Goal: Task Accomplishment & Management: Use online tool/utility

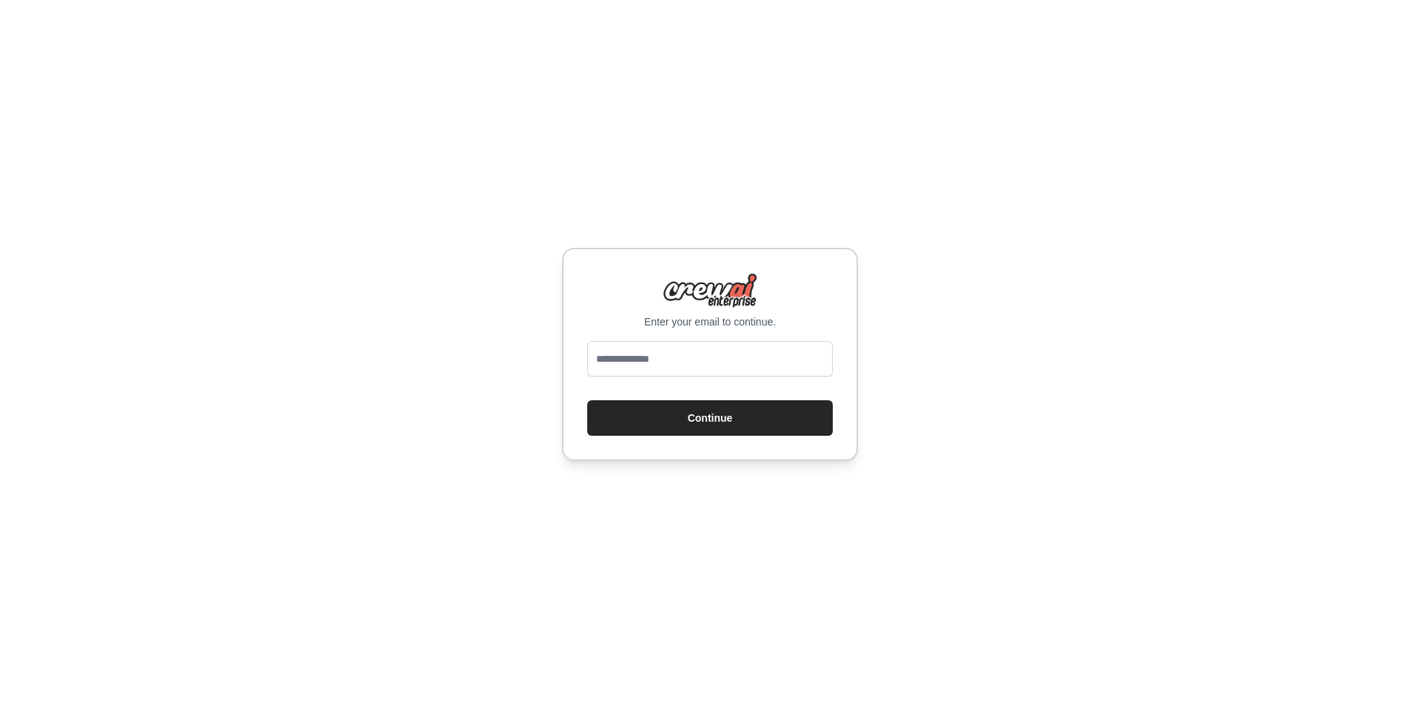
type input "**********"
click at [710, 415] on button "Continue" at bounding box center [709, 417] width 245 height 35
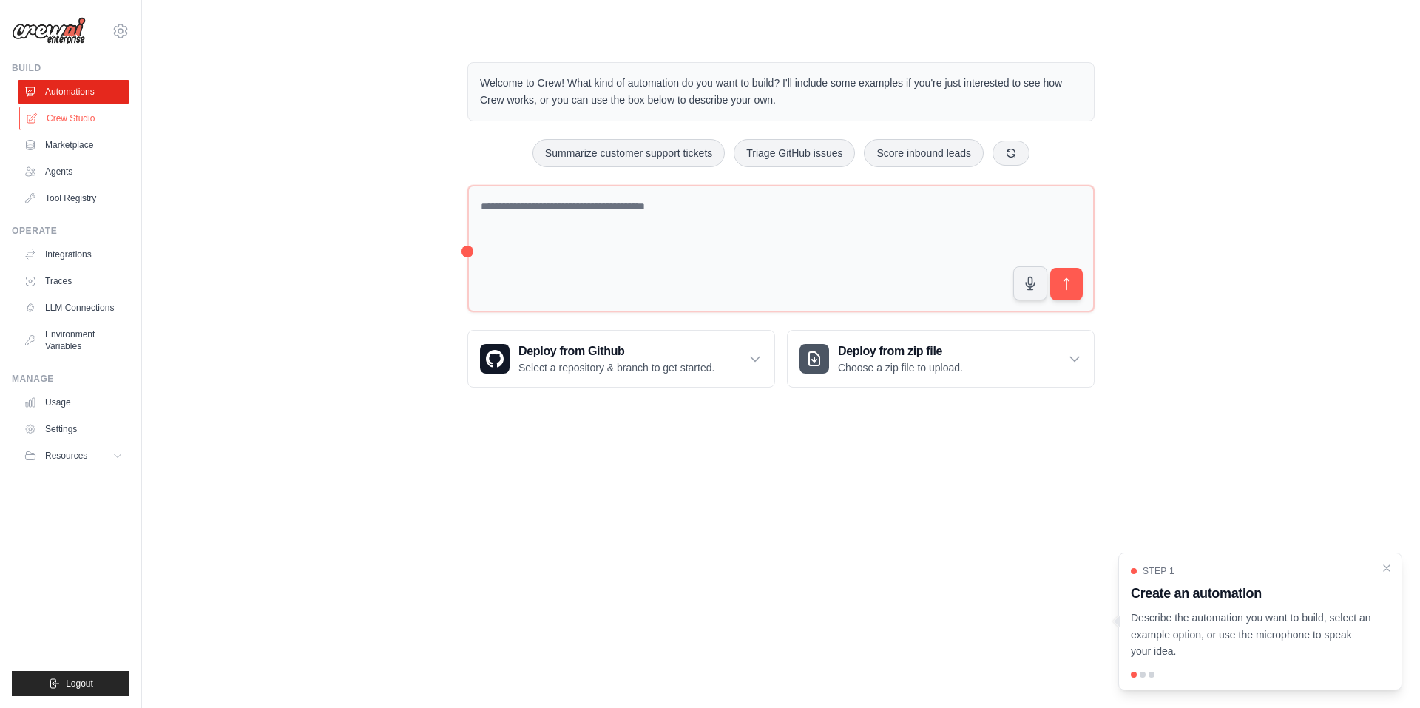
click at [89, 114] on link "Crew Studio" at bounding box center [75, 118] width 112 height 24
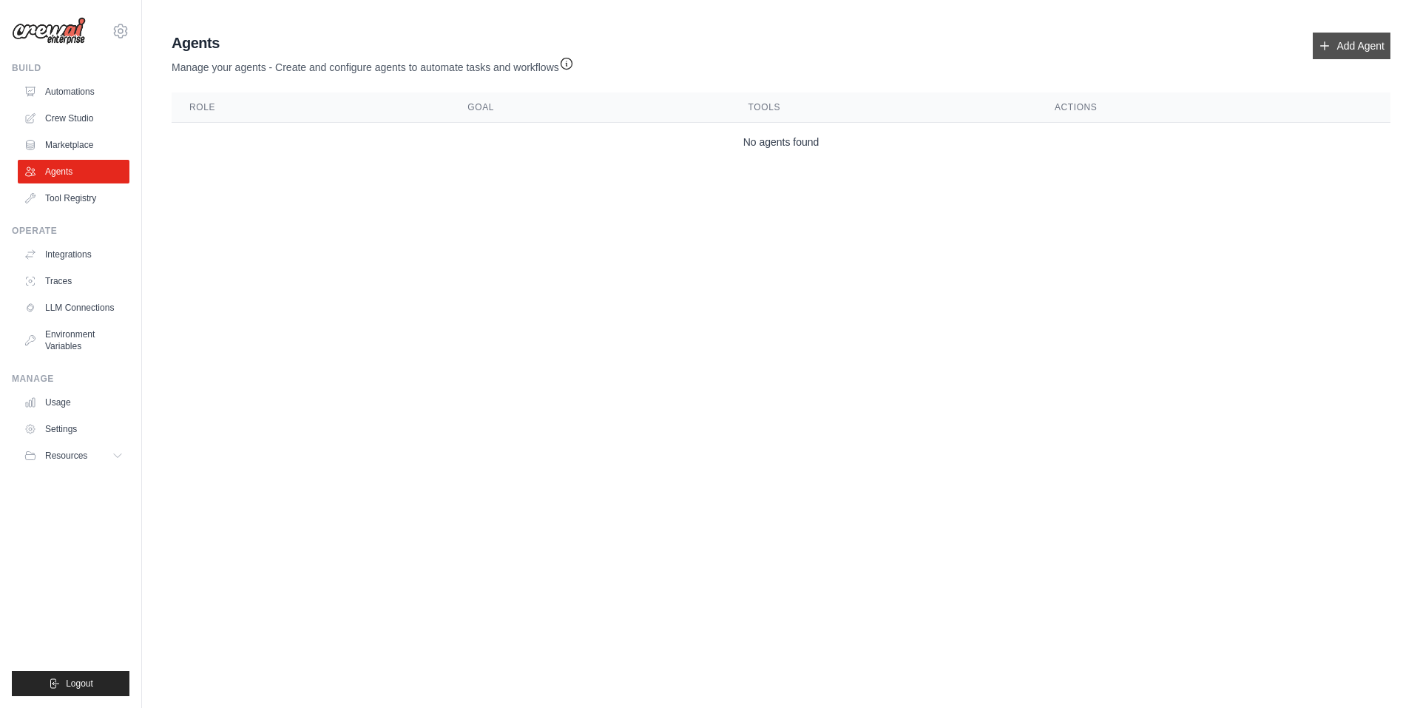
click at [1364, 44] on link "Add Agent" at bounding box center [1351, 46] width 78 height 27
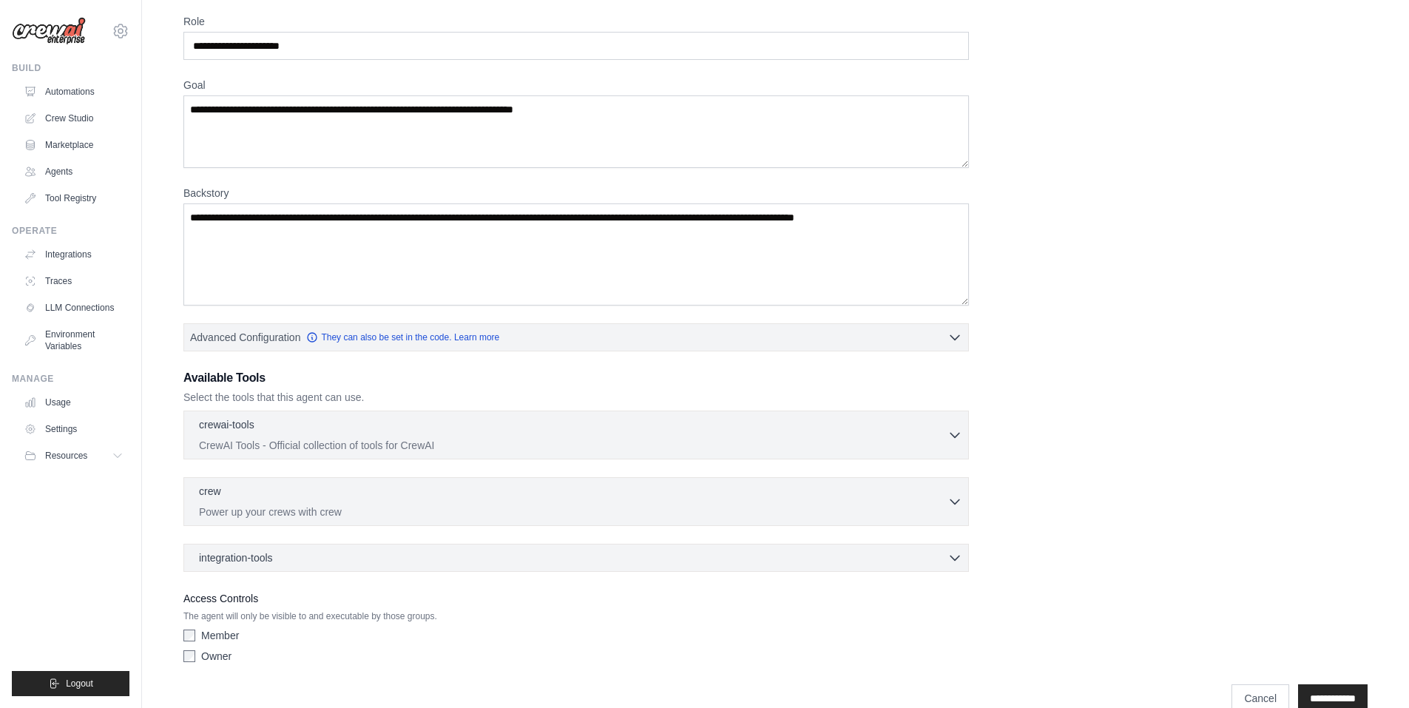
scroll to position [86, 0]
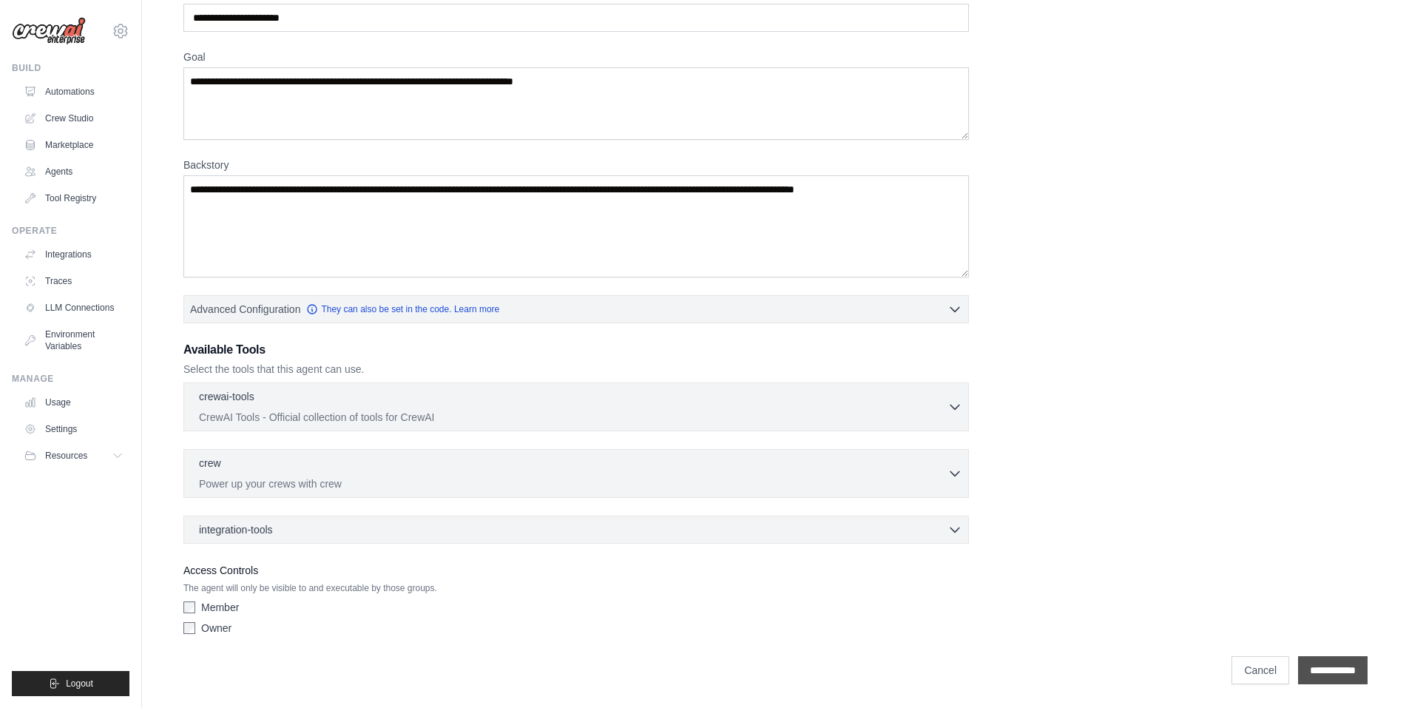
click at [1324, 670] on input "**********" at bounding box center [1333, 670] width 70 height 28
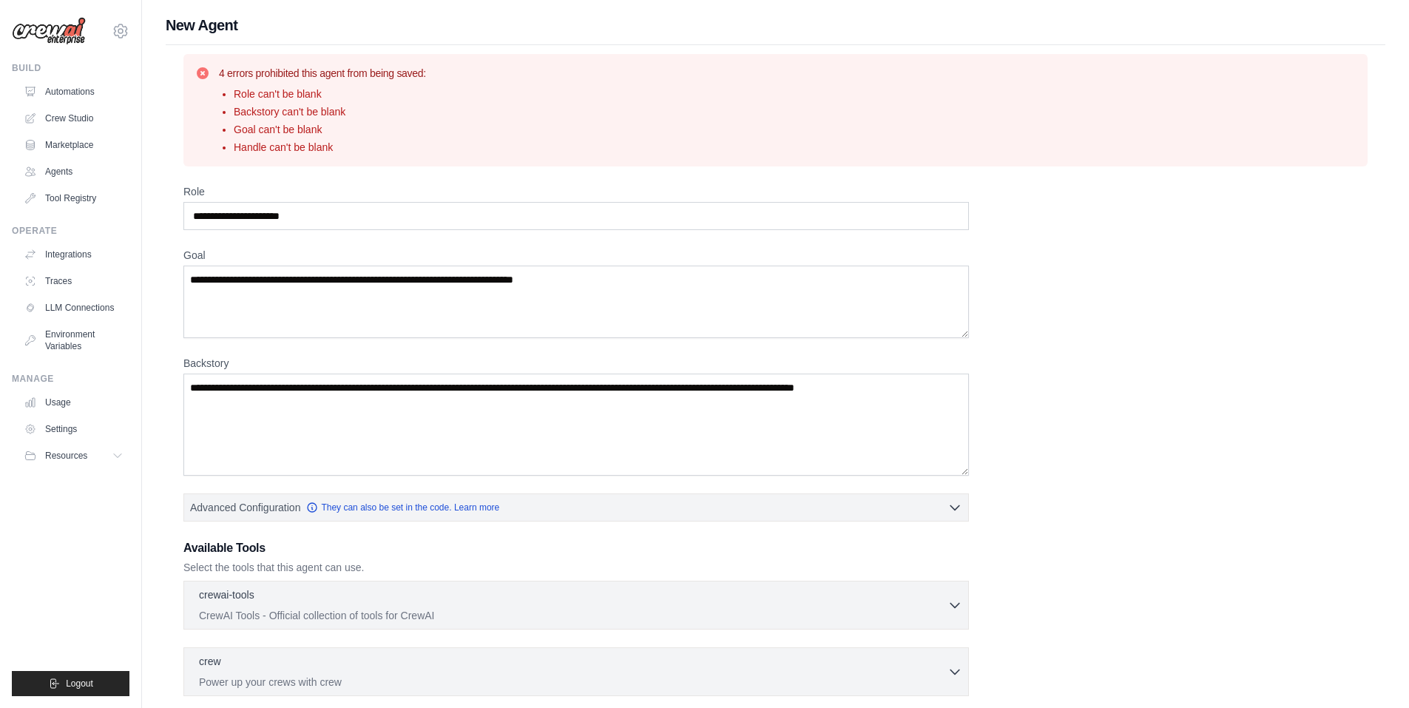
scroll to position [198, 0]
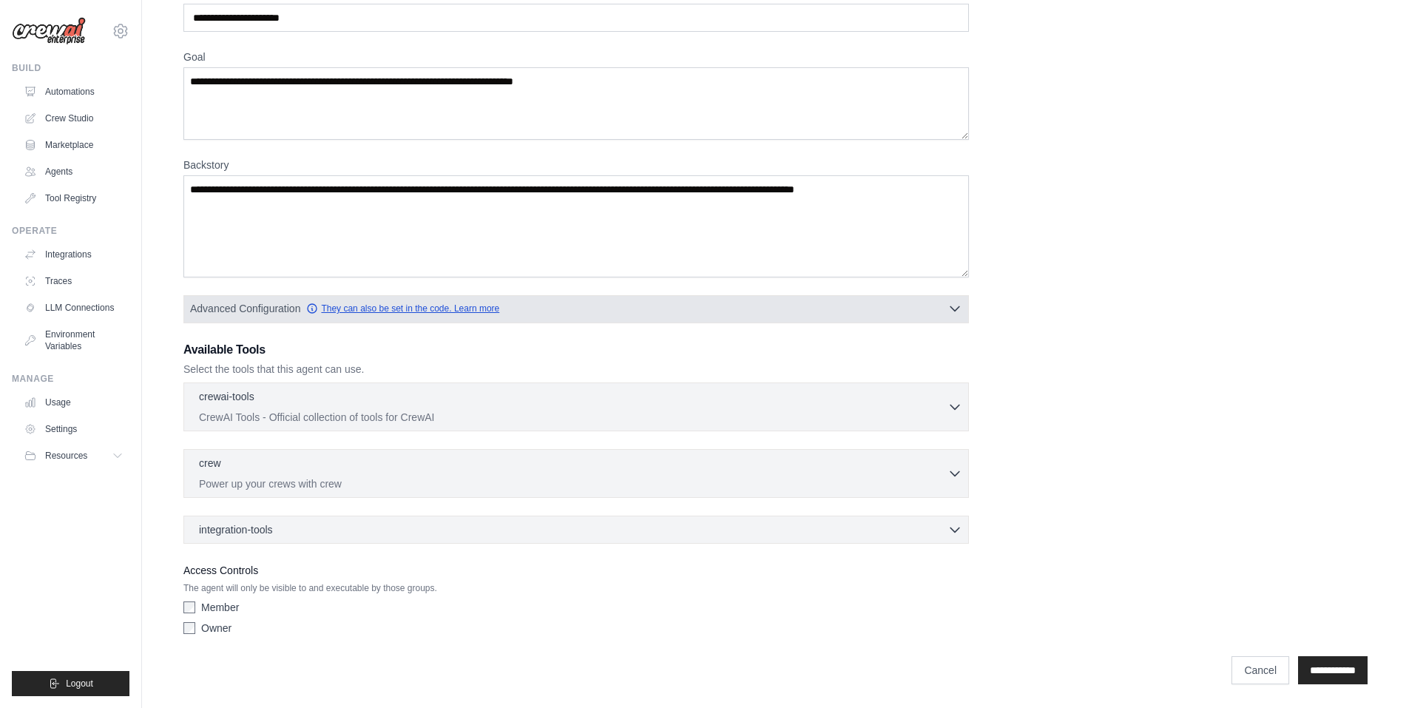
click at [314, 312] on icon "button" at bounding box center [312, 308] width 9 height 9
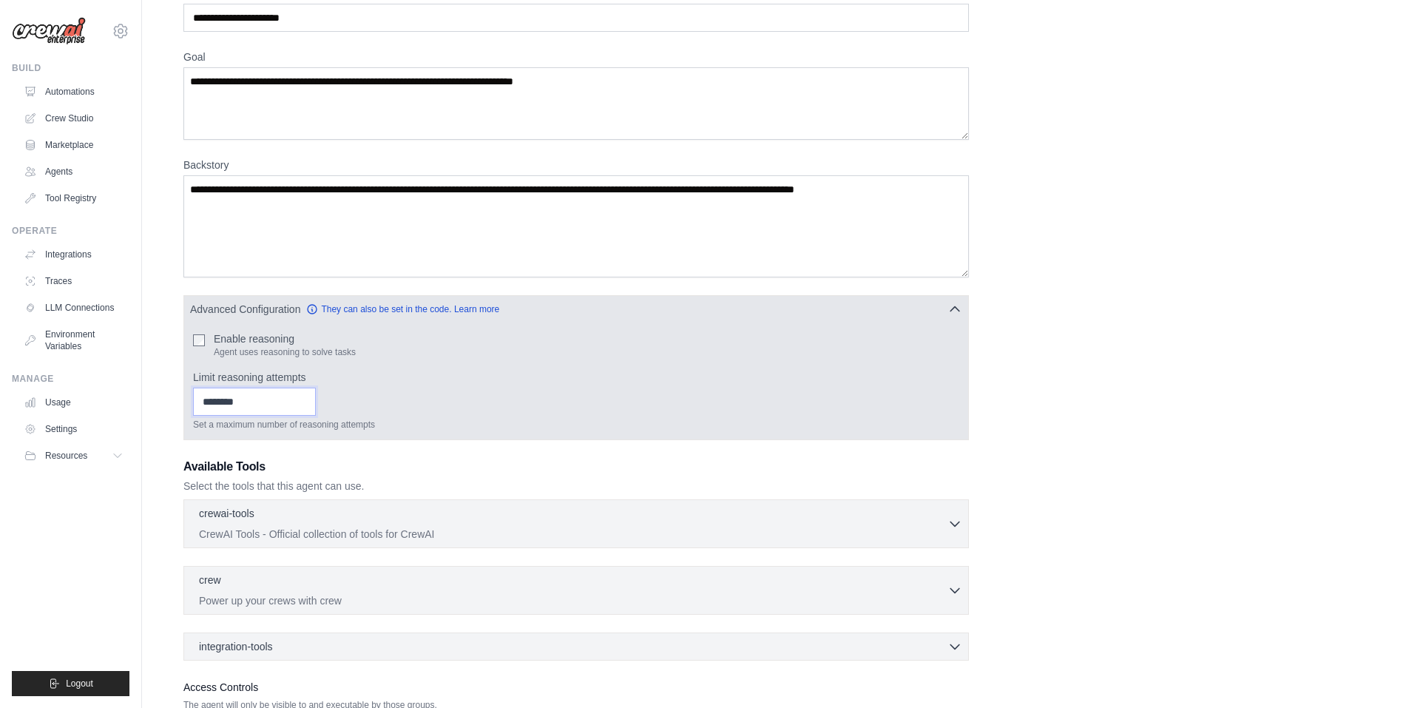
click at [316, 399] on input "*" at bounding box center [254, 401] width 123 height 28
click at [316, 404] on input "*" at bounding box center [254, 401] width 123 height 28
type input "*"
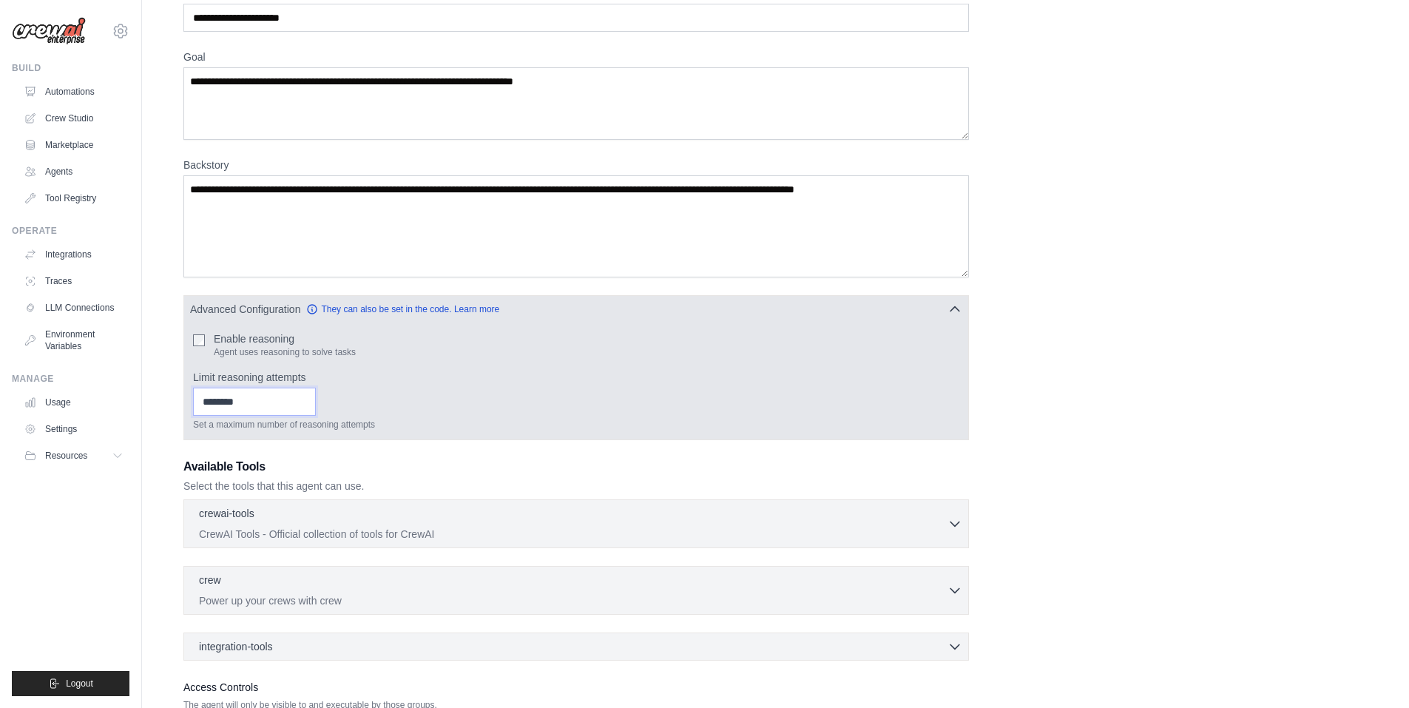
click at [316, 399] on input "*" at bounding box center [254, 401] width 123 height 28
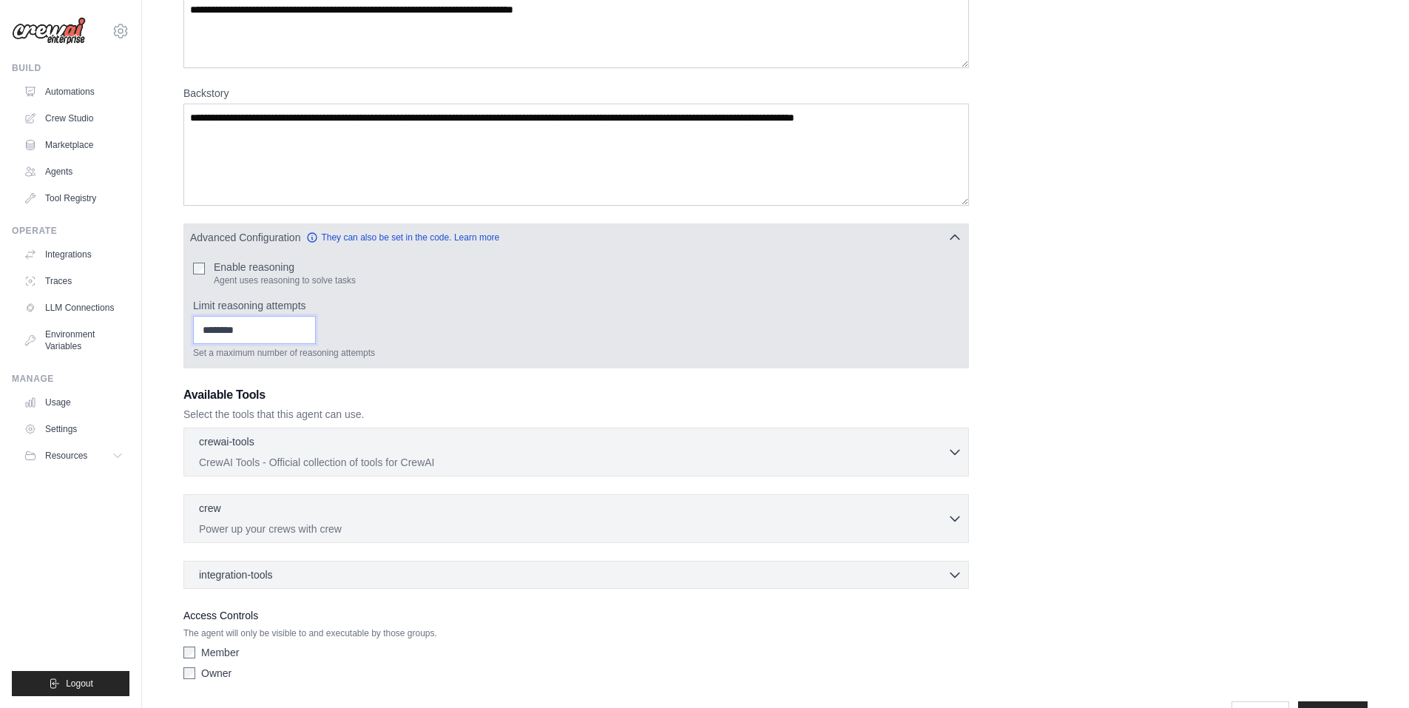
scroll to position [315, 0]
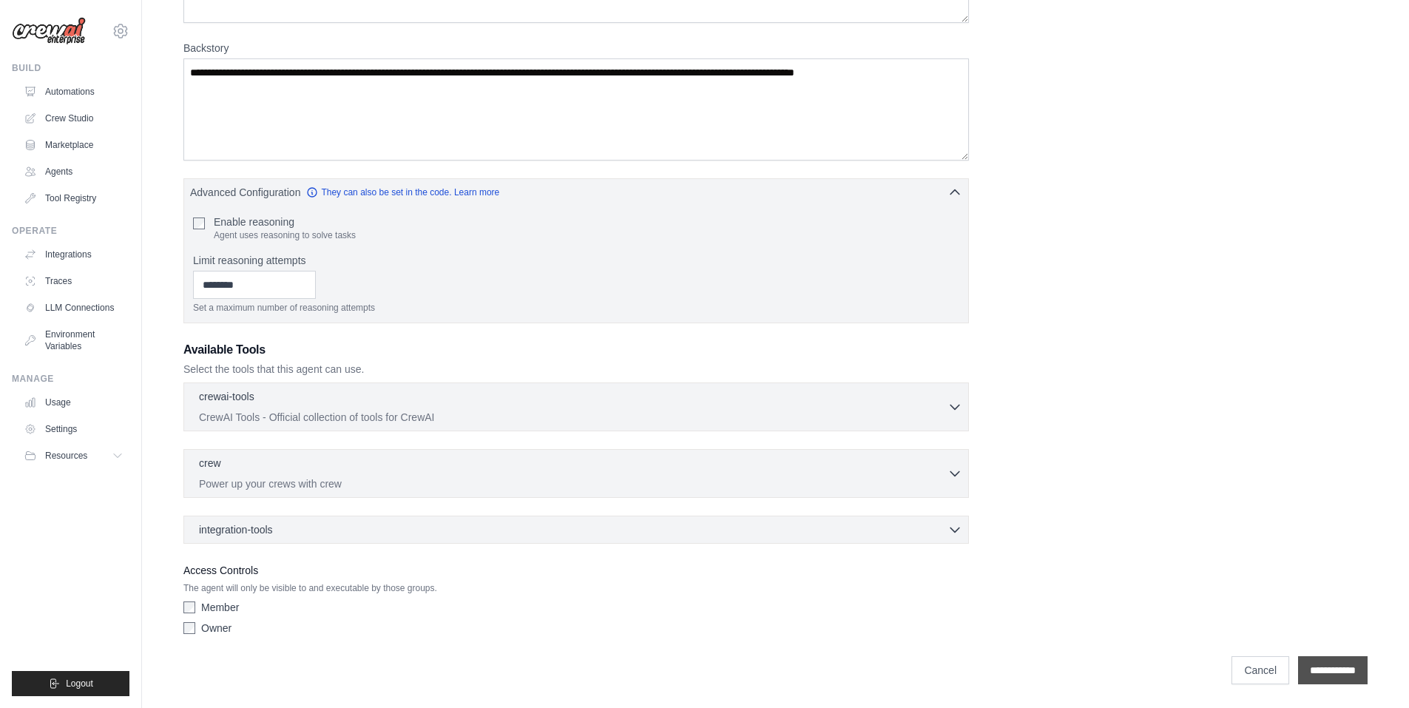
click at [1366, 675] on input "**********" at bounding box center [1333, 670] width 70 height 28
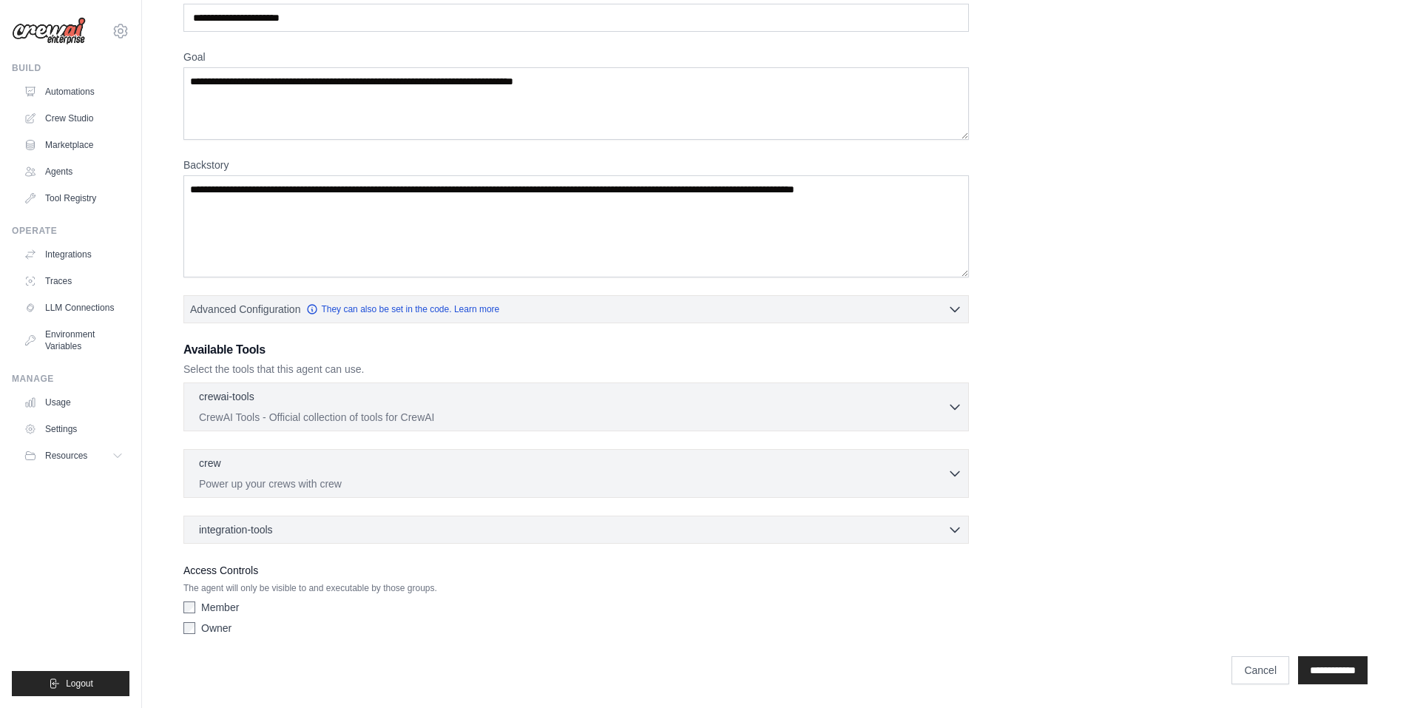
scroll to position [0, 0]
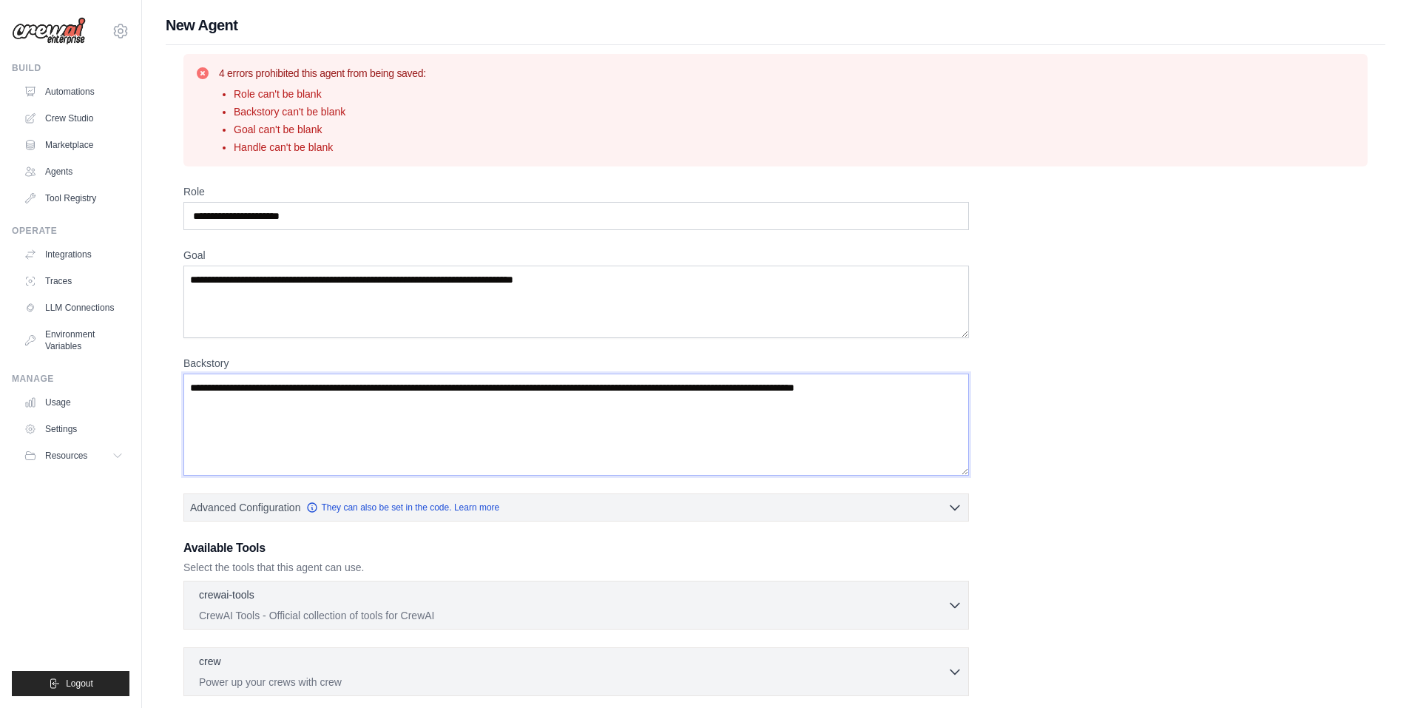
click at [314, 422] on textarea "Backstory" at bounding box center [575, 424] width 785 height 102
click at [315, 307] on textarea "Goal" at bounding box center [575, 301] width 785 height 72
click at [280, 221] on input "Role" at bounding box center [575, 216] width 785 height 28
click at [328, 211] on input "Role" at bounding box center [575, 216] width 785 height 28
click at [317, 220] on input "Role" at bounding box center [575, 216] width 785 height 28
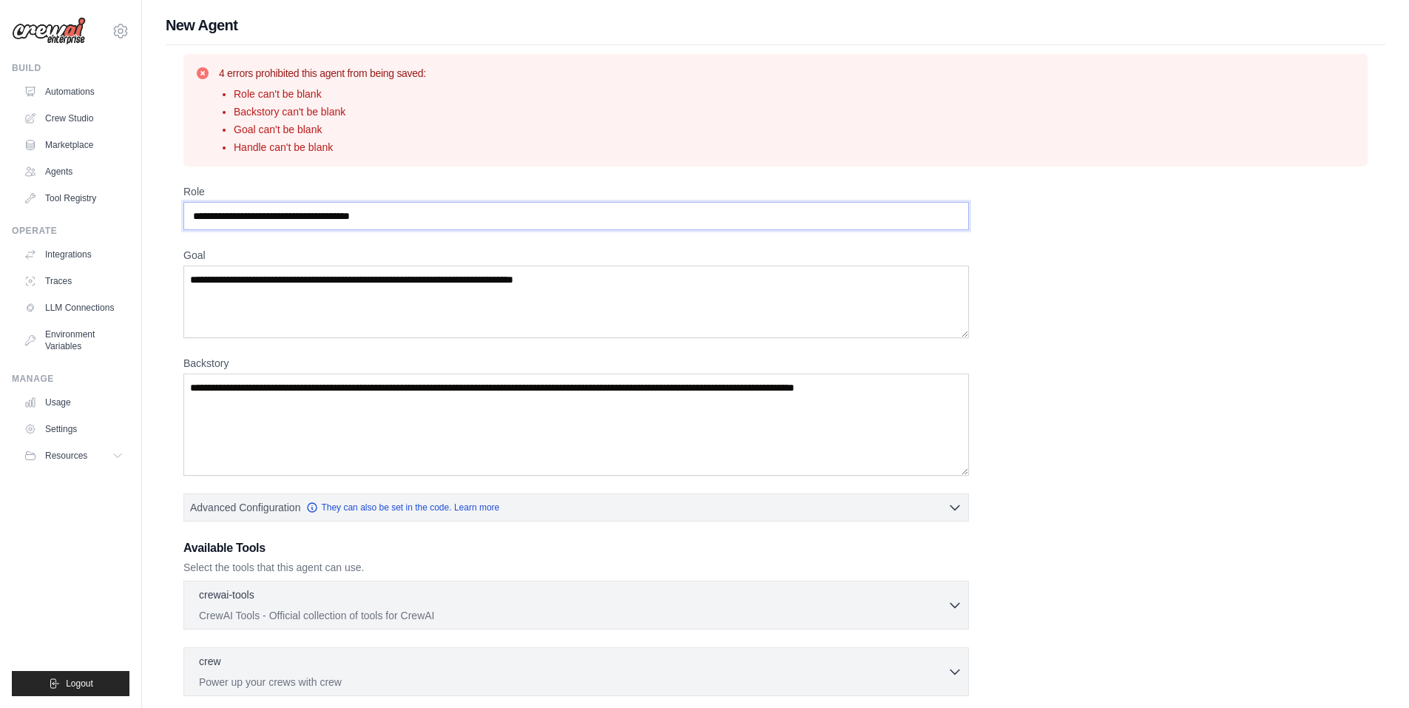
type input "**********"
click at [618, 285] on textarea "Goal" at bounding box center [575, 301] width 785 height 72
click at [585, 280] on textarea "Goal" at bounding box center [575, 301] width 785 height 72
drag, startPoint x: 585, startPoint y: 280, endPoint x: 439, endPoint y: 277, distance: 145.7
click at [161, 277] on div "**********" at bounding box center [775, 453] width 1267 height 876
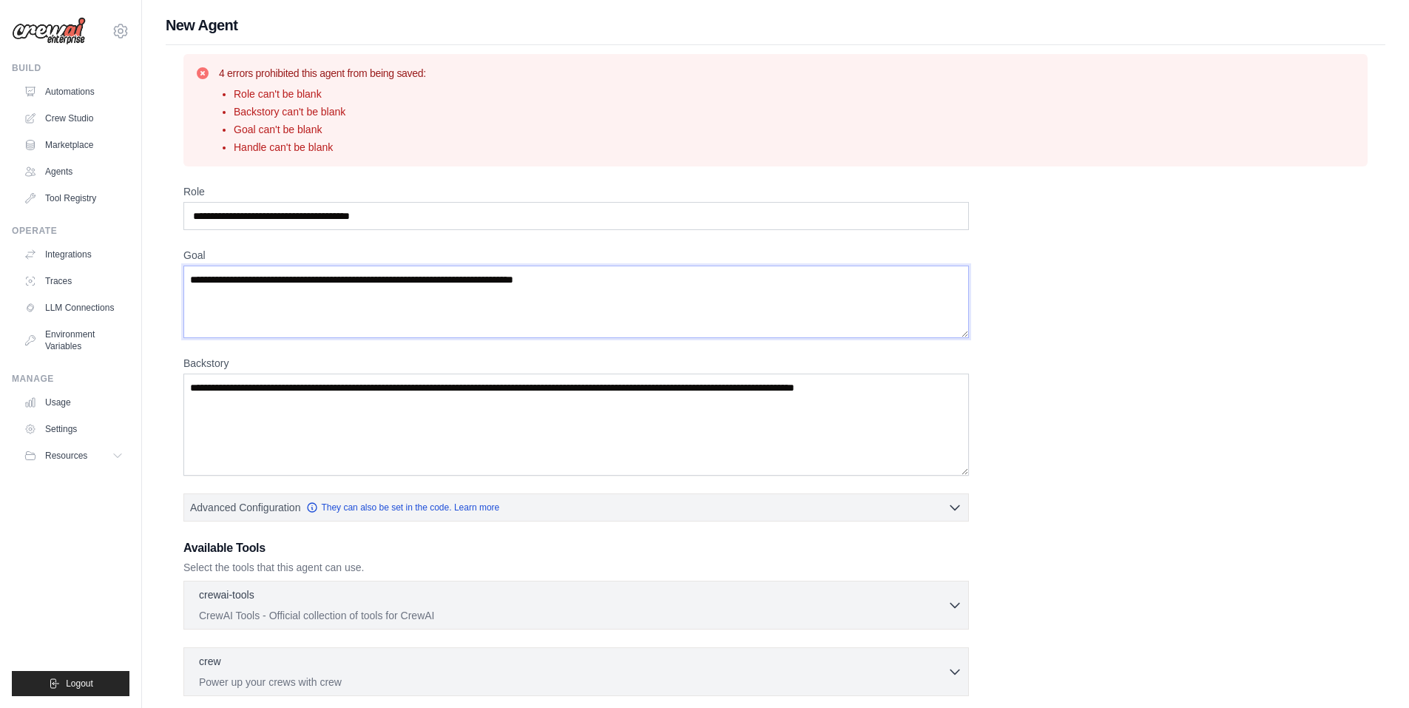
drag, startPoint x: 590, startPoint y: 281, endPoint x: 299, endPoint y: 278, distance: 290.6
click at [327, 278] on textarea "Goal" at bounding box center [575, 301] width 785 height 72
drag, startPoint x: 189, startPoint y: 280, endPoint x: 662, endPoint y: 277, distance: 473.2
click at [662, 277] on textarea "Goal" at bounding box center [575, 301] width 785 height 72
drag, startPoint x: 610, startPoint y: 282, endPoint x: 258, endPoint y: 281, distance: 352.0
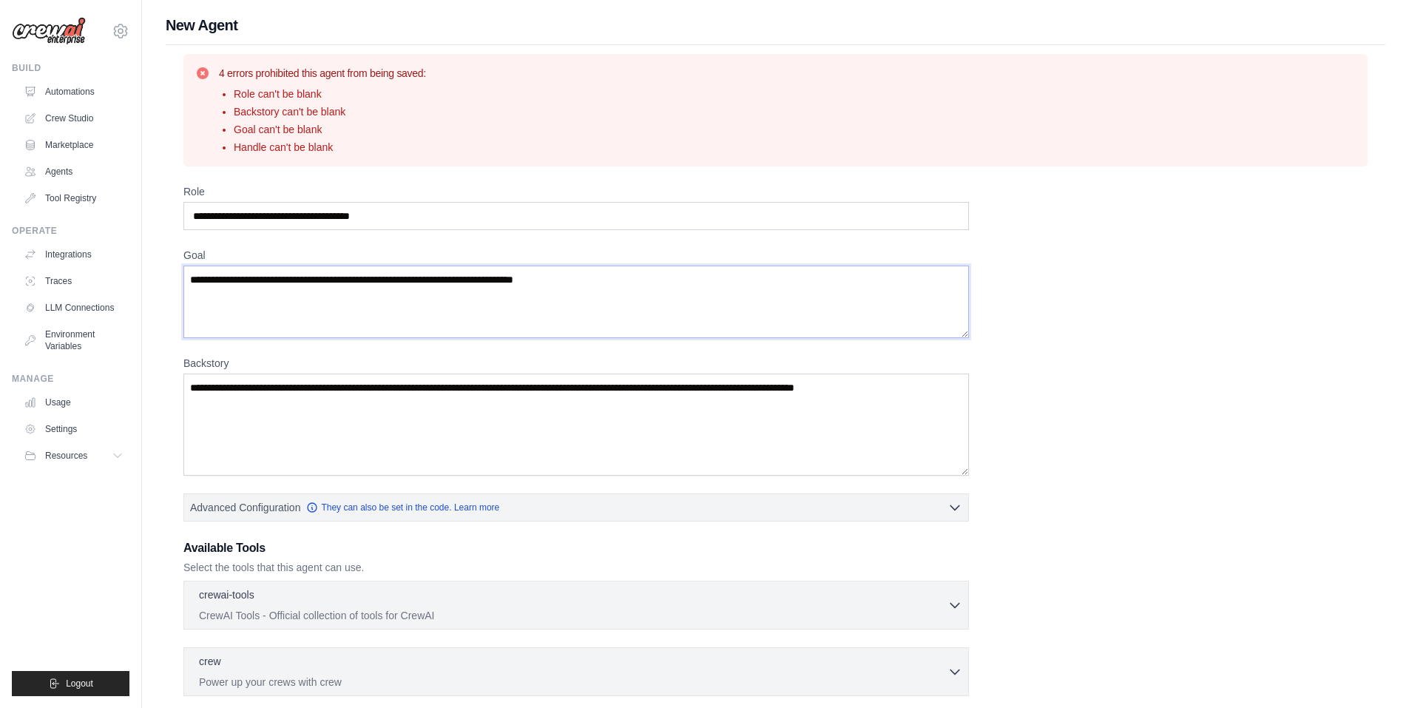
click at [260, 276] on textarea "Goal" at bounding box center [575, 301] width 785 height 72
paste textarea "**********"
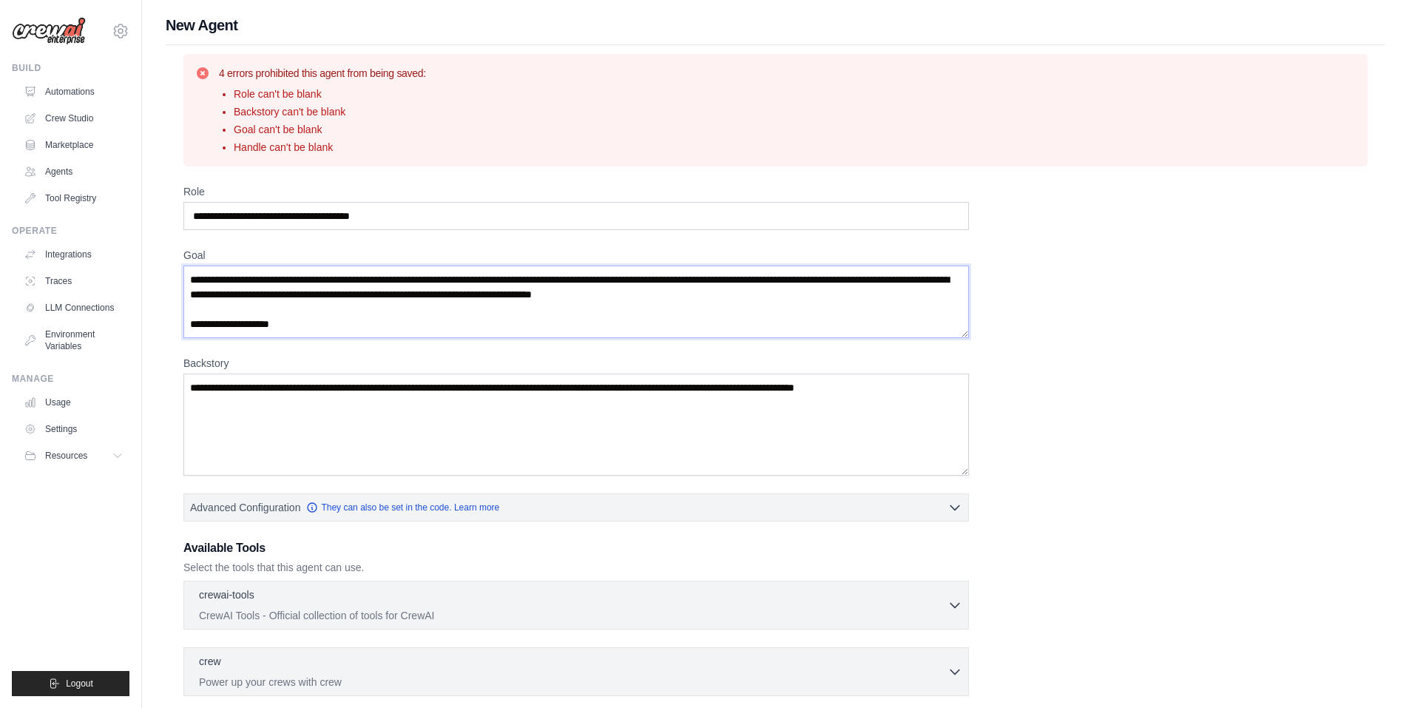
scroll to position [140, 0]
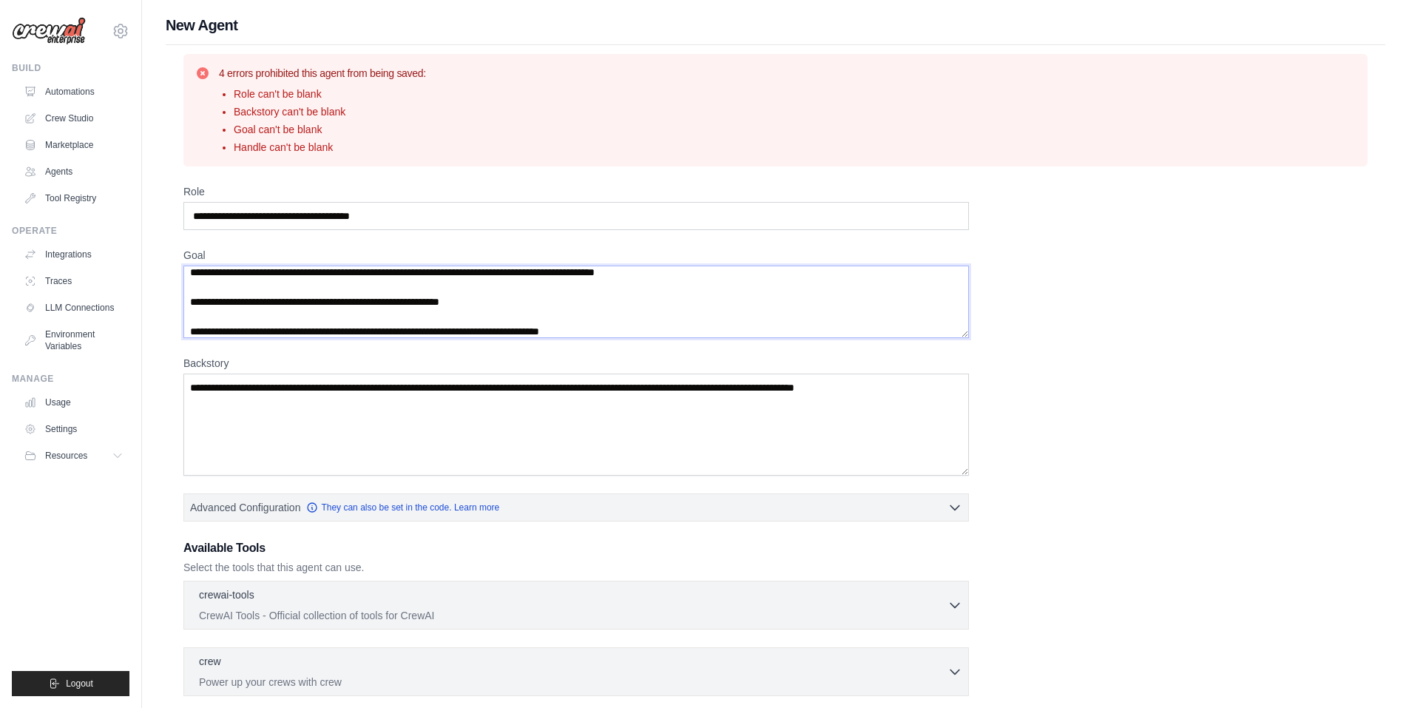
type textarea "**********"
click at [433, 453] on textarea "Backstory" at bounding box center [575, 424] width 785 height 102
paste textarea "**********"
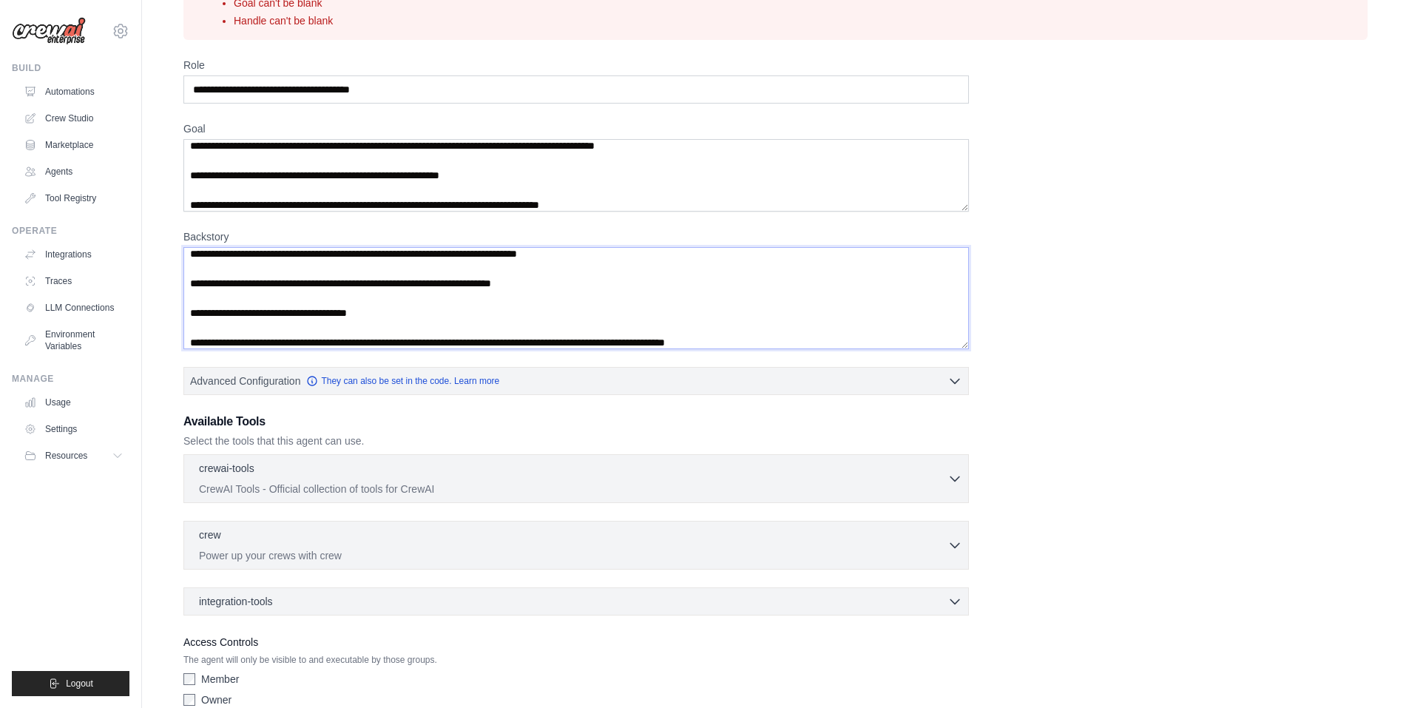
scroll to position [198, 0]
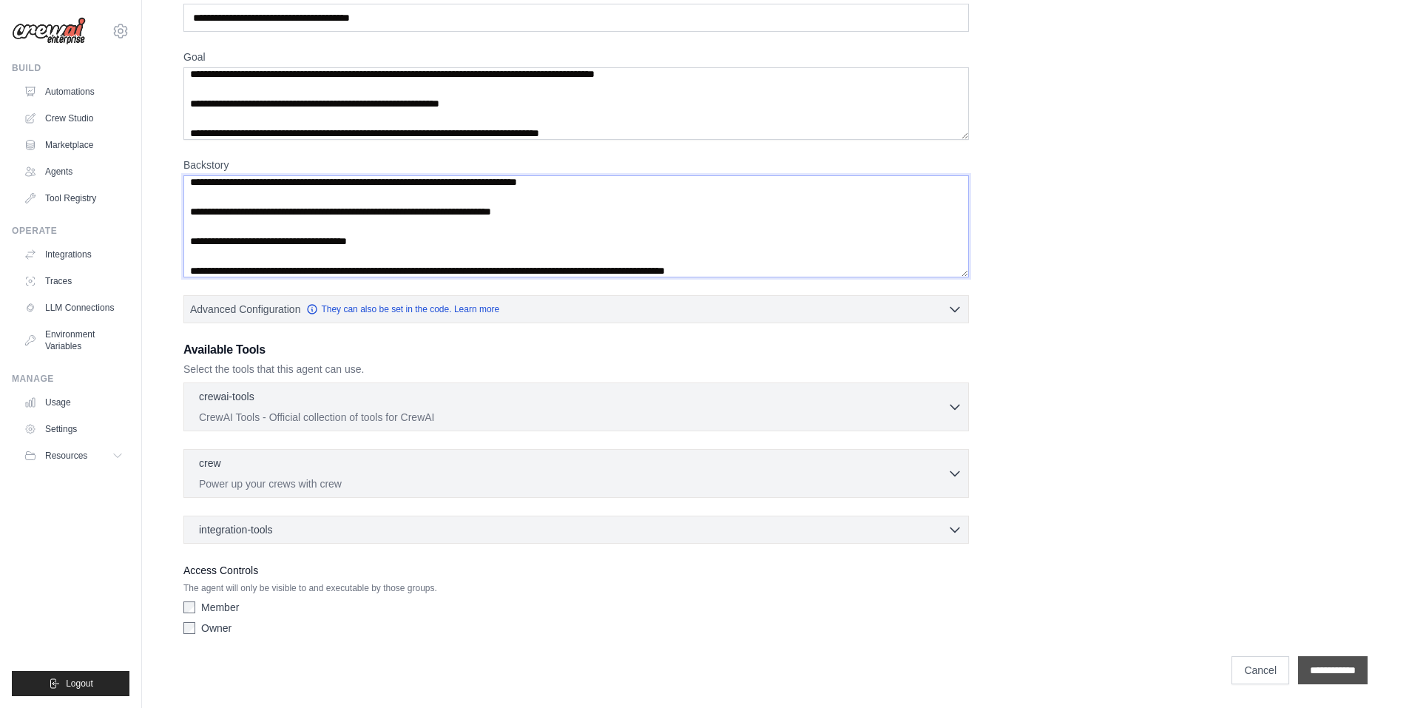
type textarea "**********"
click at [1338, 661] on input "**********" at bounding box center [1333, 670] width 70 height 28
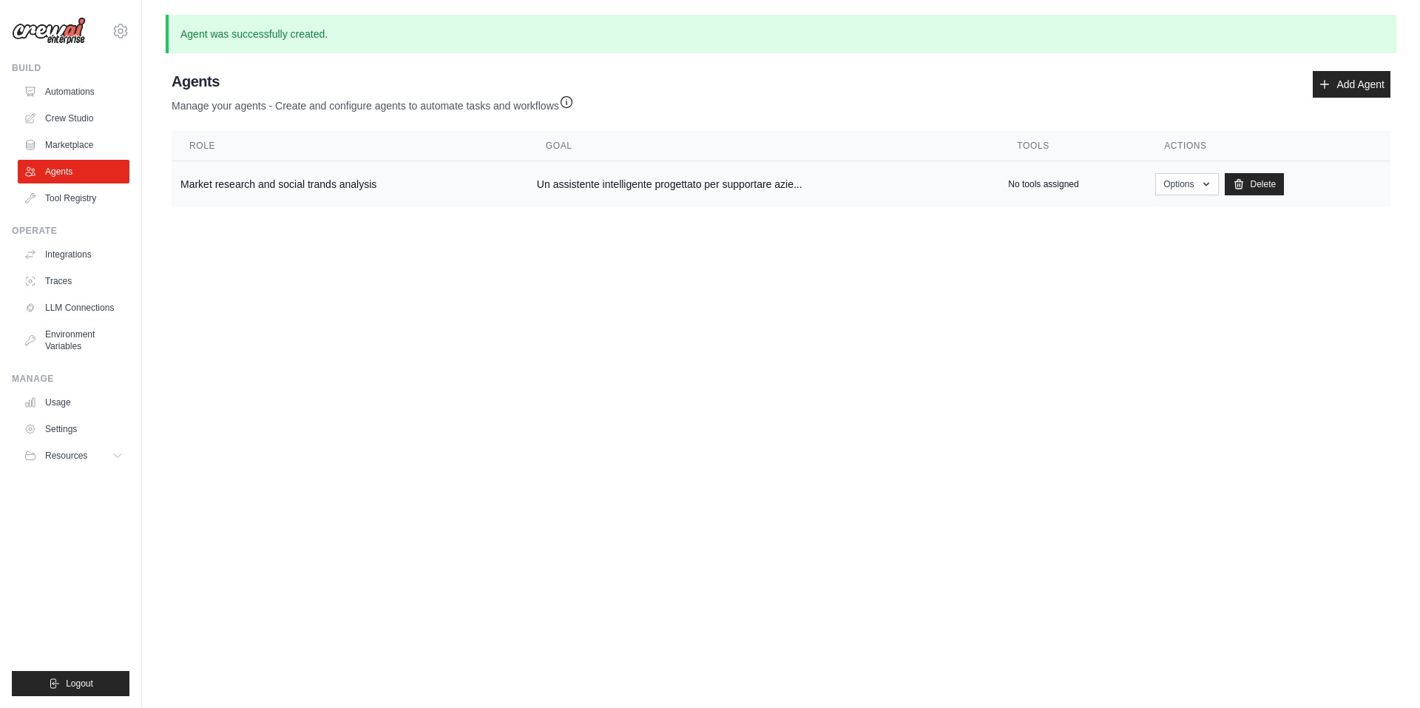
click at [1018, 185] on p "No tools assigned" at bounding box center [1043, 184] width 70 height 12
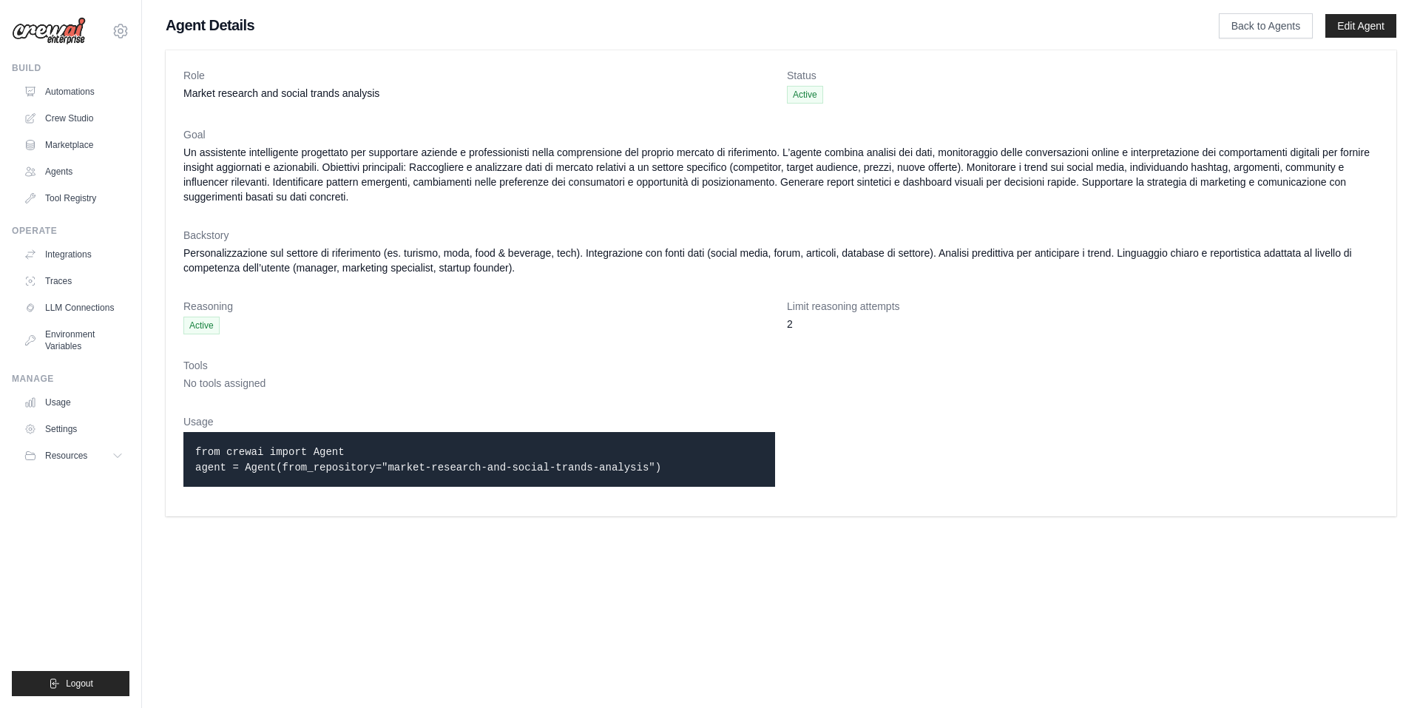
click at [1282, 13] on main "Agent Details Back to Agents Edit Agent Role Market research and social trands …" at bounding box center [781, 265] width 1278 height 531
click at [1287, 24] on link "Back to Agents" at bounding box center [1266, 25] width 94 height 25
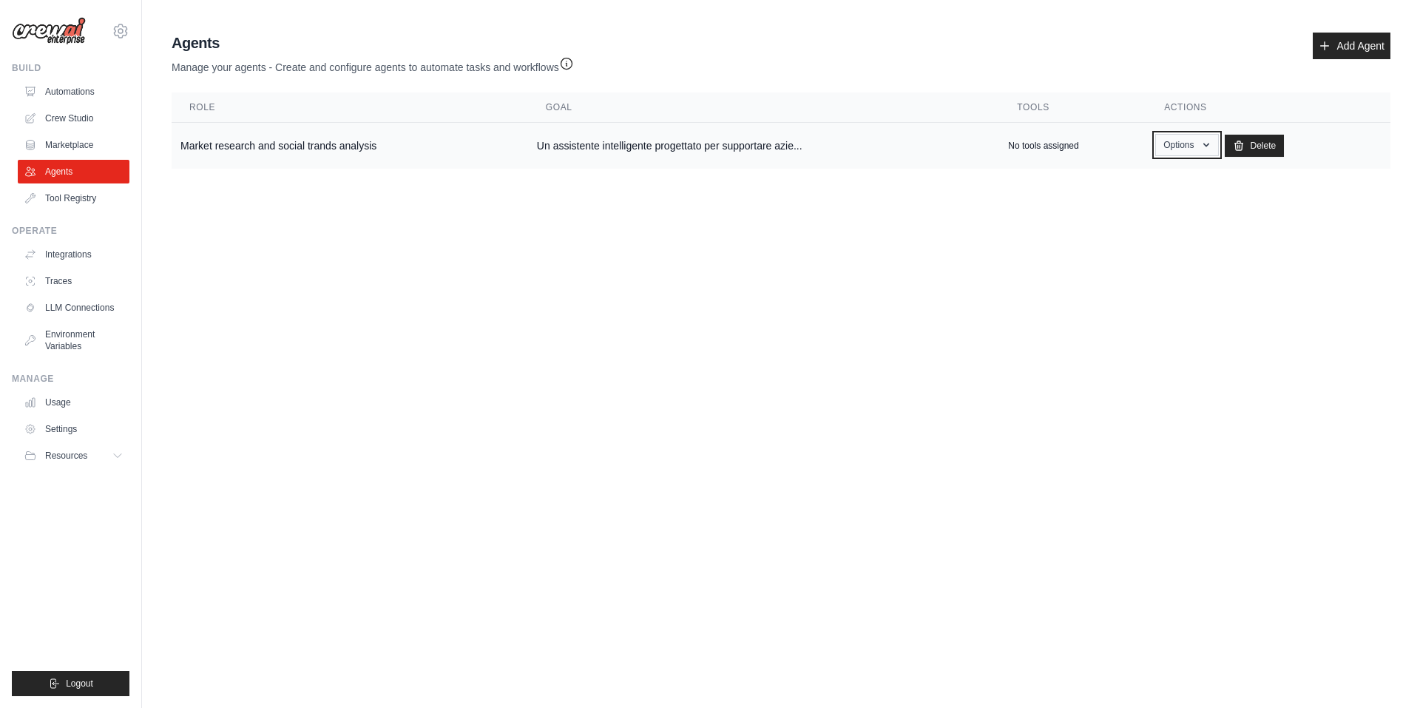
click at [1190, 151] on button "Options" at bounding box center [1186, 145] width 63 height 22
click at [1185, 169] on link "Show" at bounding box center [1165, 179] width 106 height 27
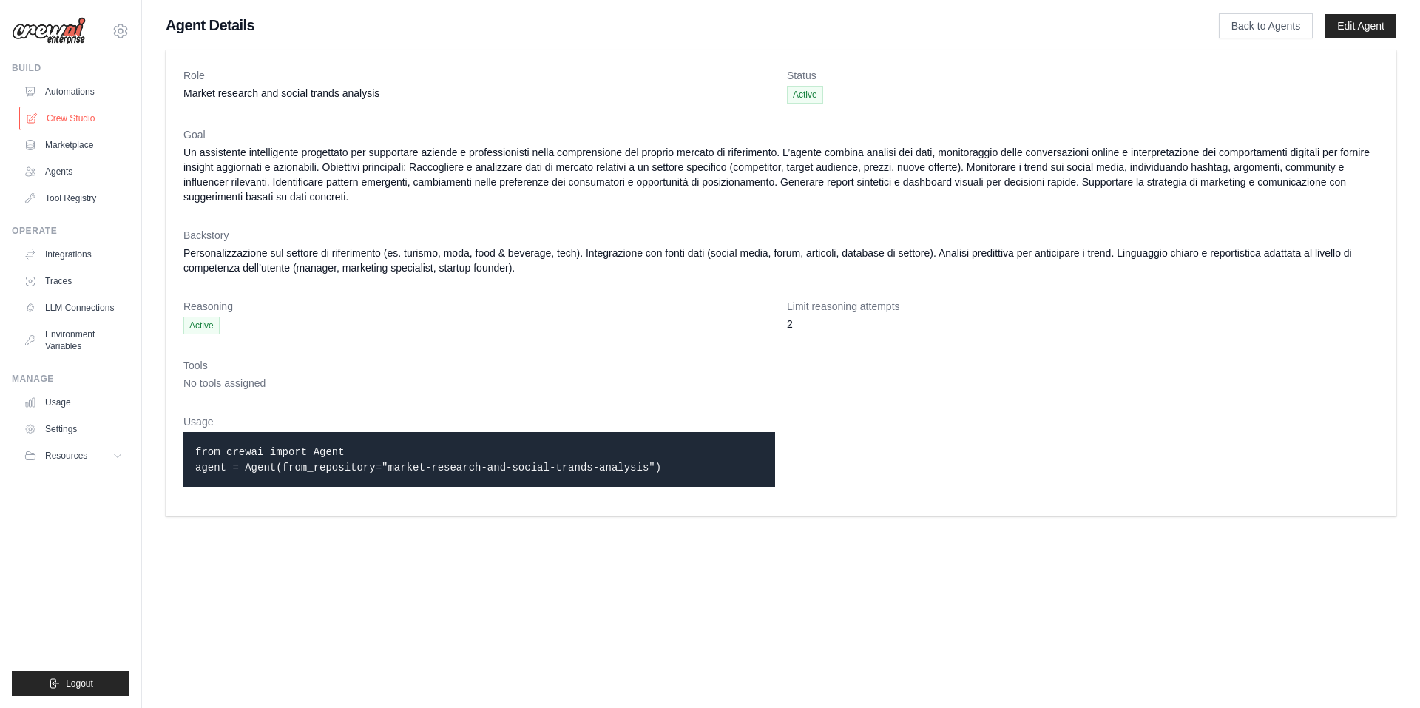
click at [52, 121] on link "Crew Studio" at bounding box center [75, 118] width 112 height 24
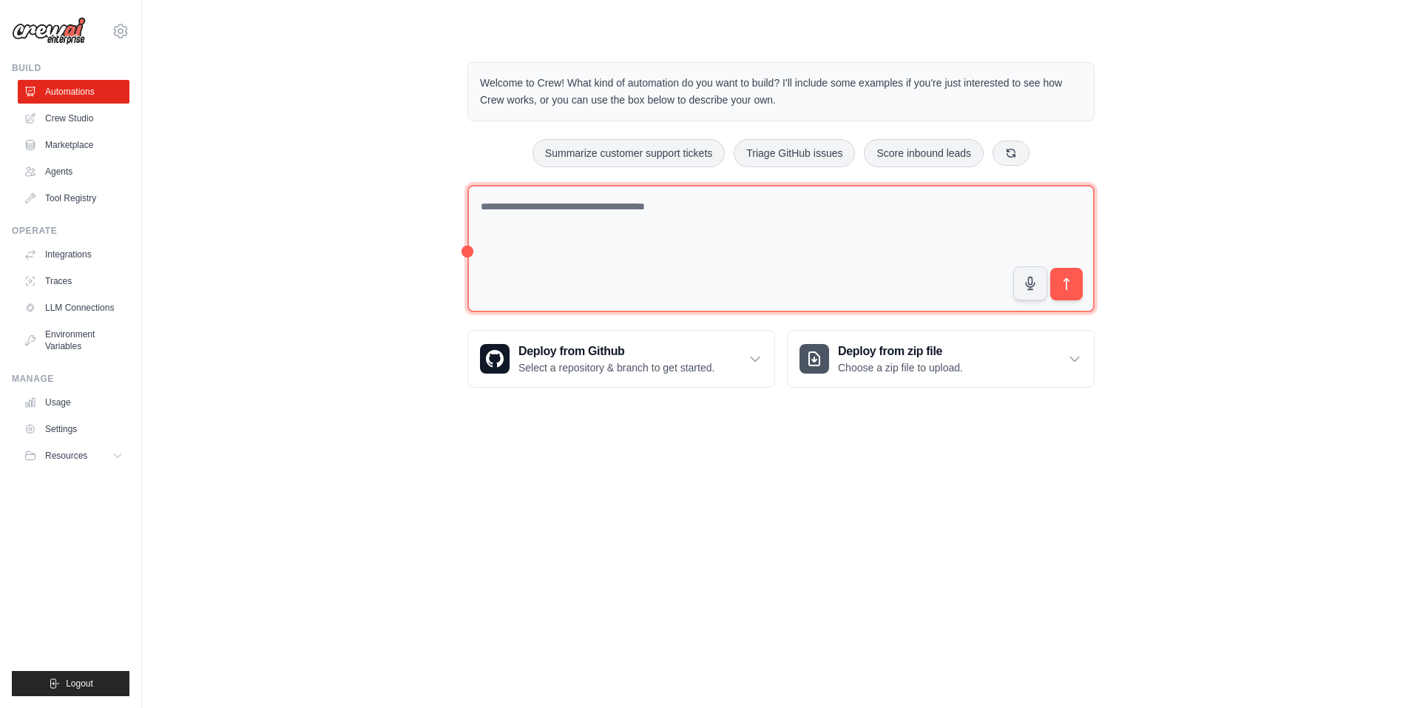
click at [521, 216] on textarea at bounding box center [780, 249] width 627 height 128
click at [569, 239] on textarea at bounding box center [780, 249] width 627 height 128
paste textarea "**********"
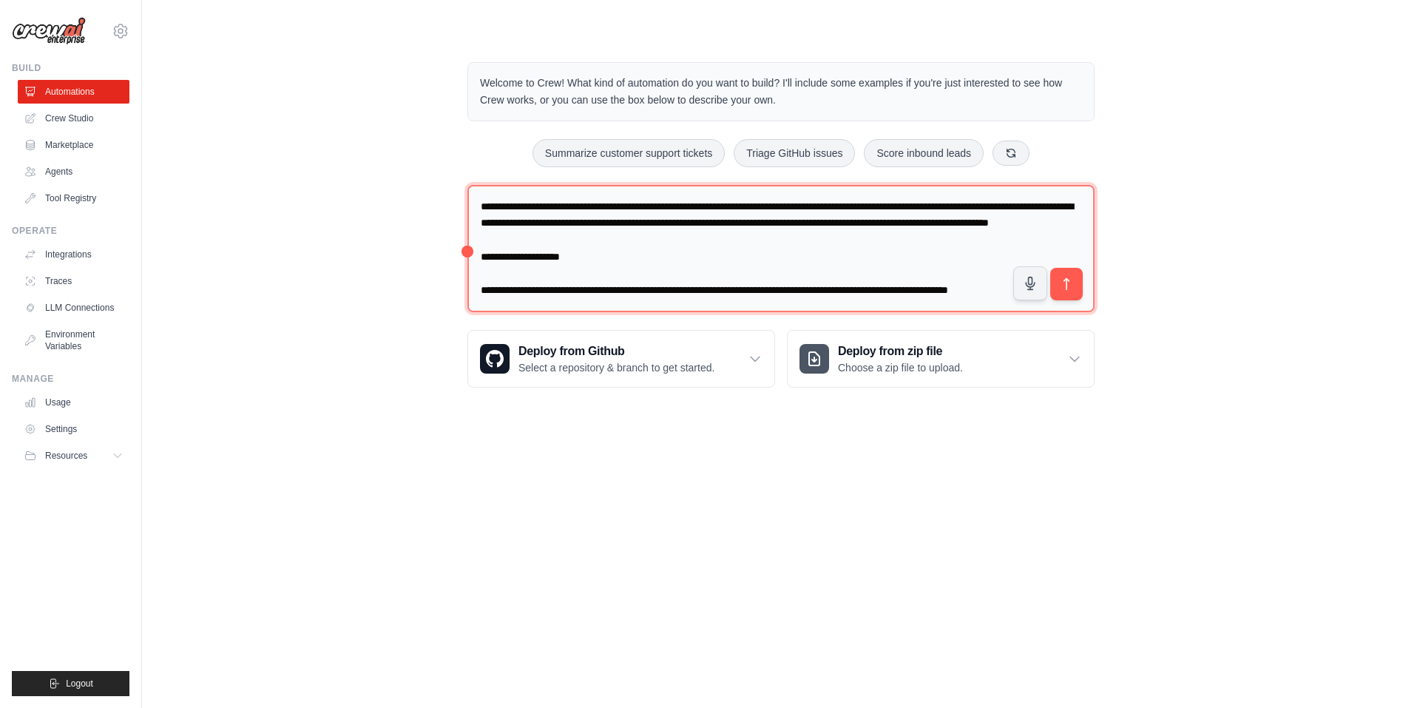
scroll to position [305, 0]
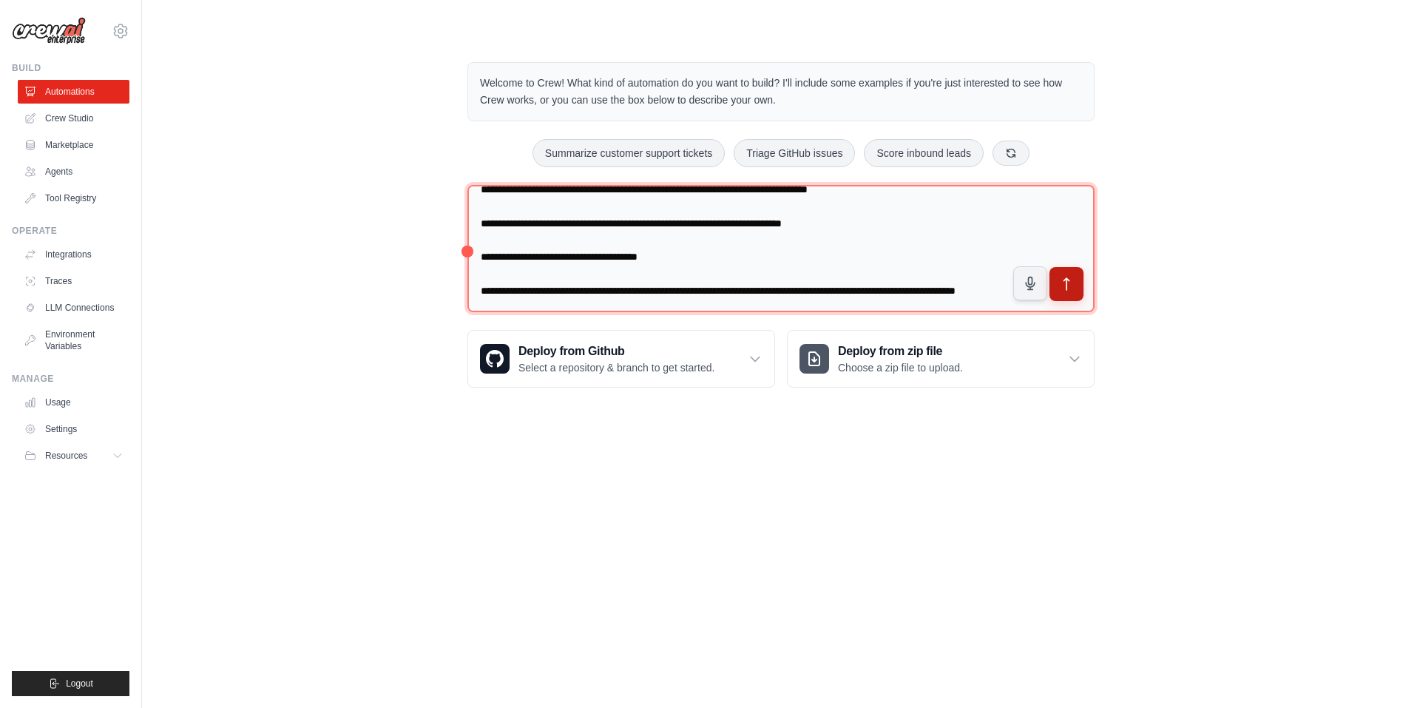
type textarea "**********"
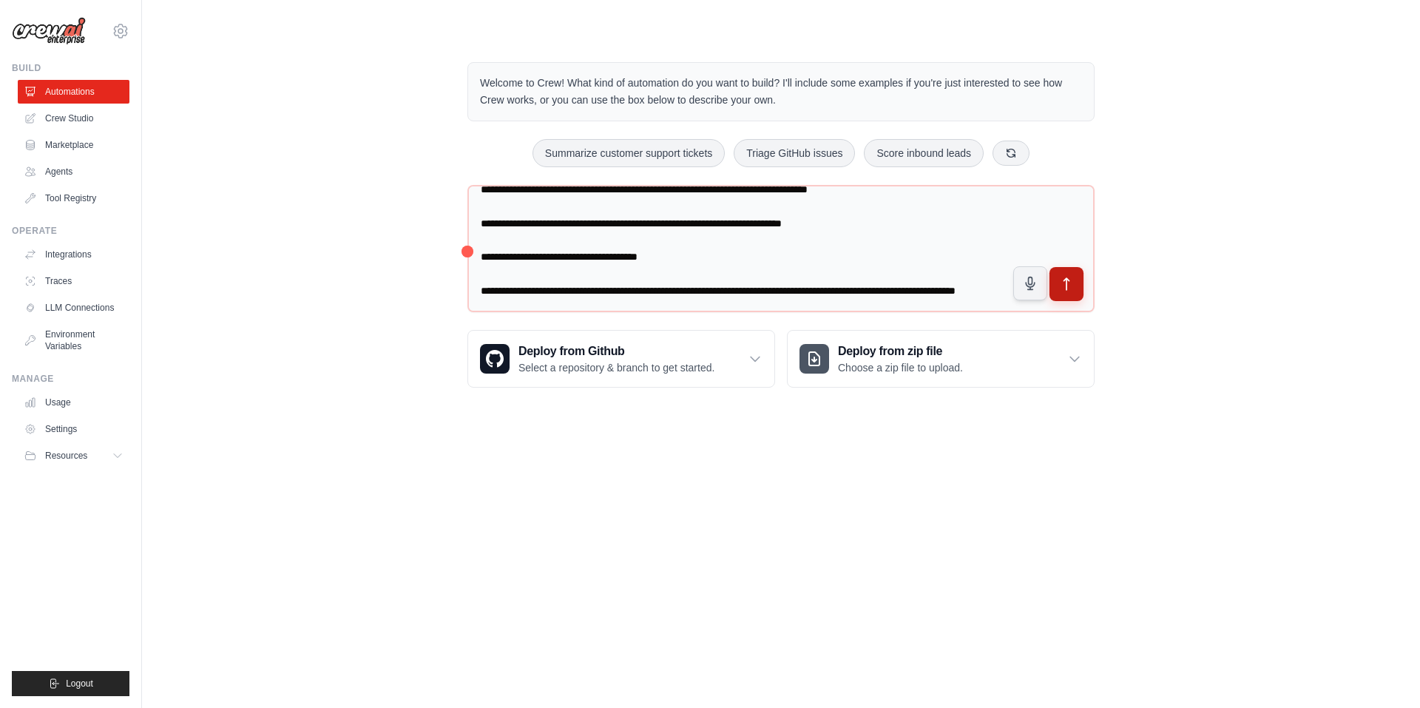
click at [1080, 287] on button "submit" at bounding box center [1066, 284] width 34 height 34
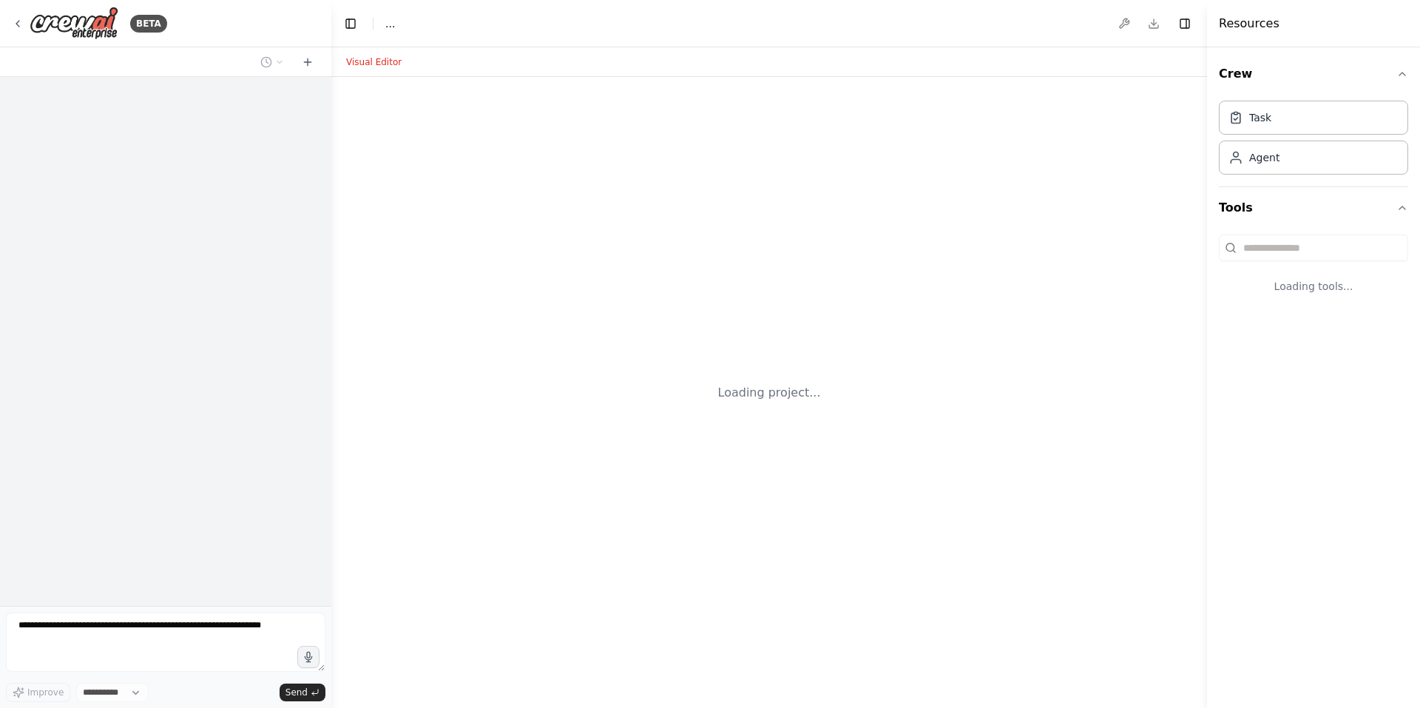
select select "****"
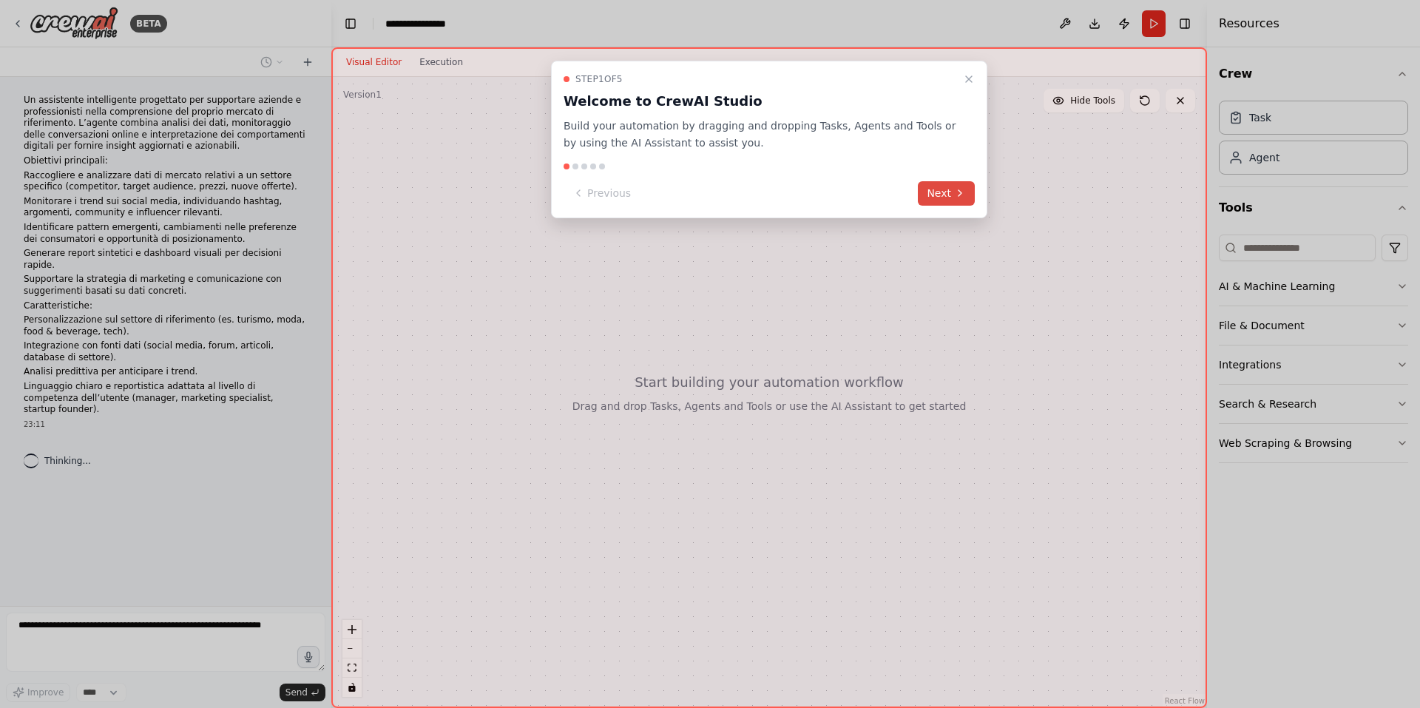
click at [960, 194] on icon at bounding box center [960, 193] width 12 height 12
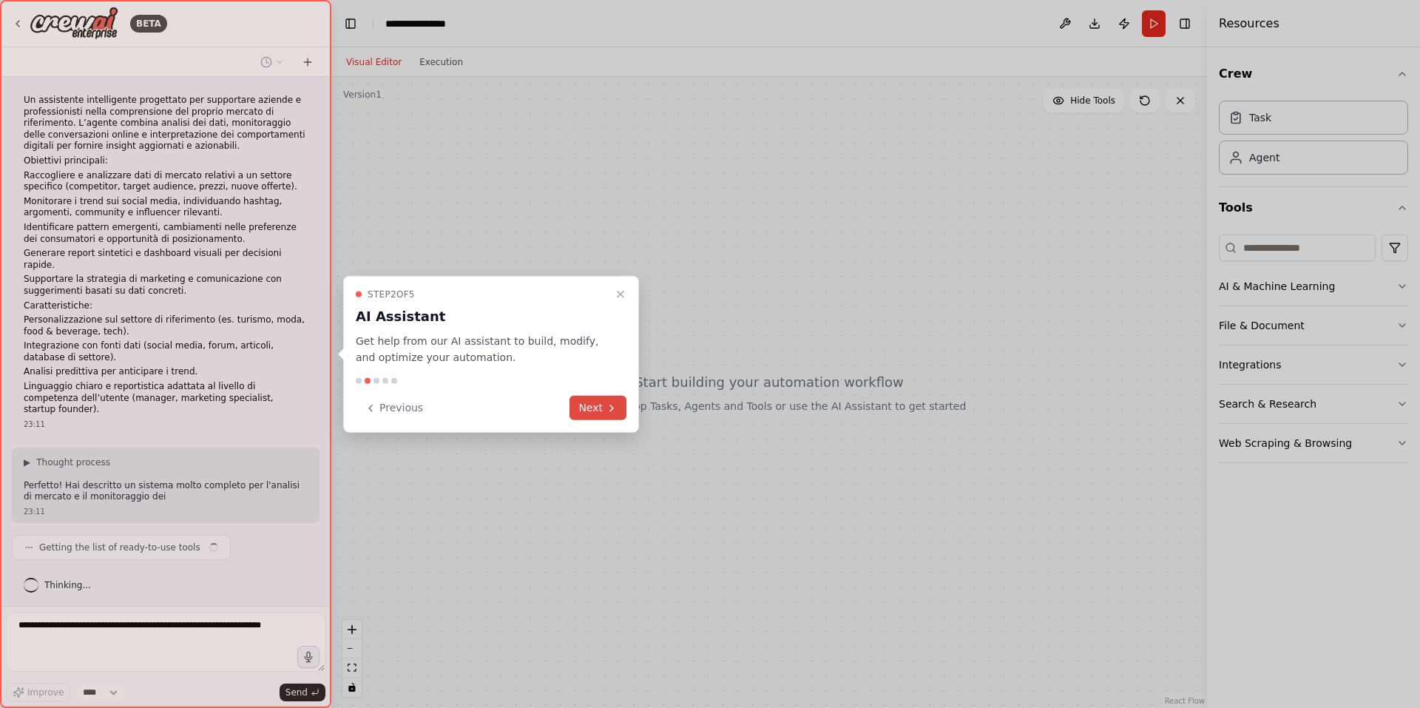
click at [598, 416] on button "Next" at bounding box center [597, 408] width 57 height 24
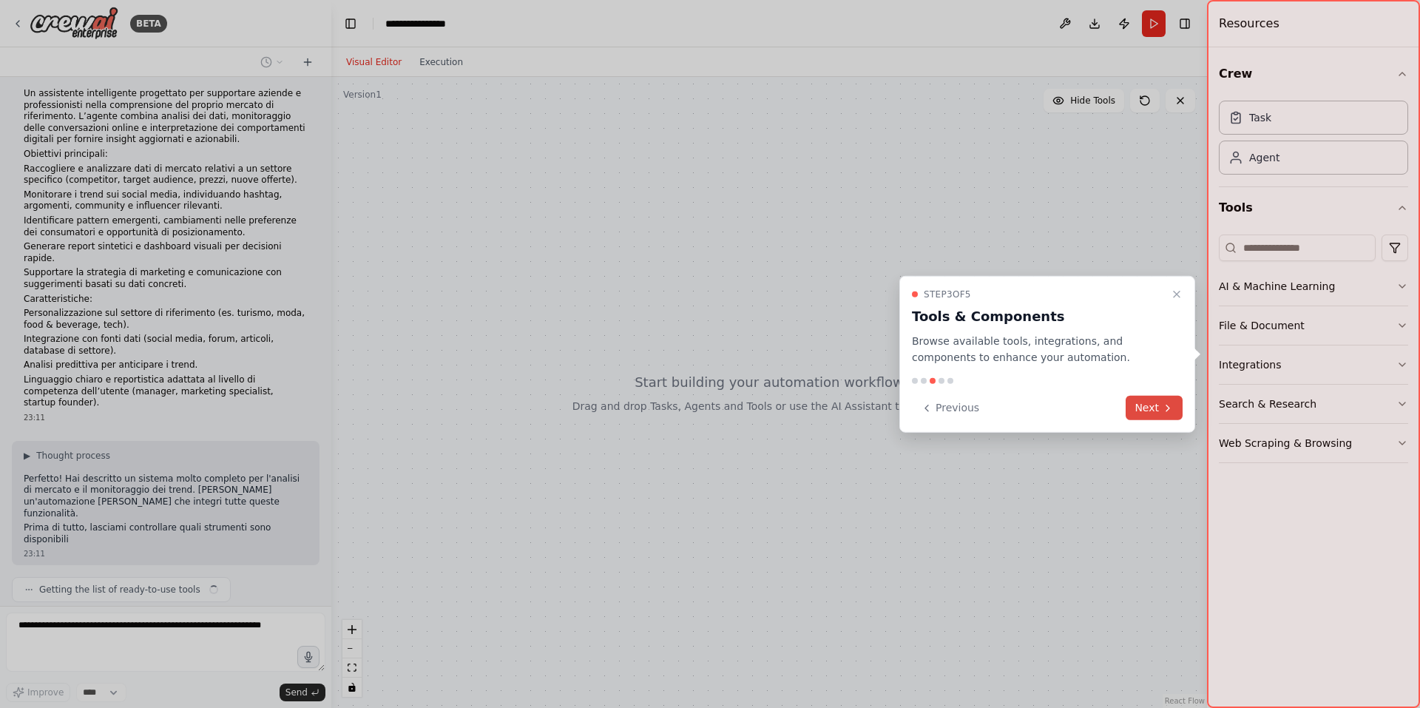
scroll to position [18, 0]
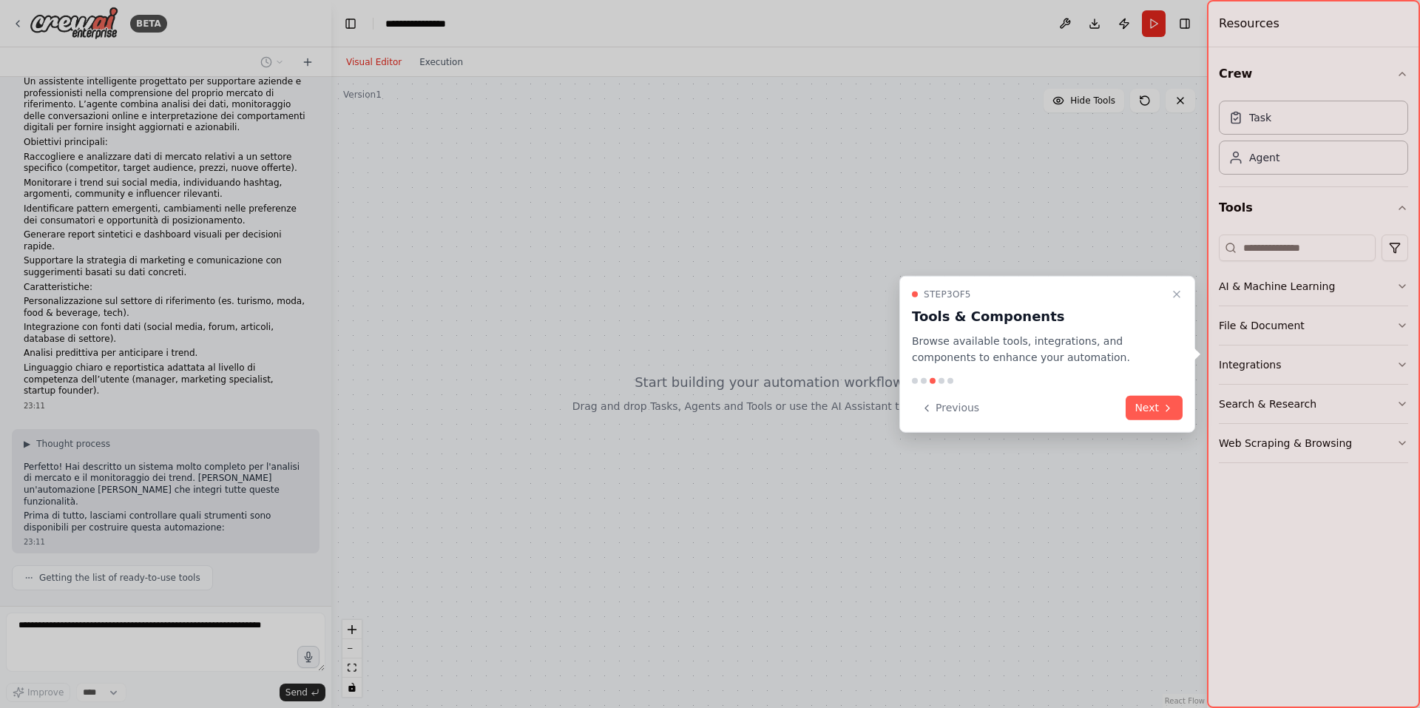
click at [1185, 411] on div "Step 3 of 5 Tools & Components Browse available tools, integrations, and compon…" at bounding box center [1047, 353] width 296 height 157
click at [1180, 410] on button "Next" at bounding box center [1153, 408] width 57 height 24
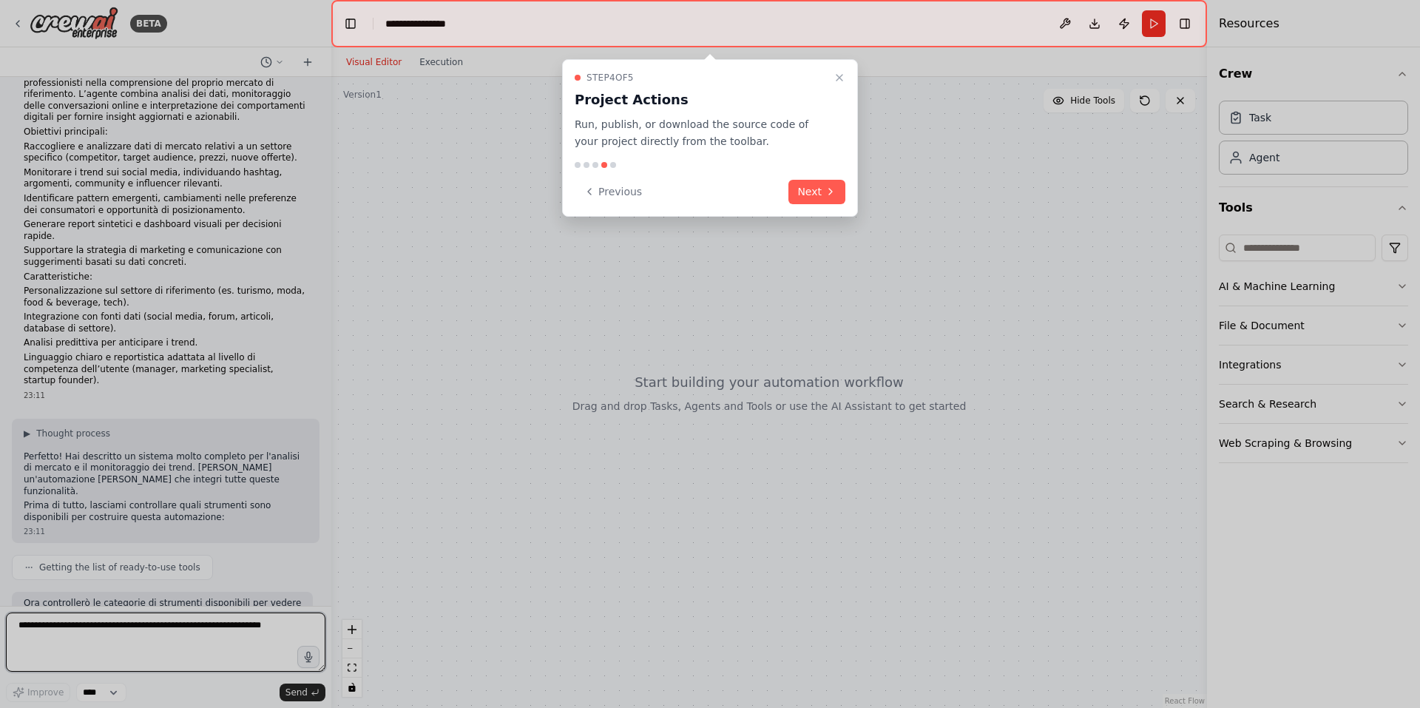
scroll to position [41, 0]
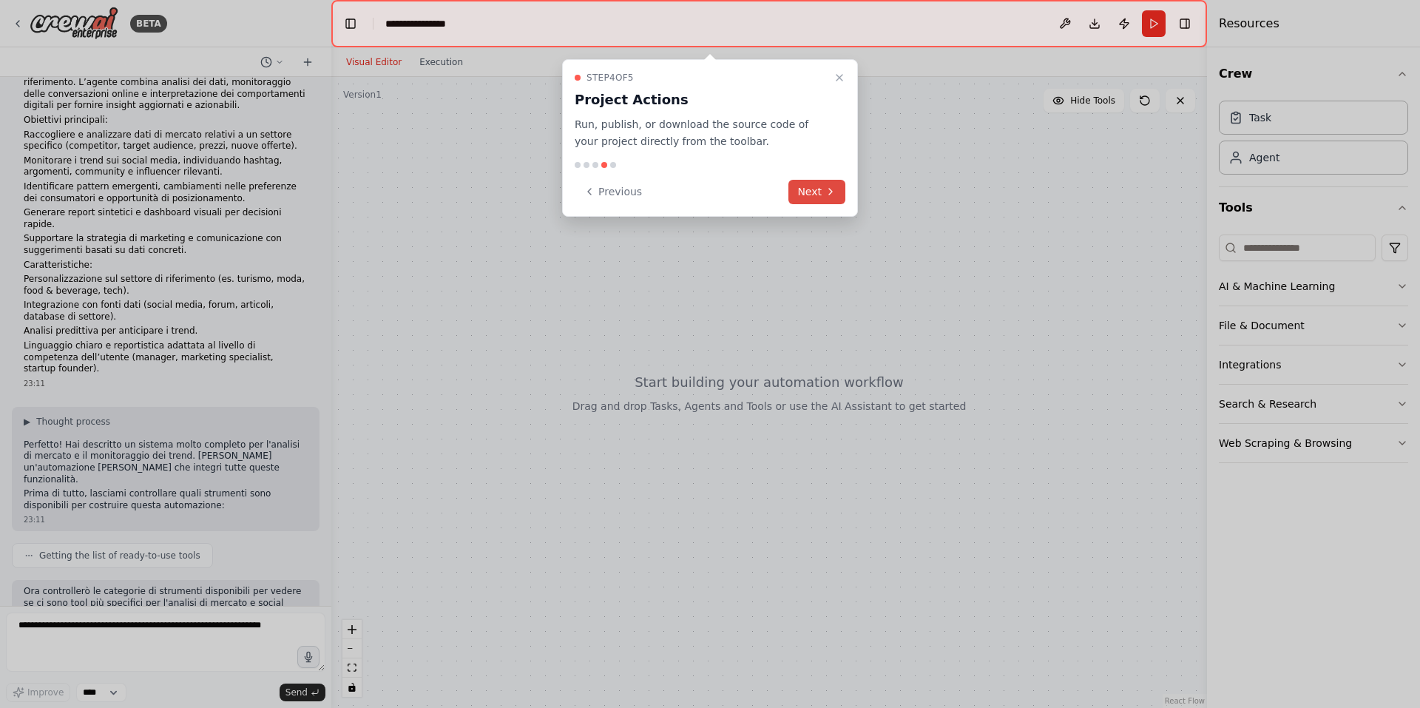
click at [802, 186] on button "Next" at bounding box center [816, 192] width 57 height 24
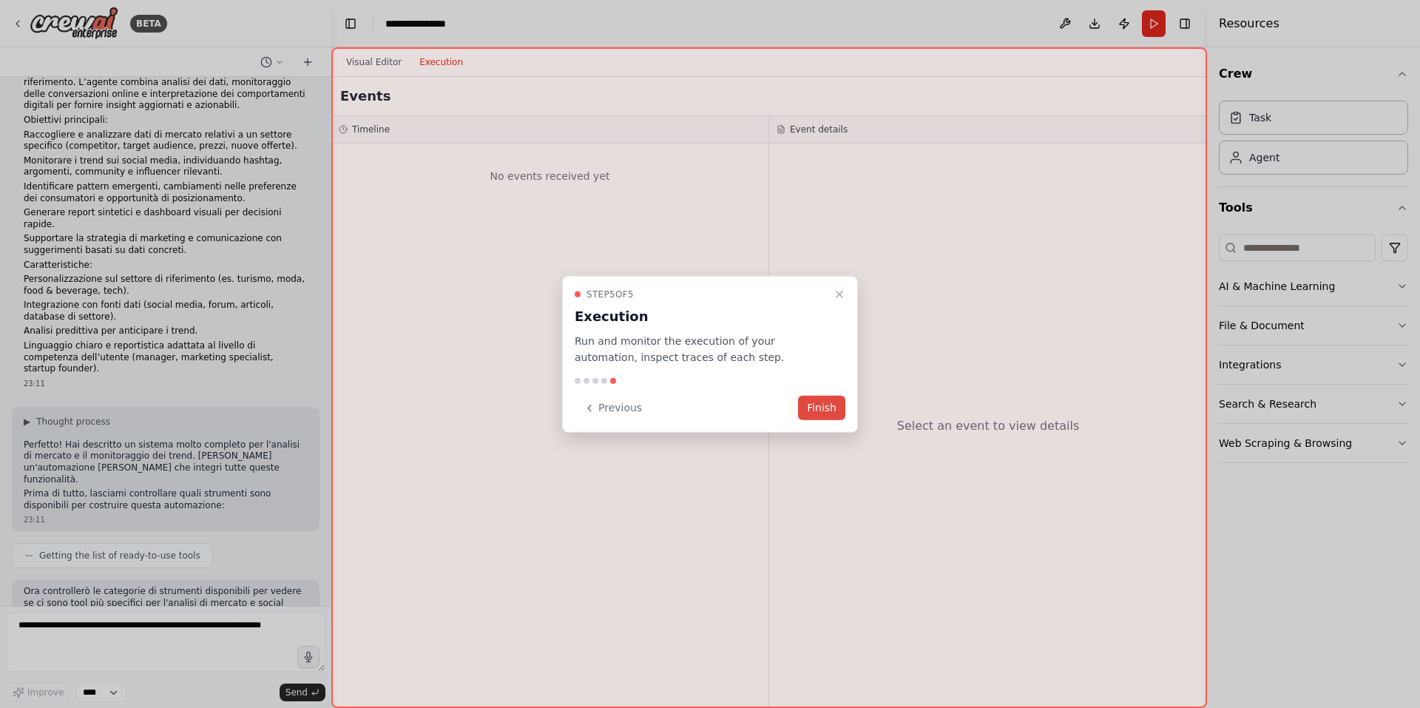
click at [829, 402] on button "Finish" at bounding box center [821, 408] width 47 height 24
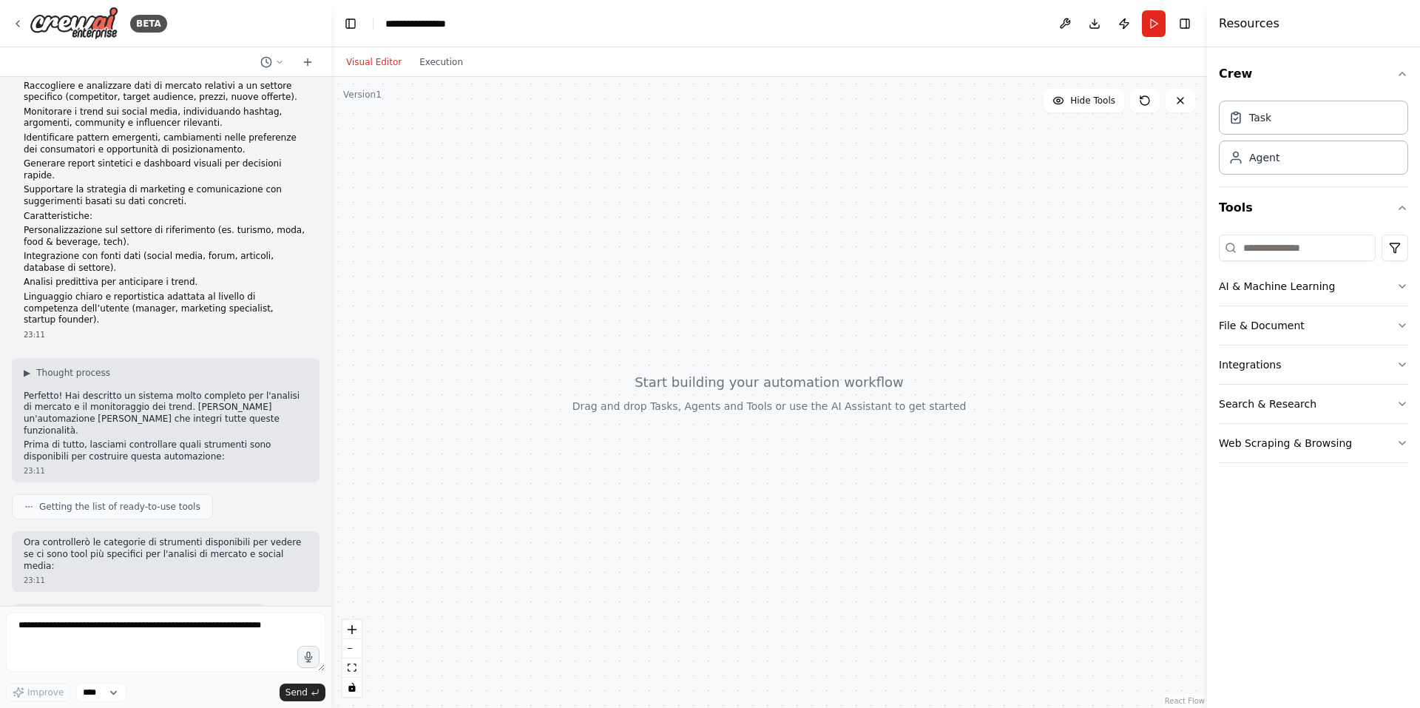
scroll to position [101, 0]
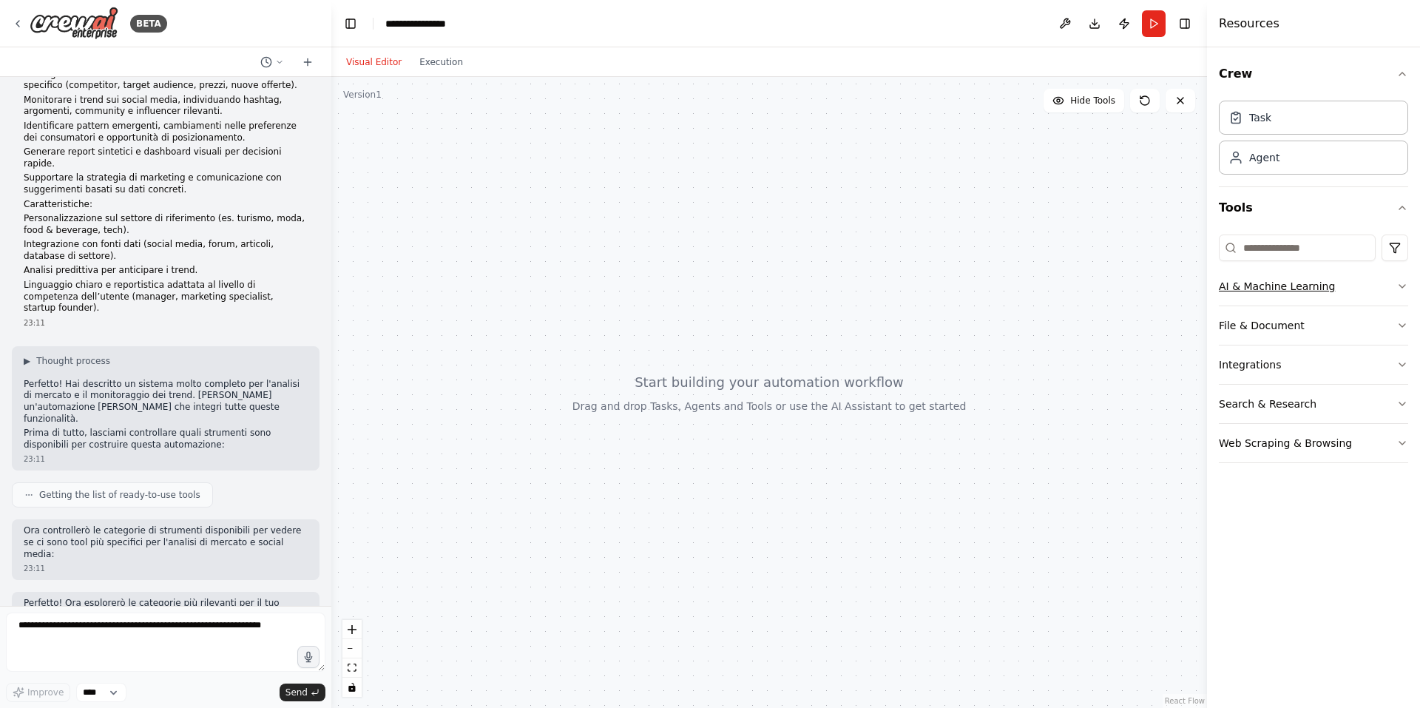
click at [1264, 277] on button "AI & Machine Learning" at bounding box center [1313, 286] width 189 height 38
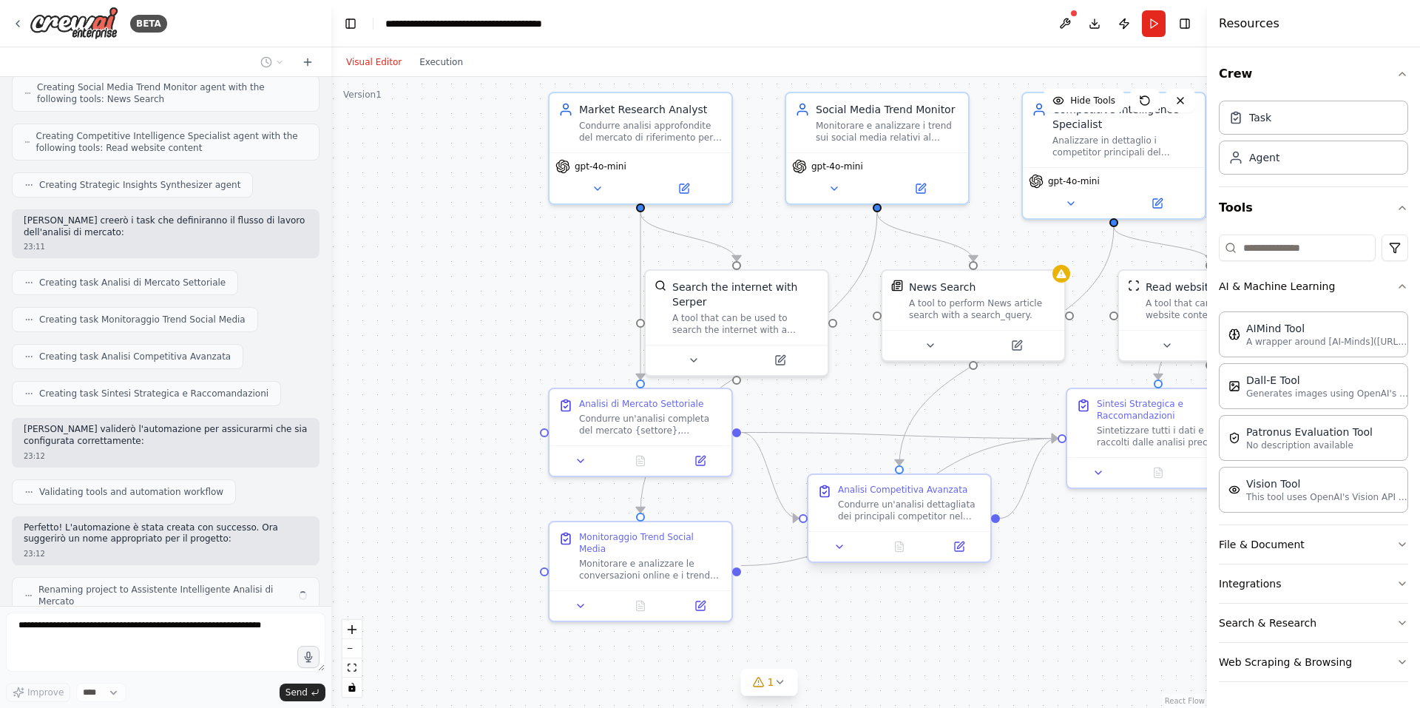
scroll to position [788, 0]
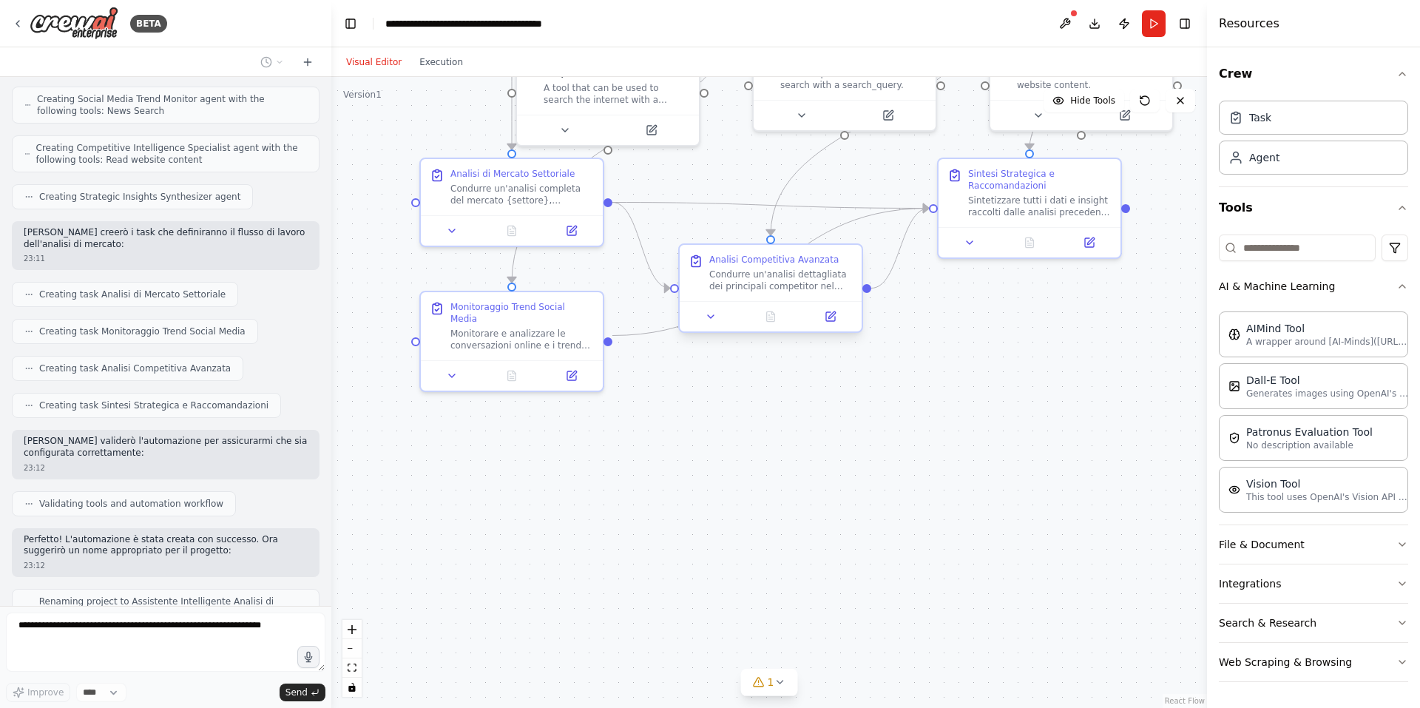
drag, startPoint x: 836, startPoint y: 547, endPoint x: 850, endPoint y: 257, distance: 290.9
click at [850, 257] on div ".deletable-edge-delete-btn { width: 20px; height: 20px; border: 0px solid #ffff…" at bounding box center [768, 392] width 875 height 631
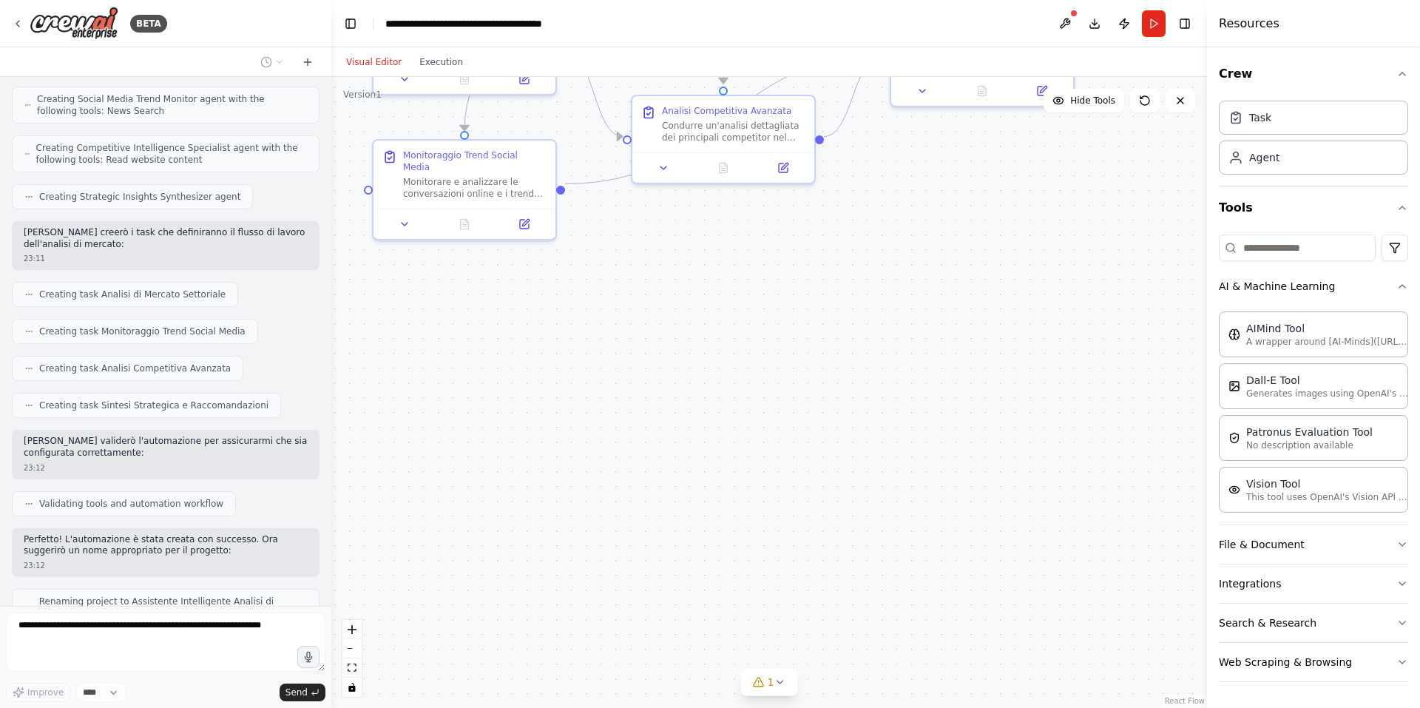
drag, startPoint x: 815, startPoint y: 557, endPoint x: 769, endPoint y: 406, distance: 157.7
click at [769, 406] on div ".deletable-edge-delete-btn { width: 20px; height: 20px; border: 0px solid #ffff…" at bounding box center [768, 392] width 875 height 631
click at [761, 674] on div "1" at bounding box center [763, 681] width 21 height 15
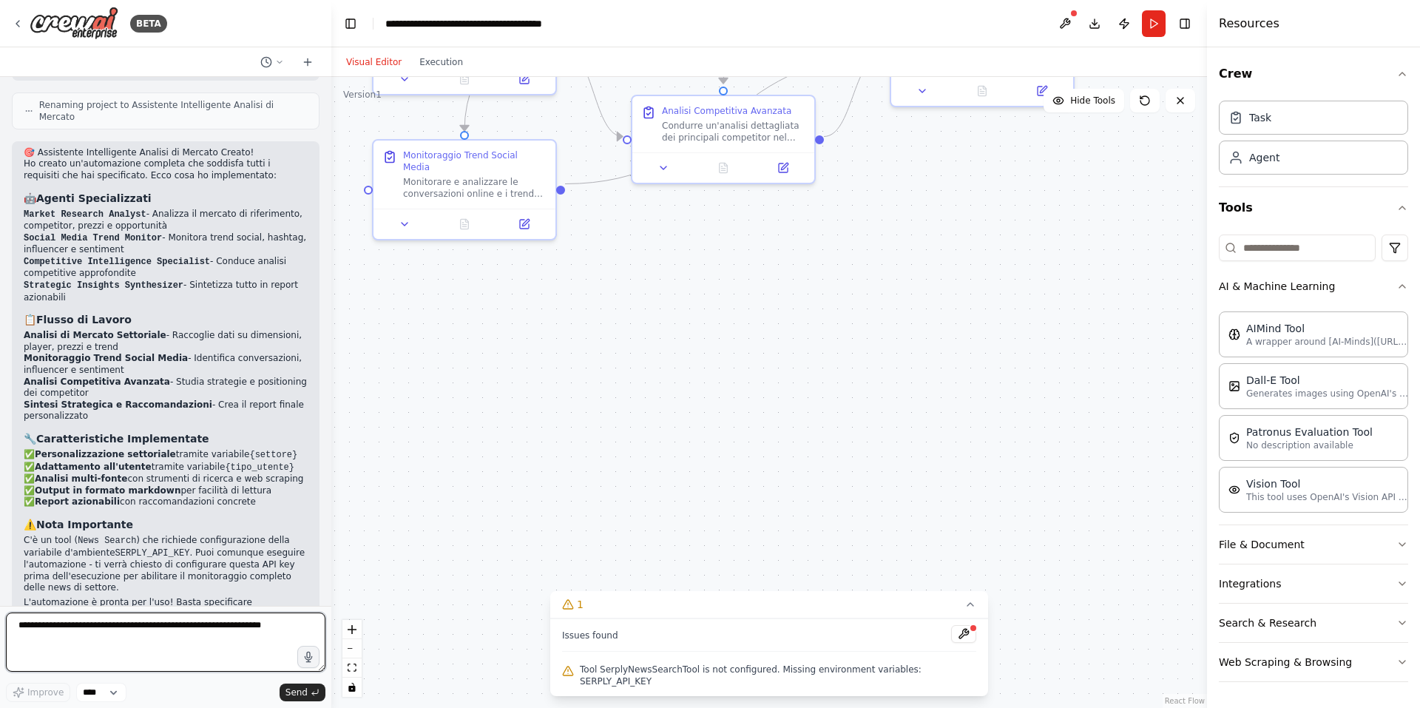
scroll to position [1296, 0]
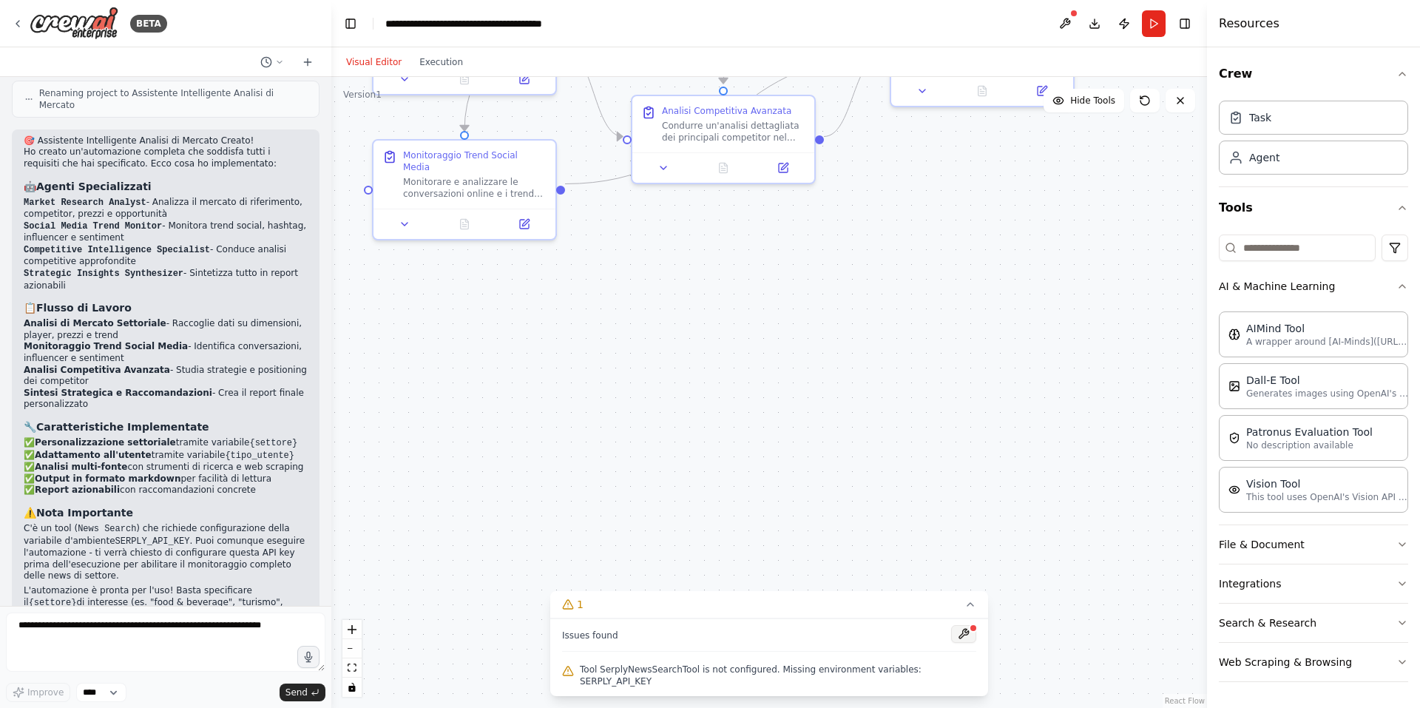
click at [951, 641] on button at bounding box center [963, 634] width 25 height 18
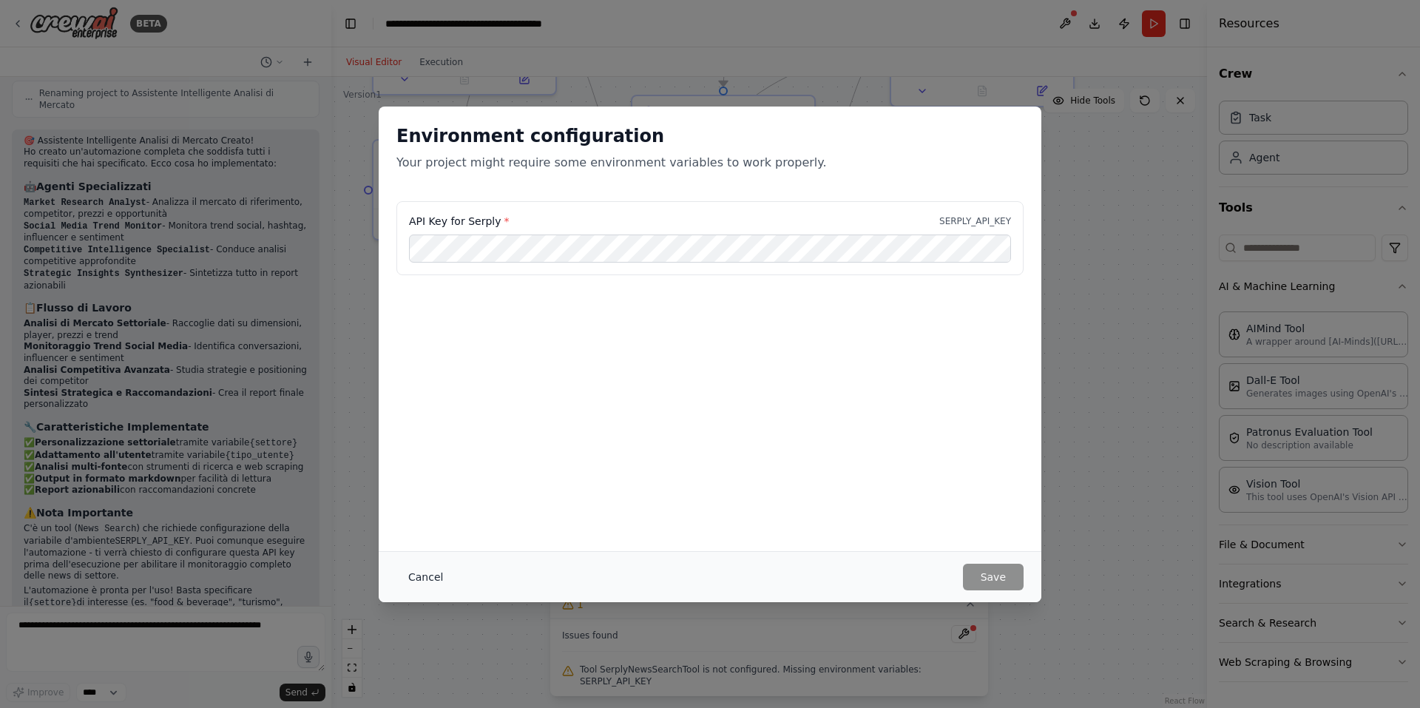
click at [433, 580] on button "Cancel" at bounding box center [425, 576] width 58 height 27
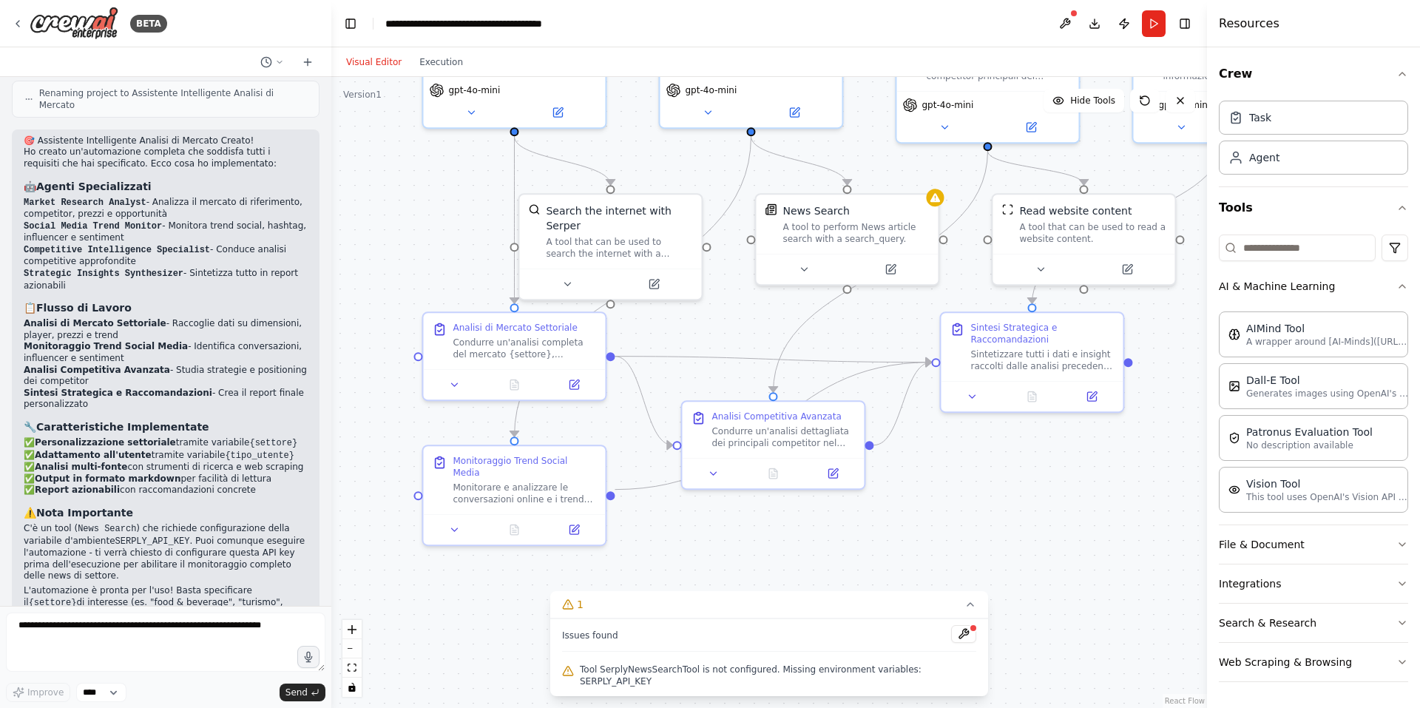
drag, startPoint x: 626, startPoint y: 399, endPoint x: 613, endPoint y: 563, distance: 164.0
click at [642, 707] on html "BETA Un assistente intelligente progettato per supportare aziende e professioni…" at bounding box center [710, 354] width 1420 height 708
click at [465, 378] on button at bounding box center [454, 381] width 51 height 18
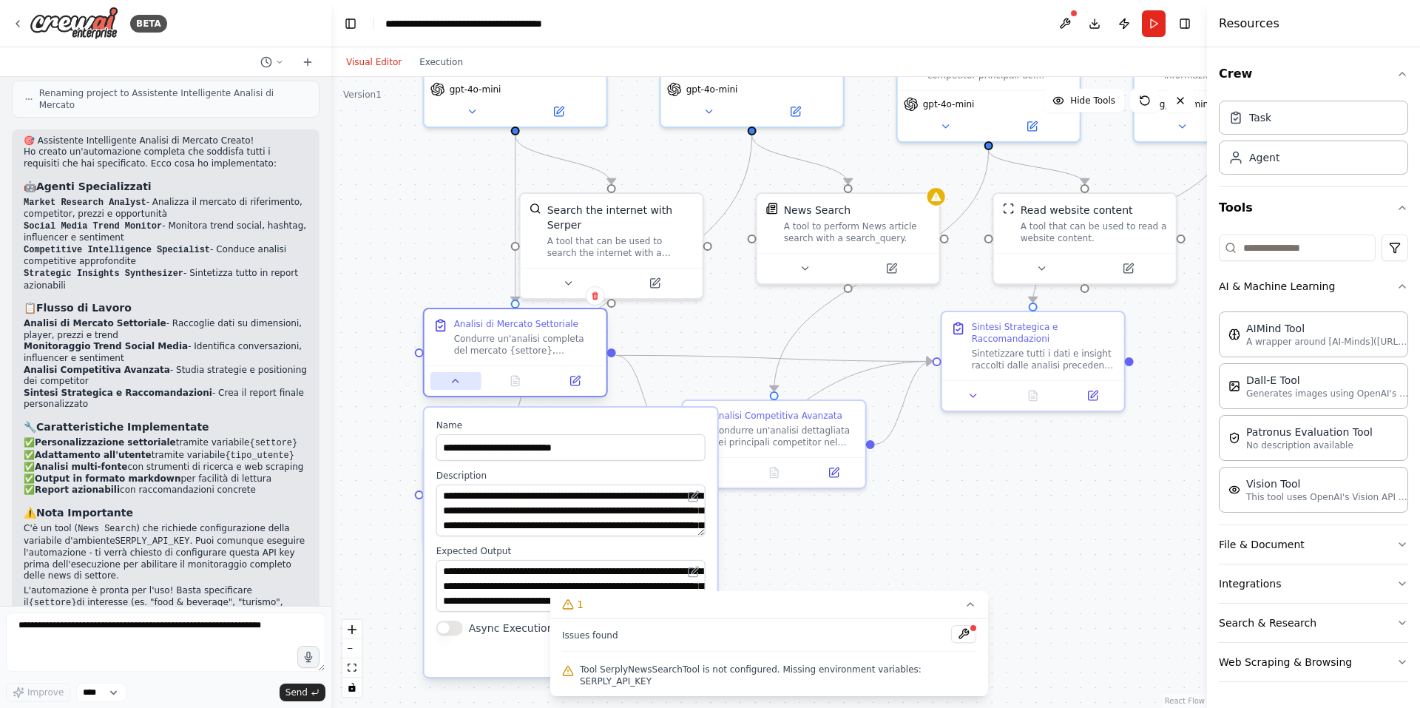
click at [454, 385] on icon at bounding box center [456, 381] width 12 height 12
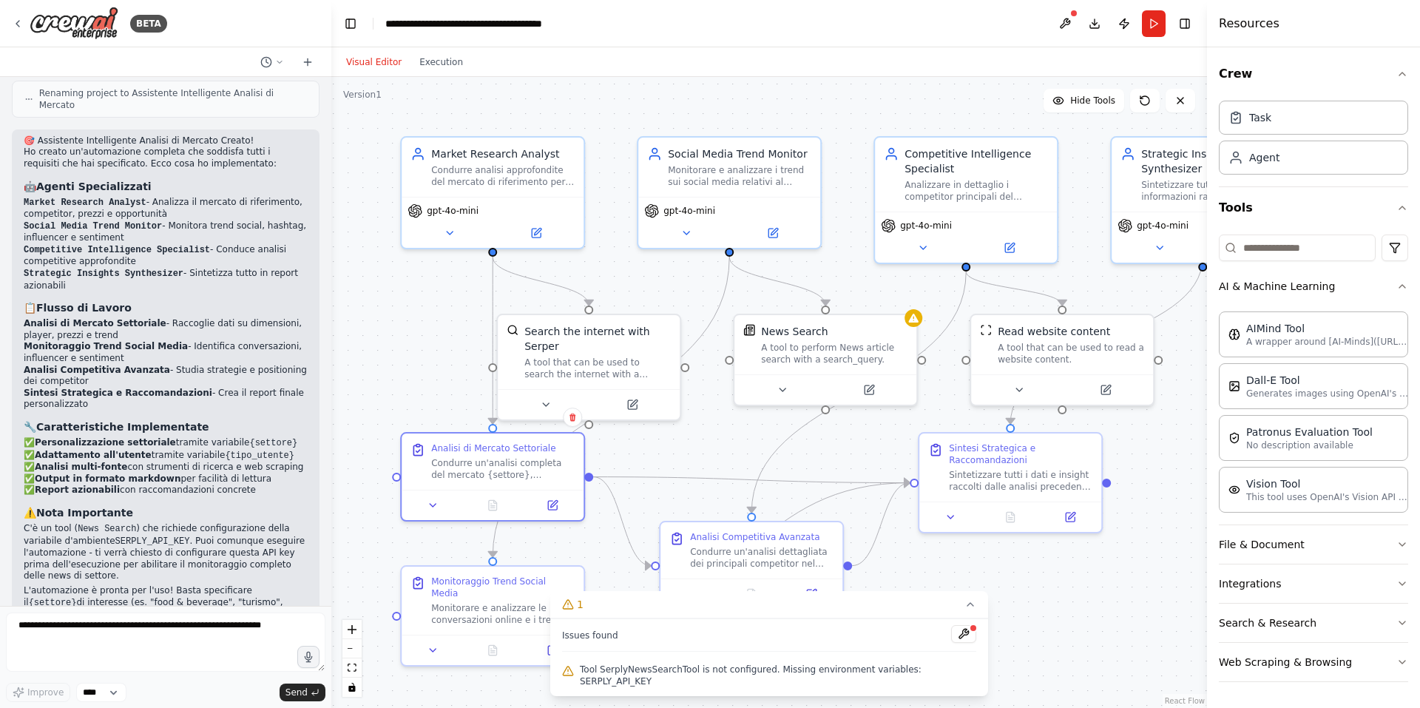
drag, startPoint x: 754, startPoint y: 302, endPoint x: 730, endPoint y: 431, distance: 131.0
click at [730, 432] on div ".deletable-edge-delete-btn { width: 20px; height: 20px; border: 0px solid #ffff…" at bounding box center [768, 392] width 875 height 631
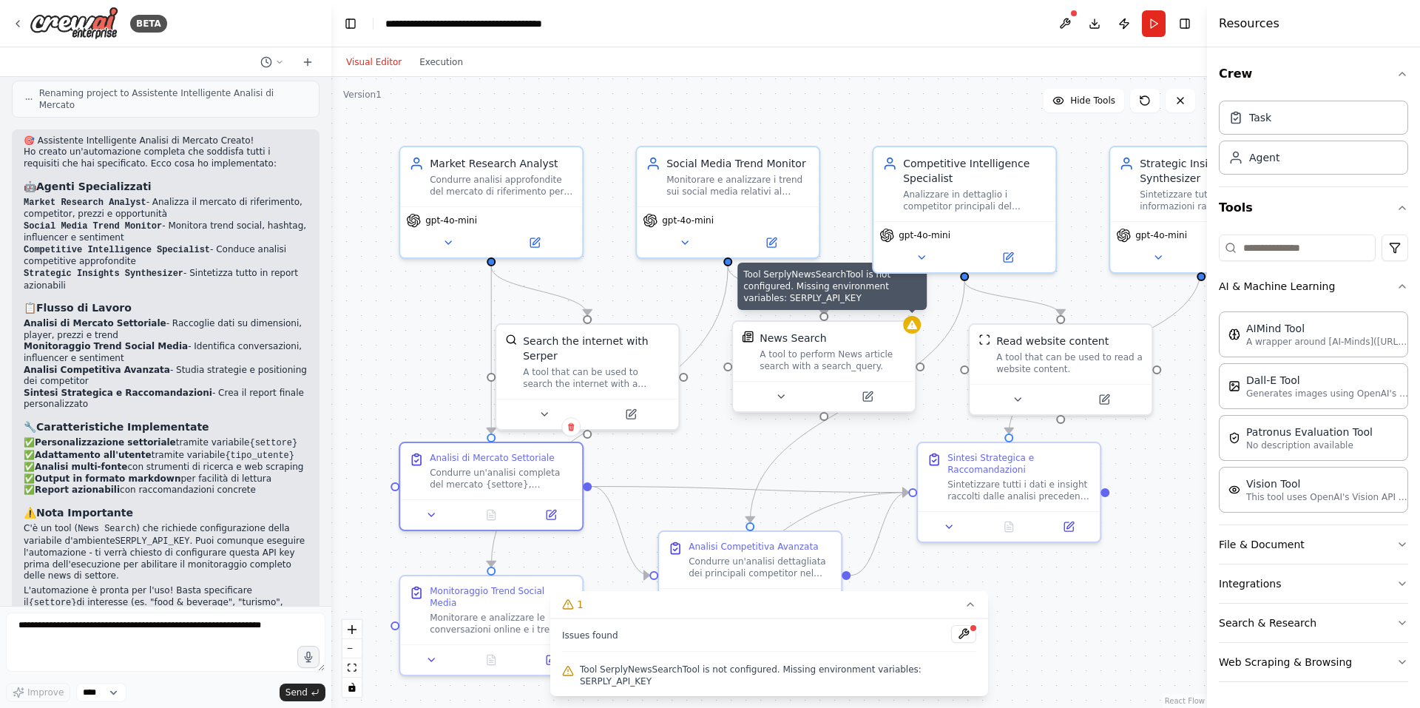
click at [910, 333] on div at bounding box center [912, 325] width 18 height 18
click at [903, 314] on button at bounding box center [903, 306] width 19 height 19
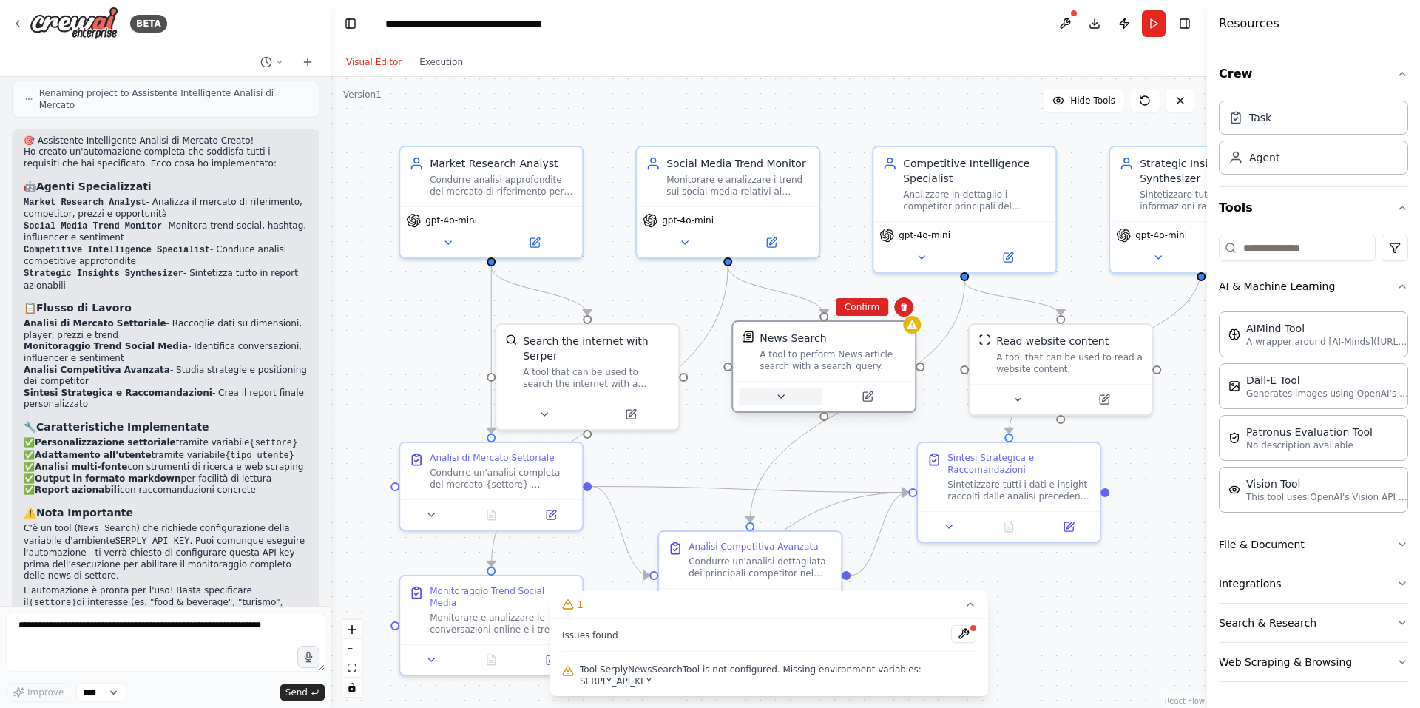
click at [770, 401] on button at bounding box center [781, 396] width 84 height 18
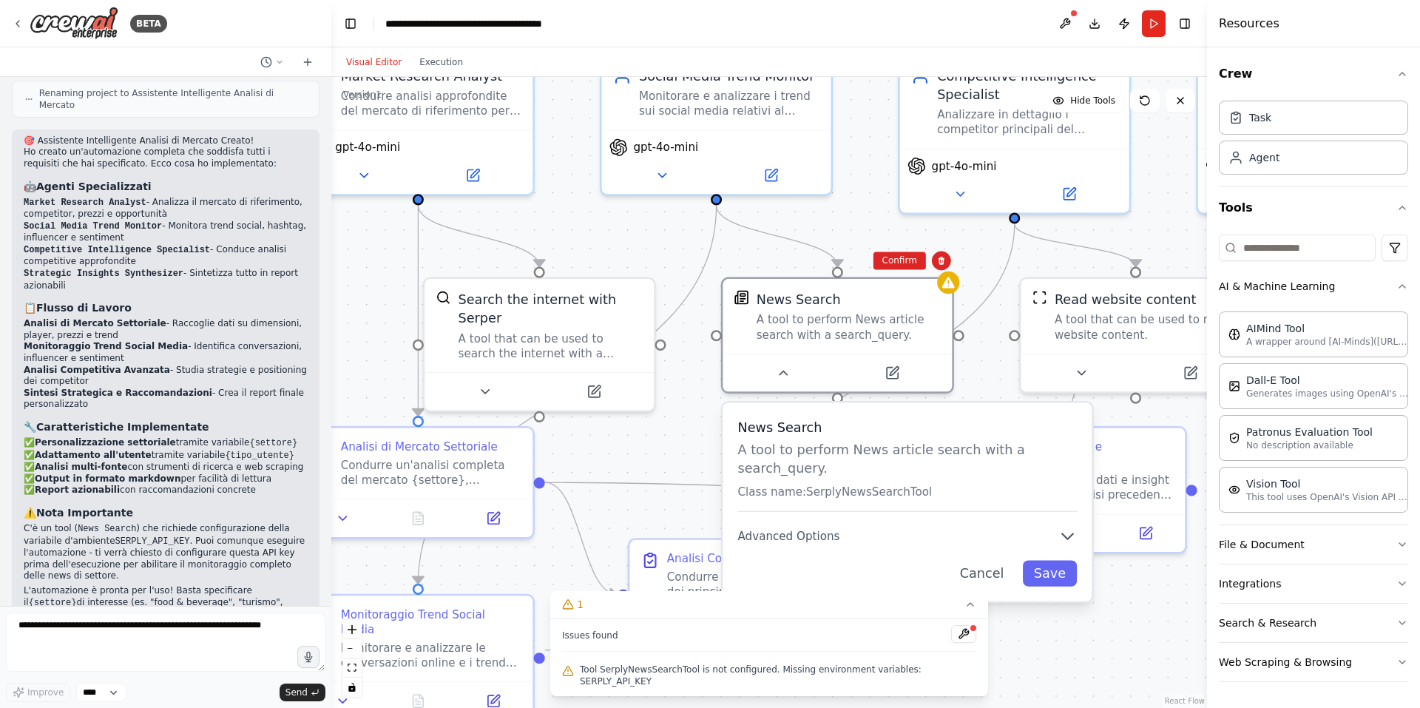
click at [647, 410] on div ".deletable-edge-delete-btn { width: 20px; height: 20px; border: 0px solid #ffff…" at bounding box center [768, 392] width 875 height 631
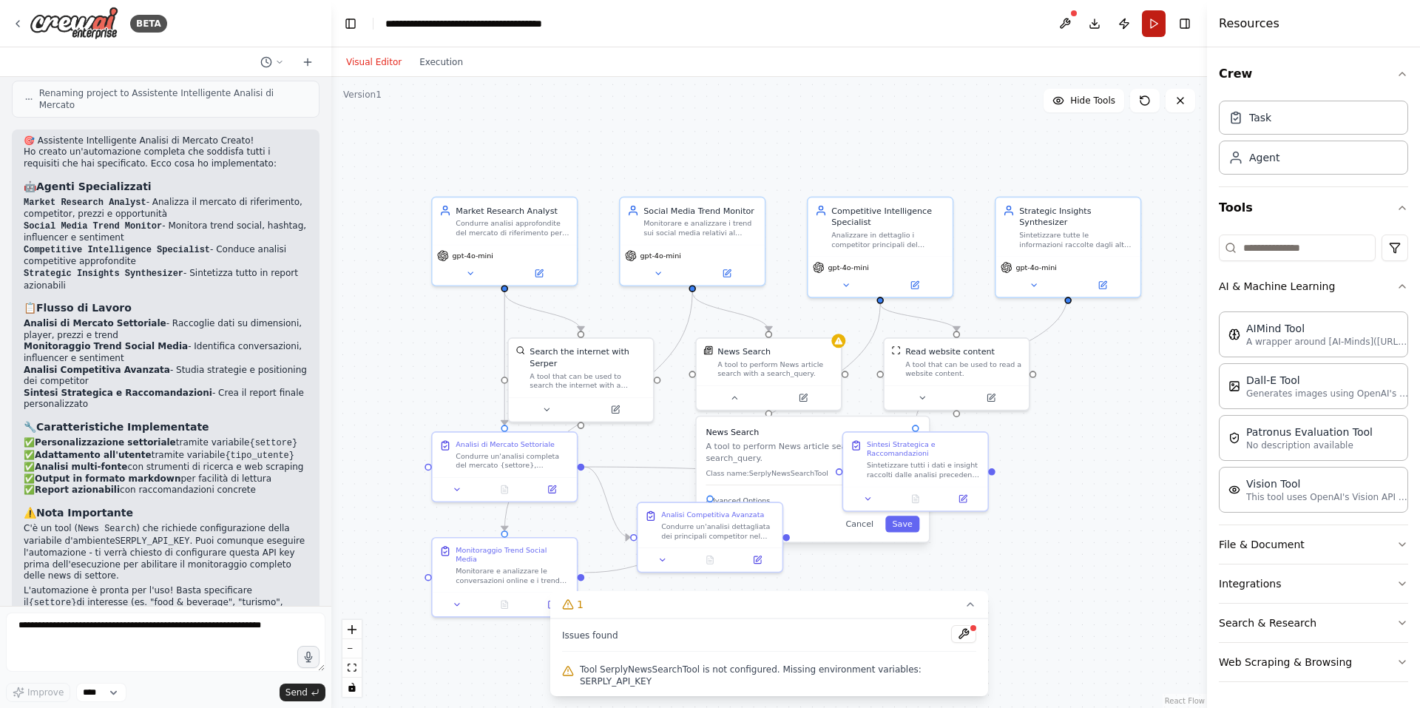
click at [1144, 32] on button "Run" at bounding box center [1154, 23] width 24 height 27
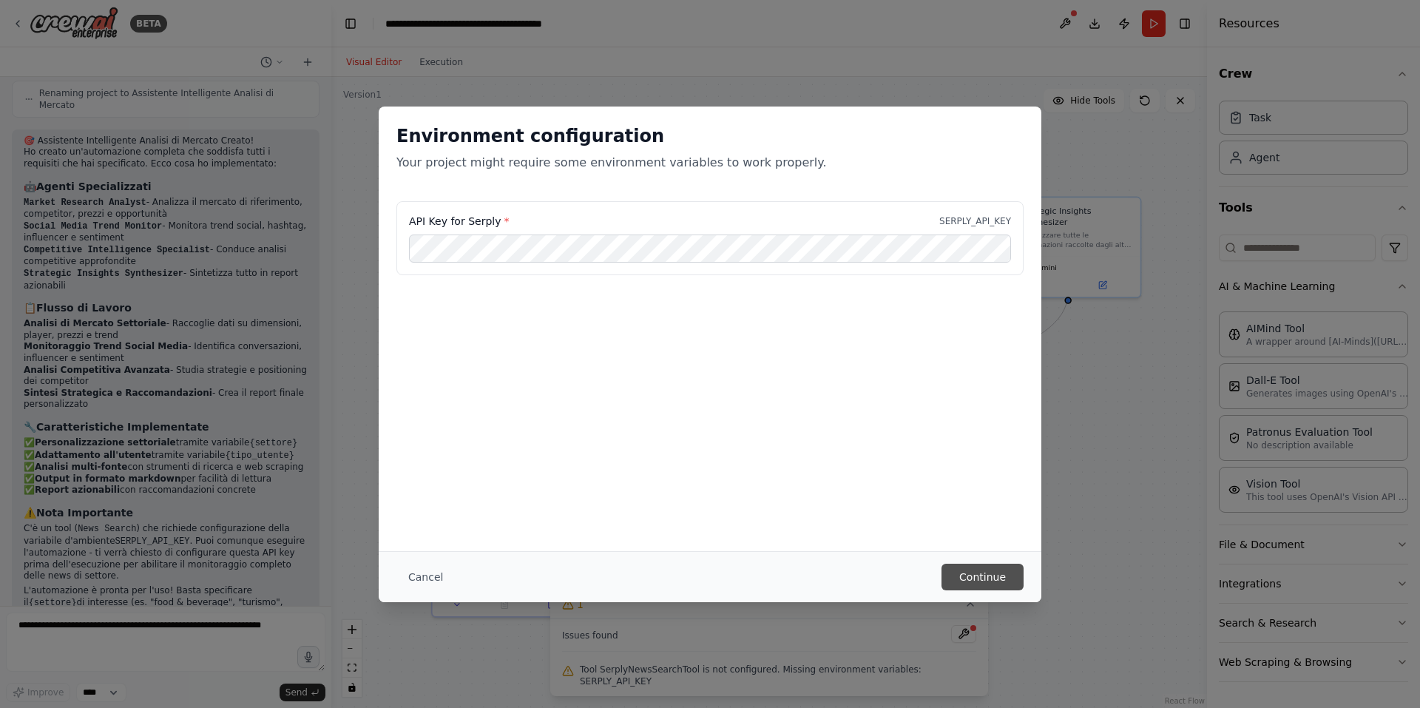
click at [984, 582] on button "Continue" at bounding box center [982, 576] width 82 height 27
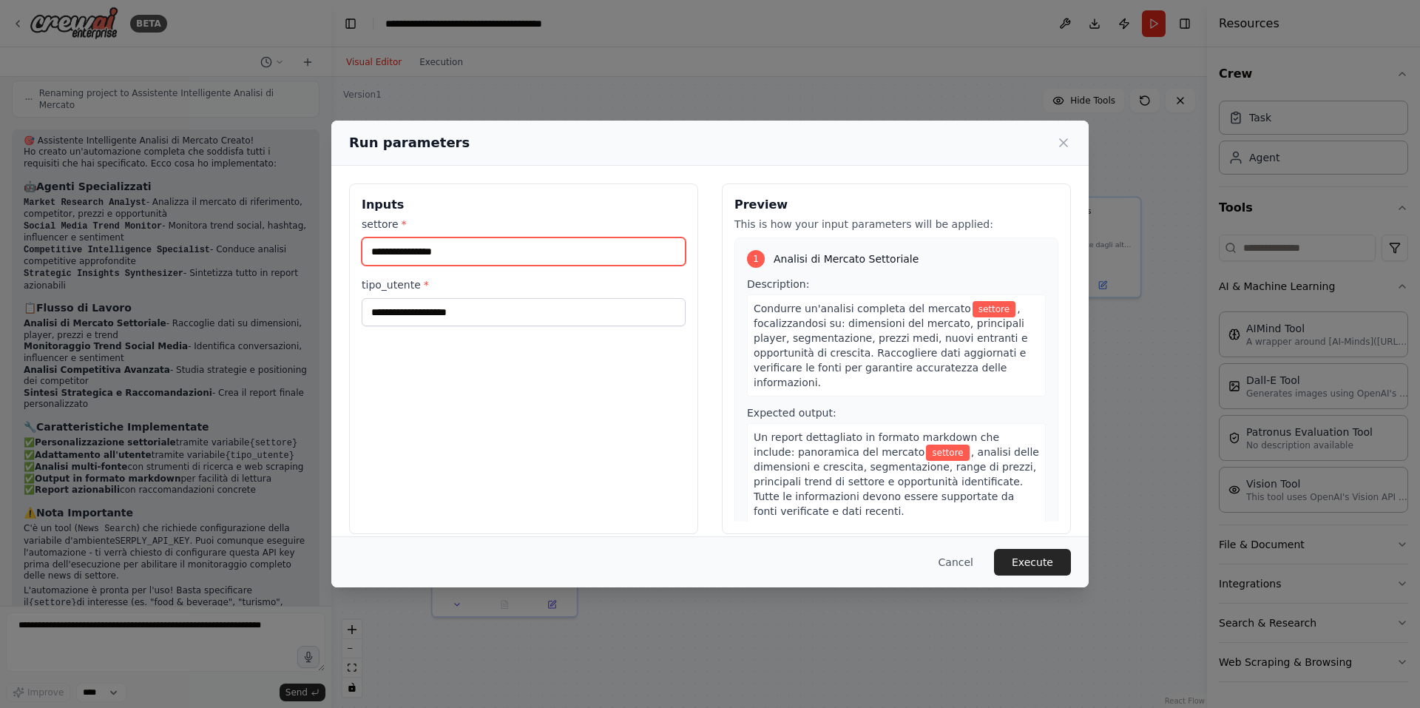
click at [432, 250] on input "settore *" at bounding box center [524, 251] width 324 height 28
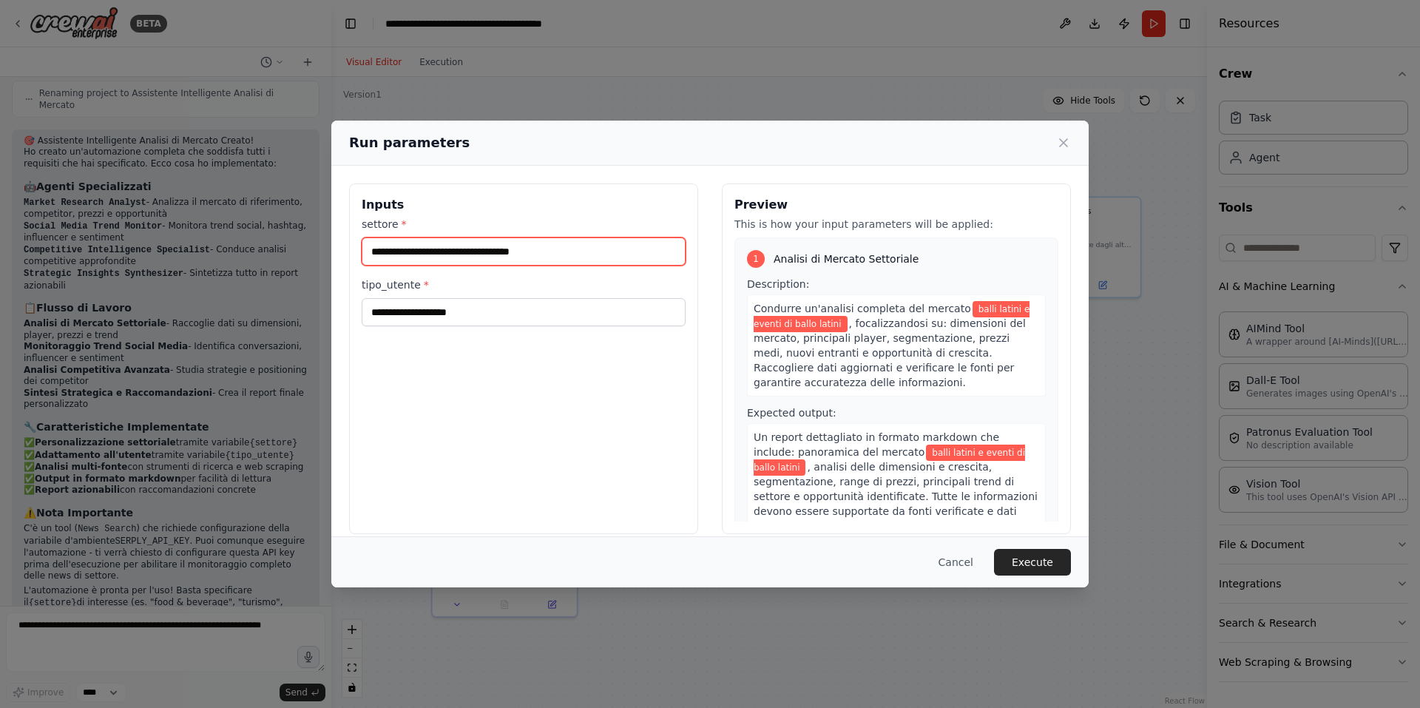
type input "**********"
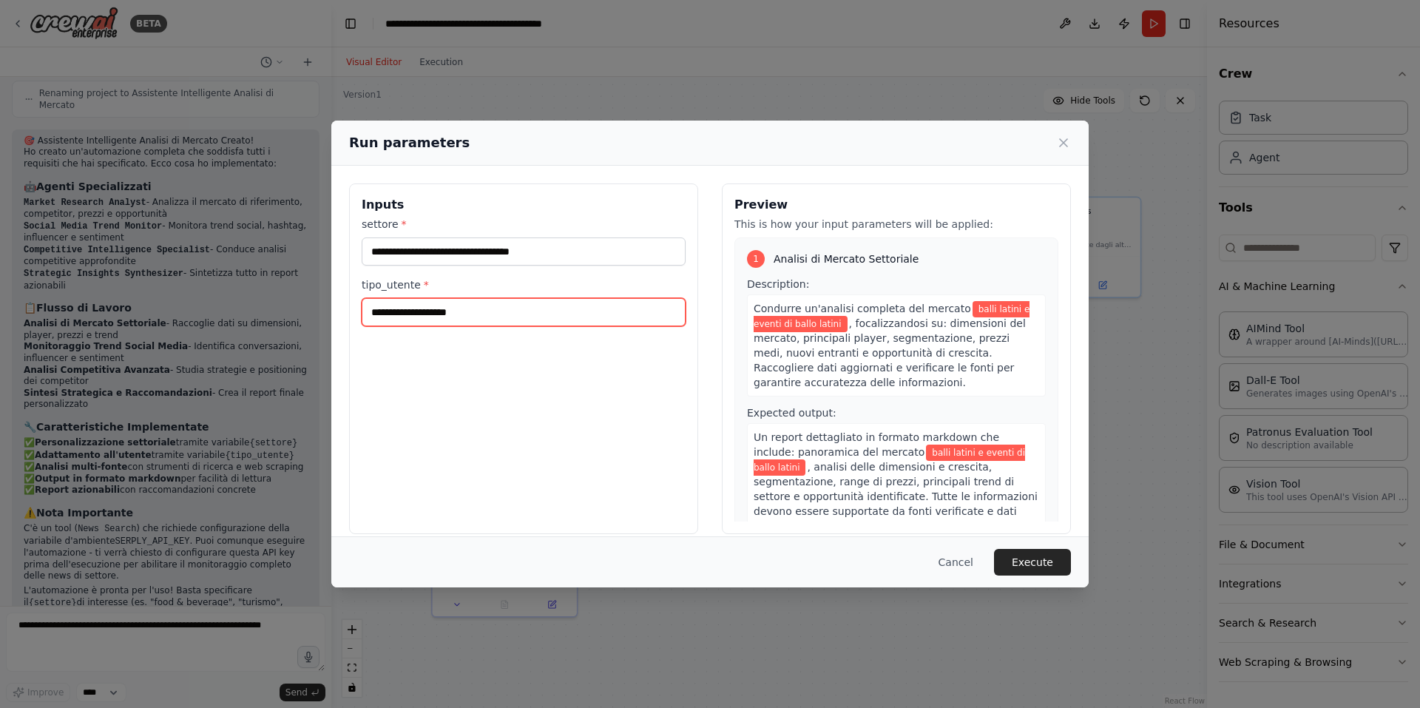
click at [444, 319] on input "tipo_utente *" at bounding box center [524, 312] width 324 height 28
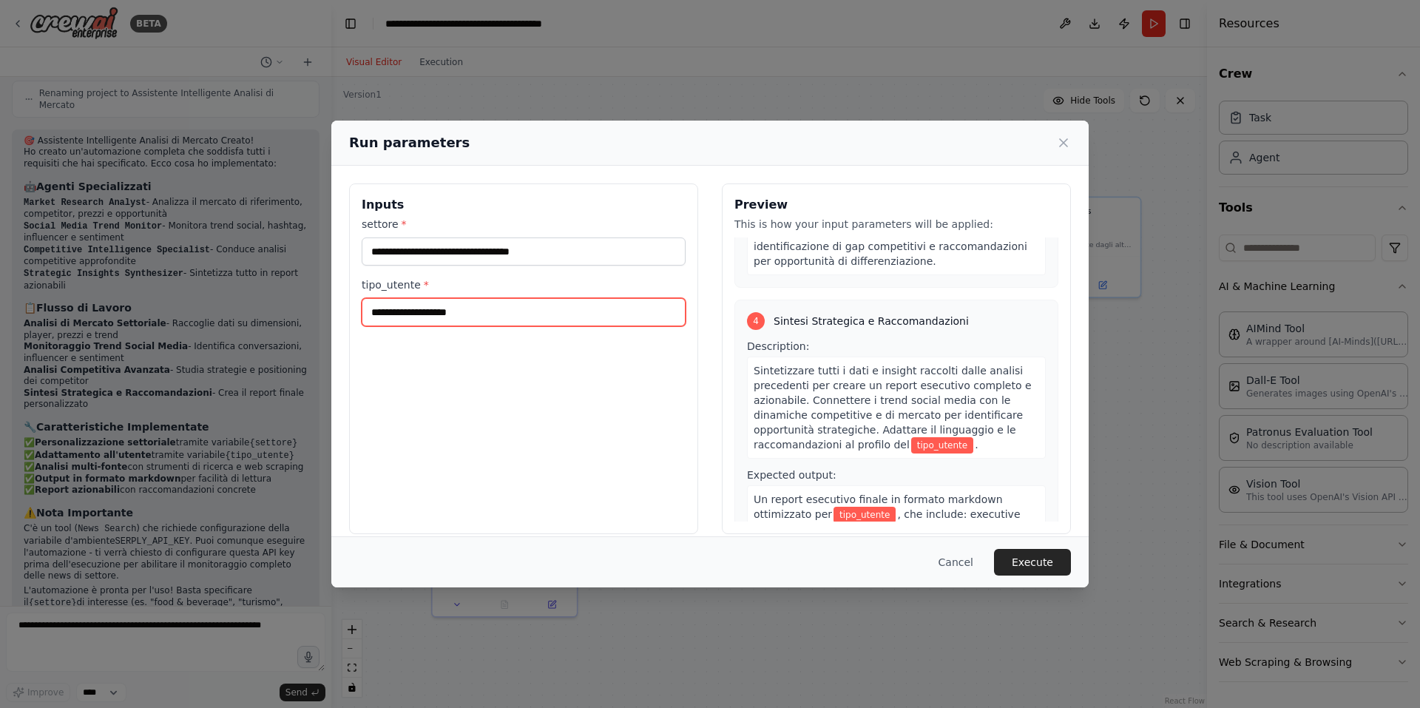
scroll to position [982, 0]
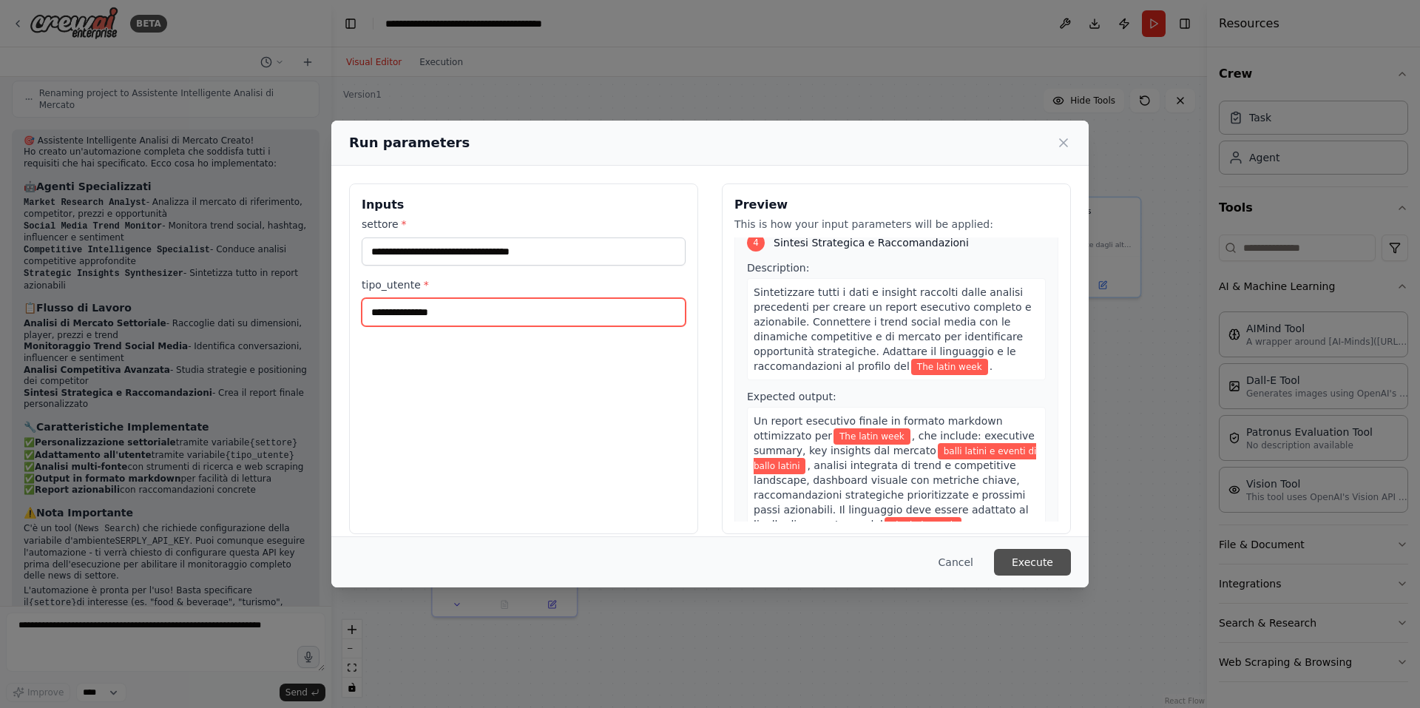
type input "**********"
click at [1034, 559] on button "Execute" at bounding box center [1032, 562] width 77 height 27
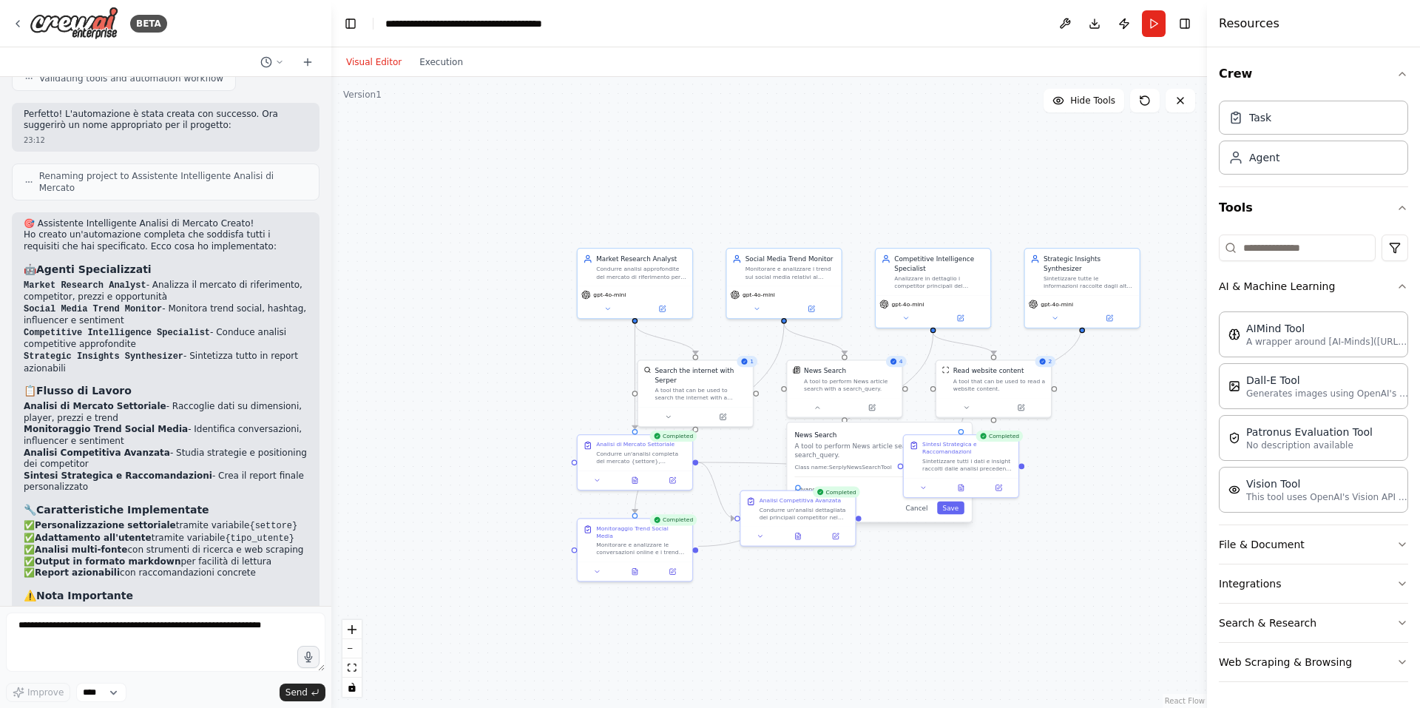
scroll to position [1296, 0]
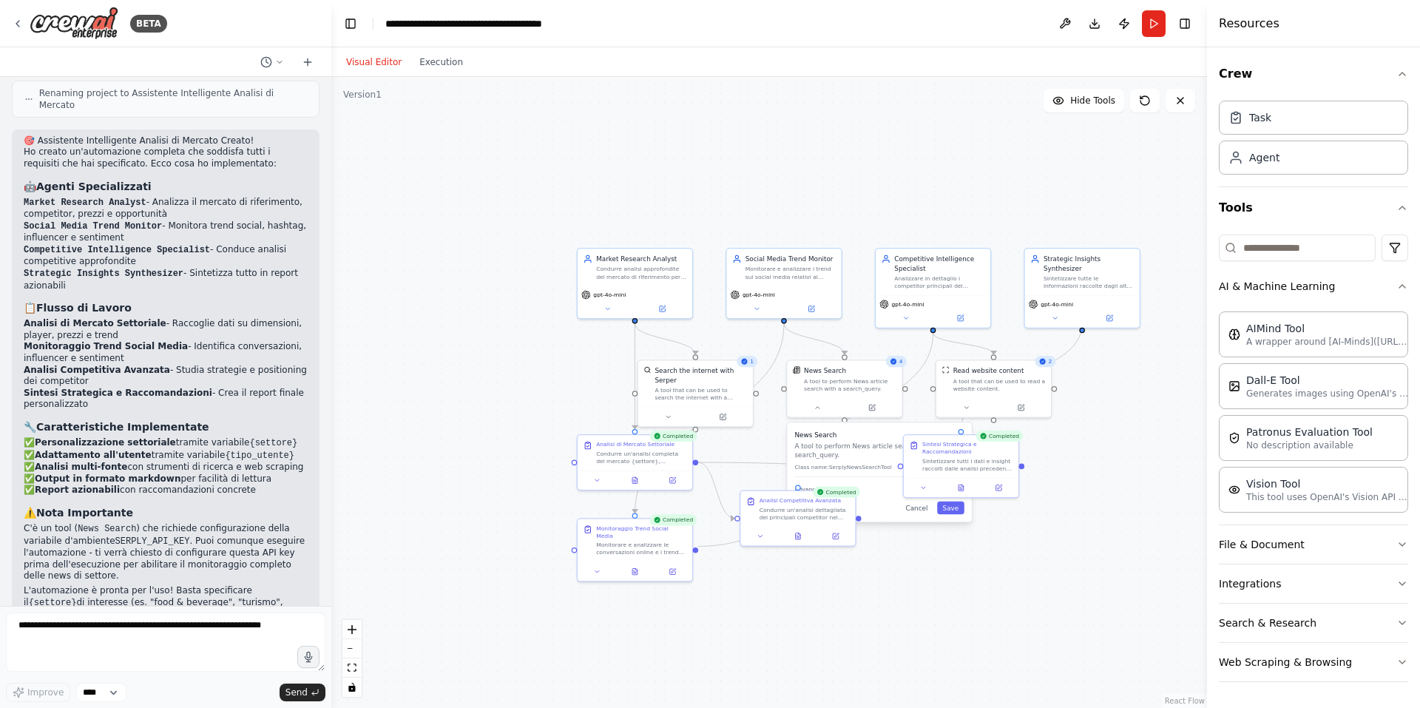
click at [948, 547] on div ".deletable-edge-delete-btn { width: 20px; height: 20px; border: 0px solid #ffff…" at bounding box center [768, 392] width 875 height 631
click at [963, 485] on icon at bounding box center [960, 486] width 5 height 6
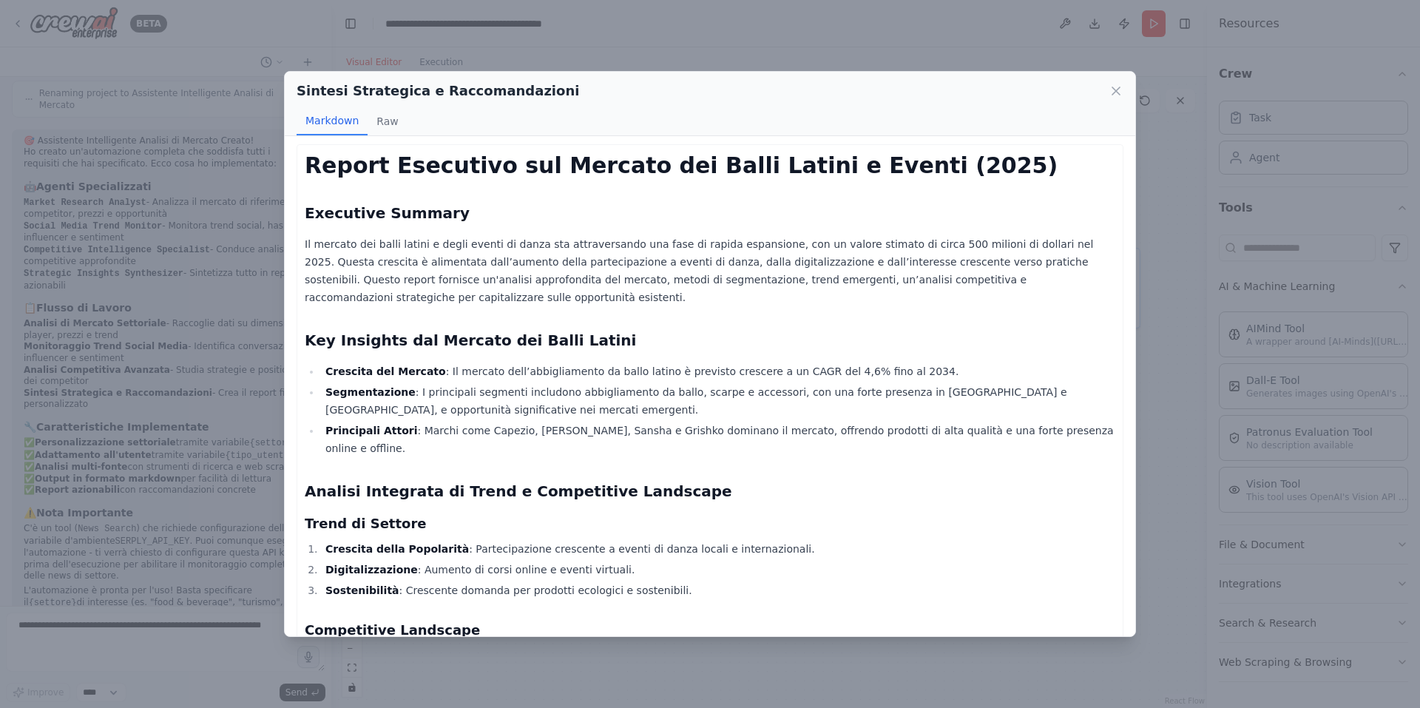
scroll to position [0, 0]
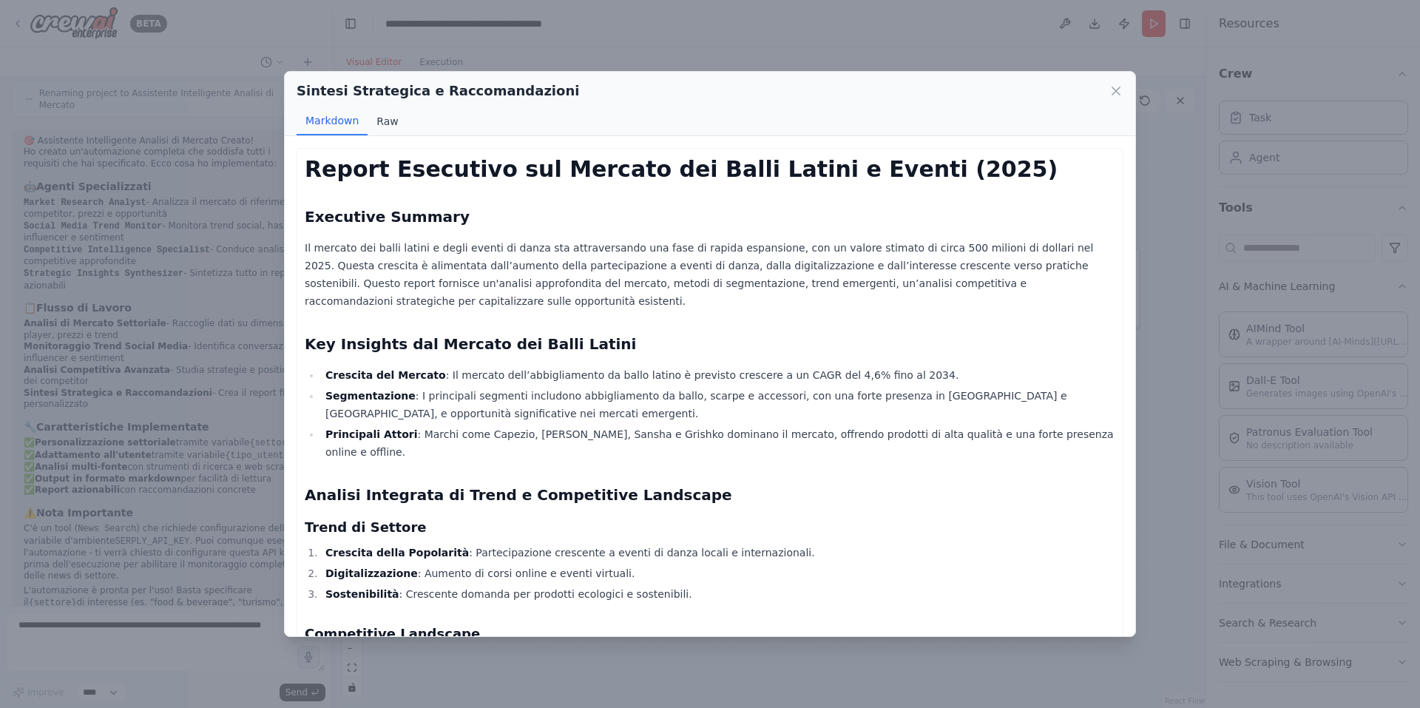
click at [385, 129] on button "Raw" at bounding box center [386, 121] width 39 height 28
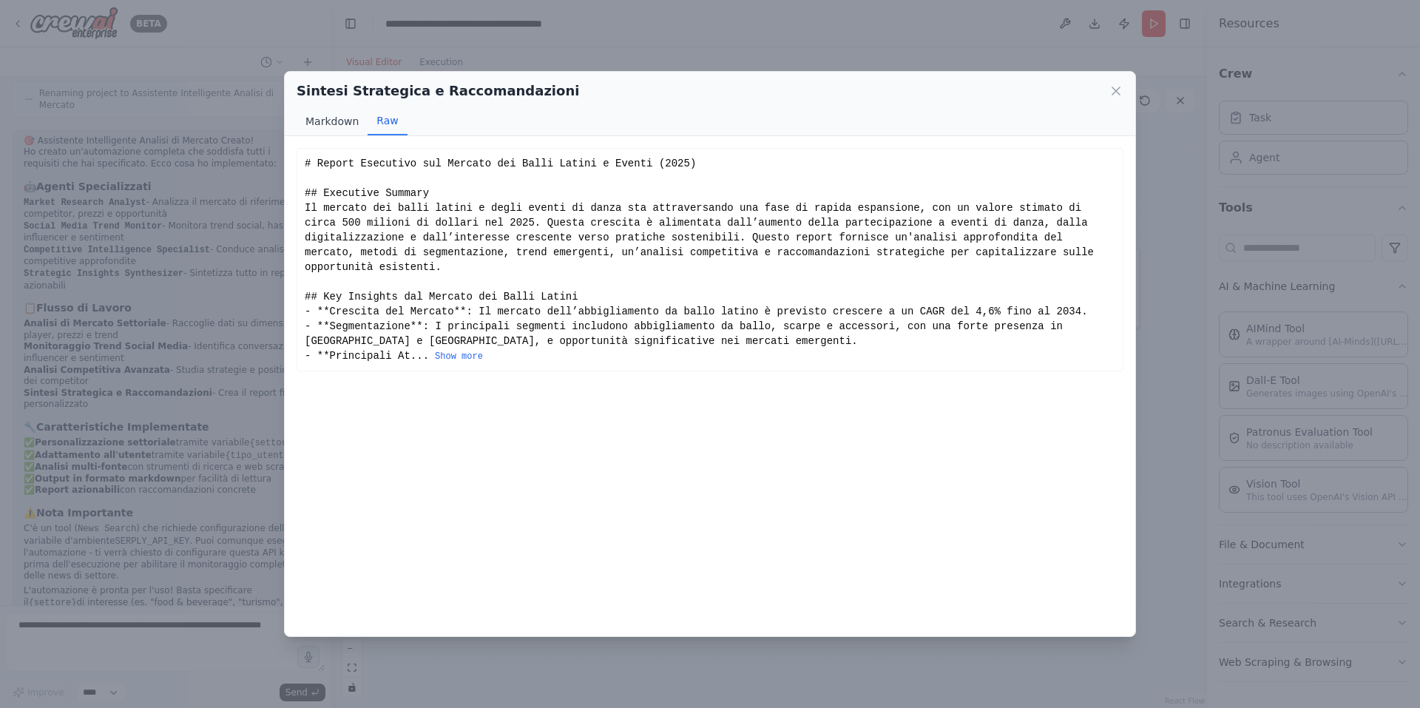
click at [336, 114] on button "Markdown" at bounding box center [332, 121] width 71 height 28
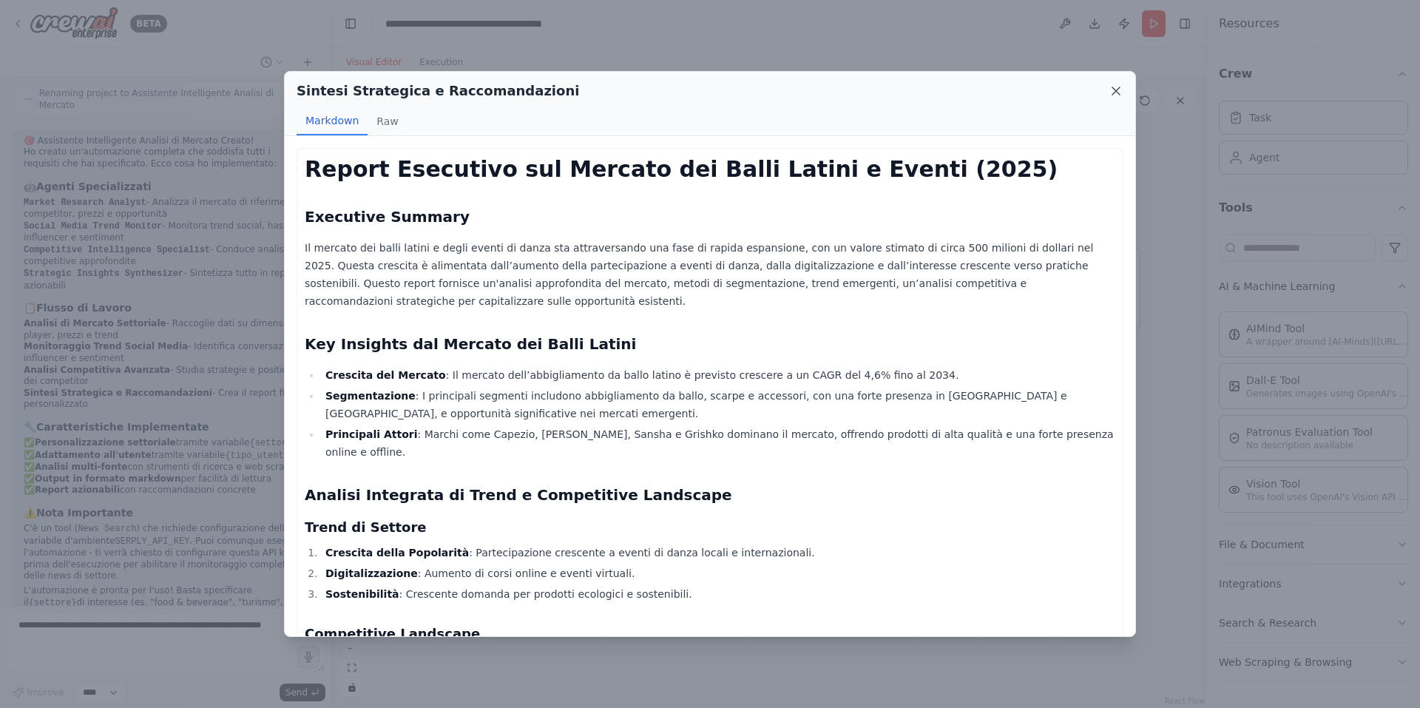
click at [1117, 87] on icon at bounding box center [1115, 91] width 15 height 15
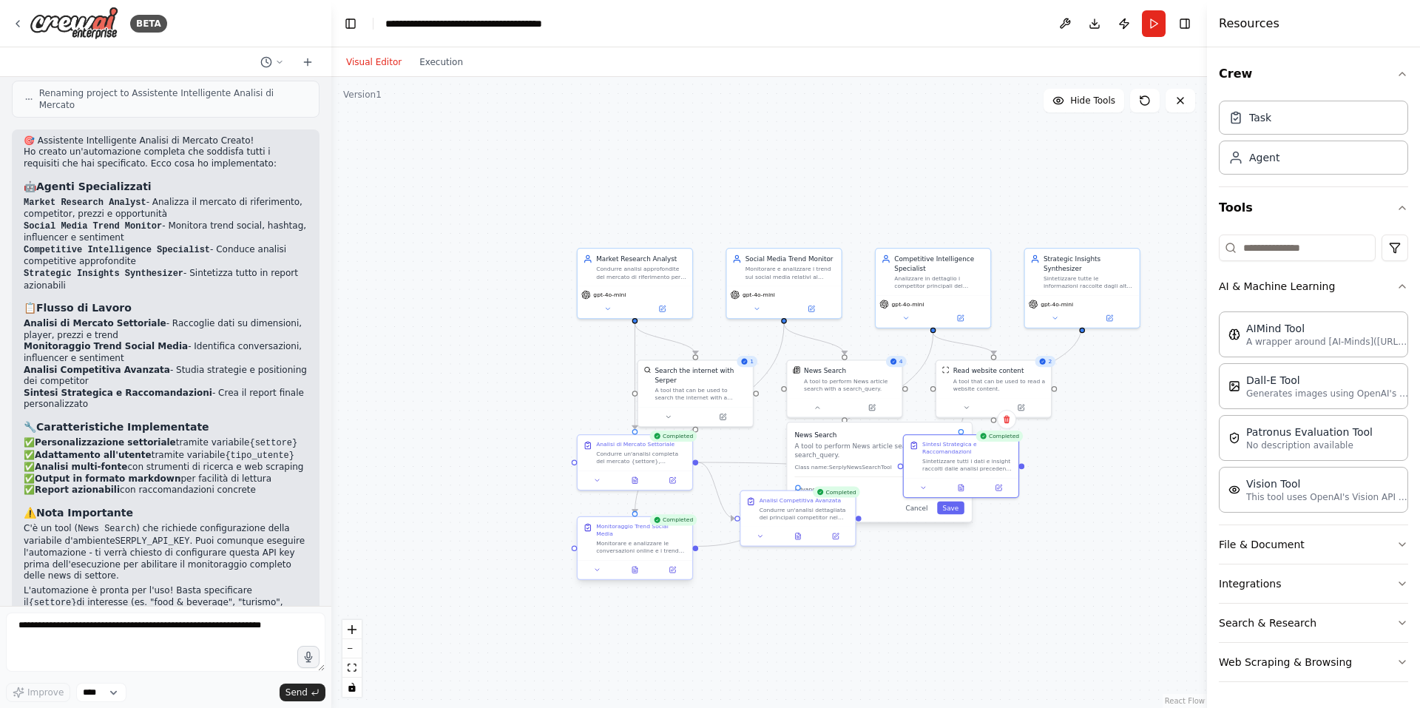
click at [636, 569] on div at bounding box center [634, 569] width 115 height 19
click at [636, 566] on button at bounding box center [634, 569] width 39 height 11
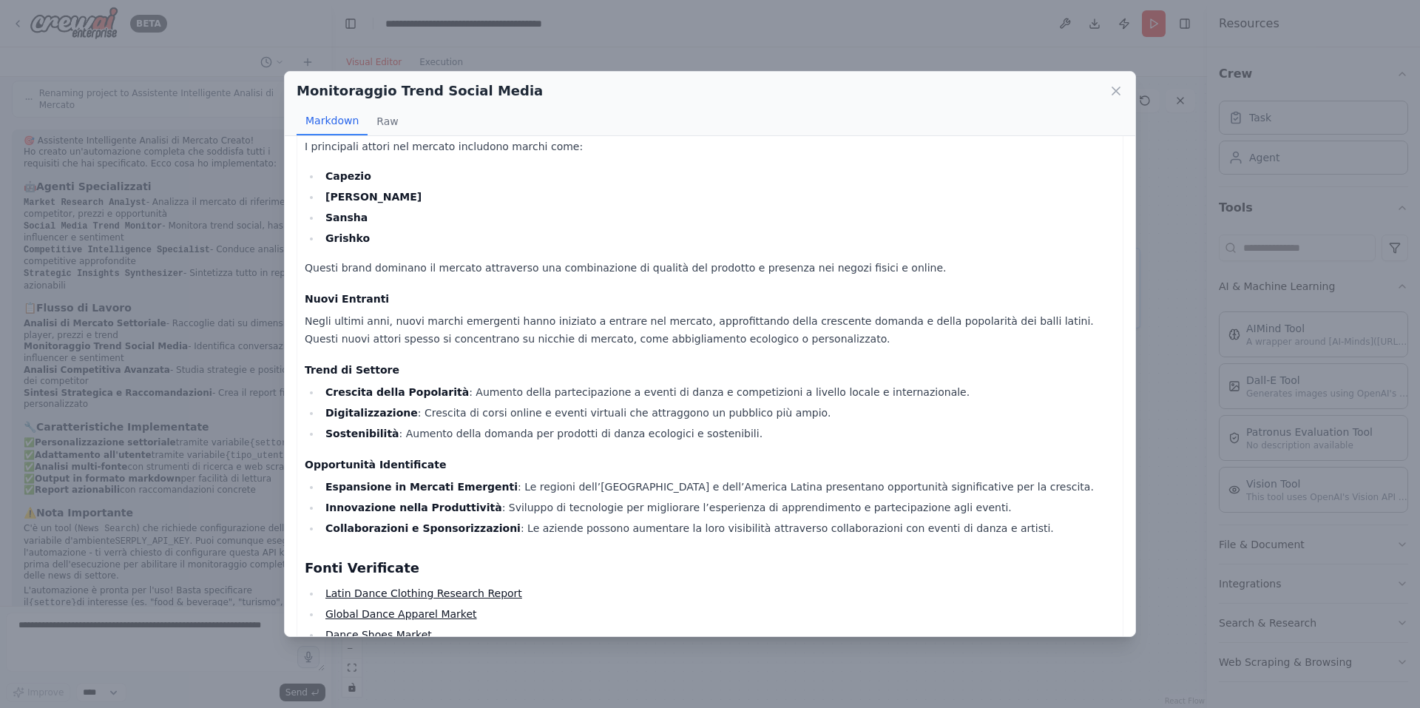
scroll to position [474, 0]
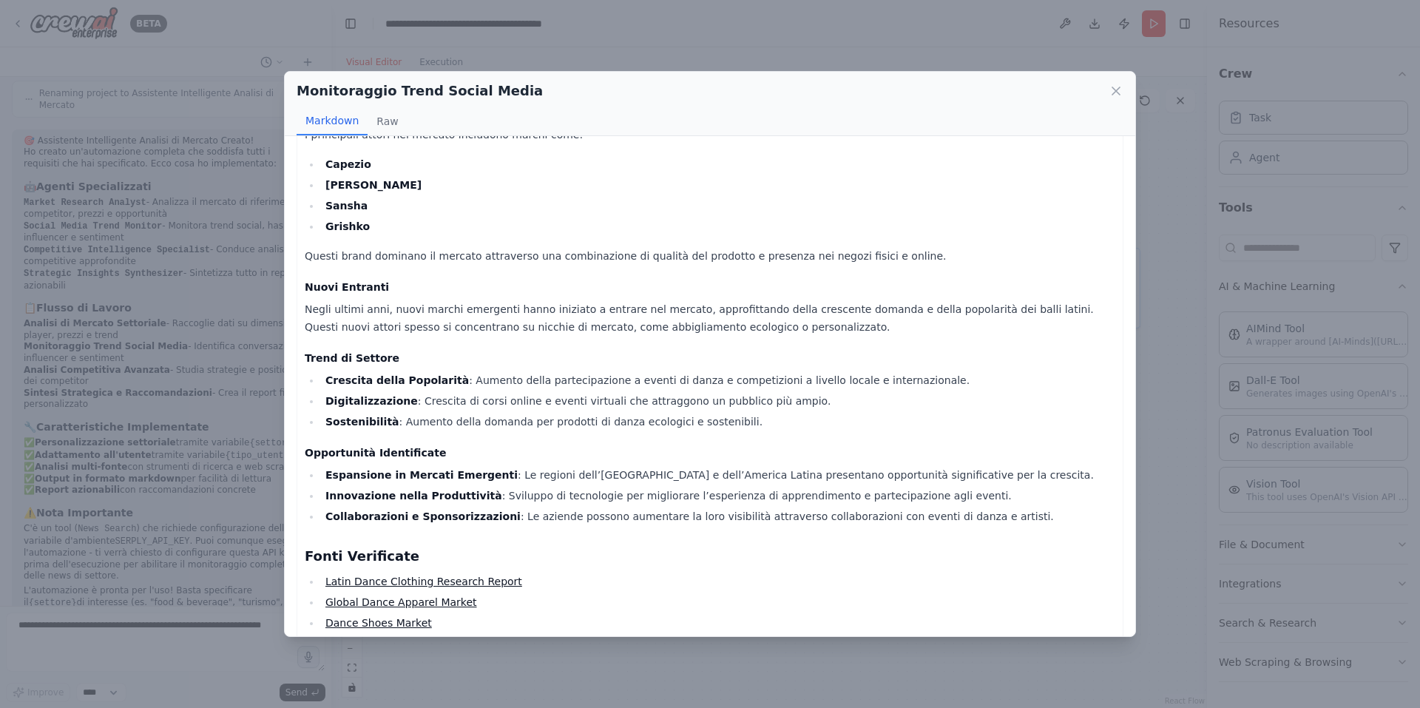
click at [240, 466] on div "Monitoraggio Trend Social Media Markdown Raw Report on the Latin Dance Market a…" at bounding box center [710, 354] width 1420 height 708
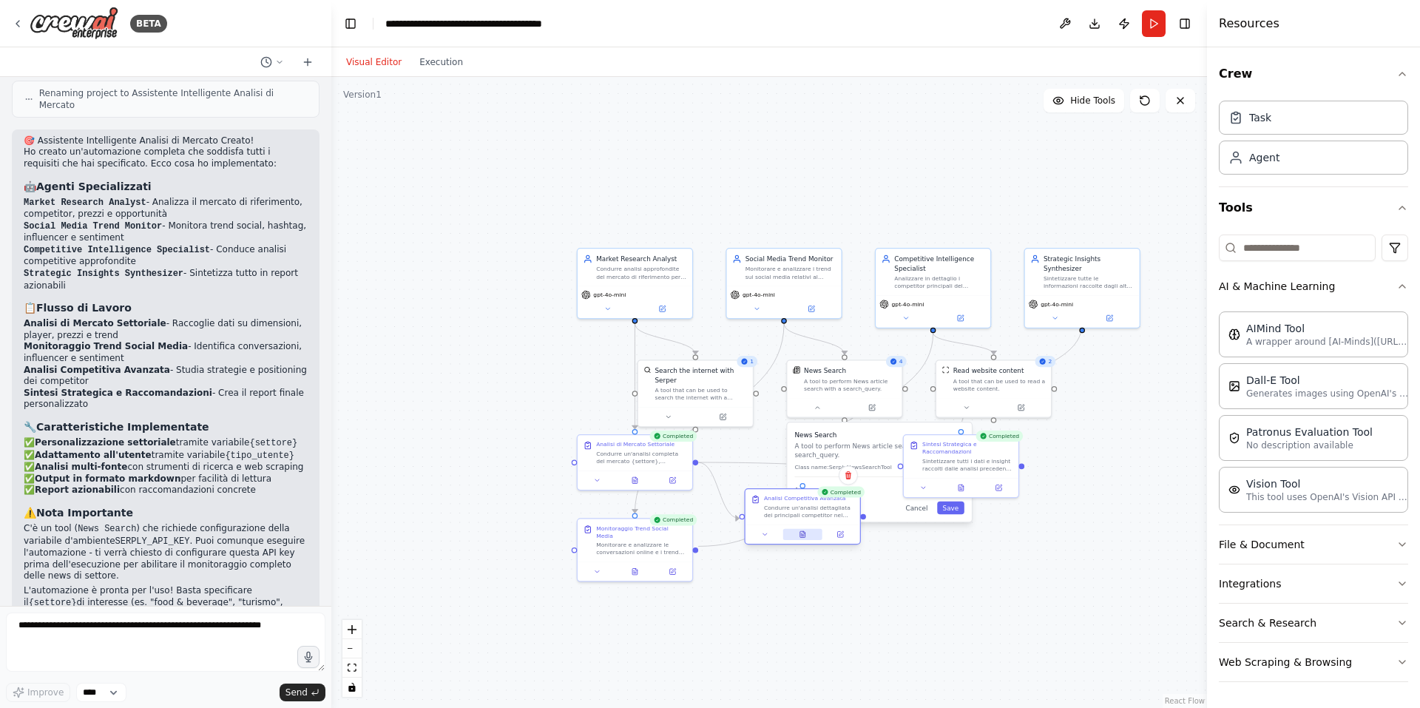
click at [802, 539] on button at bounding box center [802, 534] width 39 height 11
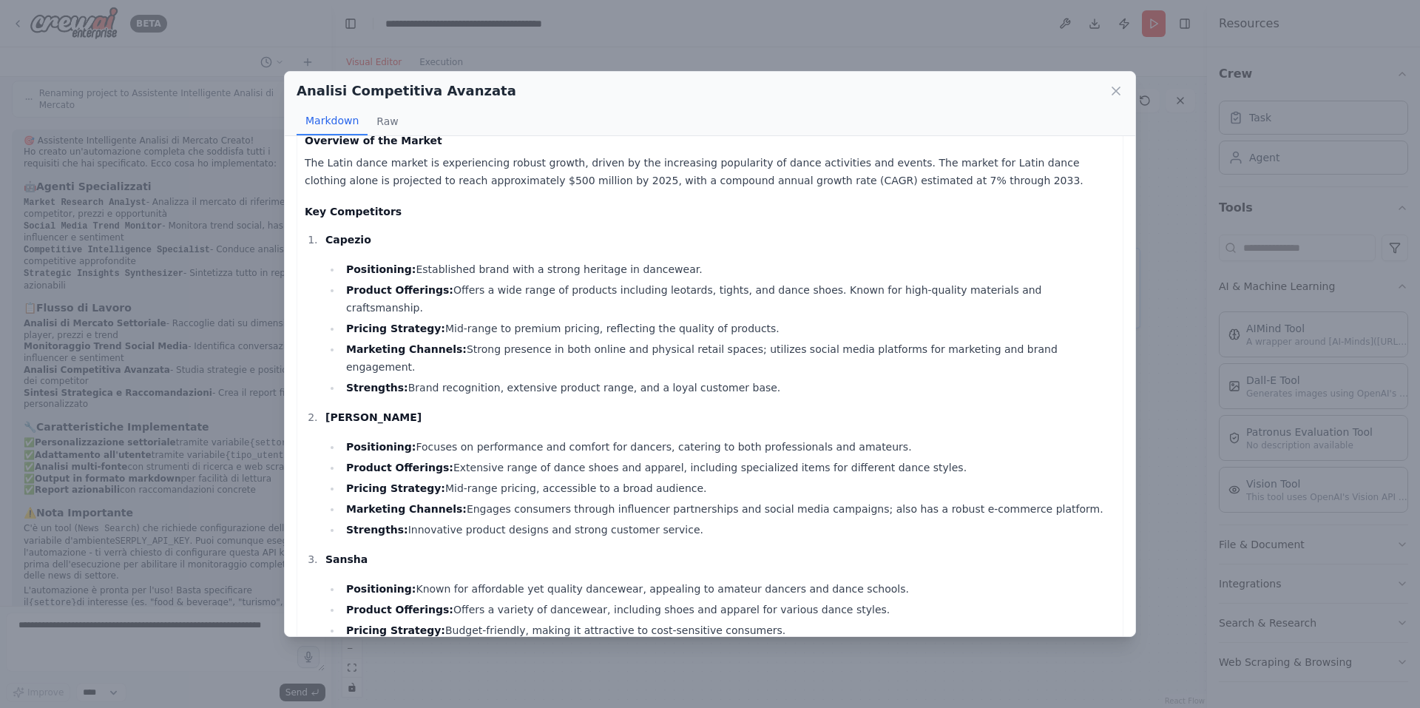
scroll to position [0, 0]
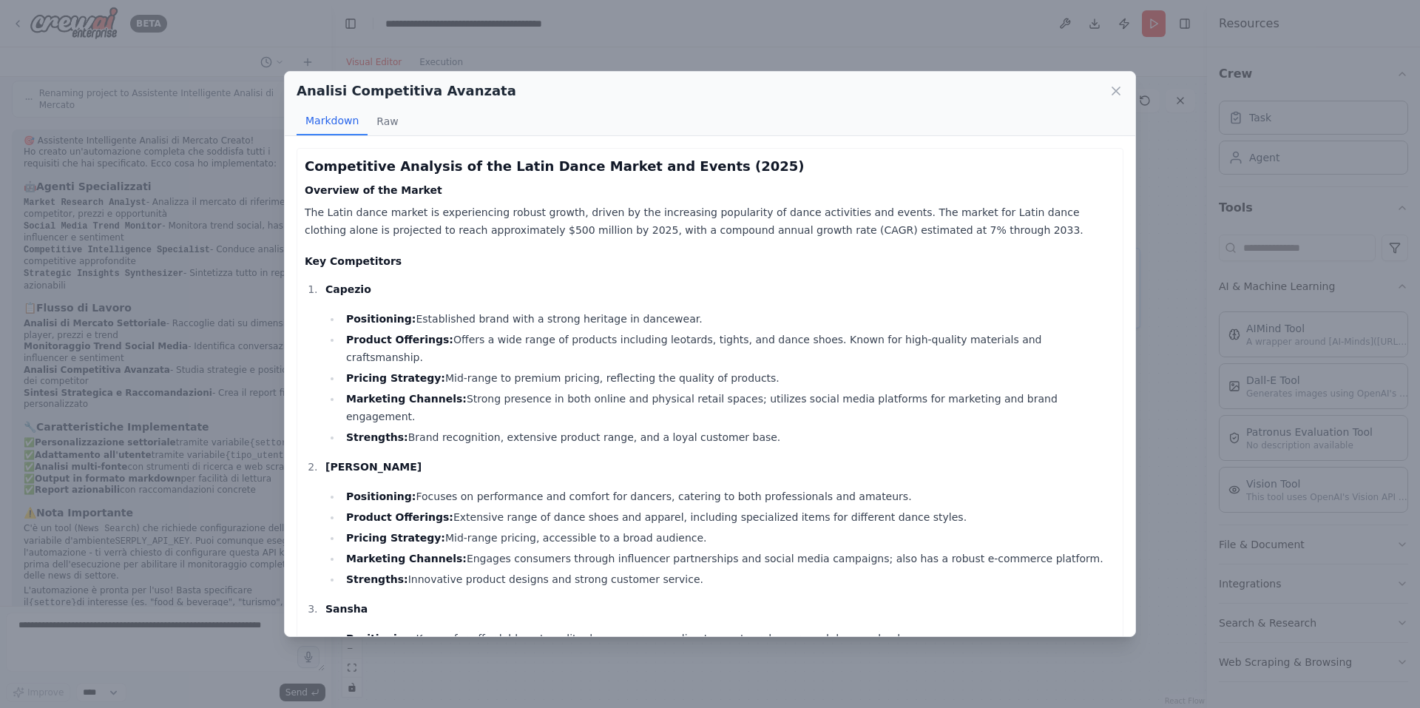
click at [531, 671] on div "Analisi Competitiva Avanzata Markdown Raw Competitive Analysis of the Latin Dan…" at bounding box center [710, 354] width 1420 height 708
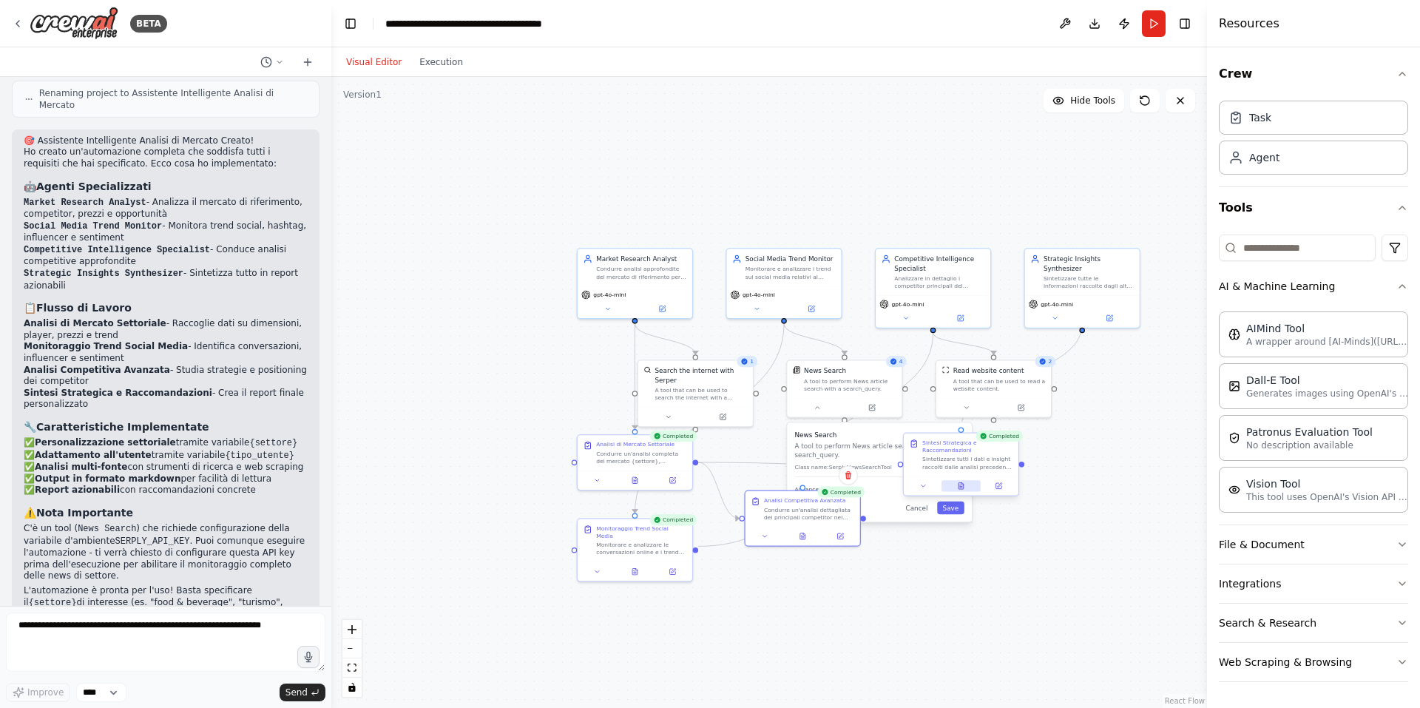
click at [966, 484] on button at bounding box center [960, 485] width 39 height 11
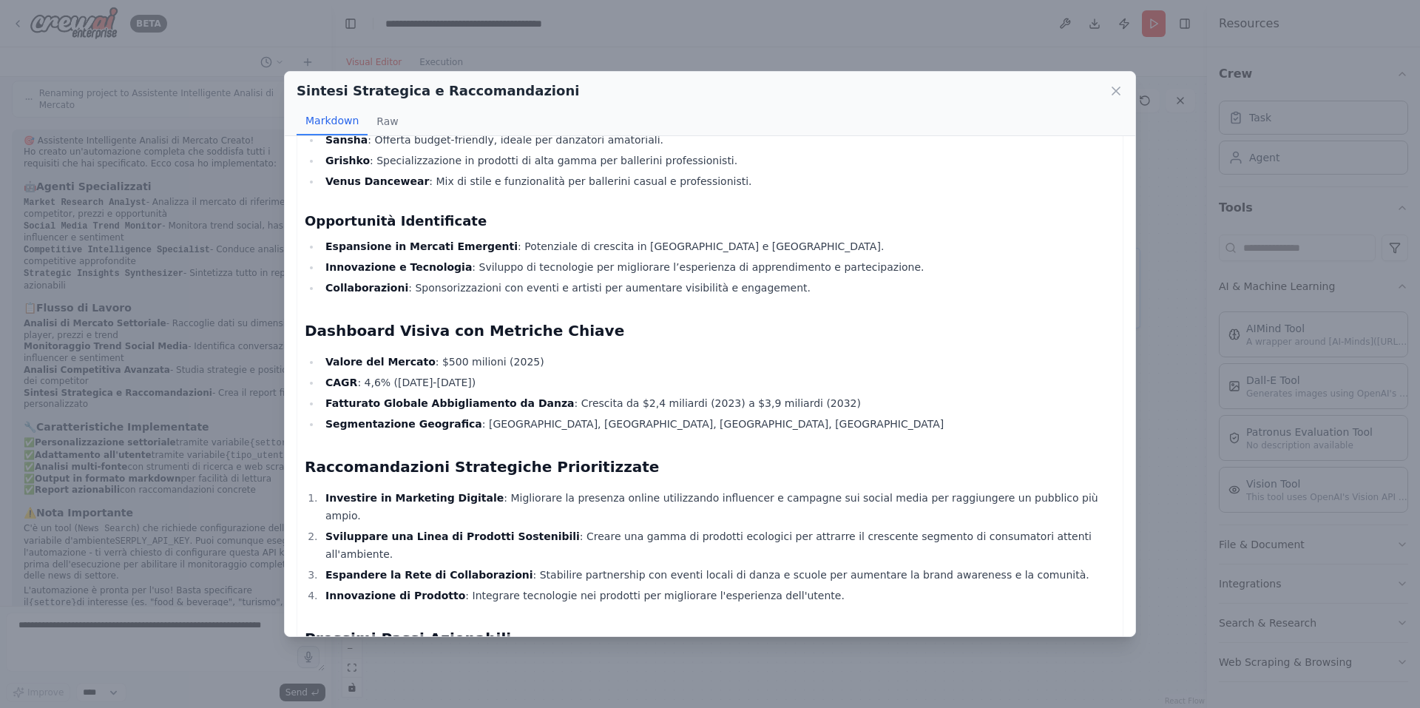
scroll to position [616, 0]
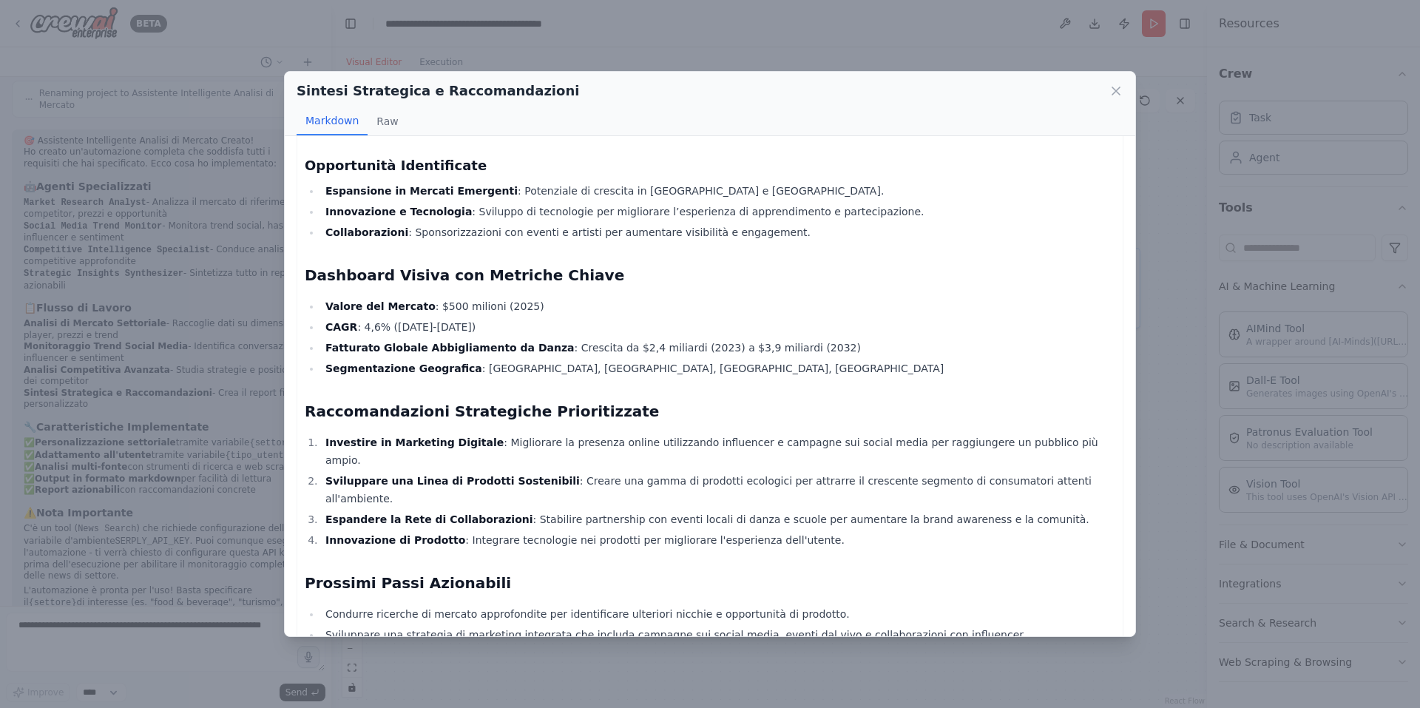
drag, startPoint x: 579, startPoint y: 674, endPoint x: 572, endPoint y: 668, distance: 9.4
click at [579, 674] on div "Sintesi Strategica e Raccomandazioni Markdown Raw Report Esecutivo sul Mercato …" at bounding box center [710, 354] width 1420 height 708
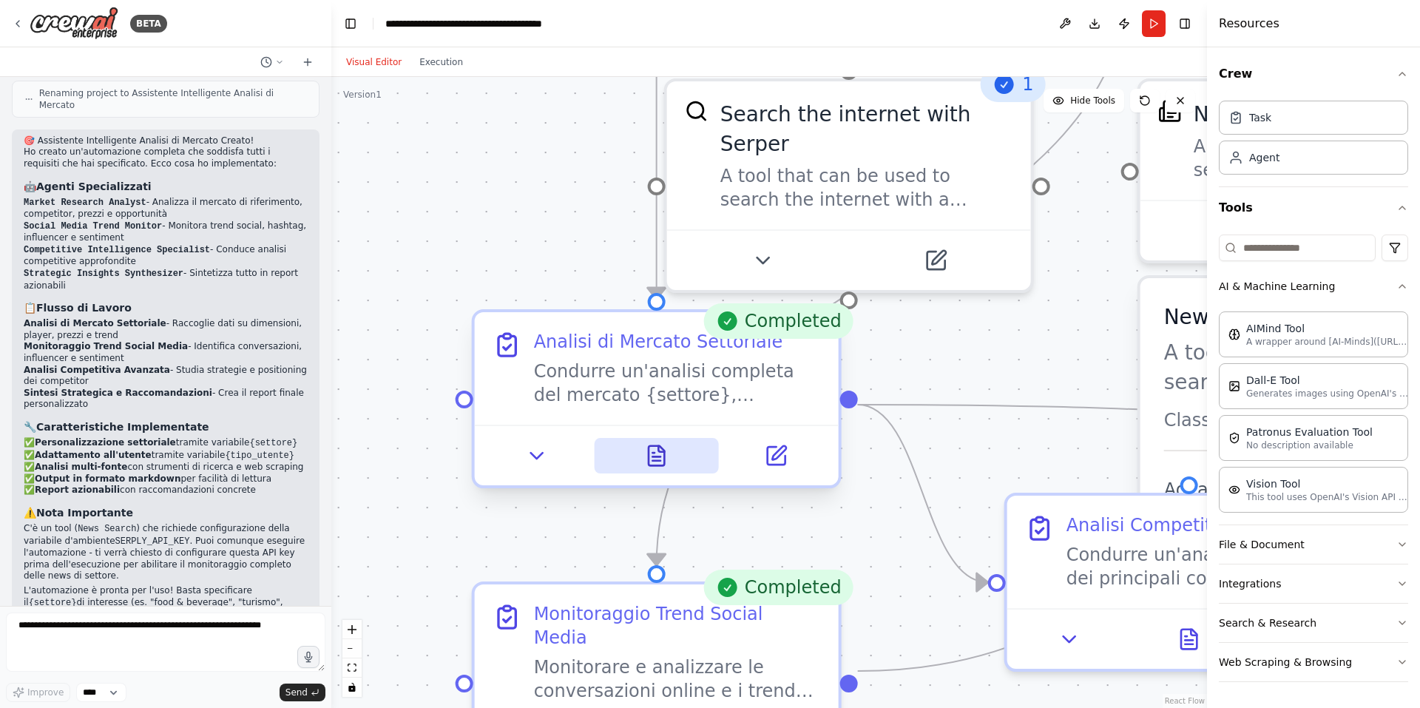
click at [657, 466] on icon at bounding box center [656, 456] width 16 height 20
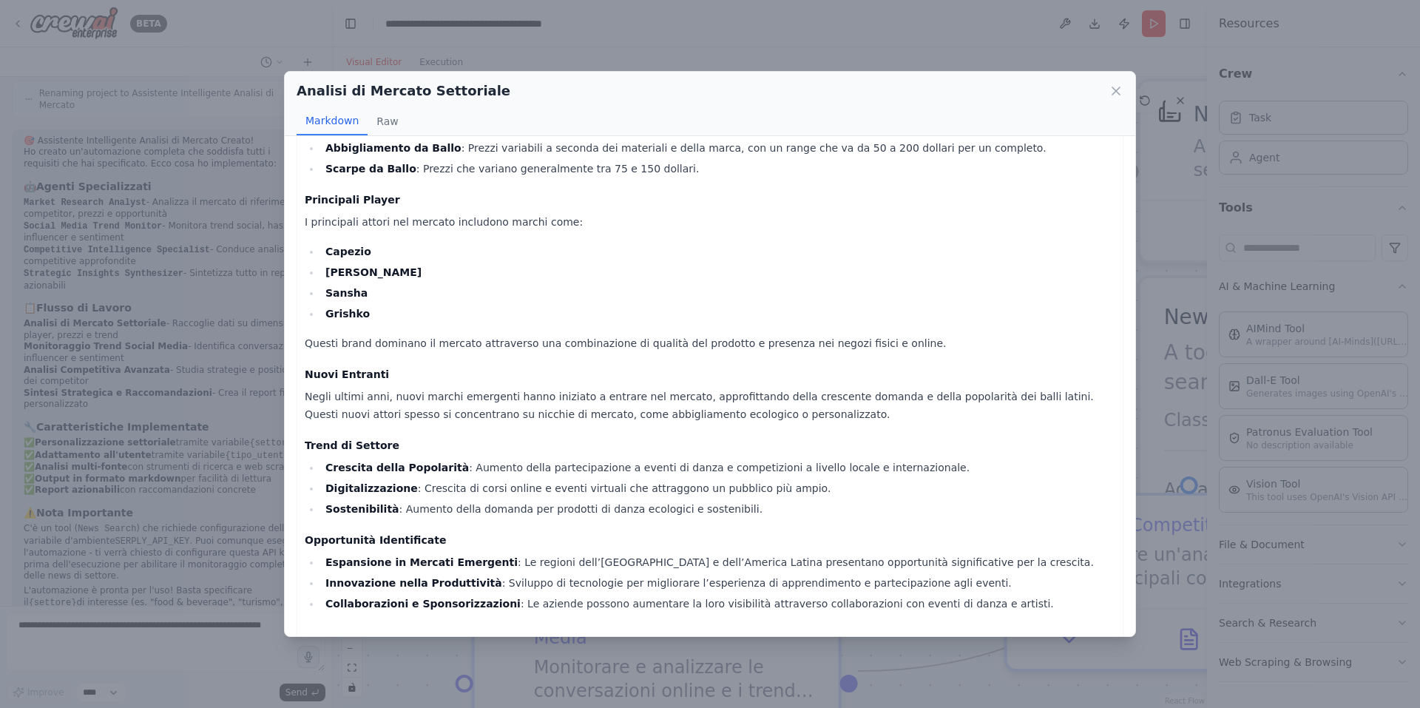
scroll to position [474, 0]
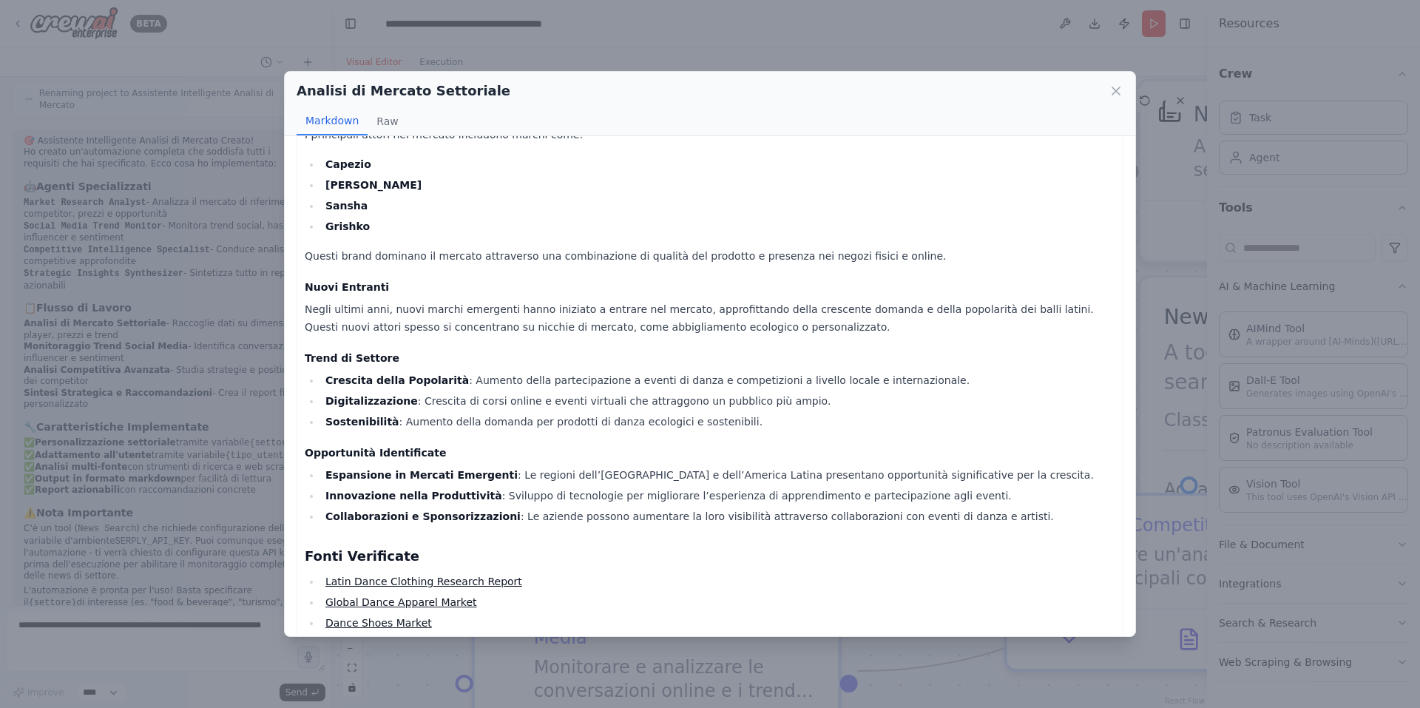
click at [270, 383] on div "Analisi di Mercato Settoriale Markdown Raw Report on the Latin Dance Market and…" at bounding box center [710, 354] width 1420 height 708
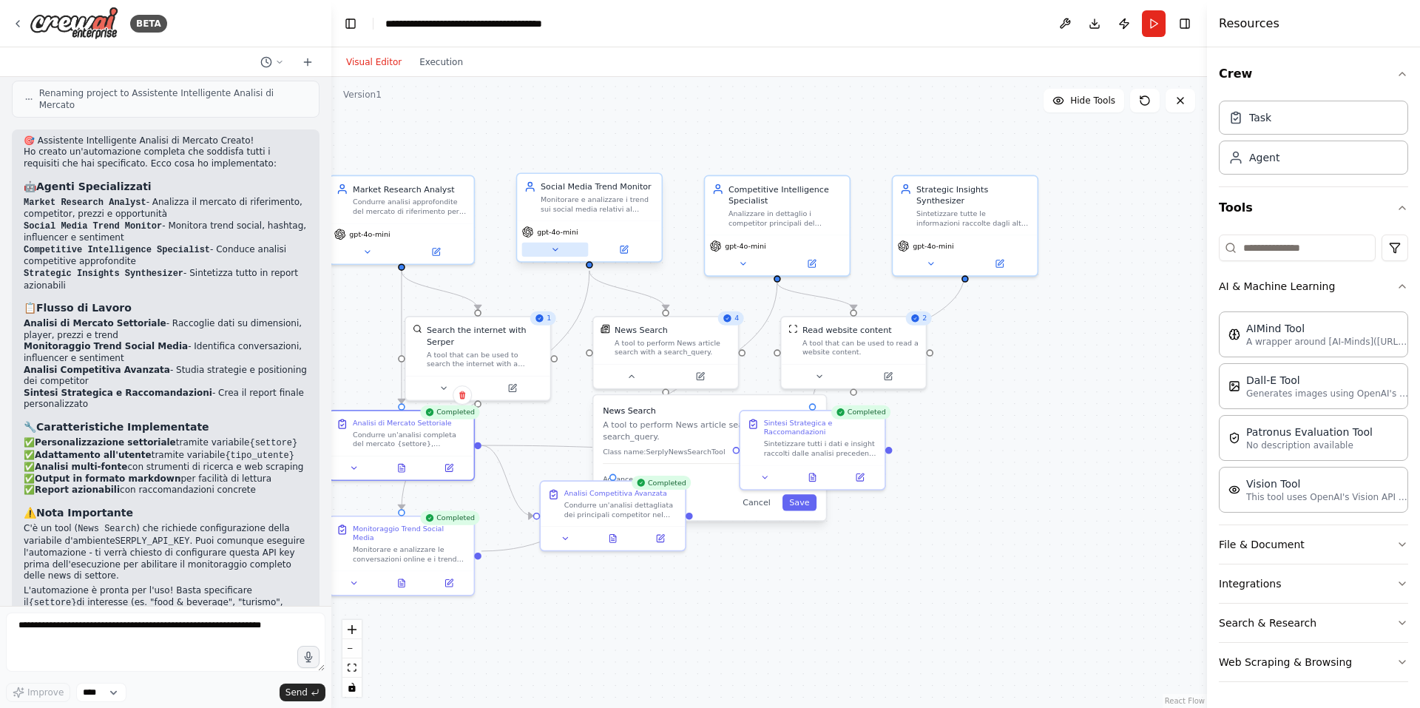
click at [579, 245] on button at bounding box center [555, 250] width 67 height 14
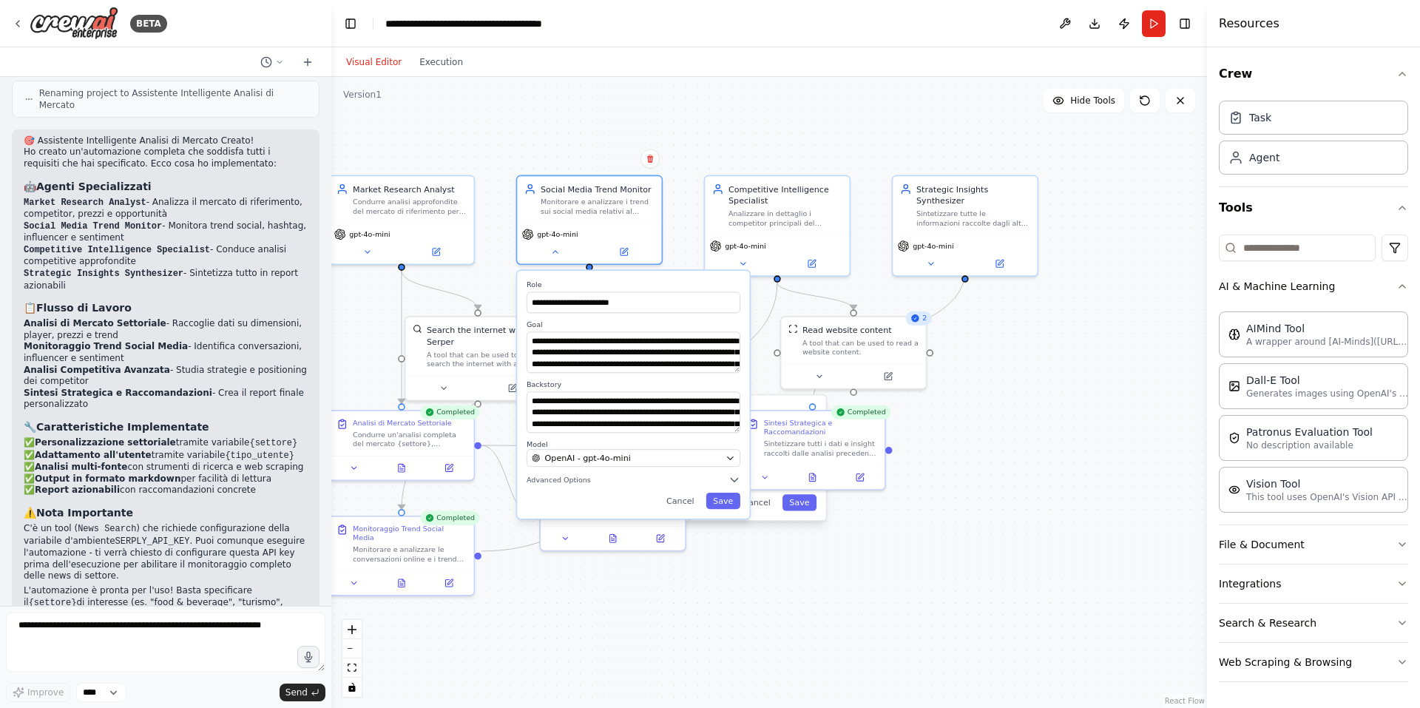
click at [1088, 399] on div ".deletable-edge-delete-btn { width: 20px; height: 20px; border: 0px solid #ffff…" at bounding box center [768, 392] width 875 height 631
click at [729, 504] on button "Save" at bounding box center [722, 501] width 34 height 16
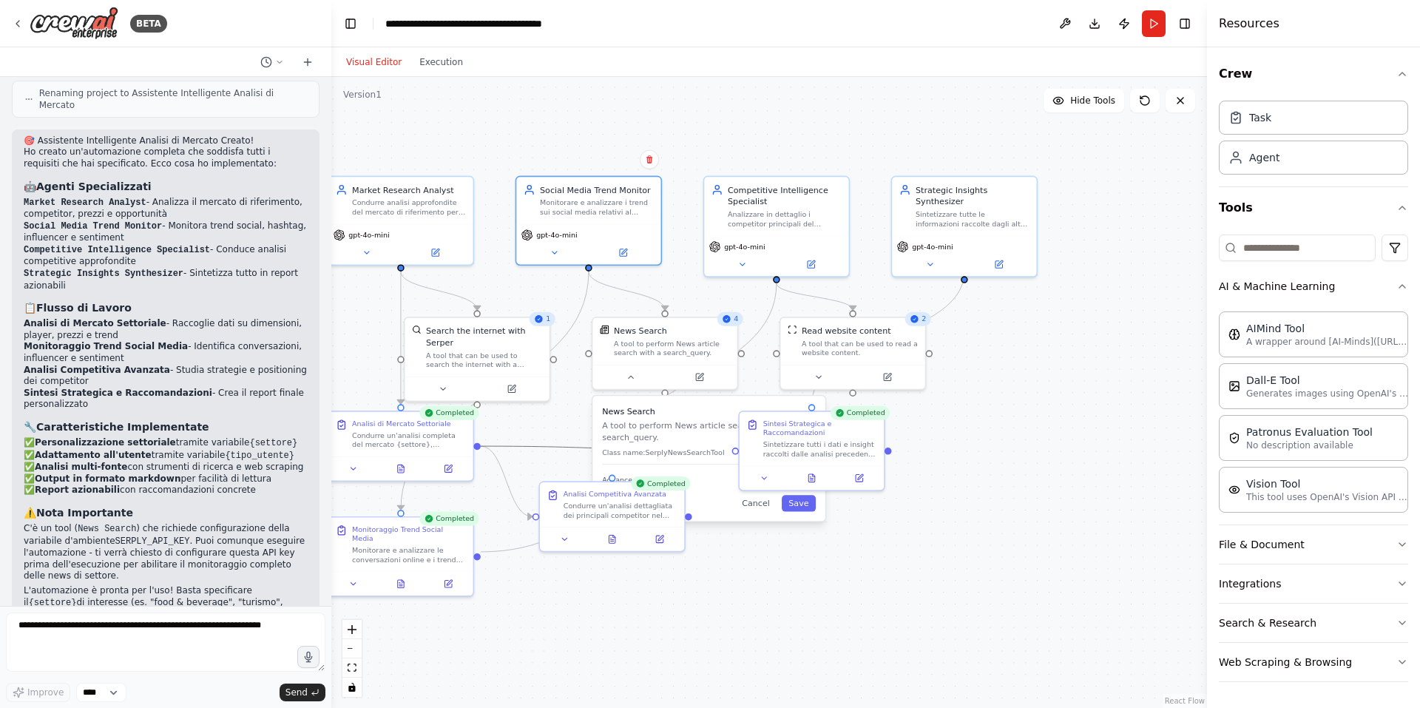
drag, startPoint x: 506, startPoint y: 444, endPoint x: 545, endPoint y: 407, distance: 54.4
click at [545, 407] on div ".deletable-edge-delete-btn { width: 20px; height: 20px; border: 0px solid #ffff…" at bounding box center [768, 392] width 875 height 631
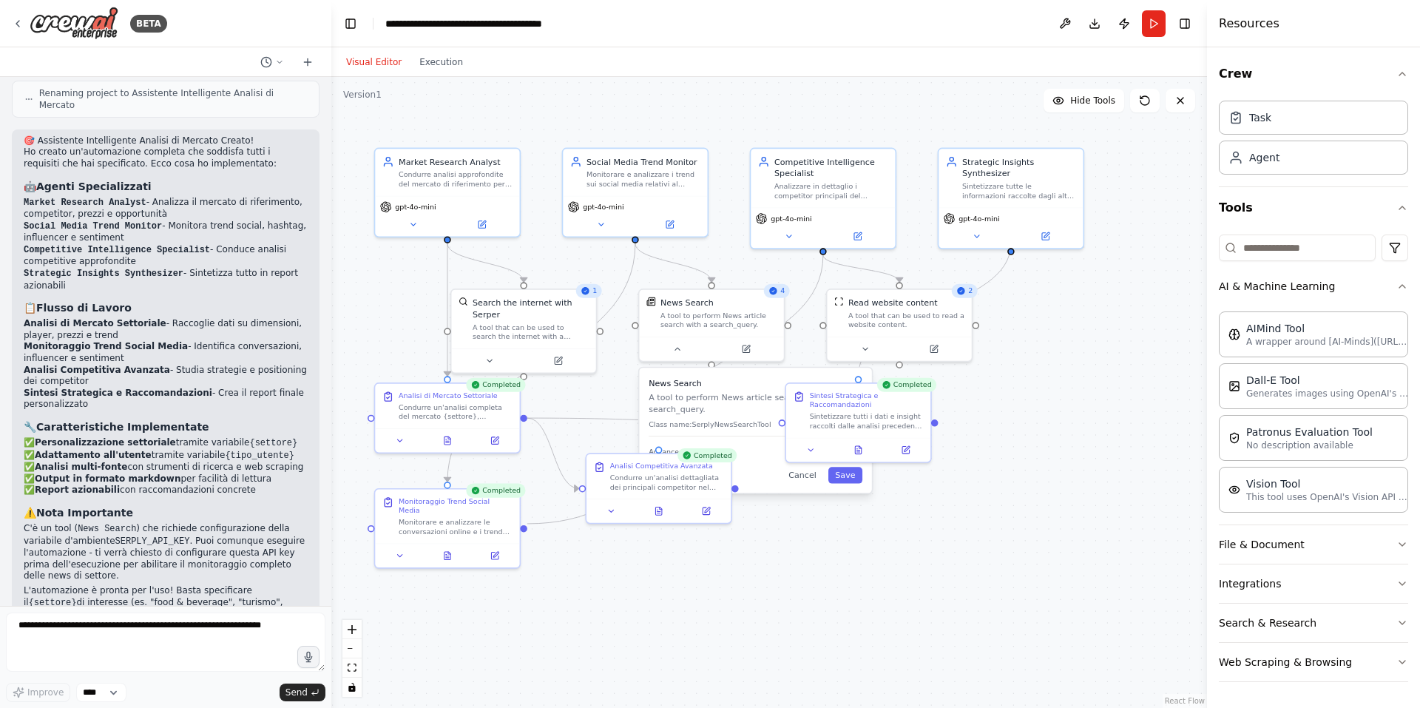
drag, startPoint x: 522, startPoint y: 422, endPoint x: 569, endPoint y: 394, distance: 54.4
click at [569, 394] on div ".deletable-edge-delete-btn { width: 20px; height: 20px; border: 0px solid #ffff…" at bounding box center [768, 392] width 875 height 631
click at [450, 555] on div at bounding box center [447, 553] width 144 height 24
click at [447, 550] on button at bounding box center [447, 553] width 50 height 14
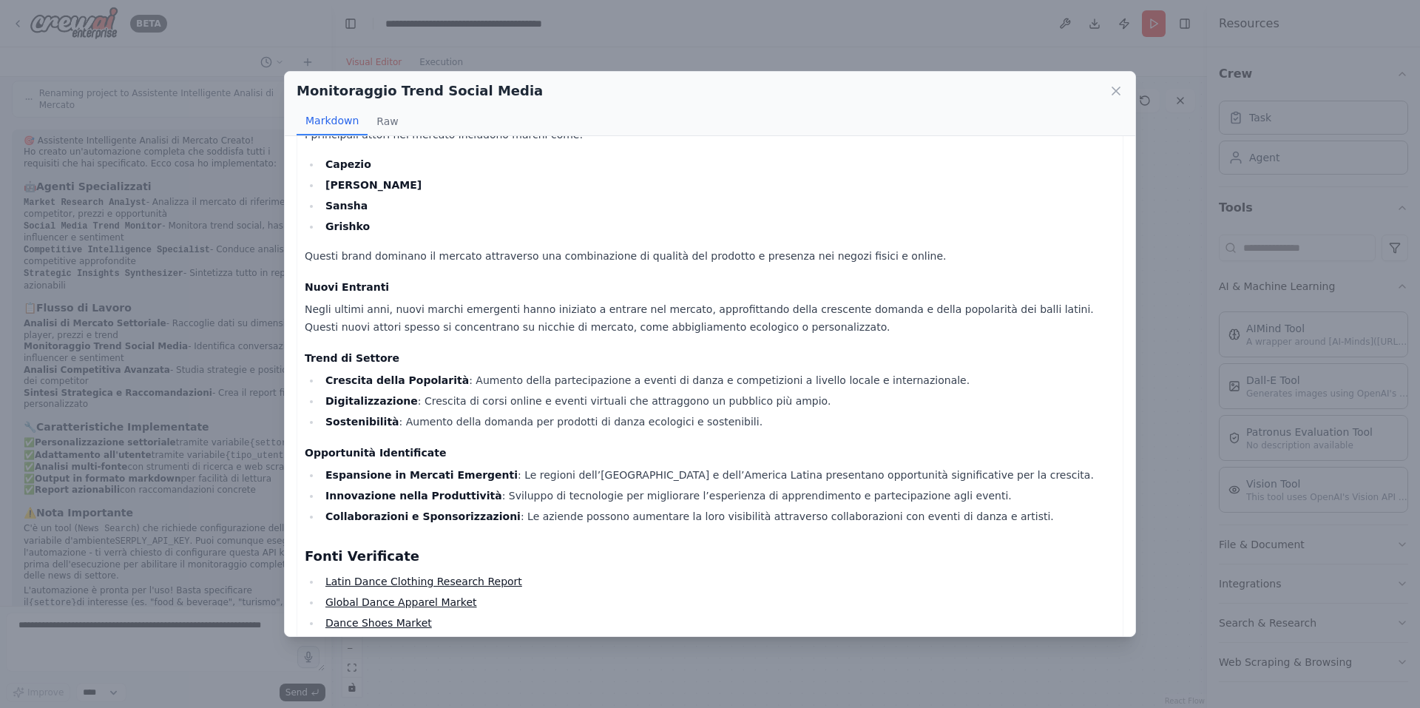
click at [231, 464] on div "Monitoraggio Trend Social Media Markdown Raw Report on the Latin Dance Market a…" at bounding box center [710, 354] width 1420 height 708
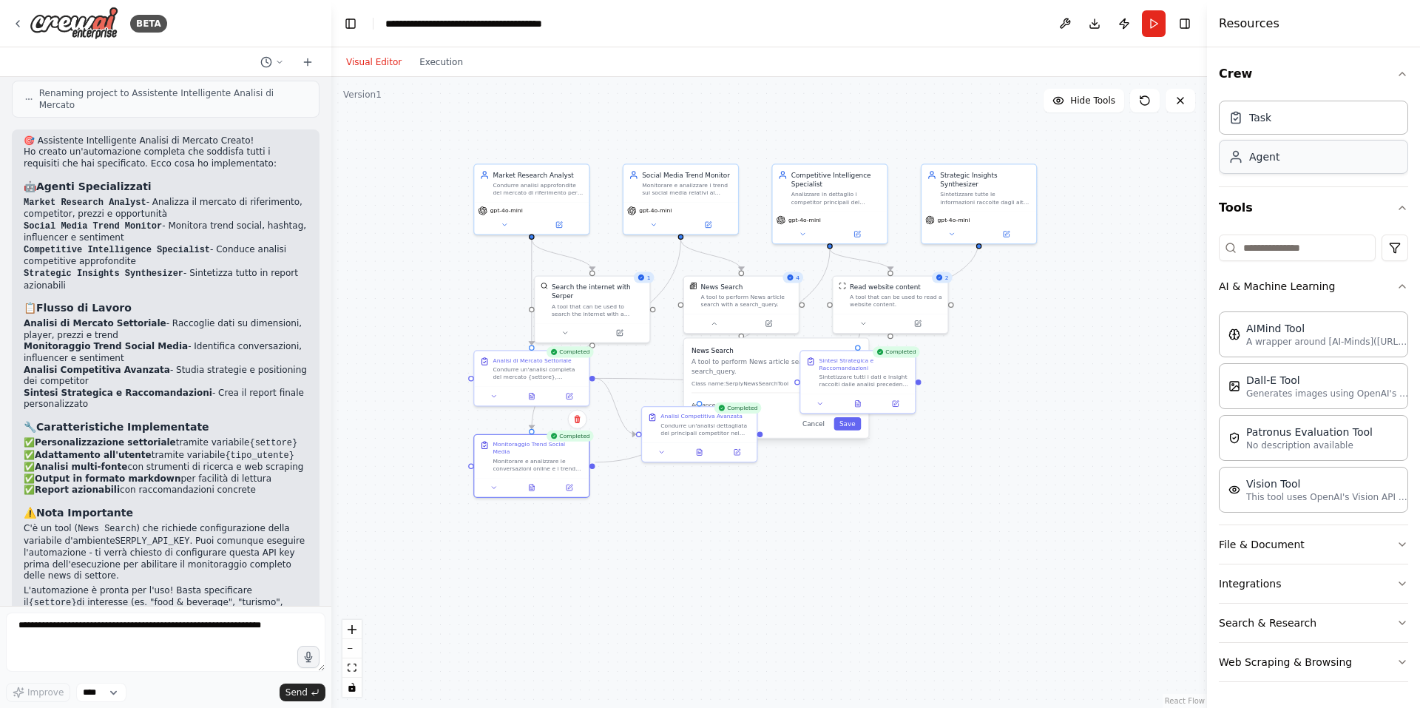
click at [1242, 153] on icon at bounding box center [1235, 156] width 15 height 15
click at [385, 67] on button "Visual Editor" at bounding box center [373, 62] width 73 height 18
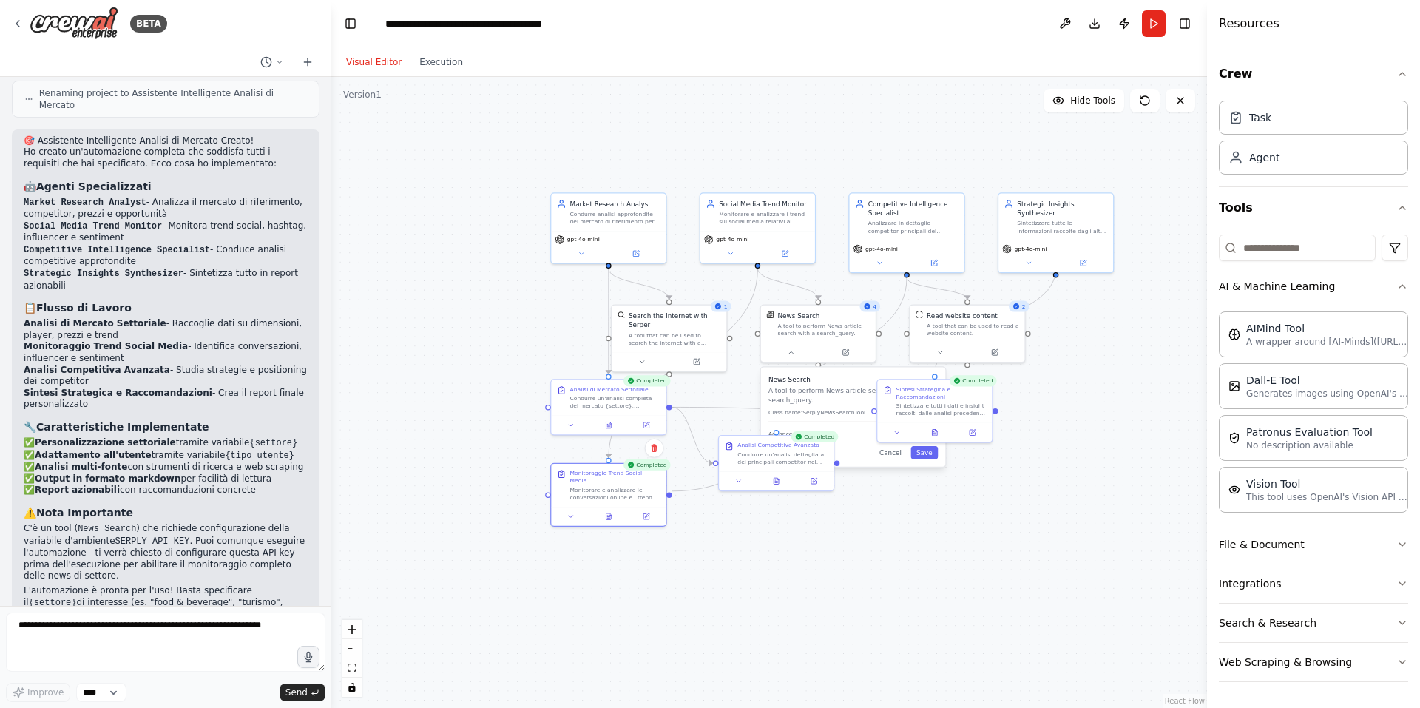
drag, startPoint x: 770, startPoint y: 604, endPoint x: 844, endPoint y: 633, distance: 79.4
click at [845, 633] on div ".deletable-edge-delete-btn { width: 20px; height: 20px; border: 0px solid #ffff…" at bounding box center [768, 392] width 875 height 631
click at [1149, 22] on button "Run" at bounding box center [1154, 23] width 24 height 27
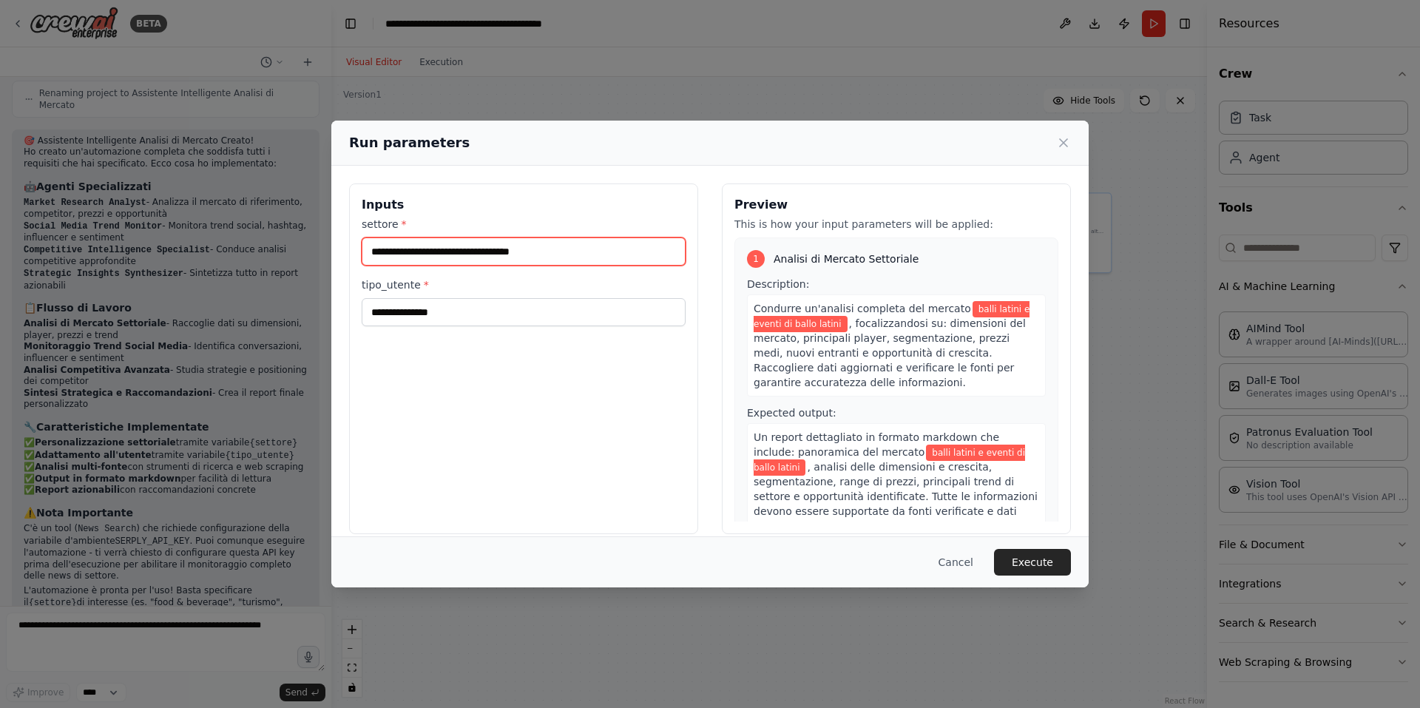
click at [555, 248] on input "**********" at bounding box center [524, 251] width 324 height 28
click at [430, 250] on input "**********" at bounding box center [524, 251] width 324 height 28
click at [476, 240] on input "**********" at bounding box center [524, 251] width 324 height 28
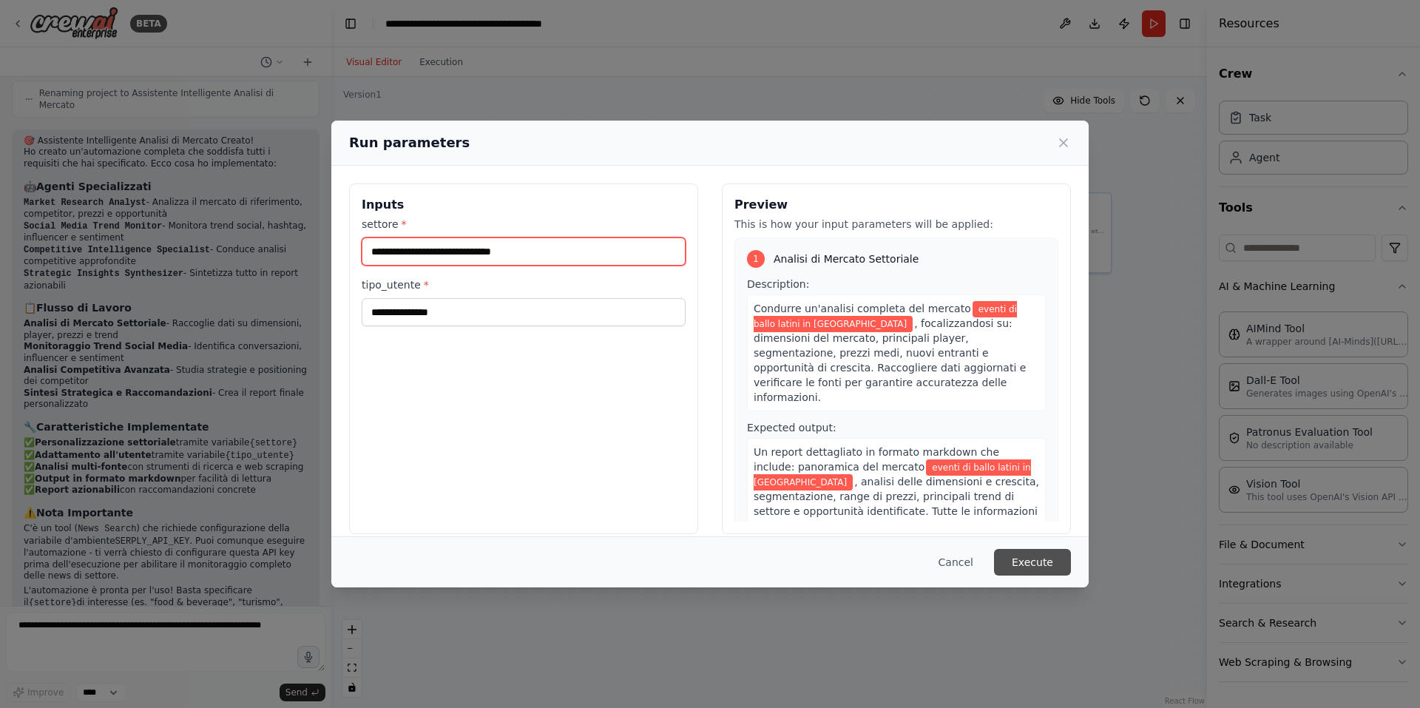
type input "**********"
click at [1025, 563] on button "Execute" at bounding box center [1032, 562] width 77 height 27
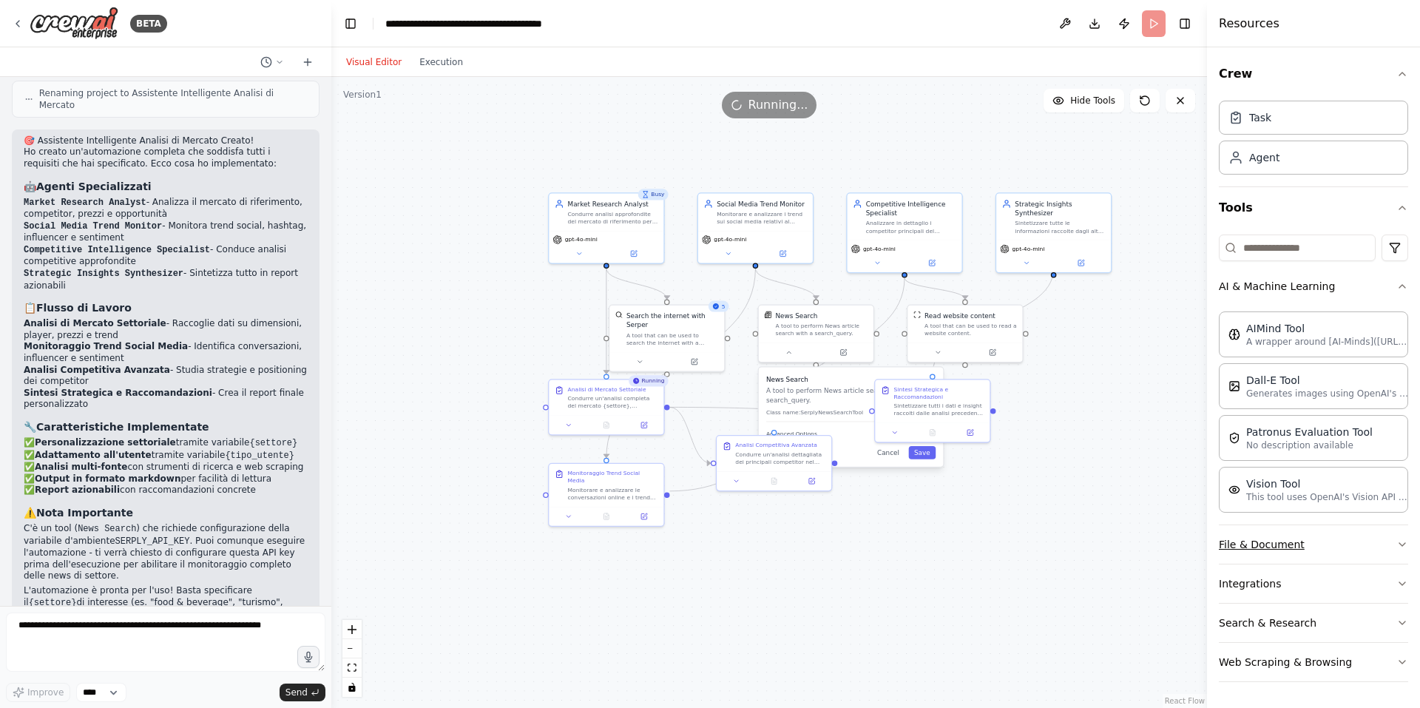
click at [1270, 552] on button "File & Document" at bounding box center [1313, 544] width 189 height 38
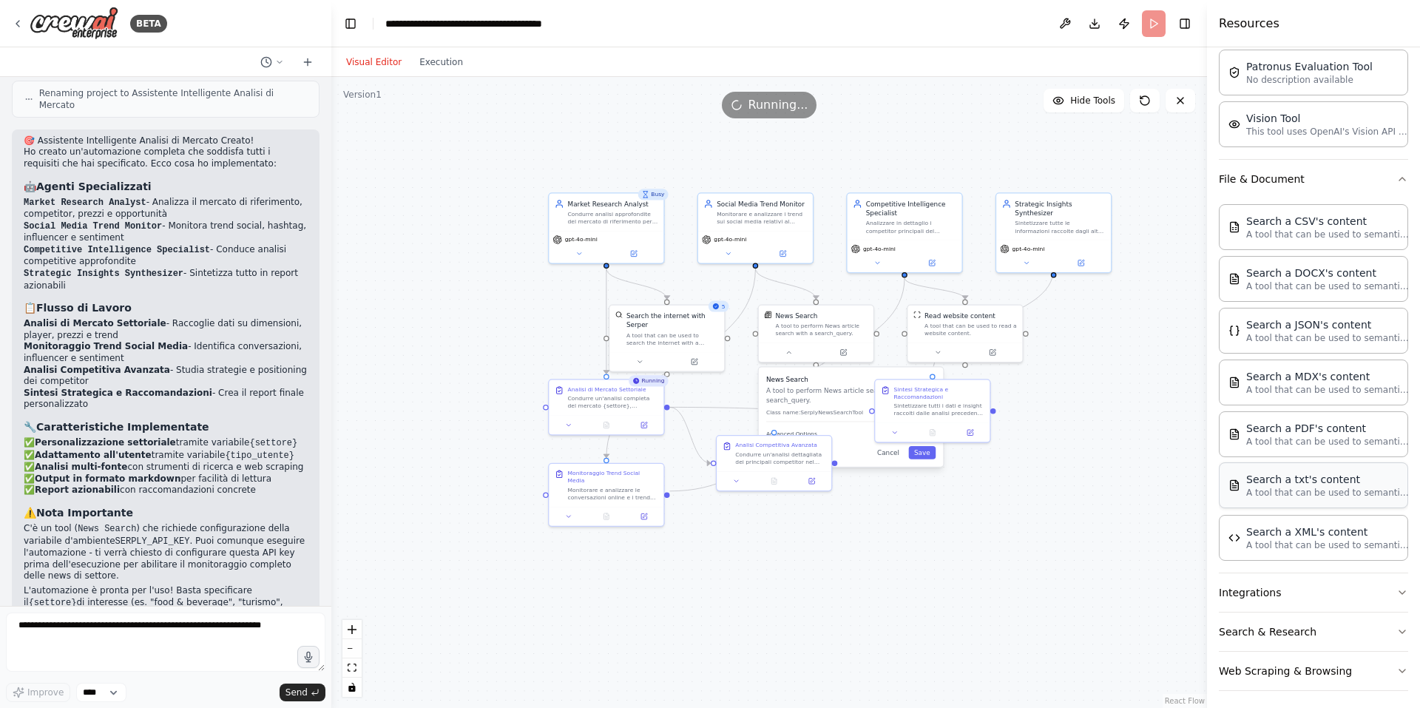
scroll to position [372, 0]
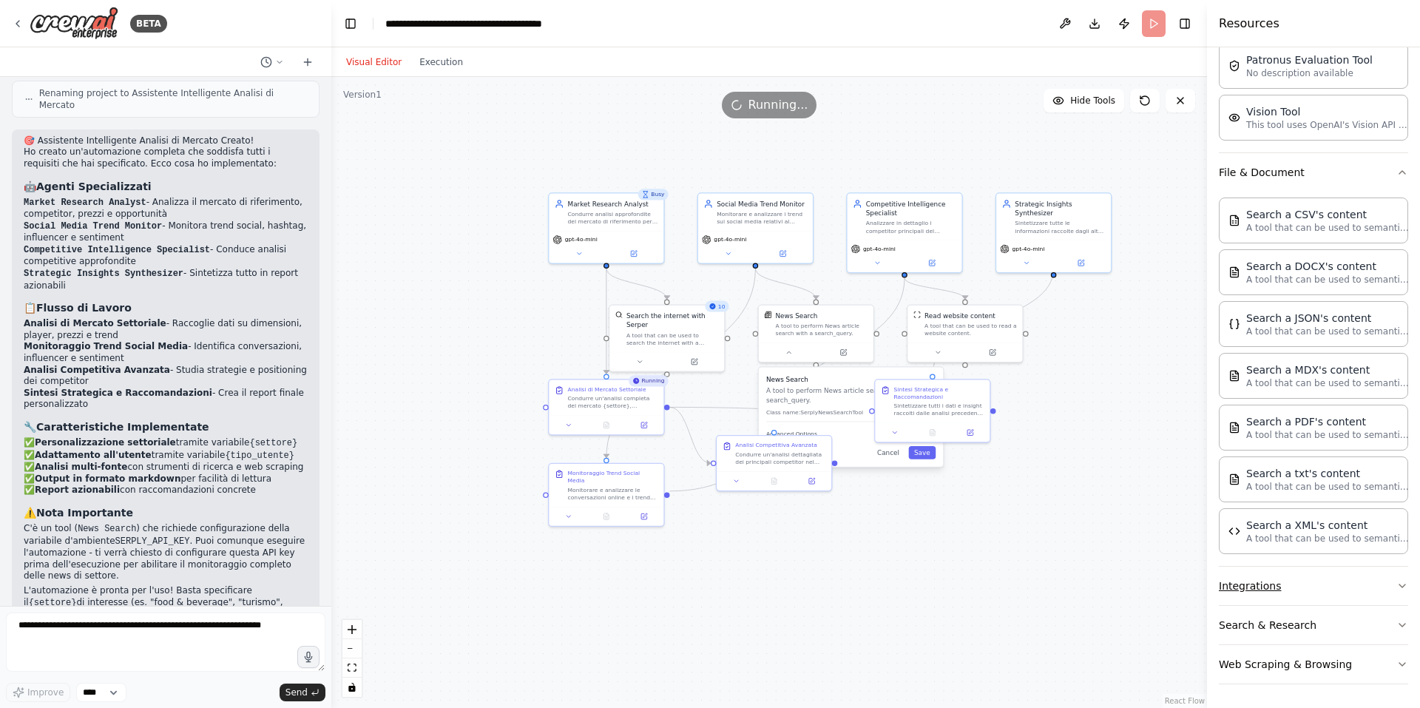
click at [1255, 583] on button "Integrations" at bounding box center [1313, 585] width 189 height 38
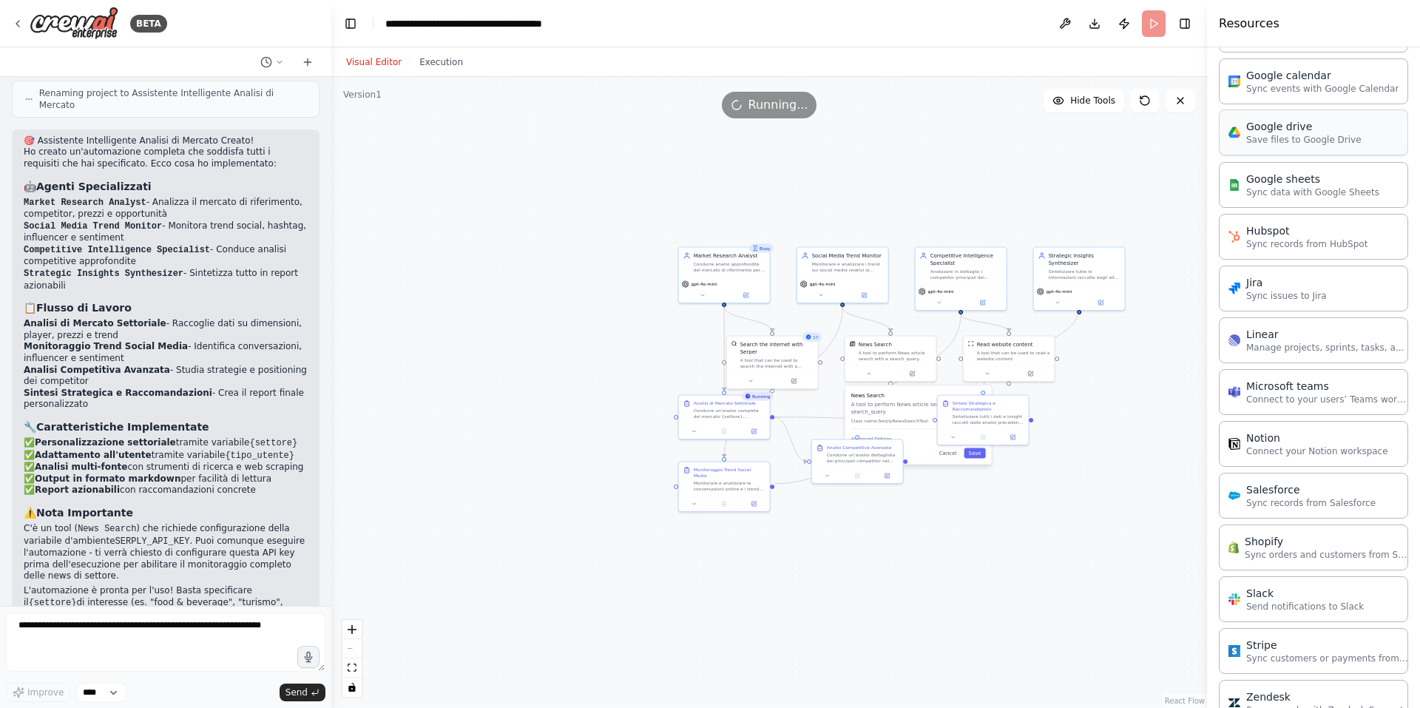
scroll to position [1367, 0]
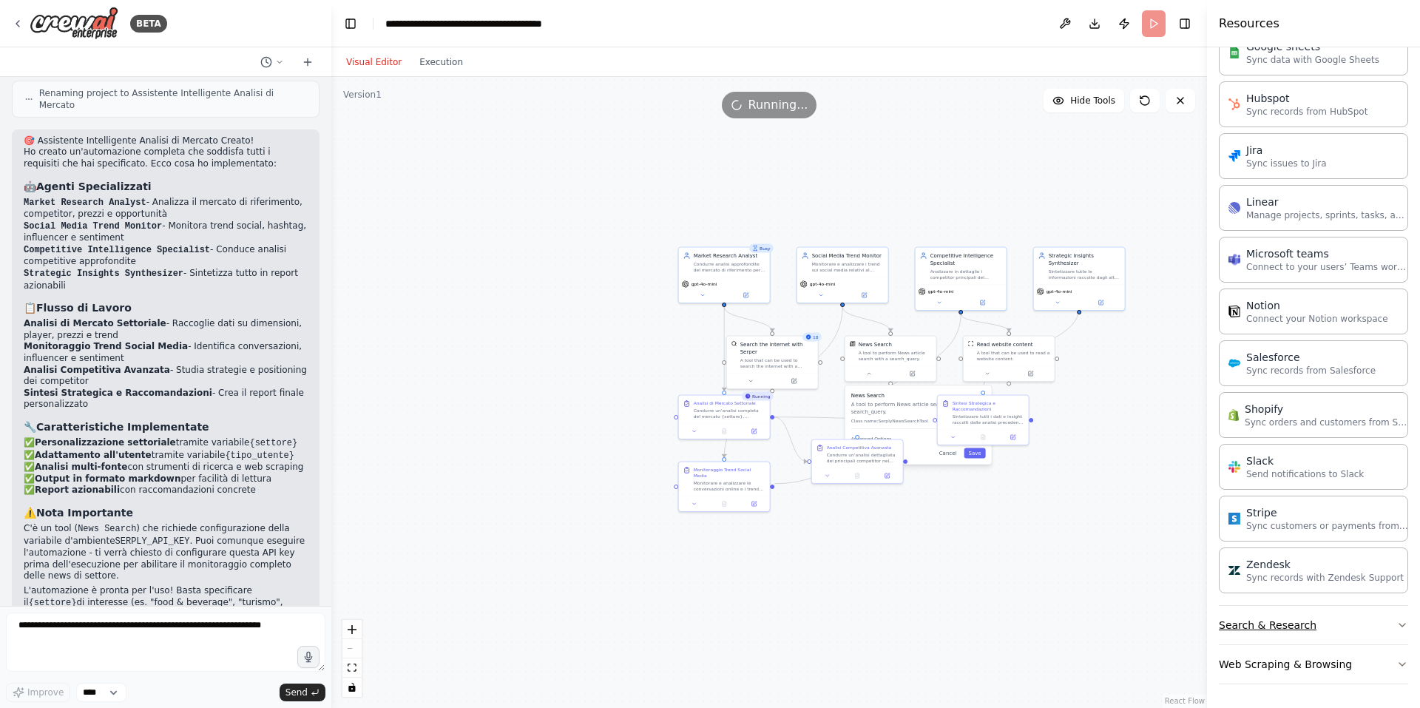
click at [1304, 632] on button "Search & Research" at bounding box center [1313, 625] width 189 height 38
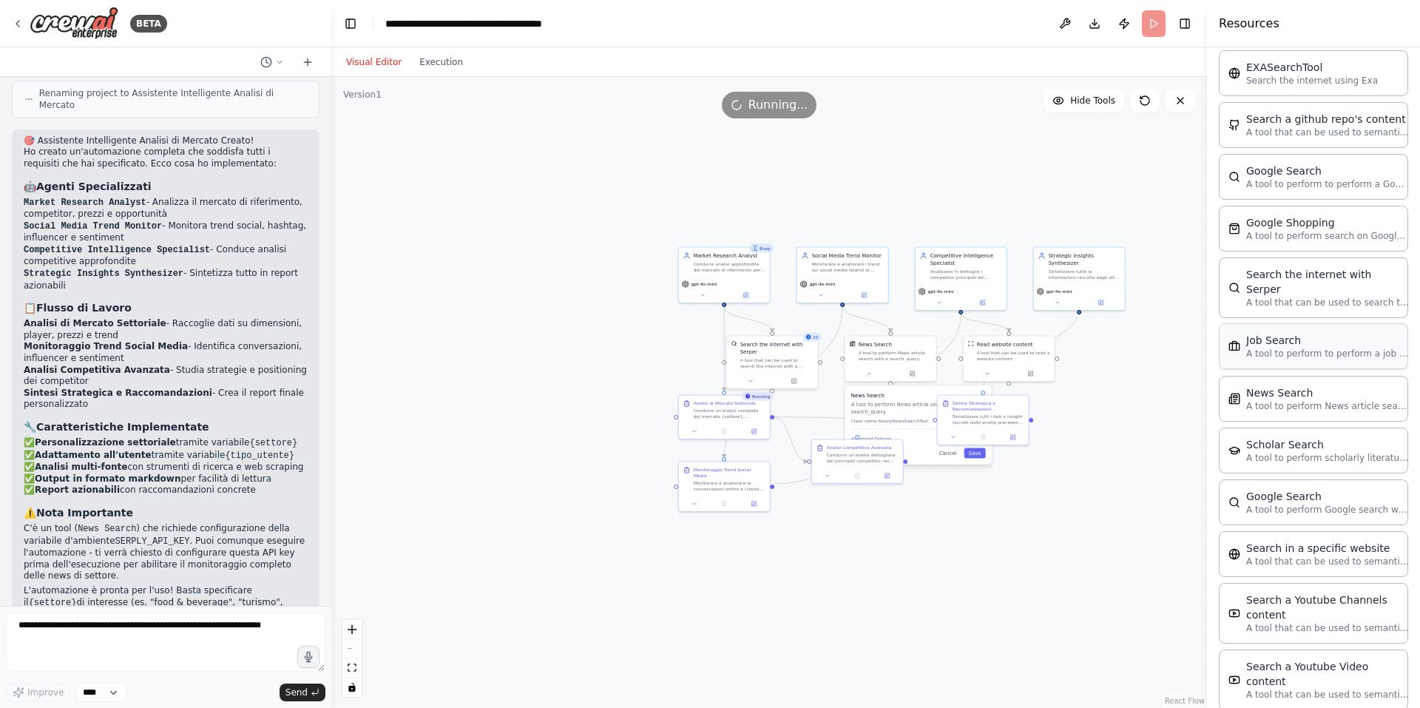
scroll to position [2118, 0]
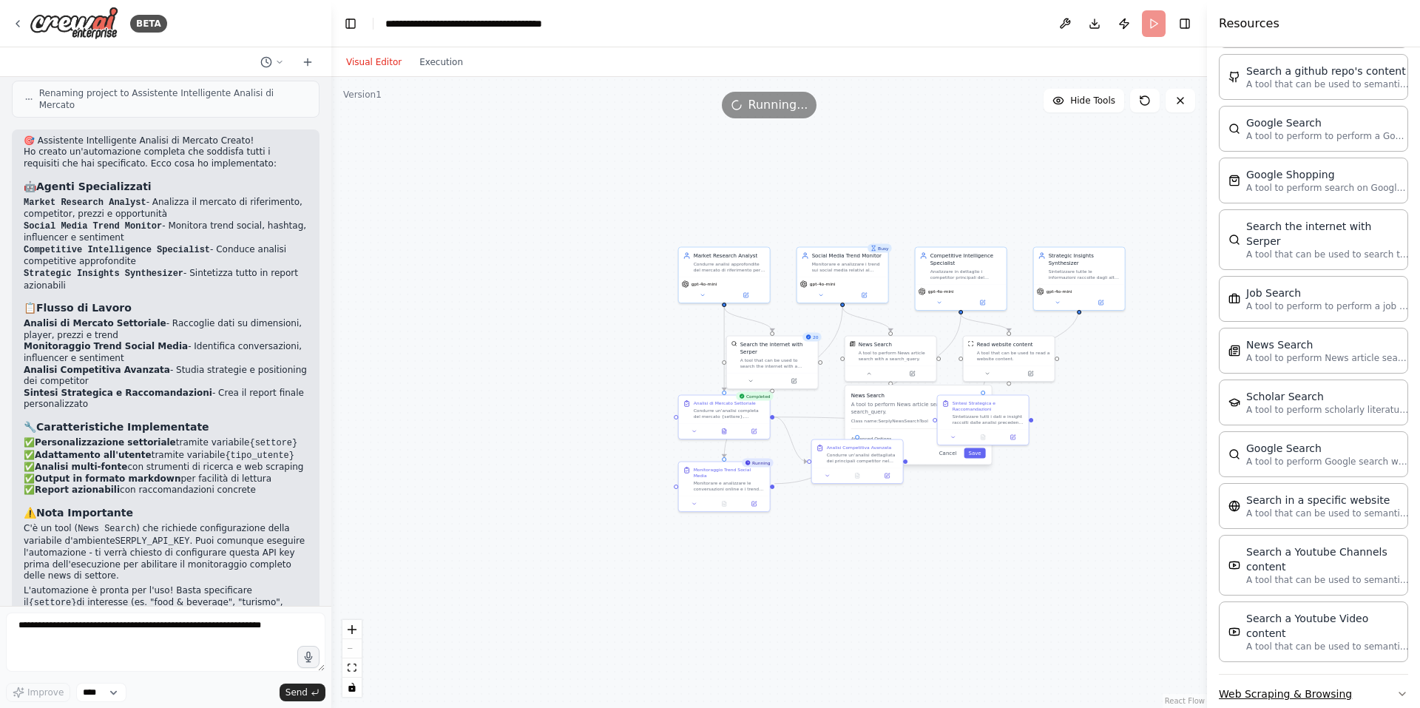
click at [1307, 674] on button "Web Scraping & Browsing" at bounding box center [1313, 693] width 189 height 38
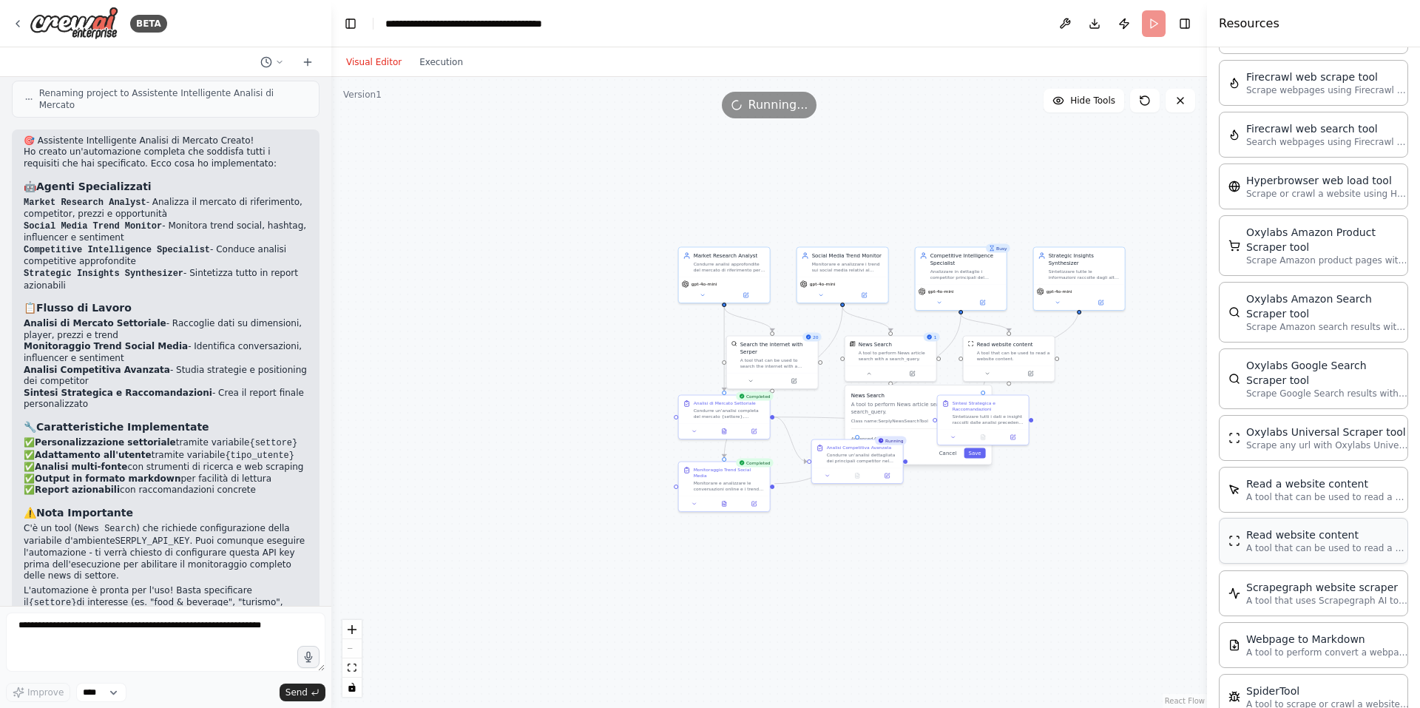
scroll to position [2899, 0]
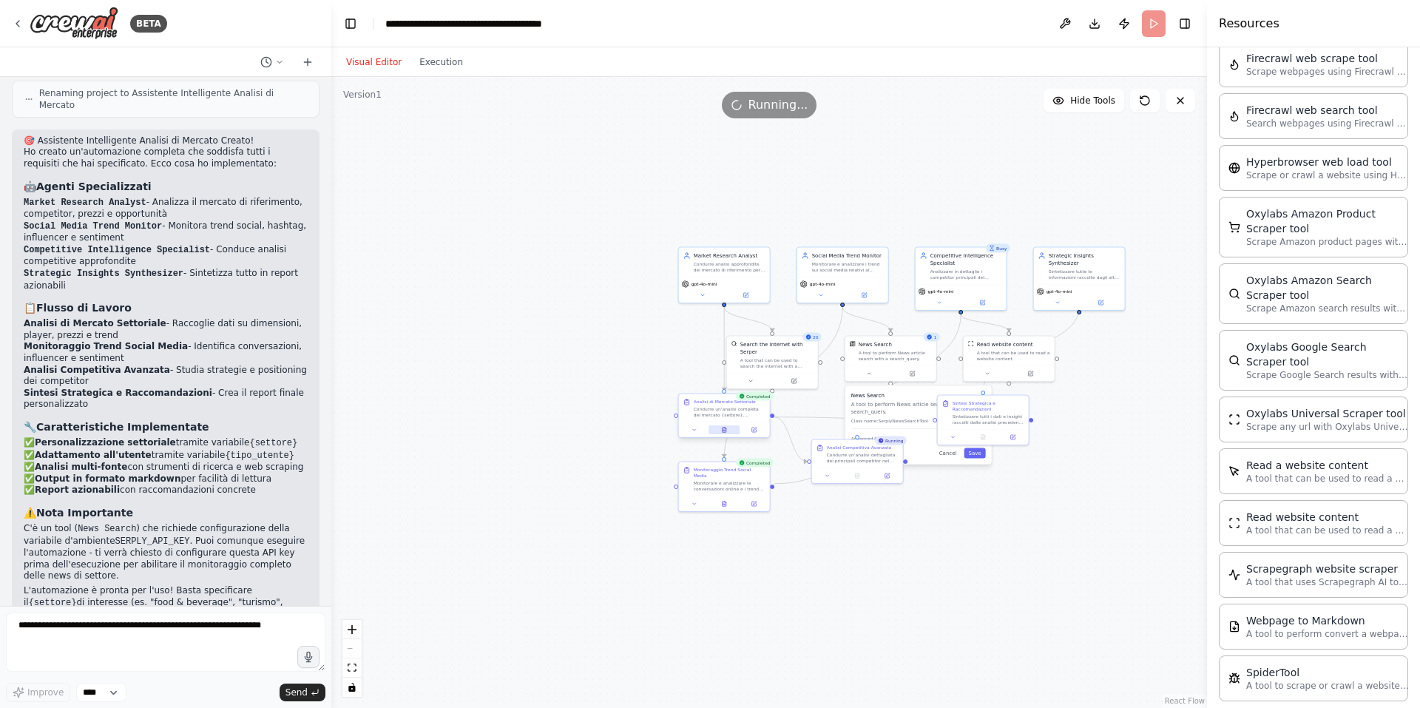
click at [722, 433] on icon at bounding box center [724, 430] width 6 height 6
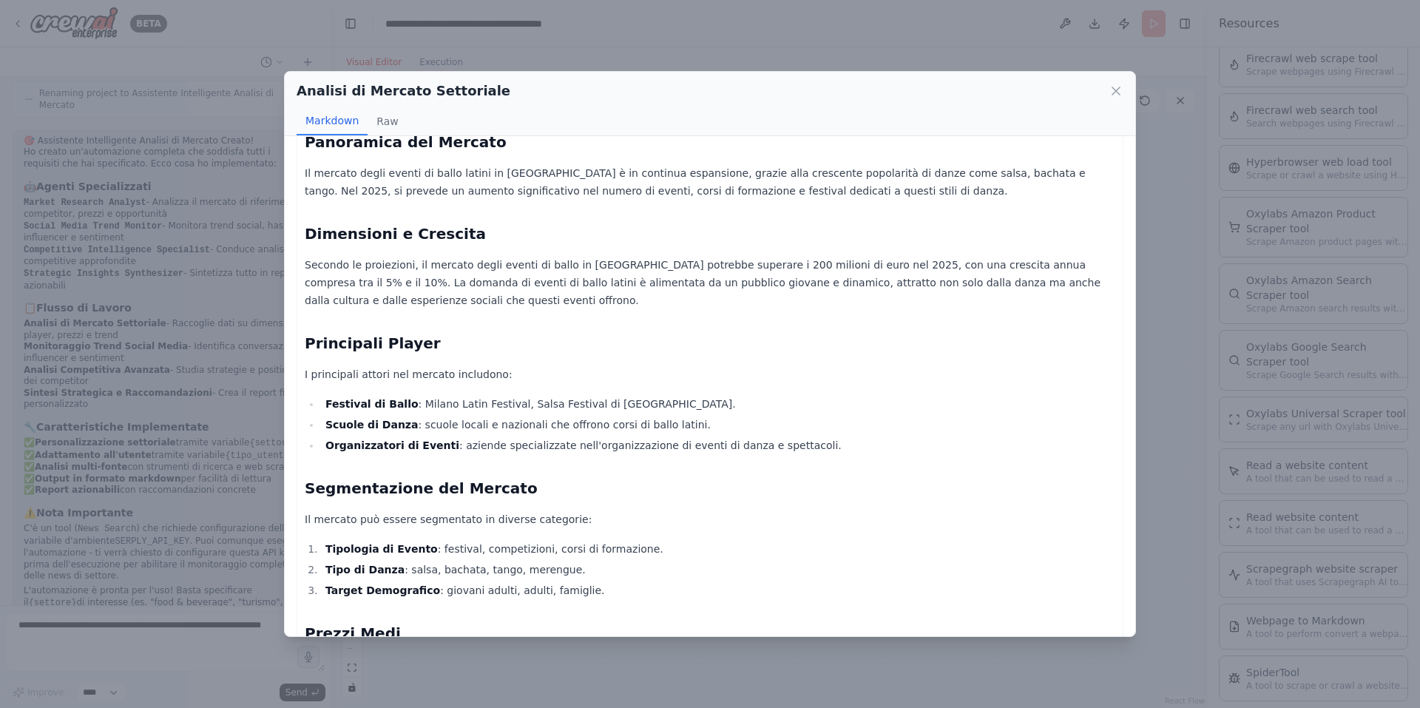
scroll to position [0, 0]
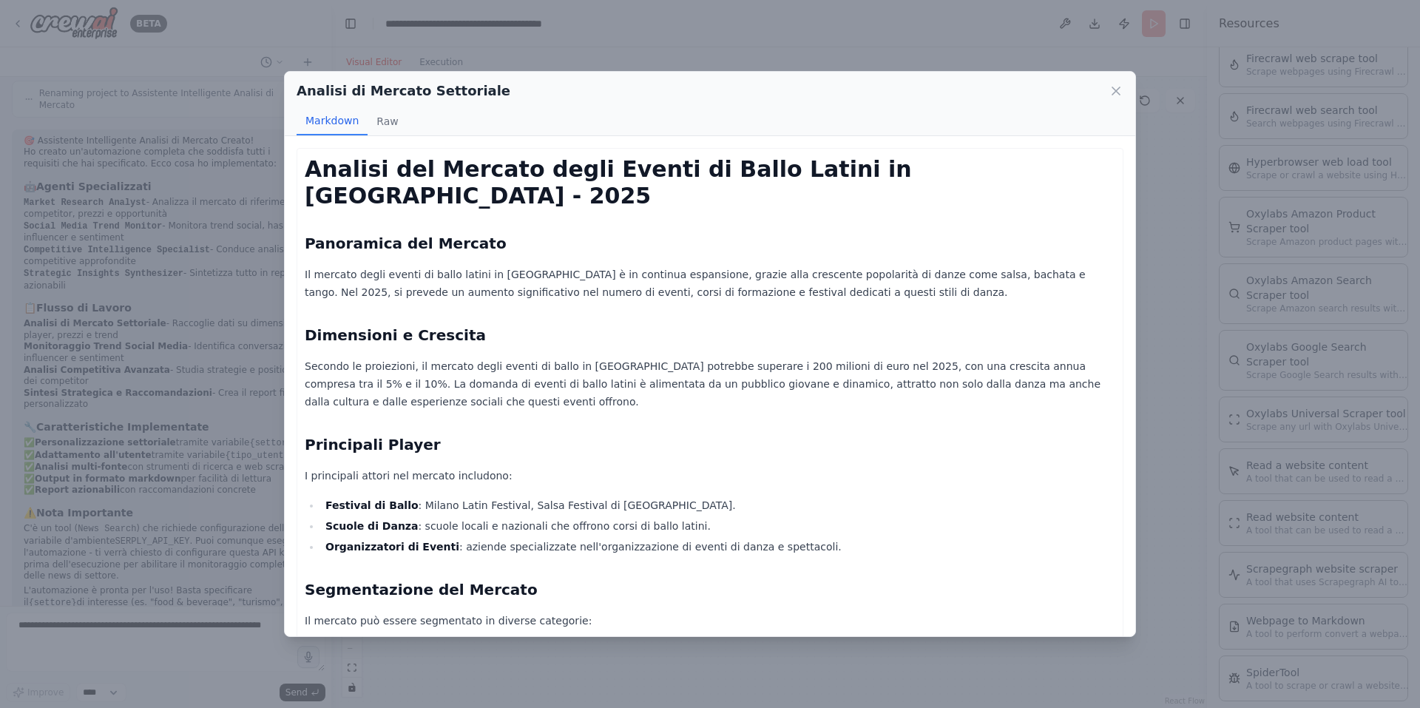
click at [210, 342] on div "Analisi di Mercato Settoriale Markdown Raw Analisi del Mercato degli Eventi di …" at bounding box center [710, 354] width 1420 height 708
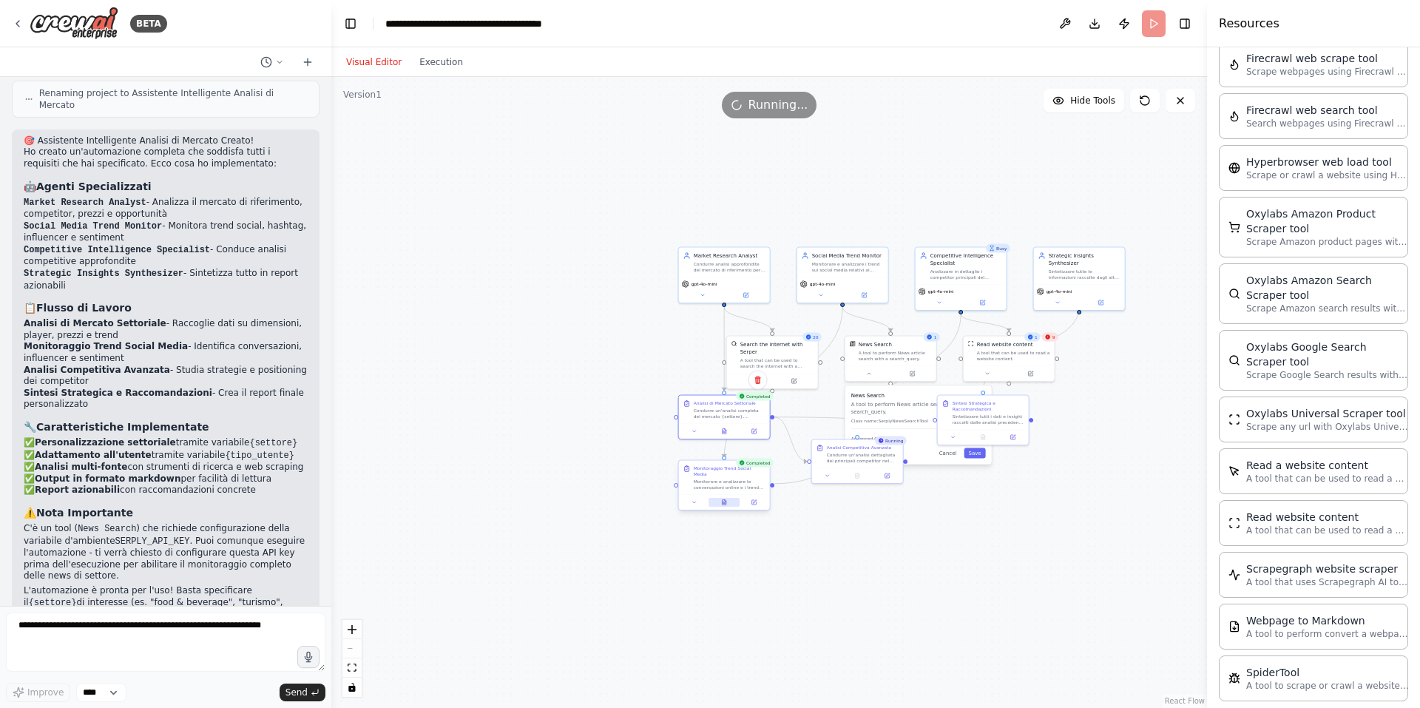
click at [720, 498] on button at bounding box center [723, 502] width 31 height 9
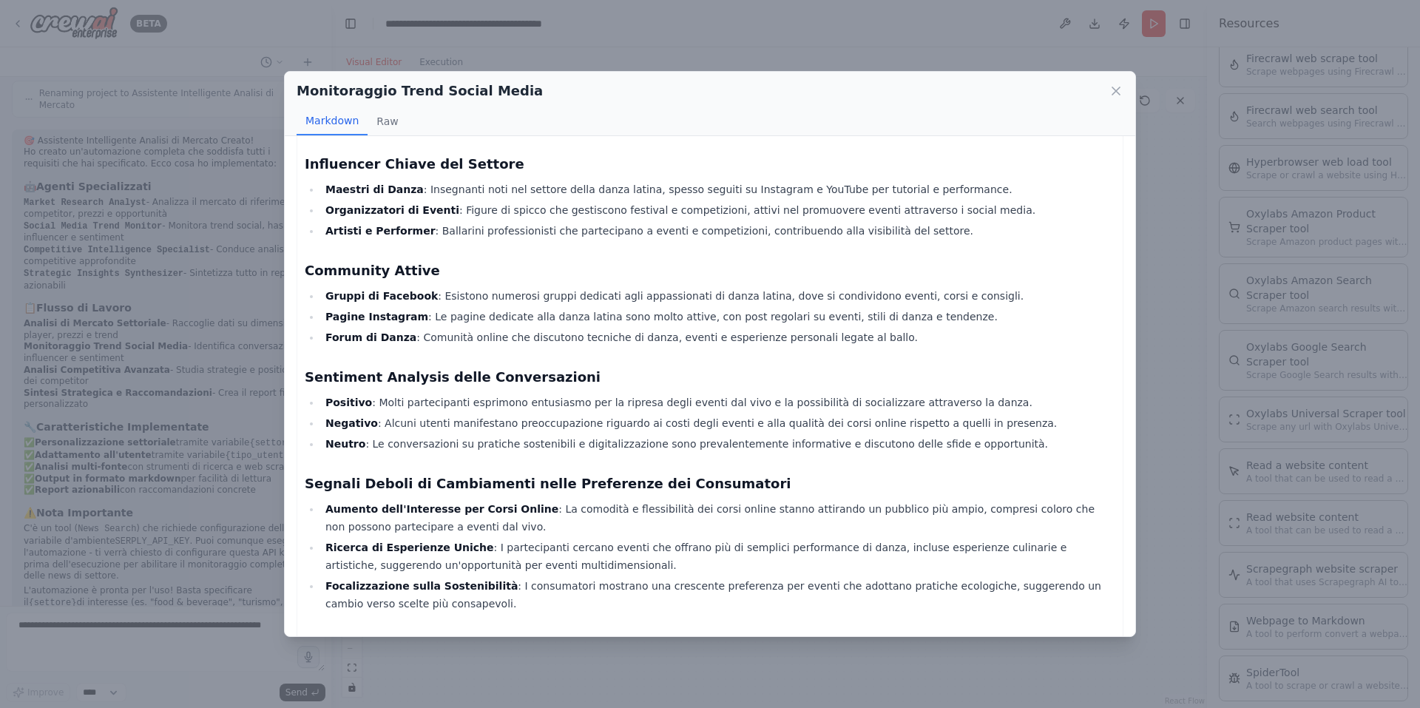
scroll to position [447, 0]
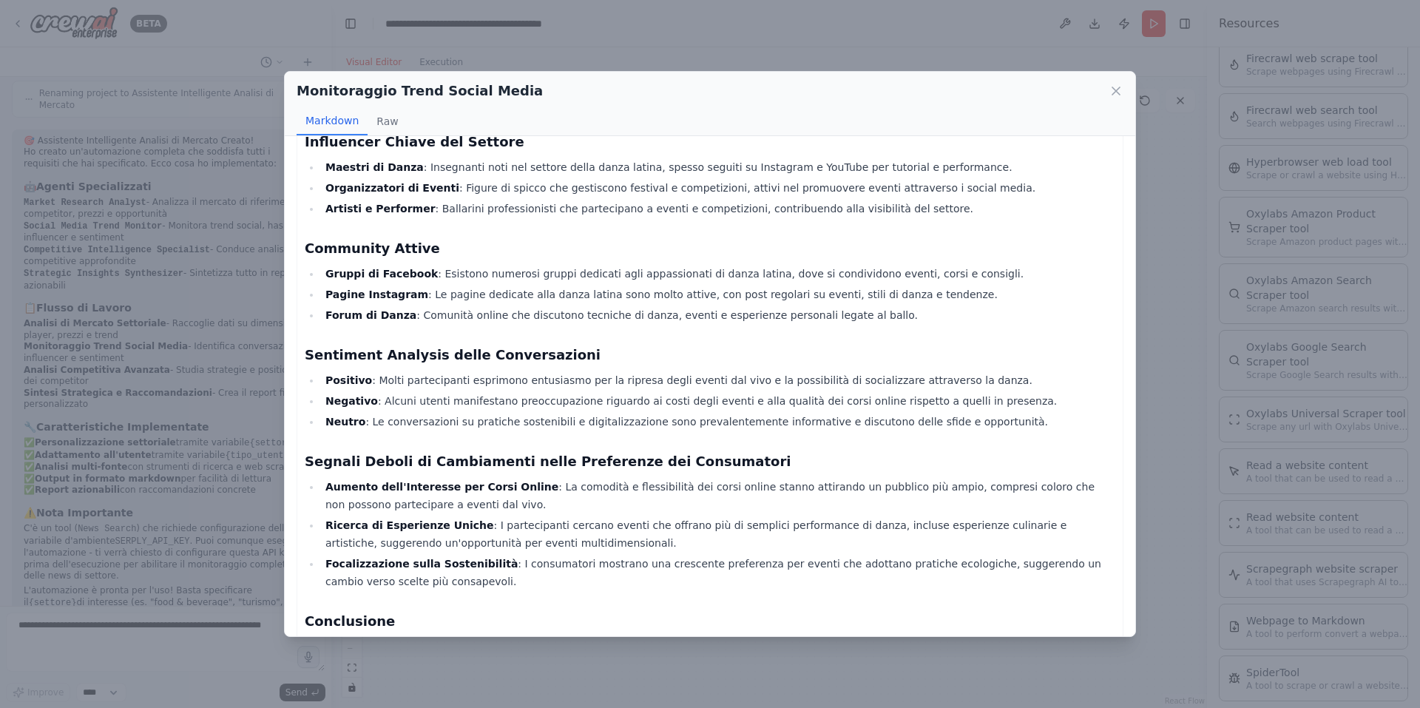
click at [147, 441] on div "Monitoraggio Trend Social Media Markdown Raw Rapporto sui Trend Social Media pe…" at bounding box center [710, 354] width 1420 height 708
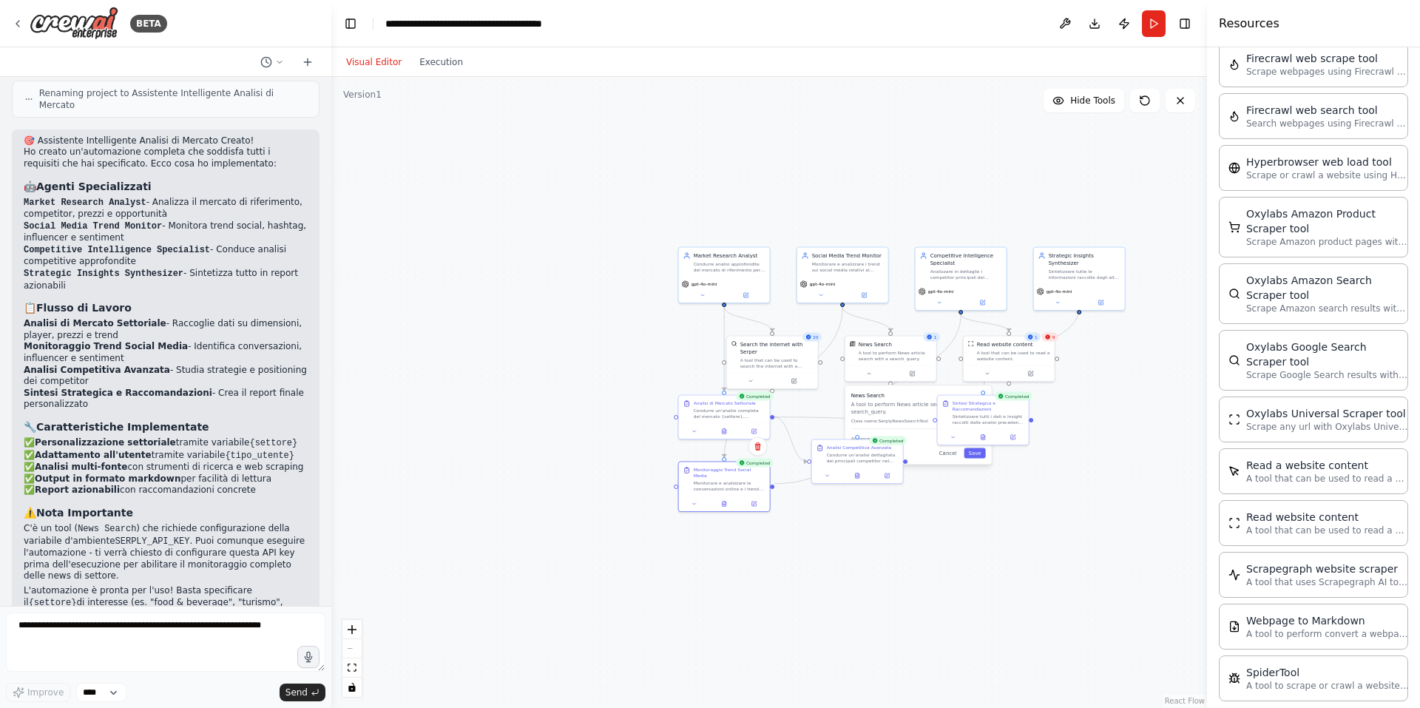
click at [1014, 490] on div ".deletable-edge-delete-btn { width: 20px; height: 20px; border: 0px solid #ffff…" at bounding box center [768, 392] width 875 height 631
click at [979, 432] on button at bounding box center [981, 435] width 31 height 9
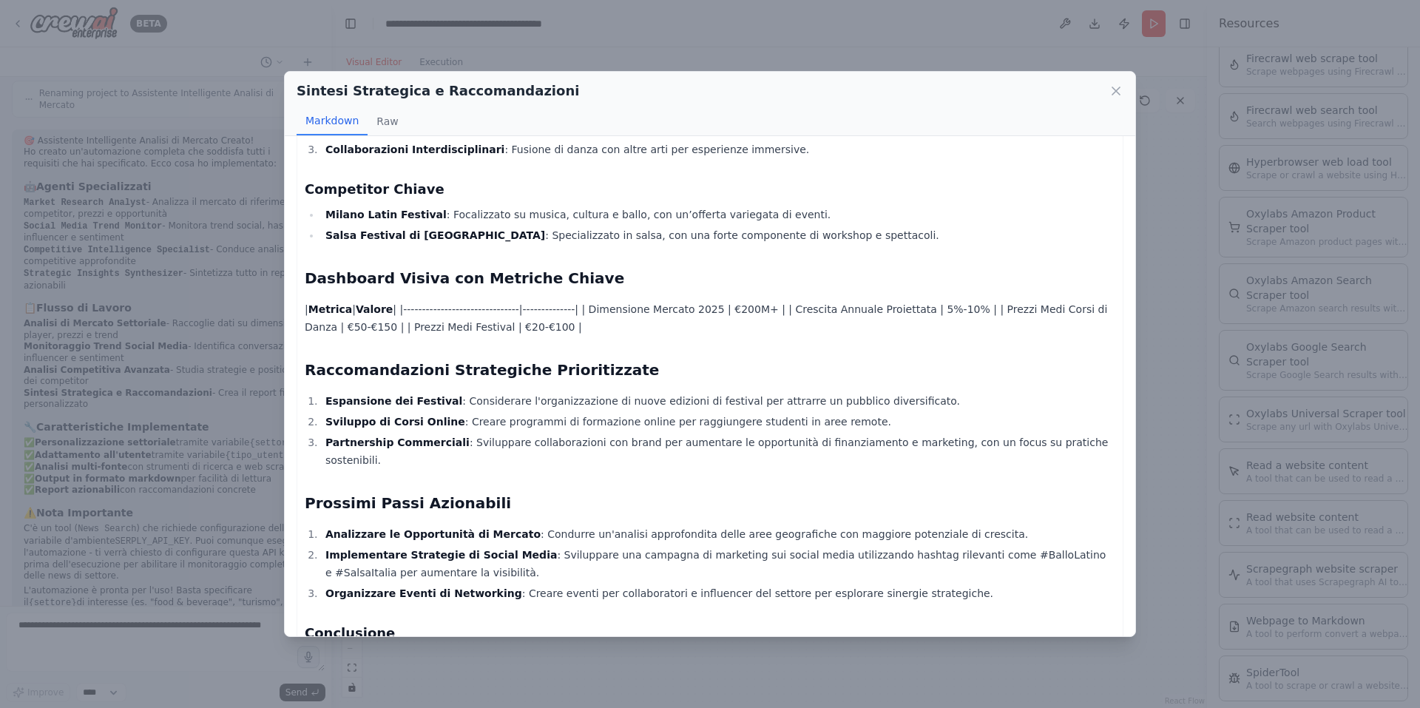
scroll to position [441, 0]
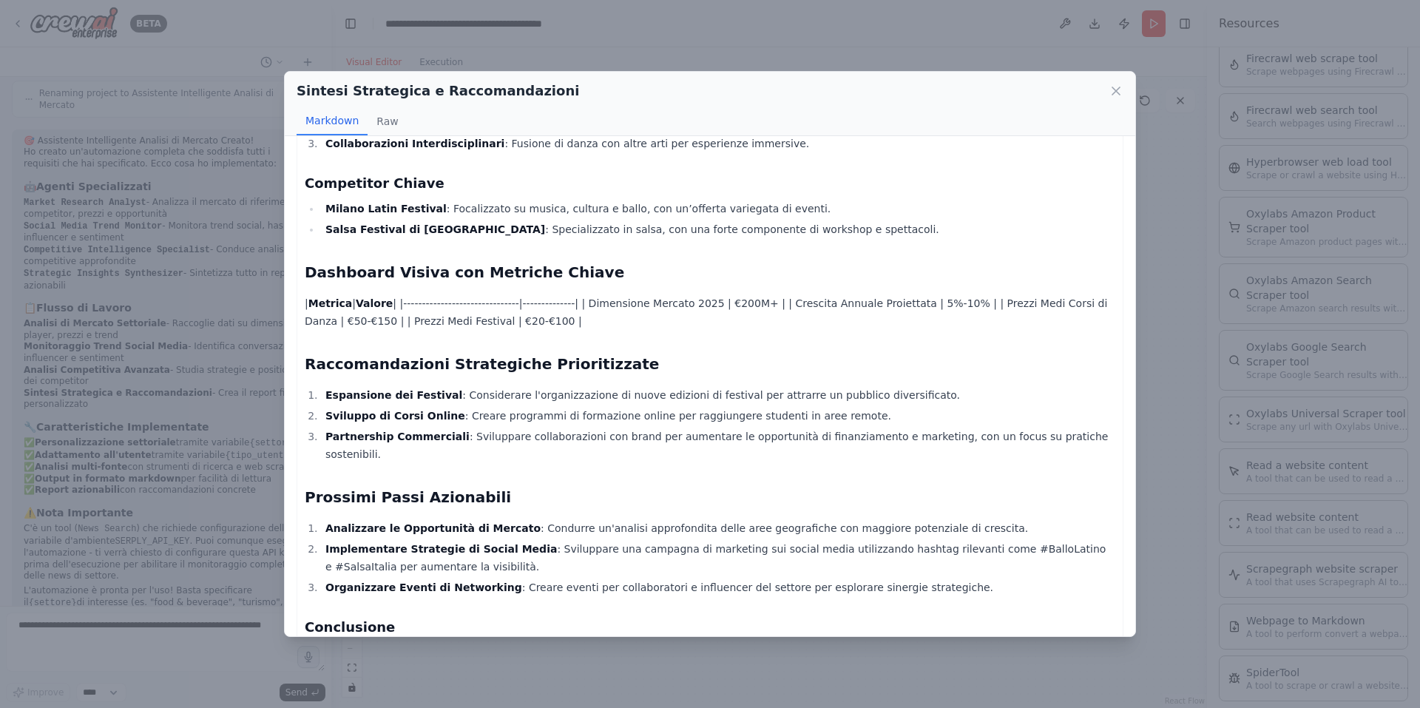
click at [1116, 79] on div "Sintesi Strategica e Raccomandazioni Markdown Raw" at bounding box center [710, 104] width 850 height 64
click at [1116, 88] on icon at bounding box center [1115, 91] width 15 height 15
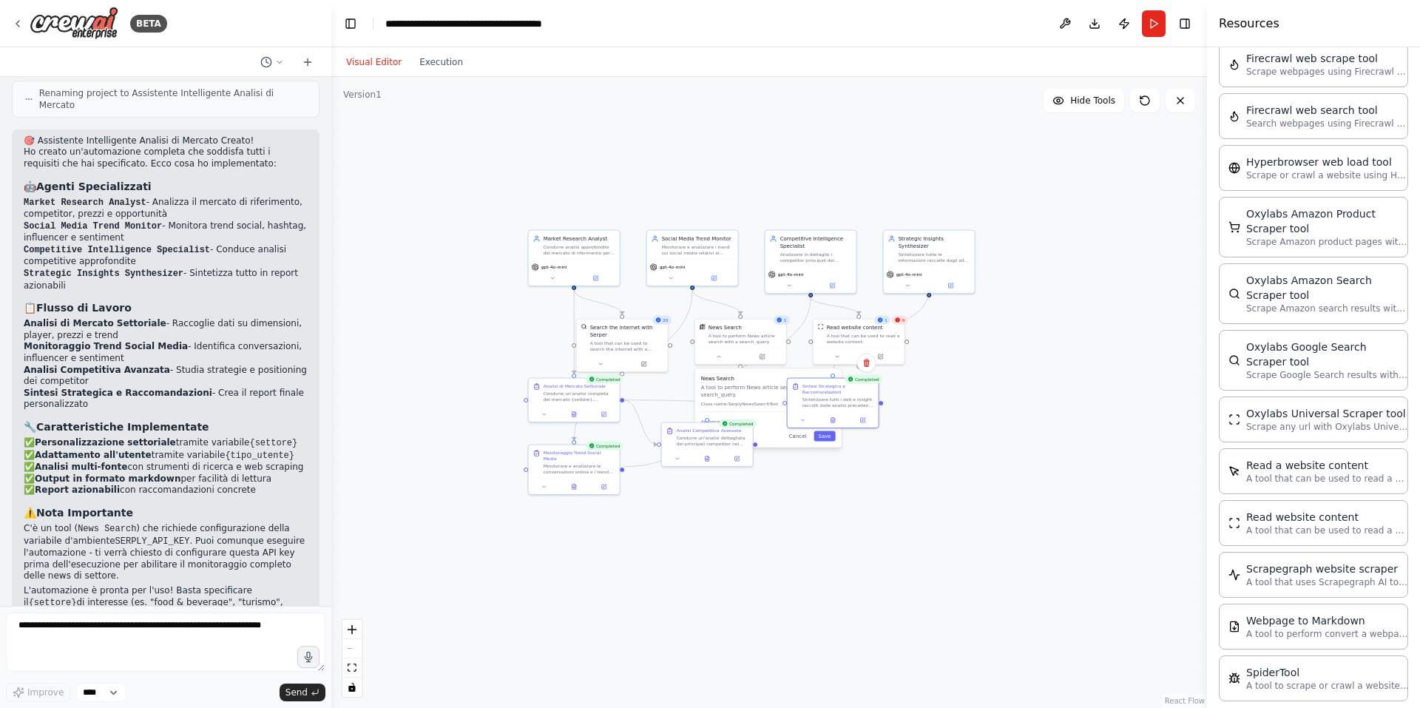
drag, startPoint x: 611, startPoint y: 185, endPoint x: 457, endPoint y: 161, distance: 155.6
click at [457, 161] on div ".deletable-edge-delete-btn { width: 20px; height: 20px; border: 0px solid #ffff…" at bounding box center [768, 392] width 875 height 631
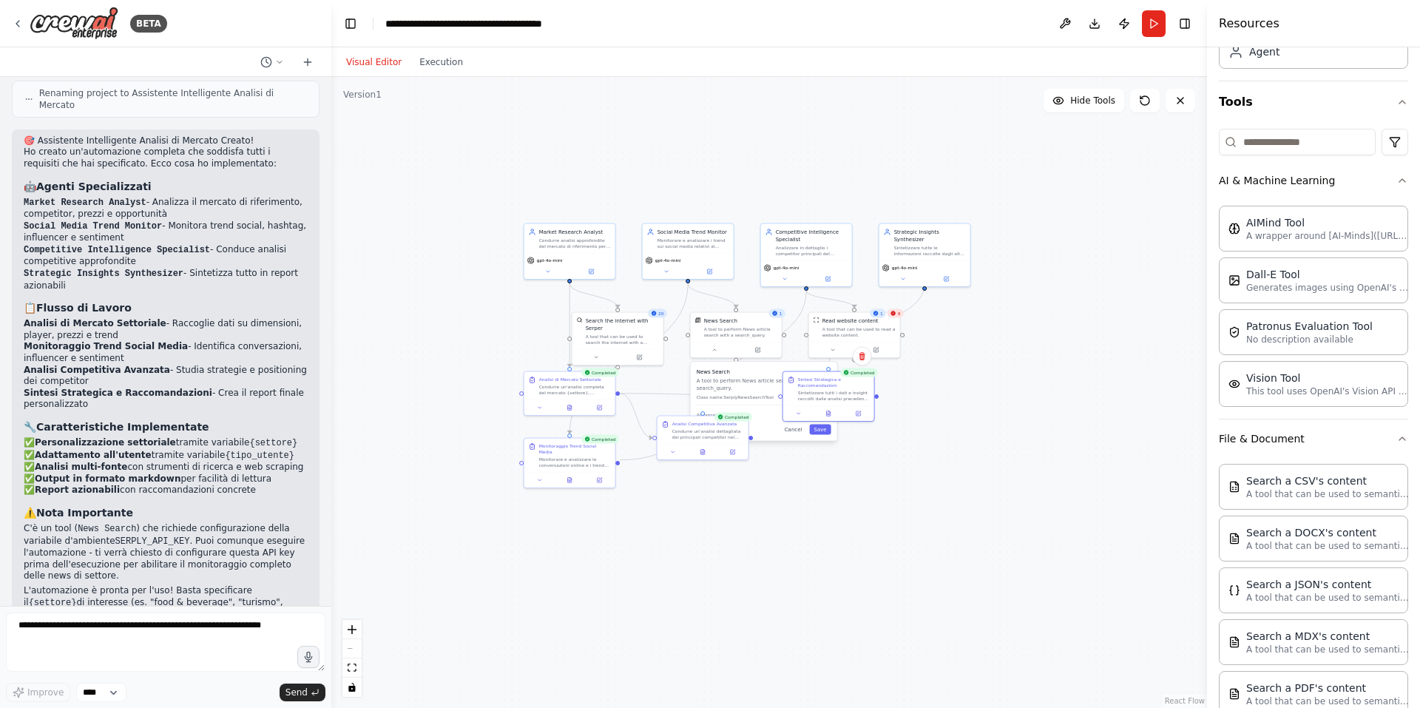
scroll to position [0, 0]
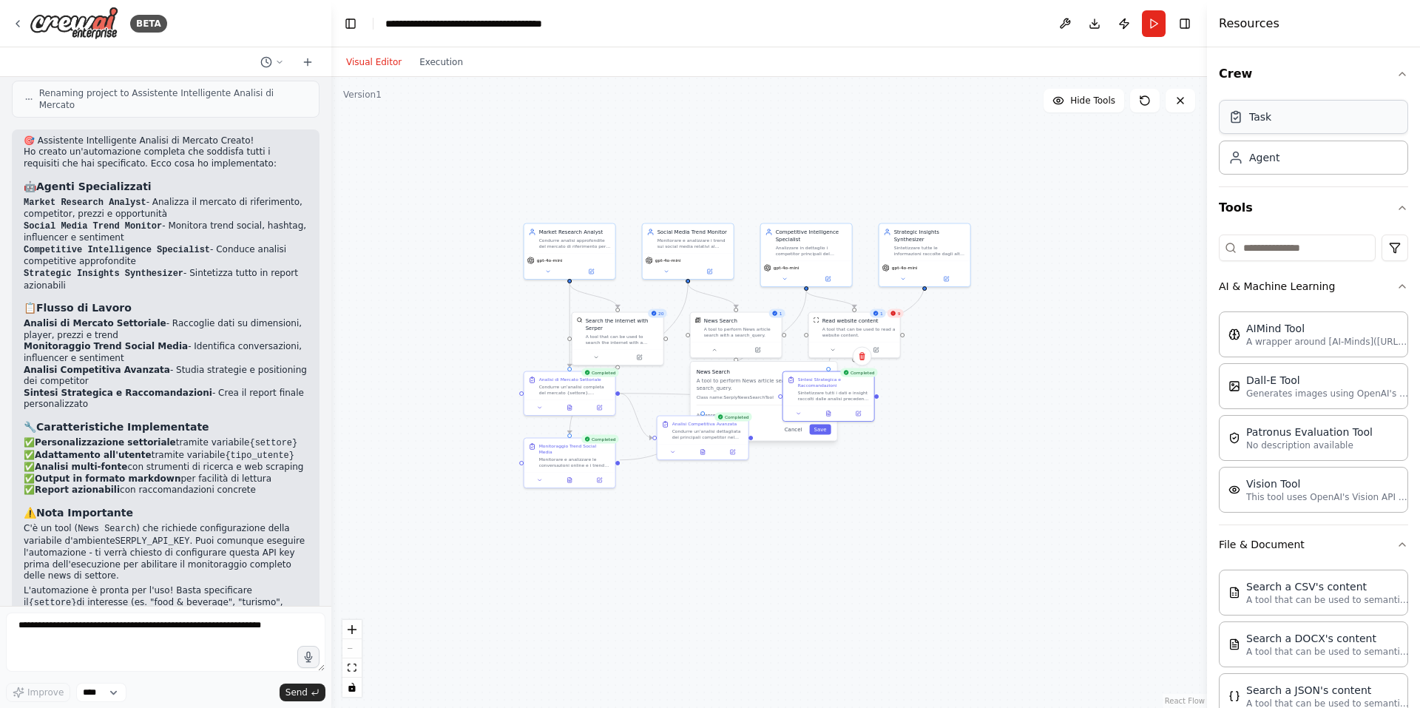
click at [1273, 116] on div "Task" at bounding box center [1313, 117] width 189 height 34
click at [1113, 193] on div ".deletable-edge-delete-btn { width: 20px; height: 20px; border: 0px solid #ffff…" at bounding box center [768, 392] width 875 height 631
click at [1108, 189] on icon at bounding box center [1109, 187] width 6 height 6
drag, startPoint x: 1075, startPoint y: 201, endPoint x: 1064, endPoint y: 245, distance: 45.0
click at [1064, 245] on div "Task description" at bounding box center [1063, 245] width 72 height 6
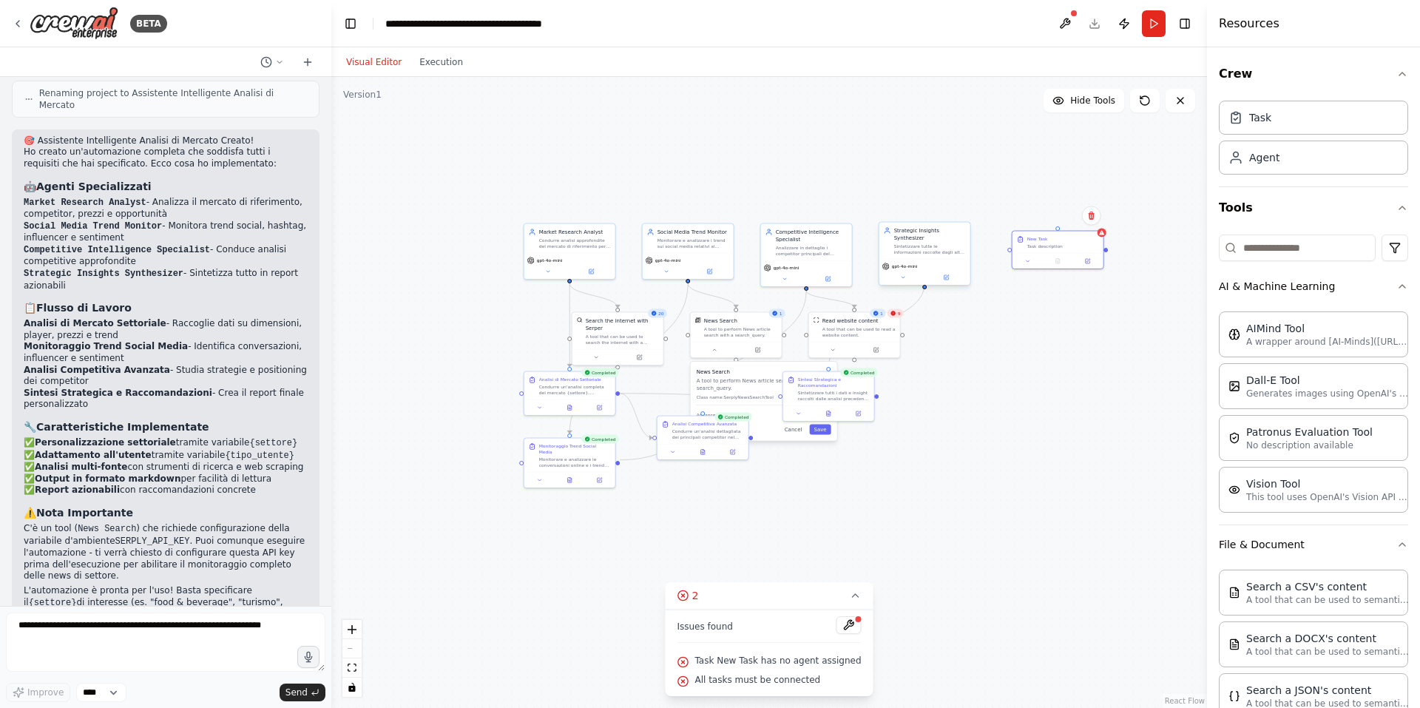
click at [958, 262] on div "gpt-4o-mini" at bounding box center [924, 265] width 85 height 7
drag, startPoint x: 1010, startPoint y: 250, endPoint x: 963, endPoint y: 248, distance: 47.3
click at [924, 248] on div "Market Research Analyst Condurre analisi approfondite del mercato di riferiment…" at bounding box center [706, 344] width 438 height 316
drag, startPoint x: 1009, startPoint y: 246, endPoint x: 925, endPoint y: 285, distance: 92.3
click at [924, 285] on div ".deletable-edge-delete-btn { width: 20px; height: 20px; border: 0px solid #ffff…" at bounding box center [706, 344] width 438 height 316
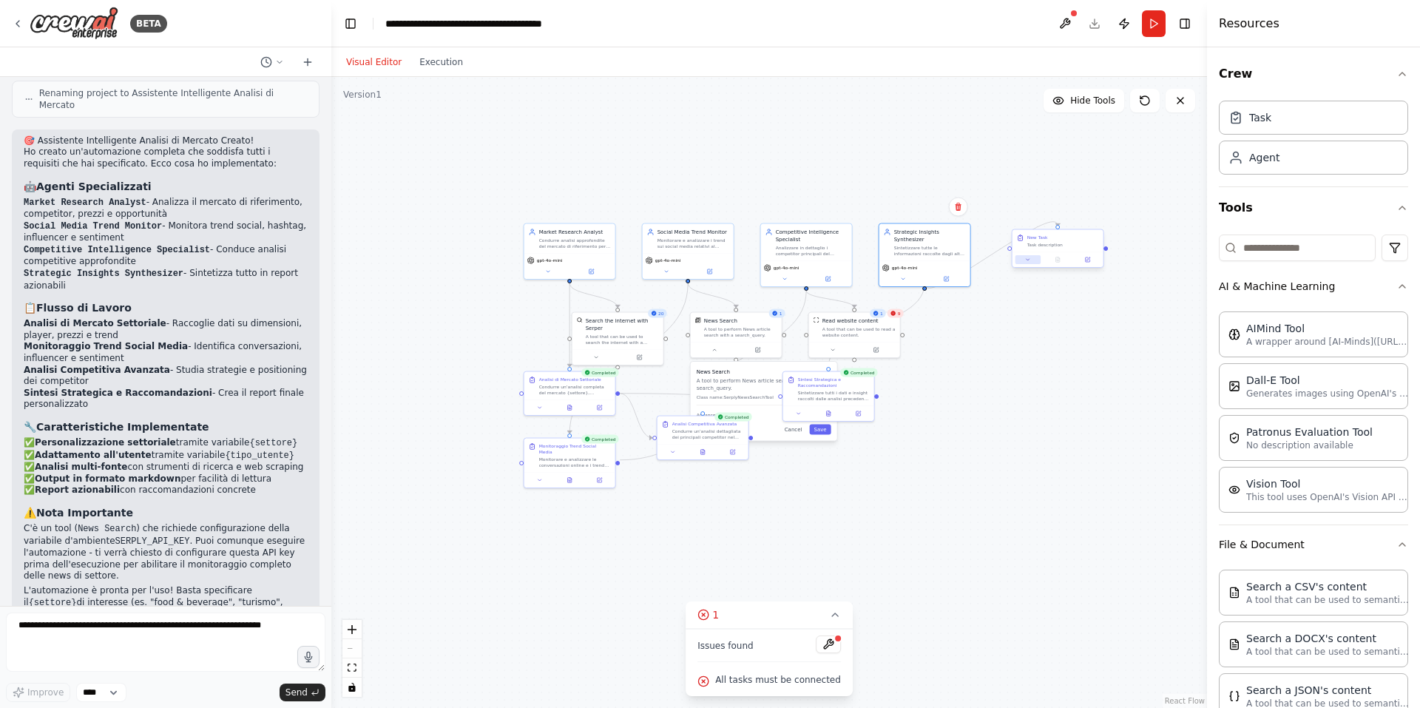
click at [1025, 262] on icon at bounding box center [1028, 260] width 6 height 6
click at [1121, 401] on button "Cancel" at bounding box center [1115, 396] width 27 height 10
drag, startPoint x: 1054, startPoint y: 248, endPoint x: 1045, endPoint y: 440, distance: 192.5
click at [1045, 444] on div "New Task Task description" at bounding box center [1050, 441] width 91 height 22
click at [1081, 413] on icon at bounding box center [1084, 415] width 9 height 9
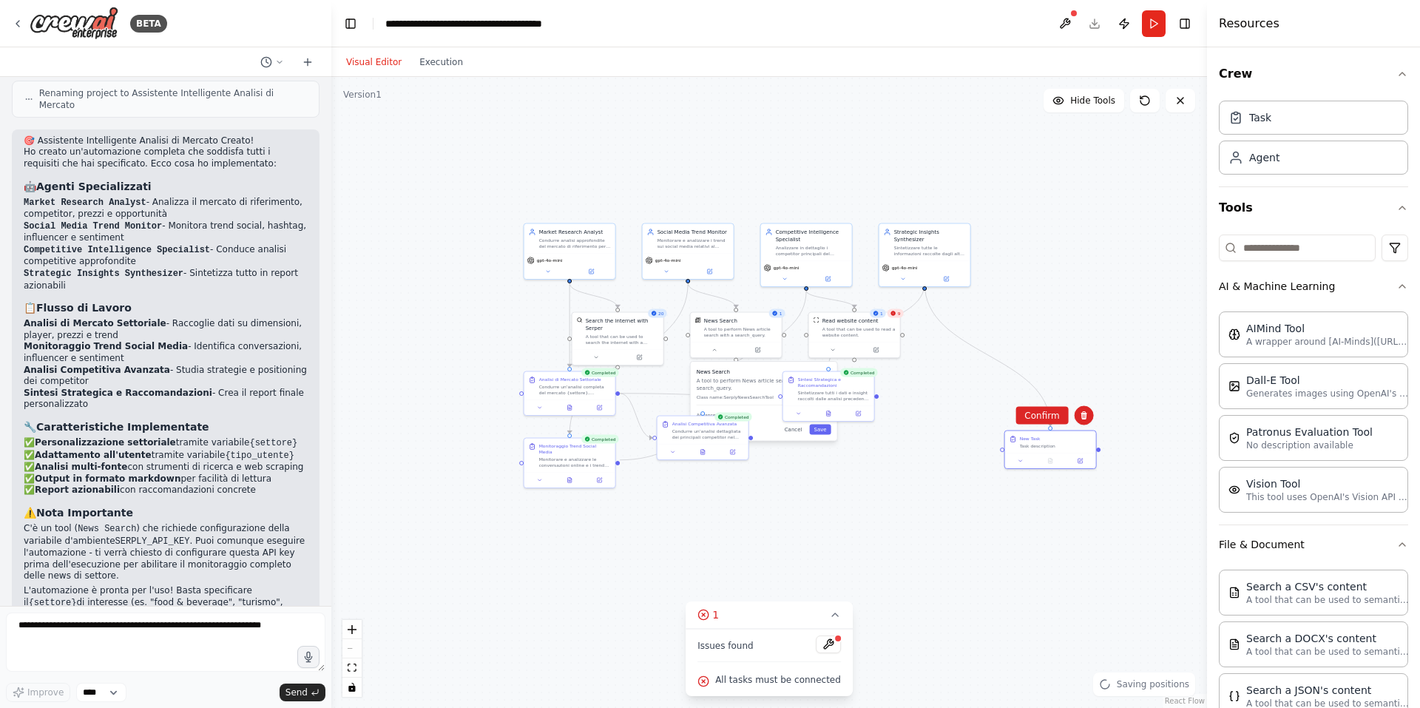
click at [1034, 403] on div ".deletable-edge-delete-btn { width: 20px; height: 20px; border: 0px solid #ffff…" at bounding box center [768, 392] width 875 height 631
click at [1045, 418] on button "Confirm" at bounding box center [1040, 416] width 52 height 18
click at [1057, 28] on button at bounding box center [1065, 23] width 24 height 27
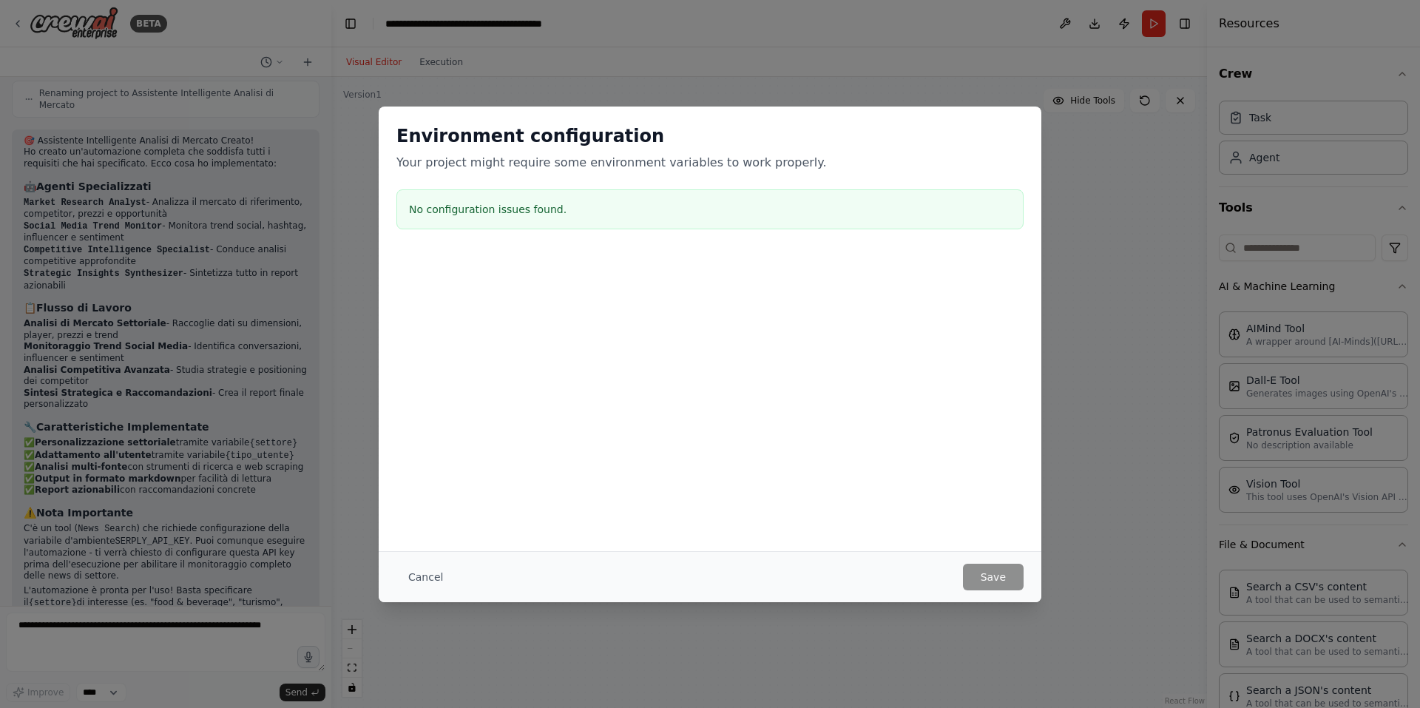
click at [455, 574] on div "Cancel Save" at bounding box center [709, 576] width 627 height 27
click at [438, 575] on button "Cancel" at bounding box center [425, 576] width 58 height 27
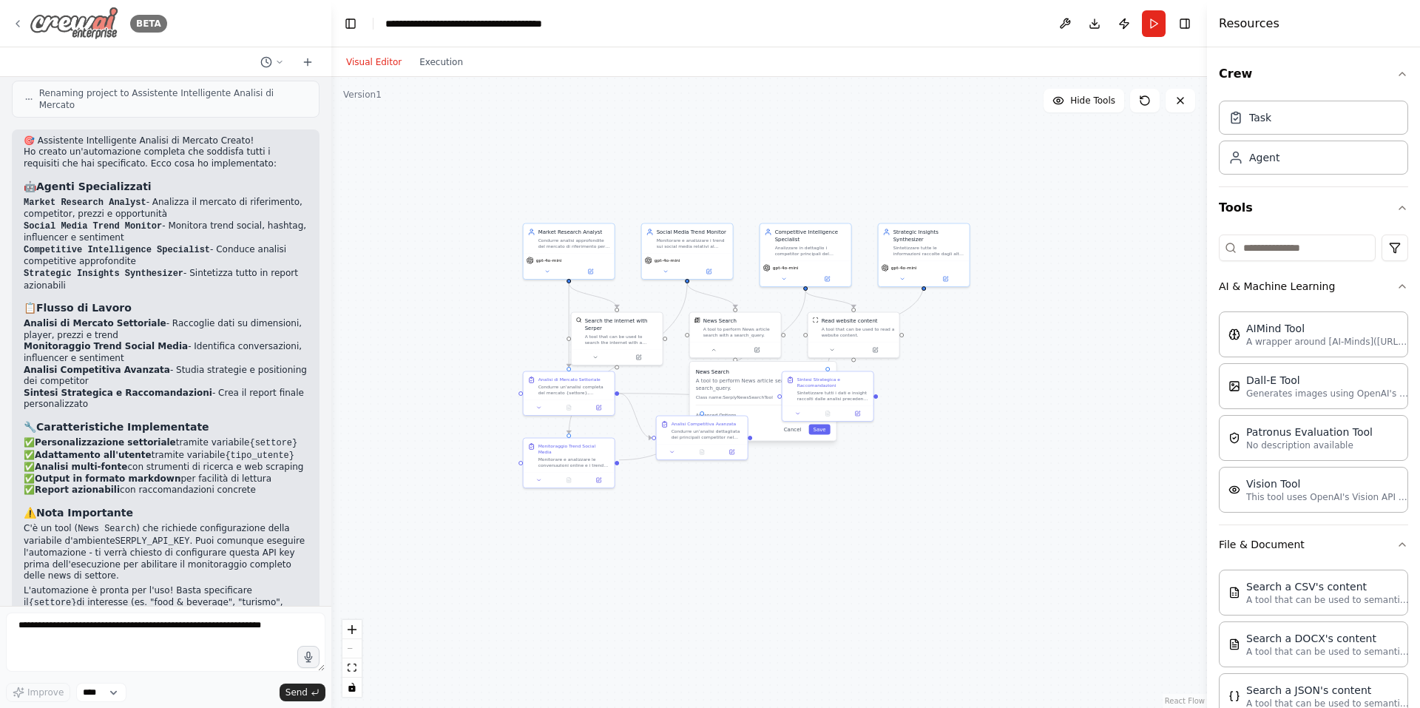
click at [21, 24] on icon at bounding box center [18, 24] width 12 height 12
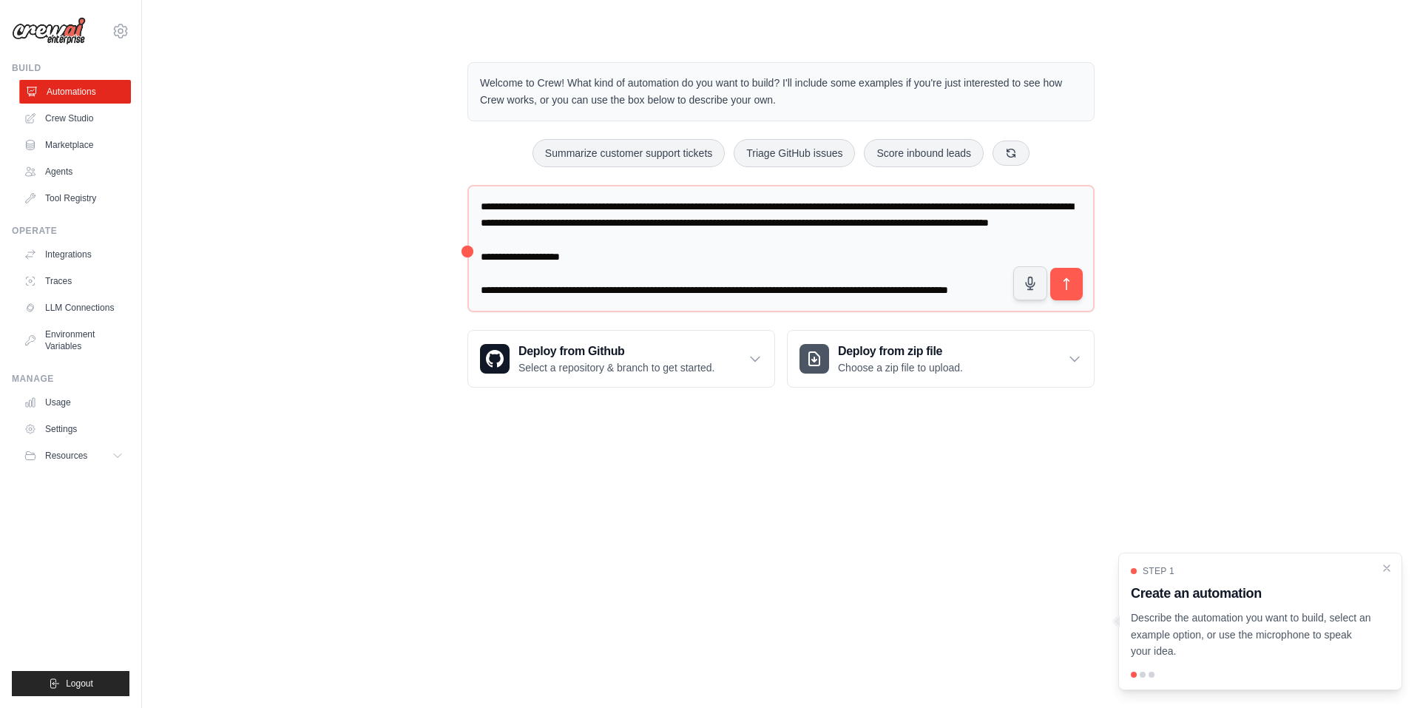
click at [67, 84] on link "Automations" at bounding box center [75, 92] width 112 height 24
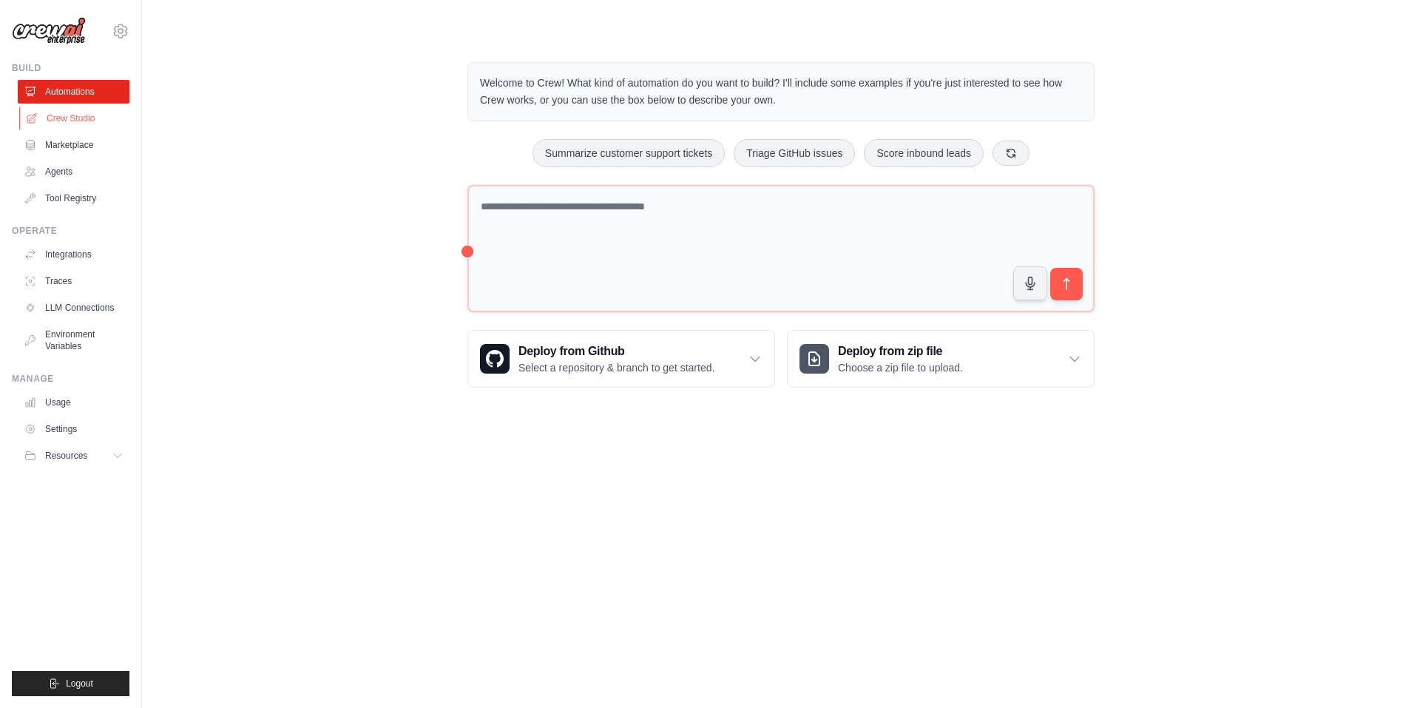
click at [66, 118] on link "Crew Studio" at bounding box center [75, 118] width 112 height 24
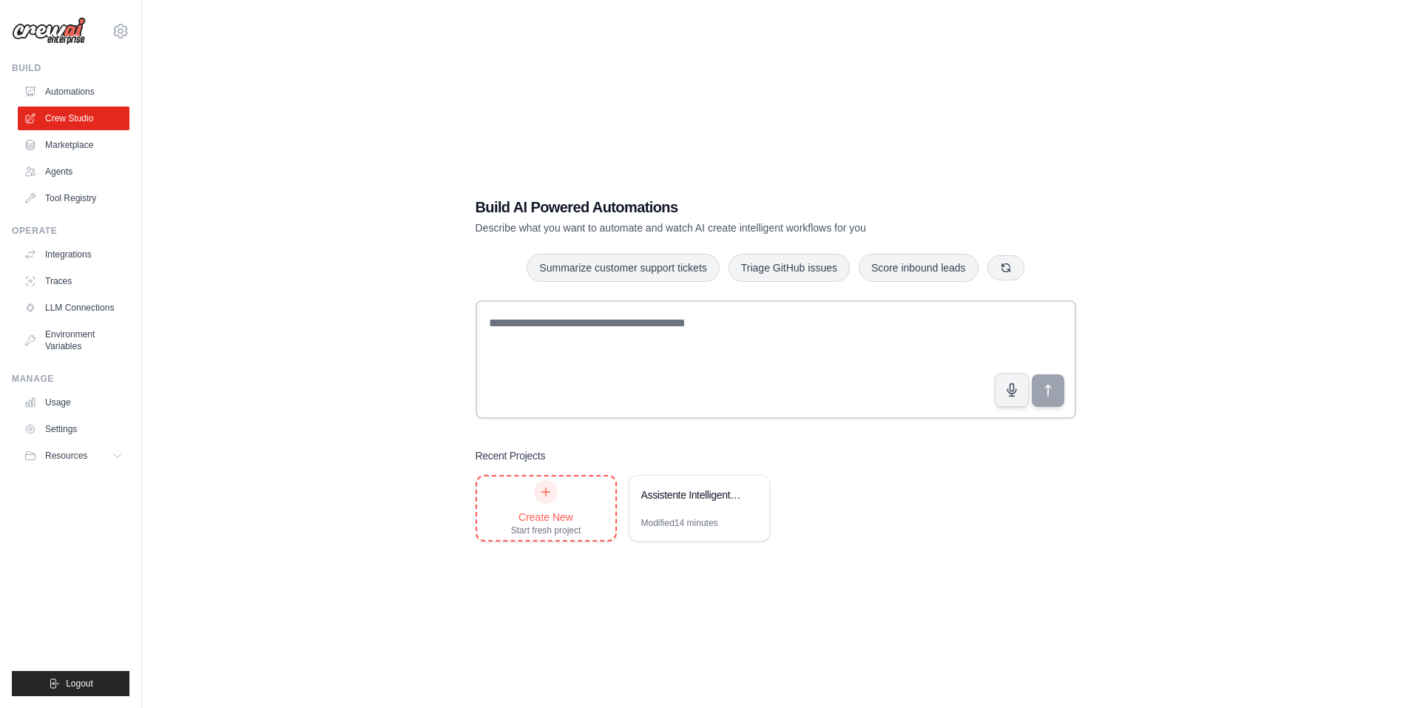
click at [555, 512] on div "Create New" at bounding box center [546, 516] width 70 height 15
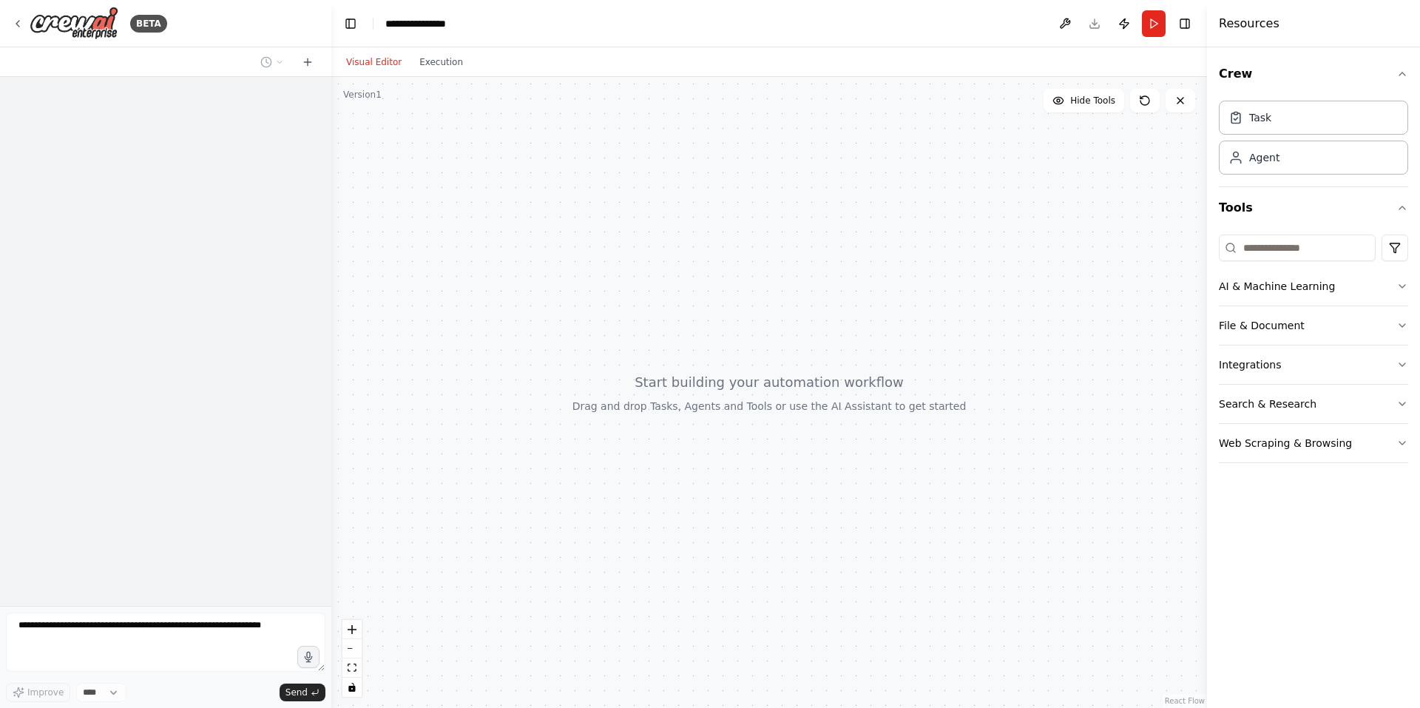
select select "****"
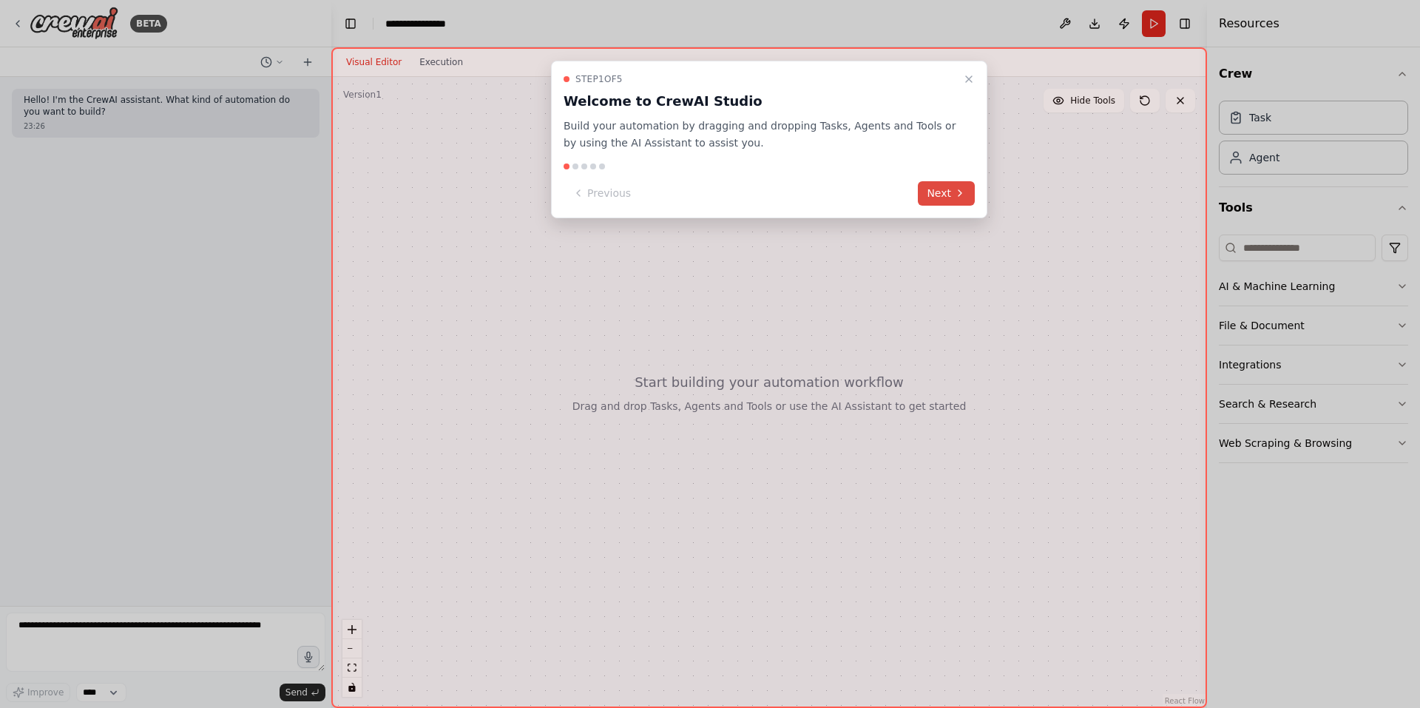
click at [963, 187] on icon at bounding box center [960, 193] width 12 height 12
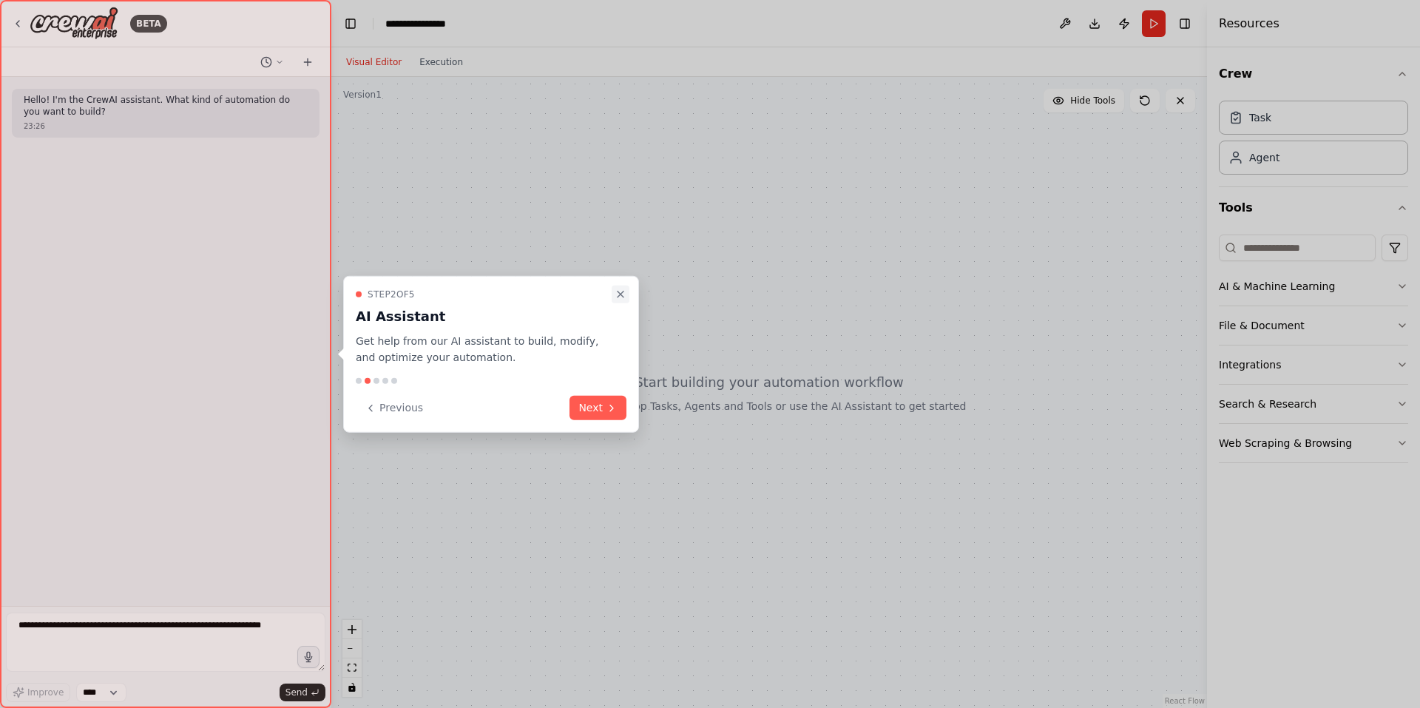
click at [618, 293] on icon "Close walkthrough" at bounding box center [620, 294] width 12 height 12
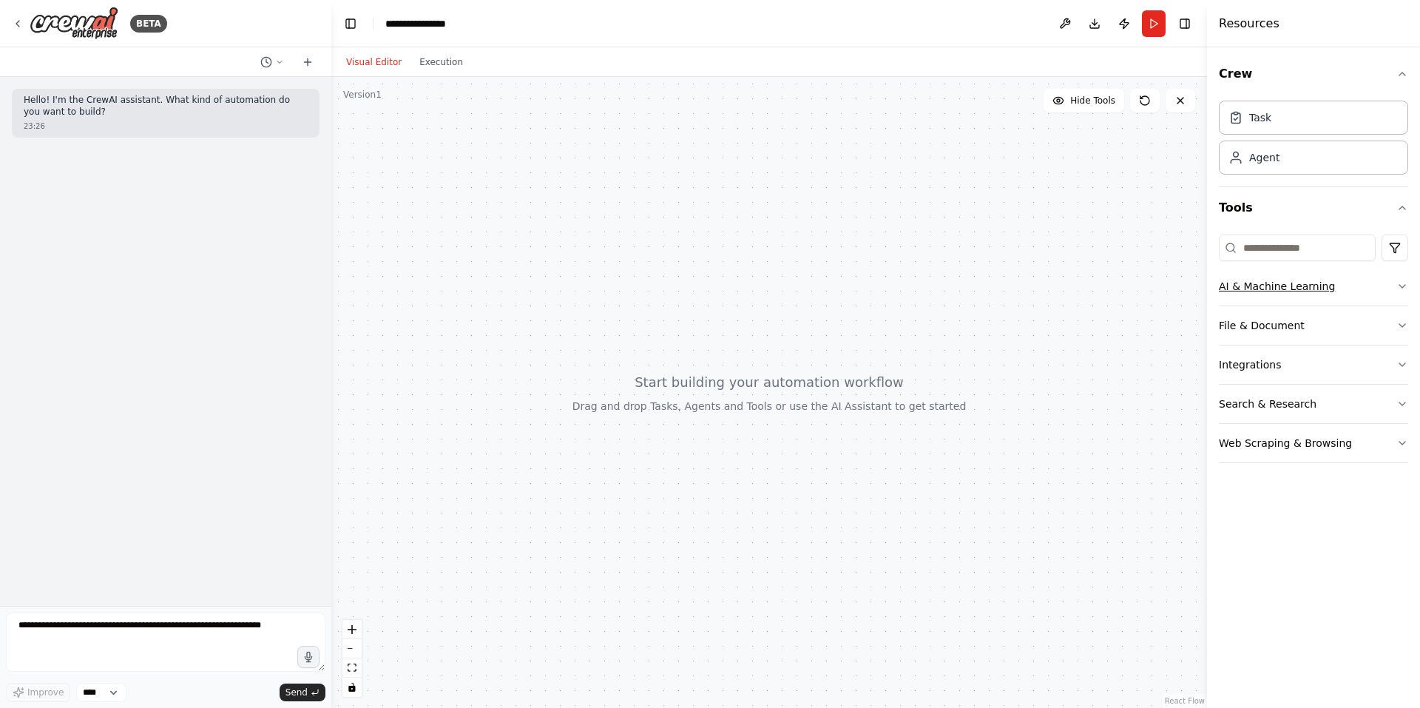
click at [1307, 272] on button "AI & Machine Learning" at bounding box center [1313, 286] width 189 height 38
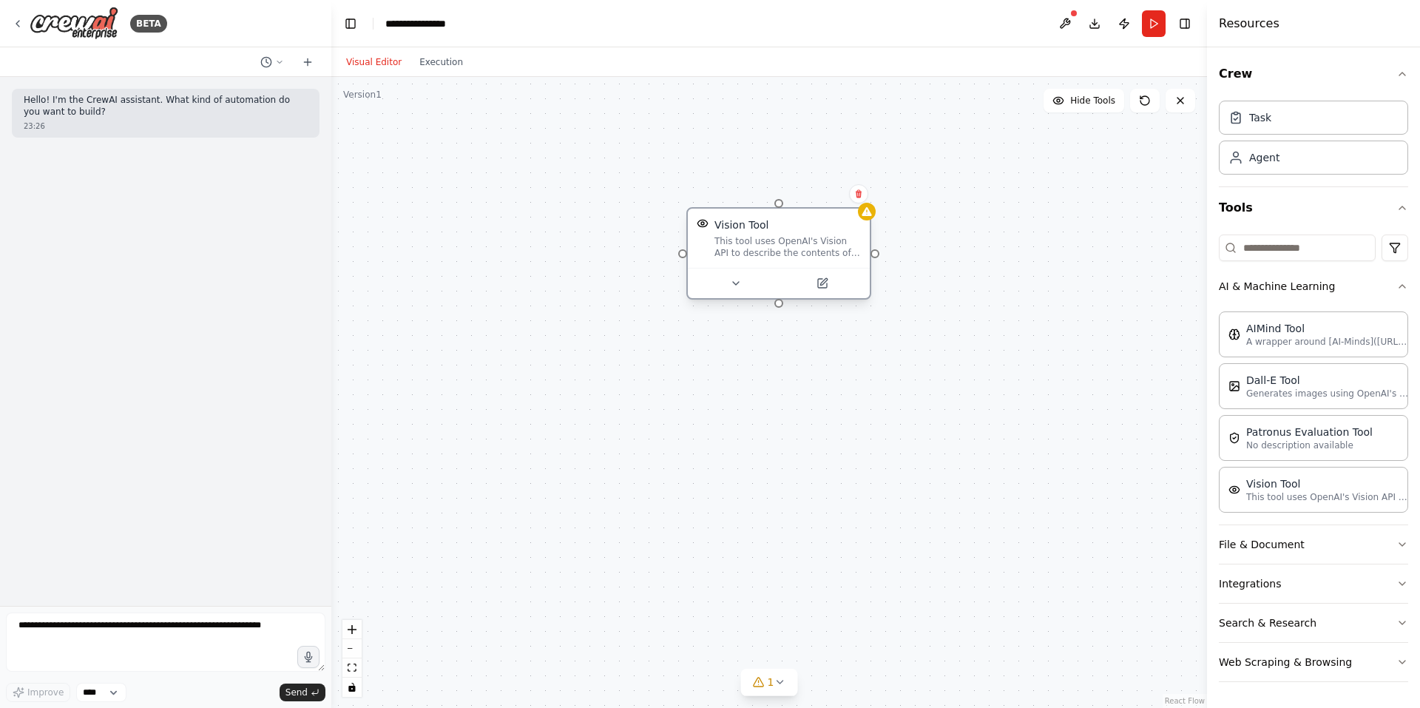
drag, startPoint x: 896, startPoint y: 270, endPoint x: 773, endPoint y: 242, distance: 125.9
click at [773, 242] on div "This tool uses OpenAI's Vision API to describe the contents of an image." at bounding box center [787, 247] width 146 height 24
click at [834, 282] on button at bounding box center [822, 283] width 84 height 18
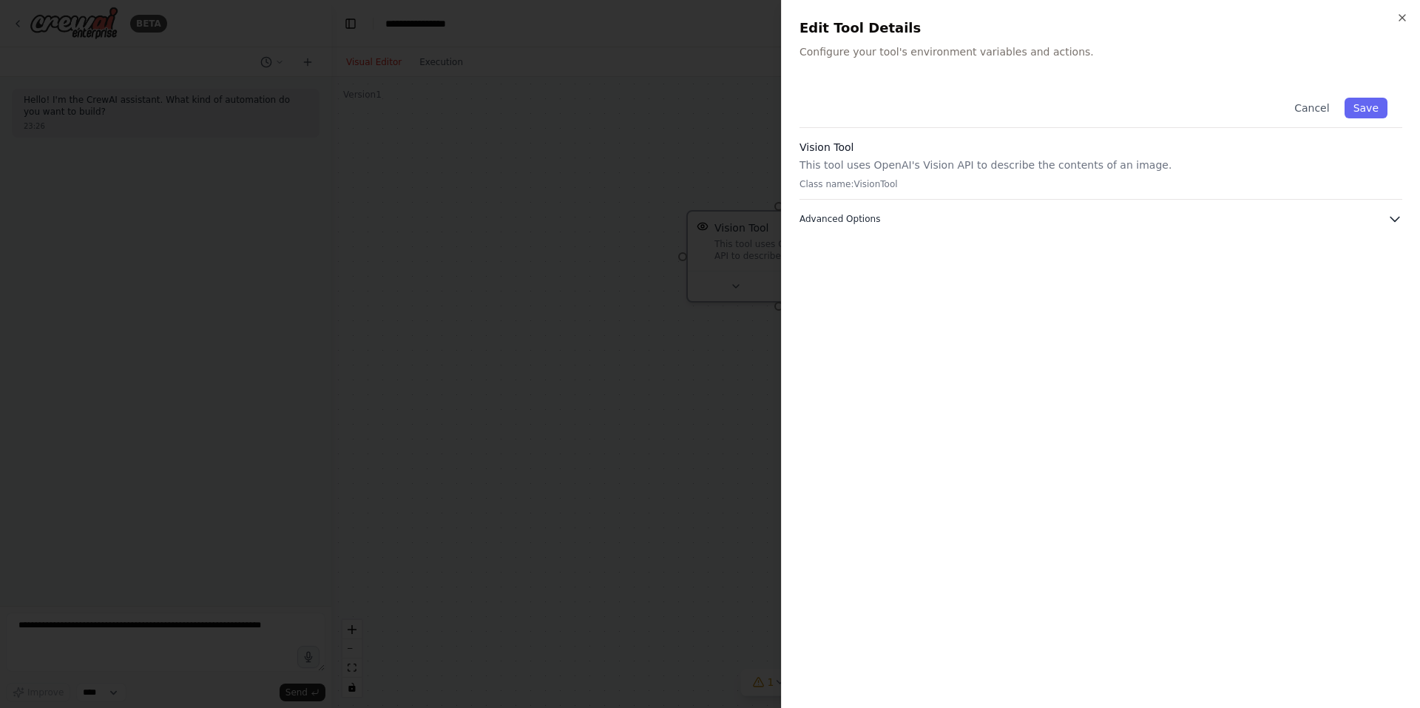
click at [826, 224] on span "Advanced Options" at bounding box center [839, 219] width 81 height 12
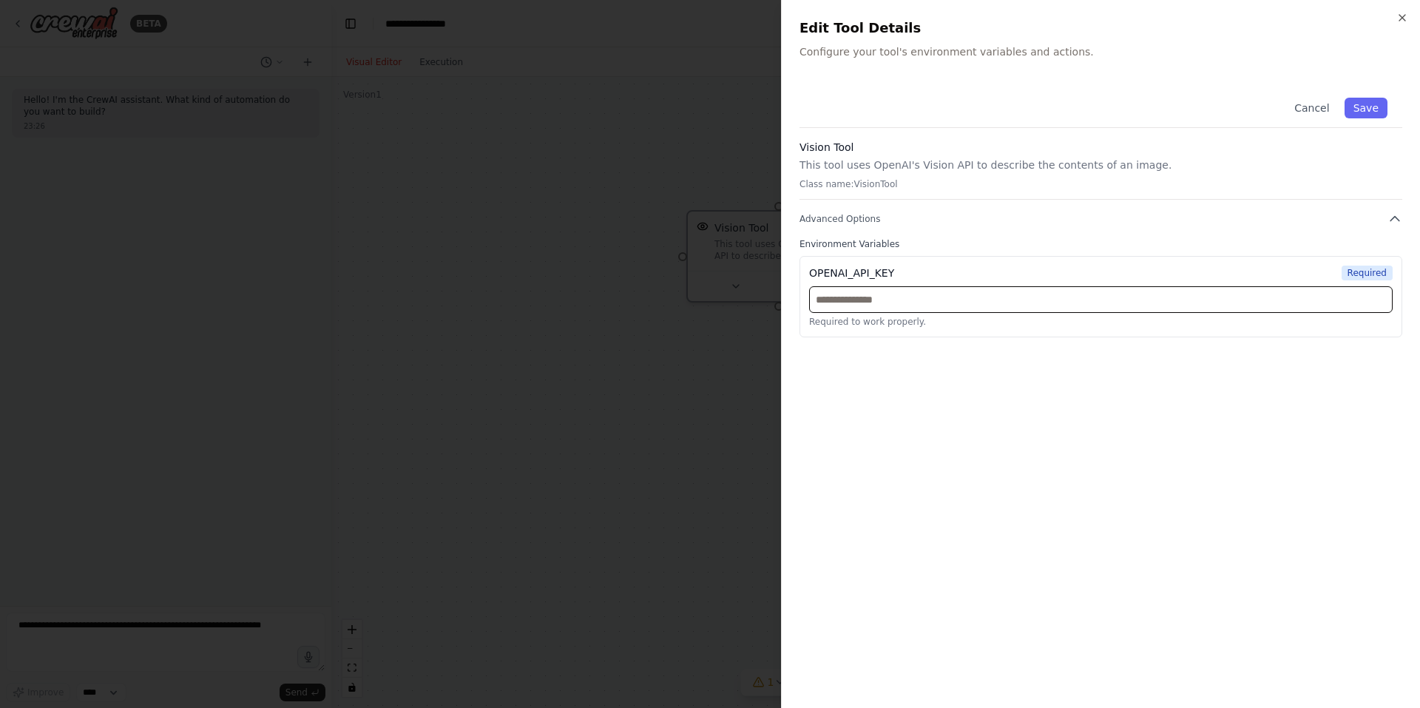
click at [850, 299] on input "text" at bounding box center [1100, 299] width 583 height 27
paste input "**********"
type input "**********"
click at [720, 390] on div at bounding box center [710, 354] width 1420 height 708
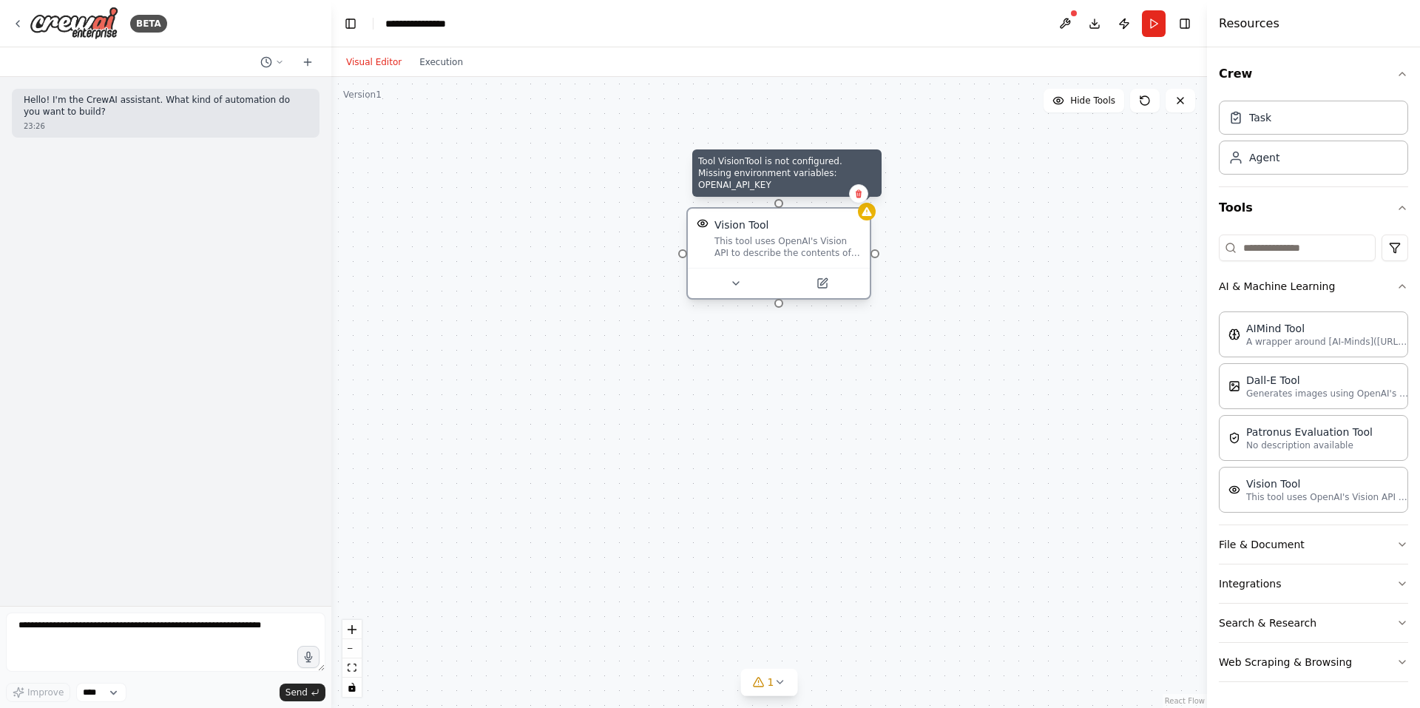
click at [868, 220] on div at bounding box center [867, 212] width 18 height 18
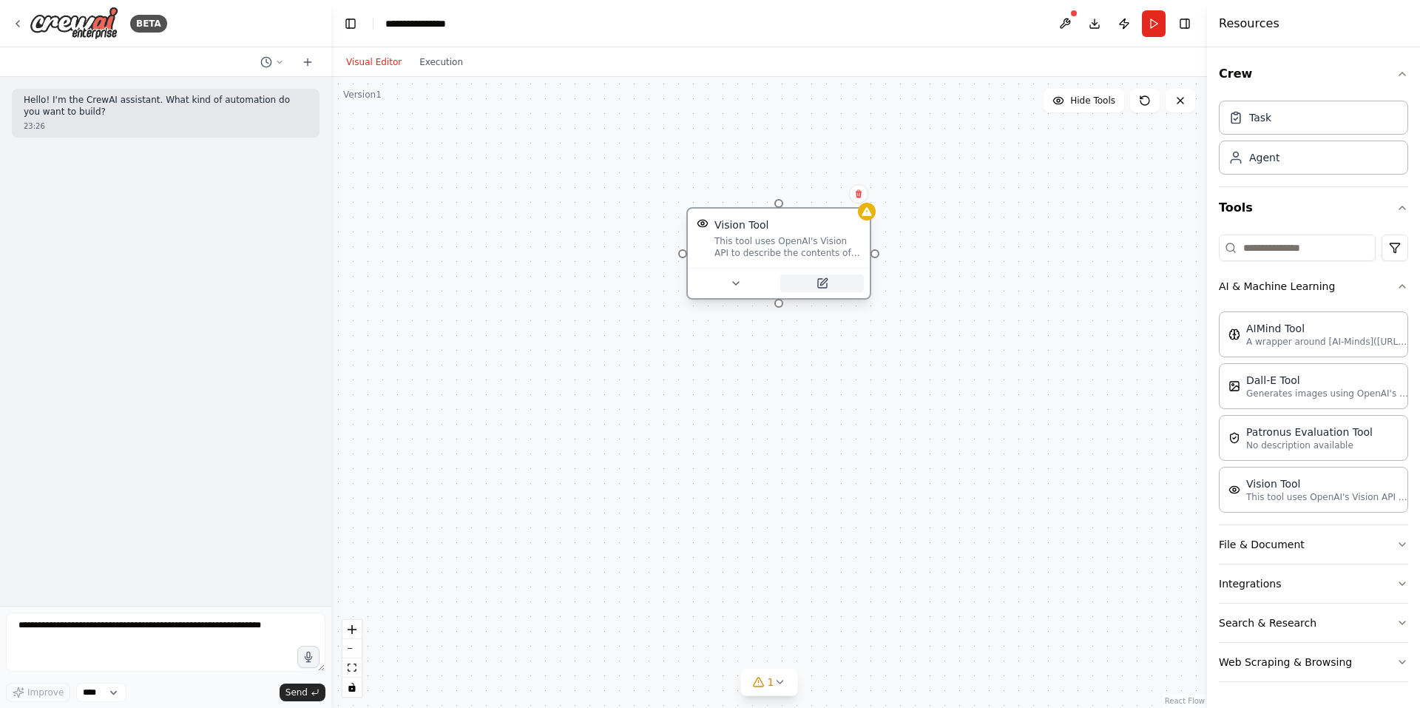
click at [840, 276] on button at bounding box center [822, 283] width 84 height 18
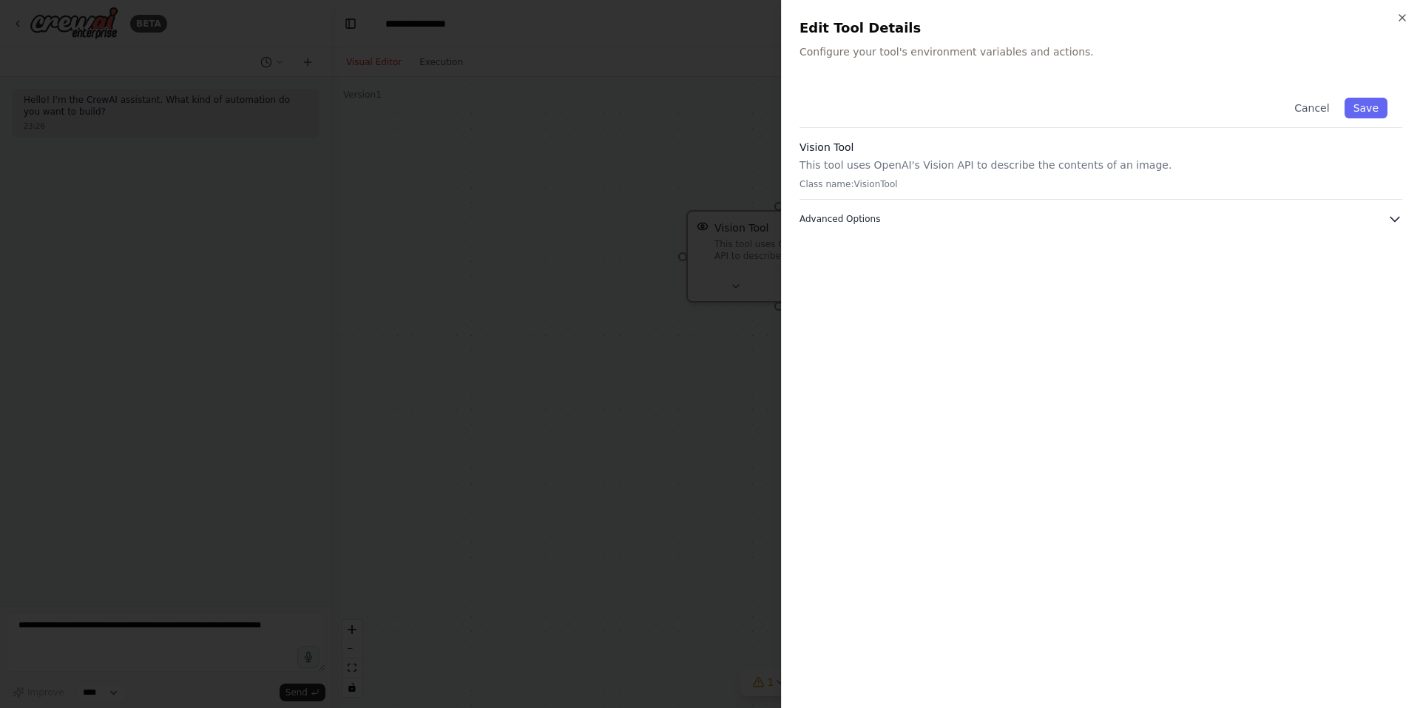
click at [892, 225] on button "Advanced Options" at bounding box center [1100, 218] width 603 height 15
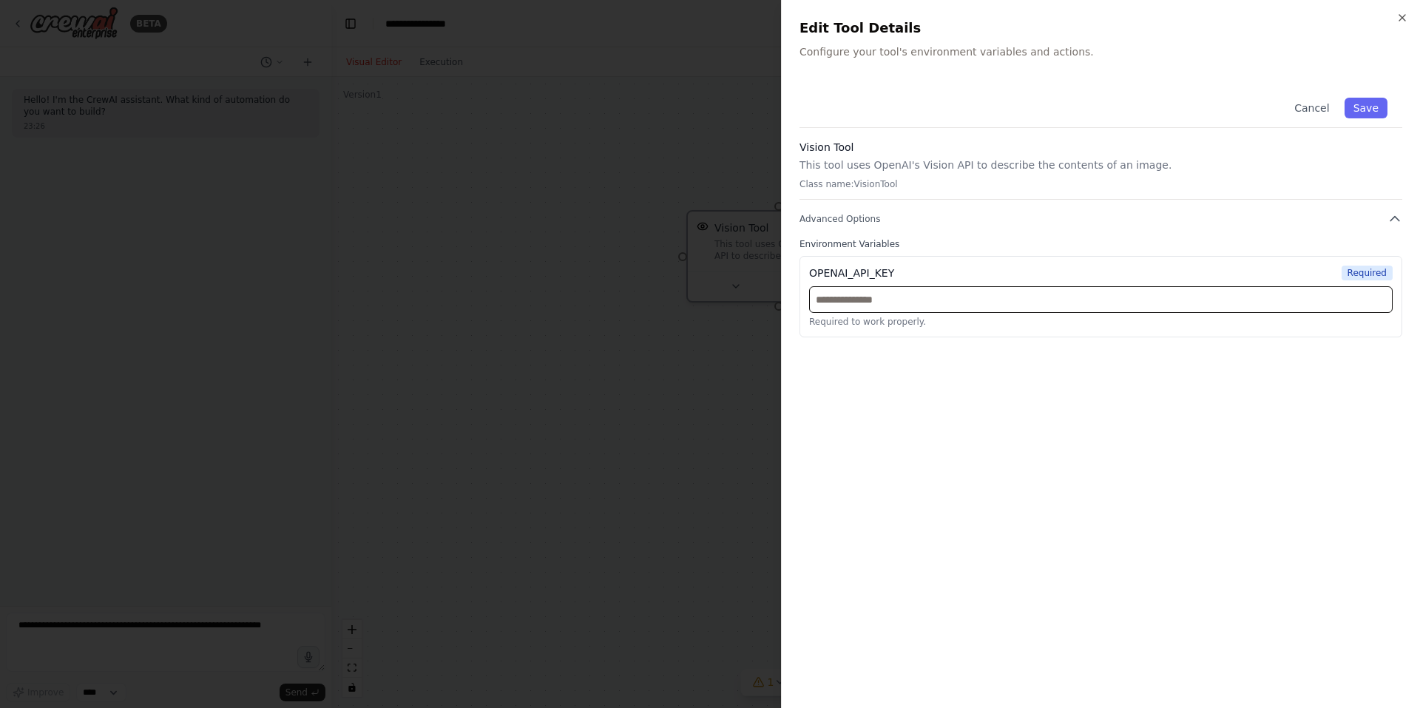
click at [900, 301] on input "text" at bounding box center [1100, 299] width 583 height 27
paste input "**********"
type input "**********"
click at [1006, 420] on div "**********" at bounding box center [1100, 386] width 603 height 607
click at [1377, 110] on button "Save" at bounding box center [1365, 108] width 43 height 21
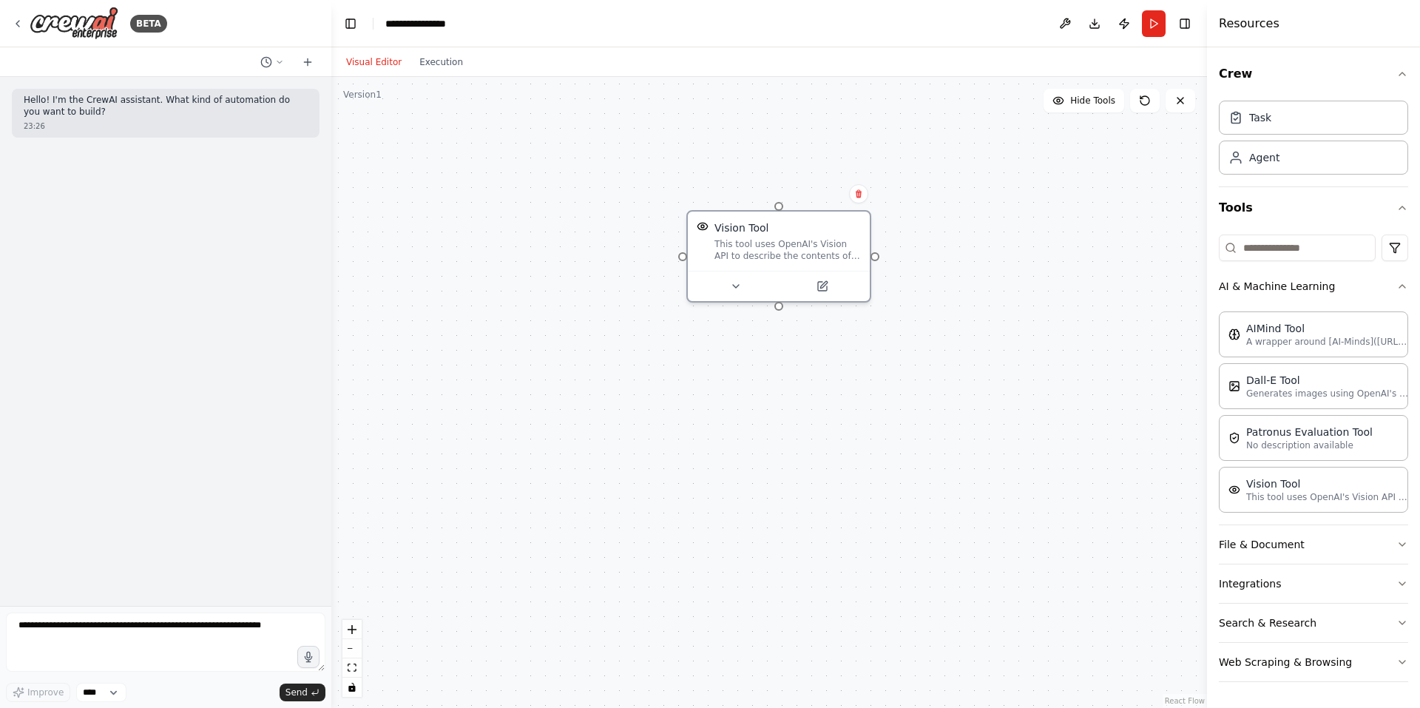
click at [870, 198] on div "Confirm" at bounding box center [858, 193] width 25 height 25
click at [861, 195] on icon at bounding box center [858, 193] width 9 height 9
click at [830, 186] on button "Confirm" at bounding box center [816, 194] width 52 height 18
click at [838, 331] on button at bounding box center [866, 328] width 84 height 18
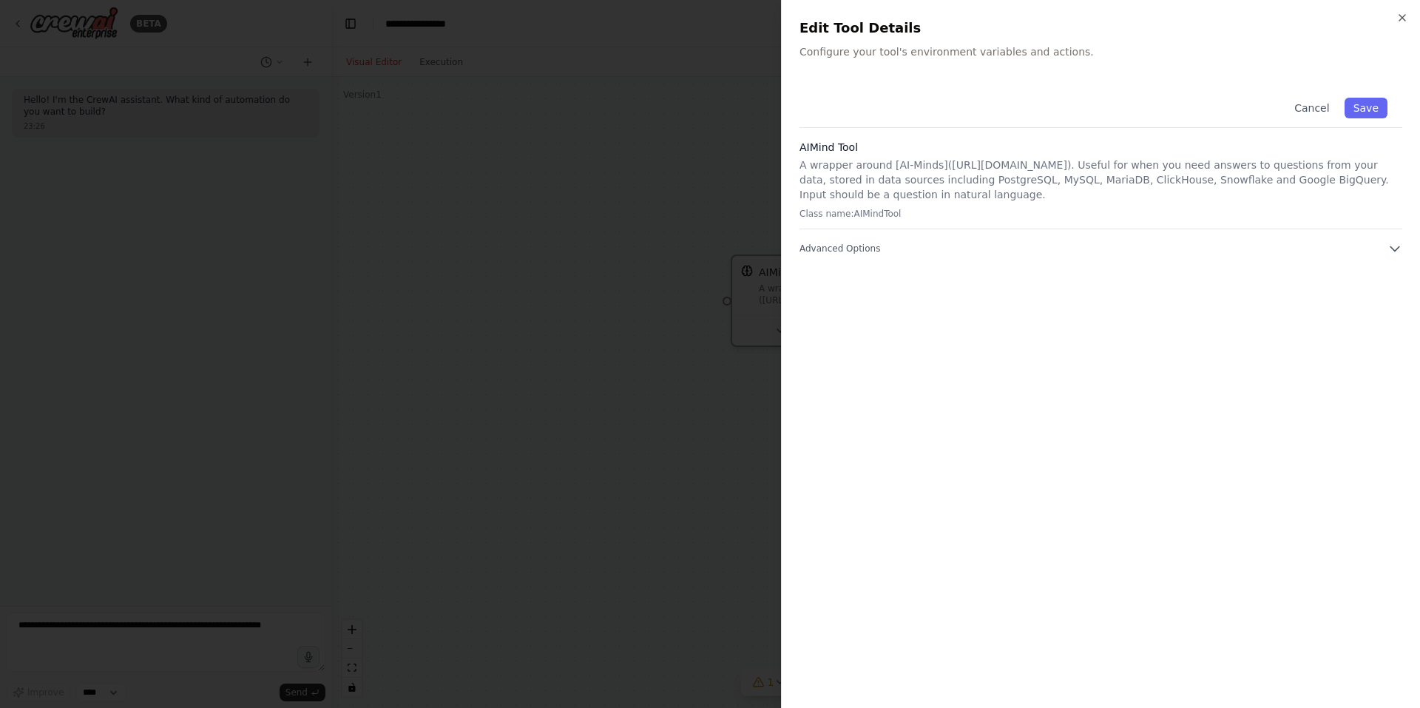
click at [837, 258] on div "Cancel Save AIMind Tool A wrapper around [AI-Minds](https://mindsdb.com/minds).…" at bounding box center [1100, 386] width 603 height 607
click at [837, 250] on span "Advanced Options" at bounding box center [839, 249] width 81 height 12
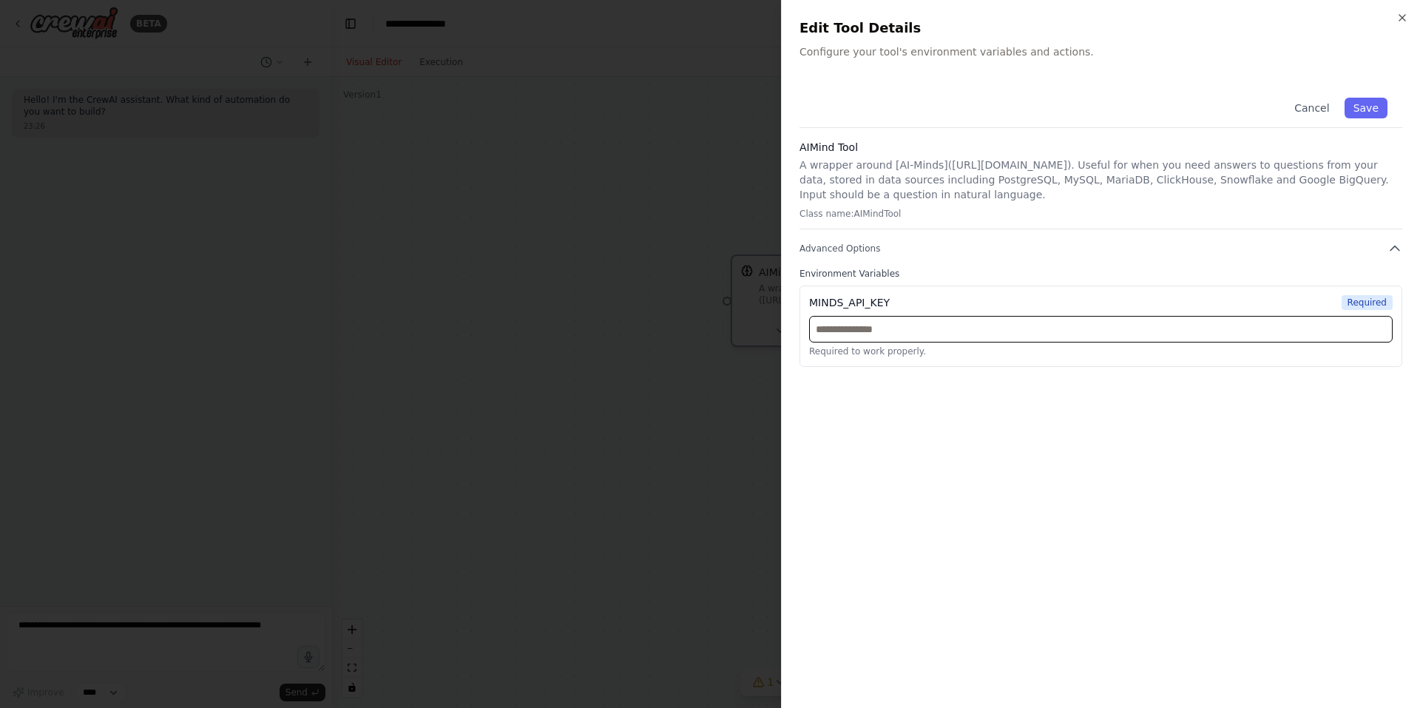
click at [894, 330] on input "text" at bounding box center [1100, 329] width 583 height 27
paste input "**********"
type input "**********"
click at [1369, 106] on button "Save" at bounding box center [1365, 108] width 43 height 21
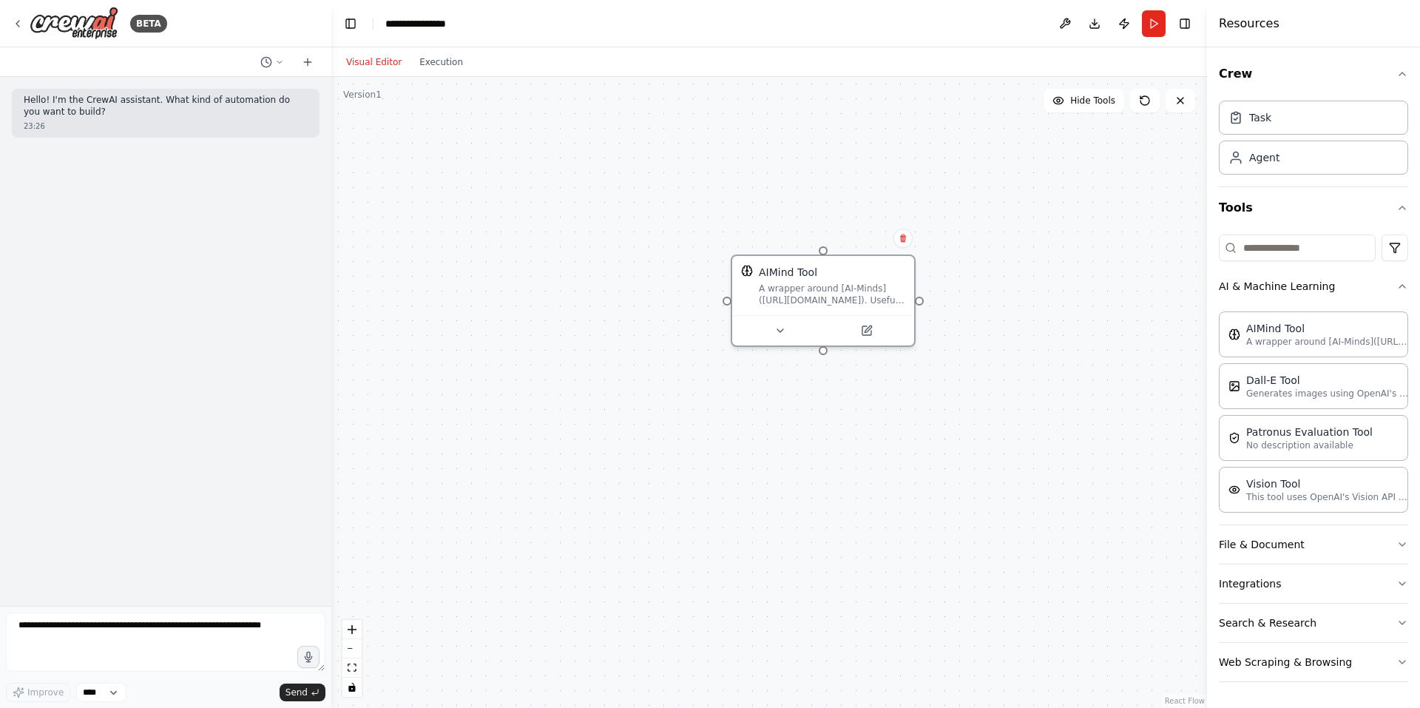
click at [1060, 285] on div "AIMind Tool A wrapper around [AI-Minds](https://mindsdb.com/minds). Useful for …" at bounding box center [768, 392] width 875 height 631
click at [1301, 615] on button "Search & Research" at bounding box center [1313, 622] width 189 height 38
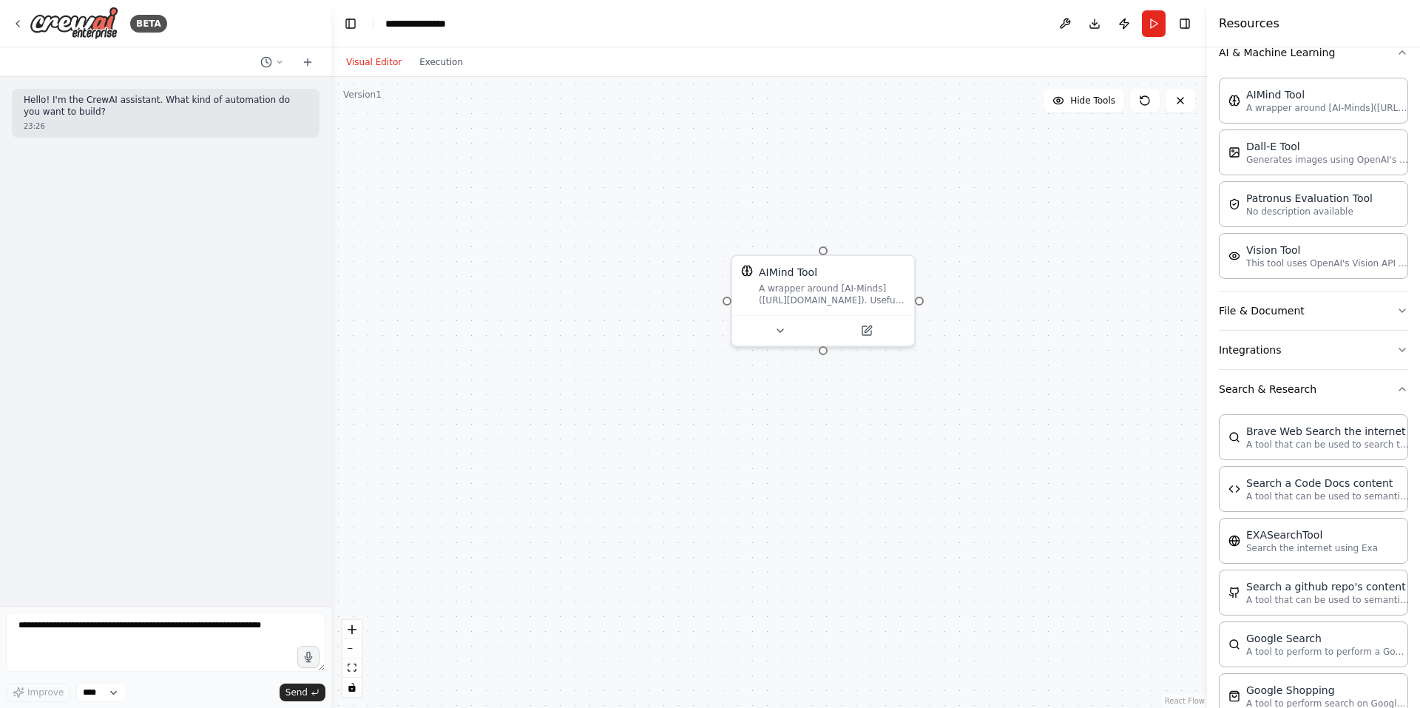
scroll to position [493, 0]
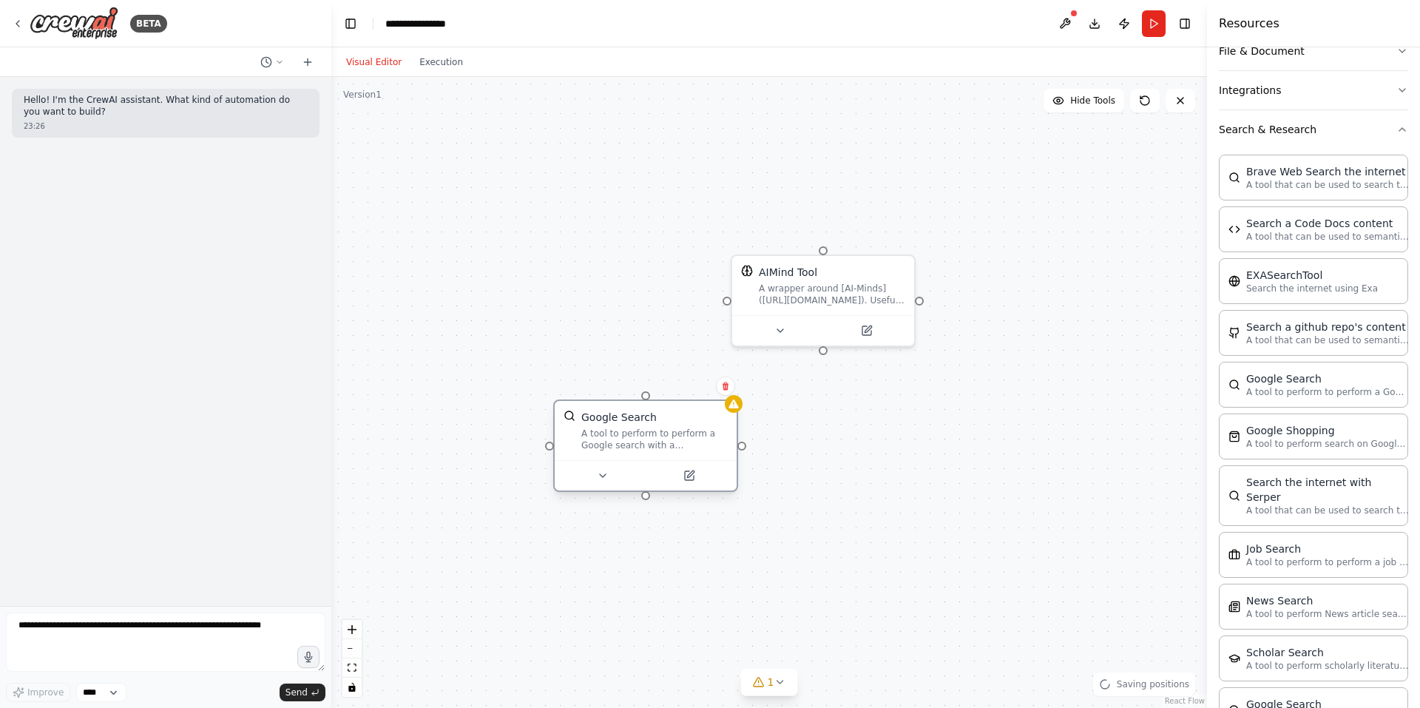
drag, startPoint x: 759, startPoint y: 467, endPoint x: 621, endPoint y: 432, distance: 141.9
click at [621, 432] on div "A tool to perform to perform a Google search with a search_query." at bounding box center [654, 439] width 146 height 24
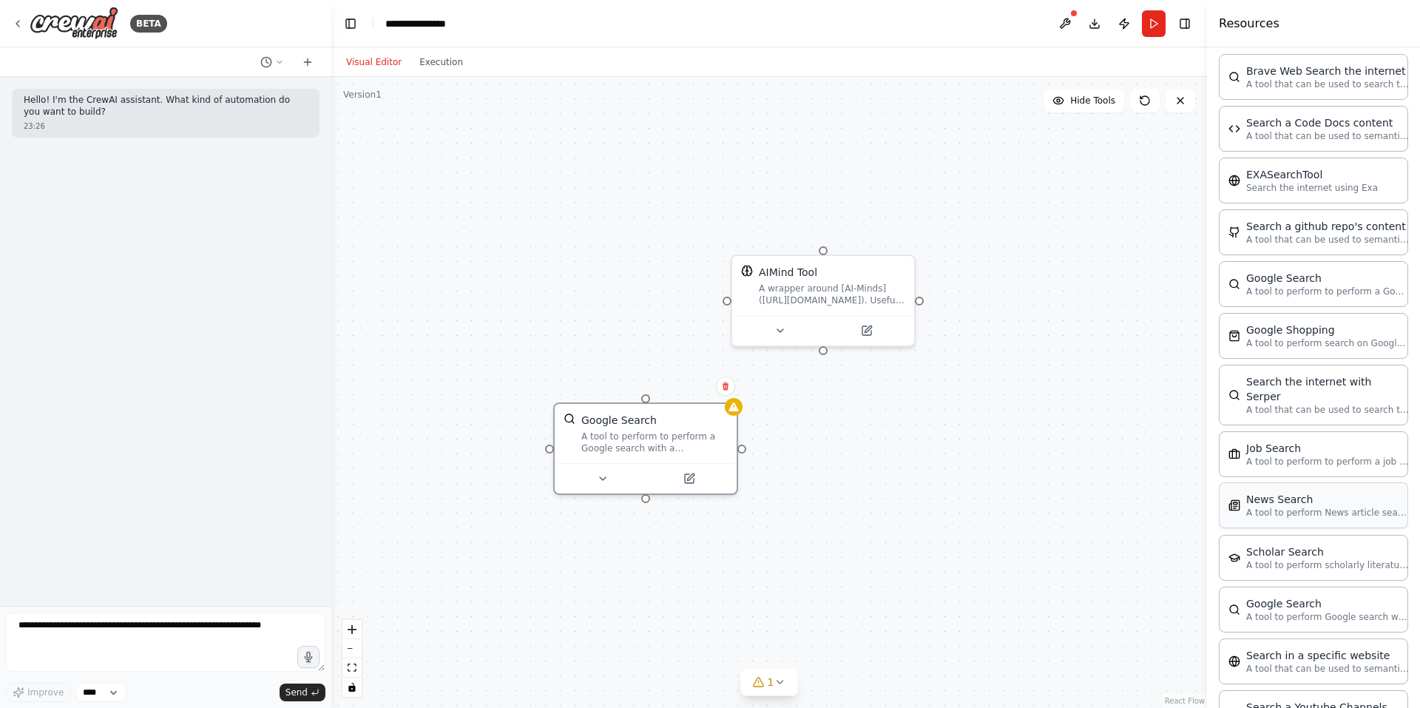
scroll to position [739, 0]
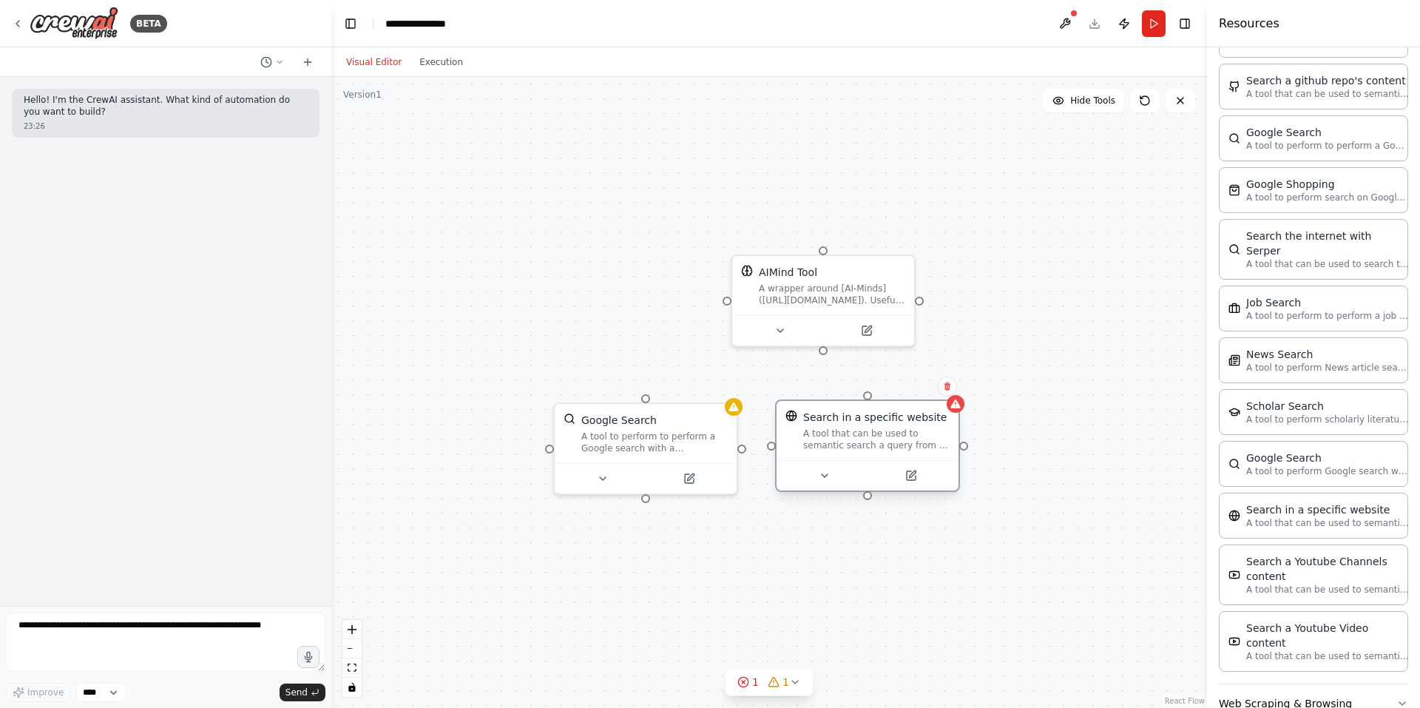
drag, startPoint x: 944, startPoint y: 475, endPoint x: 880, endPoint y: 447, distance: 69.5
click at [880, 447] on div "A tool that can be used to semantic search a query from a specific URL content." at bounding box center [876, 439] width 146 height 24
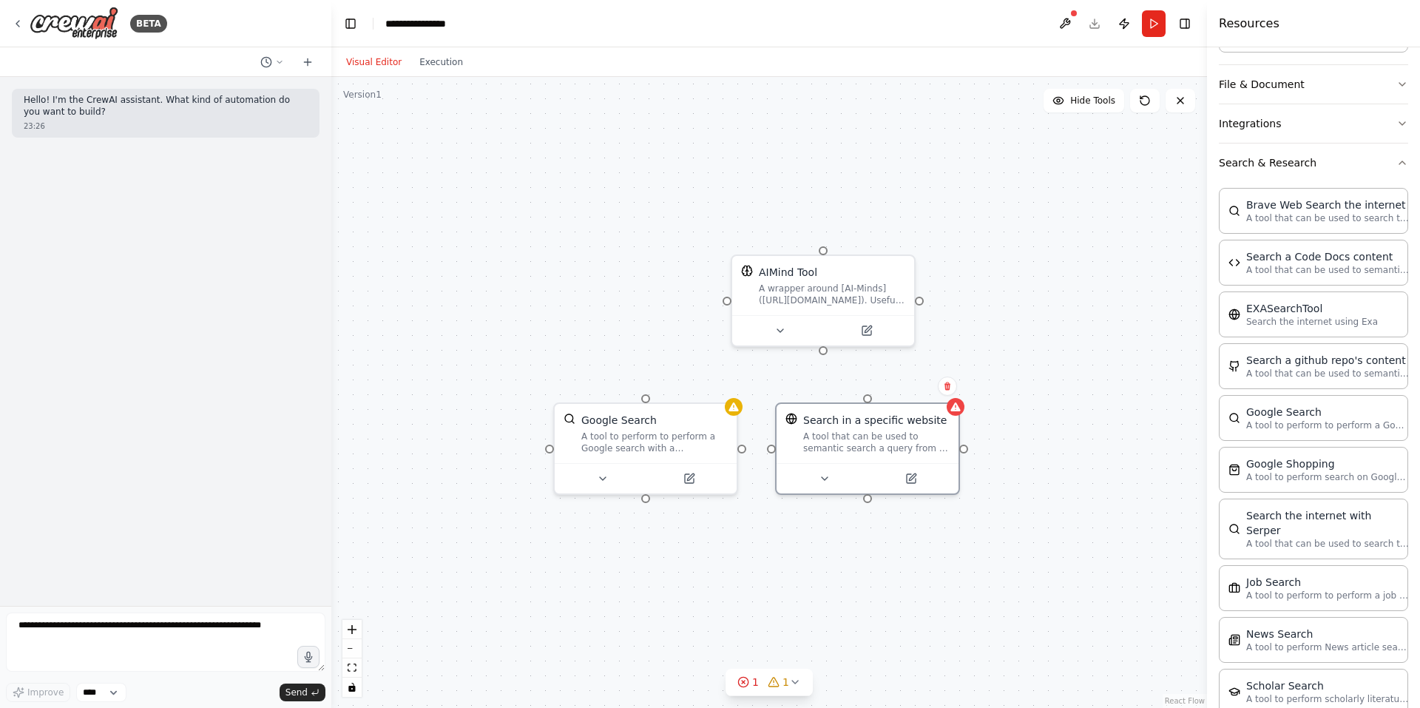
scroll to position [749, 0]
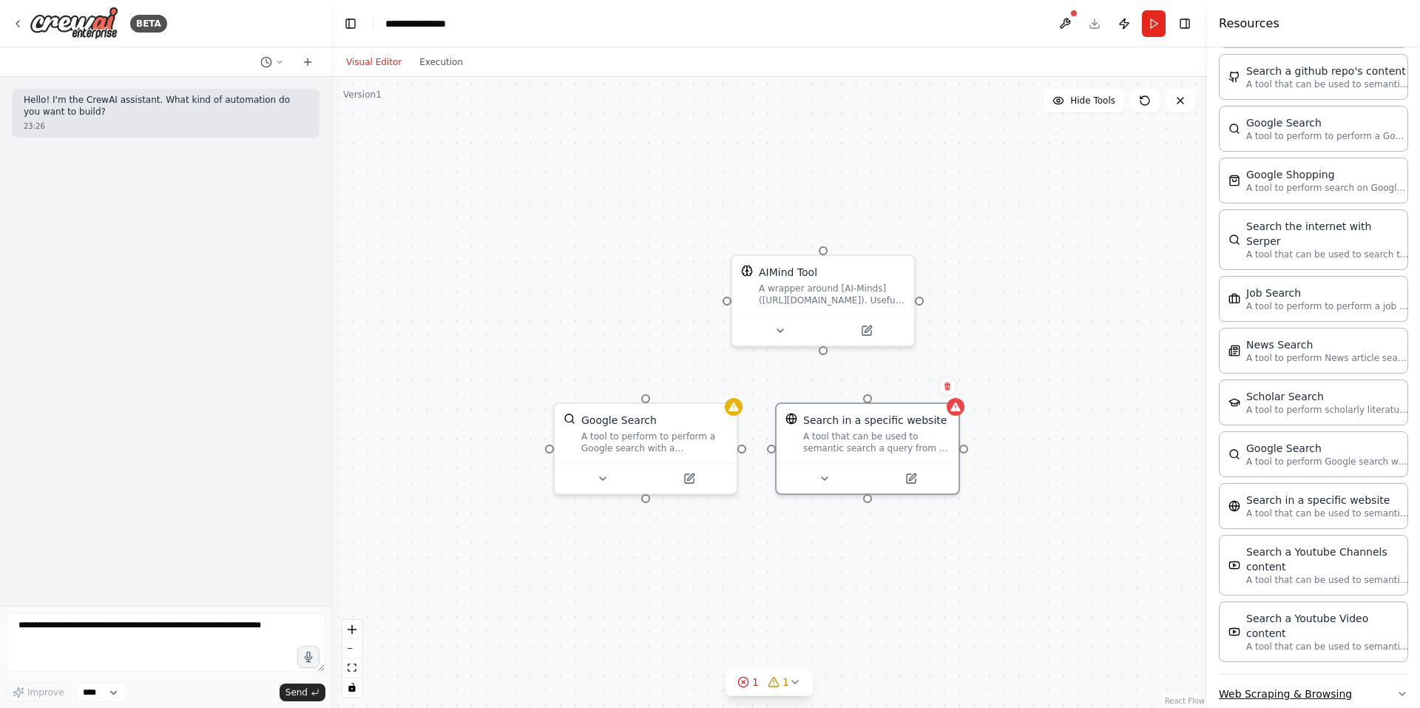
click at [1306, 674] on button "Web Scraping & Browsing" at bounding box center [1313, 693] width 189 height 38
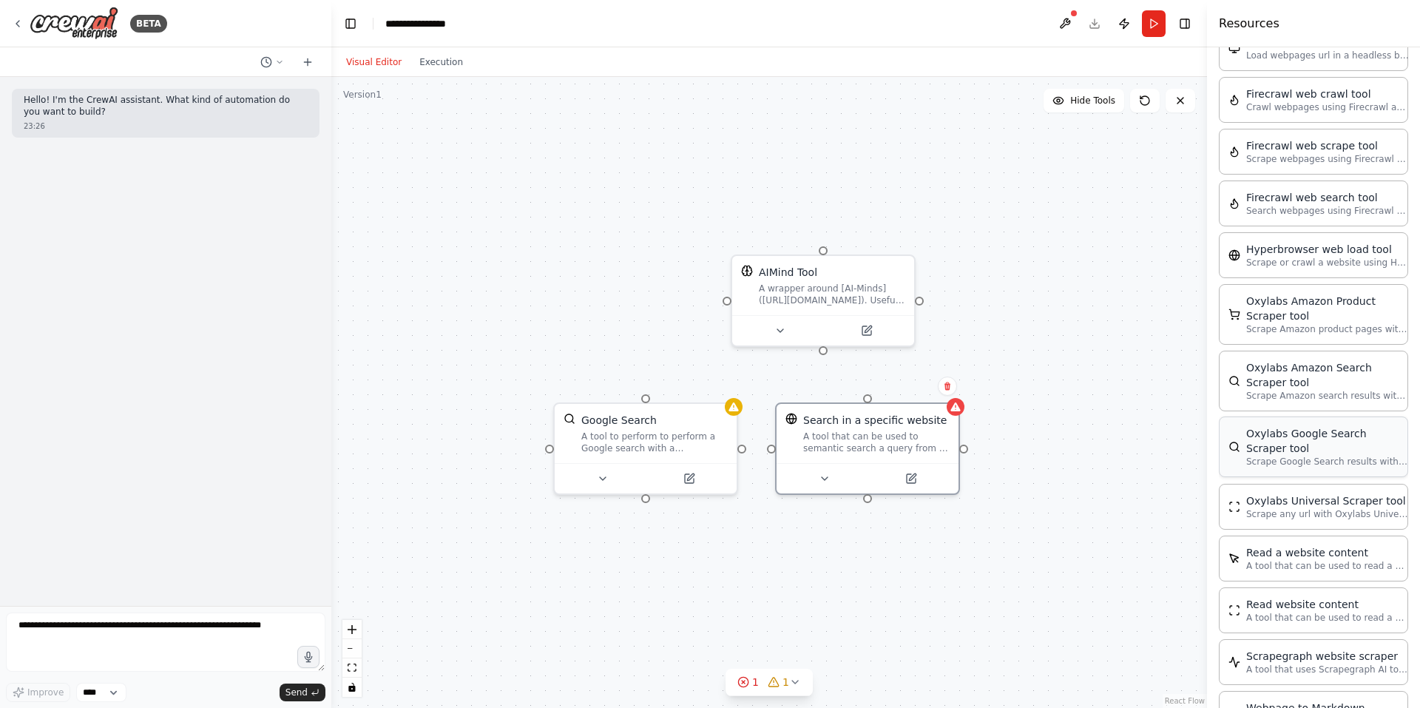
scroll to position [1530, 0]
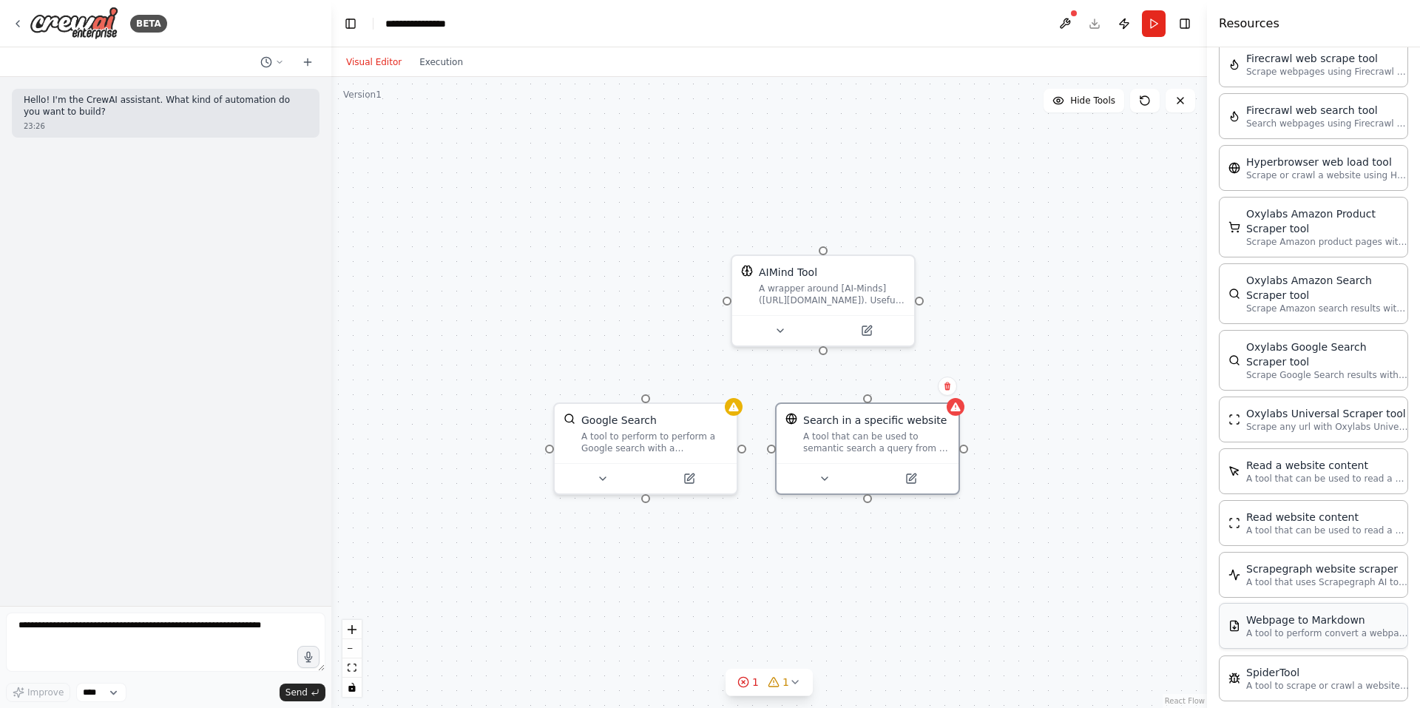
click at [1291, 627] on p "A tool to perform convert a webpage to markdown to make it easier for LLMs to u…" at bounding box center [1327, 633] width 163 height 12
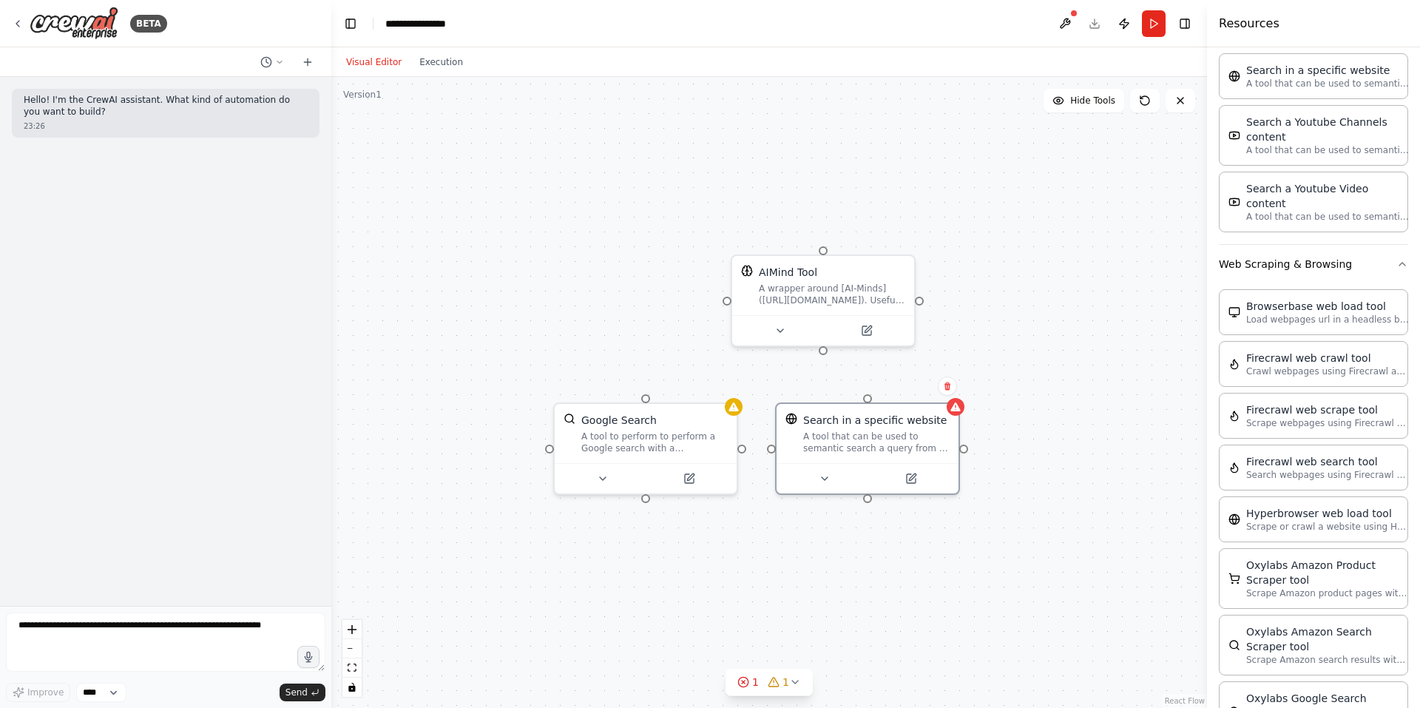
scroll to position [1406, 0]
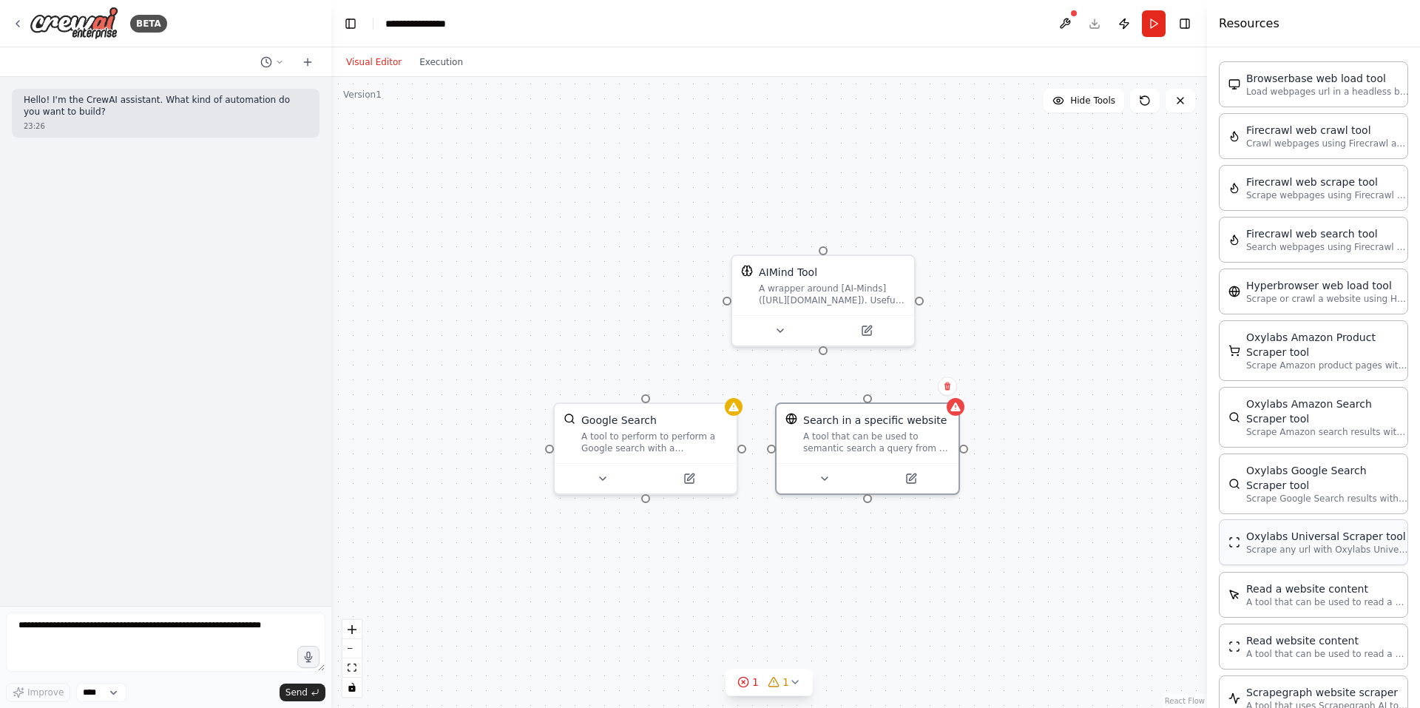
click at [1281, 543] on p "Scrape any url with Oxylabs Universal Scraper" at bounding box center [1327, 549] width 163 height 12
drag, startPoint x: 888, startPoint y: 589, endPoint x: 808, endPoint y: 506, distance: 115.6
click at [839, 573] on div "Read website content A tool that can be used to read a website content." at bounding box center [876, 580] width 146 height 41
drag, startPoint x: 824, startPoint y: 350, endPoint x: 820, endPoint y: 254, distance: 96.9
click at [820, 254] on div "AIMind Tool A wrapper around [AI-Minds](https://mindsdb.com/minds). Useful for …" at bounding box center [823, 297] width 185 height 92
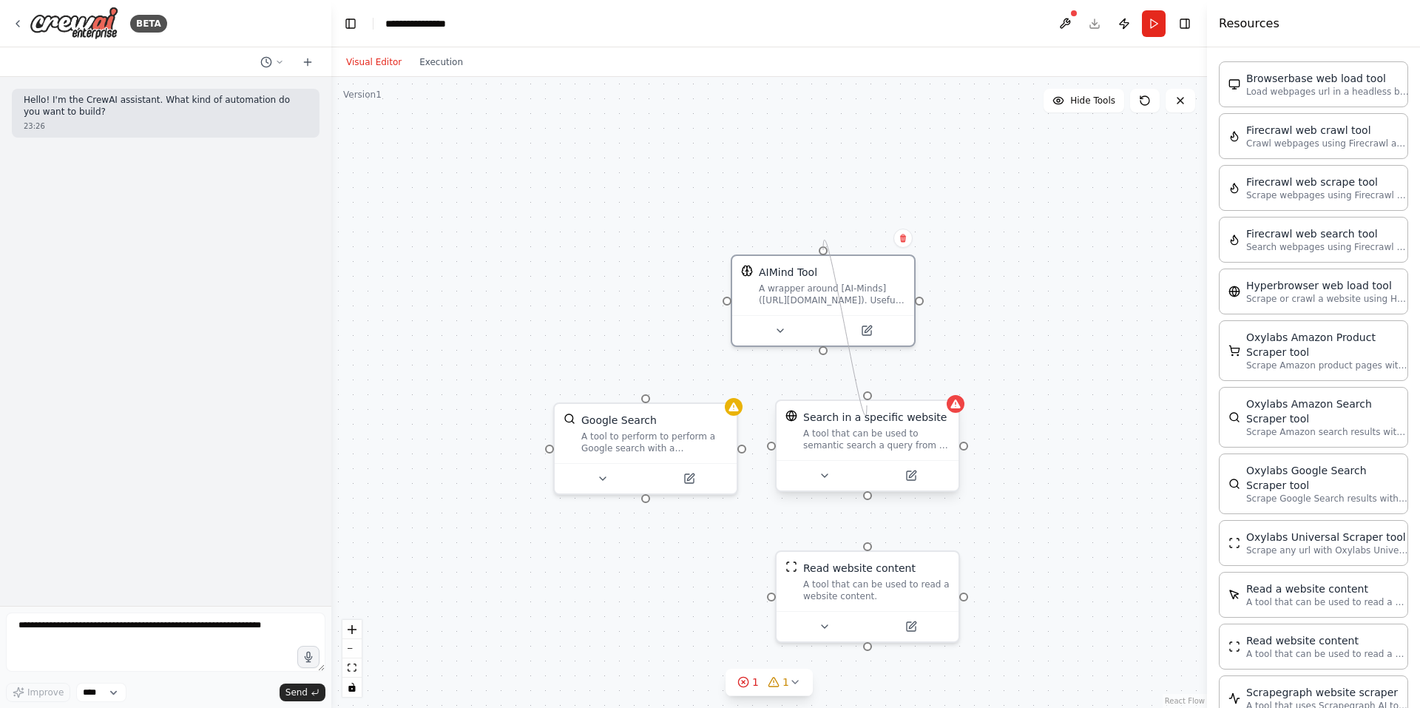
drag, startPoint x: 821, startPoint y: 348, endPoint x: 867, endPoint y: 405, distance: 73.1
click at [867, 405] on div "AIMind Tool A wrapper around [AI-Minds](https://mindsdb.com/minds). Useful for …" at bounding box center [768, 392] width 875 height 631
click at [922, 302] on div "AIMind Tool A wrapper around [AI-Minds](https://mindsdb.com/minds). Useful for …" at bounding box center [768, 392] width 875 height 631
drag, startPoint x: 922, startPoint y: 302, endPoint x: 868, endPoint y: 398, distance: 110.2
click at [868, 398] on div "AIMind Tool A wrapper around [AI-Minds](https://mindsdb.com/minds). Useful for …" at bounding box center [768, 392] width 875 height 631
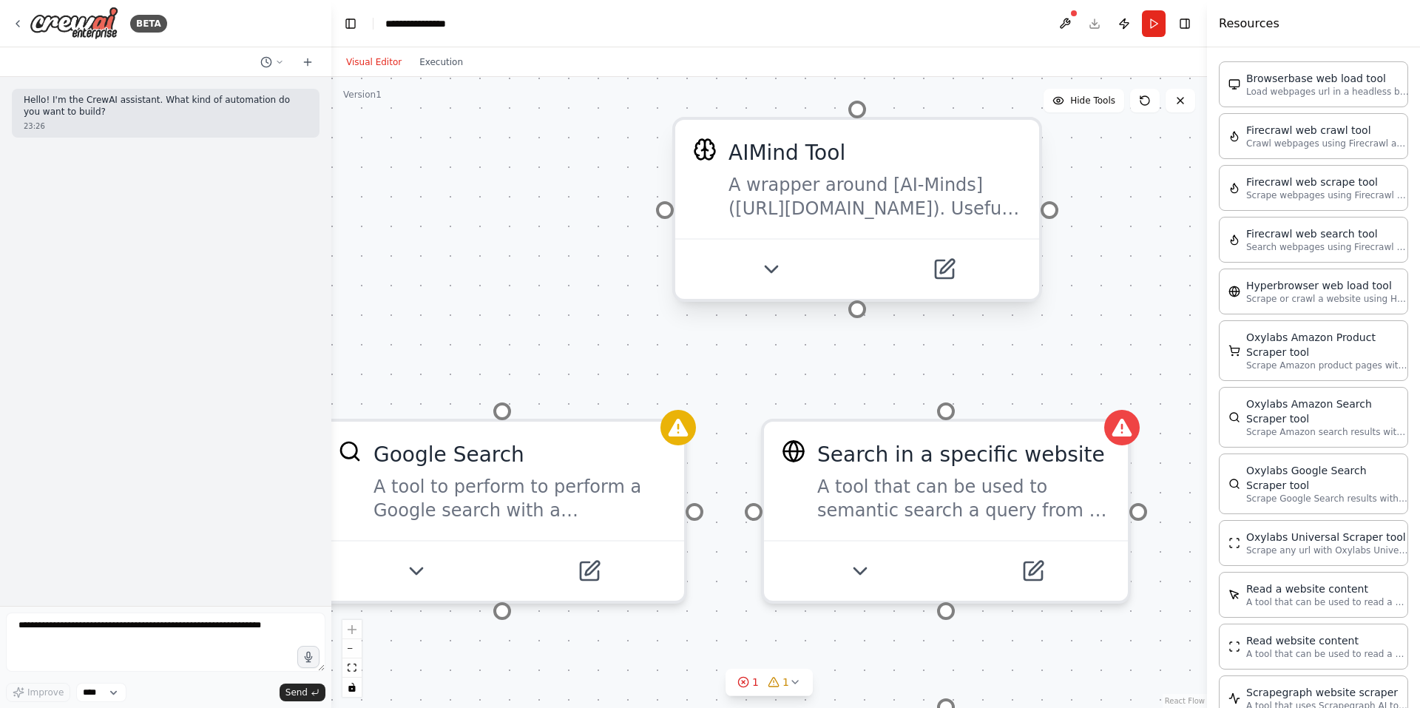
drag, startPoint x: 776, startPoint y: 306, endPoint x: 843, endPoint y: 284, distance: 70.9
click at [843, 284] on div "AIMind Tool A wrapper around [AI-Minds](https://mindsdb.com/minds). Useful for …" at bounding box center [768, 392] width 875 height 631
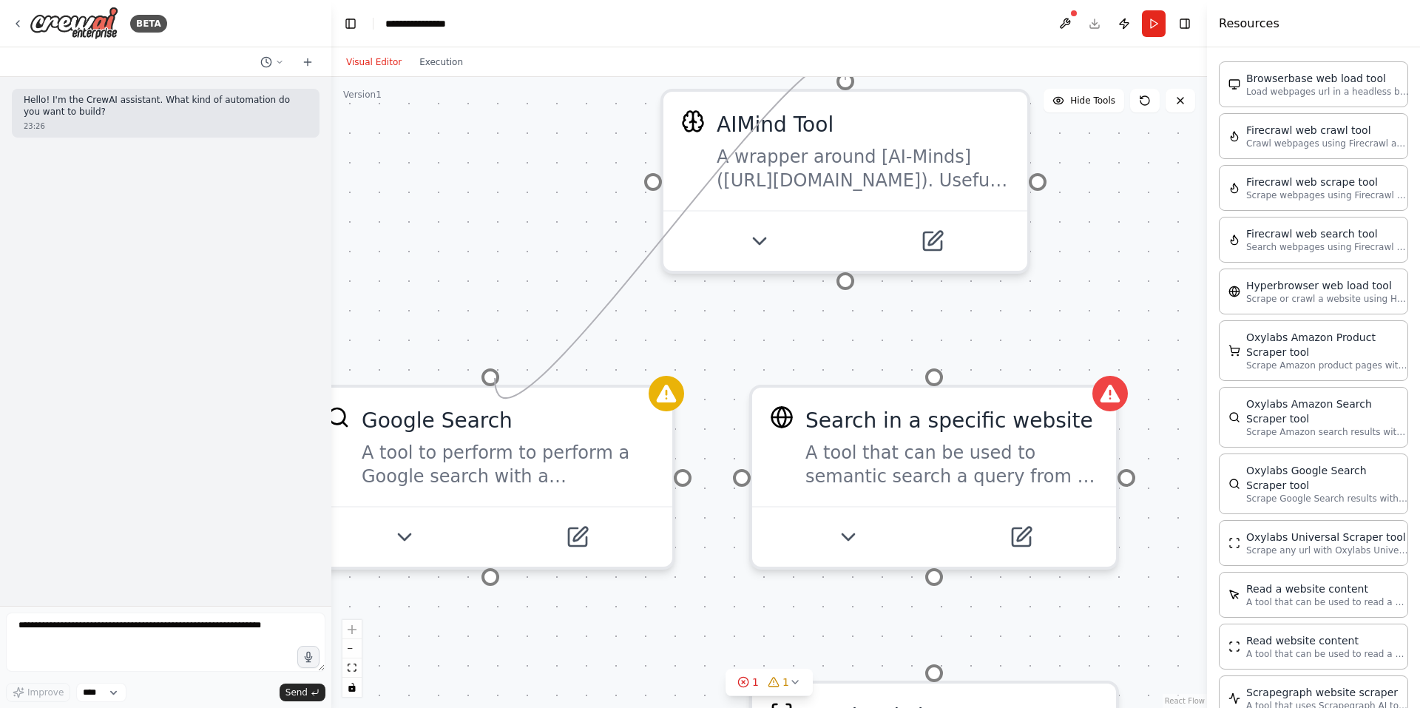
drag, startPoint x: 844, startPoint y: 279, endPoint x: 494, endPoint y: 378, distance: 363.5
click at [494, 378] on div "AIMind Tool A wrapper around [AI-Minds](https://mindsdb.com/minds). Useful for …" at bounding box center [768, 392] width 875 height 631
drag, startPoint x: 688, startPoint y: 477, endPoint x: 741, endPoint y: 475, distance: 52.5
click at [740, 475] on div "AIMind Tool A wrapper around [AI-Minds](https://mindsdb.com/minds). Useful for …" at bounding box center [768, 392] width 875 height 631
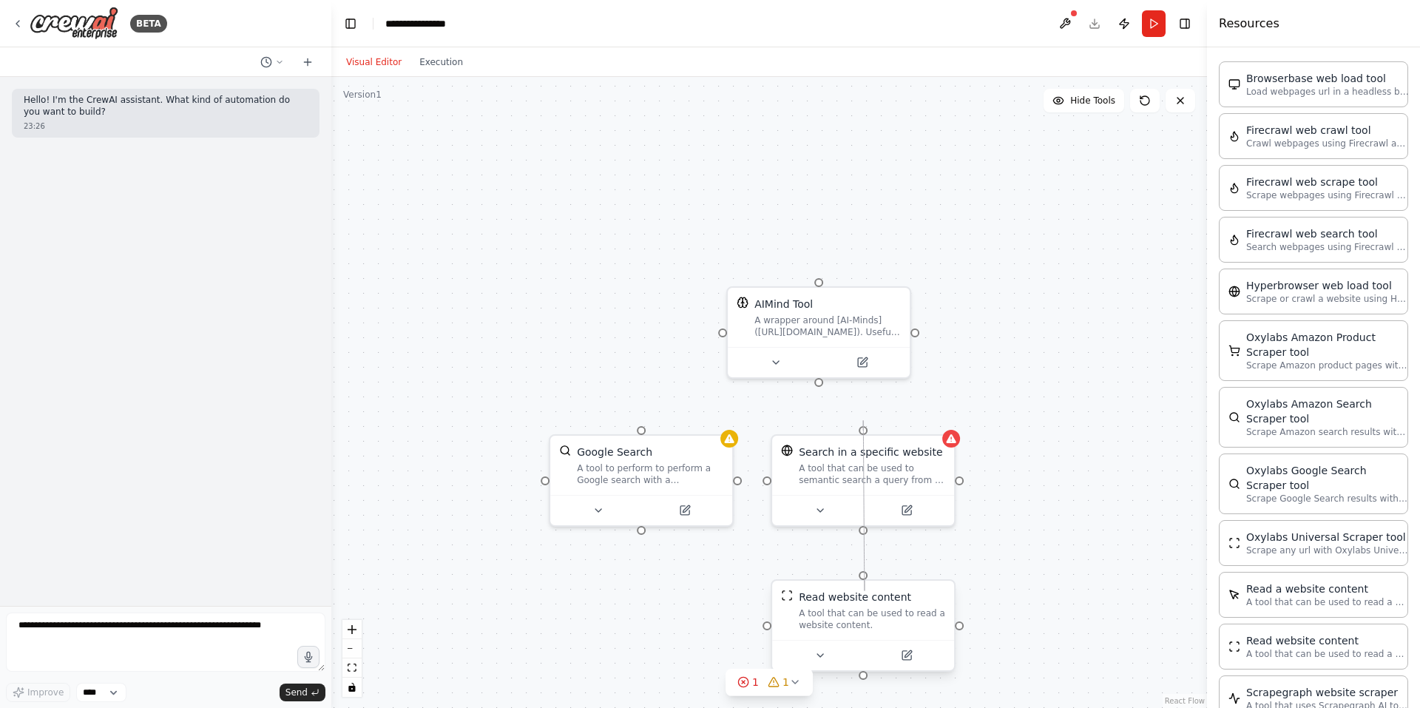
drag, startPoint x: 866, startPoint y: 532, endPoint x: 864, endPoint y: 580, distance: 48.1
click at [864, 580] on div "AIMind Tool A wrapper around [AI-Minds](https://mindsdb.com/minds). Useful for …" at bounding box center [764, 424] width 875 height 631
drag, startPoint x: 866, startPoint y: 574, endPoint x: 864, endPoint y: 533, distance: 40.7
click at [864, 533] on div "AIMind Tool A wrapper around [AI-Minds](https://mindsdb.com/minds). Useful for …" at bounding box center [768, 392] width 875 height 631
click at [1017, 555] on div "AIMind Tool A wrapper around [AI-Minds](https://mindsdb.com/minds). Useful for …" at bounding box center [768, 392] width 875 height 631
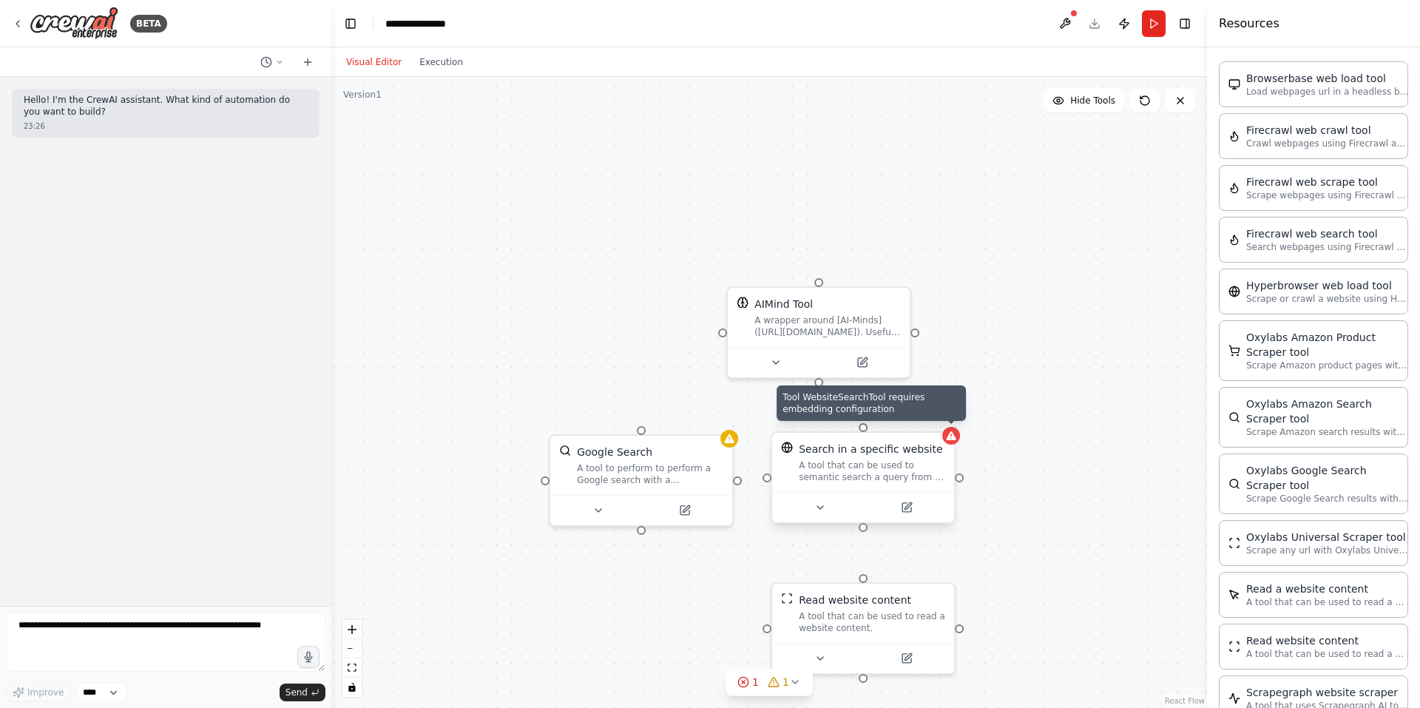
click at [952, 439] on icon at bounding box center [951, 435] width 10 height 9
click at [915, 515] on button at bounding box center [906, 507] width 84 height 18
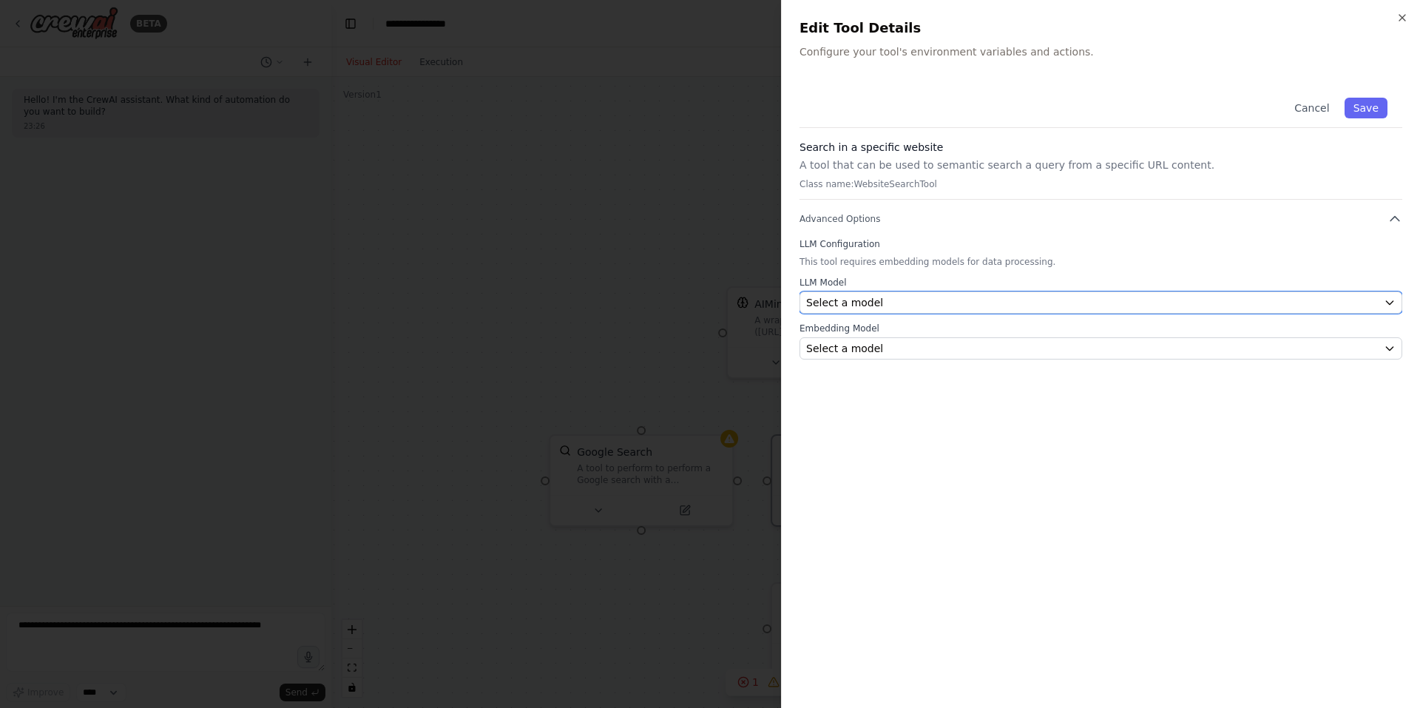
click at [841, 300] on span "Select a model" at bounding box center [844, 302] width 77 height 15
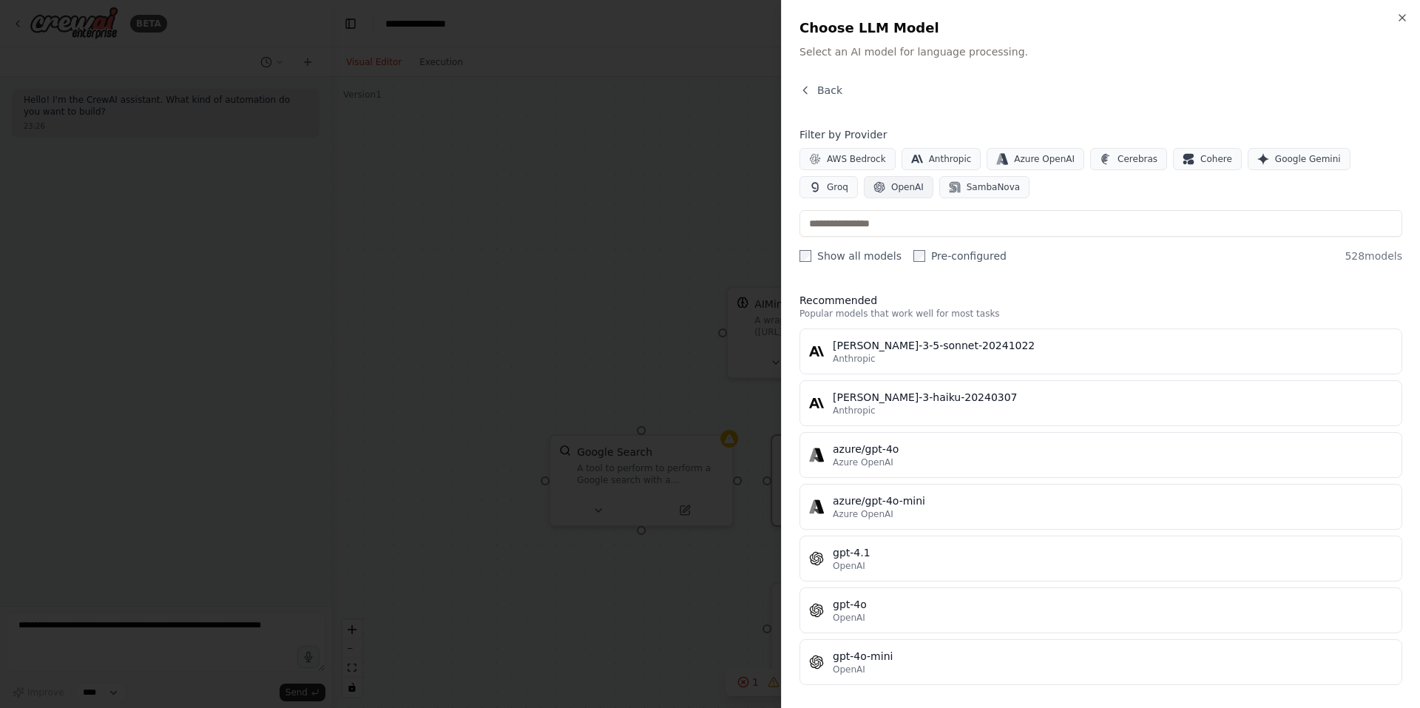
click at [874, 184] on icon "button" at bounding box center [879, 187] width 11 height 11
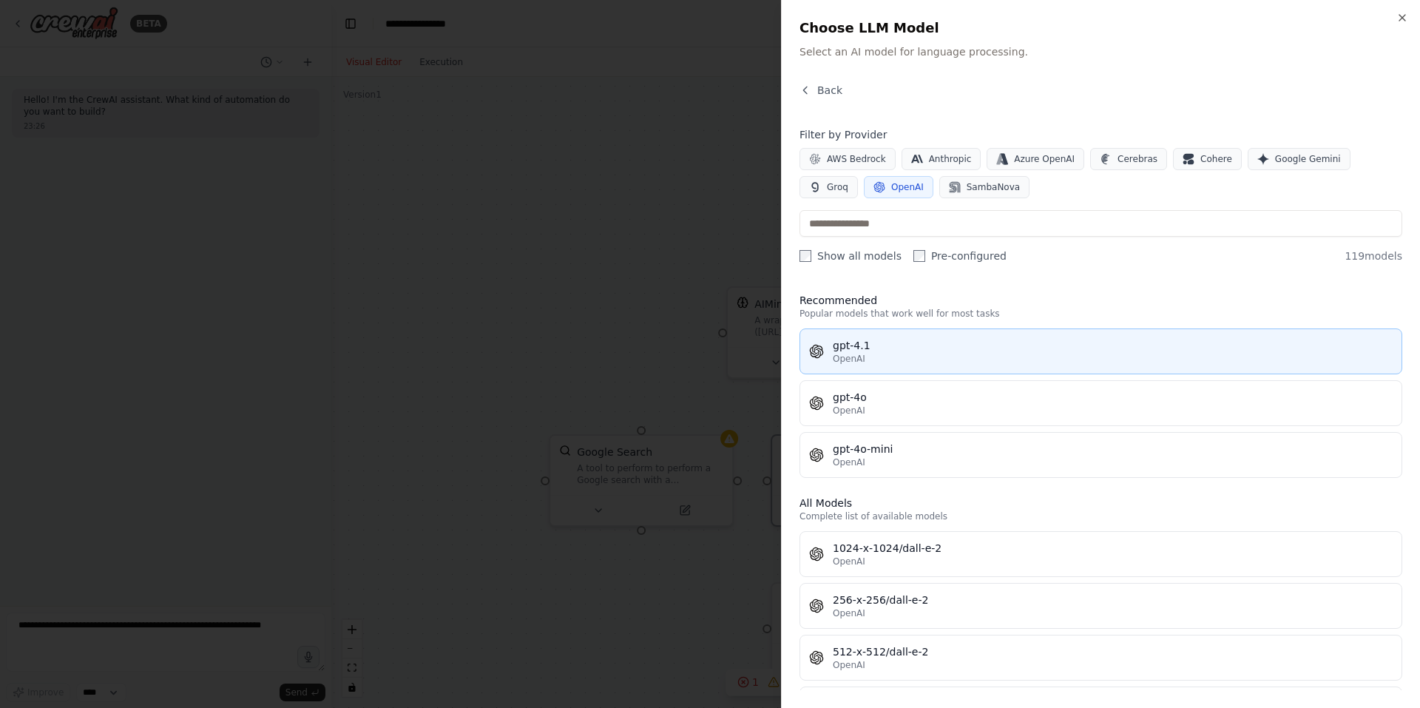
click at [867, 360] on div "OpenAI" at bounding box center [1113, 359] width 560 height 12
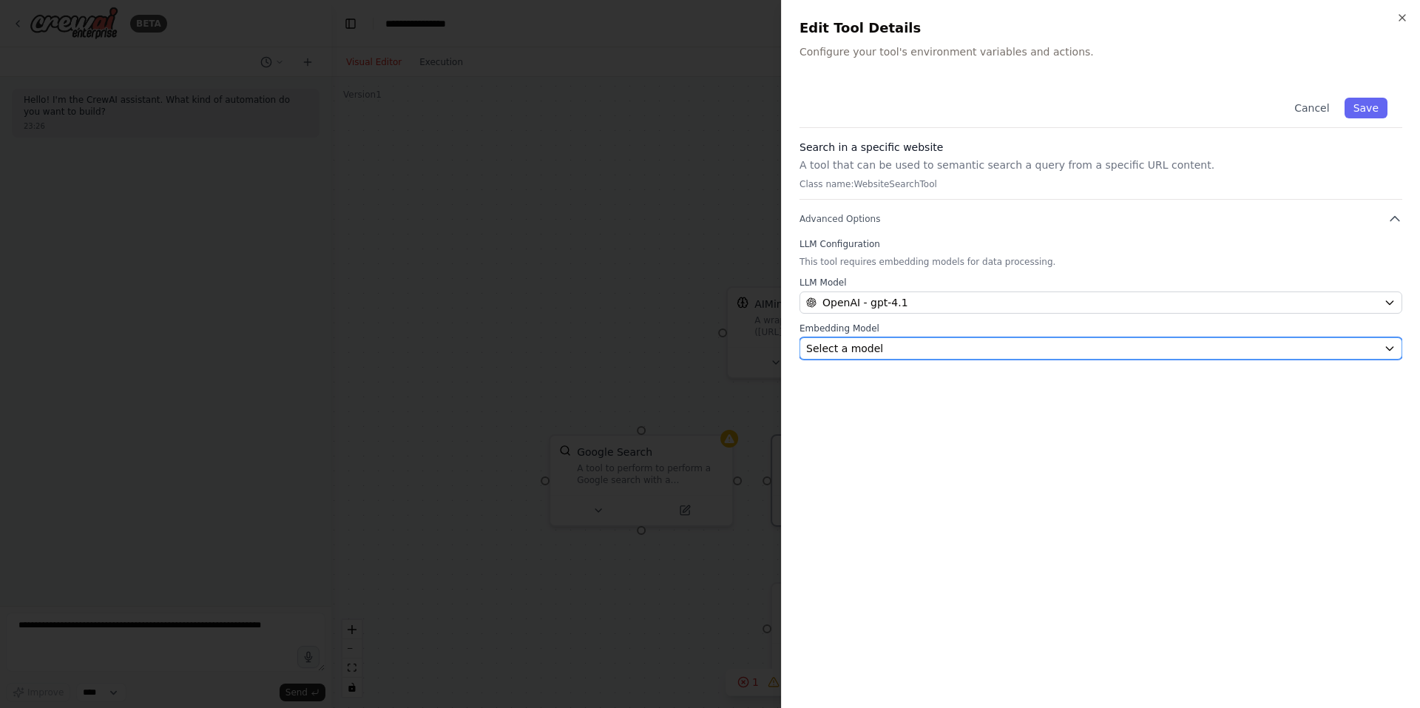
click at [867, 346] on span "Select a model" at bounding box center [844, 348] width 77 height 15
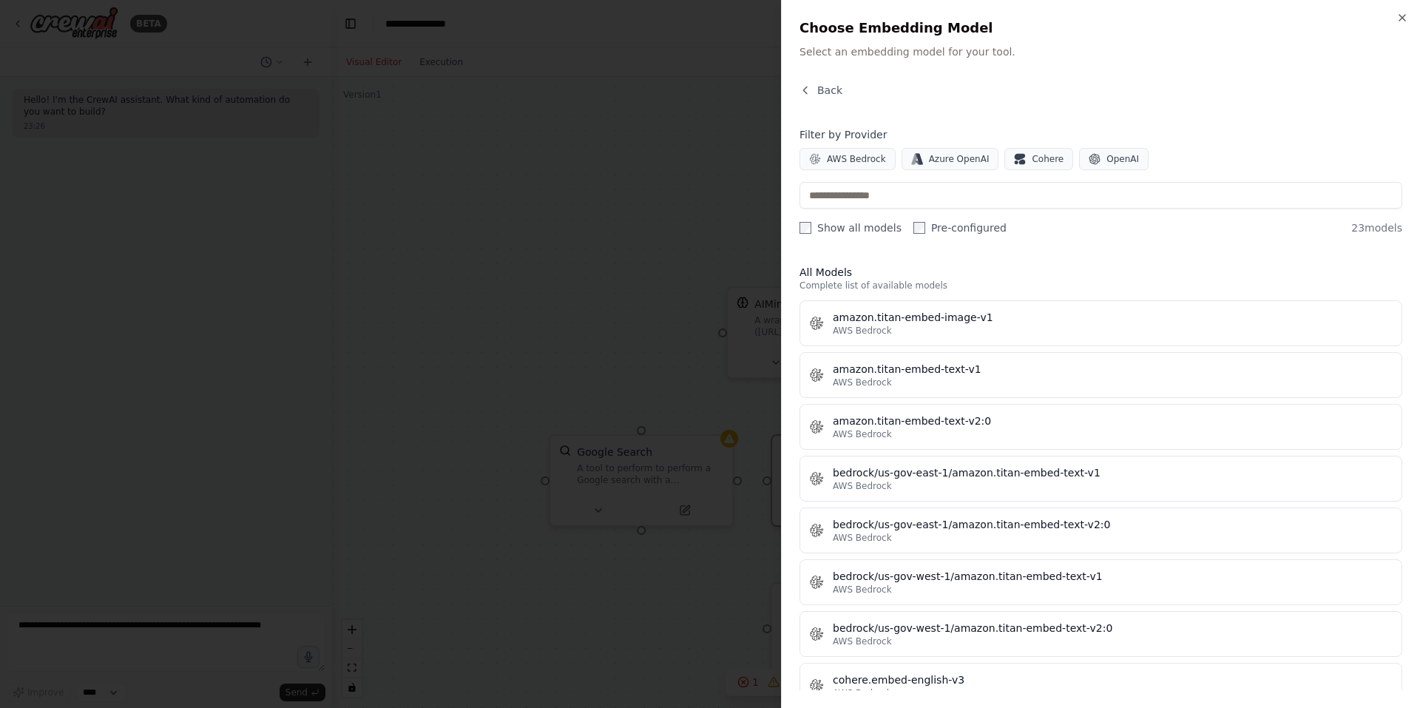
click at [676, 181] on div at bounding box center [710, 354] width 1420 height 708
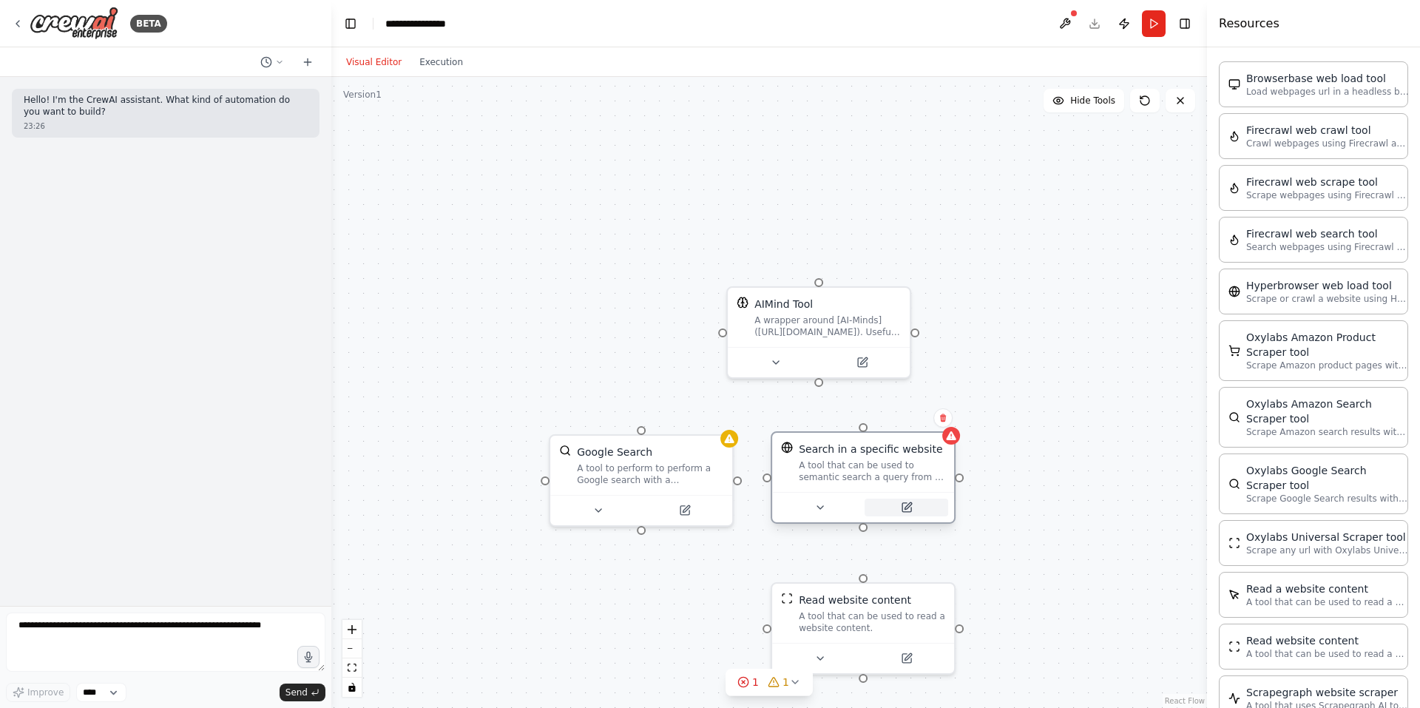
click at [912, 513] on button at bounding box center [906, 507] width 84 height 18
click at [895, 518] on div at bounding box center [863, 507] width 182 height 30
click at [902, 505] on icon at bounding box center [906, 507] width 9 height 9
click at [901, 504] on icon at bounding box center [907, 507] width 12 height 12
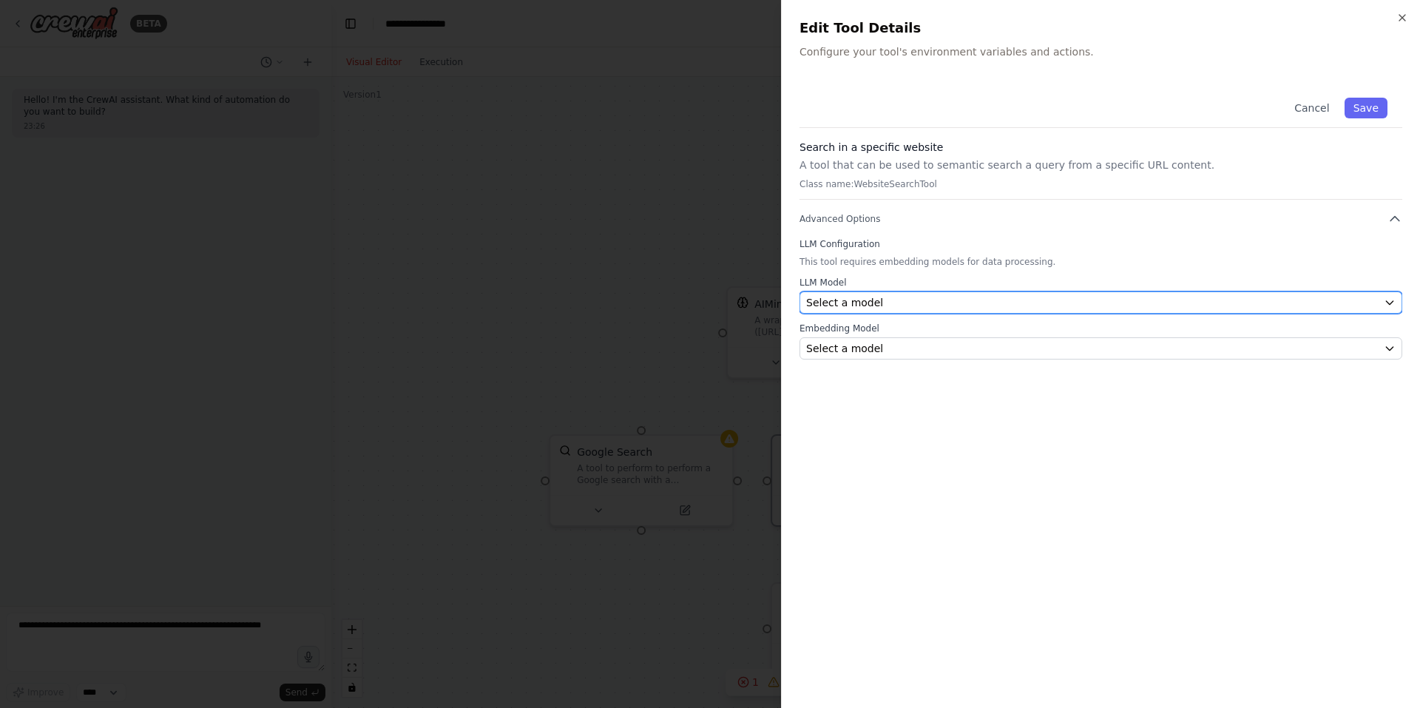
click at [873, 299] on span "Select a model" at bounding box center [844, 302] width 77 height 15
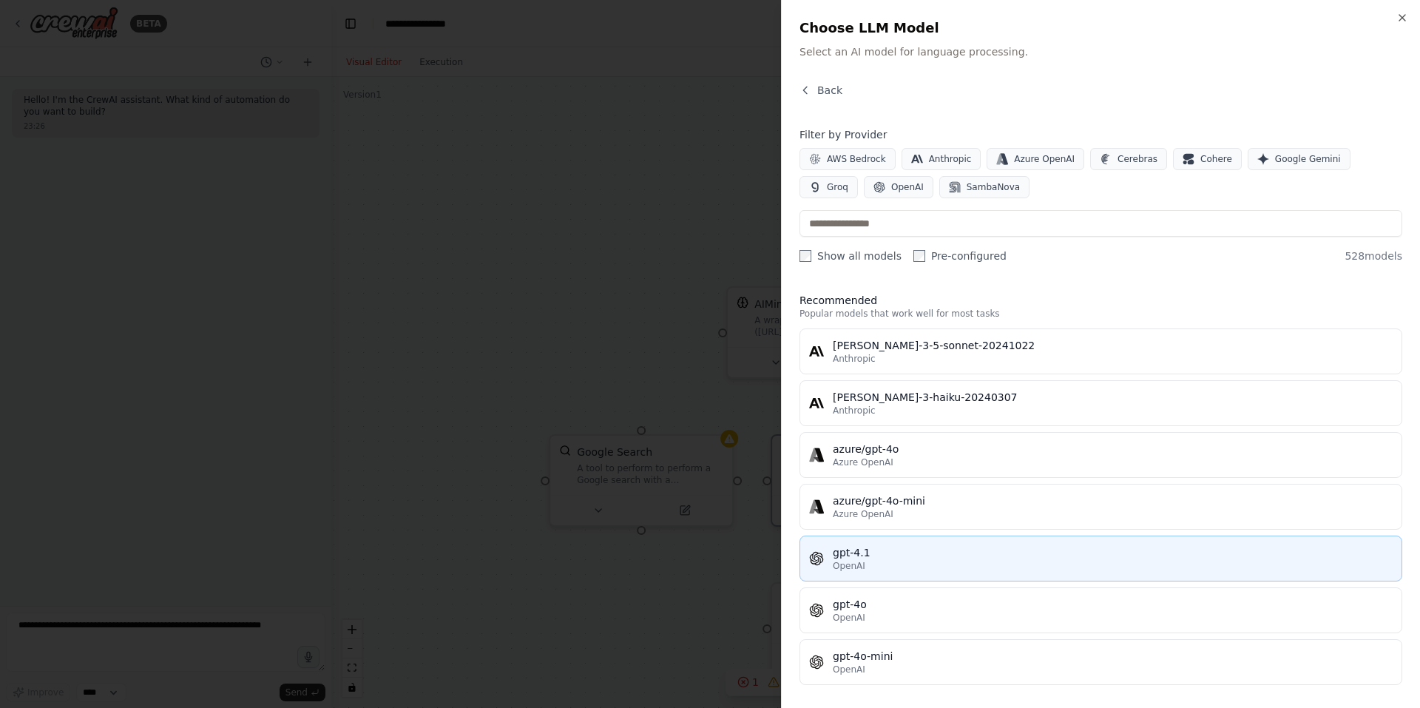
click at [924, 543] on button "gpt-4.1 OpenAI" at bounding box center [1100, 558] width 603 height 46
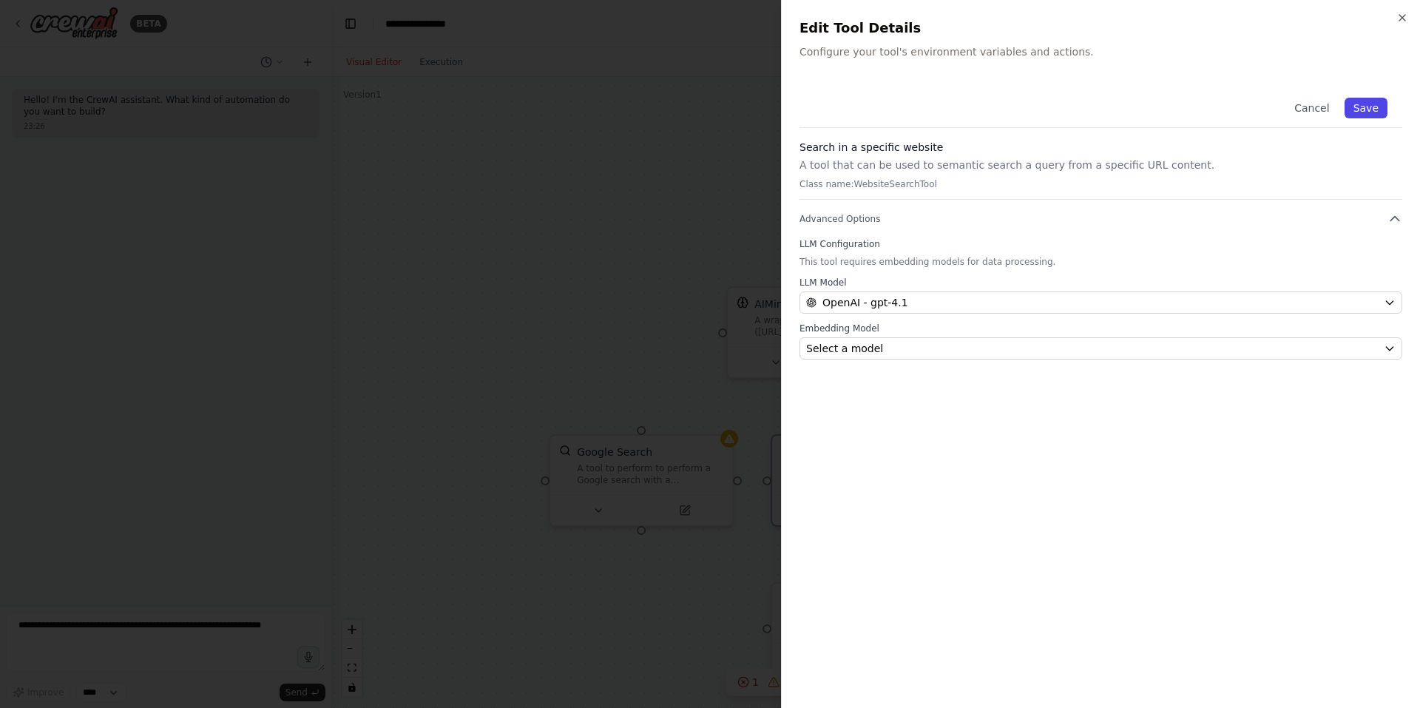
click at [1362, 110] on button "Save" at bounding box center [1365, 108] width 43 height 21
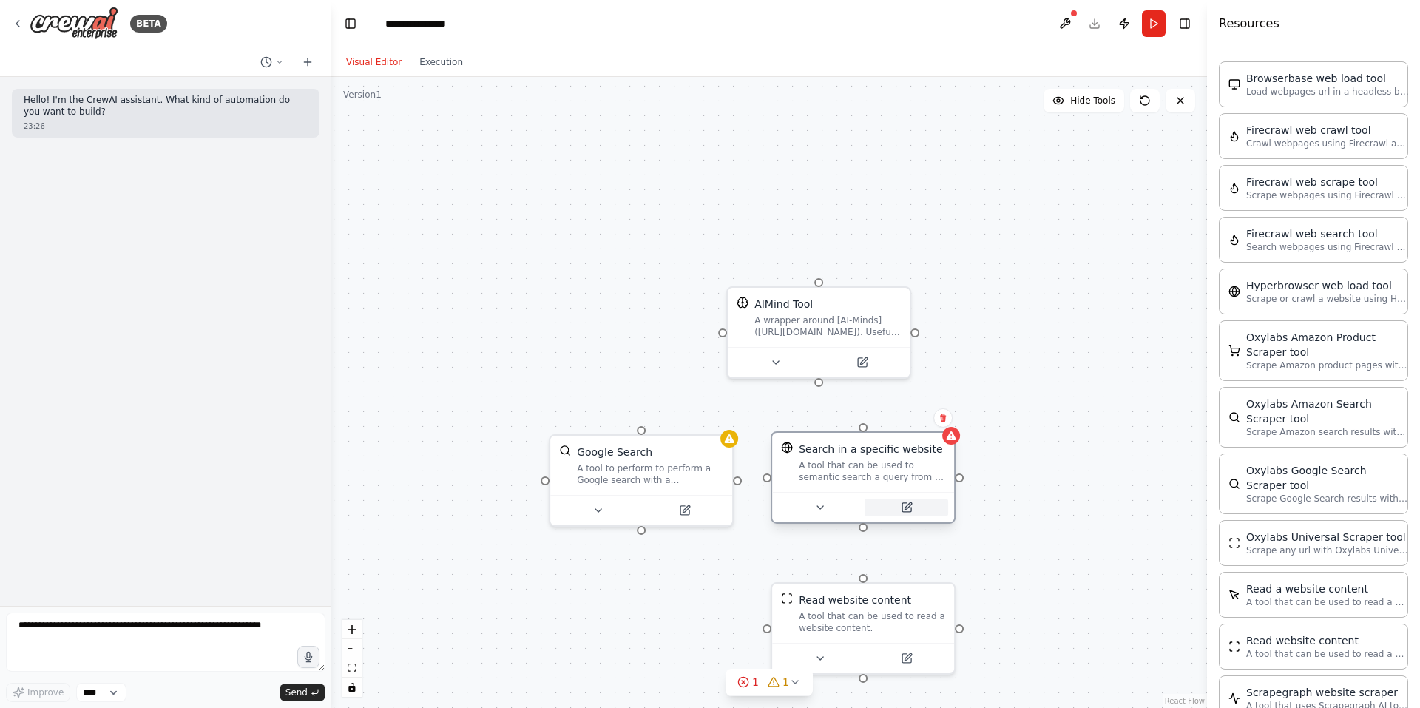
click at [918, 504] on button at bounding box center [906, 507] width 84 height 18
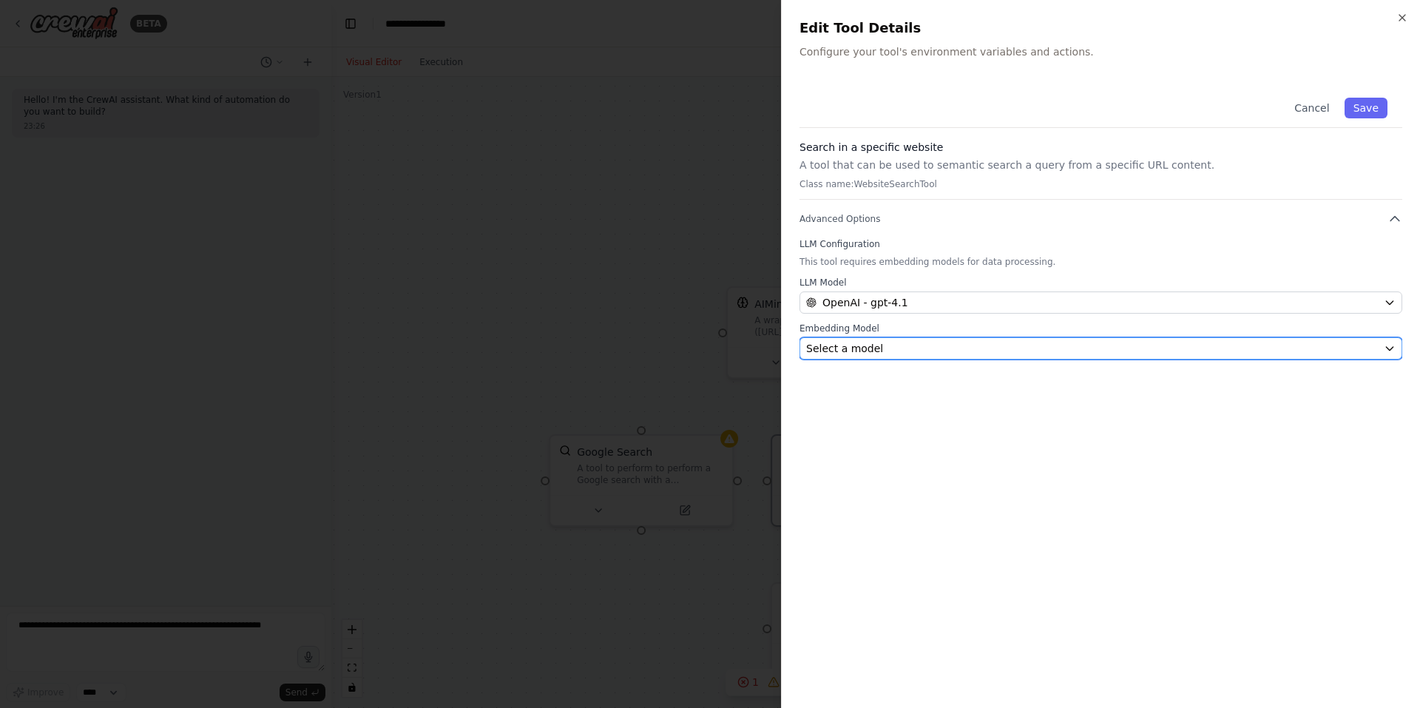
click at [859, 350] on span "Select a model" at bounding box center [844, 348] width 77 height 15
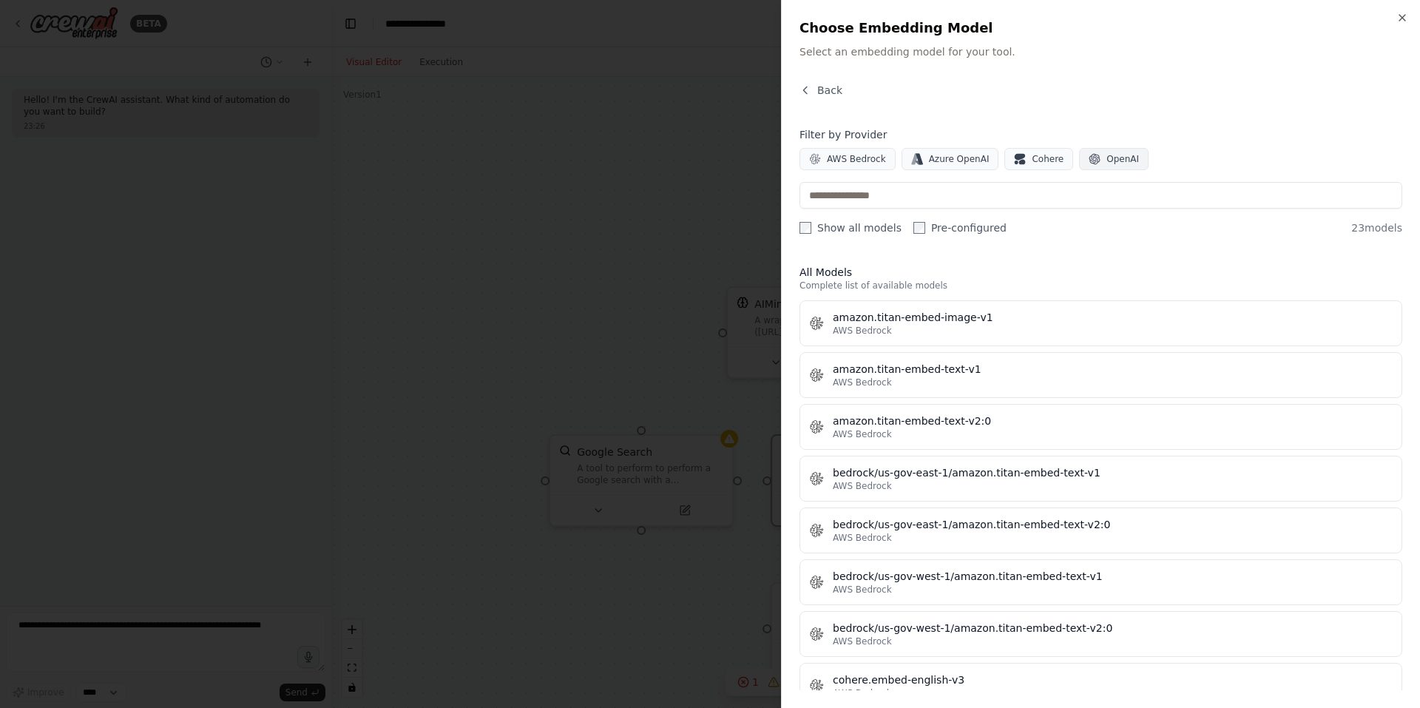
click at [1111, 150] on button "OpenAI" at bounding box center [1114, 159] width 70 height 22
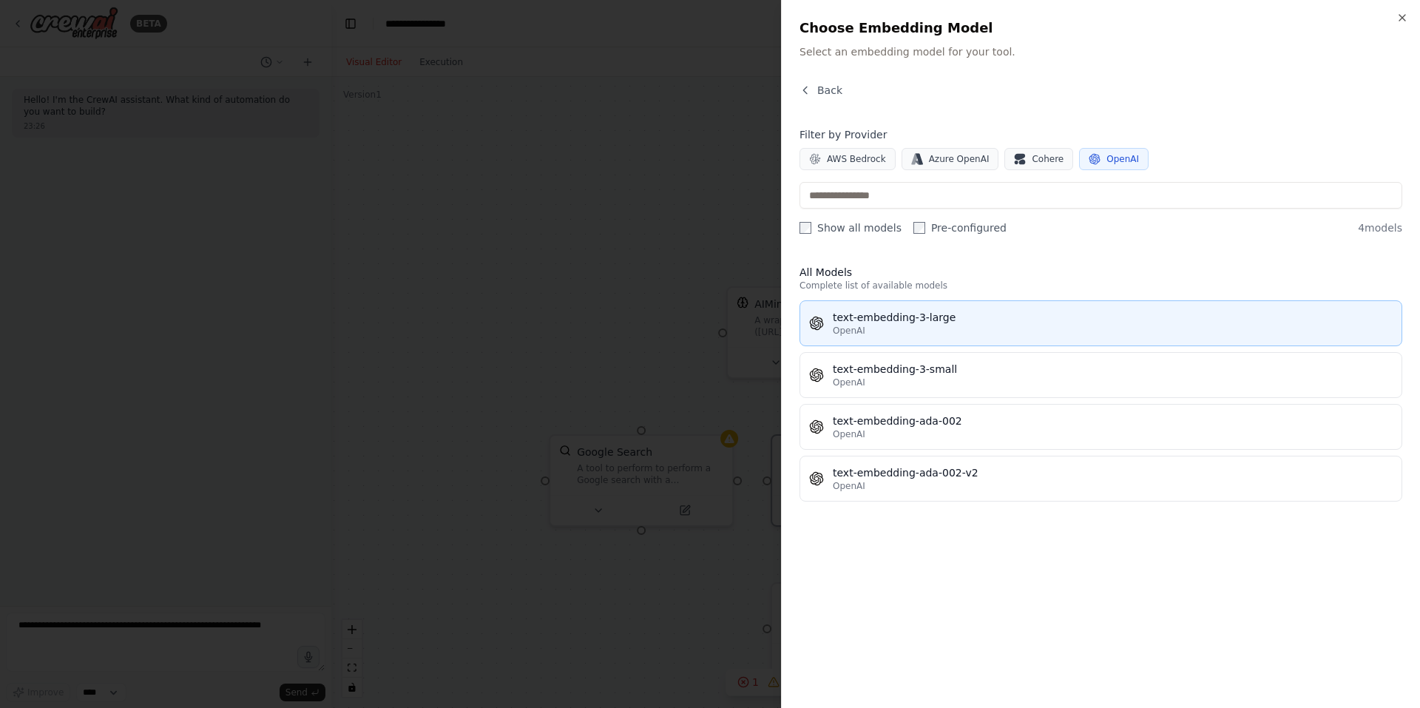
click at [1008, 341] on button "text-embedding-3-large OpenAI" at bounding box center [1100, 323] width 603 height 46
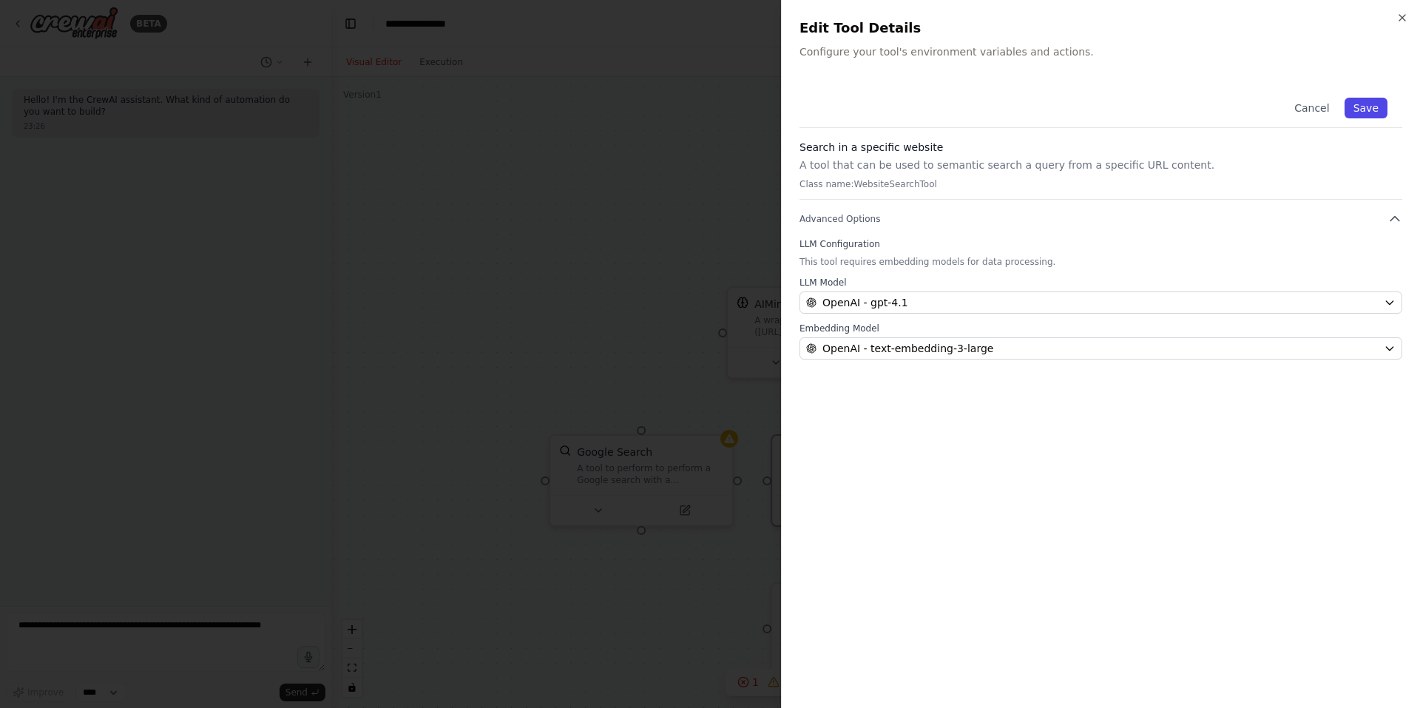
click at [1366, 108] on button "Save" at bounding box center [1365, 108] width 43 height 21
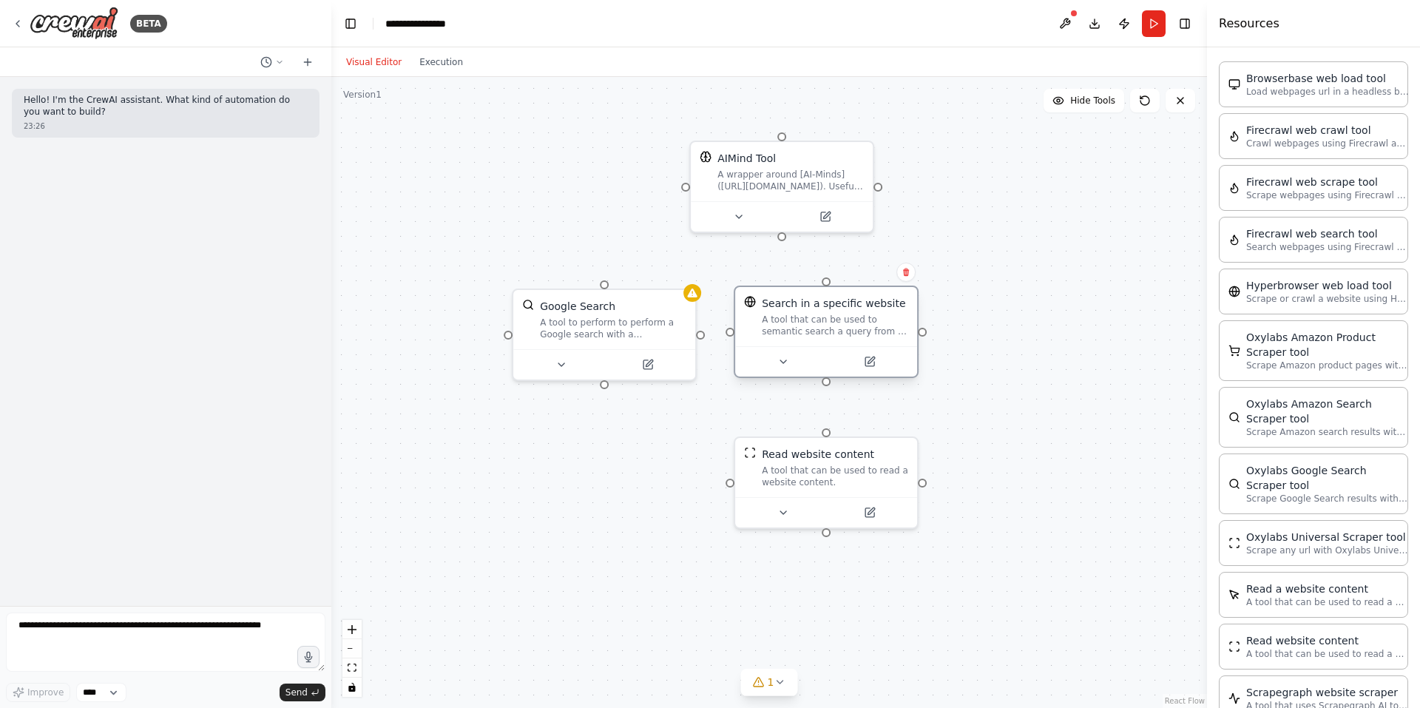
drag, startPoint x: 865, startPoint y: 532, endPoint x: 828, endPoint y: 386, distance: 150.3
click at [828, 386] on div "AIMind Tool A wrapper around [AI-Minds](https://mindsdb.com/minds). Useful for …" at bounding box center [768, 392] width 875 height 631
drag, startPoint x: 824, startPoint y: 382, endPoint x: 827, endPoint y: 433, distance: 51.1
click at [824, 432] on div "AIMind Tool A wrapper around [AI-Minds](https://mindsdb.com/minds). Useful for …" at bounding box center [768, 392] width 875 height 631
click at [641, 367] on button at bounding box center [648, 362] width 84 height 18
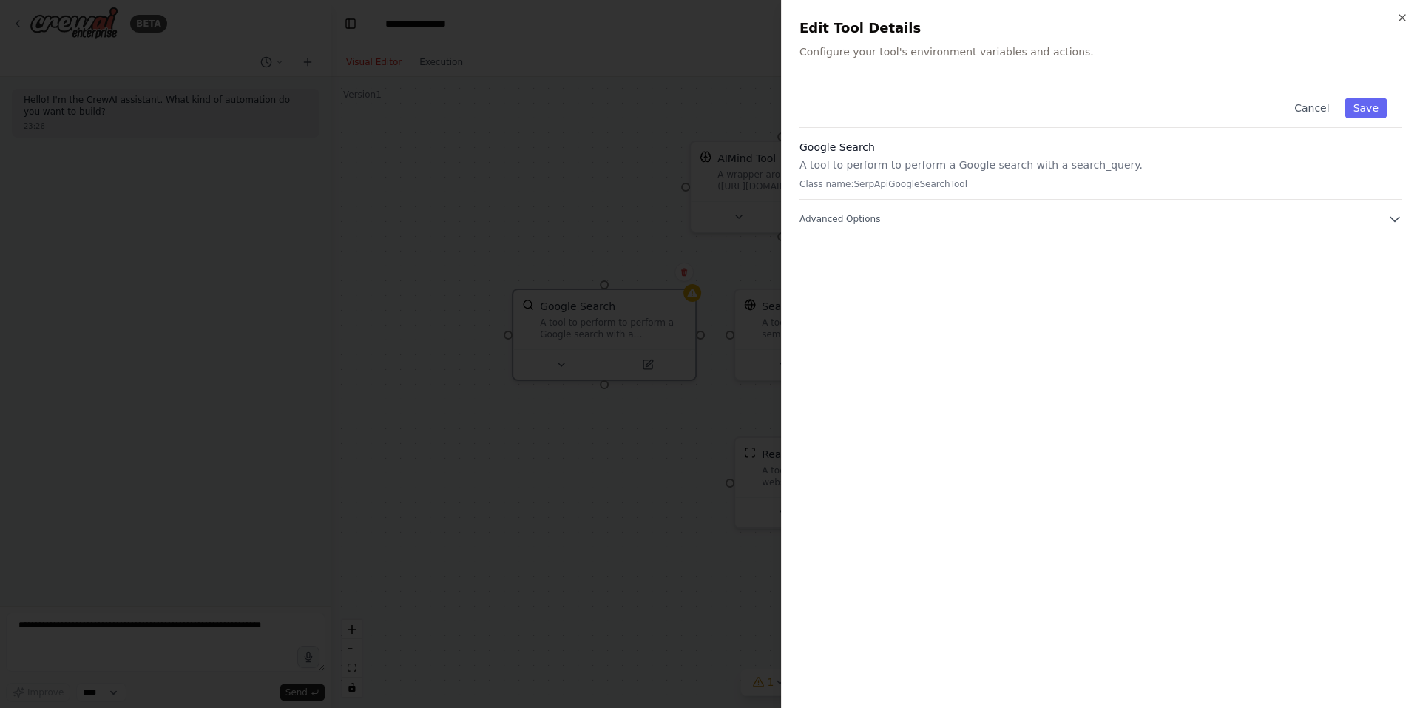
click at [899, 226] on div "Cancel Save Google Search A tool to perform to perform a Google search with a s…" at bounding box center [1100, 386] width 603 height 607
click at [894, 220] on button "Advanced Options" at bounding box center [1100, 218] width 603 height 15
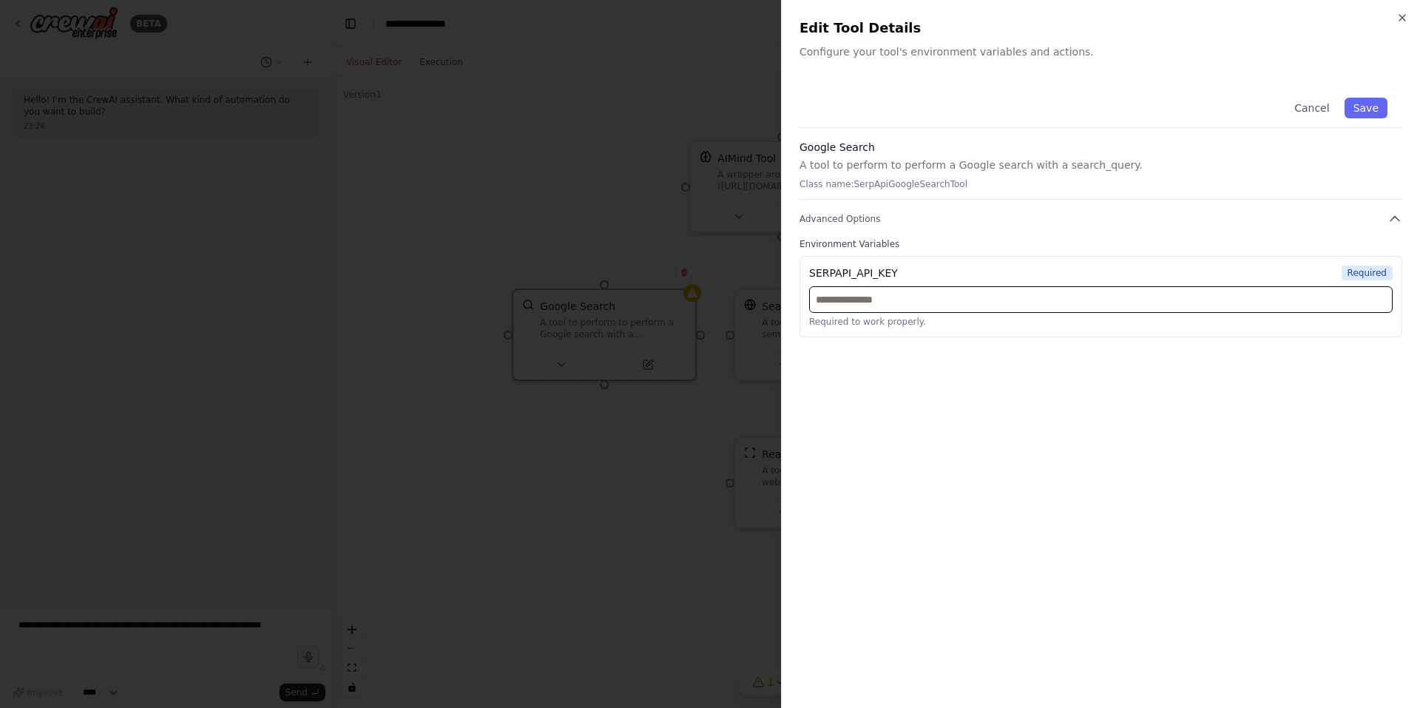
click at [900, 297] on input "text" at bounding box center [1100, 299] width 583 height 27
paste input "**********"
type input "**********"
click at [1369, 99] on button "Save" at bounding box center [1365, 108] width 43 height 21
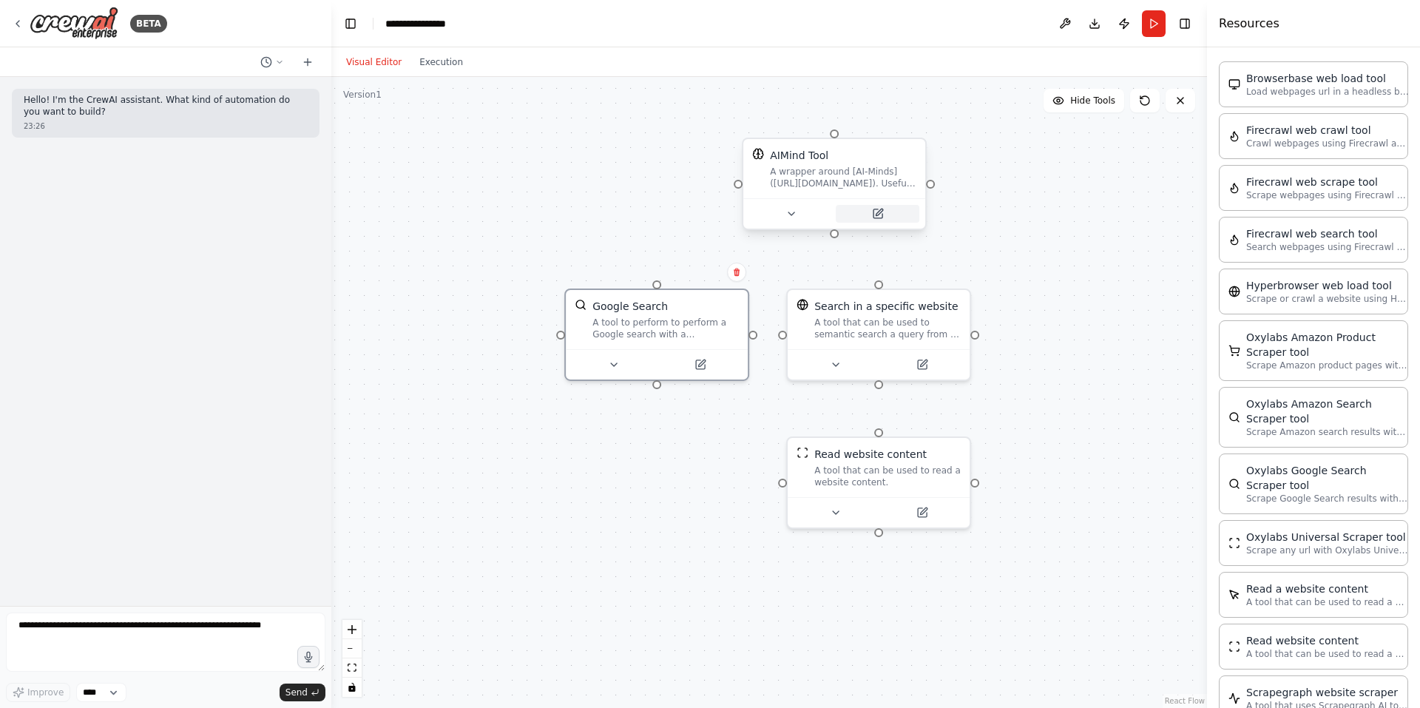
drag, startPoint x: 881, startPoint y: 190, endPoint x: 915, endPoint y: 209, distance: 39.4
click at [933, 189] on div "AIMind Tool A wrapper around [AI-Minds](https://mindsdb.com/minds). Useful for …" at bounding box center [768, 392] width 875 height 631
drag, startPoint x: 833, startPoint y: 237, endPoint x: 887, endPoint y: 352, distance: 127.4
click at [887, 352] on div "AIMind Tool A wrapper around [AI-Minds](https://mindsdb.com/minds). Useful for …" at bounding box center [779, 277] width 875 height 631
click at [835, 361] on icon at bounding box center [836, 360] width 6 height 3
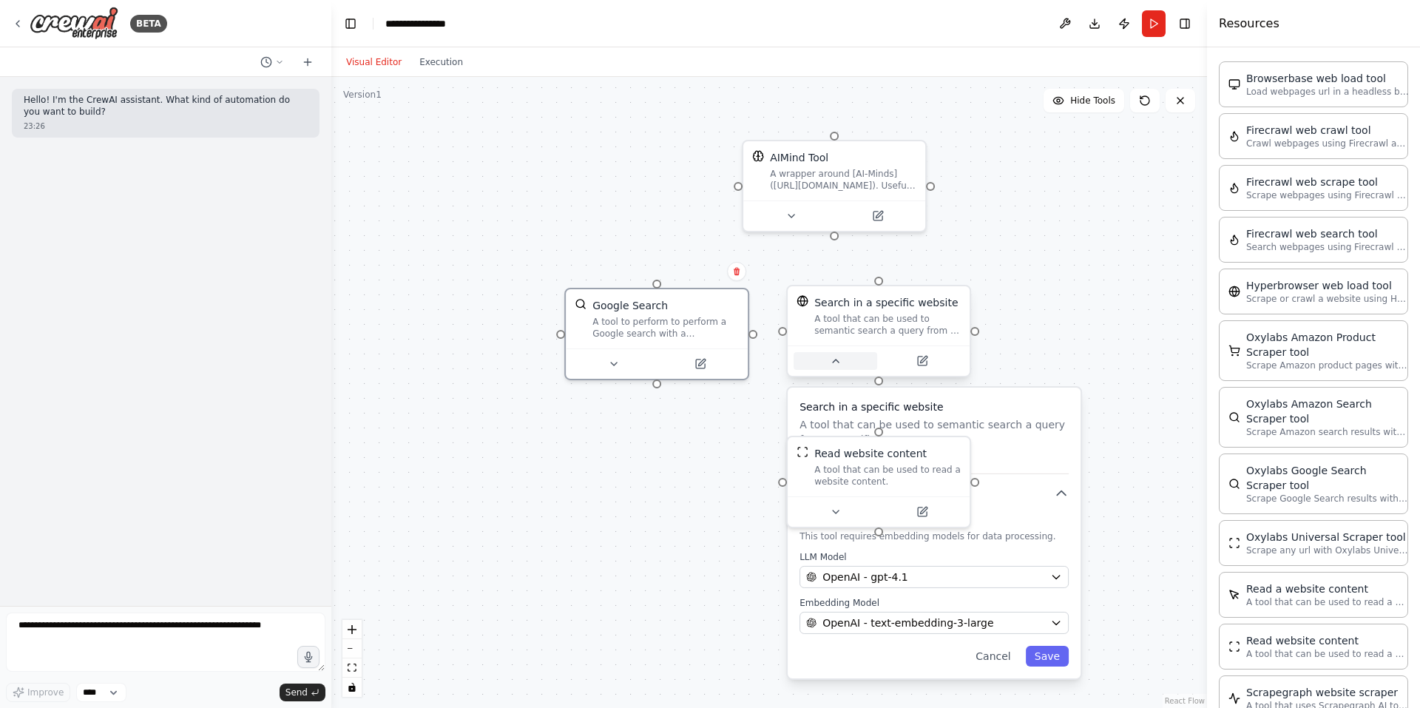
click at [835, 362] on icon at bounding box center [836, 360] width 6 height 3
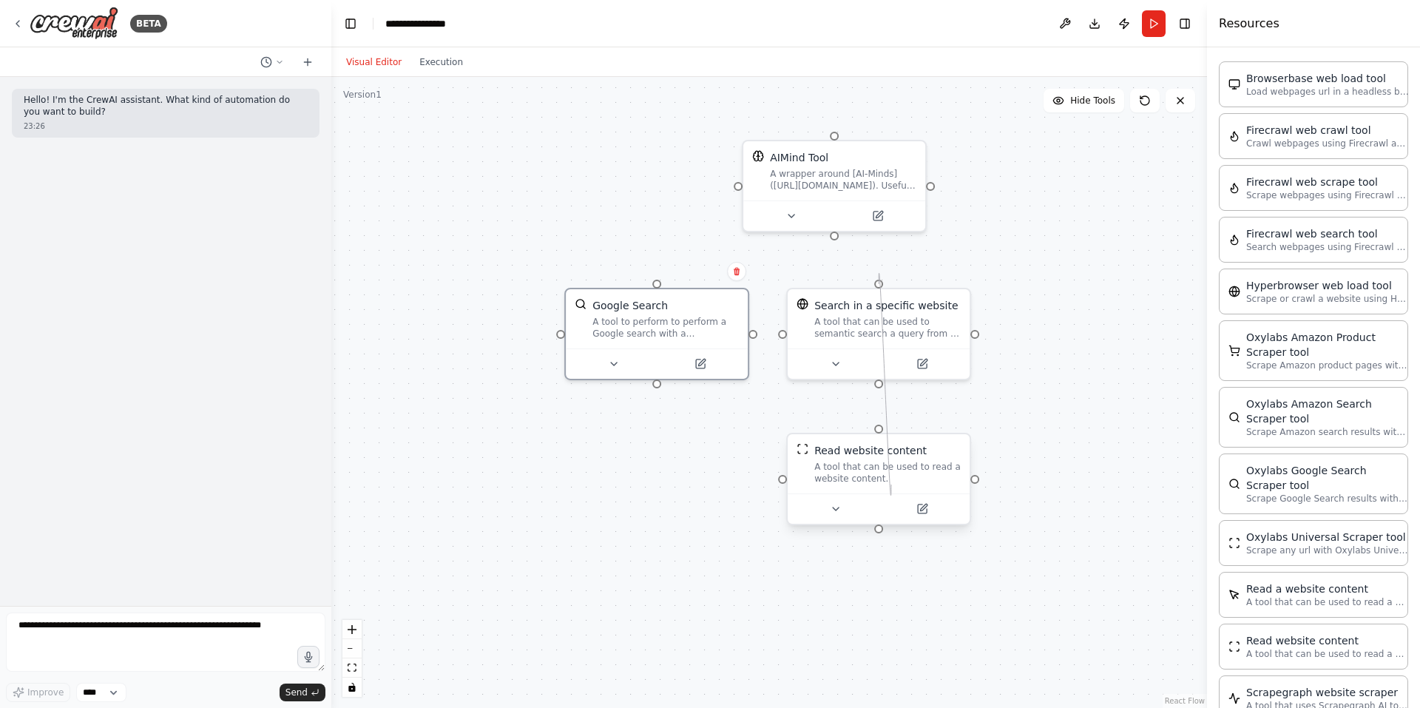
drag, startPoint x: 976, startPoint y: 335, endPoint x: 891, endPoint y: 484, distance: 171.9
click at [891, 484] on div "AIMind Tool A wrapper around [AI-Minds](https://mindsdb.com/minds). Useful for …" at bounding box center [779, 277] width 875 height 631
click at [1119, 18] on button "Publish" at bounding box center [1124, 23] width 24 height 27
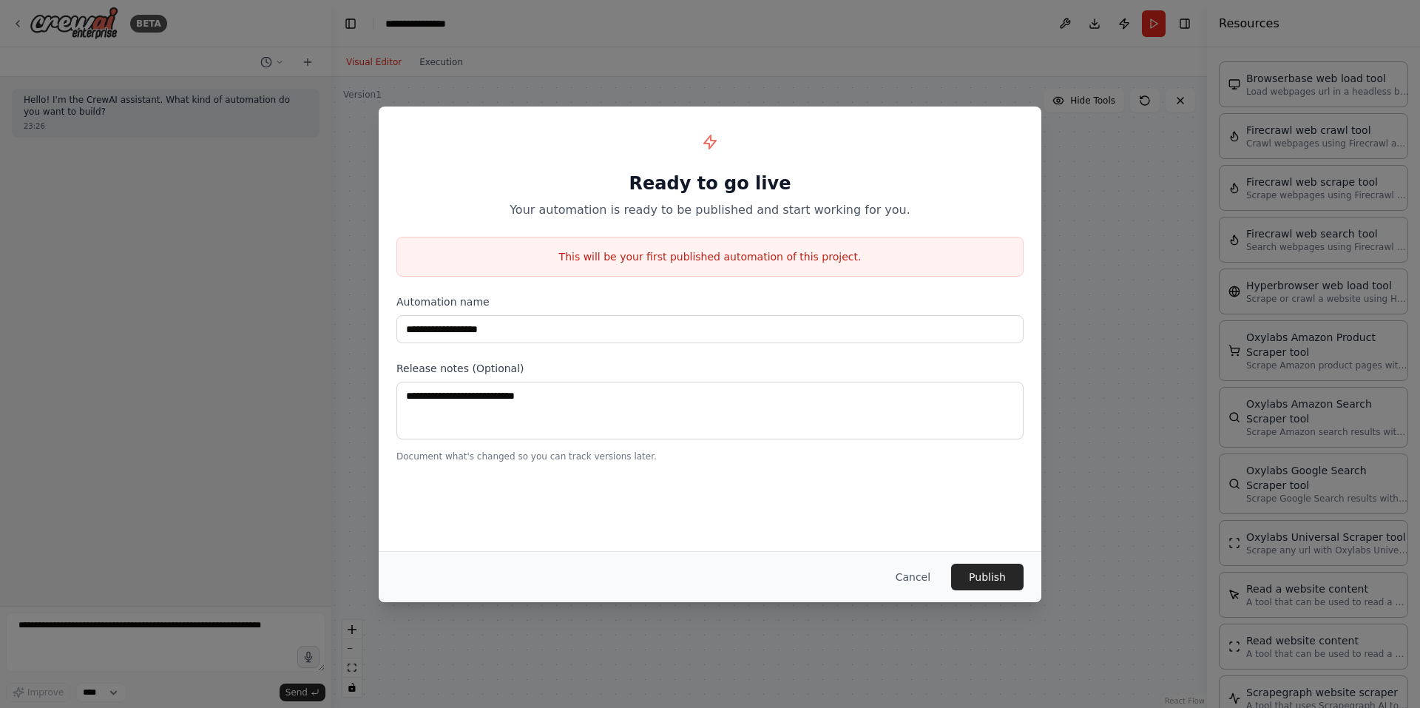
drag, startPoint x: 933, startPoint y: 565, endPoint x: 952, endPoint y: 534, distance: 36.5
click at [934, 563] on button "Cancel" at bounding box center [913, 576] width 58 height 27
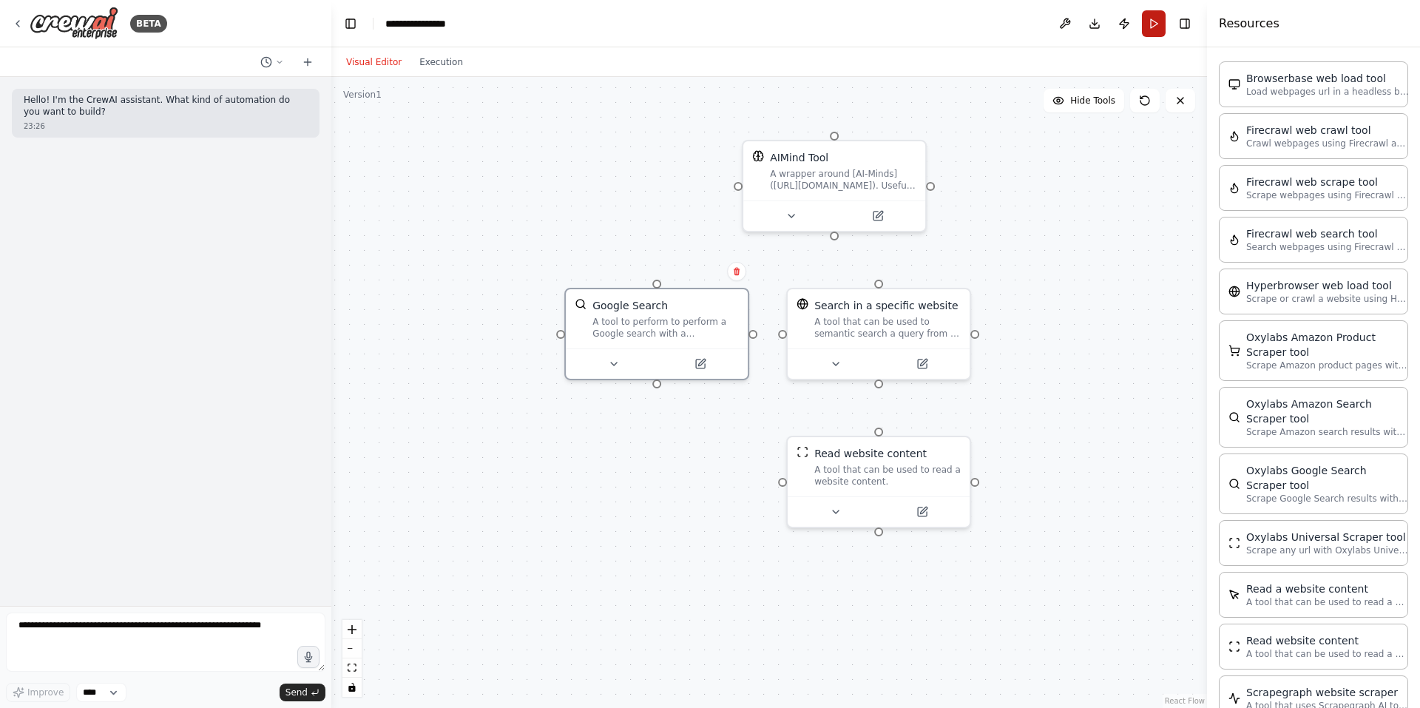
click at [1143, 28] on button "Run" at bounding box center [1154, 23] width 24 height 27
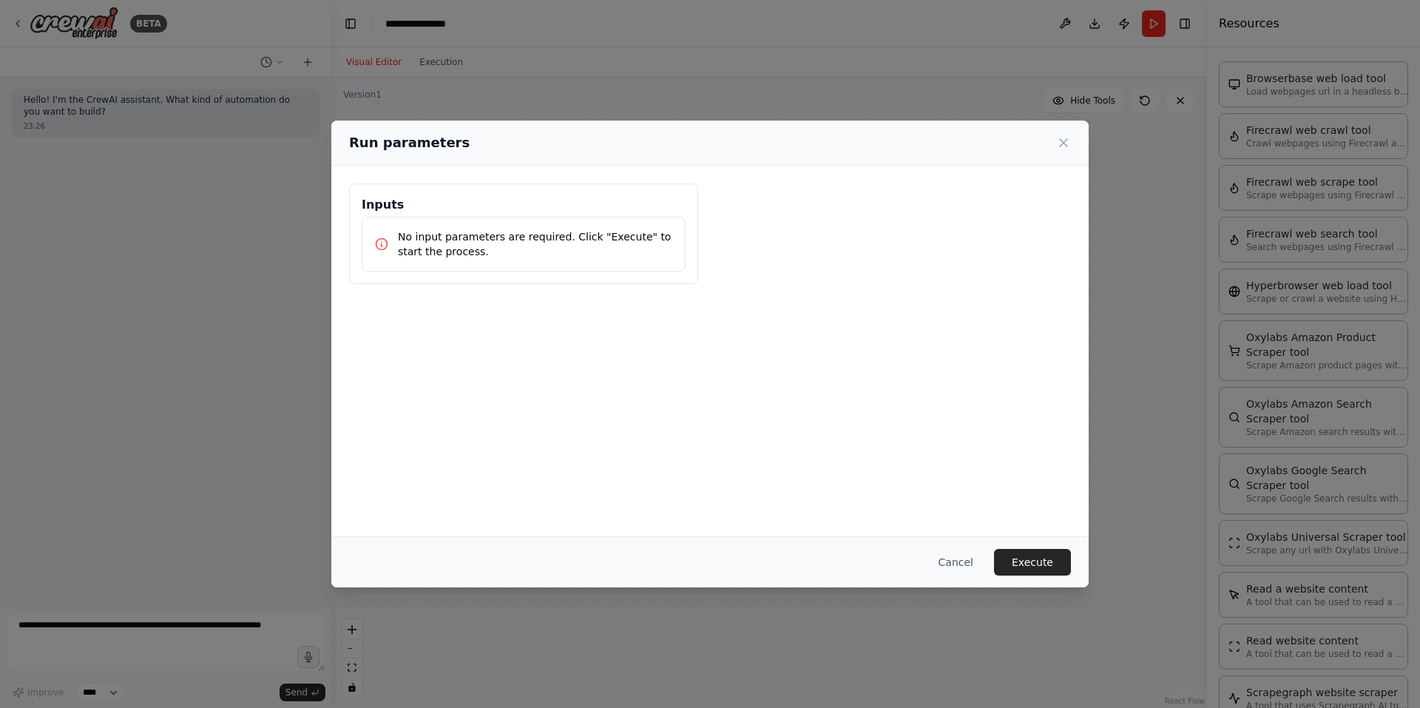
click at [1017, 542] on div "Cancel Execute" at bounding box center [709, 561] width 757 height 51
click at [981, 558] on button "Cancel" at bounding box center [956, 562] width 58 height 27
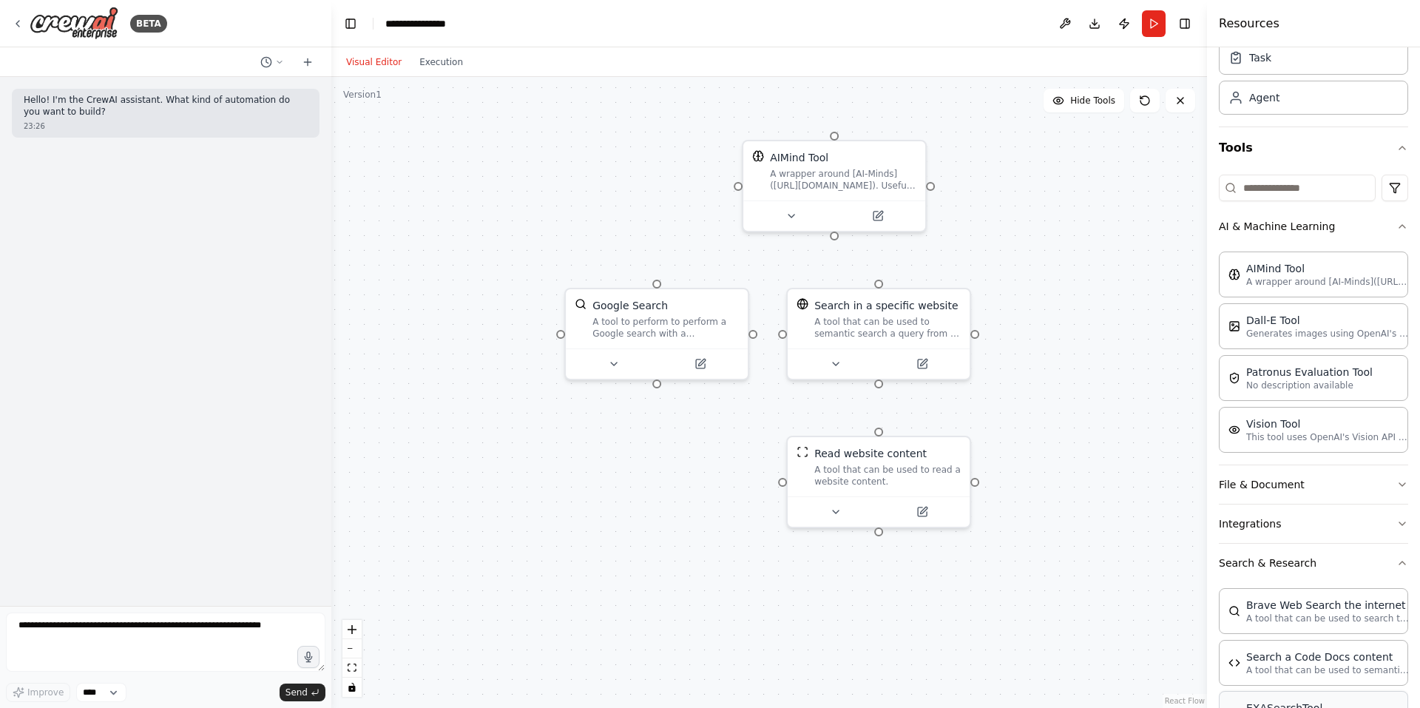
scroll to position [0, 0]
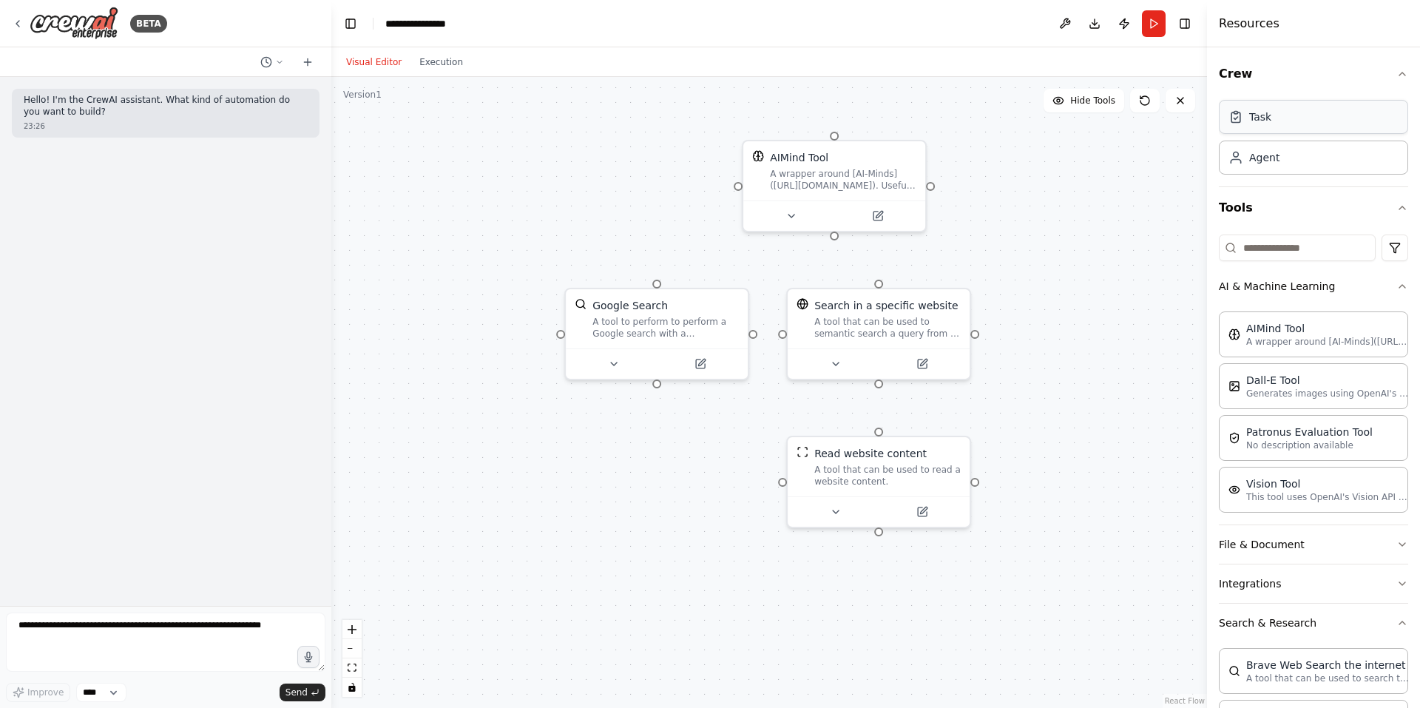
click at [1261, 120] on div "Task" at bounding box center [1260, 116] width 22 height 15
click at [1253, 127] on div "Task" at bounding box center [1313, 117] width 189 height 34
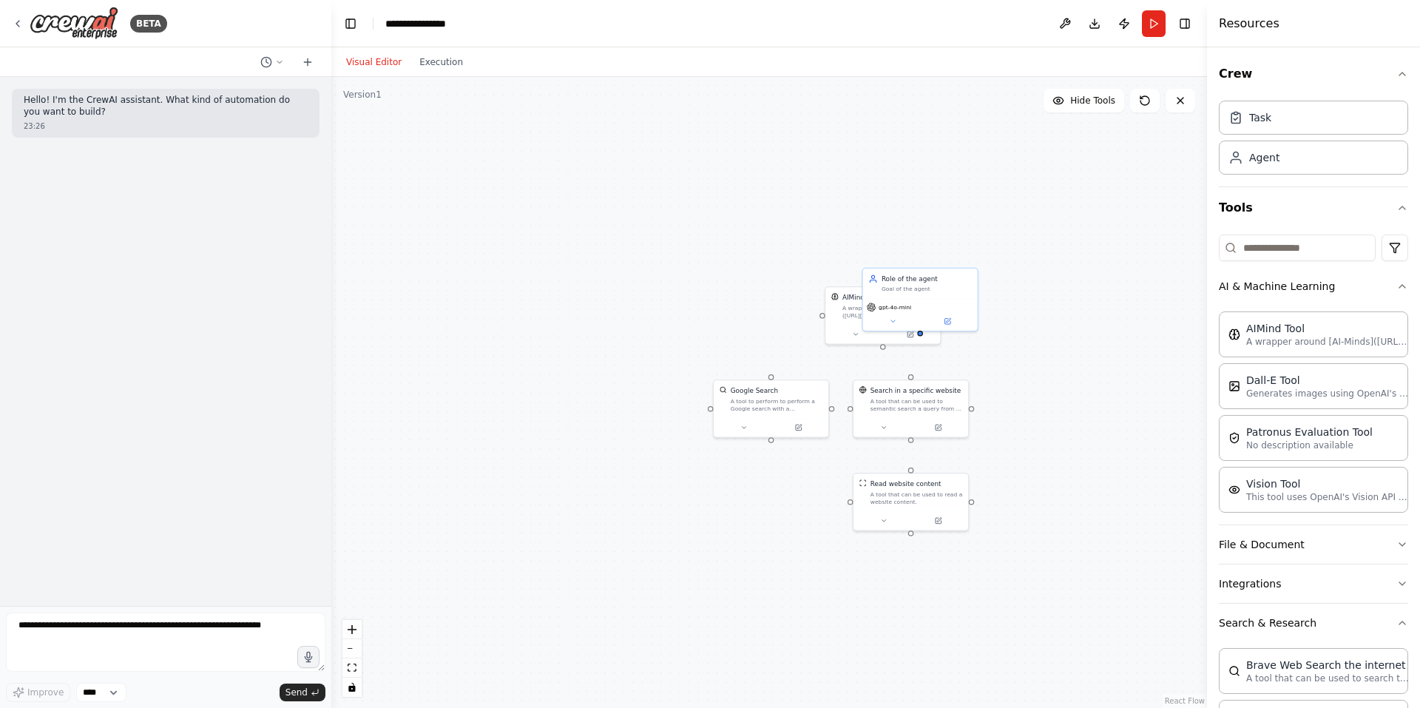
drag, startPoint x: 1018, startPoint y: 291, endPoint x: 1002, endPoint y: 444, distance: 153.9
click at [1004, 447] on div "AIMind Tool A wrapper around [AI-Minds](https://mindsdb.com/minds). Useful for …" at bounding box center [768, 392] width 875 height 631
drag, startPoint x: 909, startPoint y: 339, endPoint x: 562, endPoint y: 419, distance: 355.7
click at [562, 421] on div "Goal of the agent" at bounding box center [578, 422] width 90 height 7
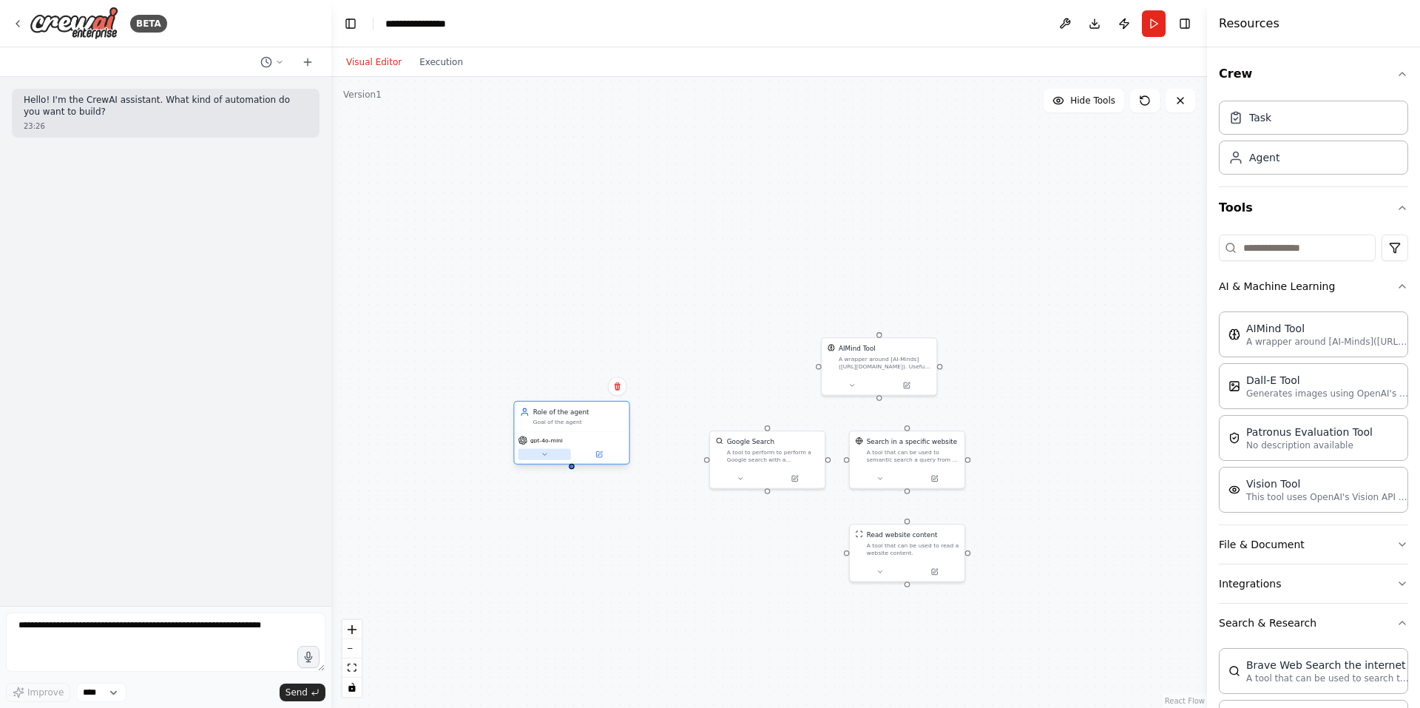
click at [543, 459] on button at bounding box center [544, 454] width 52 height 11
click at [543, 458] on button at bounding box center [544, 454] width 52 height 11
drag, startPoint x: 572, startPoint y: 469, endPoint x: 712, endPoint y: 457, distance: 140.3
click at [712, 457] on div "AIMind Tool A wrapper around [AI-Minds](https://mindsdb.com/minds). Useful for …" at bounding box center [845, 424] width 552 height 397
drag, startPoint x: 575, startPoint y: 423, endPoint x: 856, endPoint y: 228, distance: 342.3
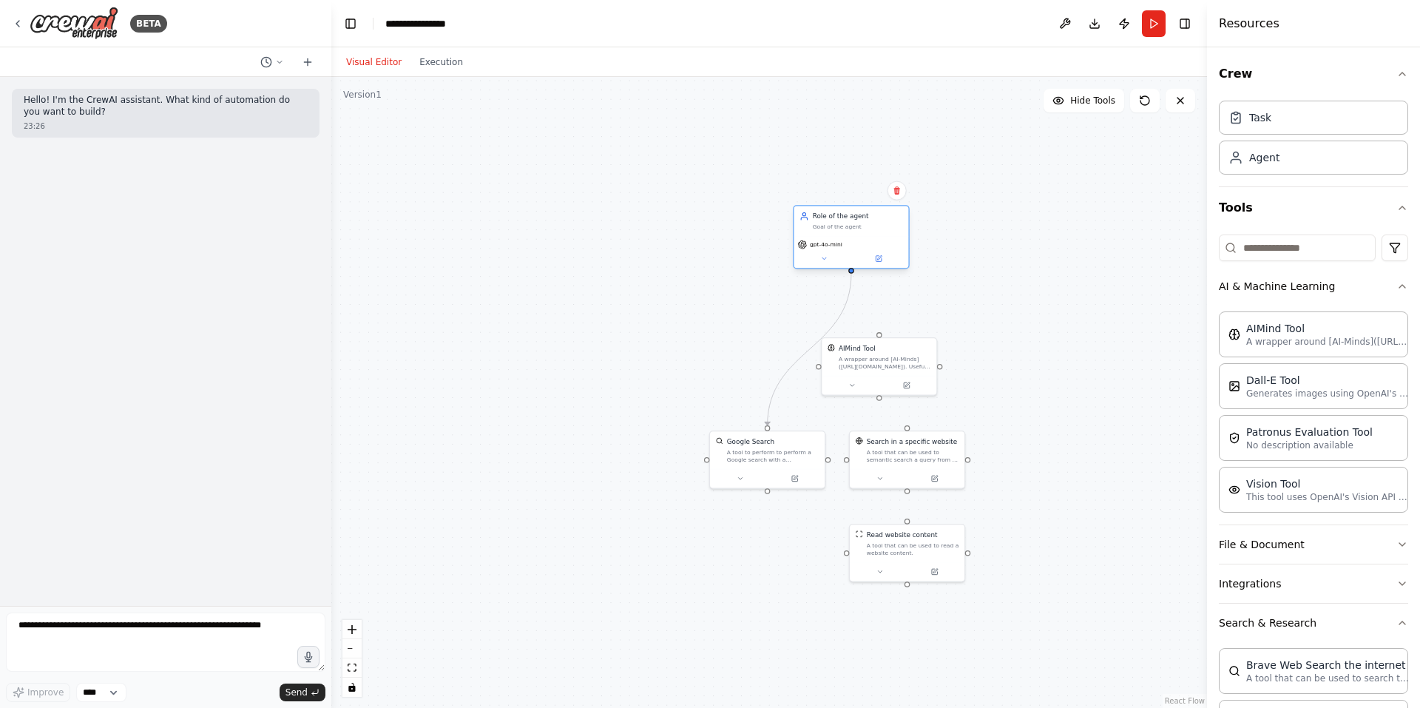
click at [856, 228] on div "Goal of the agent" at bounding box center [858, 226] width 90 height 7
drag, startPoint x: 885, startPoint y: 357, endPoint x: 634, endPoint y: 453, distance: 269.2
click at [634, 453] on div "A wrapper around [AI-Minds](https://mindsdb.com/minds). Useful for when you nee…" at bounding box center [633, 453] width 92 height 15
drag, startPoint x: 920, startPoint y: 537, endPoint x: 1007, endPoint y: 313, distance: 240.4
click at [1007, 313] on div "Read website content" at bounding box center [985, 310] width 71 height 10
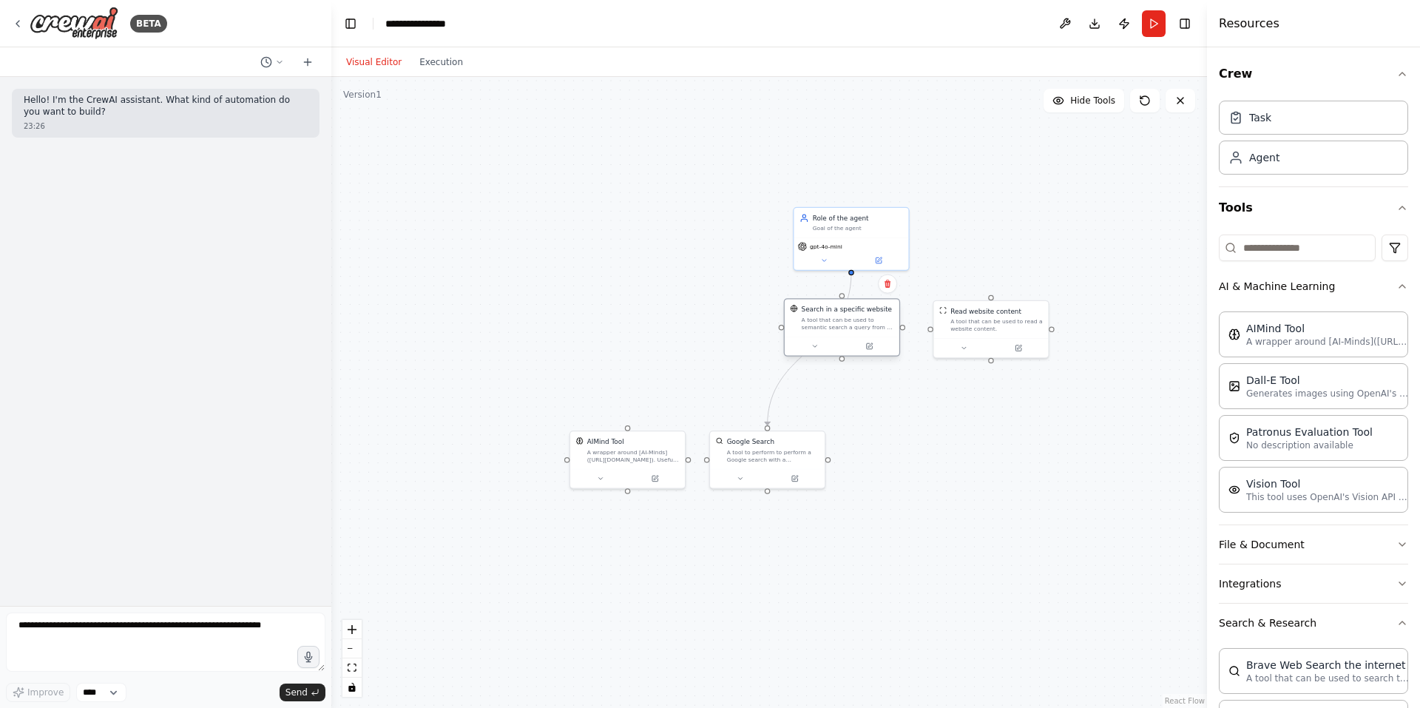
drag, startPoint x: 928, startPoint y: 457, endPoint x: 866, endPoint y: 327, distance: 144.2
click at [863, 324] on div "A tool that can be used to semantic search a query from a specific URL content." at bounding box center [848, 323] width 92 height 15
drag, startPoint x: 771, startPoint y: 450, endPoint x: 705, endPoint y: 322, distance: 144.9
click at [705, 322] on div "A tool to perform to perform a Google search with a search_query." at bounding box center [708, 323] width 92 height 15
drag, startPoint x: 604, startPoint y: 387, endPoint x: 577, endPoint y: 326, distance: 66.5
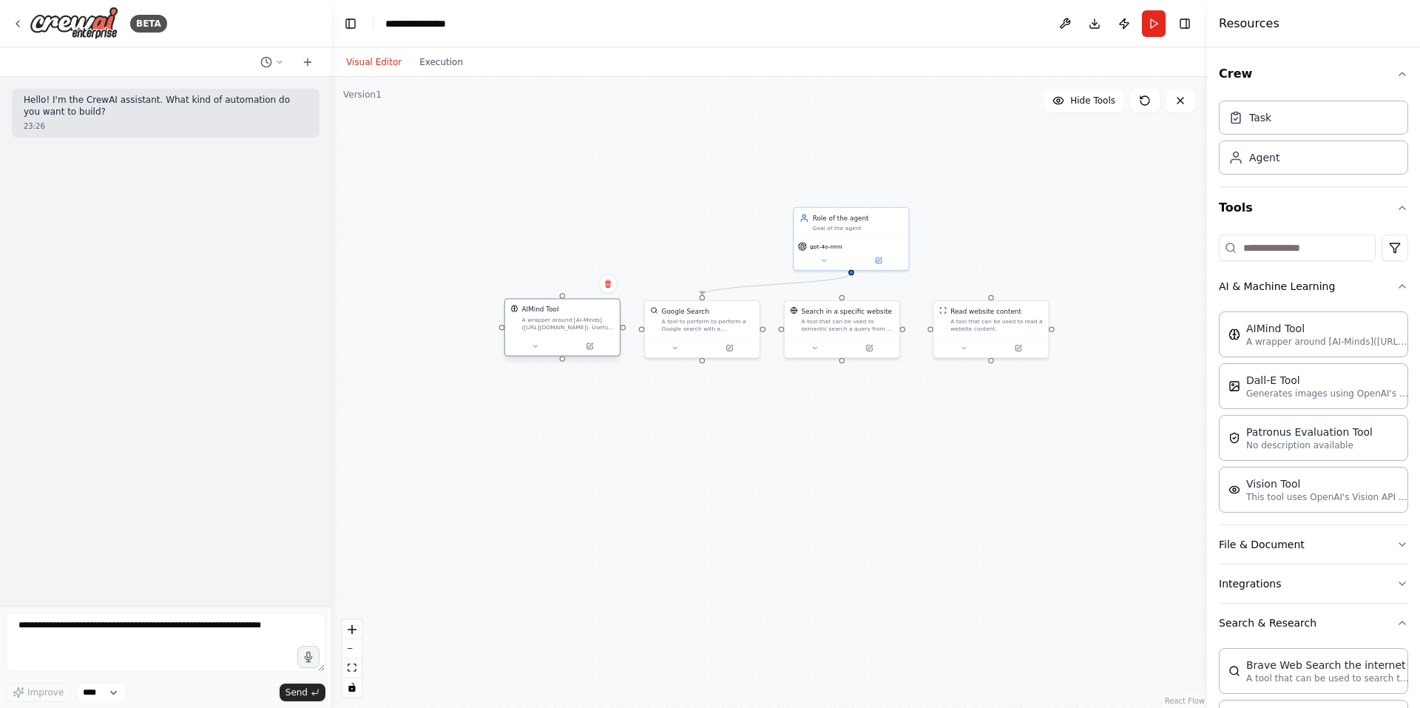
click at [577, 326] on div "A wrapper around [AI-Minds](https://mindsdb.com/minds). Useful for when you nee…" at bounding box center [568, 323] width 92 height 15
drag, startPoint x: 851, startPoint y: 273, endPoint x: 564, endPoint y: 295, distance: 287.8
click at [569, 295] on div "AIMind Tool A wrapper around [AI-Minds](https://mindsdb.com/minds). Useful for …" at bounding box center [845, 424] width 552 height 397
click at [854, 275] on circle "Edge from 5fd6612e-79f4-4f29-a72a-9ca0045518fe to 39311c82-fcb4-4e80-87da-1fe77…" at bounding box center [852, 279] width 10 height 10
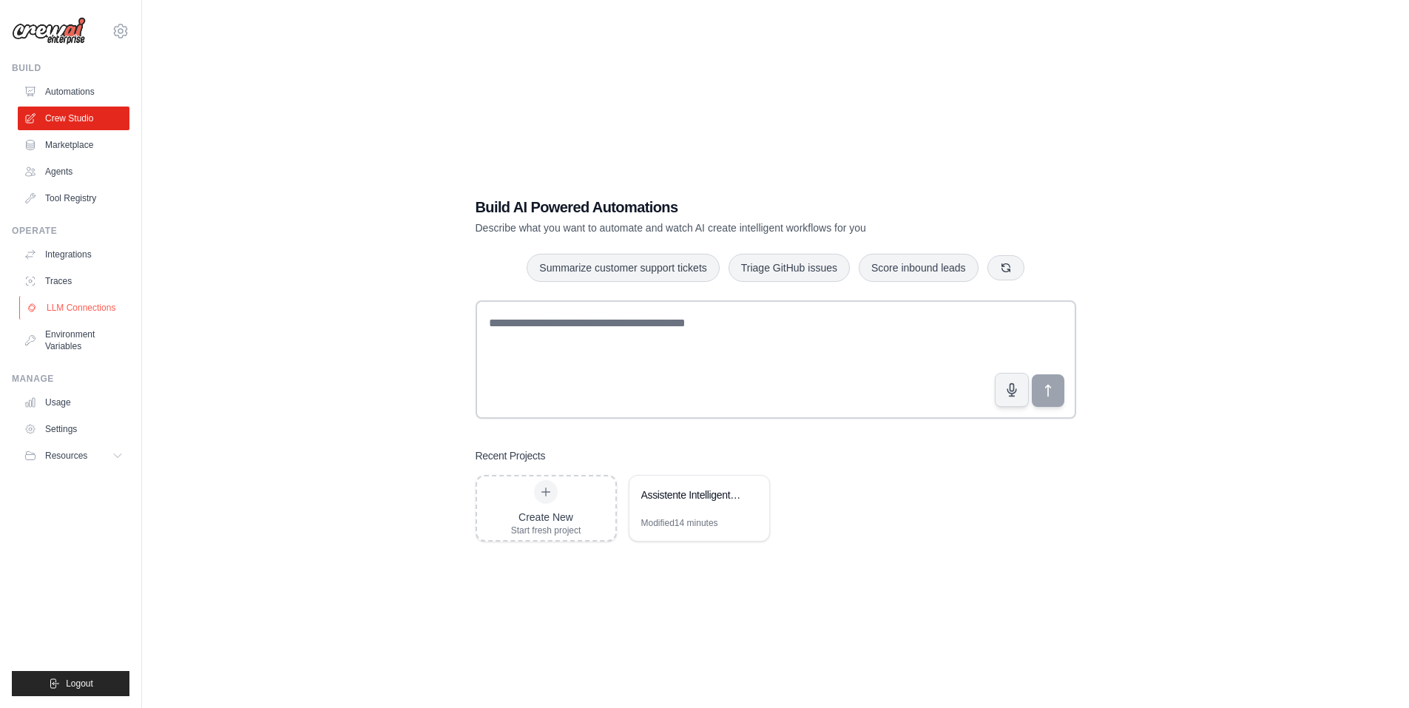
click at [72, 303] on link "LLM Connections" at bounding box center [75, 308] width 112 height 24
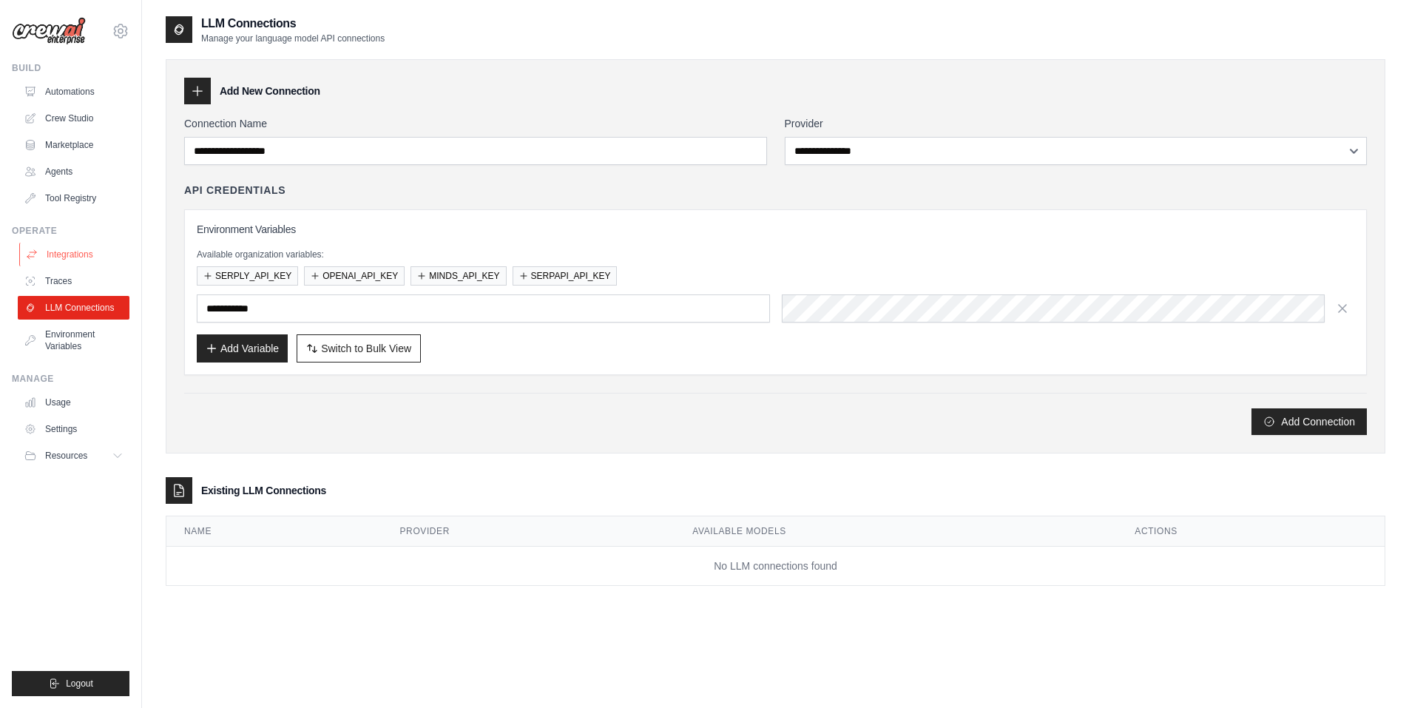
click at [64, 247] on link "Integrations" at bounding box center [75, 255] width 112 height 24
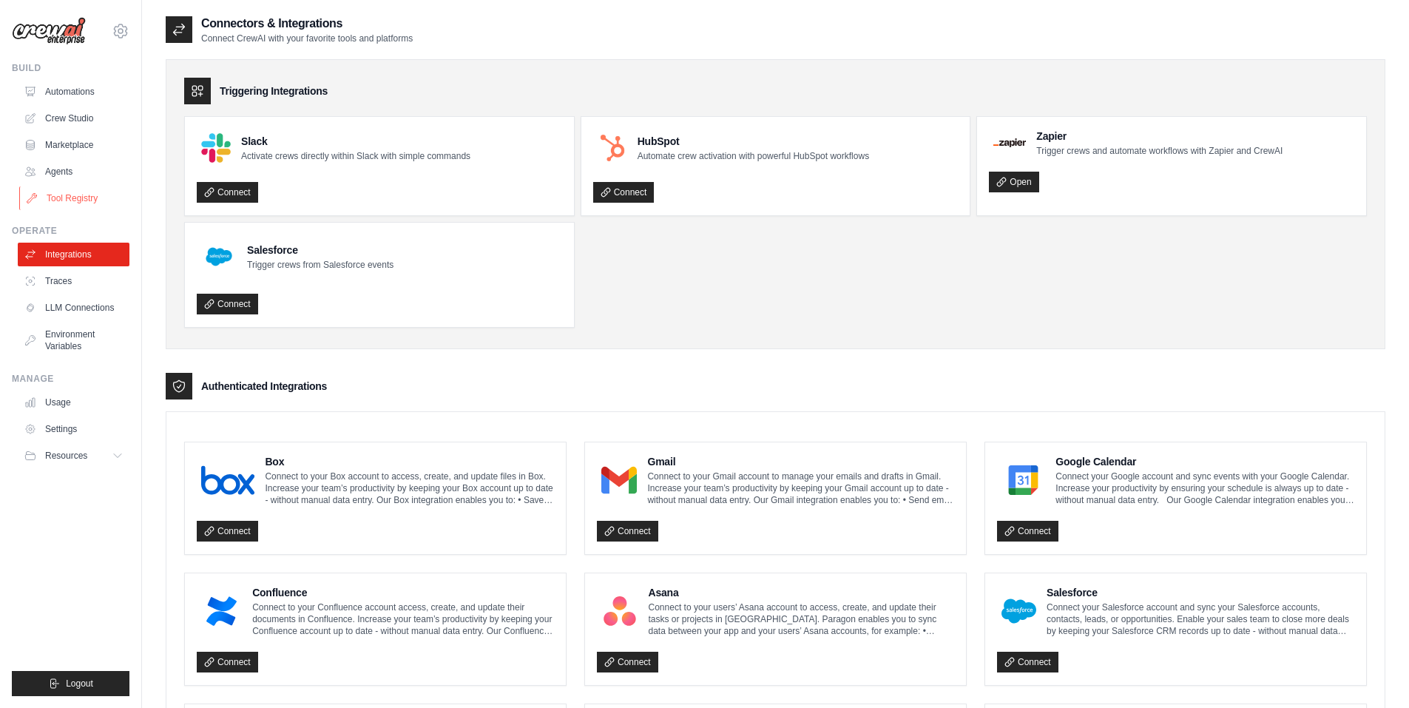
click at [70, 198] on link "Tool Registry" at bounding box center [75, 198] width 112 height 24
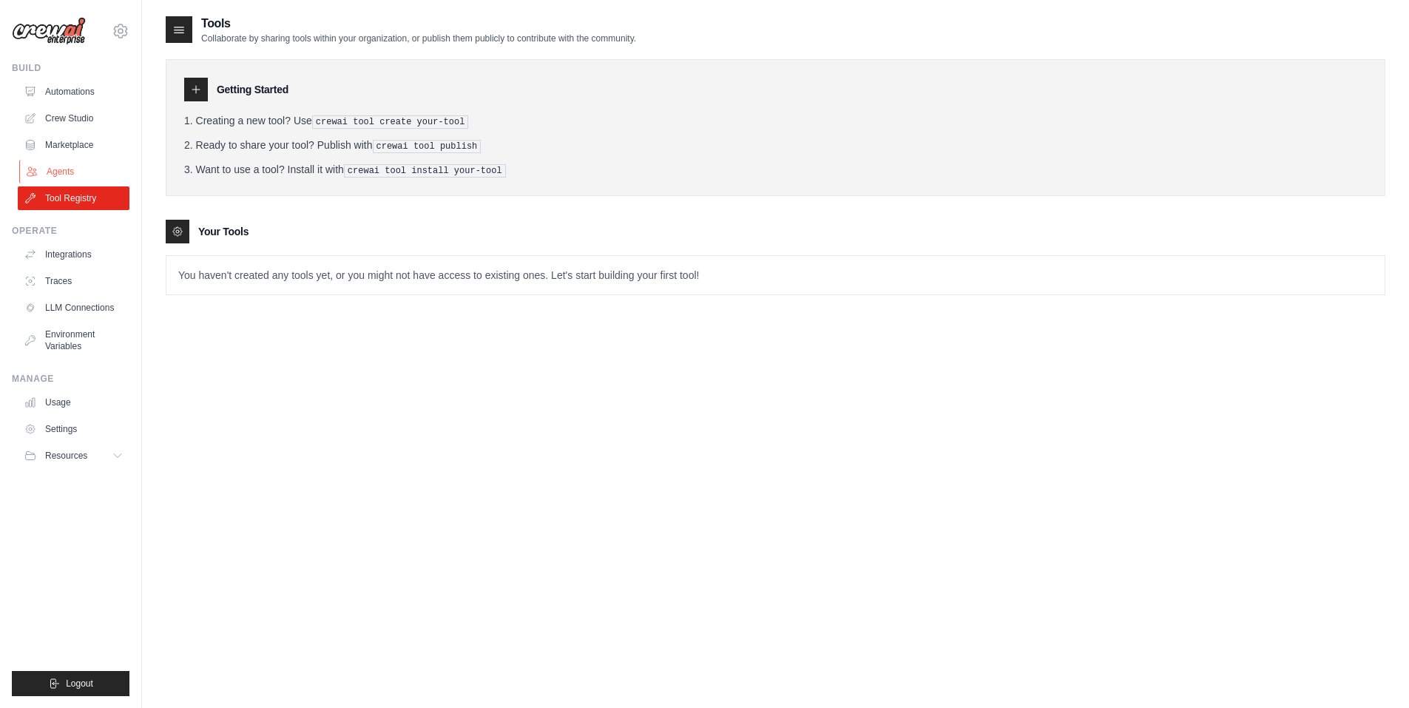
click at [65, 163] on link "Agents" at bounding box center [75, 172] width 112 height 24
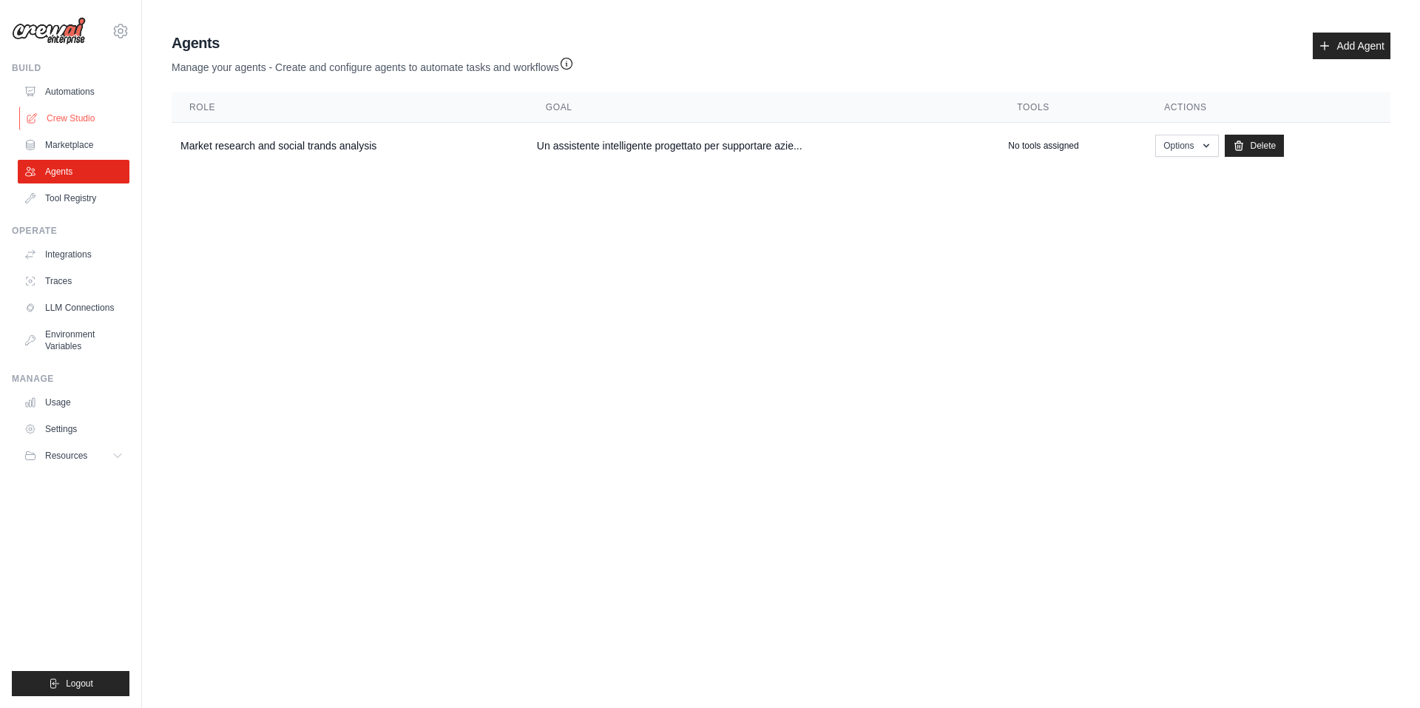
click at [64, 124] on link "Crew Studio" at bounding box center [75, 118] width 112 height 24
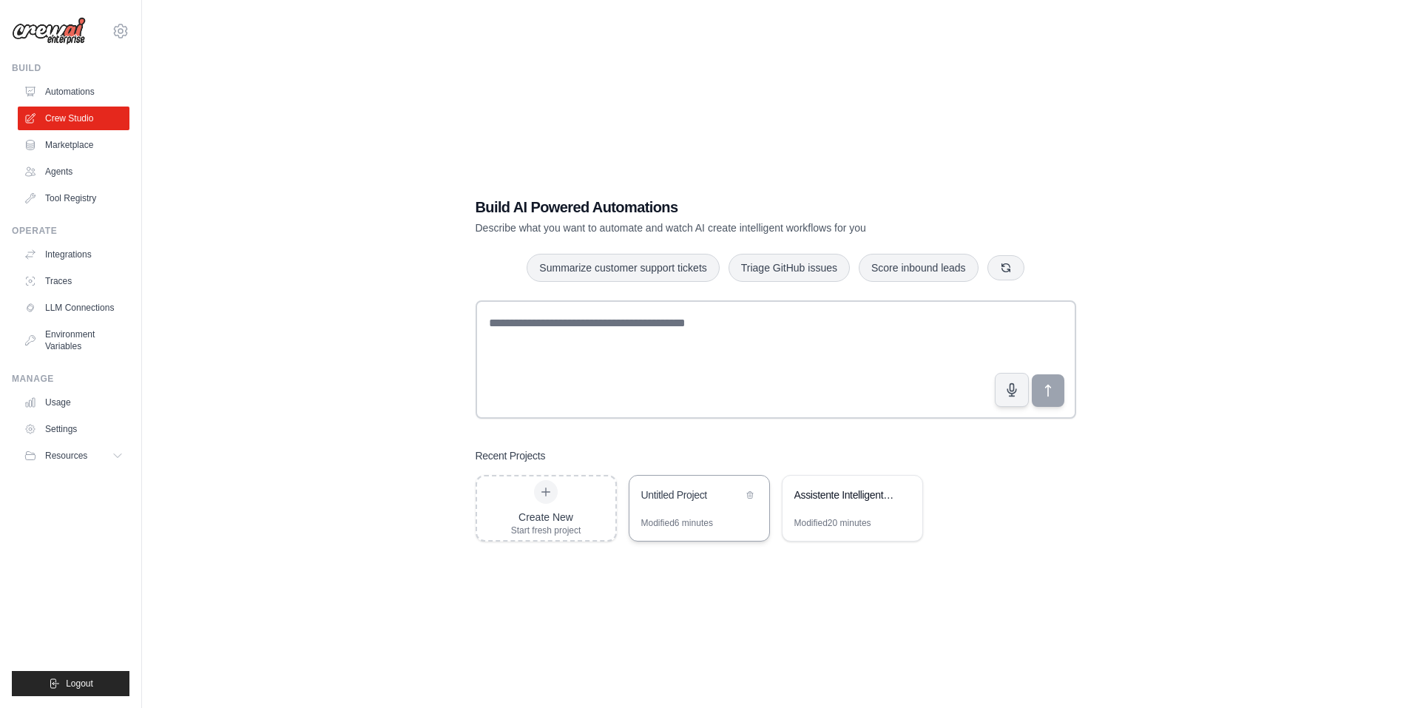
click at [692, 509] on div "Untitled Project" at bounding box center [699, 495] width 140 height 41
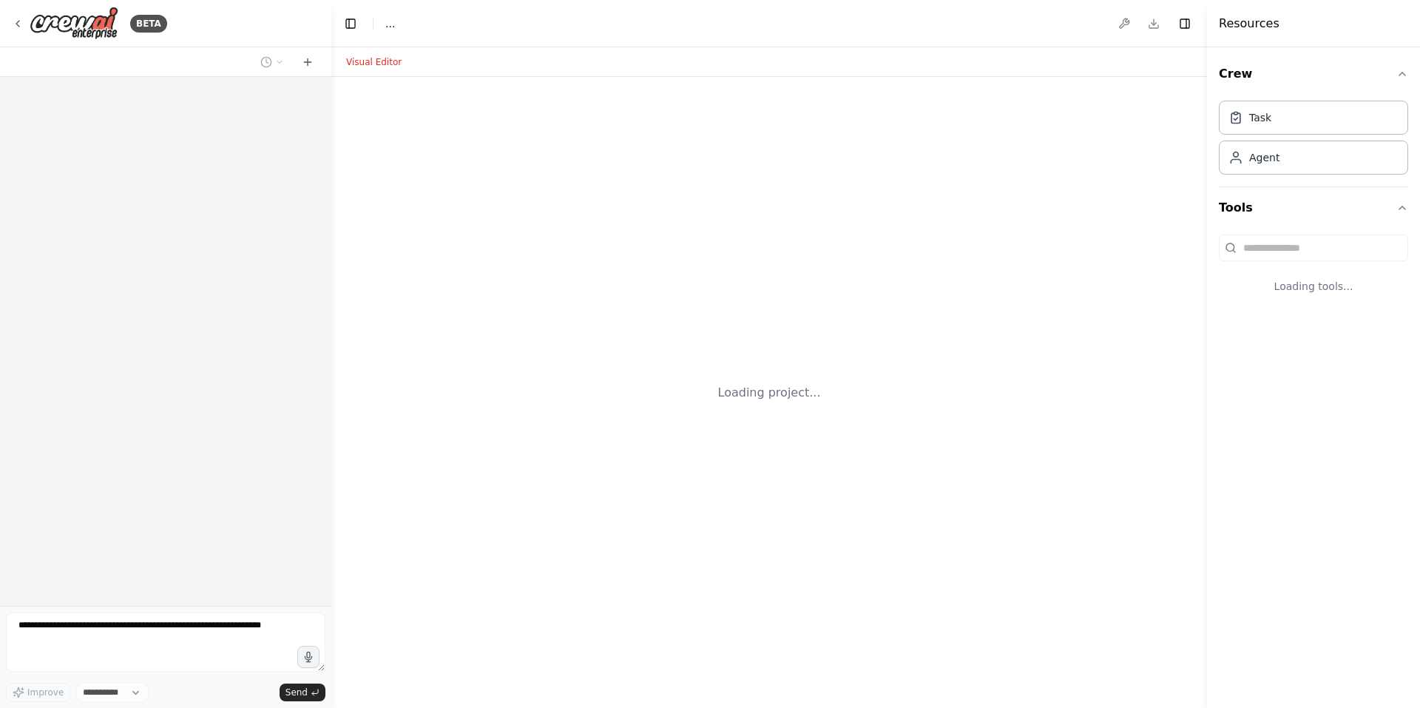
select select "****"
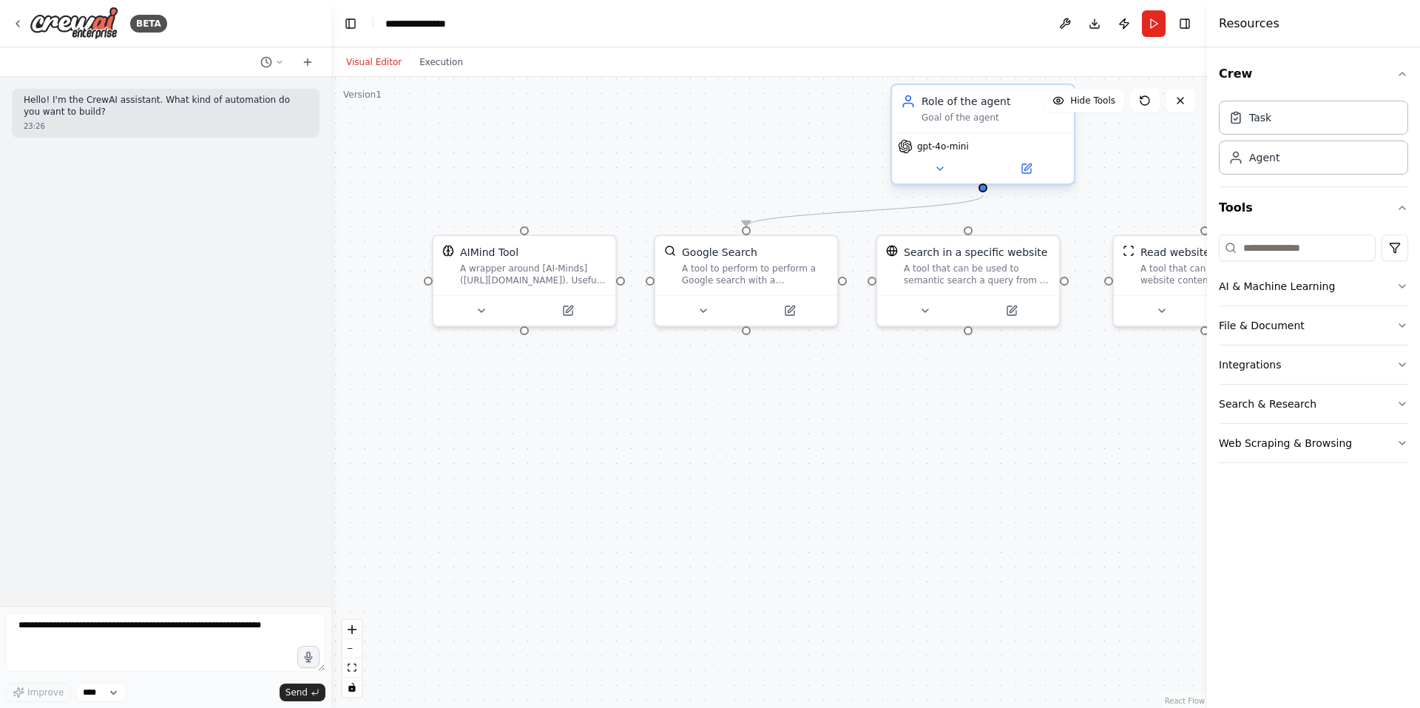
drag, startPoint x: 778, startPoint y: 154, endPoint x: 982, endPoint y: 193, distance: 207.8
click at [982, 193] on div ".deletable-edge-delete-btn { width: 20px; height: 20px; border: 0px solid #ffff…" at bounding box center [768, 392] width 875 height 631
drag, startPoint x: 985, startPoint y: 187, endPoint x: 526, endPoint y: 232, distance: 461.4
click at [535, 232] on div "AIMind Tool A wrapper around [AI-Minds]([URL][DOMAIN_NAME]). Useful for when yo…" at bounding box center [972, 431] width 875 height 631
drag, startPoint x: 986, startPoint y: 186, endPoint x: 967, endPoint y: 231, distance: 49.0
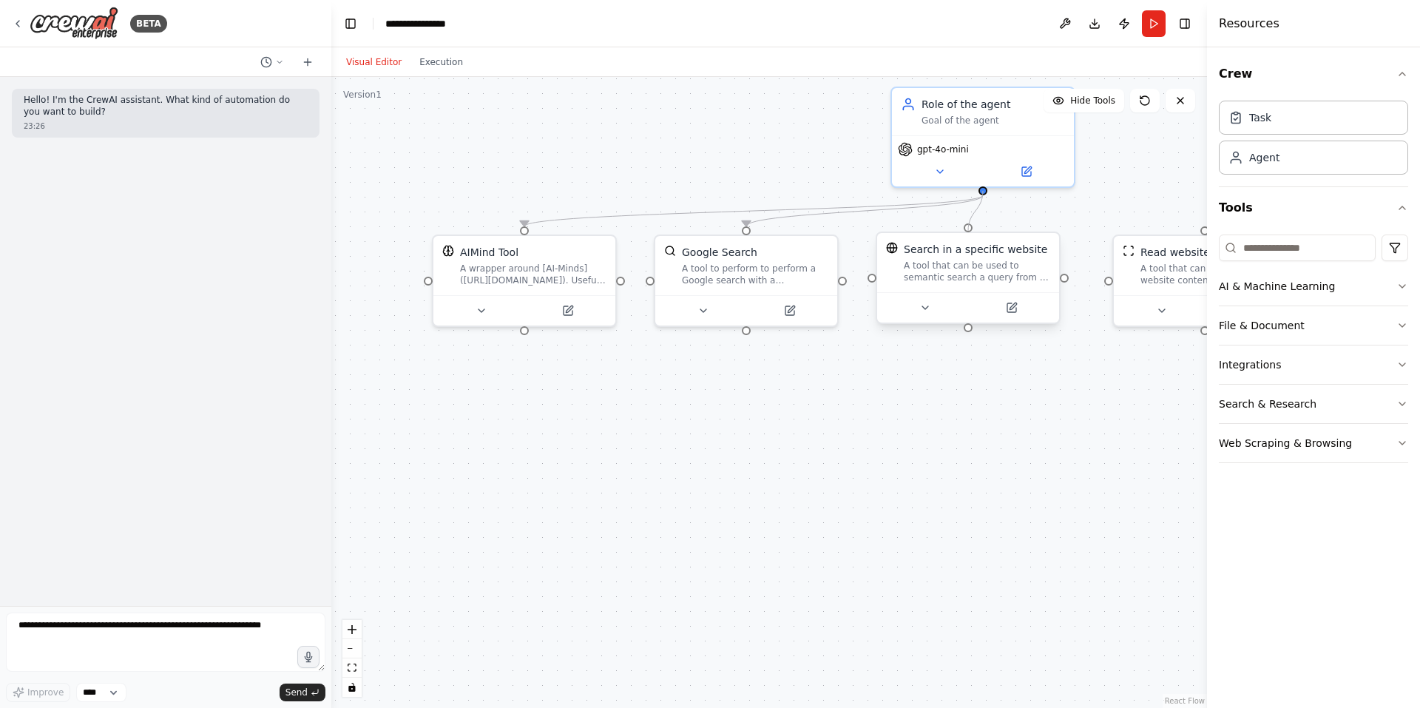
click at [967, 231] on div "AIMind Tool A wrapper around [AI-Minds]([URL][DOMAIN_NAME]). Useful for when yo…" at bounding box center [972, 431] width 875 height 631
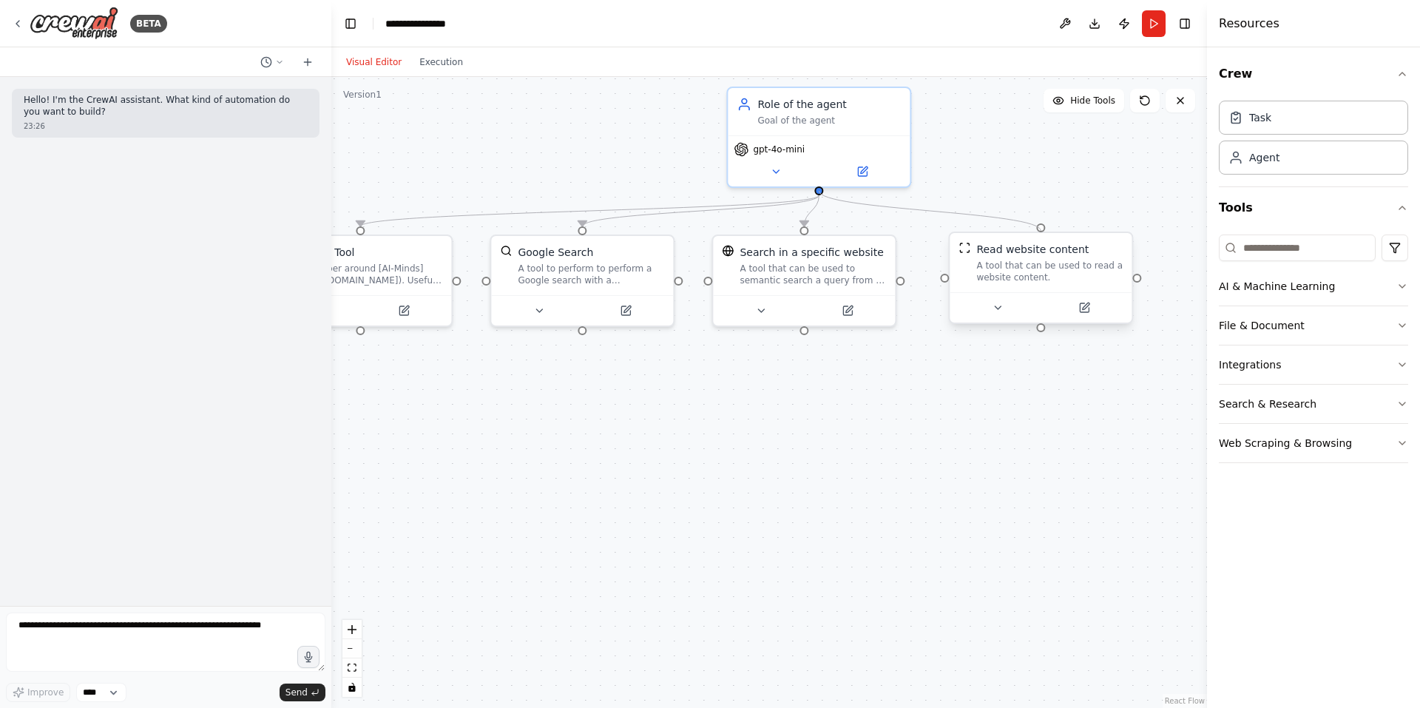
drag, startPoint x: 985, startPoint y: 192, endPoint x: 1038, endPoint y: 228, distance: 64.4
click at [1038, 228] on div "AIMind Tool A wrapper around [AI-Minds]([URL][DOMAIN_NAME]). Useful for when yo…" at bounding box center [808, 431] width 875 height 631
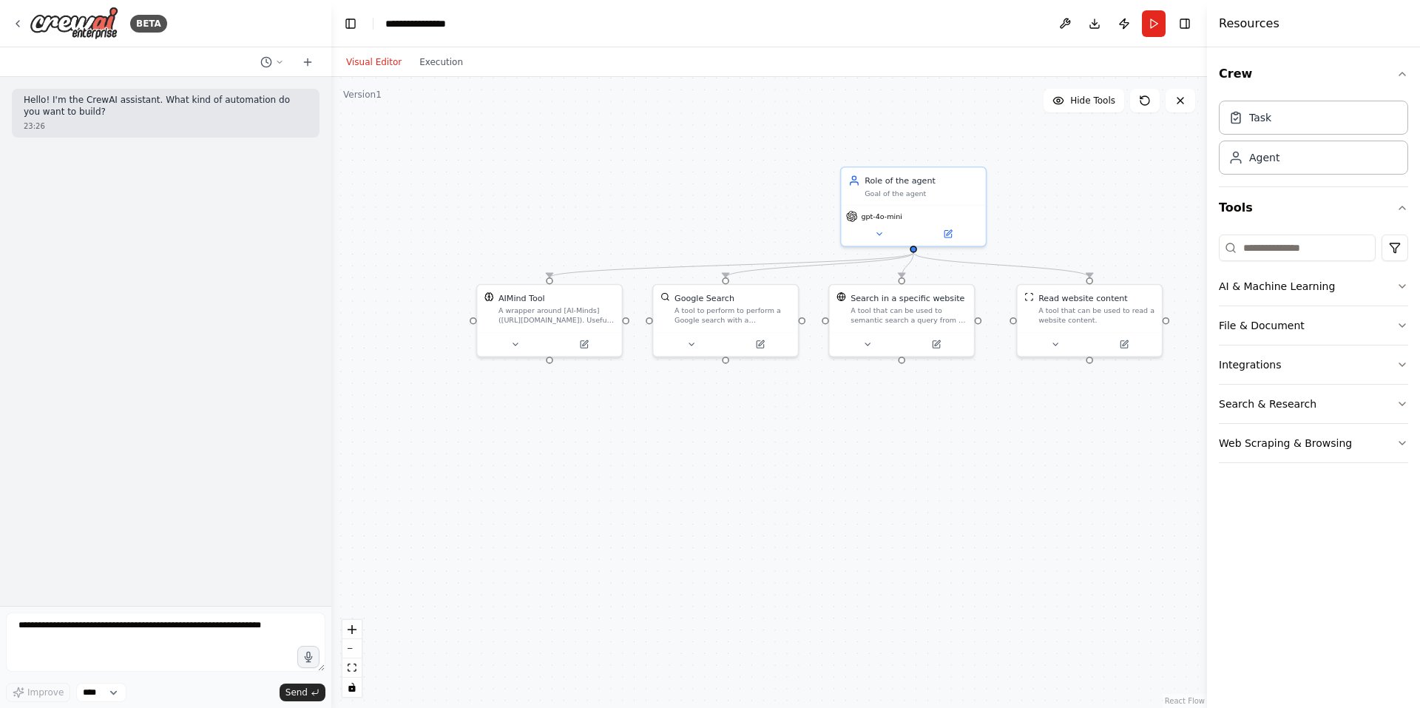
drag, startPoint x: 769, startPoint y: 350, endPoint x: 907, endPoint y: 416, distance: 153.1
click at [907, 416] on div ".deletable-edge-delete-btn { width: 20px; height: 20px; border: 0px solid #ffff…" at bounding box center [768, 392] width 875 height 631
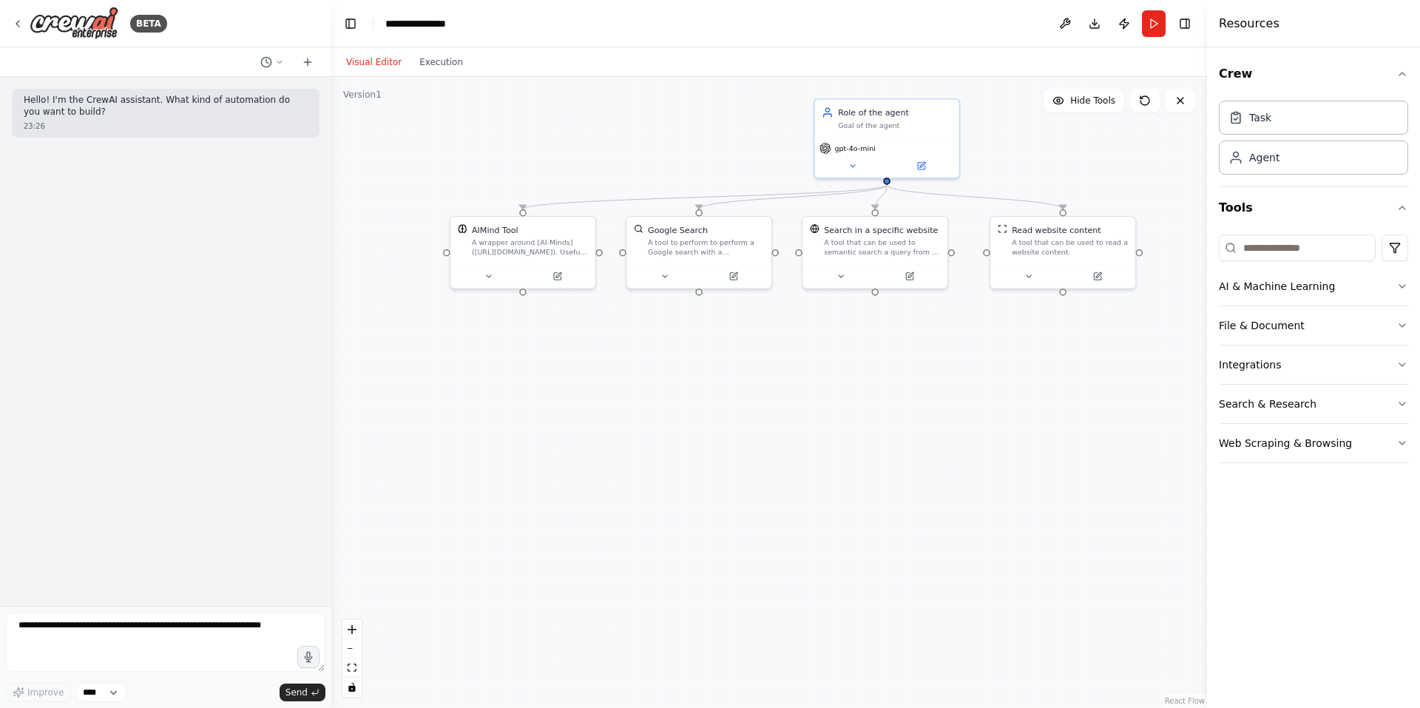
drag, startPoint x: 997, startPoint y: 429, endPoint x: 963, endPoint y: 376, distance: 62.6
click at [963, 376] on div ".deletable-edge-delete-btn { width: 20px; height: 20px; border: 0px solid #ffff…" at bounding box center [768, 392] width 875 height 631
click at [1267, 129] on div "Task" at bounding box center [1313, 117] width 189 height 34
click at [810, 389] on div "New Task Task description" at bounding box center [851, 373] width 144 height 35
click at [812, 407] on button at bounding box center [804, 403] width 41 height 14
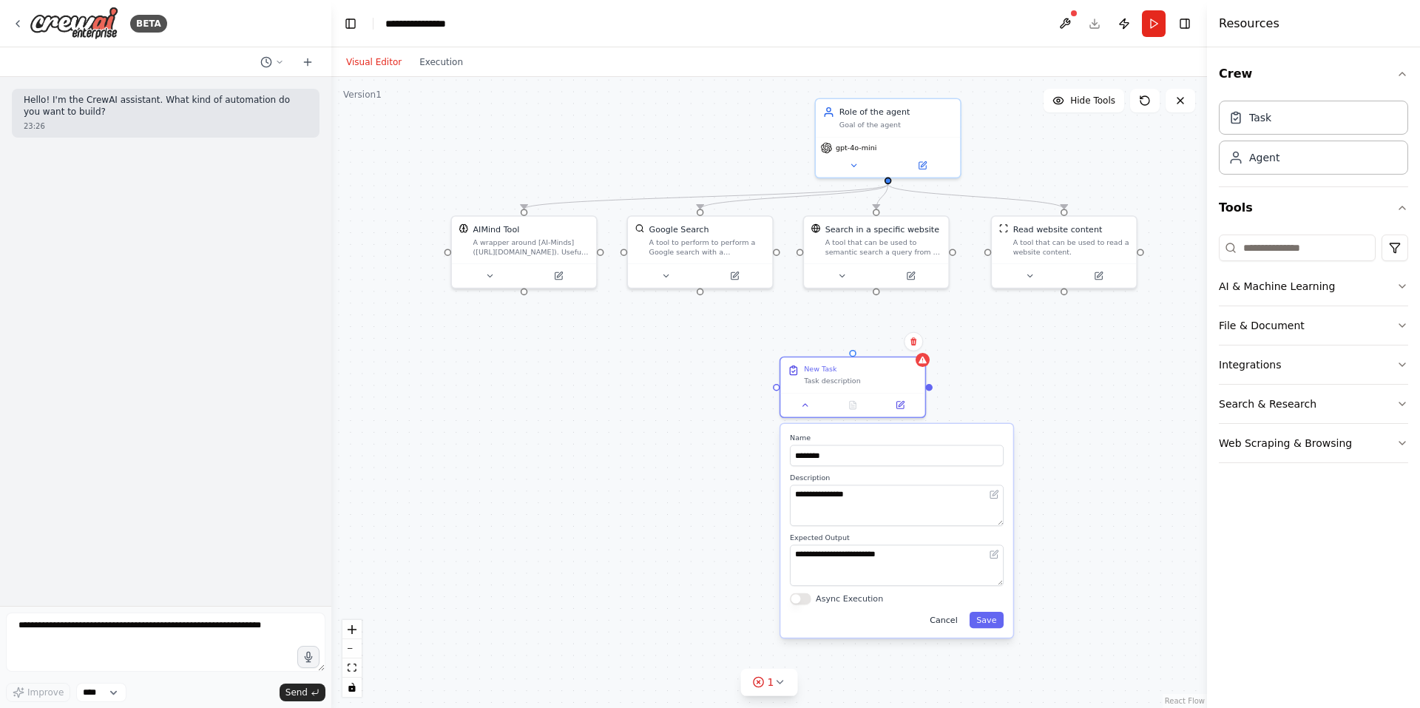
click at [939, 620] on button "Cancel" at bounding box center [944, 620] width 42 height 16
click at [915, 342] on icon at bounding box center [913, 341] width 6 height 8
click at [870, 339] on button "Confirm" at bounding box center [871, 342] width 52 height 18
click at [865, 348] on button "Confirm" at bounding box center [871, 341] width 52 height 18
click at [1310, 293] on button "AI & Machine Learning" at bounding box center [1313, 286] width 189 height 38
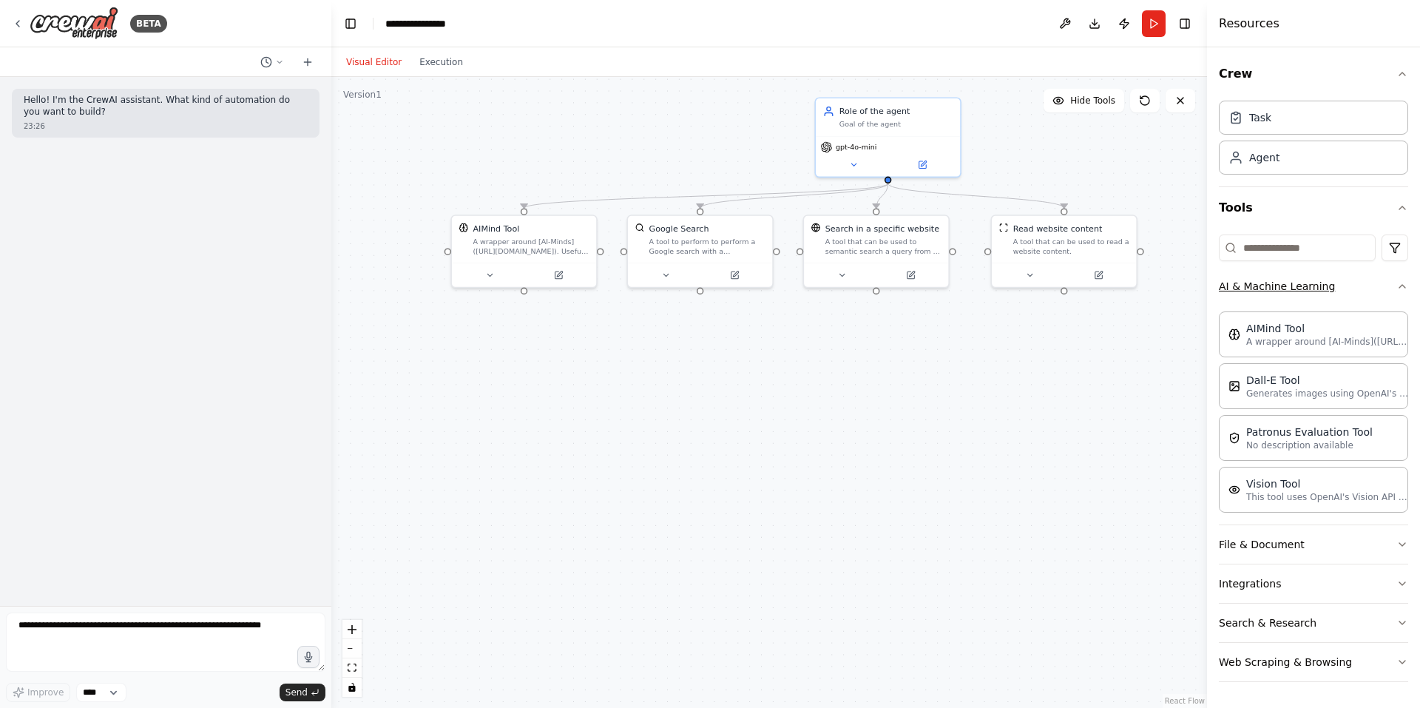
click at [1310, 293] on button "AI & Machine Learning" at bounding box center [1313, 286] width 189 height 38
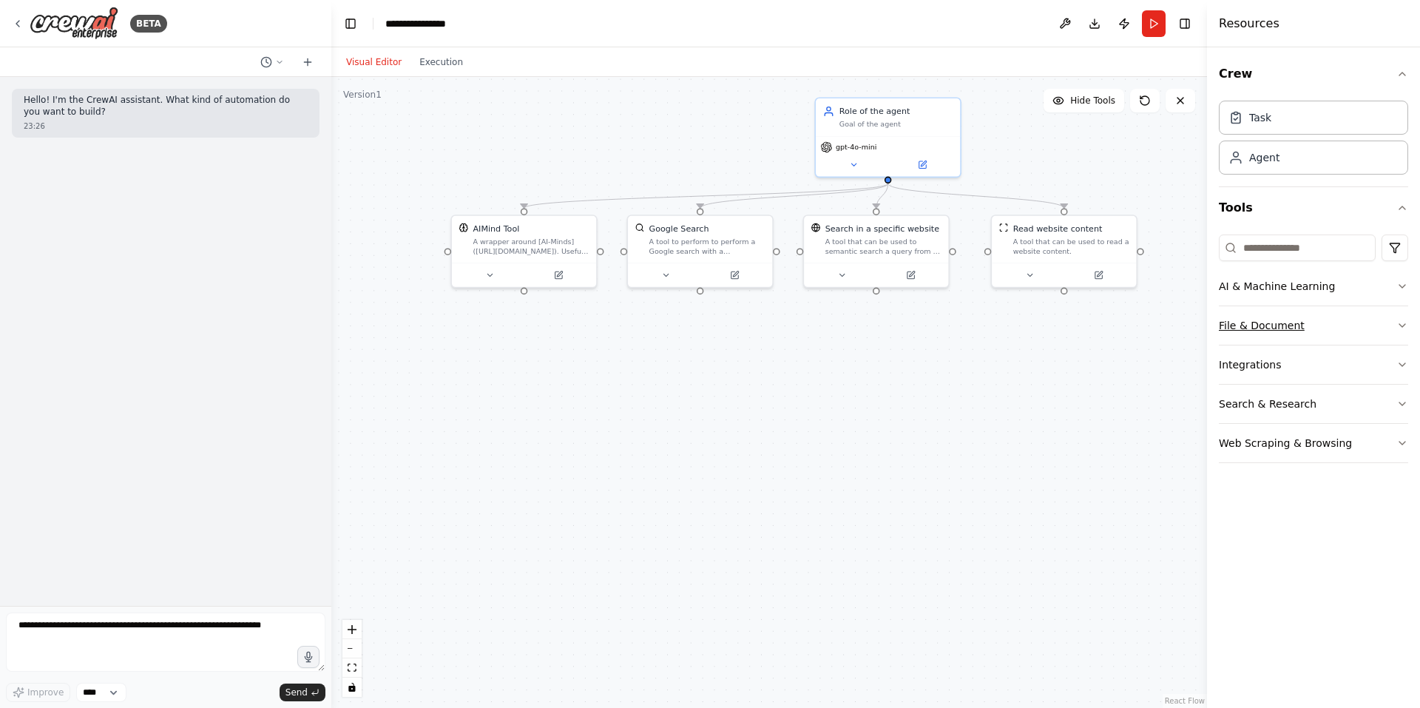
click at [1299, 325] on button "File & Document" at bounding box center [1313, 325] width 189 height 38
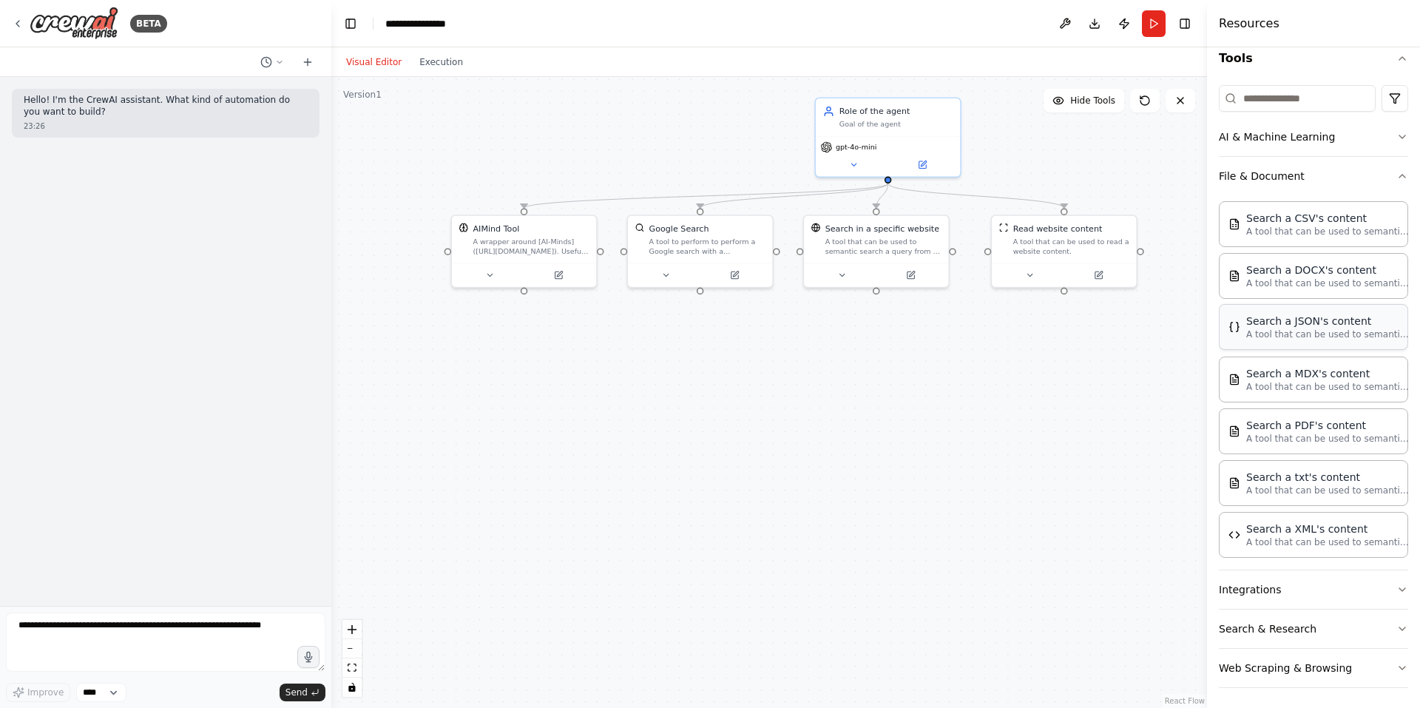
scroll to position [153, 0]
click at [1277, 569] on button "Integrations" at bounding box center [1313, 585] width 189 height 38
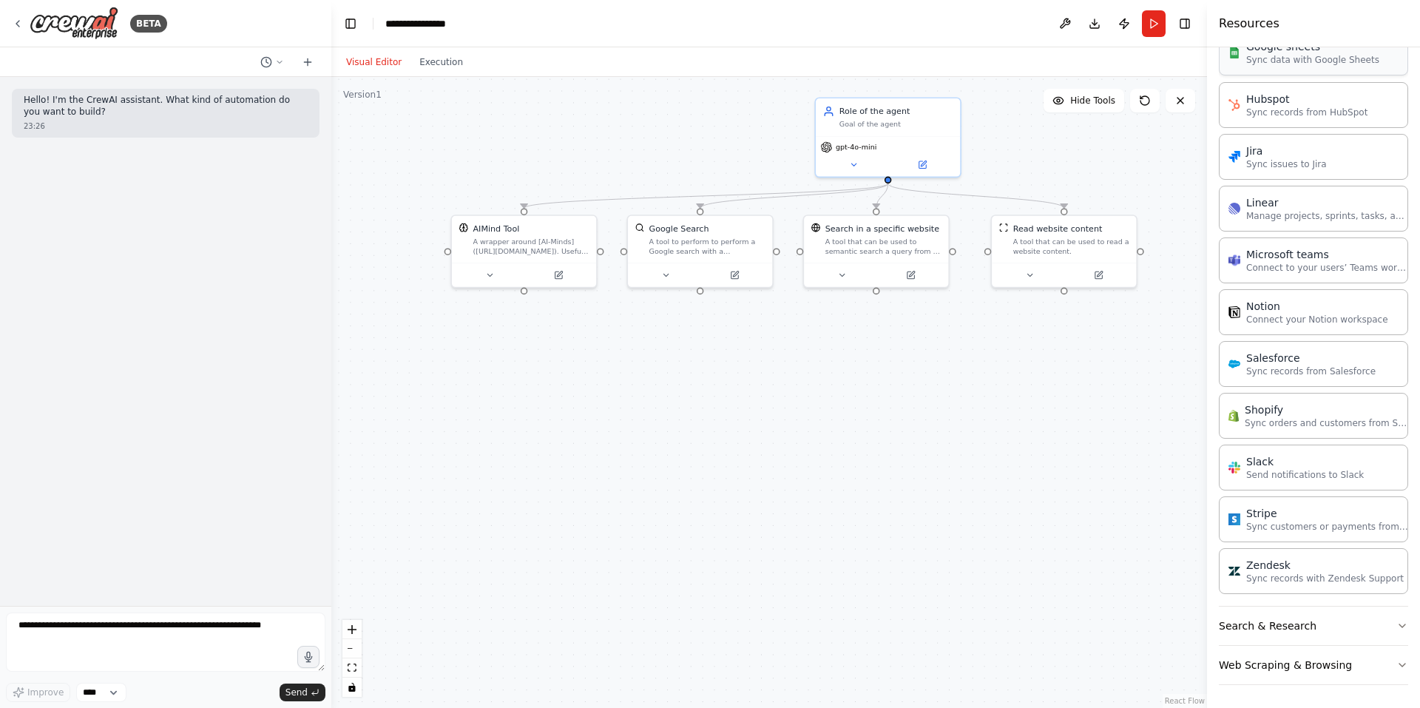
scroll to position [1148, 0]
click at [1284, 615] on button "Search & Research" at bounding box center [1313, 625] width 189 height 38
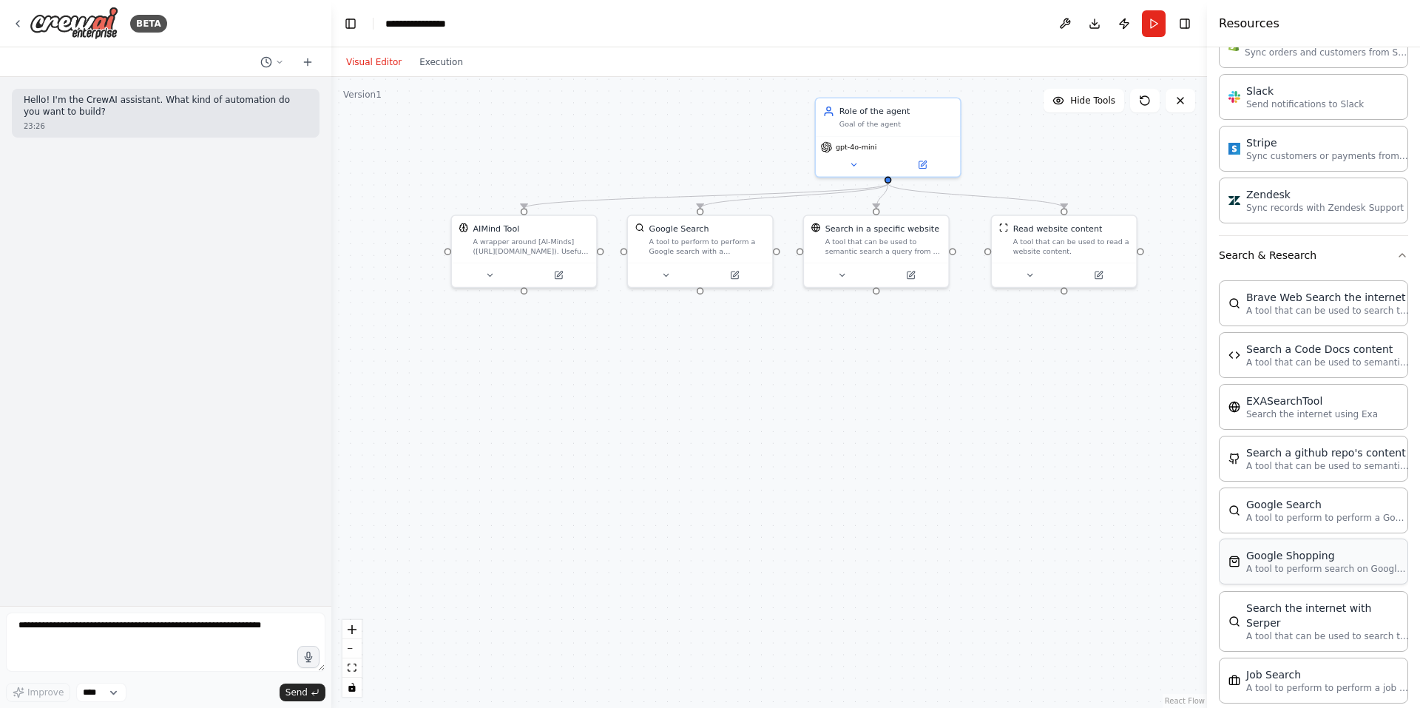
scroll to position [1900, 0]
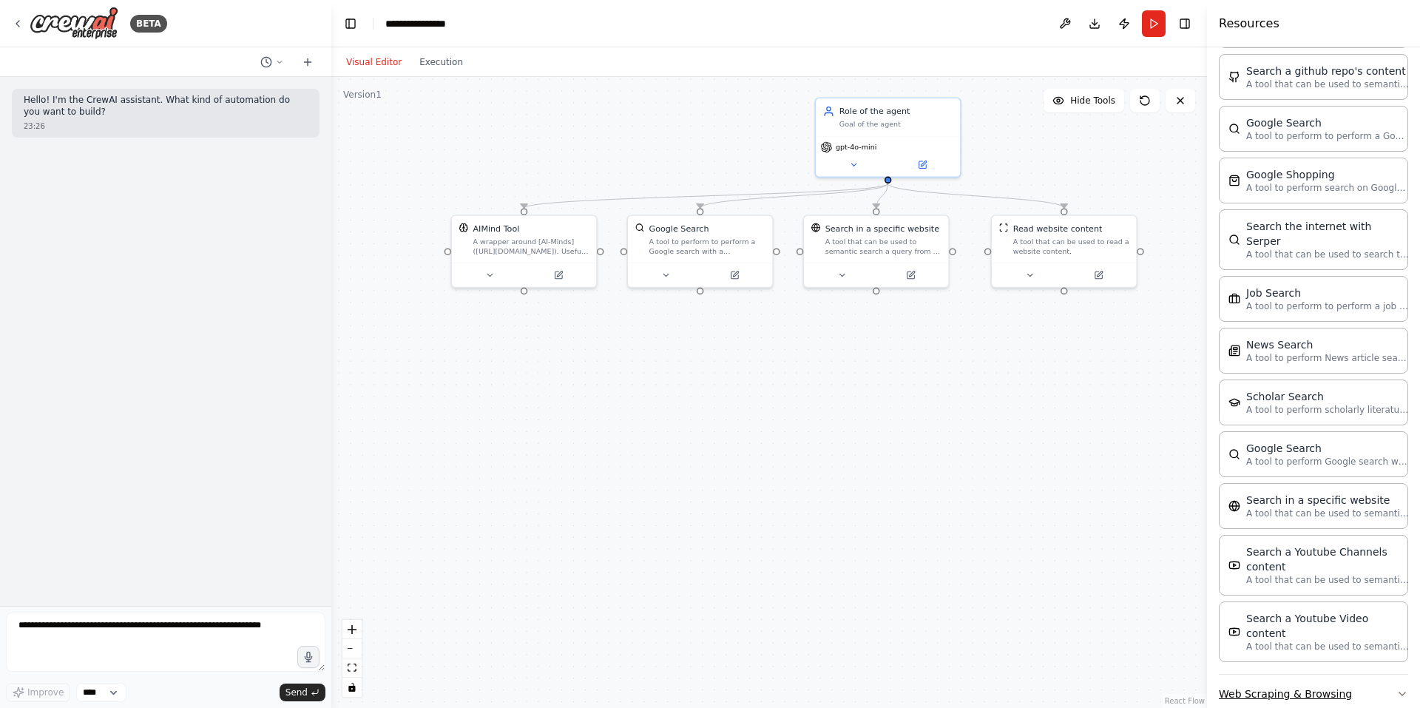
click at [1272, 674] on button "Web Scraping & Browsing" at bounding box center [1313, 693] width 189 height 38
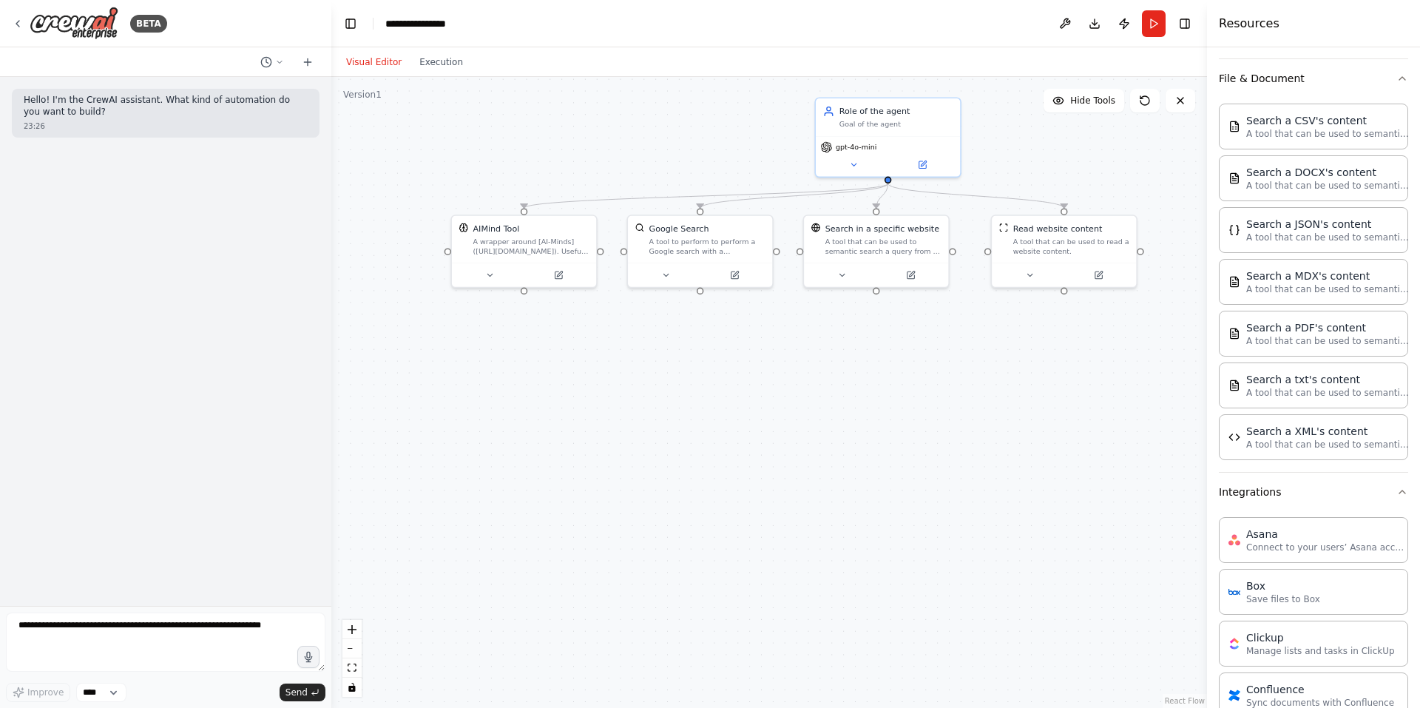
scroll to position [51, 0]
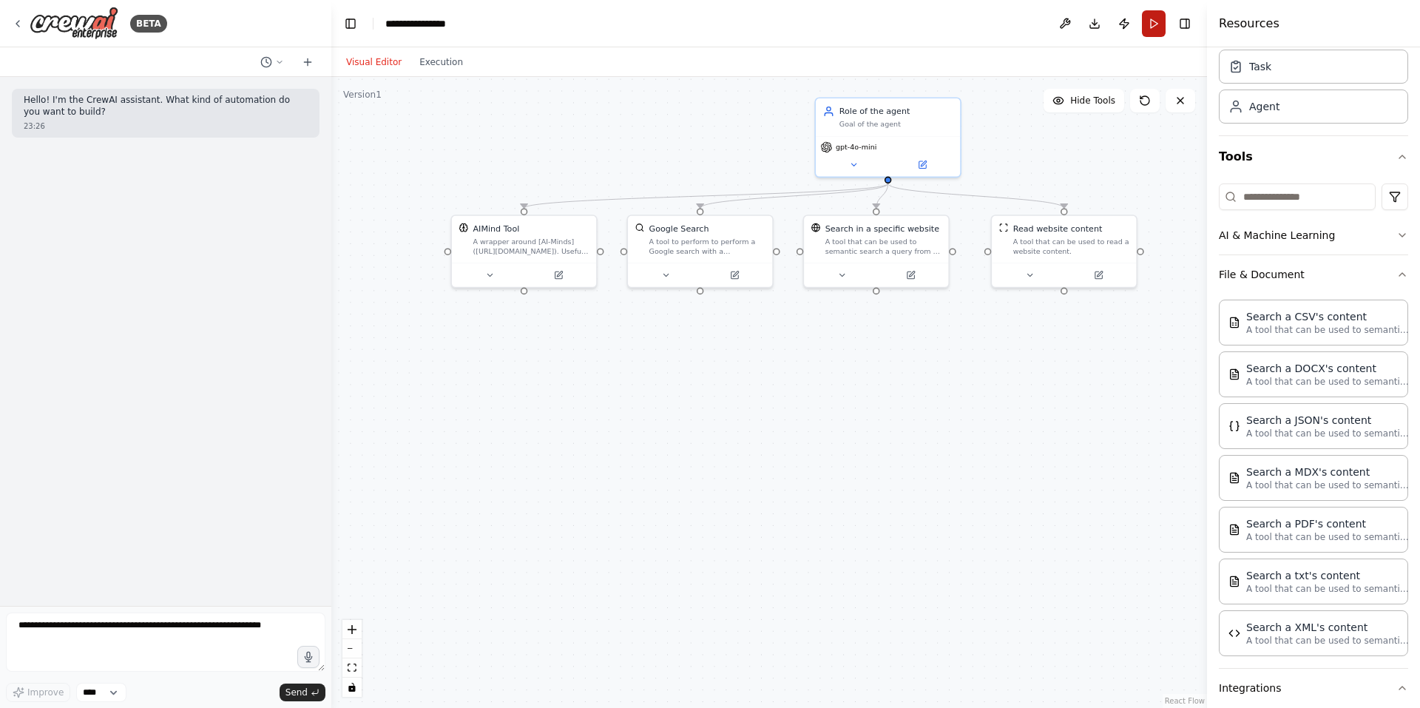
click at [1145, 27] on button "Run" at bounding box center [1154, 23] width 24 height 27
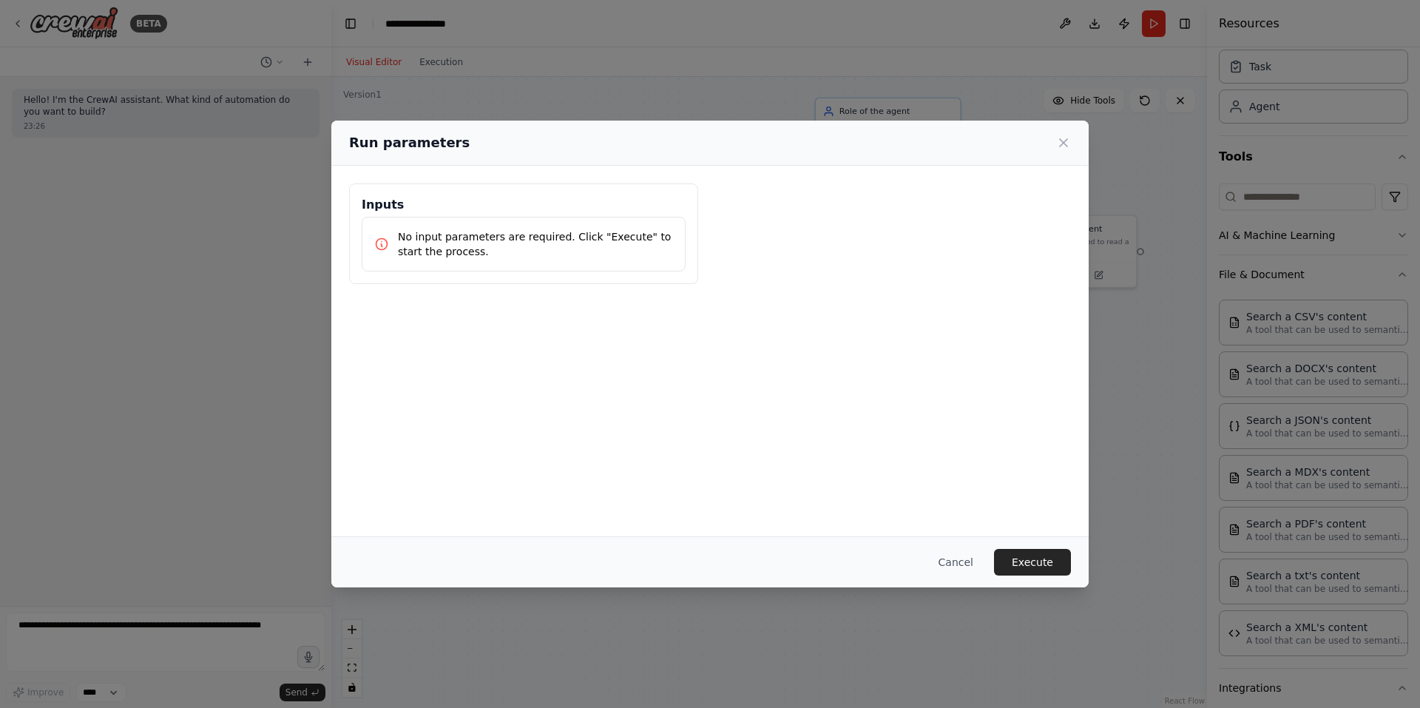
click at [1020, 578] on div "Cancel Execute" at bounding box center [709, 561] width 757 height 51
click at [1020, 561] on button "Execute" at bounding box center [1032, 562] width 77 height 27
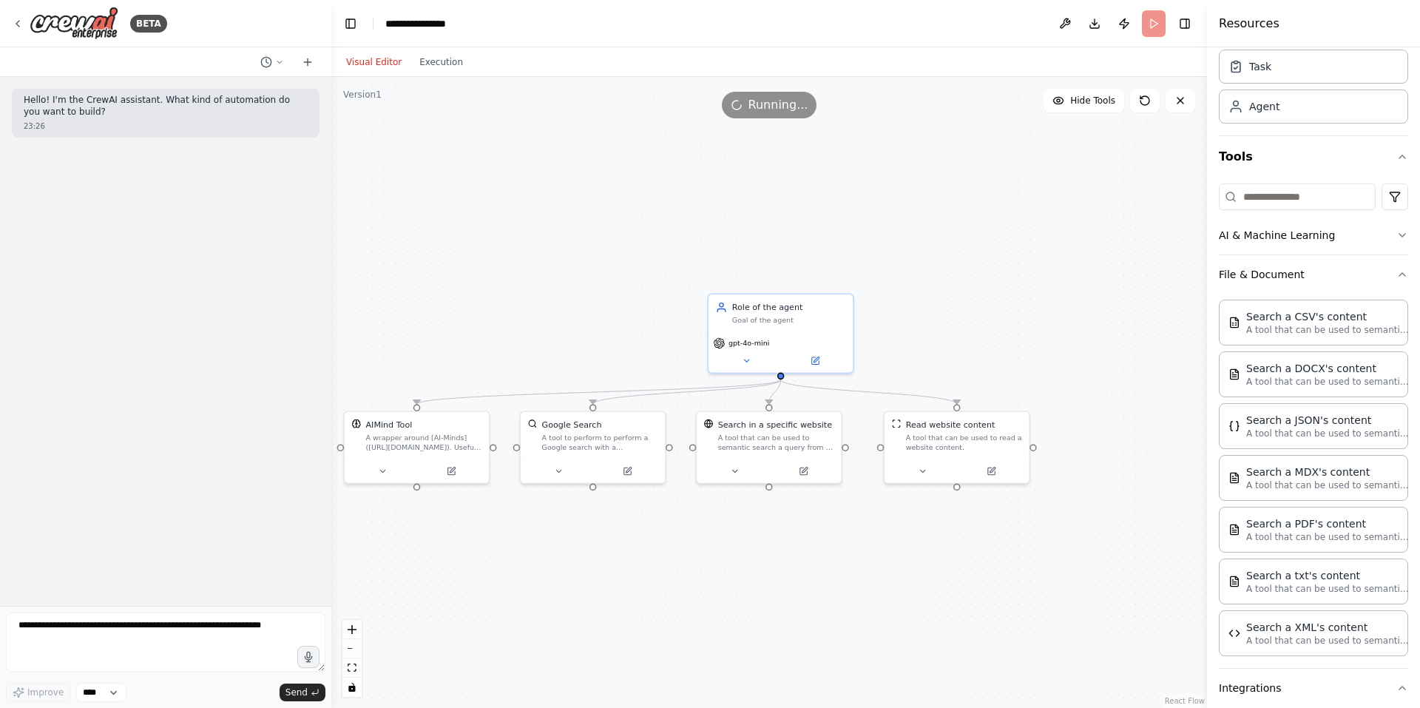
drag, startPoint x: 769, startPoint y: 353, endPoint x: 662, endPoint y: 549, distance: 223.4
click at [662, 549] on div ".deletable-edge-delete-btn { width: 20px; height: 20px; border: 0px solid #ffff…" at bounding box center [768, 392] width 875 height 631
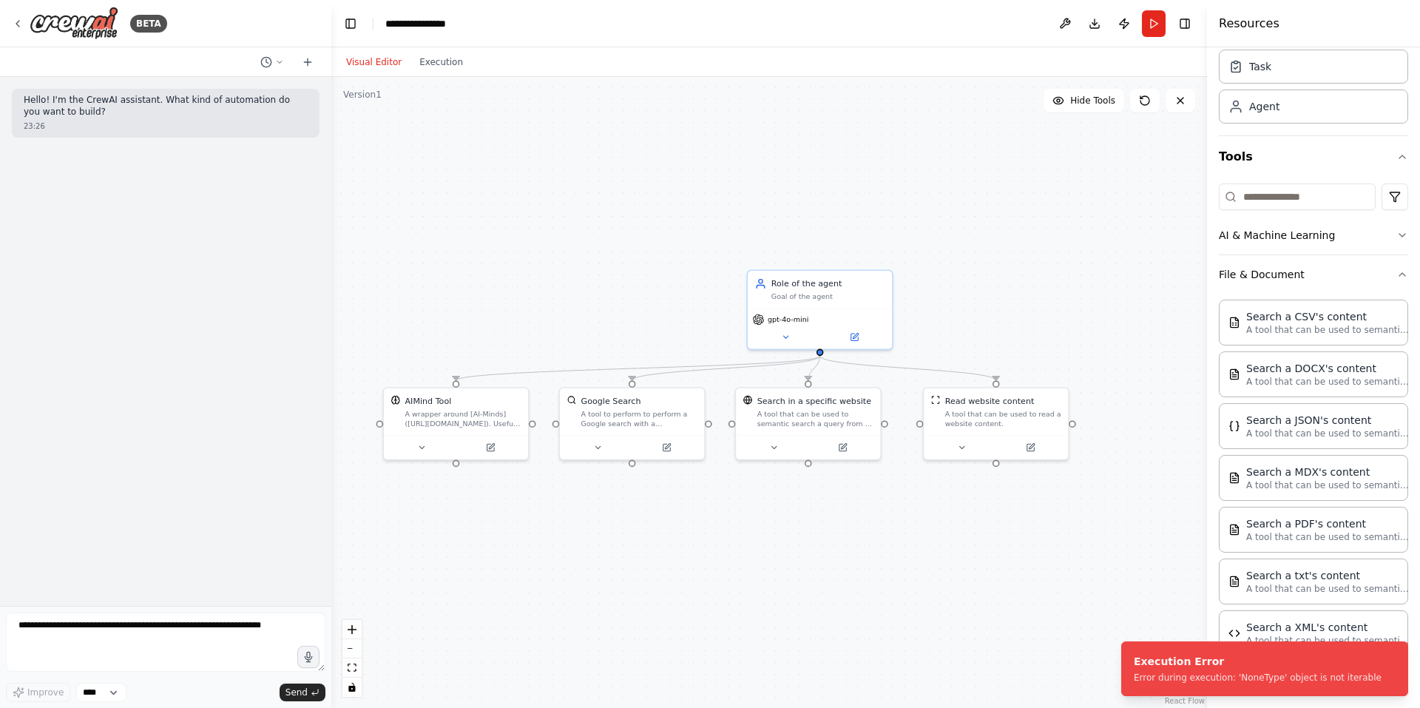
drag, startPoint x: 662, startPoint y: 549, endPoint x: 701, endPoint y: 525, distance: 45.8
click at [701, 525] on div ".deletable-edge-delete-btn { width: 20px; height: 20px; border: 0px solid #ffff…" at bounding box center [768, 392] width 875 height 631
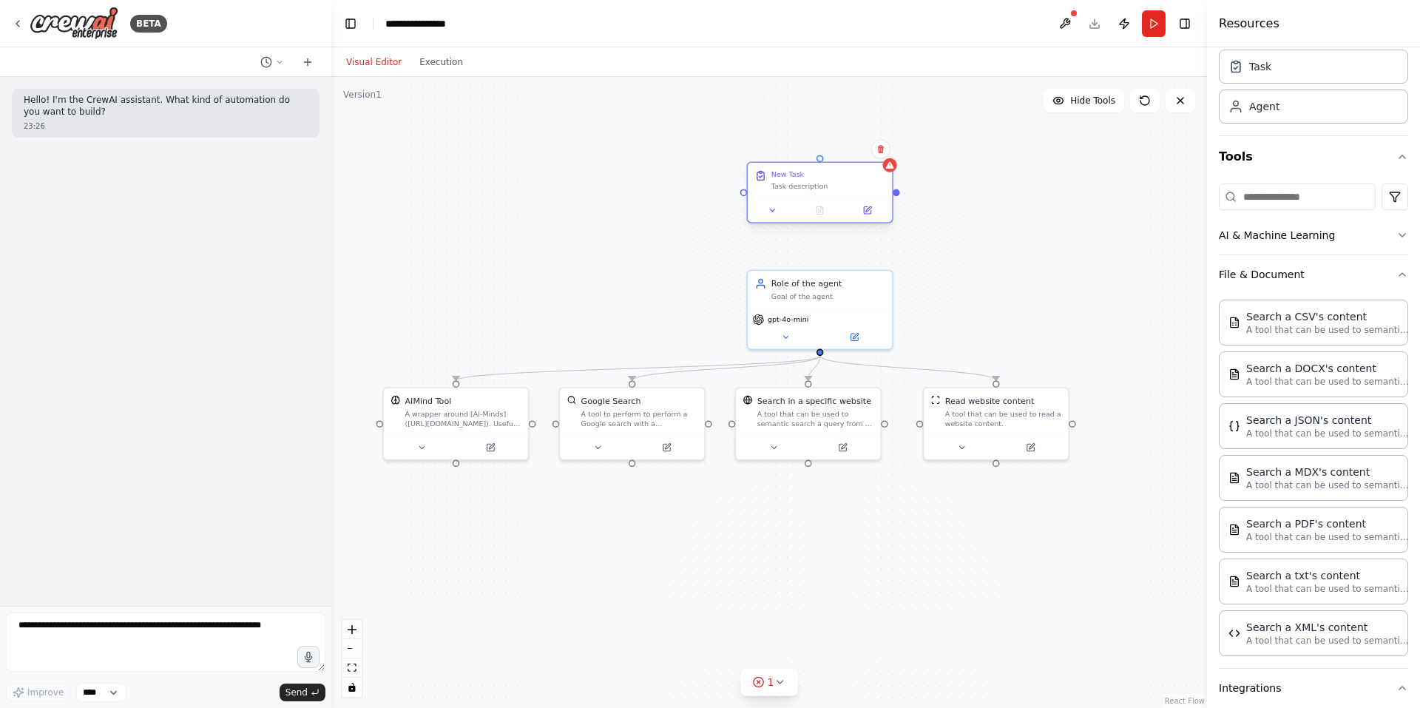
drag, startPoint x: 824, startPoint y: 205, endPoint x: 830, endPoint y: 175, distance: 30.9
click at [830, 175] on div "New Task Task description" at bounding box center [828, 180] width 114 height 21
drag, startPoint x: 819, startPoint y: 160, endPoint x: 823, endPoint y: 344, distance: 184.2
click at [823, 344] on div "AIMind Tool A wrapper around [AI-Minds](https://mindsdb.com/minds). Useful for …" at bounding box center [811, 543] width 695 height 501
click at [764, 220] on button at bounding box center [772, 214] width 41 height 14
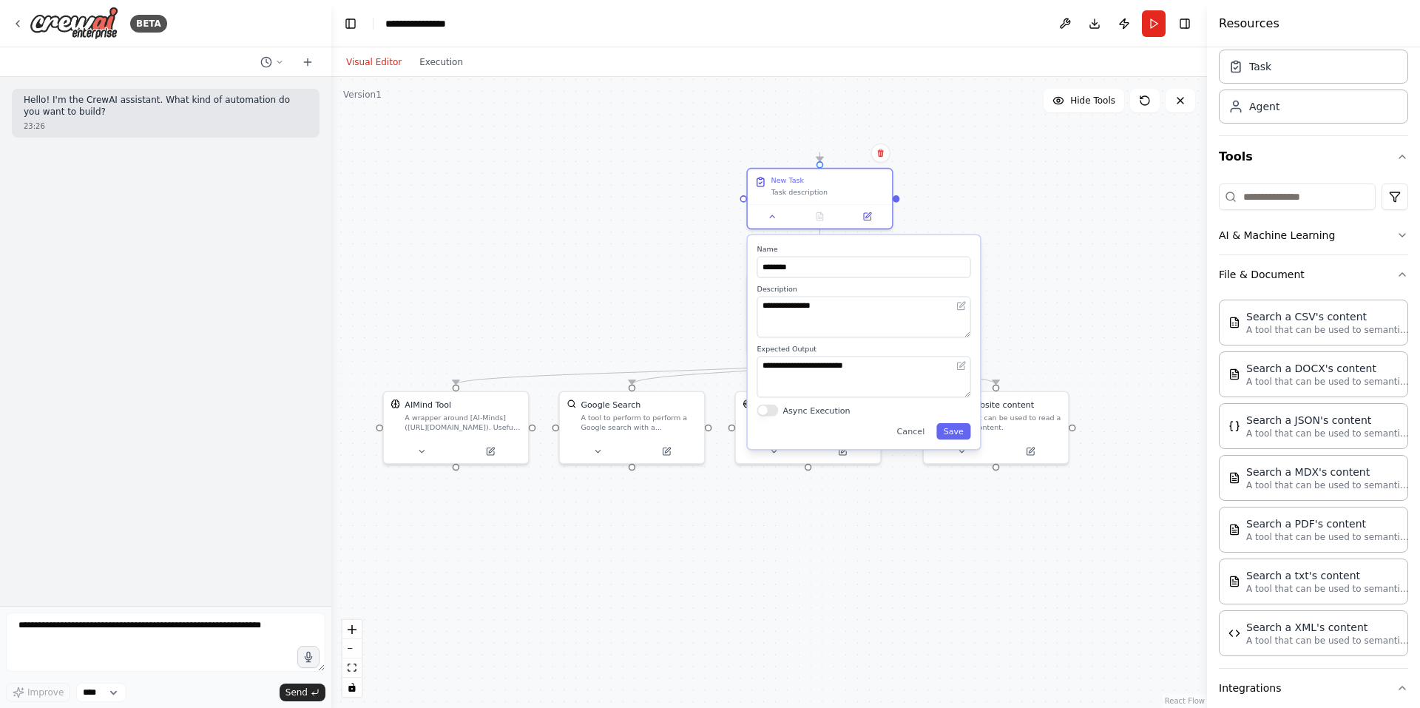
click at [809, 278] on div "**********" at bounding box center [864, 342] width 232 height 214
click at [807, 271] on input "********" at bounding box center [864, 267] width 214 height 21
type input "*"
type input "*****"
click at [824, 320] on textarea "**********" at bounding box center [864, 317] width 214 height 41
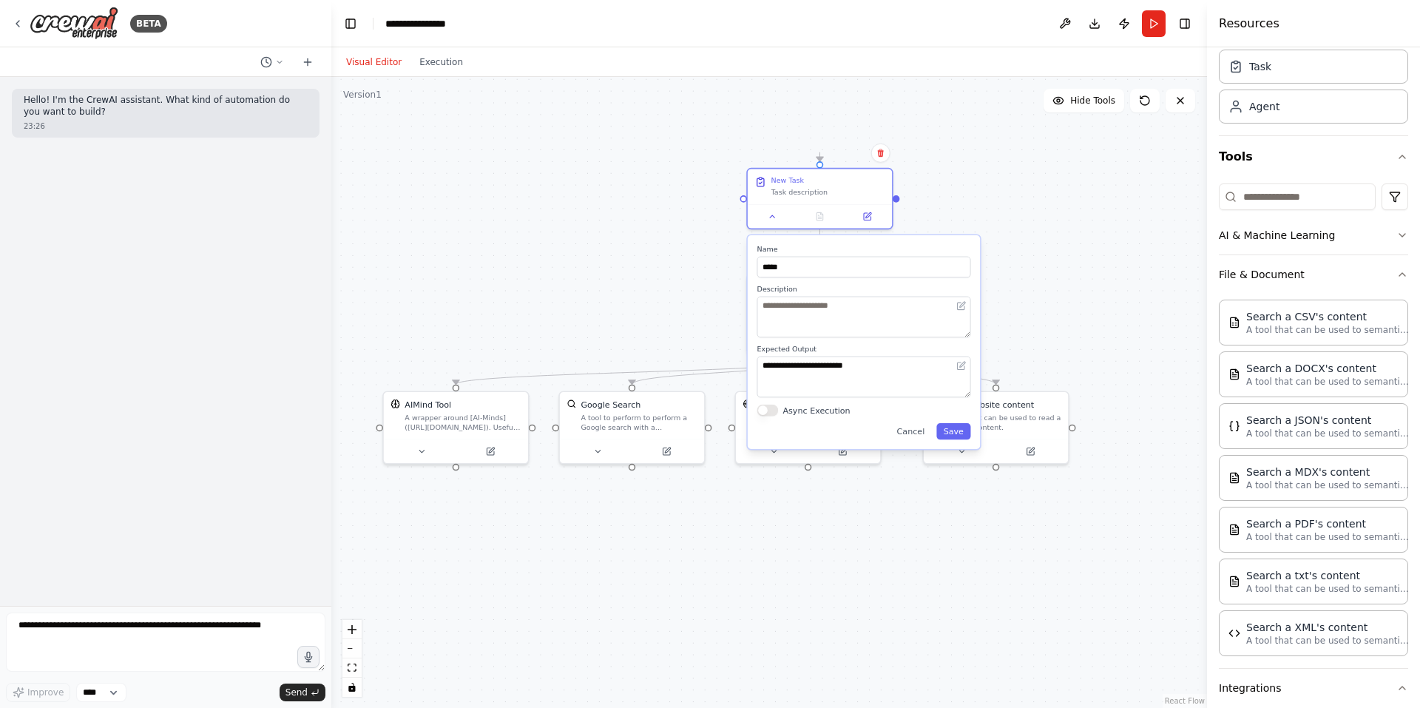
click at [513, 209] on div ".deletable-edge-delete-btn { width: 20px; height: 20px; border: 0px solid #ffff…" at bounding box center [768, 392] width 875 height 631
click at [1140, 27] on header "**********" at bounding box center [768, 23] width 875 height 47
click at [1148, 27] on button "Run" at bounding box center [1154, 23] width 24 height 27
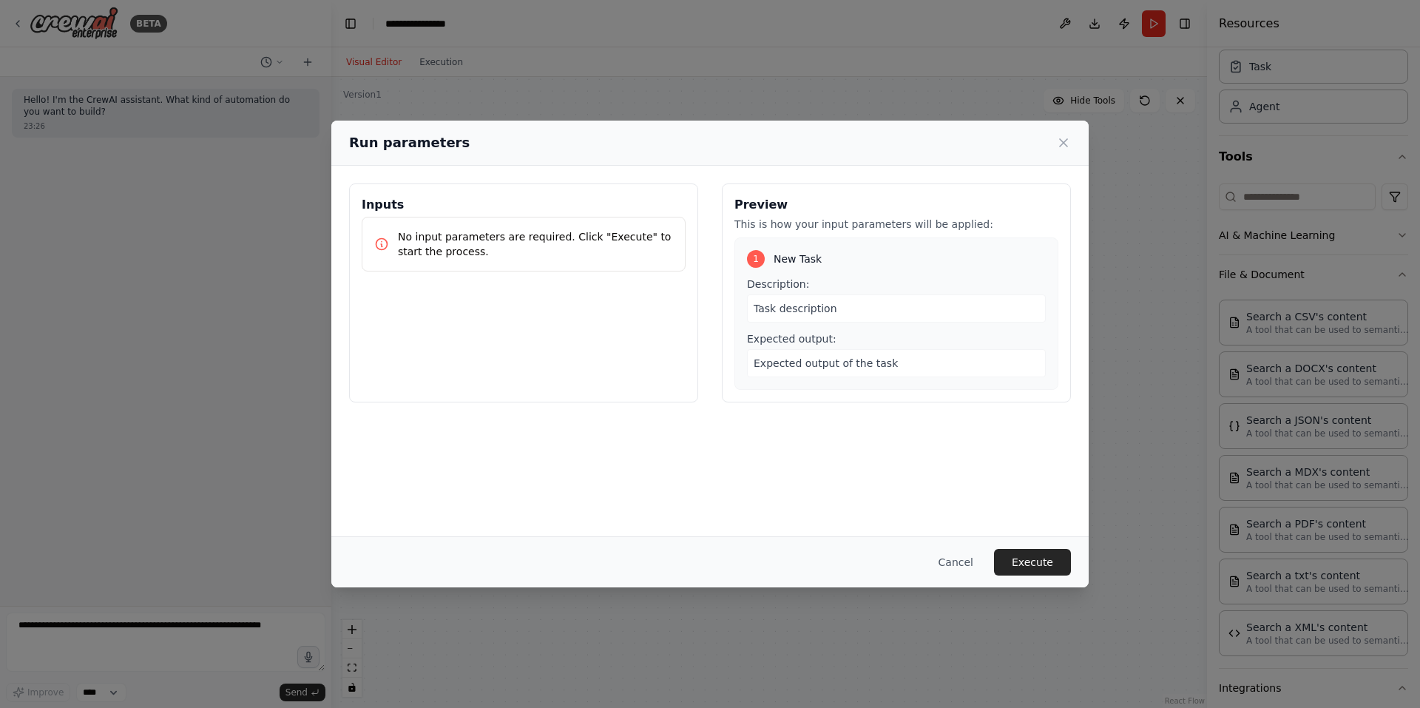
click at [764, 315] on div "Task description" at bounding box center [896, 308] width 299 height 28
click at [764, 307] on span "Task description" at bounding box center [795, 308] width 84 height 12
click at [472, 285] on div "Inputs No input parameters are required. Click "Execute" to start the process." at bounding box center [523, 292] width 349 height 219
click at [997, 556] on div "Cancel Execute" at bounding box center [710, 562] width 722 height 27
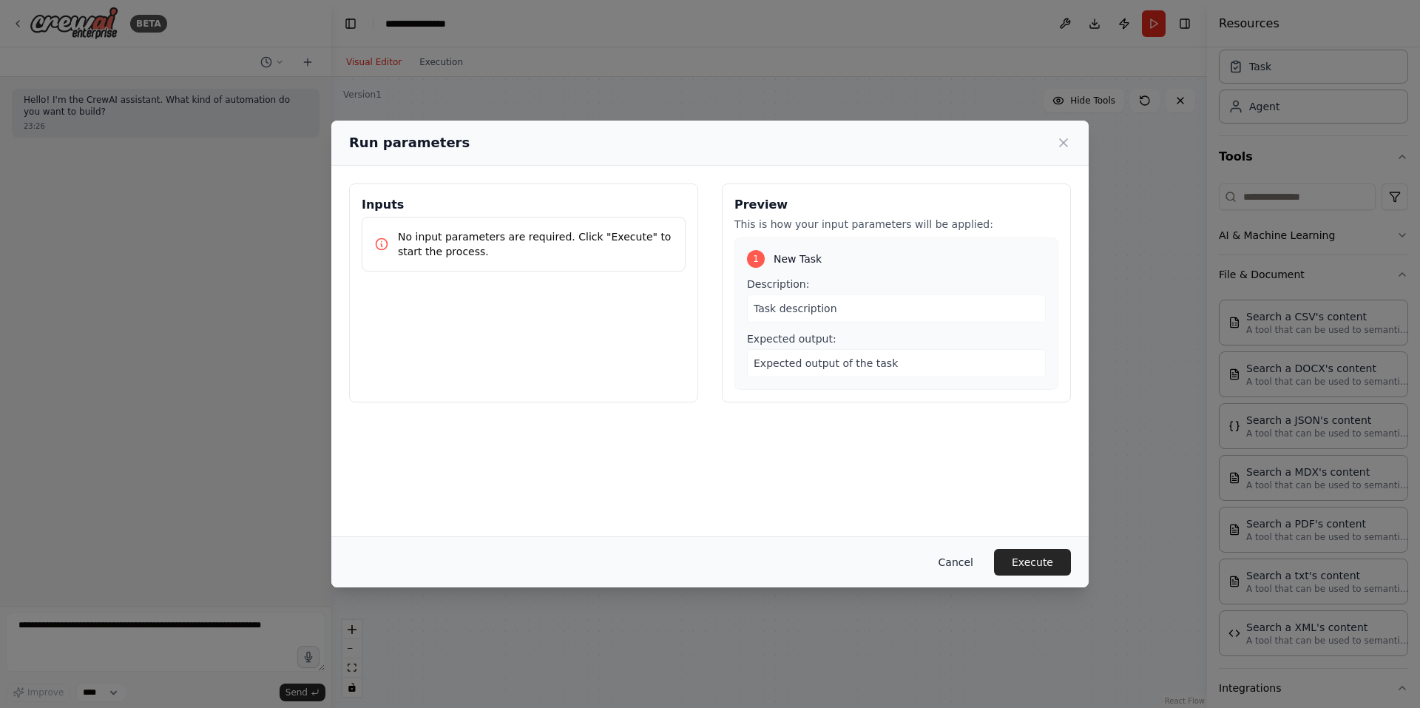
click at [979, 557] on button "Cancel" at bounding box center [956, 562] width 58 height 27
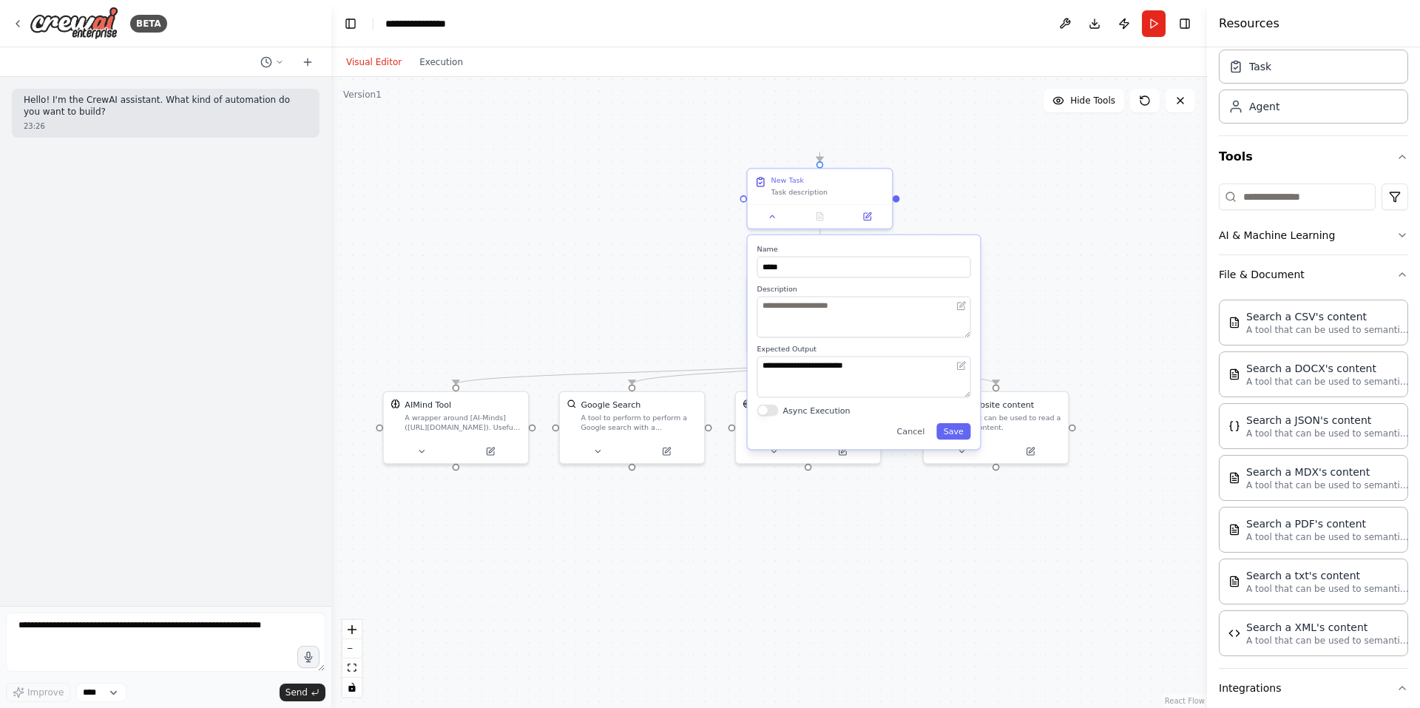
click at [963, 548] on div ".deletable-edge-delete-btn { width: 20px; height: 20px; border: 0px solid #ffff…" at bounding box center [768, 392] width 875 height 631
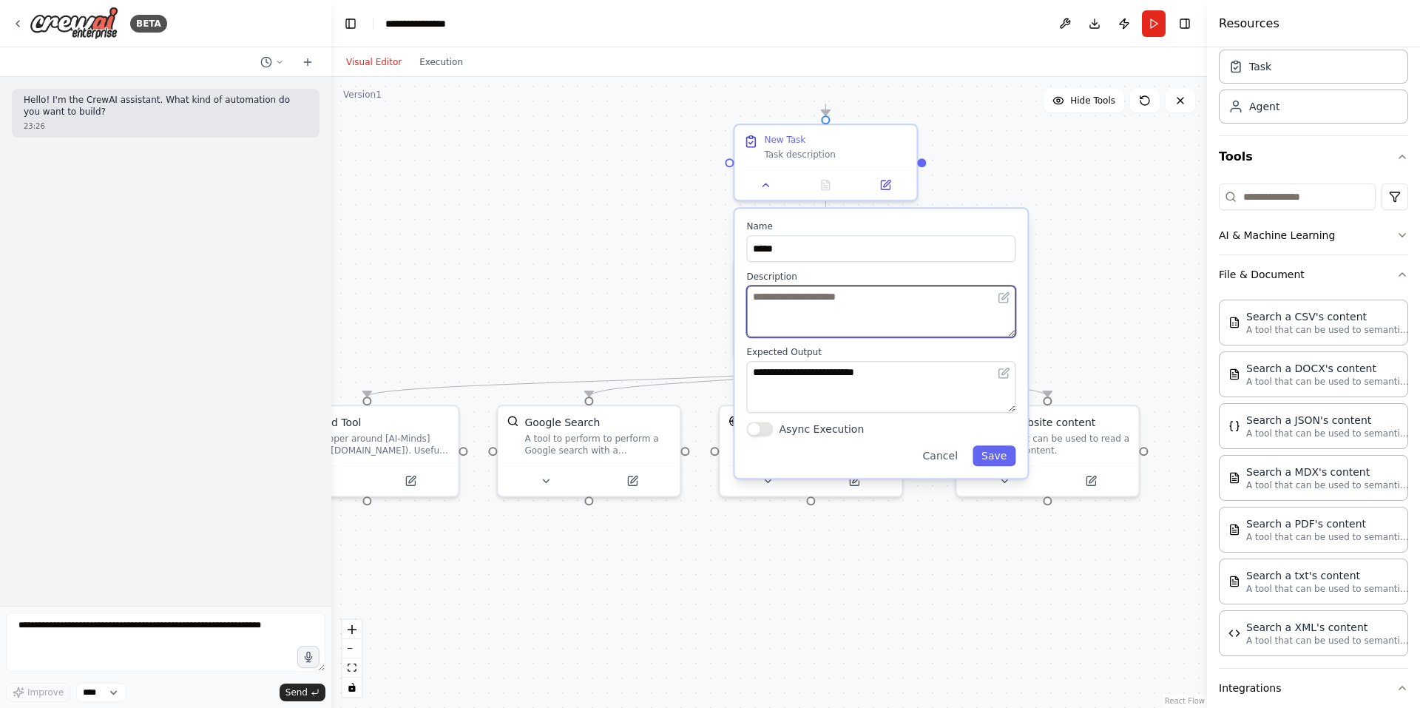
click at [793, 322] on textarea at bounding box center [880, 311] width 269 height 52
paste textarea "**********"
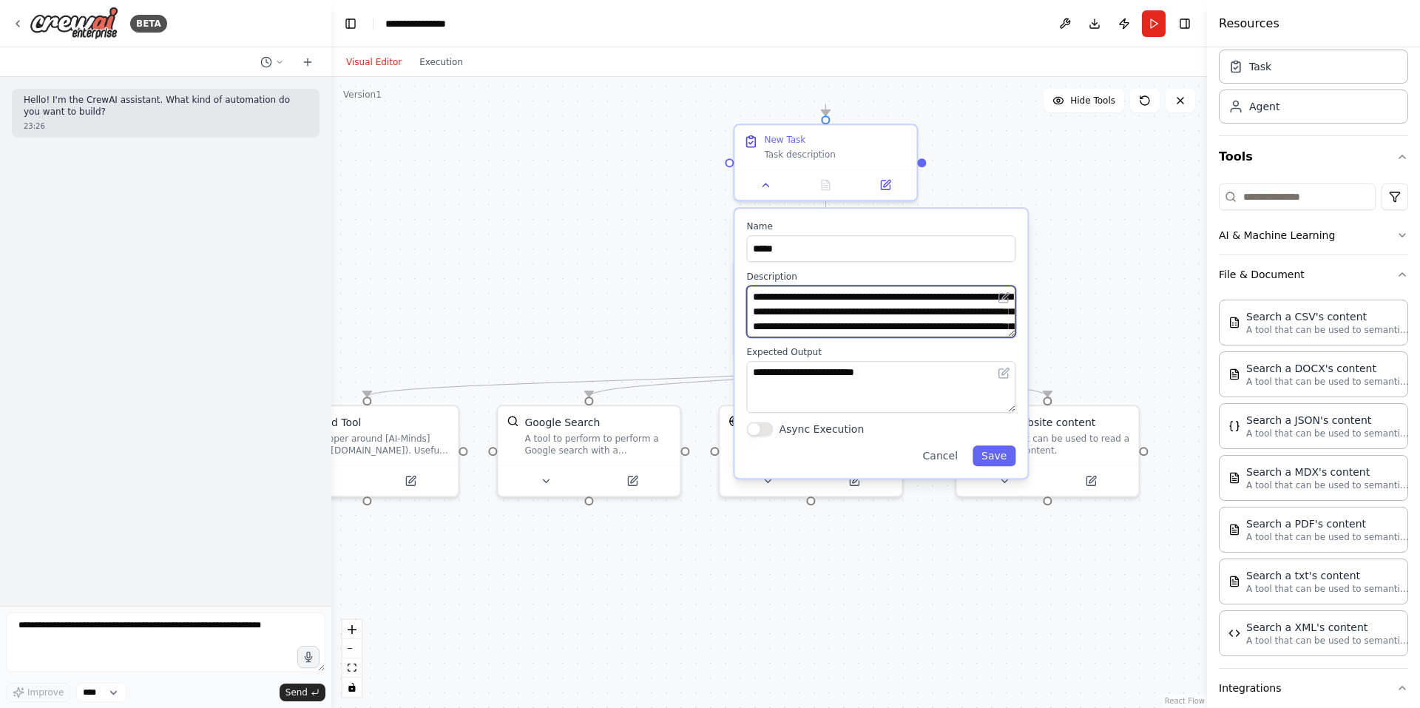
scroll to position [41, 0]
type textarea "**********"
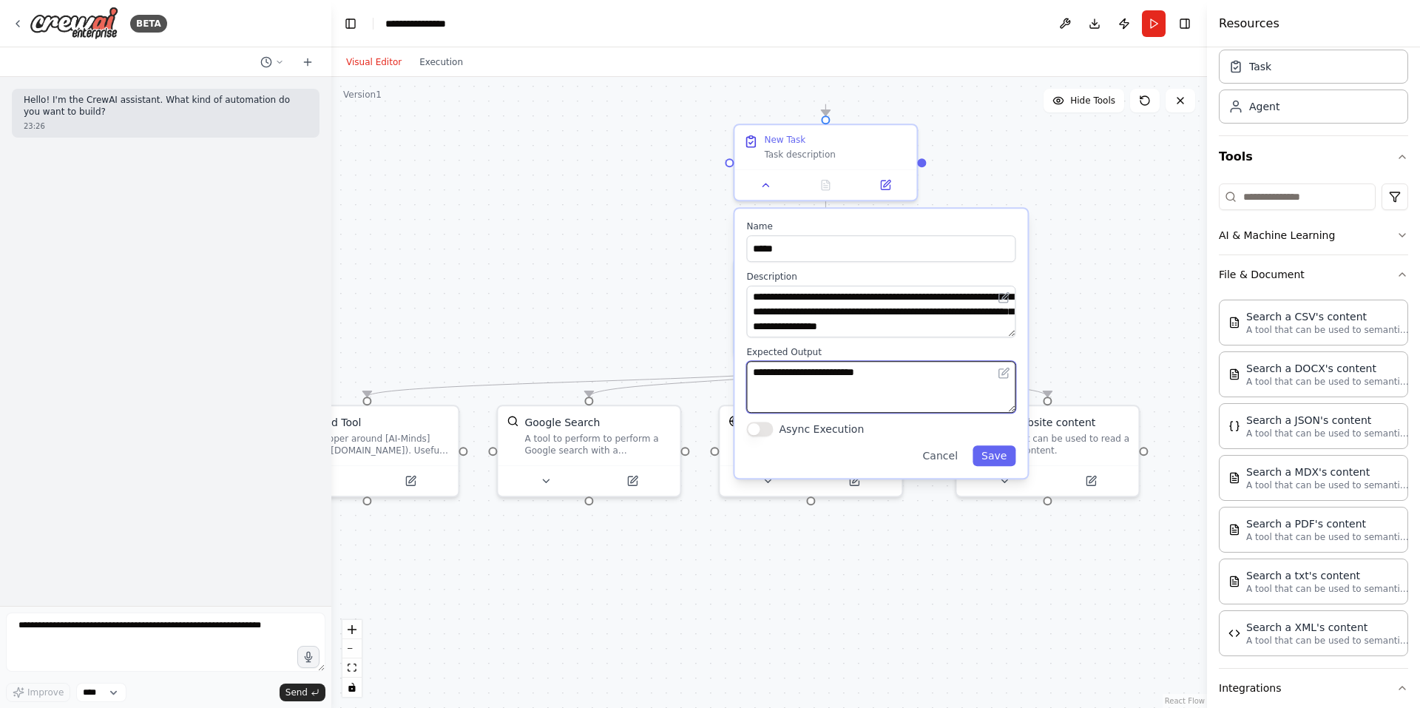
click at [842, 392] on textarea "**********" at bounding box center [880, 387] width 269 height 52
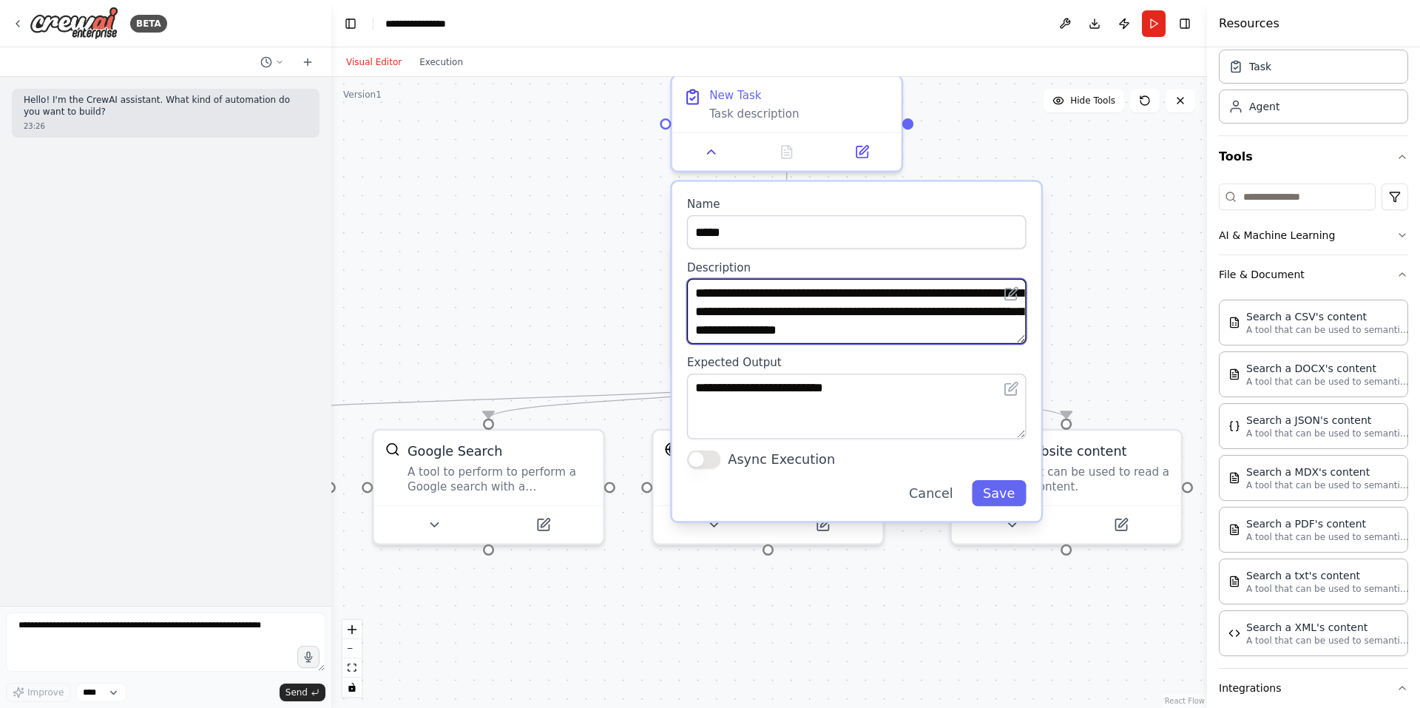
scroll to position [44, 0]
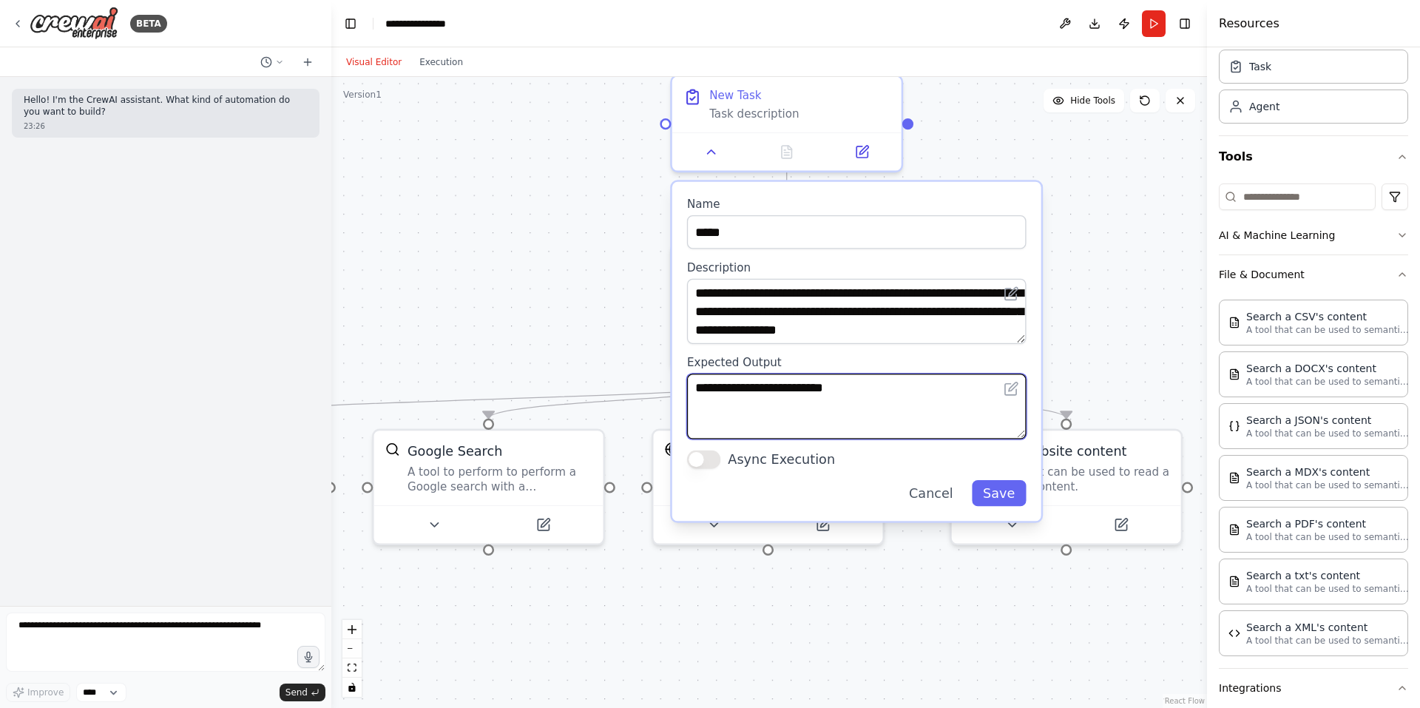
click at [797, 419] on textarea "**********" at bounding box center [856, 405] width 339 height 65
paste textarea "**********"
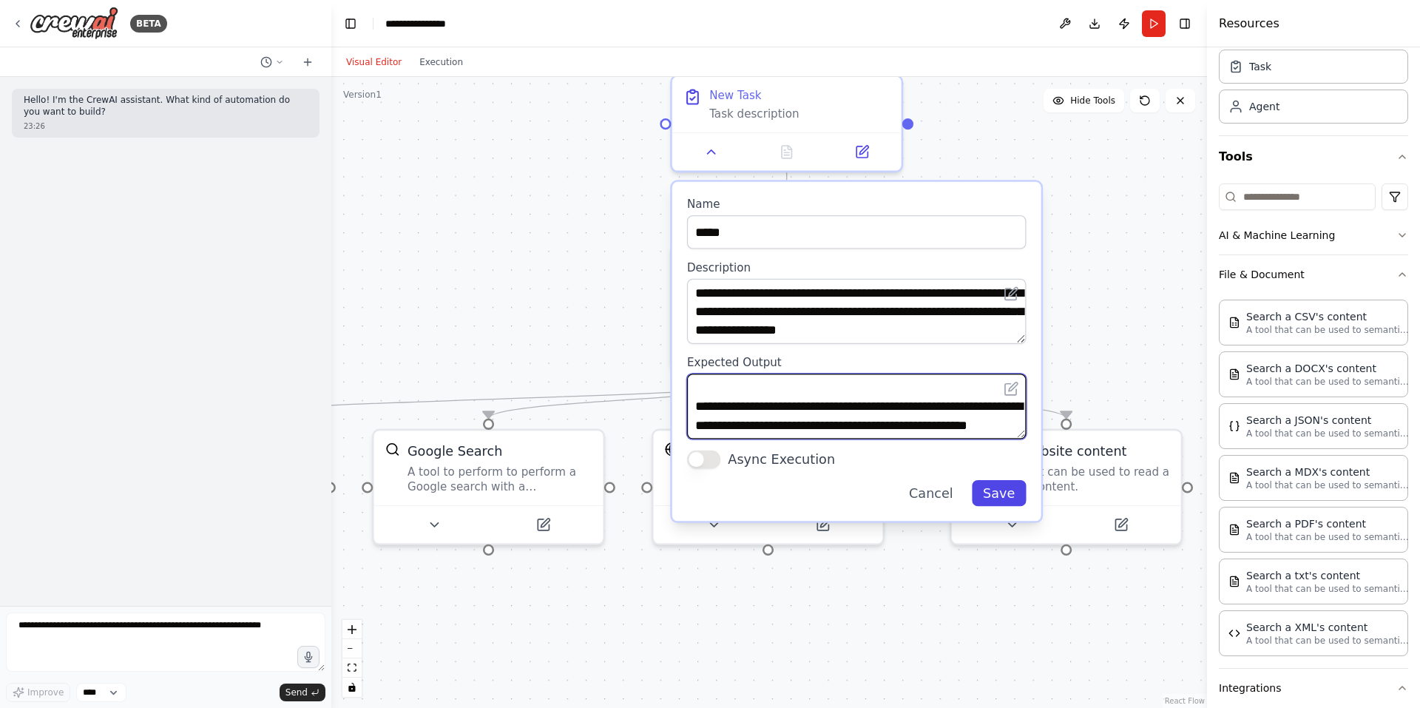
type textarea "**********"
click at [1023, 495] on button "Save" at bounding box center [999, 493] width 55 height 26
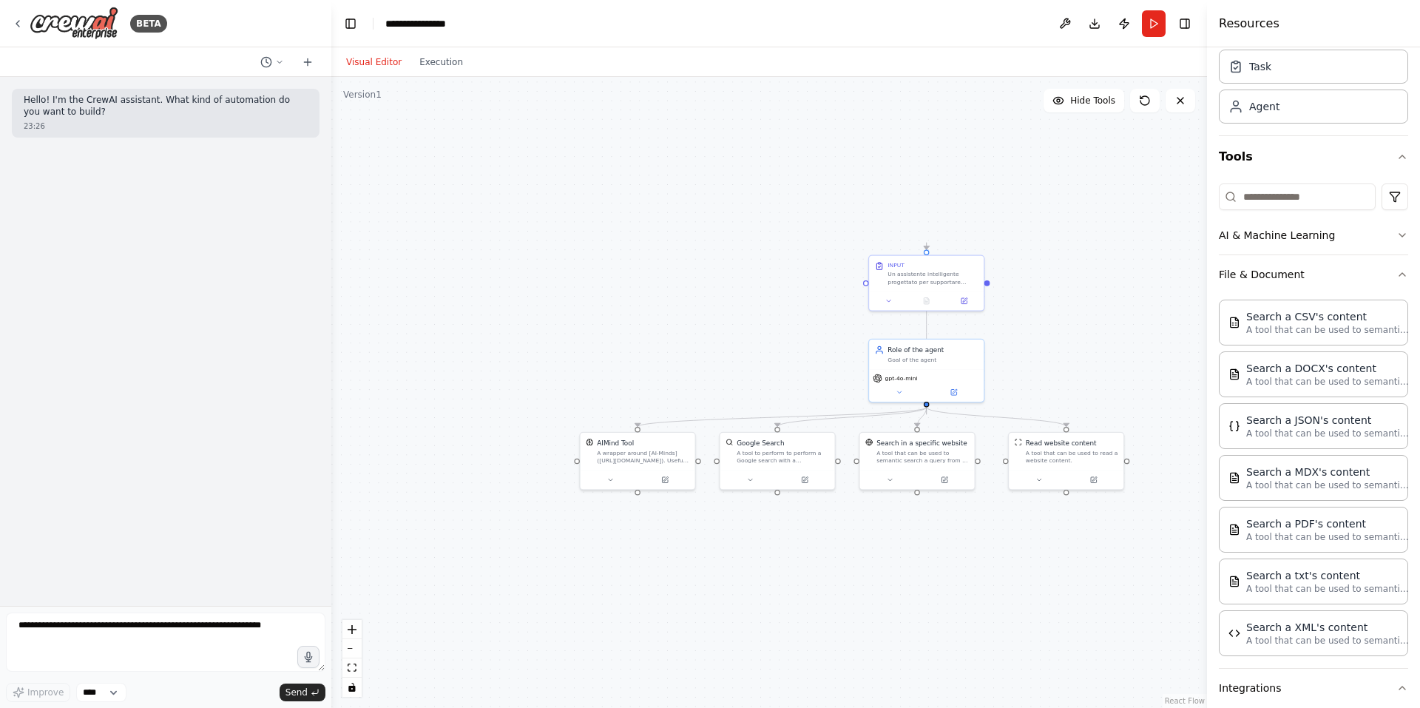
click at [1157, 33] on button "Run" at bounding box center [1154, 23] width 24 height 27
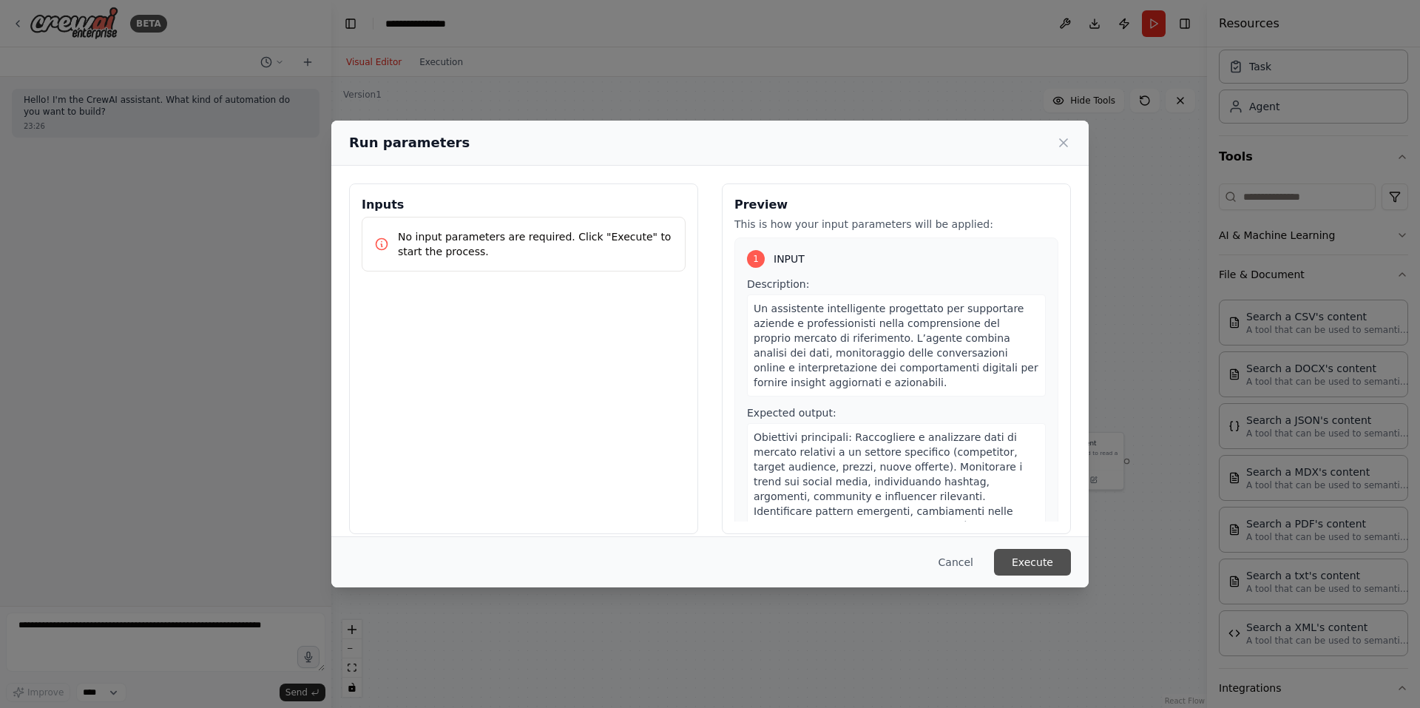
click at [1043, 565] on button "Execute" at bounding box center [1032, 562] width 77 height 27
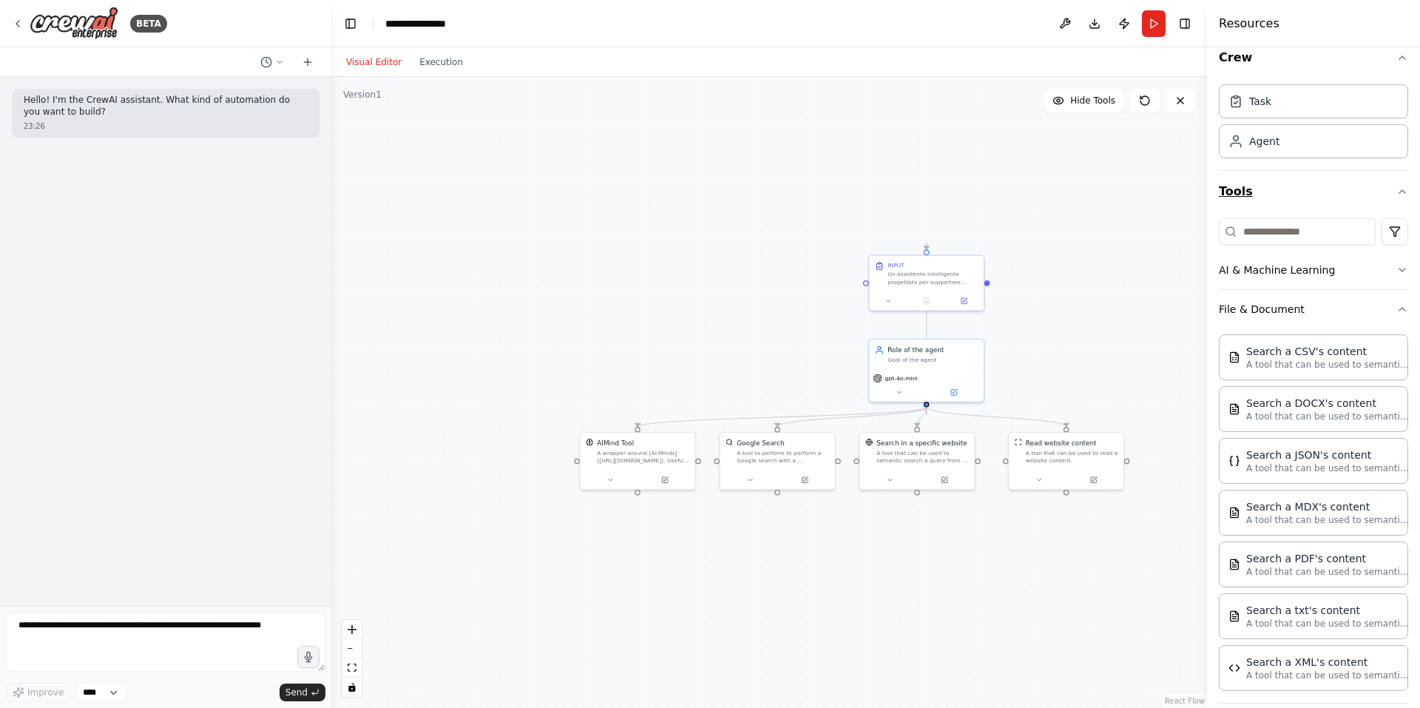
scroll to position [0, 0]
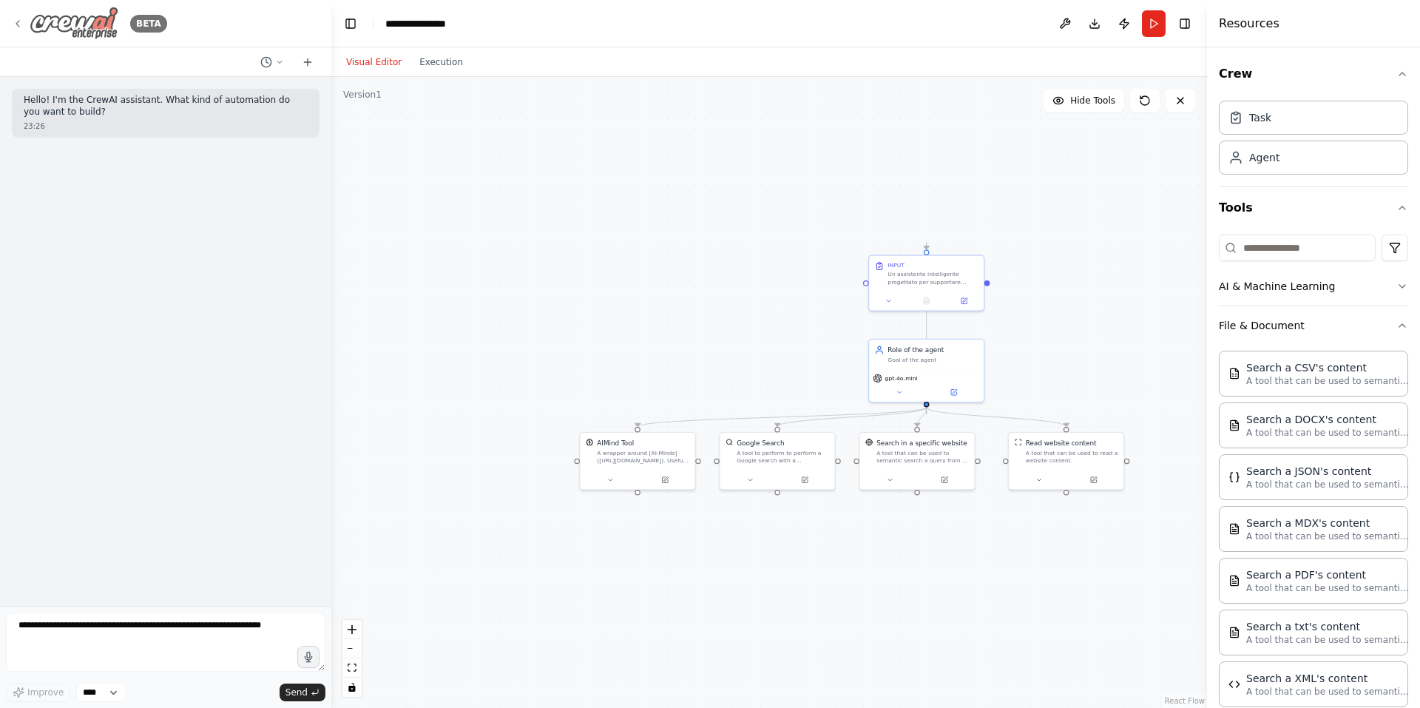
click at [12, 19] on div "BETA" at bounding box center [165, 23] width 331 height 47
click at [14, 20] on icon at bounding box center [18, 24] width 12 height 12
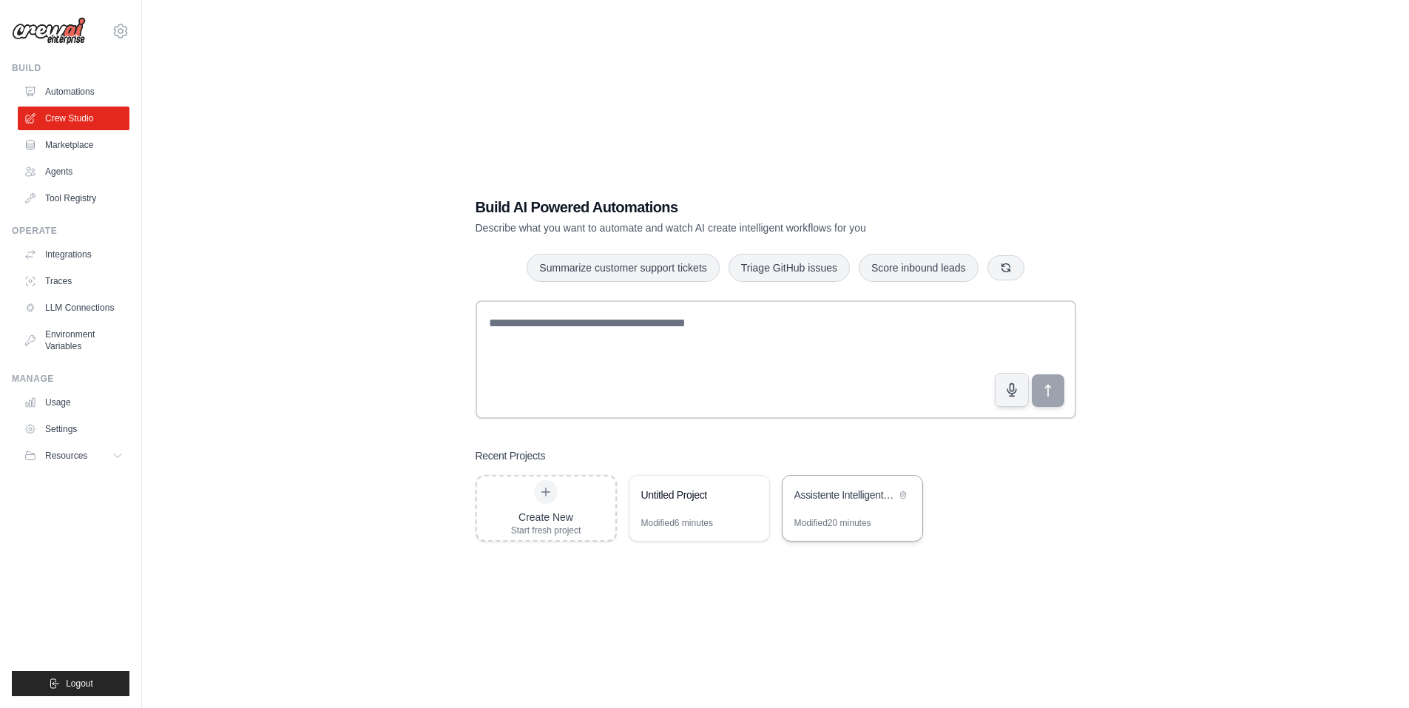
click at [868, 494] on div "Assistente Intelligente Analisi di Mercato" at bounding box center [844, 494] width 101 height 15
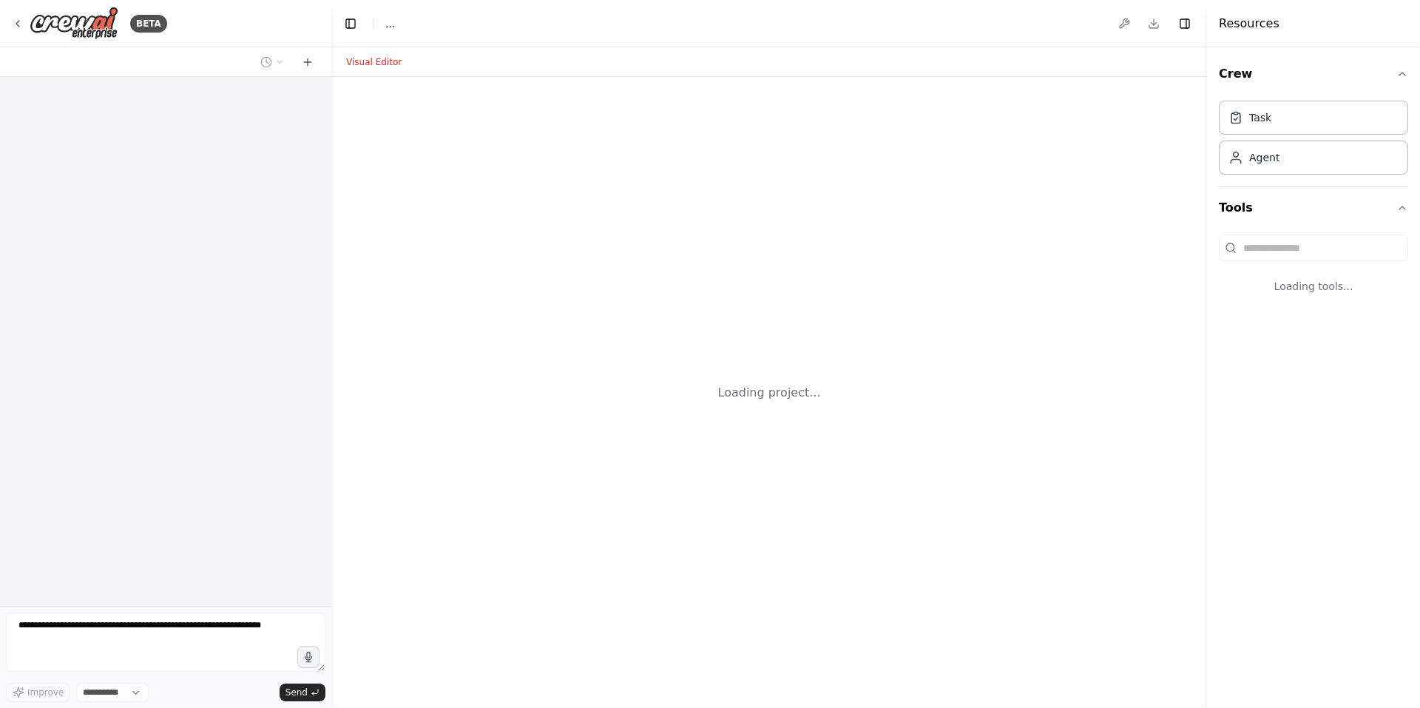
select select "****"
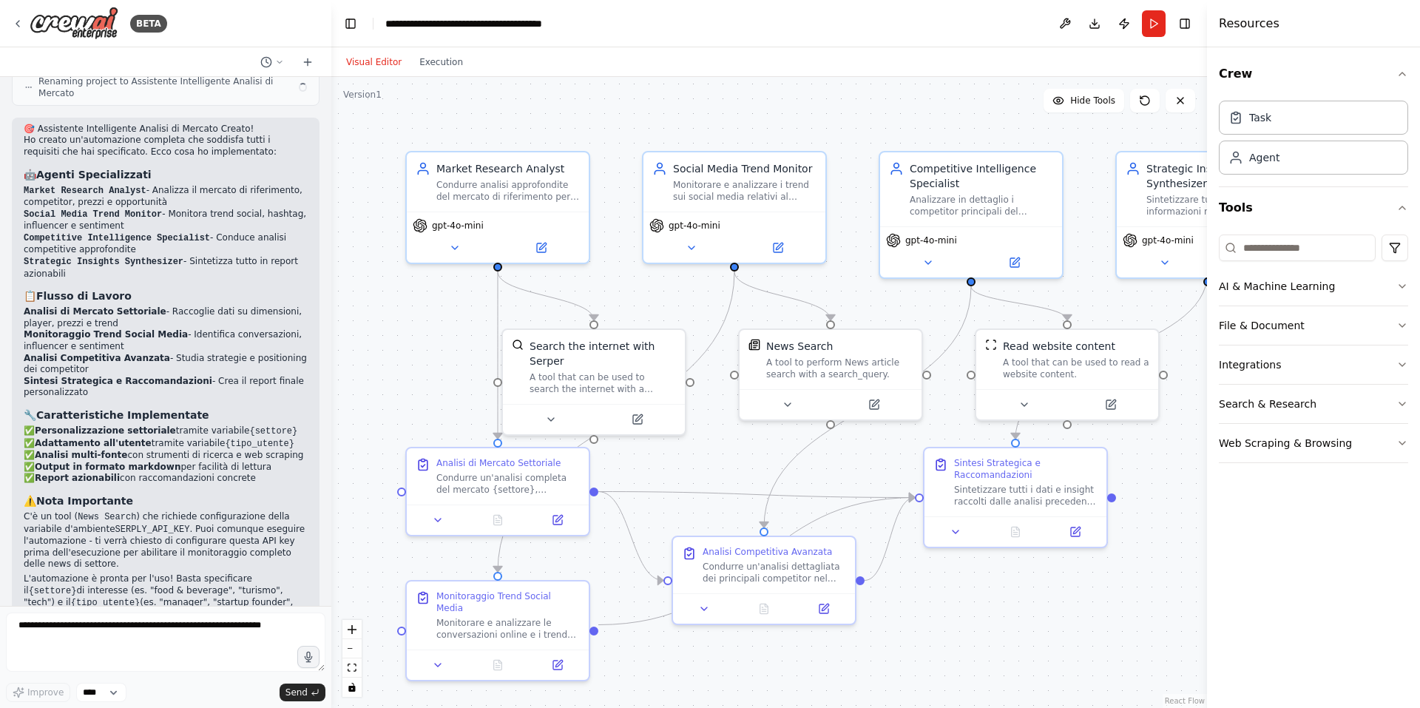
scroll to position [1296, 0]
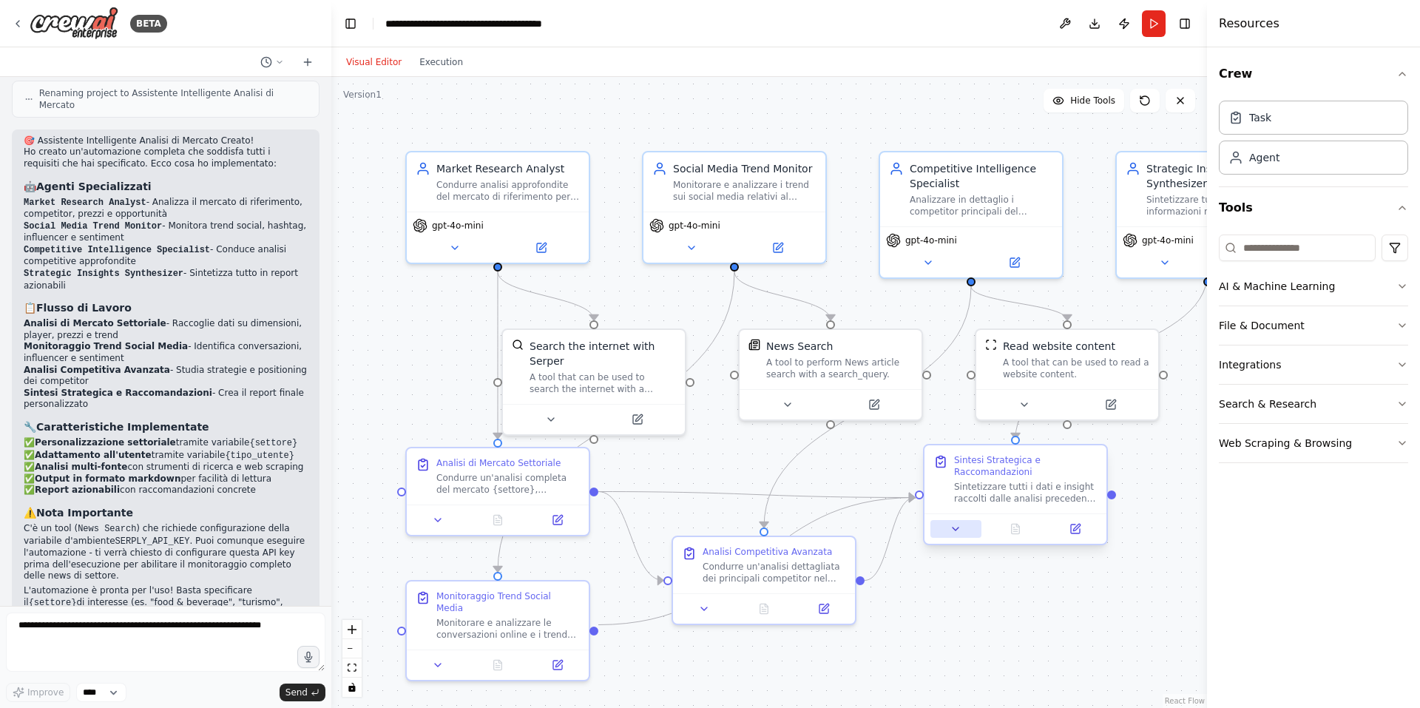
click at [964, 533] on button at bounding box center [955, 529] width 51 height 18
click at [963, 533] on button at bounding box center [955, 529] width 51 height 18
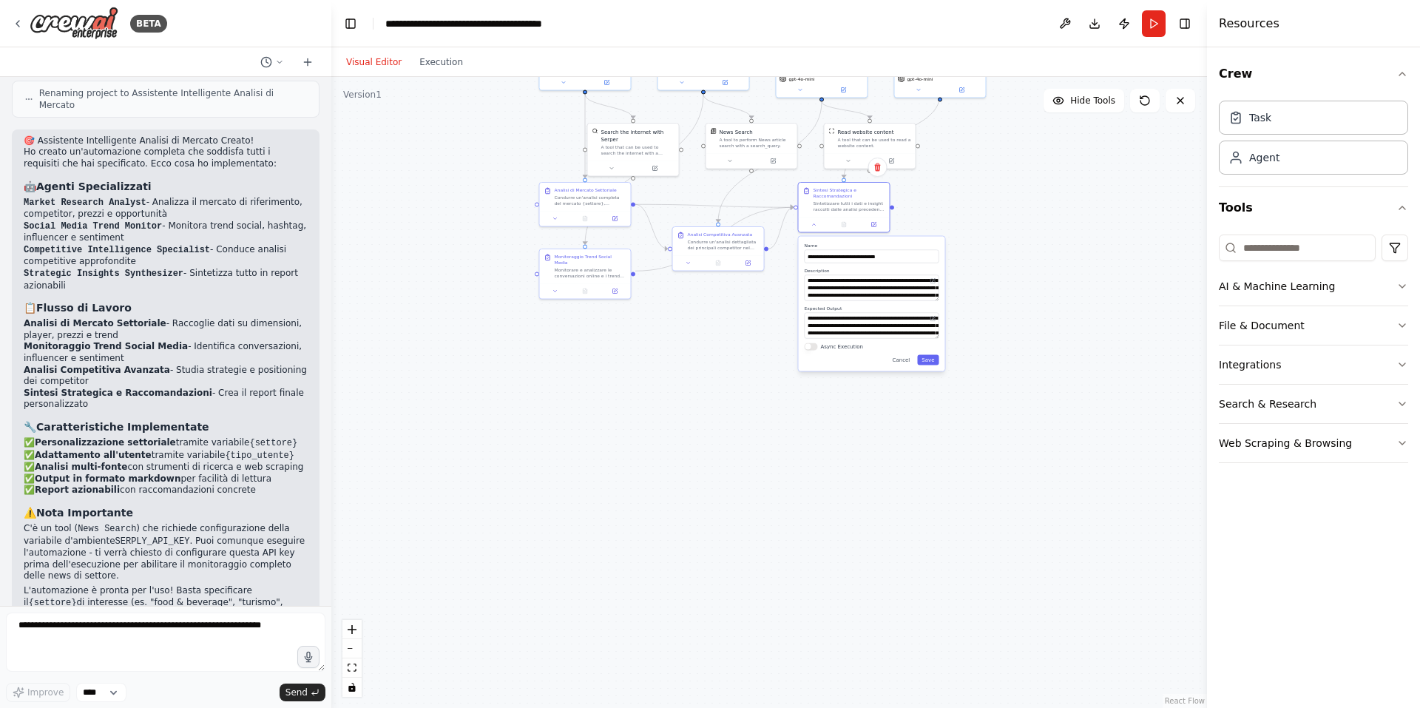
drag, startPoint x: 1119, startPoint y: 572, endPoint x: 953, endPoint y: 245, distance: 366.4
click at [954, 243] on div ".deletable-edge-delete-btn { width: 20px; height: 20px; border: 0px solid #ffff…" at bounding box center [768, 392] width 875 height 631
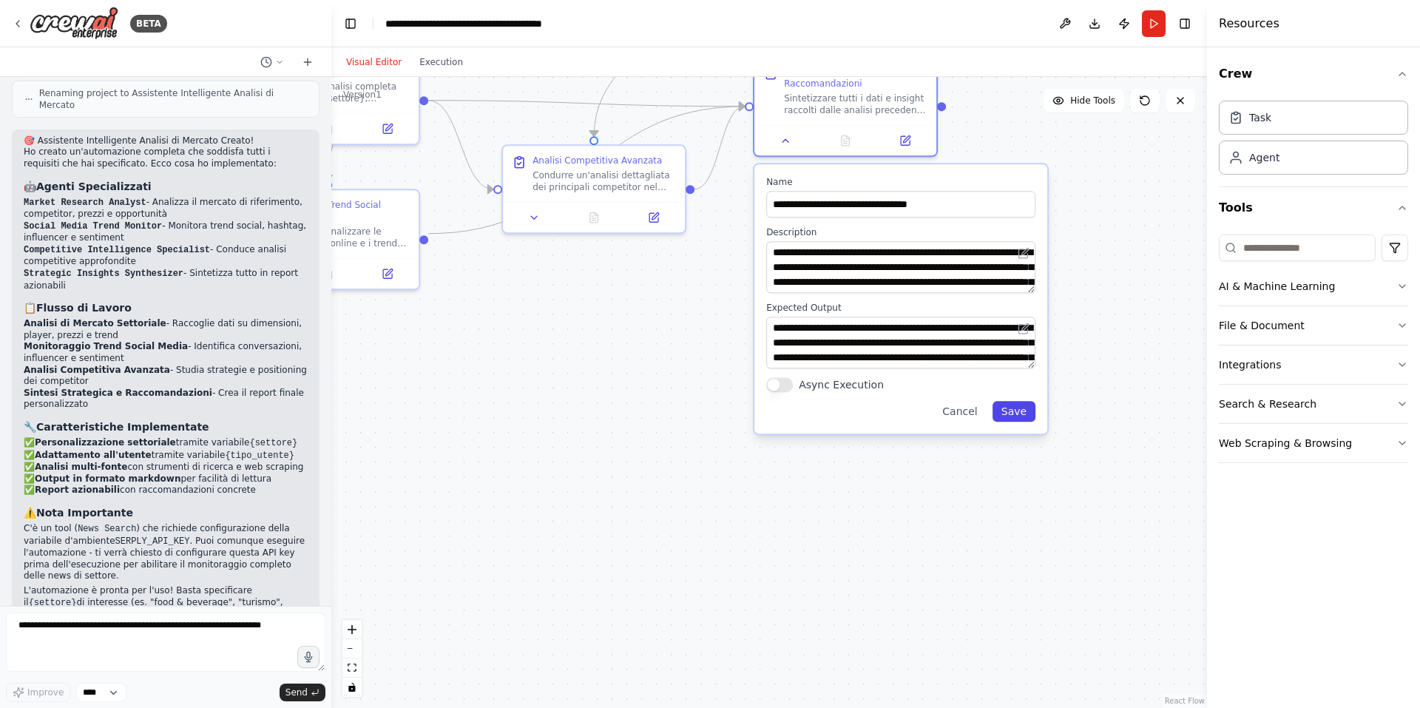
click at [1008, 412] on button "Save" at bounding box center [1013, 411] width 43 height 21
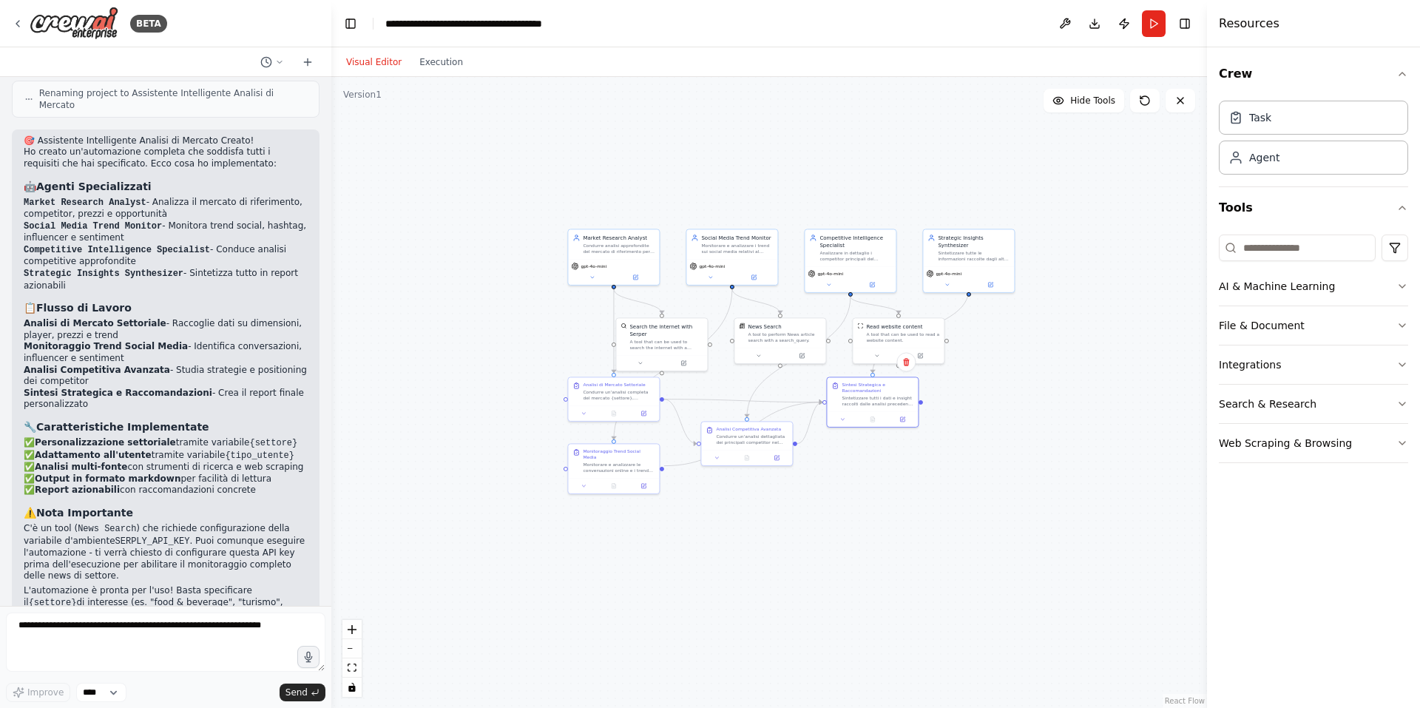
drag, startPoint x: 733, startPoint y: 422, endPoint x: 793, endPoint y: 549, distance: 140.6
click at [794, 553] on div ".deletable-edge-delete-btn { width: 20px; height: 20px; border: 0px solid #ffff…" at bounding box center [768, 392] width 875 height 631
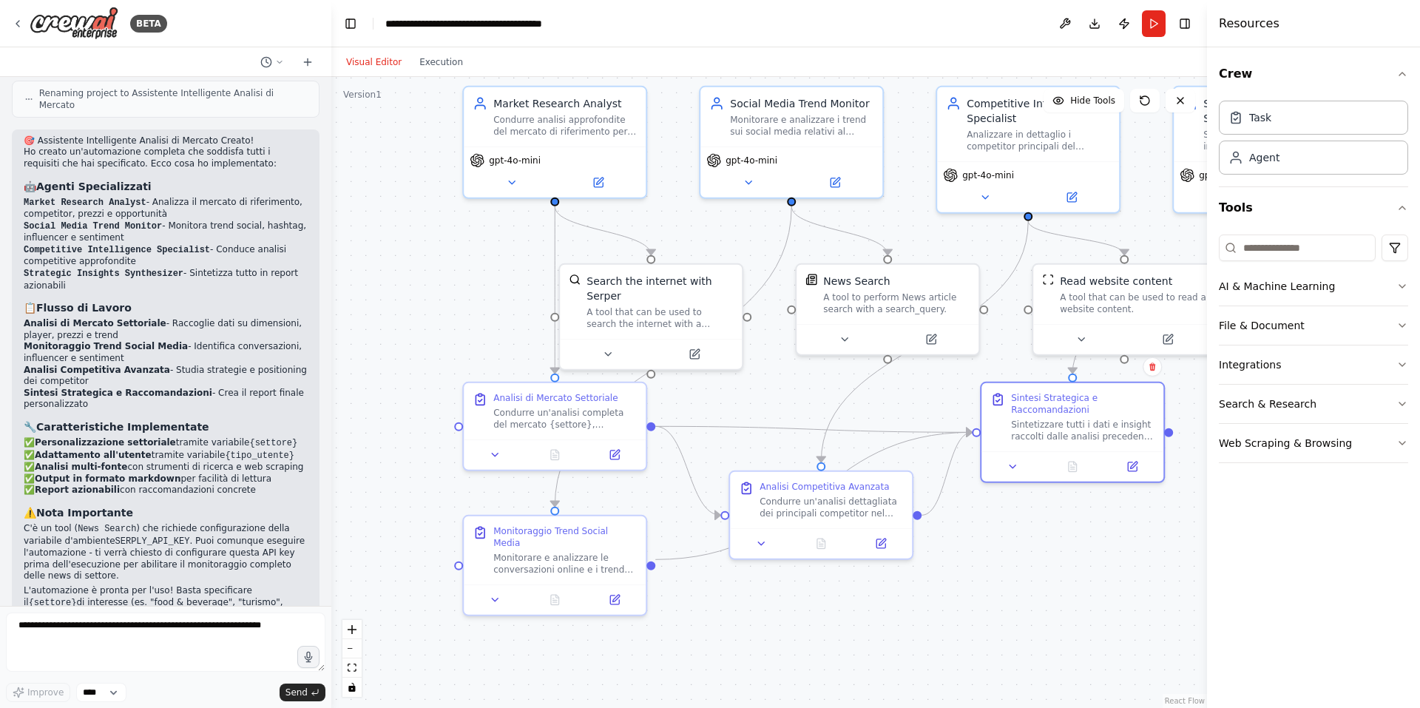
drag, startPoint x: 789, startPoint y: 481, endPoint x: 917, endPoint y: 643, distance: 206.9
click at [917, 643] on div ".deletable-edge-delete-btn { width: 20px; height: 20px; border: 0px solid #ffff…" at bounding box center [768, 392] width 875 height 631
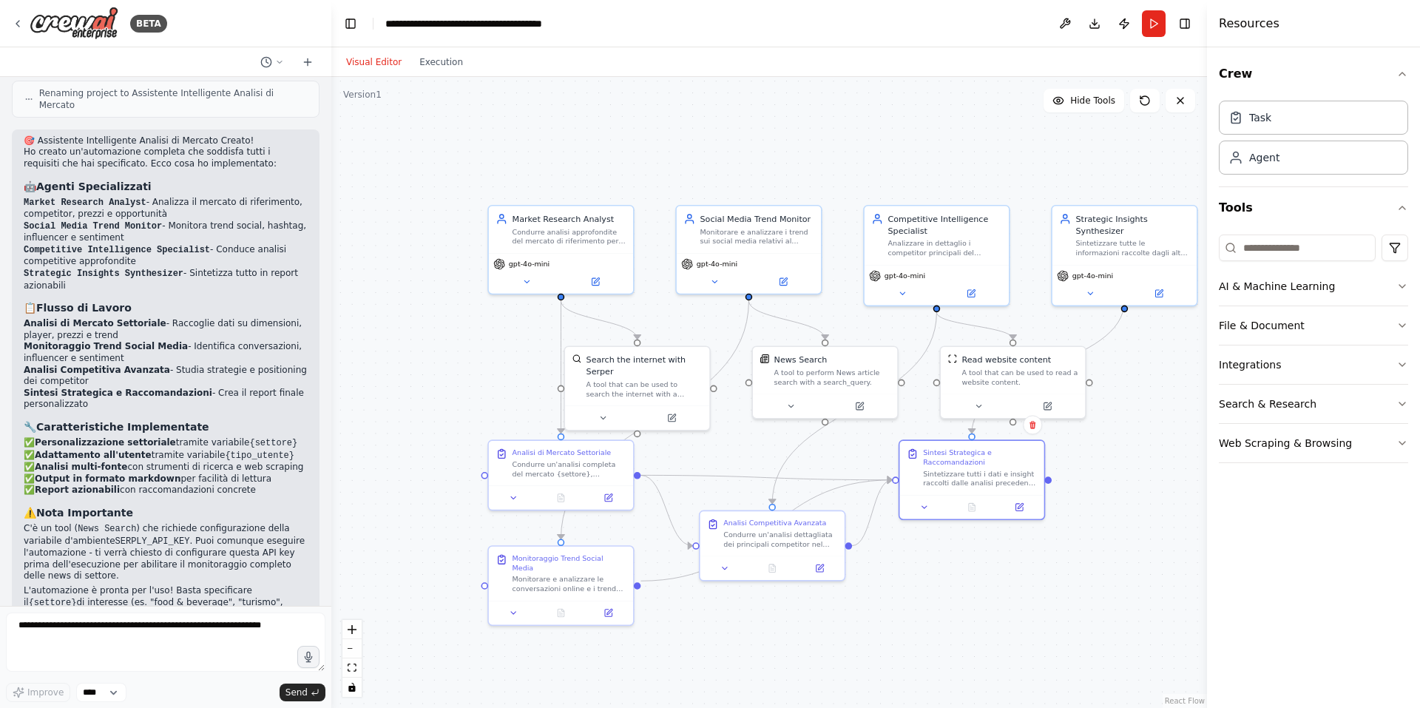
drag, startPoint x: 1002, startPoint y: 603, endPoint x: 929, endPoint y: 605, distance: 73.2
click at [930, 605] on div ".deletable-edge-delete-btn { width: 20px; height: 20px; border: 0px solid #ffff…" at bounding box center [768, 392] width 875 height 631
click at [791, 404] on icon at bounding box center [789, 404] width 10 height 10
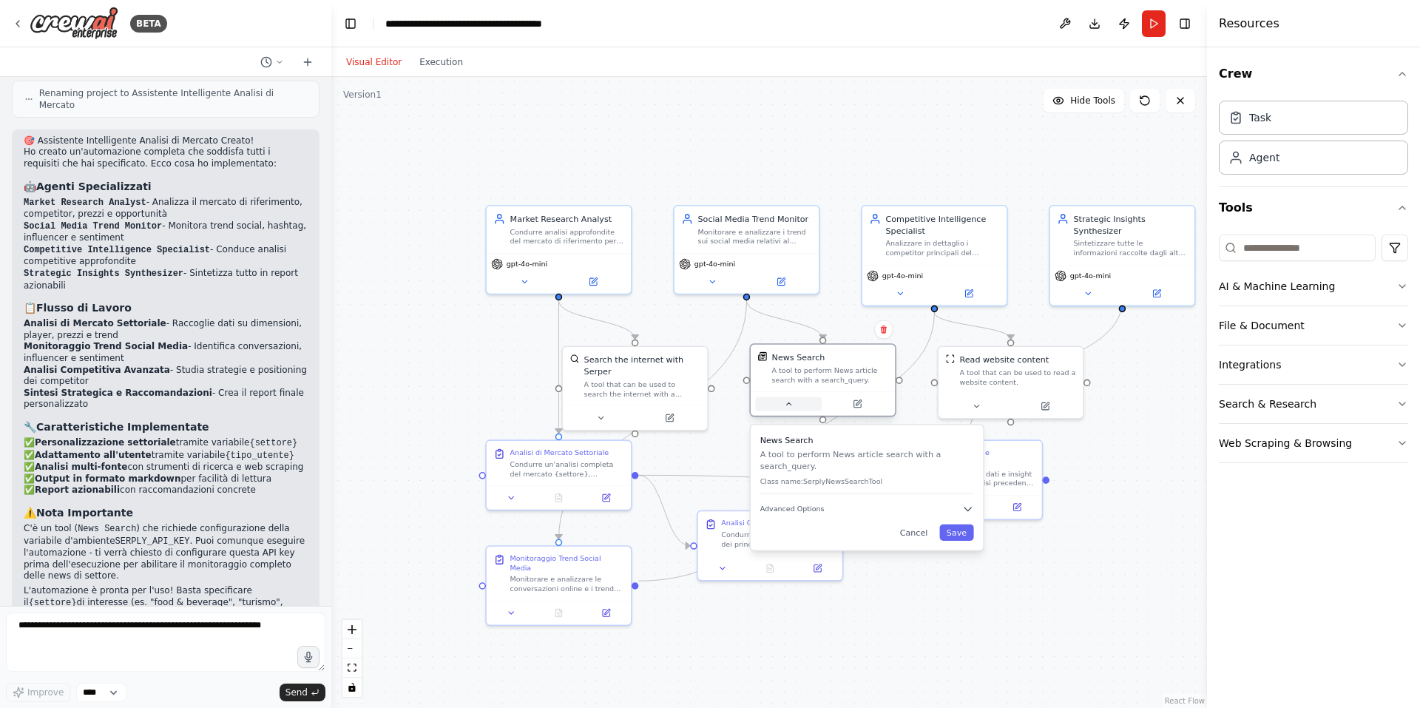
click at [791, 404] on icon at bounding box center [789, 404] width 10 height 10
click at [1137, 36] on header "**********" at bounding box center [768, 23] width 875 height 47
click at [1139, 33] on header "**********" at bounding box center [768, 23] width 875 height 47
click at [1143, 33] on button "Run" at bounding box center [1154, 23] width 24 height 27
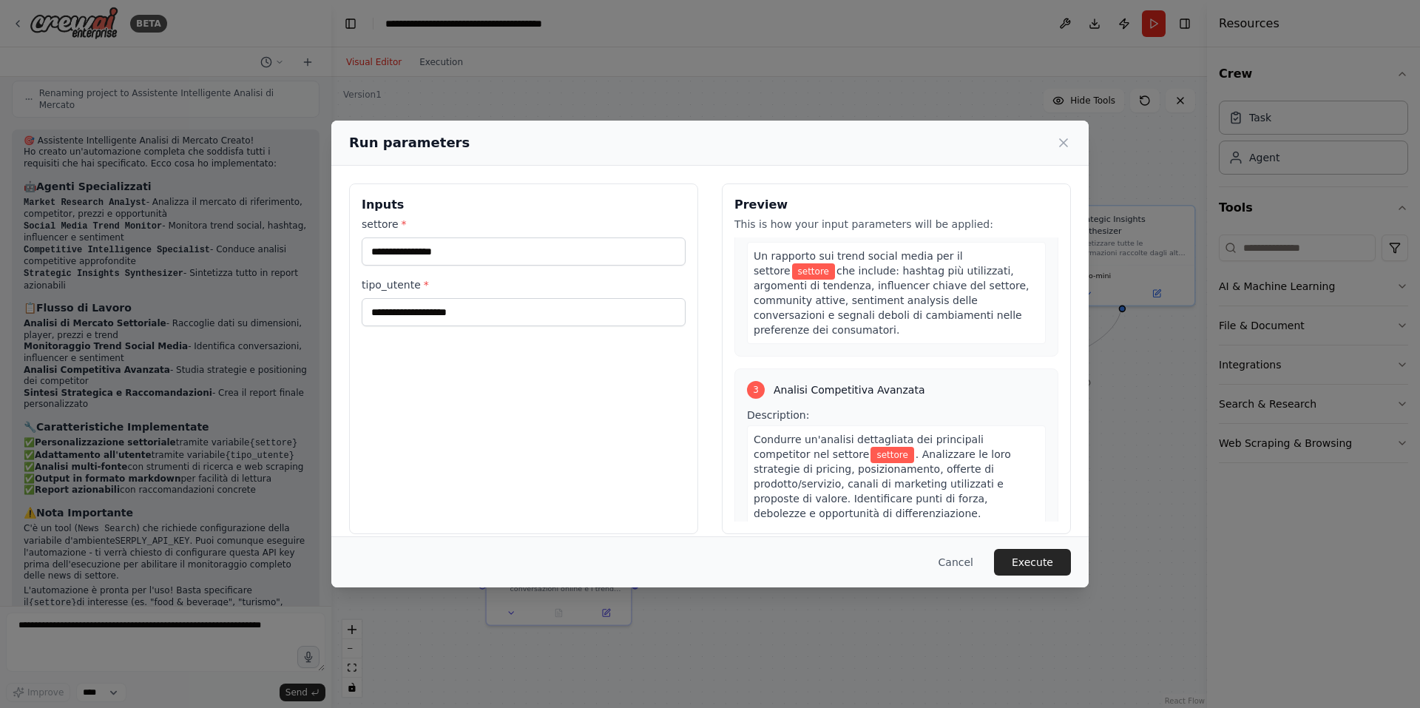
scroll to position [908, 0]
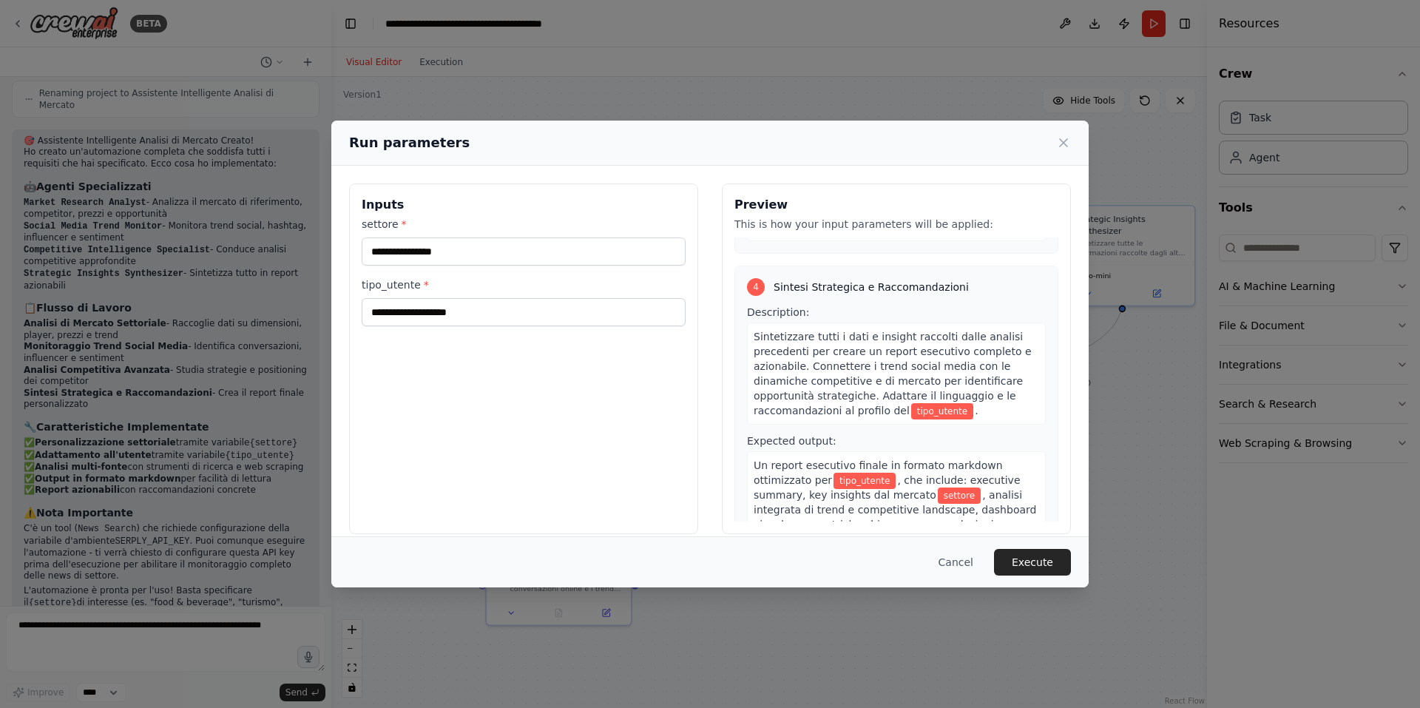
click at [1077, 139] on div "Run parameters" at bounding box center [709, 143] width 757 height 45
click at [1052, 146] on div "Run parameters" at bounding box center [710, 142] width 722 height 21
click at [1061, 139] on icon at bounding box center [1063, 142] width 15 height 15
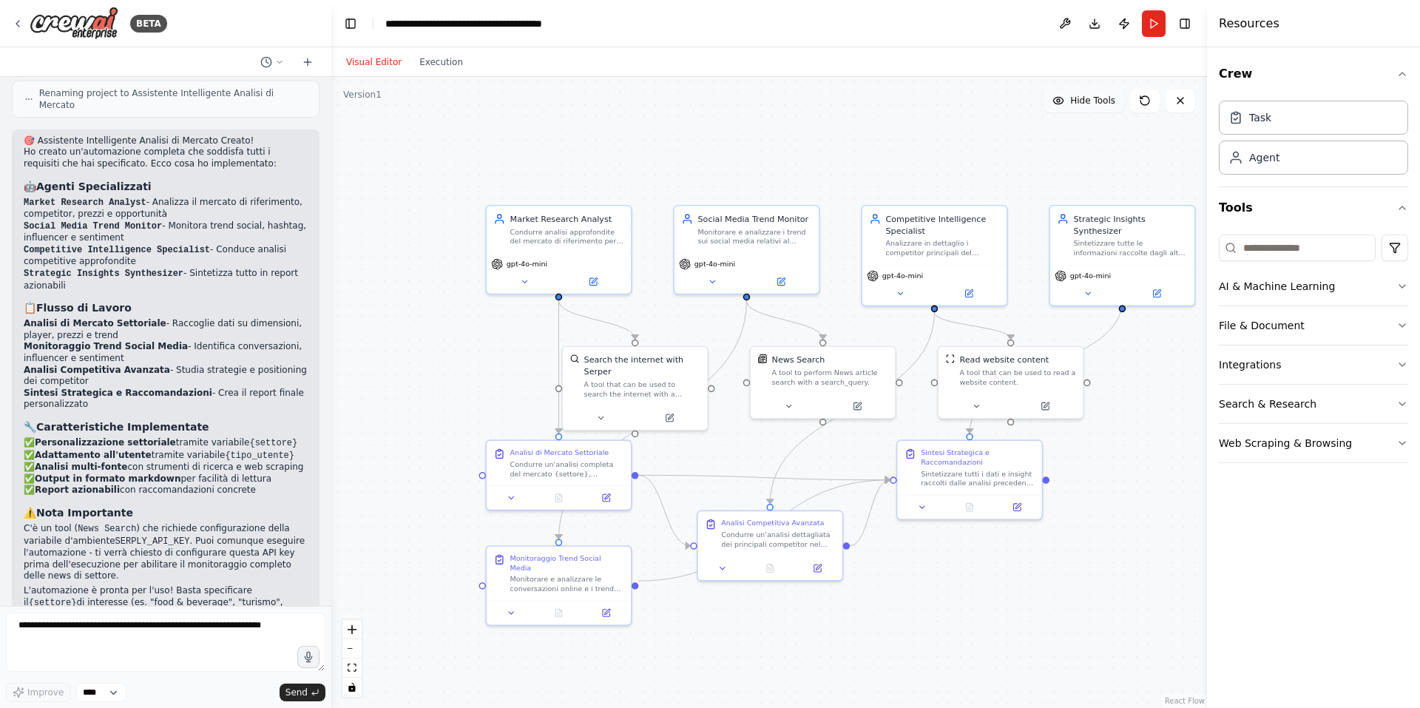
click at [1078, 105] on span "Hide Tools" at bounding box center [1092, 101] width 45 height 12
click at [1078, 105] on span "Show Tools" at bounding box center [1090, 101] width 49 height 12
click at [1078, 105] on span "Hide Tools" at bounding box center [1092, 101] width 45 height 12
click at [1079, 105] on span "Show Tools" at bounding box center [1090, 101] width 49 height 12
click at [1094, 24] on button "Download" at bounding box center [1095, 23] width 24 height 27
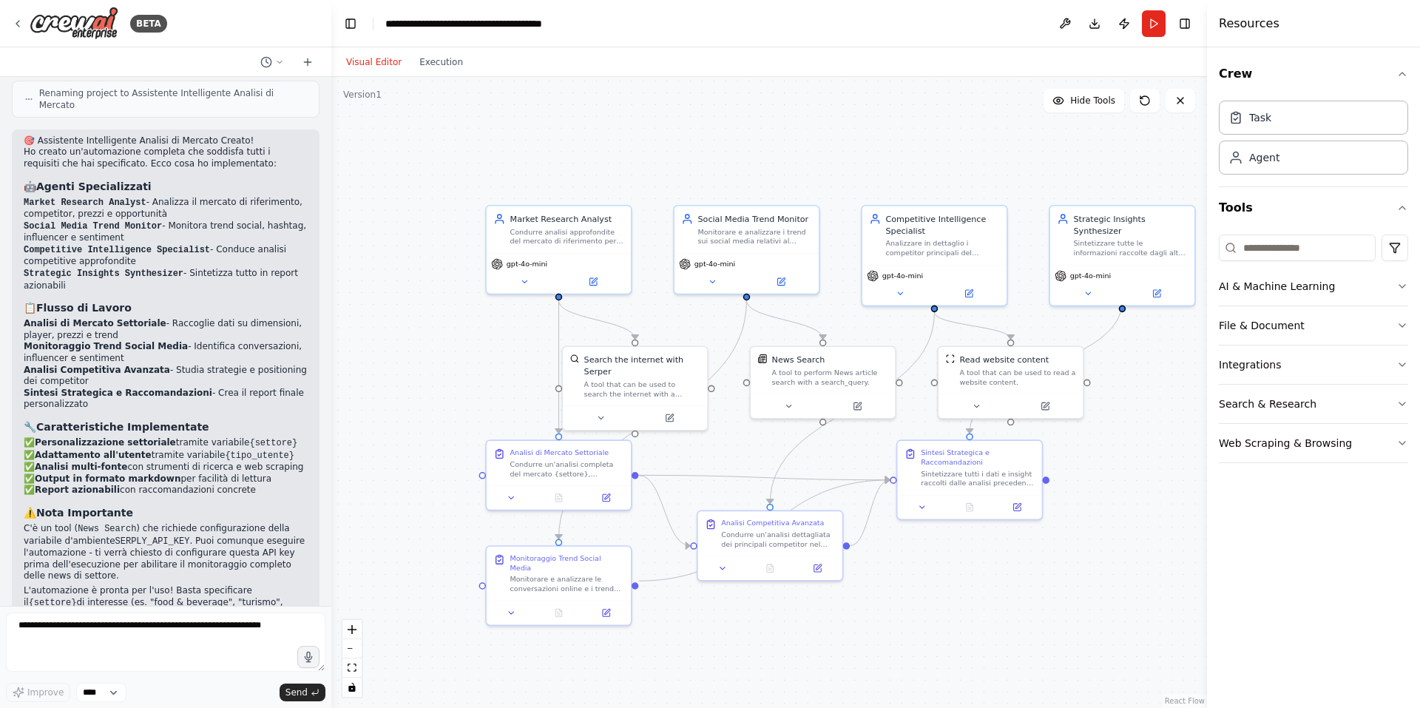
click at [775, 7] on header "**********" at bounding box center [768, 23] width 875 height 47
click at [1063, 27] on button at bounding box center [1065, 23] width 24 height 27
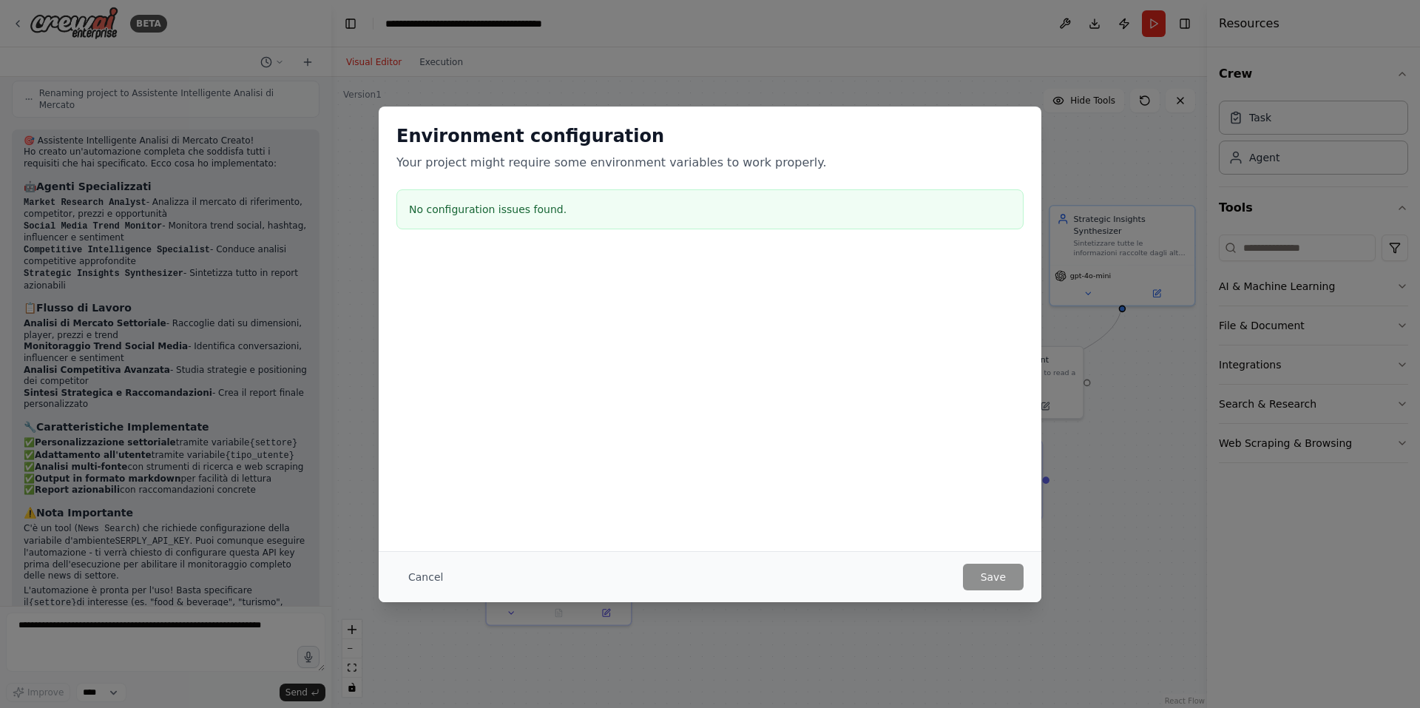
drag, startPoint x: 427, startPoint y: 569, endPoint x: 433, endPoint y: 515, distance: 54.4
click at [427, 569] on button "Cancel" at bounding box center [425, 576] width 58 height 27
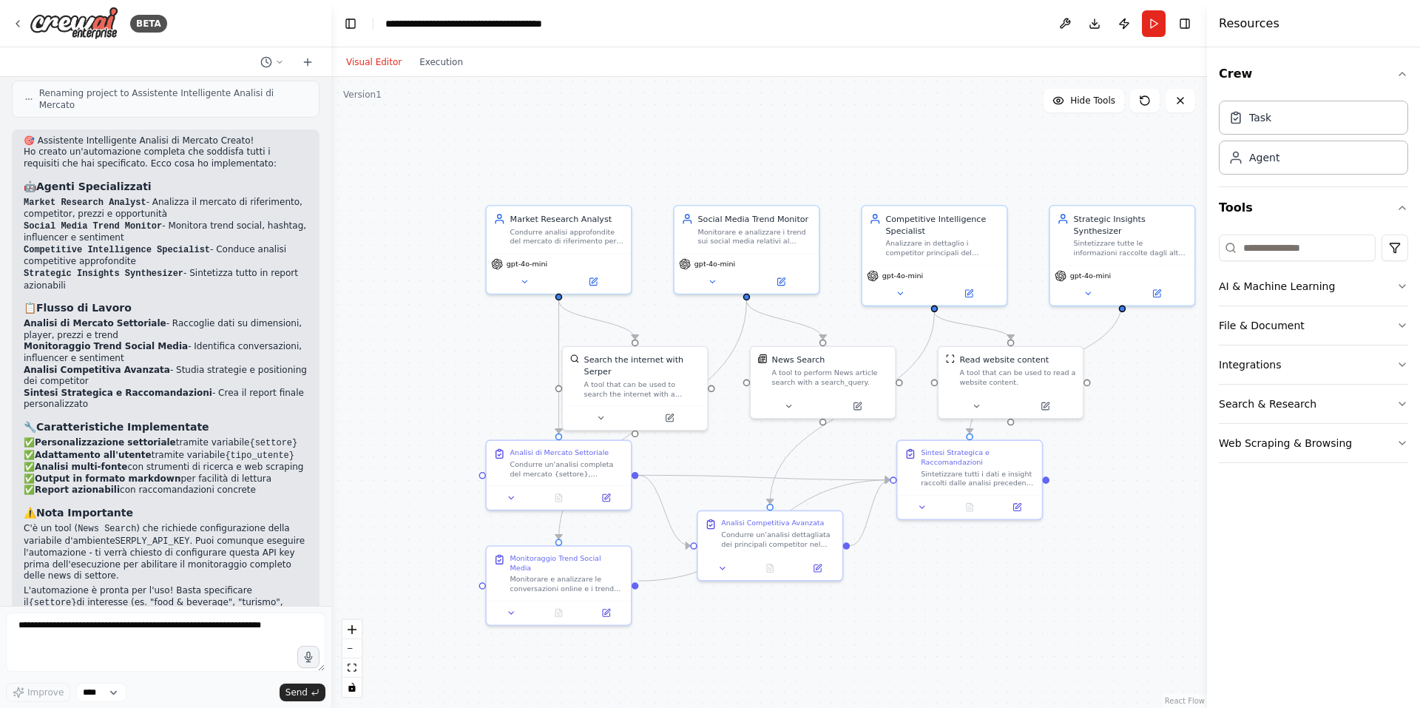
click at [350, 61] on button "Visual Editor" at bounding box center [373, 62] width 73 height 18
click at [18, 20] on icon at bounding box center [18, 24] width 12 height 12
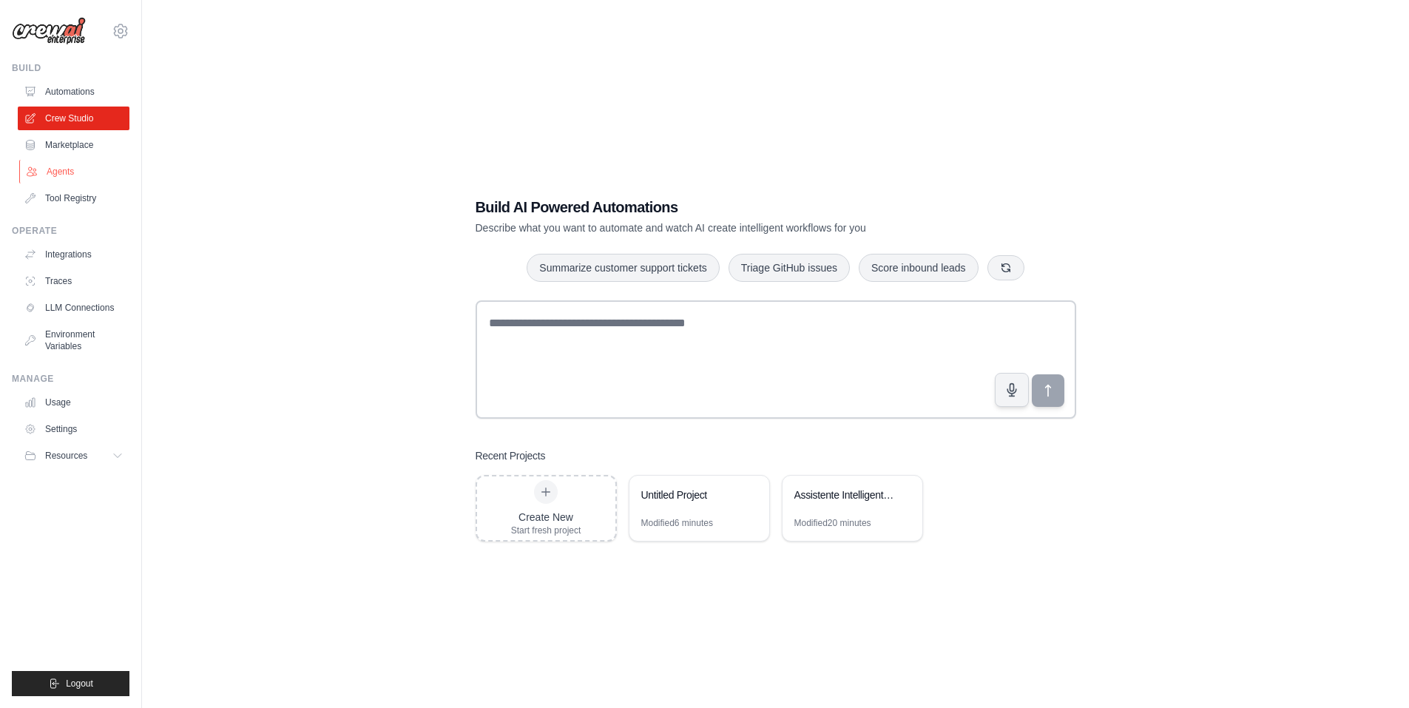
click at [58, 178] on link "Agents" at bounding box center [75, 172] width 112 height 24
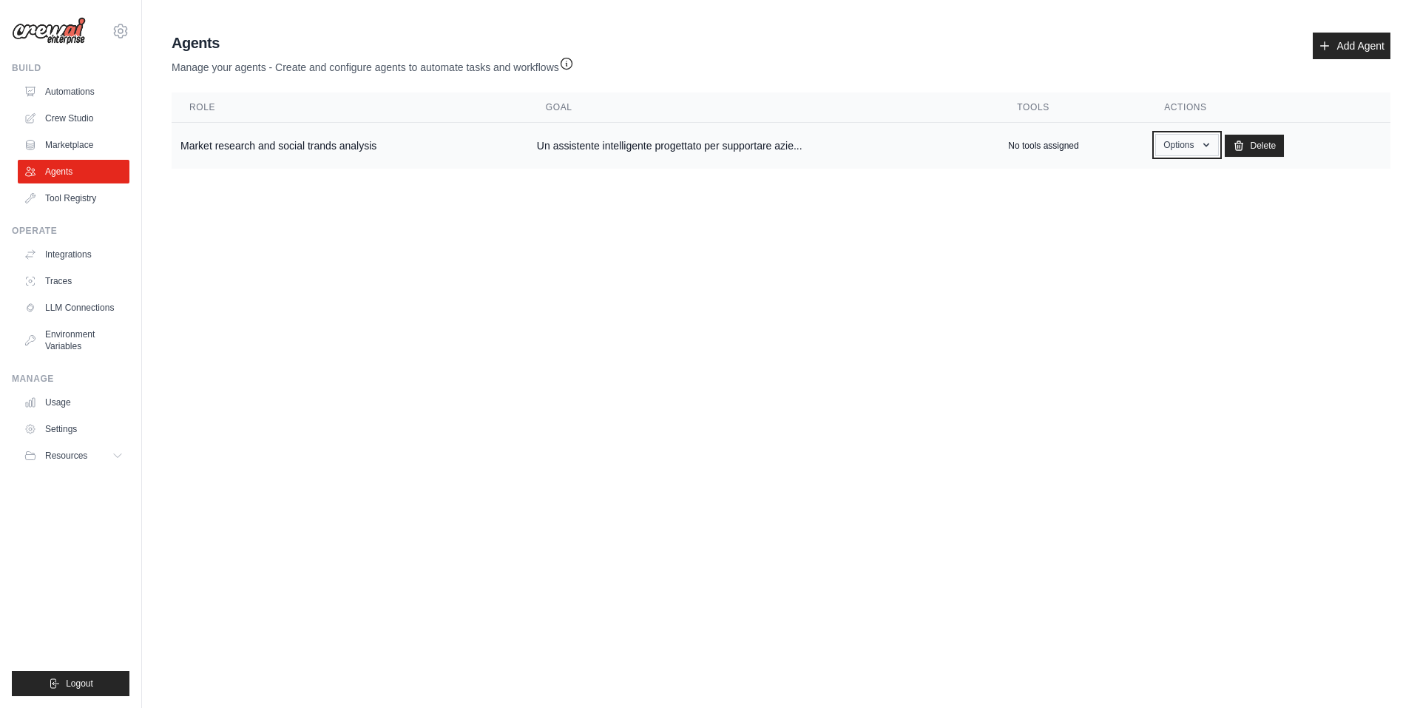
click at [1175, 144] on button "Options" at bounding box center [1186, 145] width 63 height 22
click at [1023, 143] on p "No tools assigned" at bounding box center [1043, 146] width 70 height 12
click at [1174, 137] on button "Options" at bounding box center [1186, 145] width 63 height 22
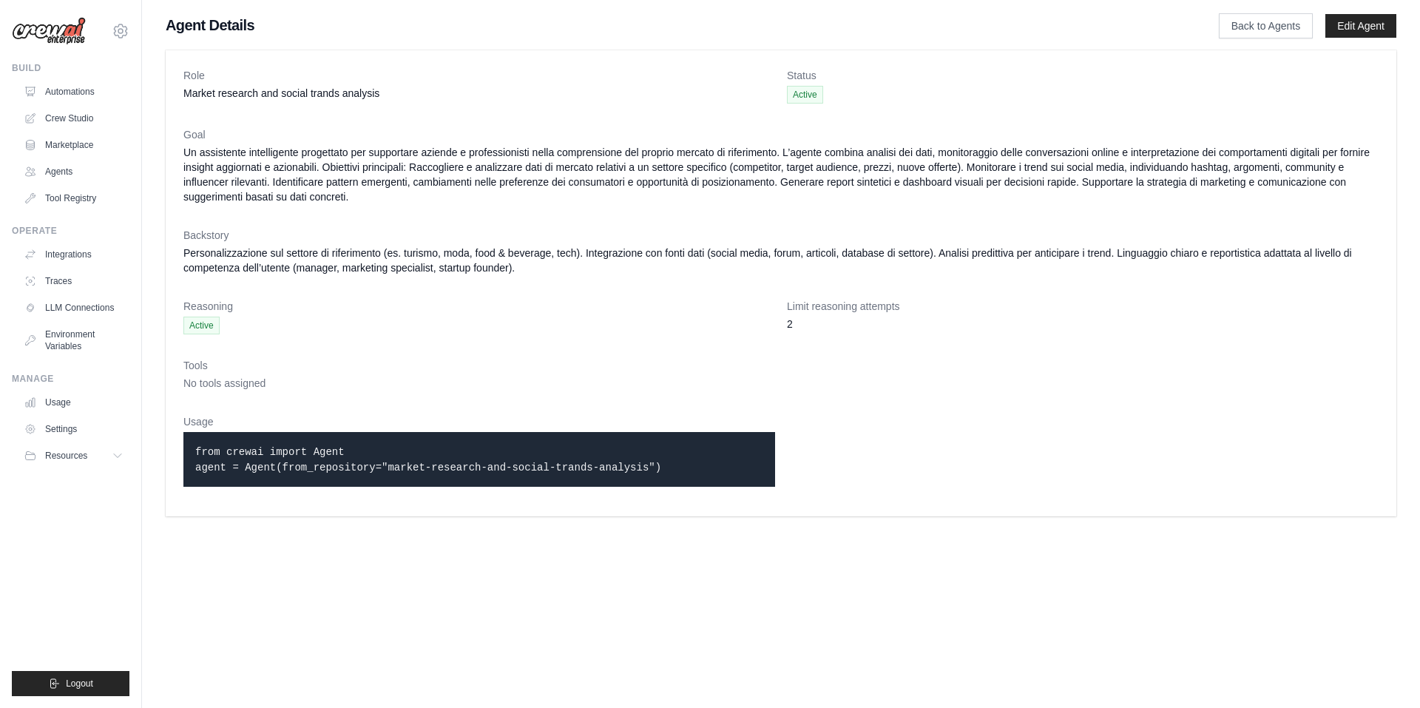
click at [237, 384] on span "No tools assigned" at bounding box center [224, 383] width 82 height 12
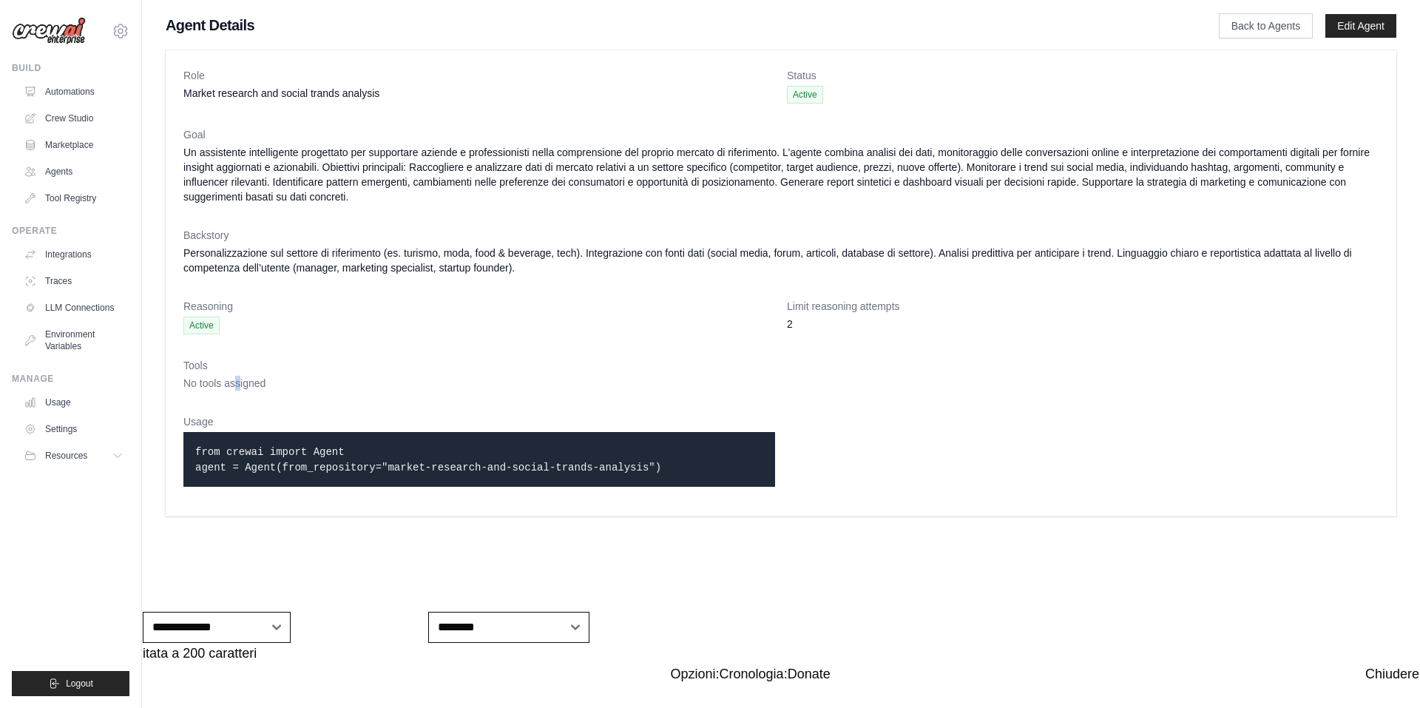
click at [237, 384] on span "No tools assigned" at bounding box center [224, 383] width 82 height 12
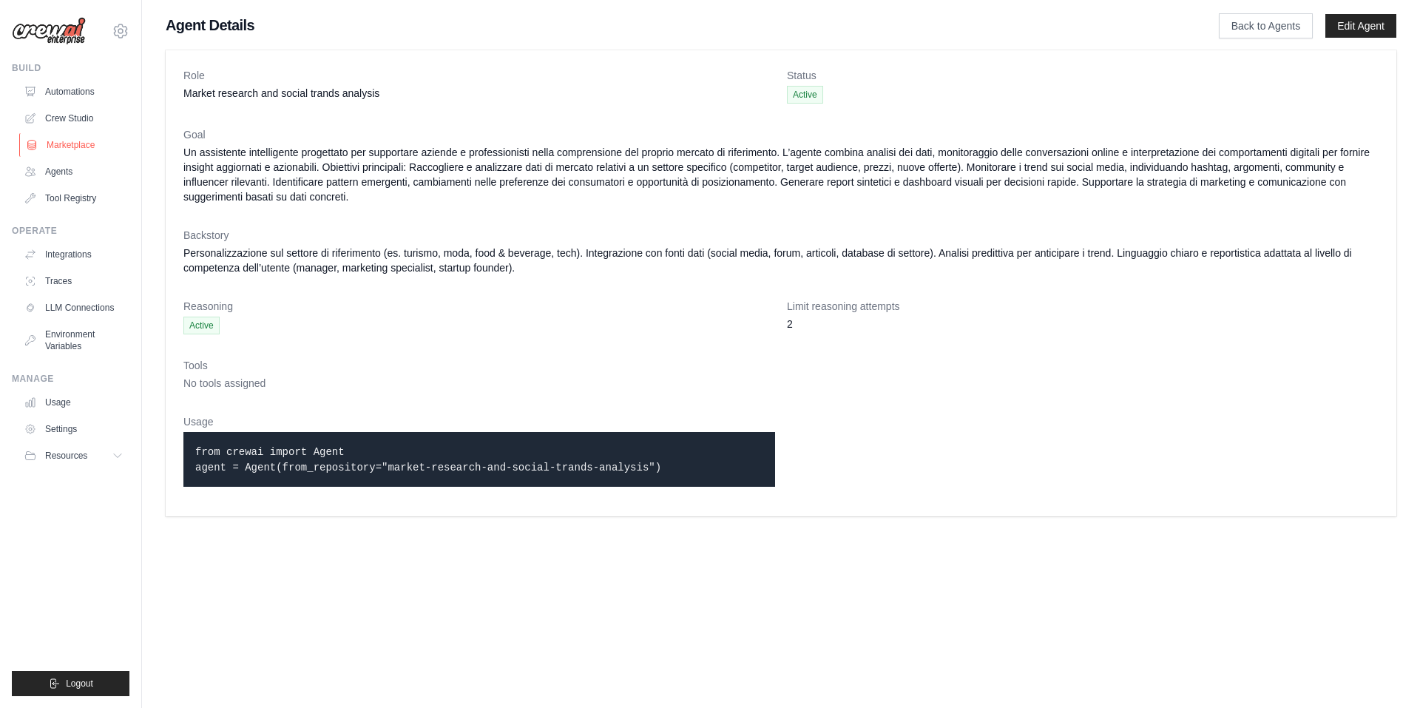
click at [67, 145] on link "Marketplace" at bounding box center [75, 145] width 112 height 24
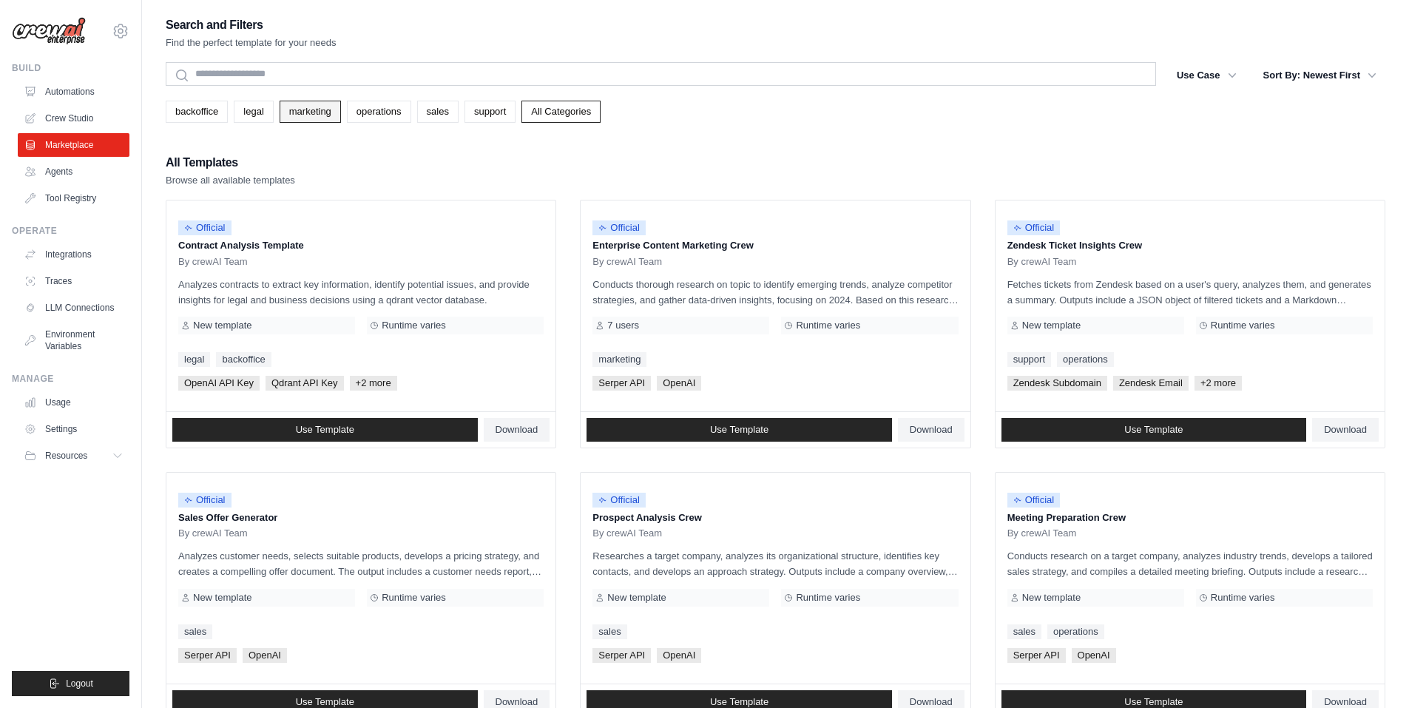
click at [330, 109] on link "marketing" at bounding box center [310, 112] width 61 height 22
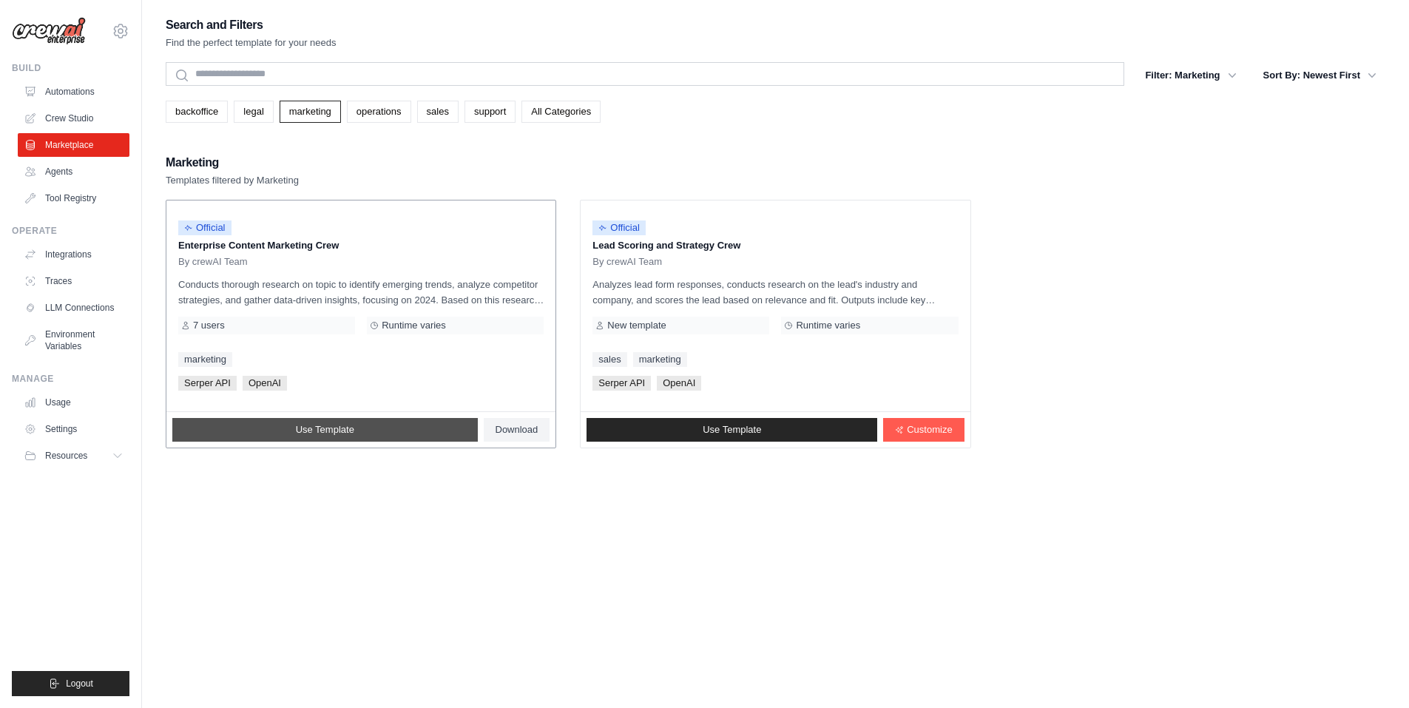
click at [234, 419] on link "Use Template" at bounding box center [324, 430] width 305 height 24
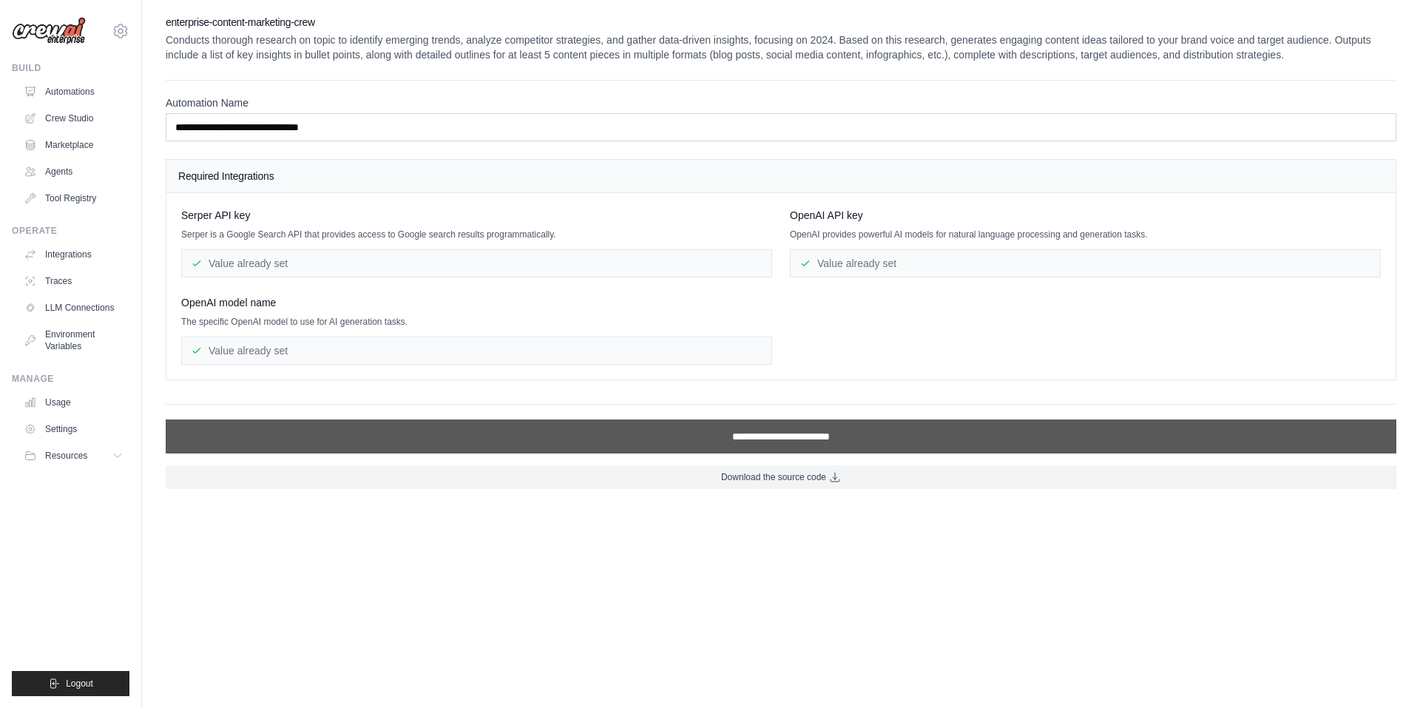
click at [235, 419] on div "**********" at bounding box center [781, 429] width 1230 height 50
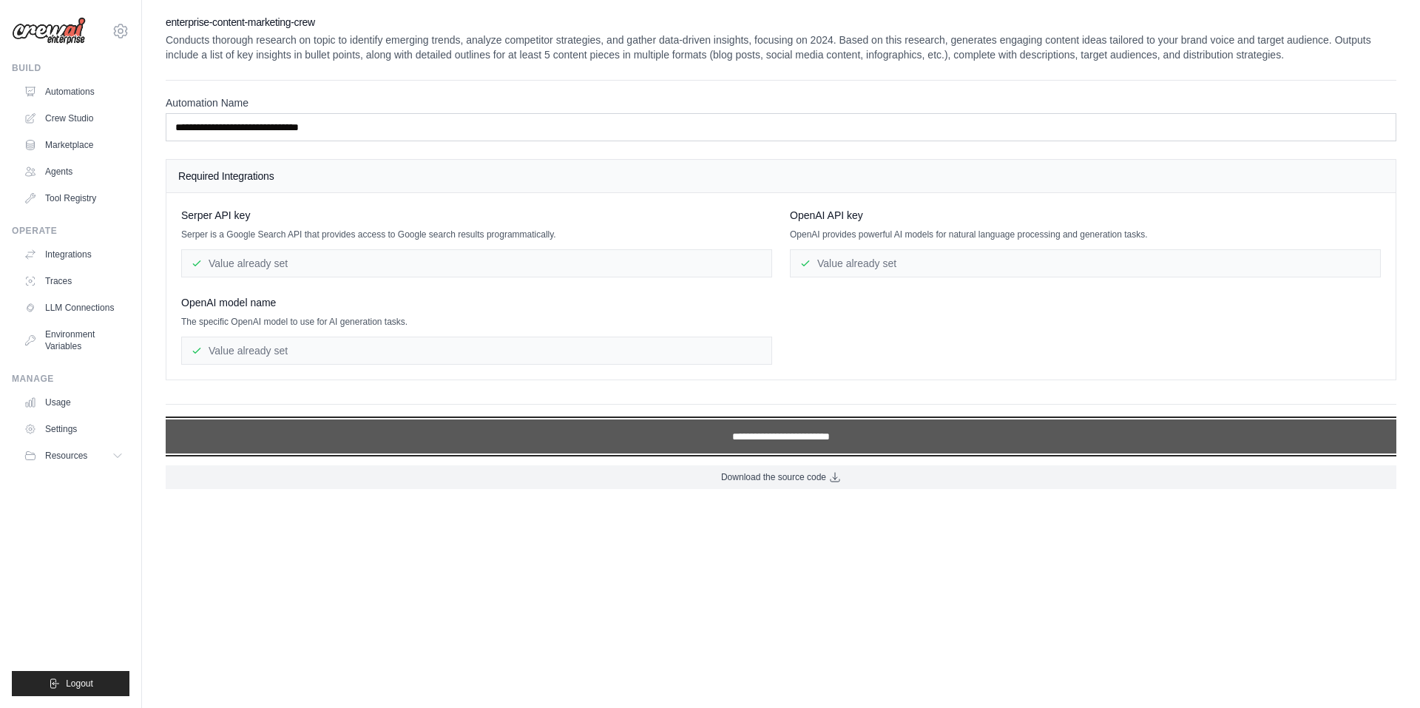
click at [244, 430] on input "**********" at bounding box center [781, 436] width 1230 height 34
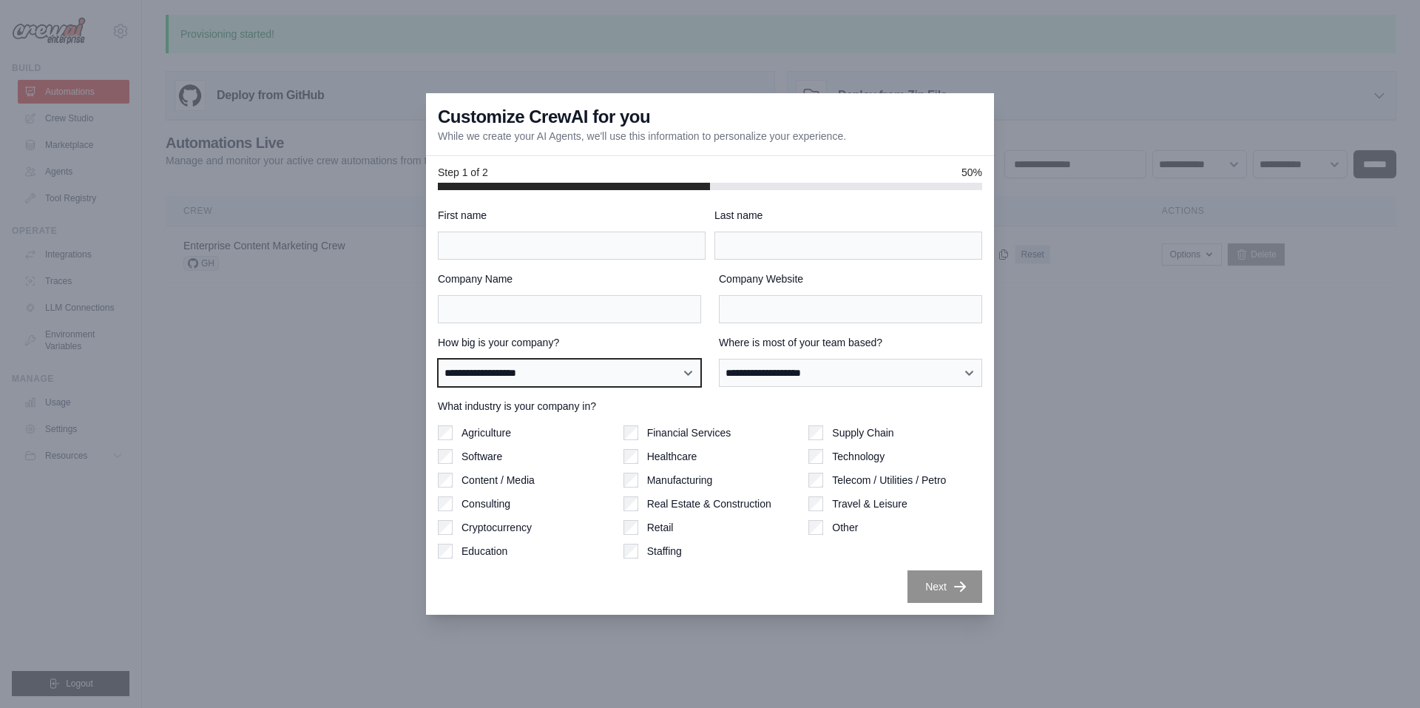
click at [481, 376] on select "**********" at bounding box center [569, 373] width 263 height 28
select select "**********"
click at [438, 359] on select "**********" at bounding box center [569, 373] width 263 height 28
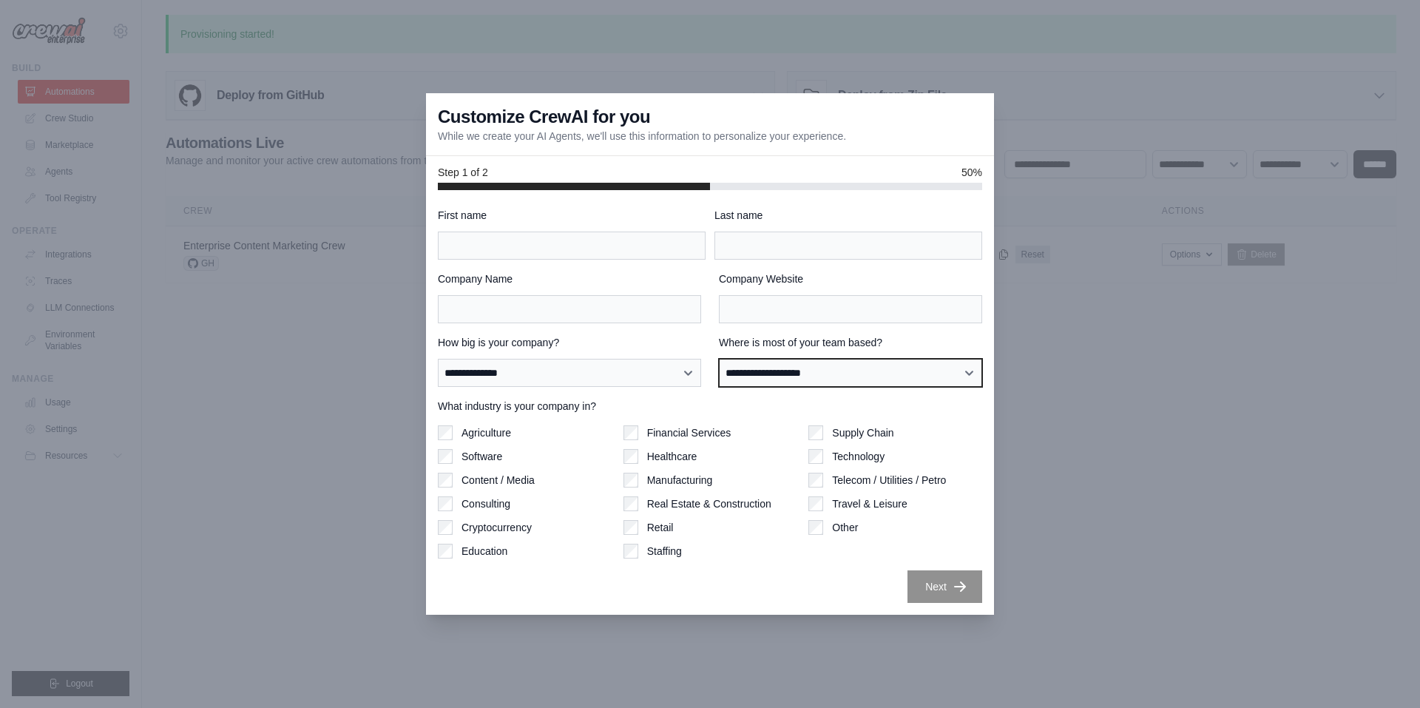
click at [850, 379] on select "**********" at bounding box center [850, 373] width 263 height 28
select select "******"
click at [719, 359] on select "**********" at bounding box center [850, 373] width 263 height 28
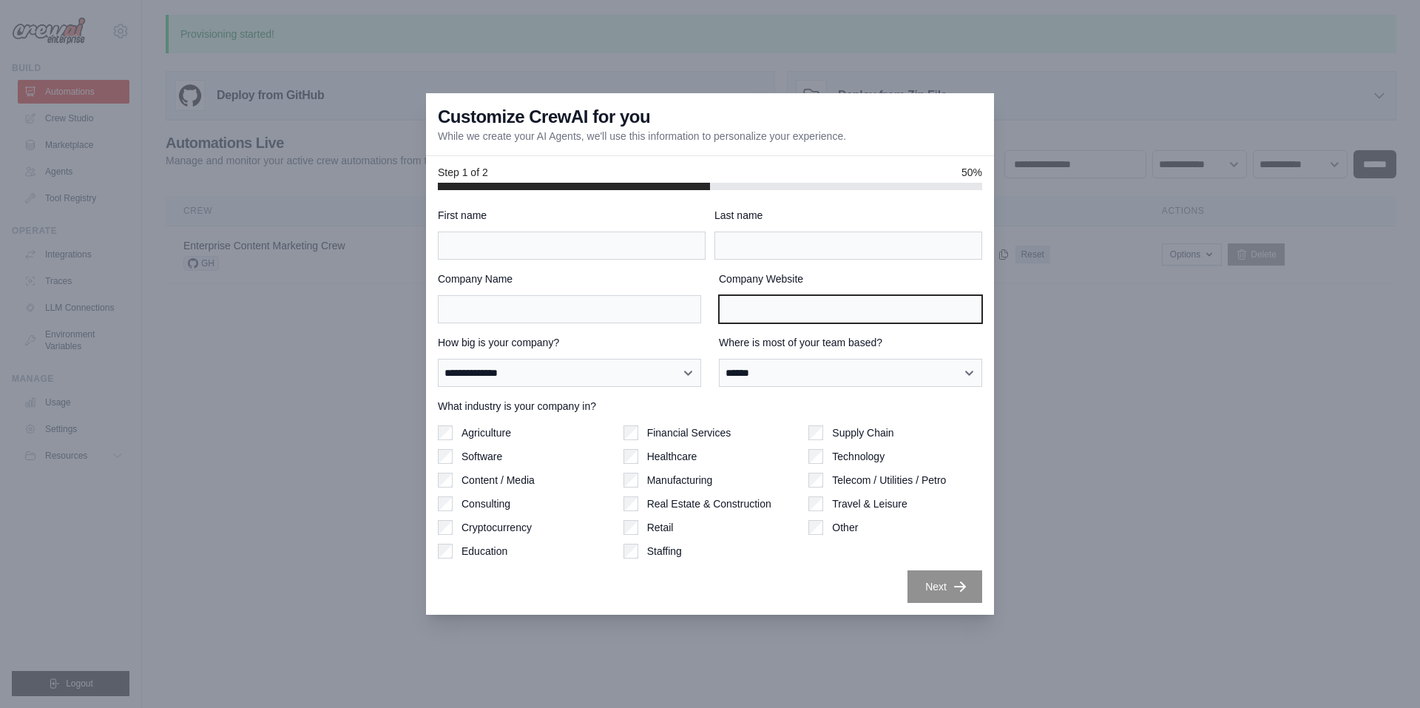
click at [768, 317] on input "Company Website" at bounding box center [850, 309] width 263 height 28
paste input "**********"
type input "**********"
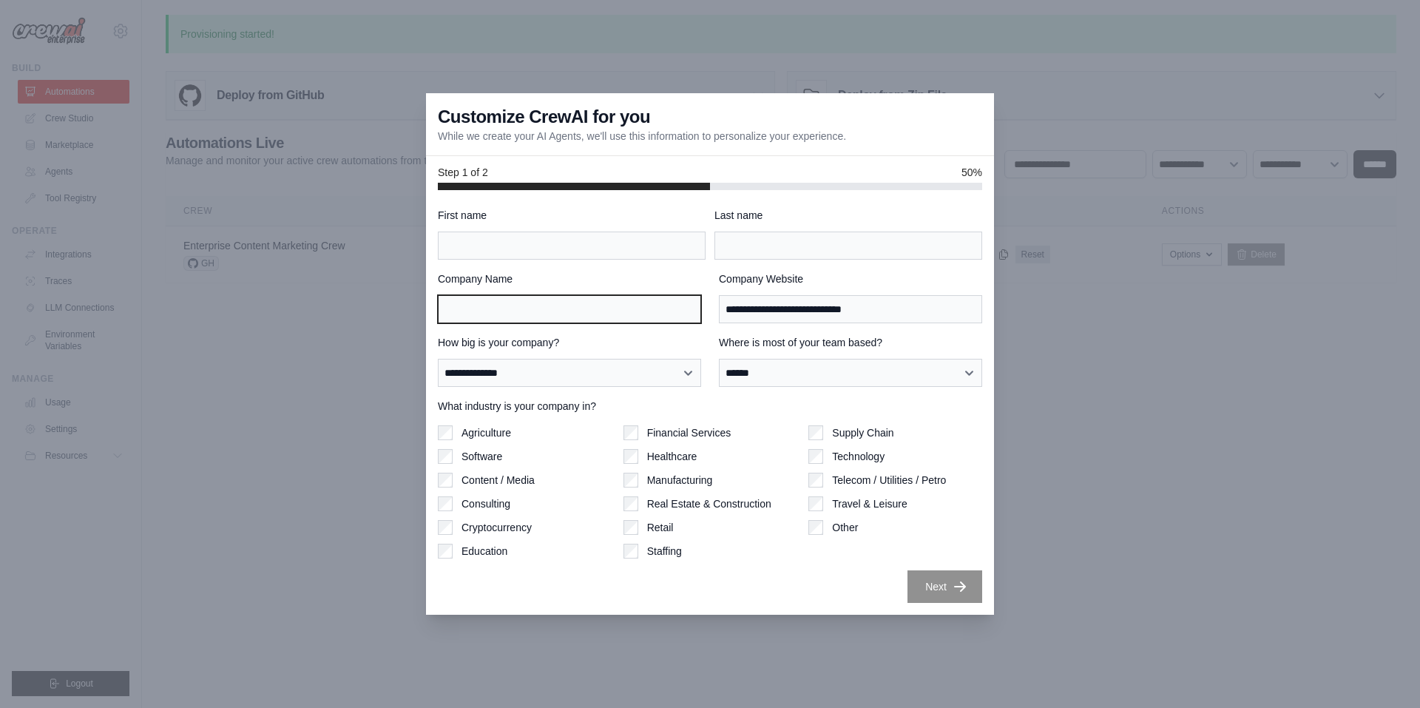
click at [629, 299] on input "Company Name" at bounding box center [569, 309] width 263 height 28
type input "*********"
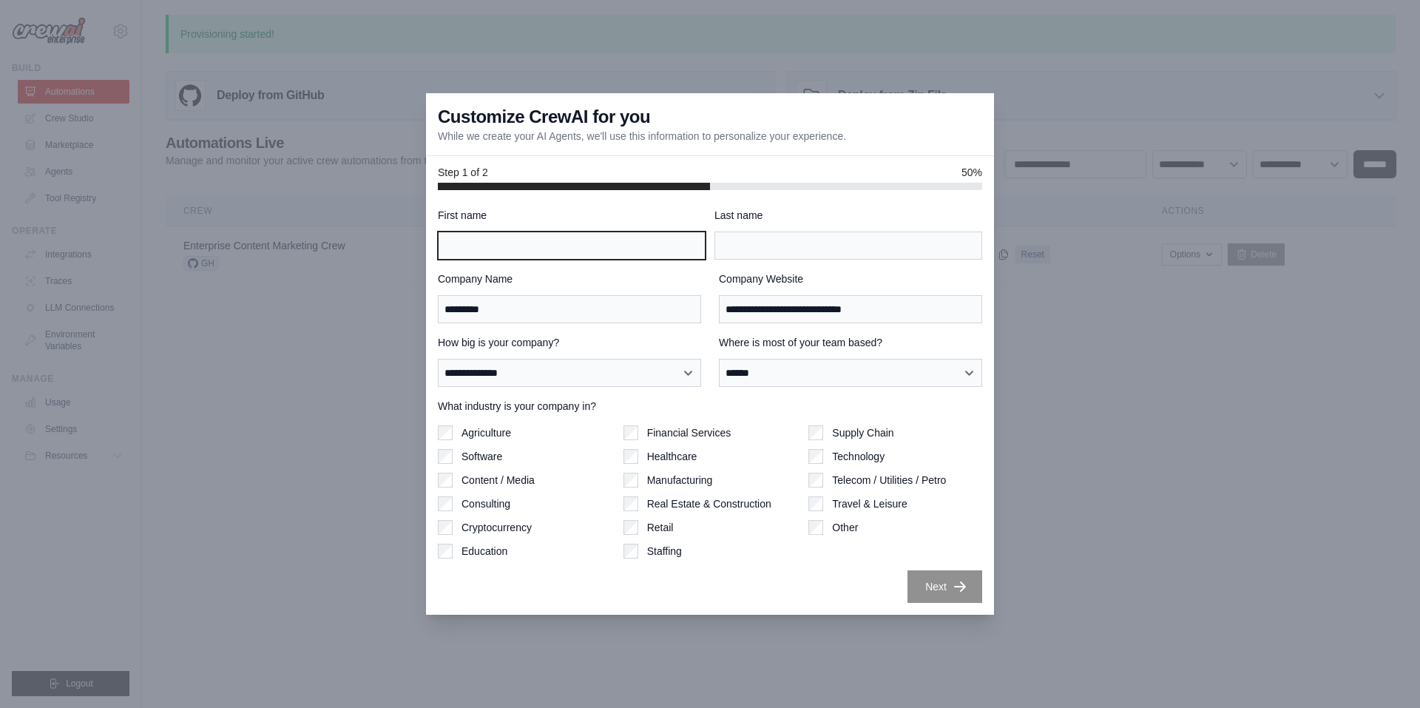
click at [516, 248] on input "First name" at bounding box center [572, 245] width 268 height 28
type input "******"
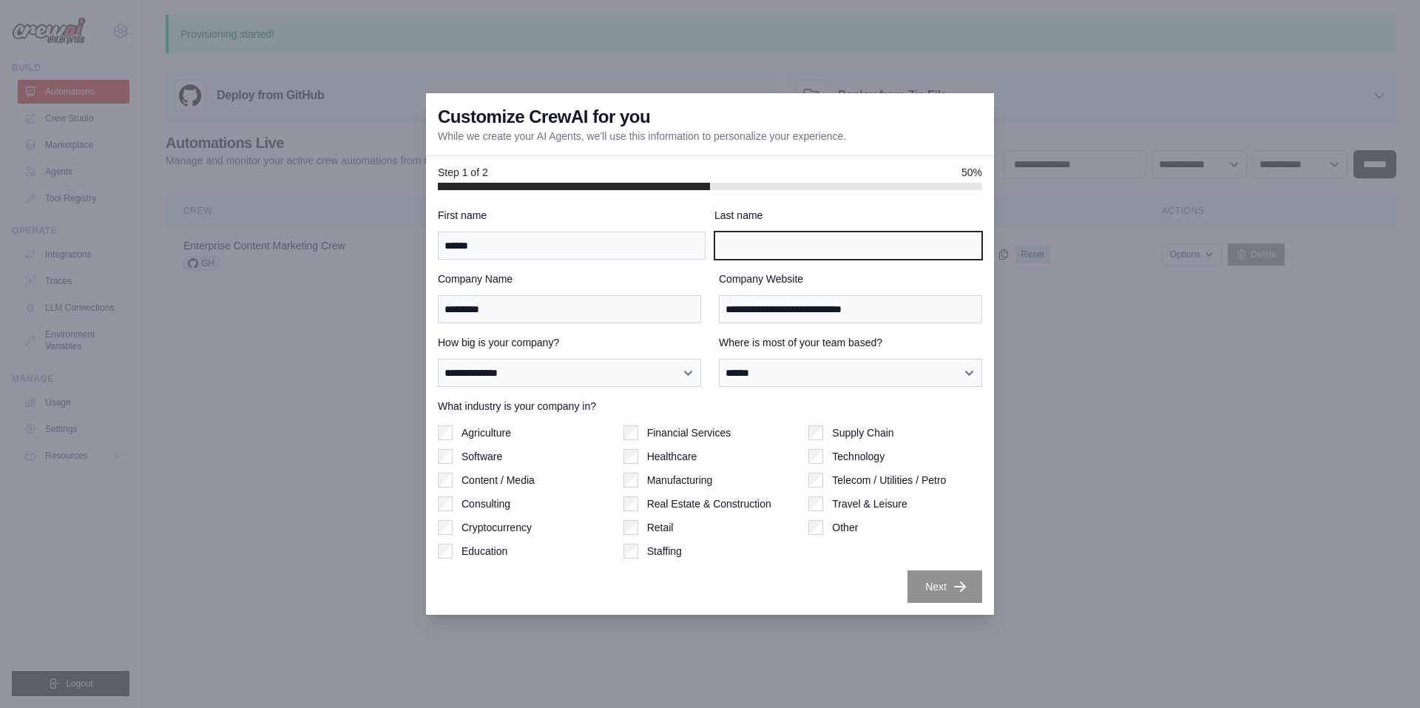
type input "*******"
click at [964, 587] on icon "button" at bounding box center [960, 585] width 12 height 10
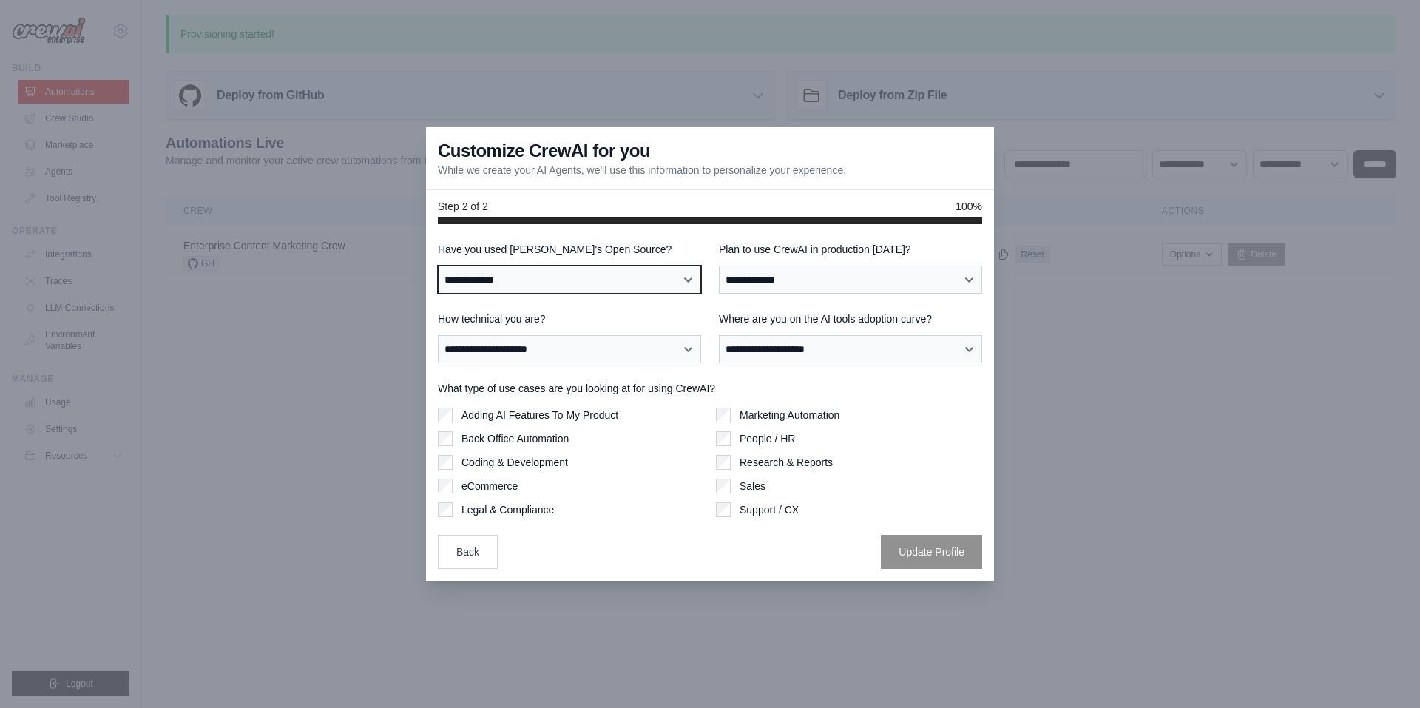
click at [575, 274] on select "**********" at bounding box center [569, 279] width 263 height 28
select select "**"
click at [438, 265] on select "**********" at bounding box center [569, 279] width 263 height 28
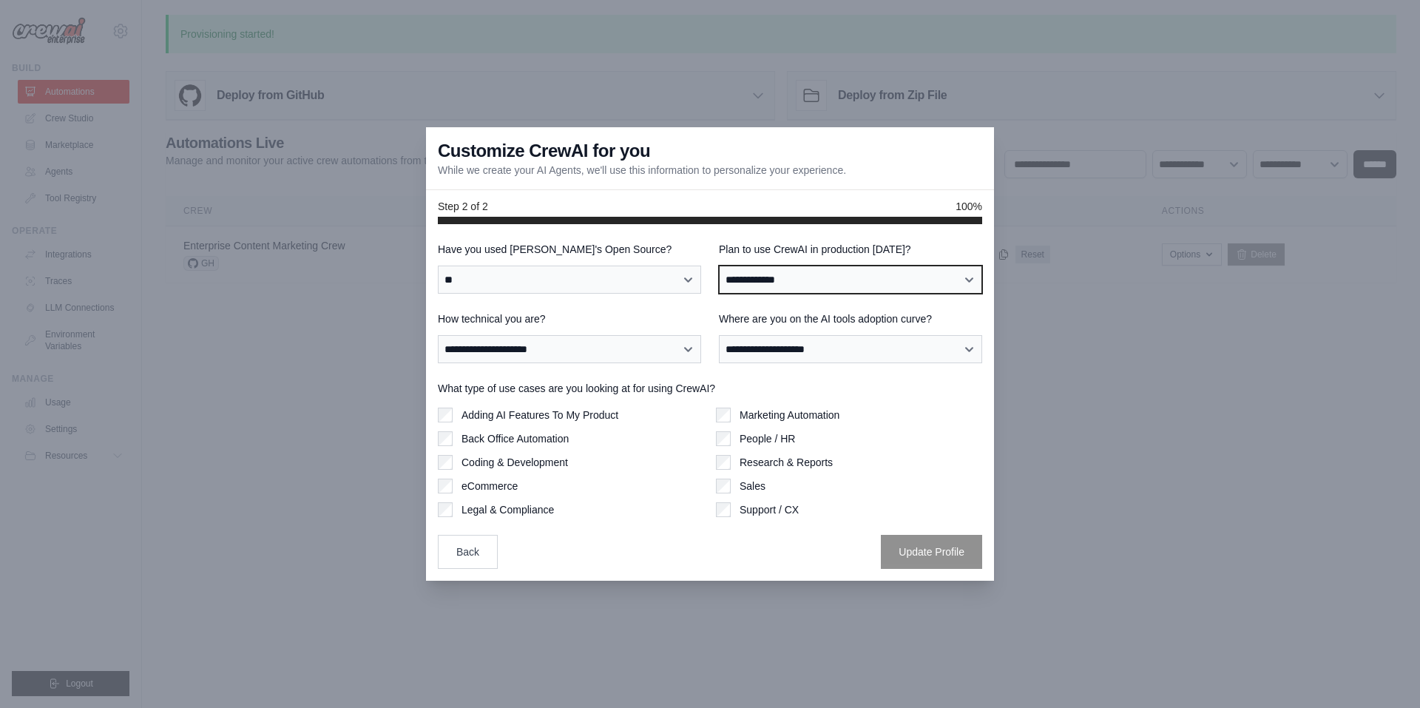
click at [766, 288] on select "**********" at bounding box center [850, 279] width 263 height 28
select select "*****"
click at [719, 265] on select "**********" at bounding box center [850, 279] width 263 height 28
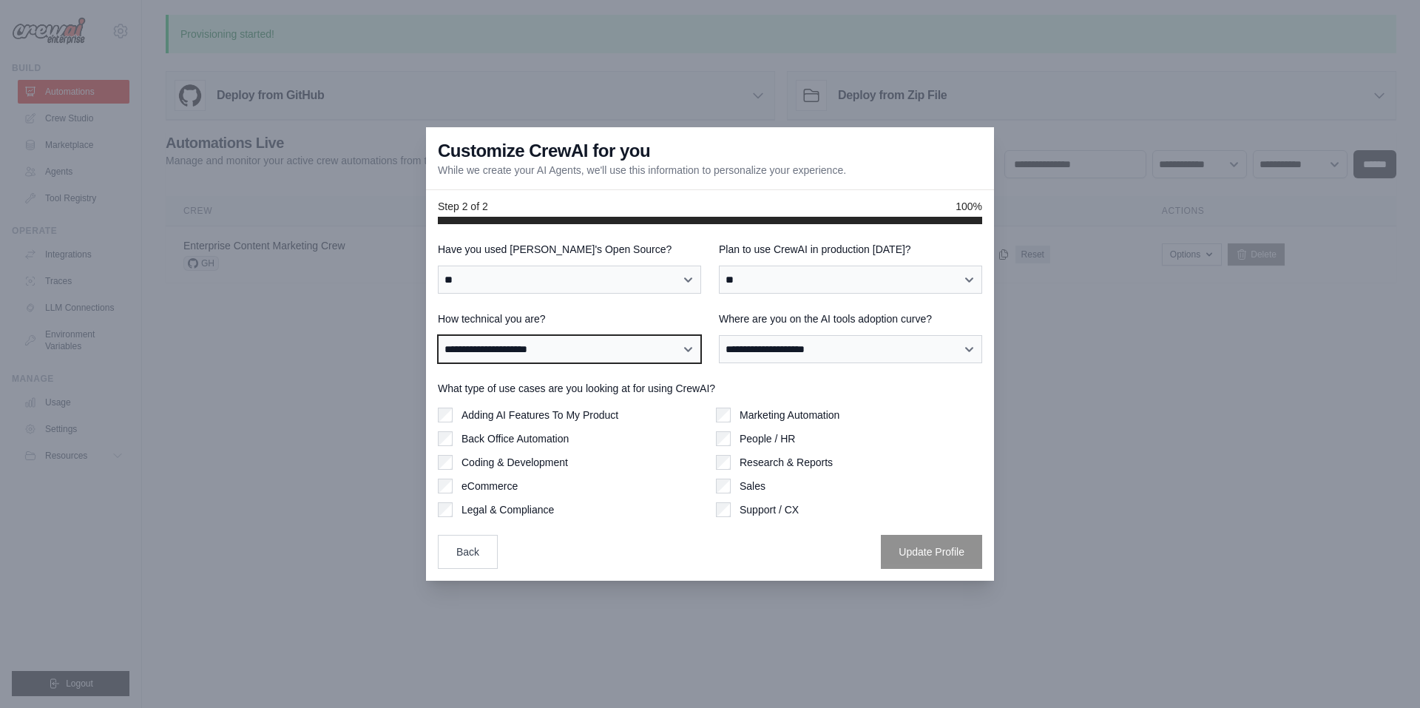
click at [574, 344] on select "**********" at bounding box center [569, 349] width 263 height 28
select select "**********"
click at [438, 335] on select "**********" at bounding box center [569, 349] width 263 height 28
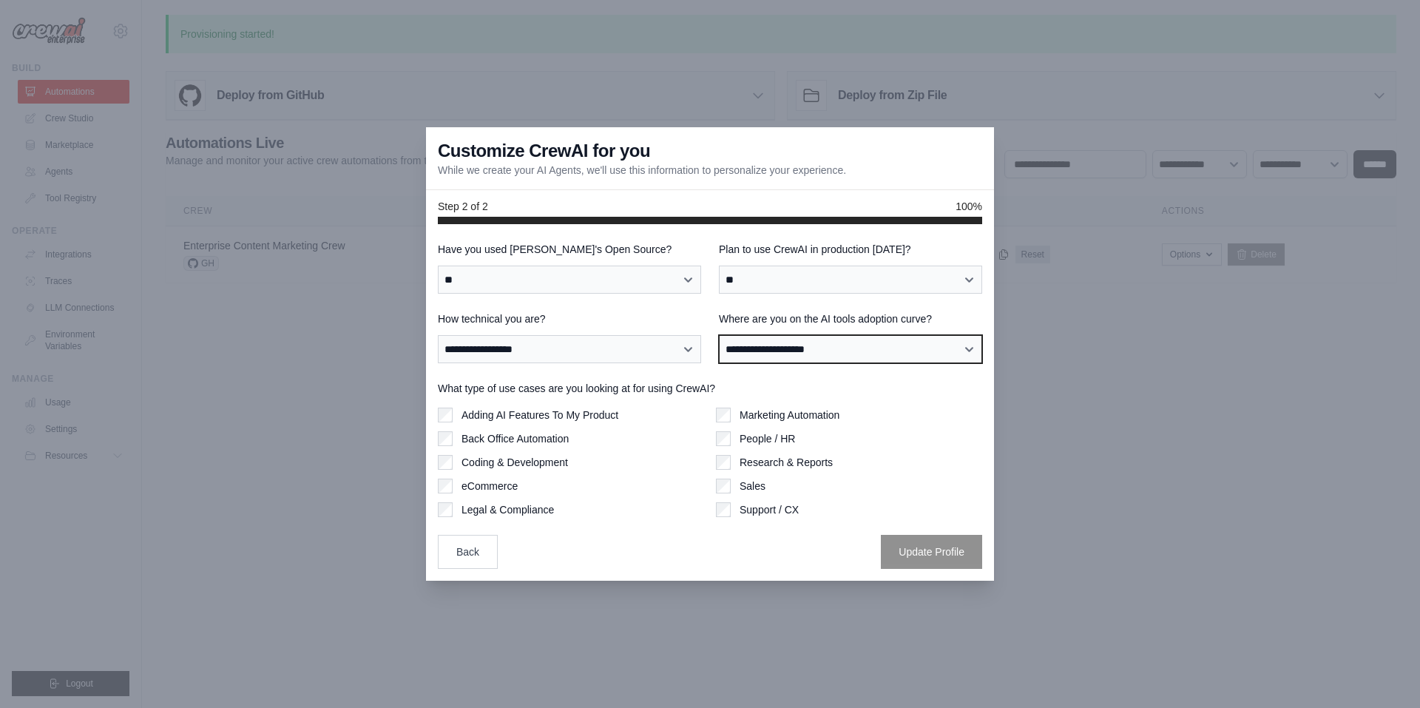
click at [861, 350] on select "**********" at bounding box center [850, 349] width 263 height 28
select select "**********"
click at [719, 335] on select "**********" at bounding box center [850, 349] width 263 height 28
click at [790, 458] on label "Research & Reports" at bounding box center [785, 462] width 93 height 15
click at [739, 418] on div "Marketing Automation" at bounding box center [849, 414] width 266 height 15
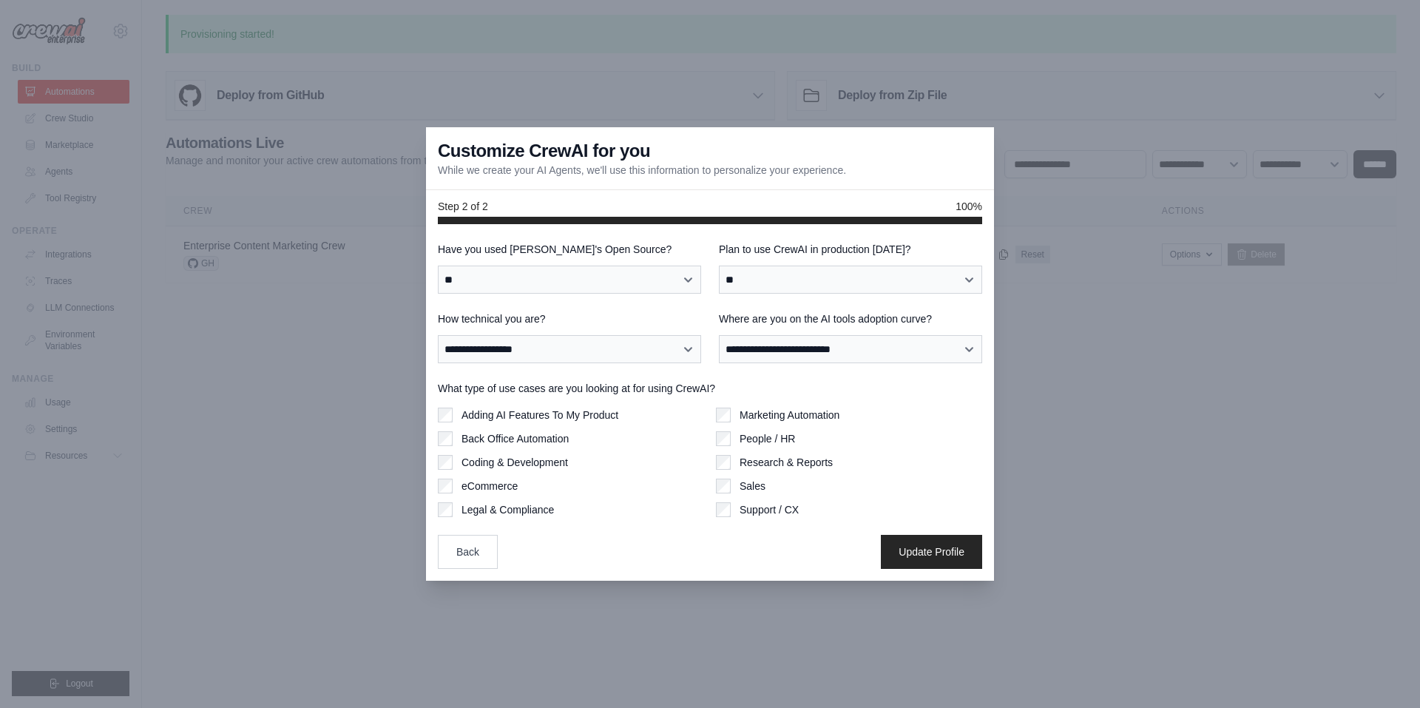
click at [738, 414] on div "Marketing Automation" at bounding box center [849, 414] width 266 height 15
click at [972, 549] on button "Update Profile" at bounding box center [931, 551] width 101 height 34
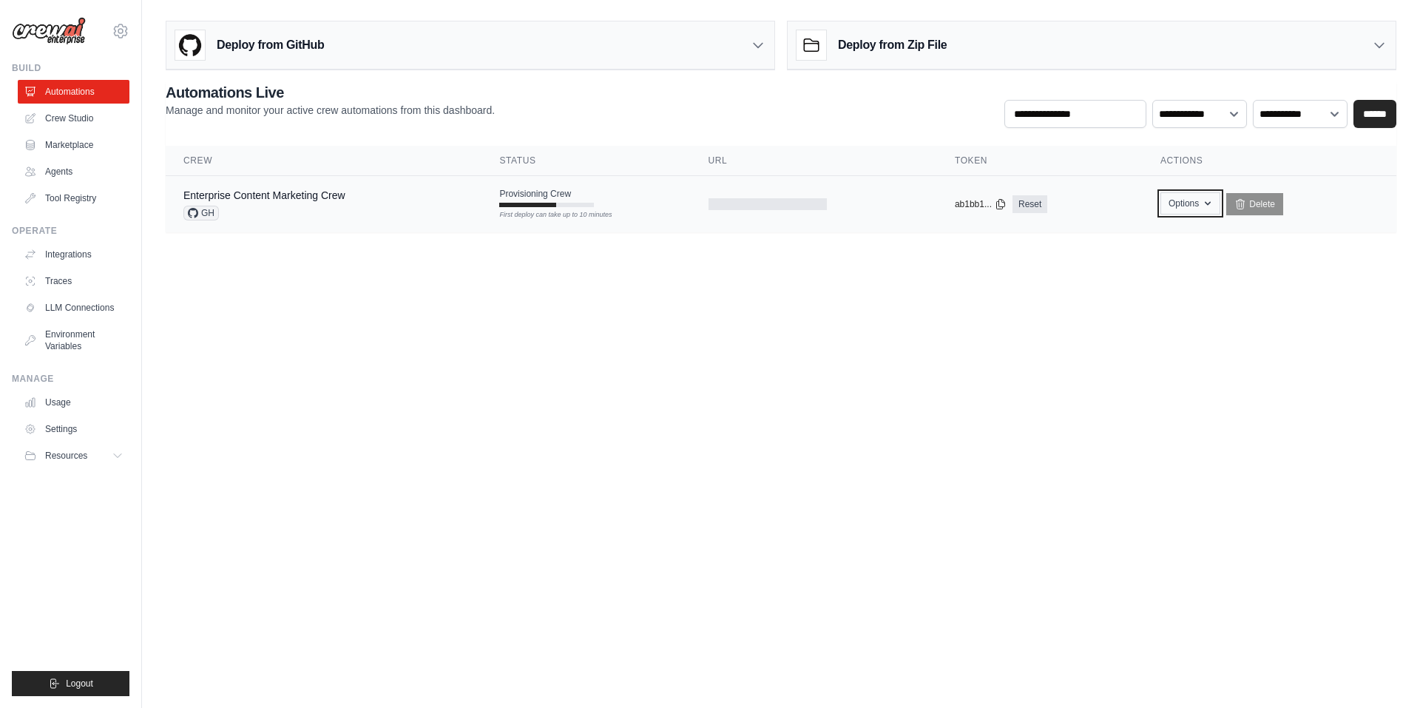
click at [1188, 192] on button "Options" at bounding box center [1190, 203] width 60 height 22
click at [774, 677] on body "marianiandrea68@gmail.com Settings Build Automations Crew Studio" at bounding box center [710, 354] width 1420 height 708
click at [587, 200] on div "Provisioning Crew First deploy can take up to 10 minutes" at bounding box center [546, 197] width 95 height 19
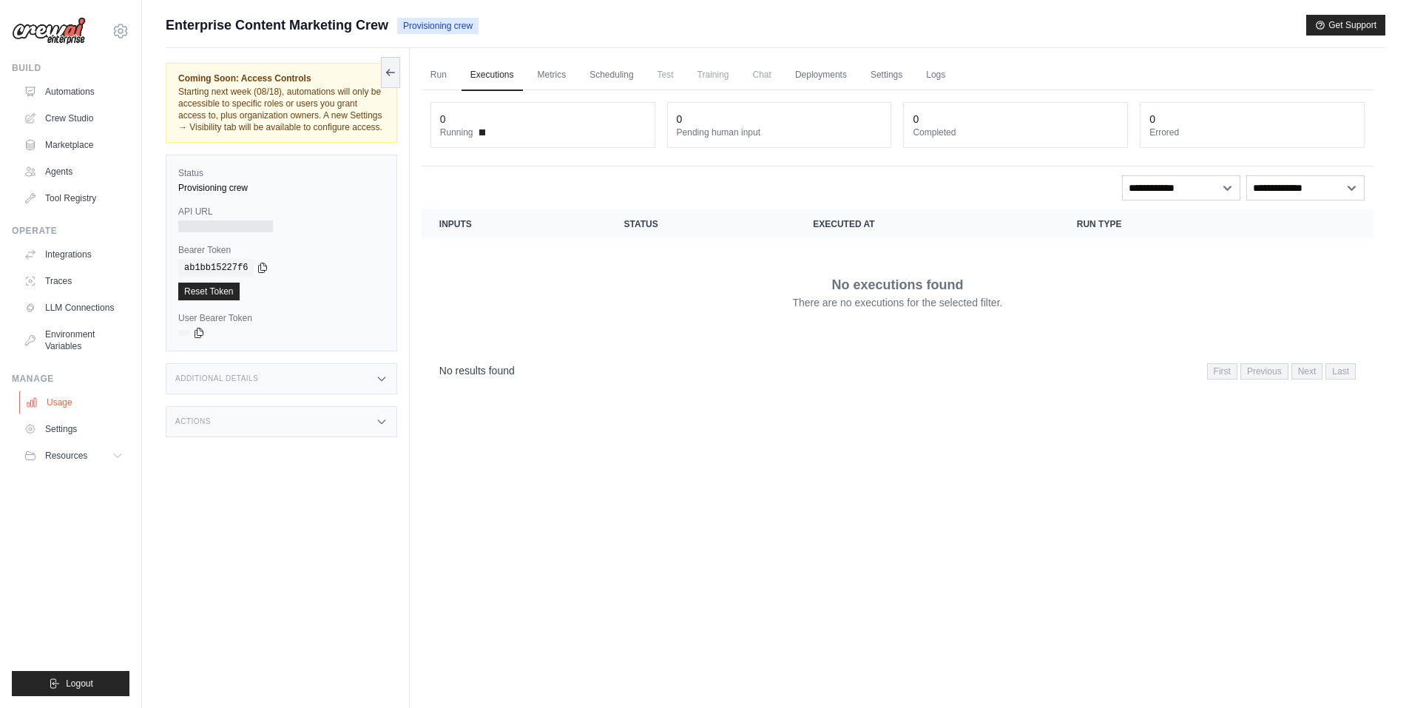
click at [67, 406] on link "Usage" at bounding box center [75, 402] width 112 height 24
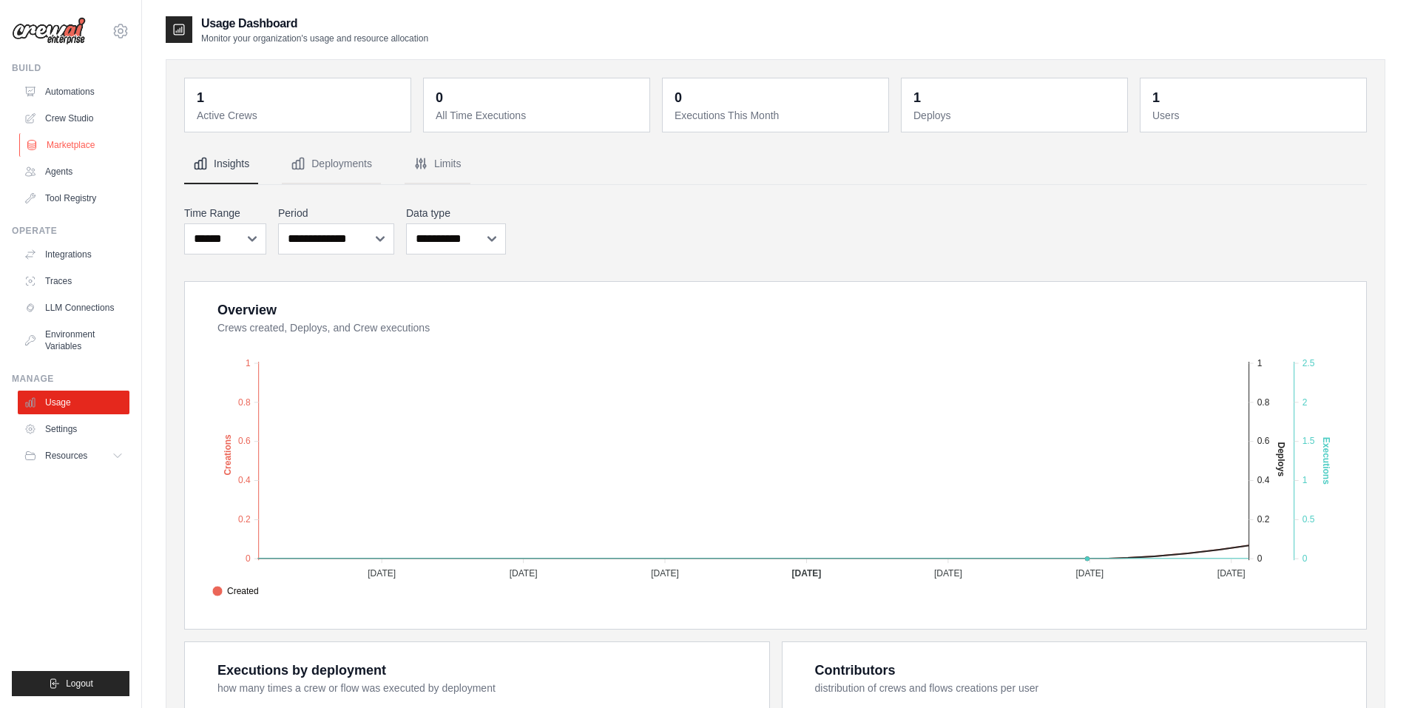
click at [72, 143] on link "Marketplace" at bounding box center [75, 145] width 112 height 24
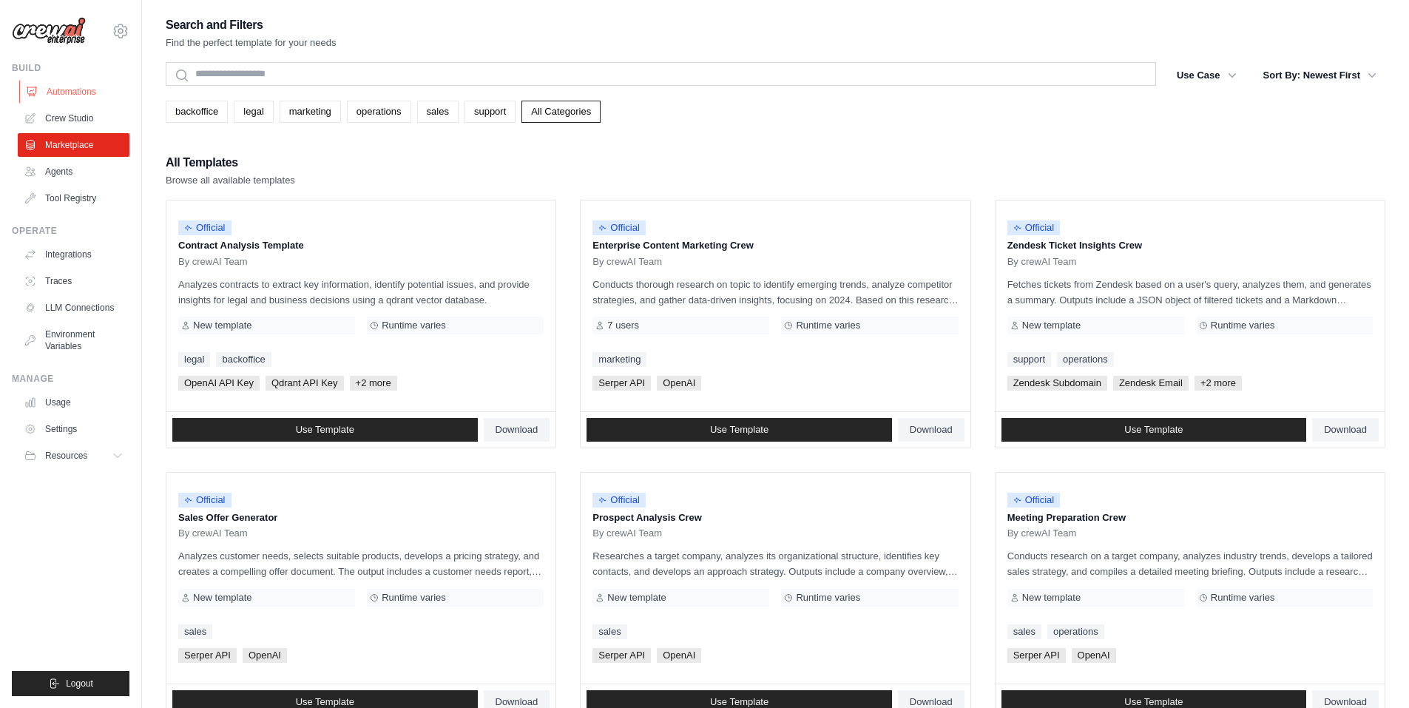
click at [64, 89] on link "Automations" at bounding box center [75, 92] width 112 height 24
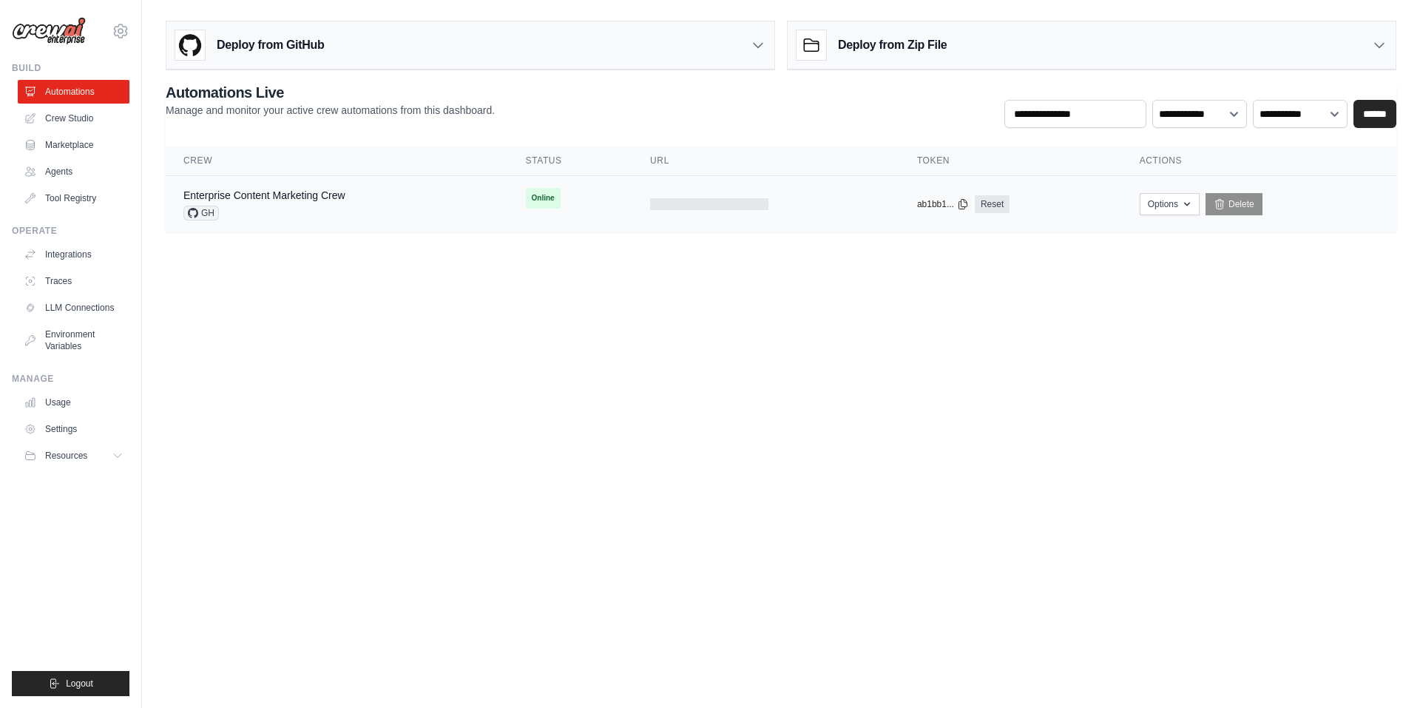
click at [462, 206] on div "Enterprise Content Marketing Crew GH" at bounding box center [336, 204] width 307 height 33
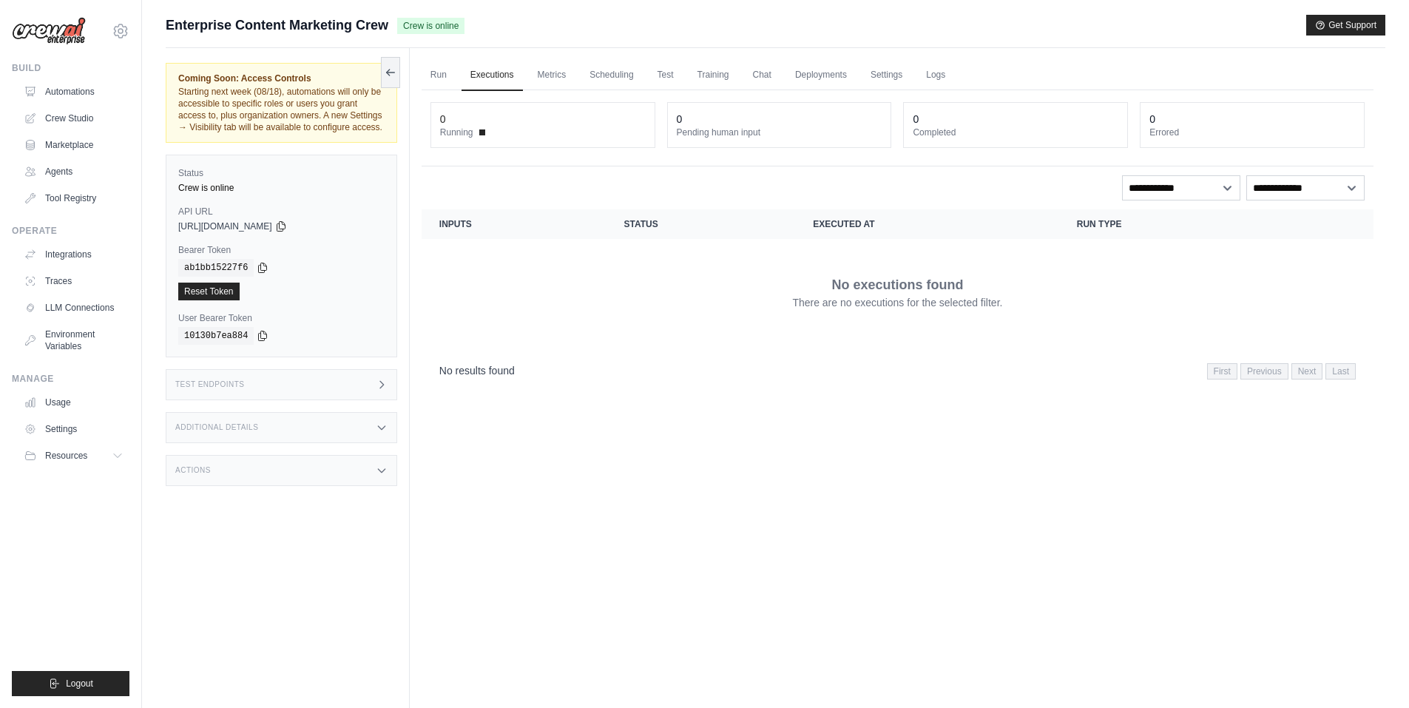
click at [298, 393] on div "Test Endpoints" at bounding box center [281, 384] width 231 height 31
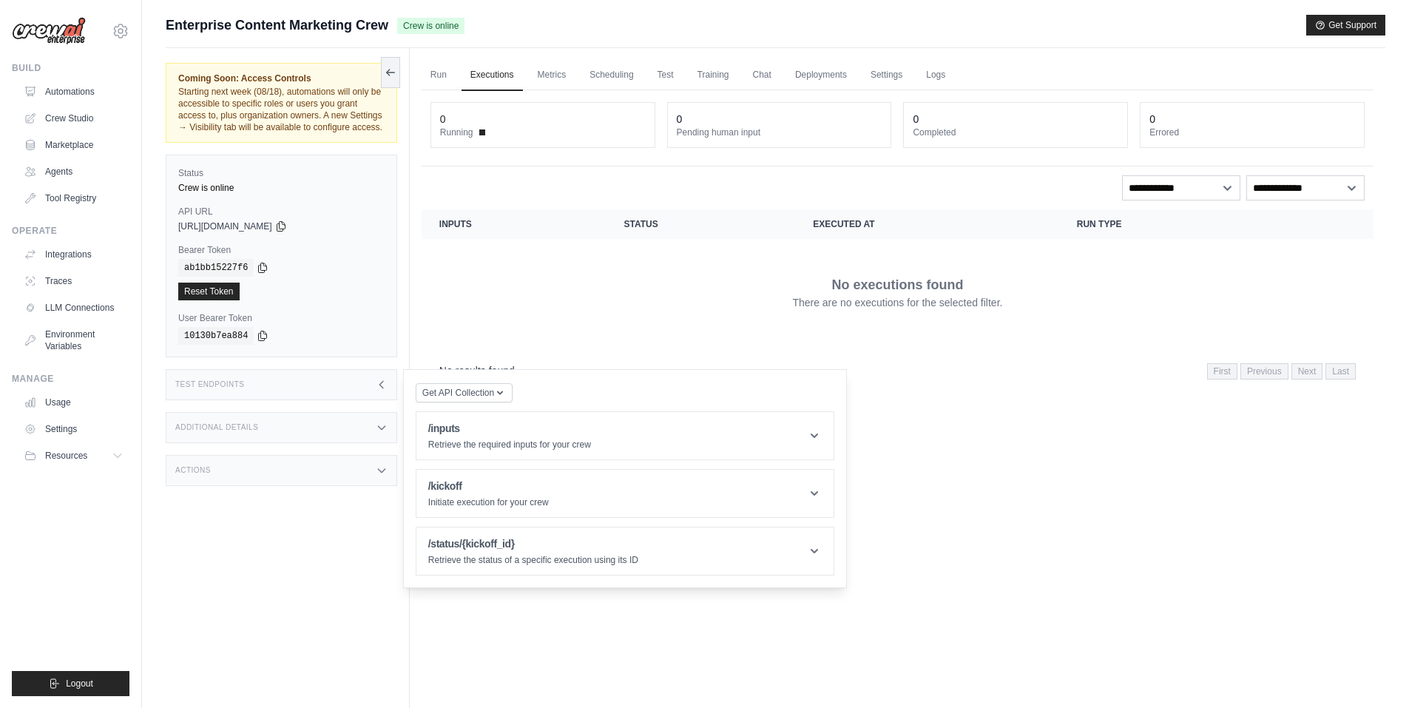
click at [294, 393] on div "Test Endpoints" at bounding box center [281, 384] width 231 height 31
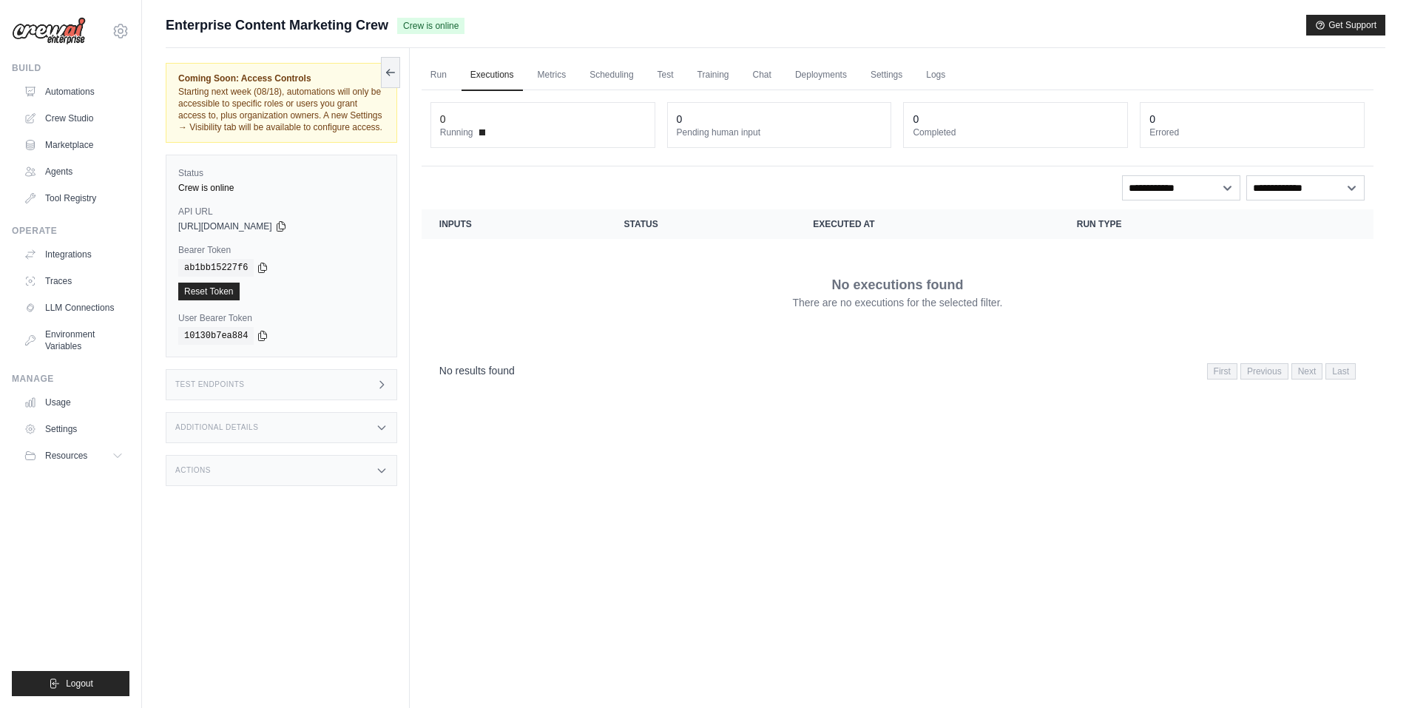
click at [294, 393] on div "Test Endpoints" at bounding box center [281, 384] width 231 height 31
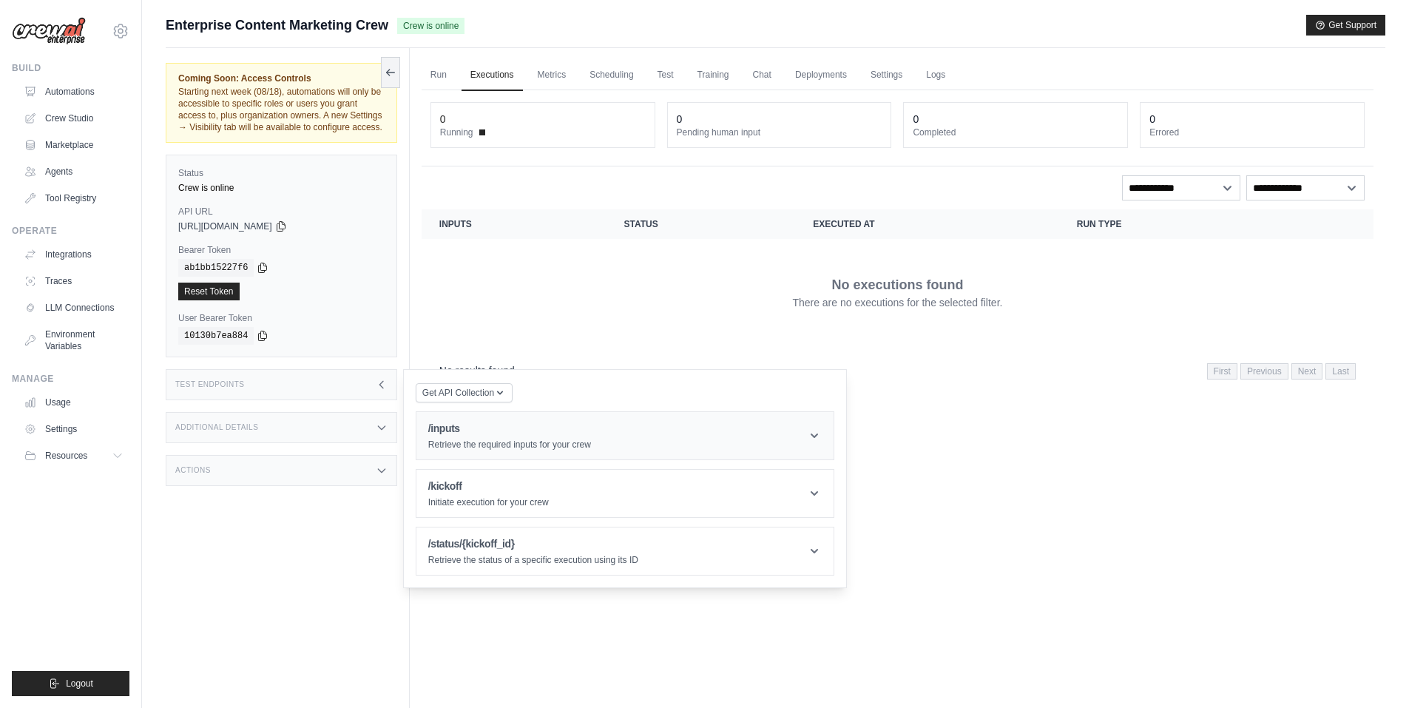
click at [526, 440] on p "Retrieve the required inputs for your crew" at bounding box center [509, 444] width 163 height 12
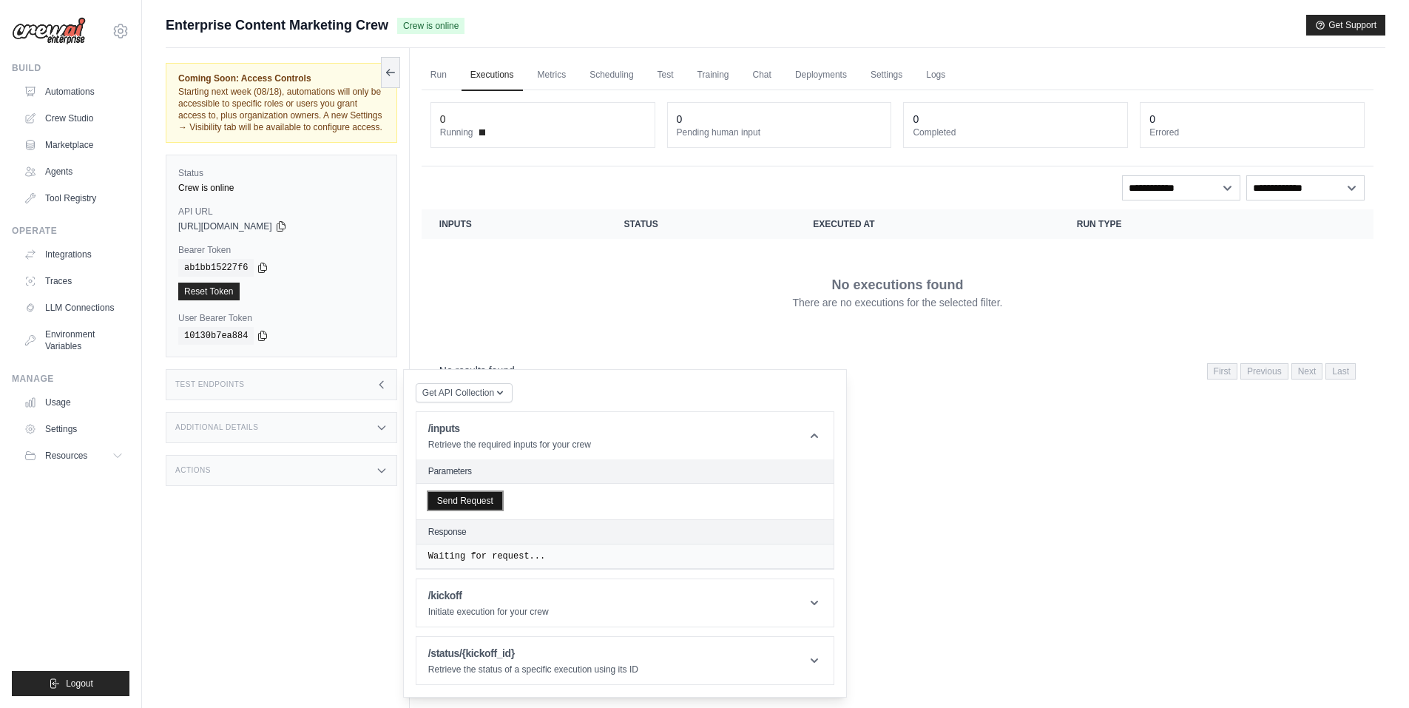
click at [444, 505] on button "Send Request" at bounding box center [465, 501] width 74 height 18
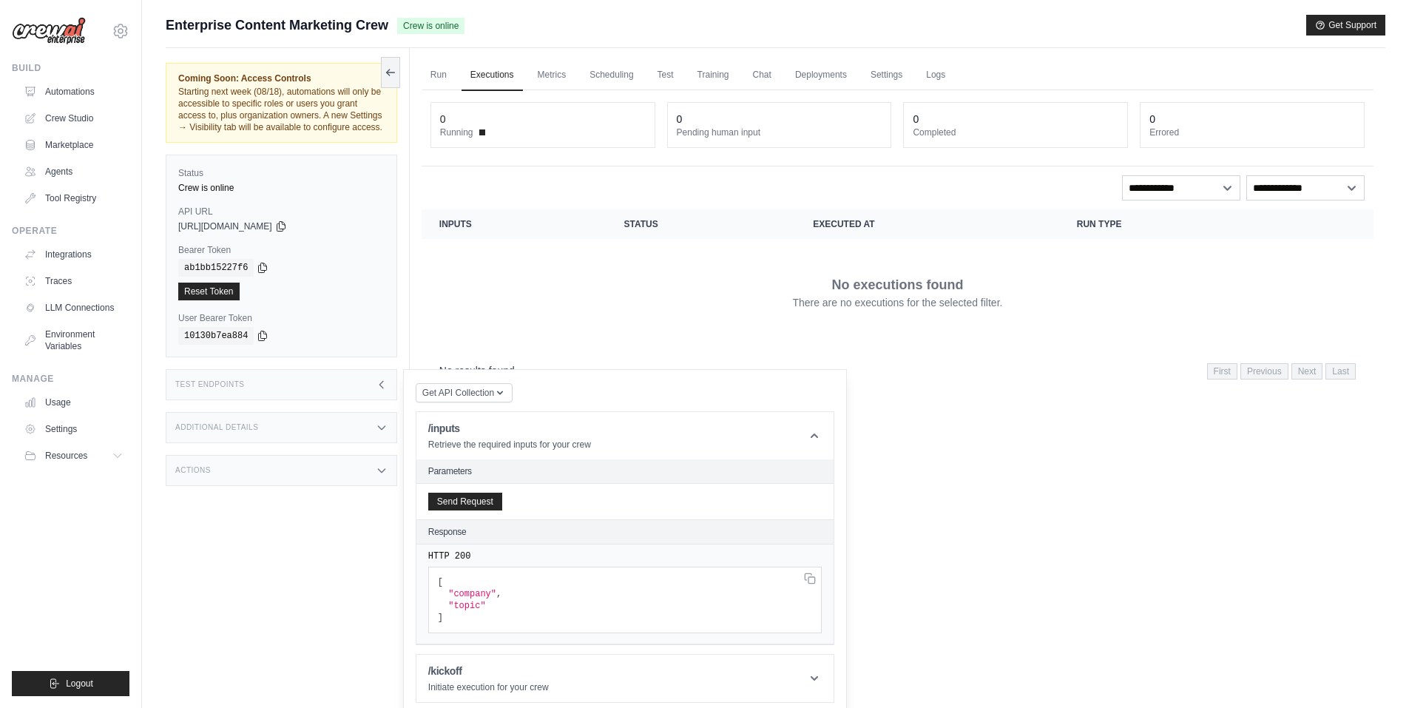
click at [512, 381] on div "Get API Collection Postman API Collection /inputs Retrieve the required inputs …" at bounding box center [625, 571] width 444 height 404
drag, startPoint x: 402, startPoint y: 78, endPoint x: 420, endPoint y: 75, distance: 18.0
click at [403, 77] on div "Coming Soon: Access Controls Starting next week (08/18), automations will only …" at bounding box center [288, 402] width 244 height 708
click at [433, 74] on link "Run" at bounding box center [438, 75] width 34 height 31
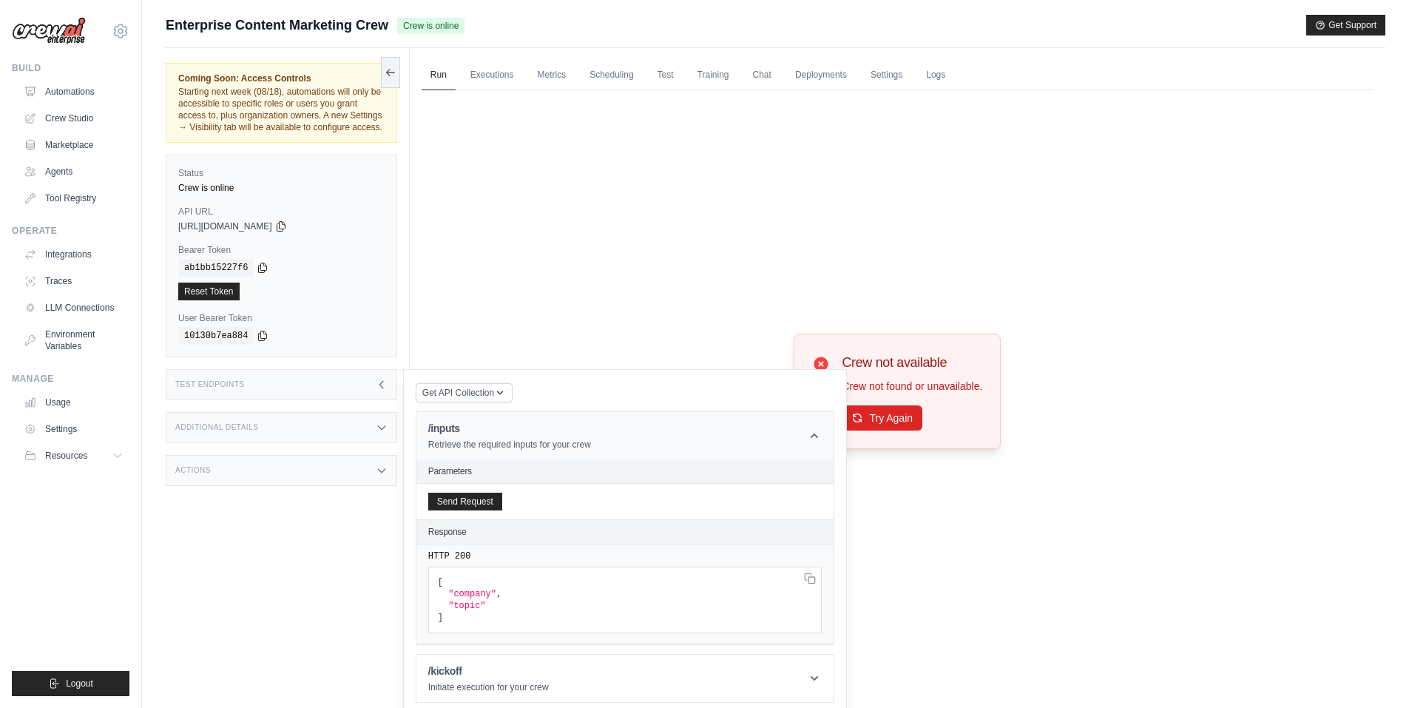
click at [819, 434] on icon at bounding box center [814, 435] width 15 height 15
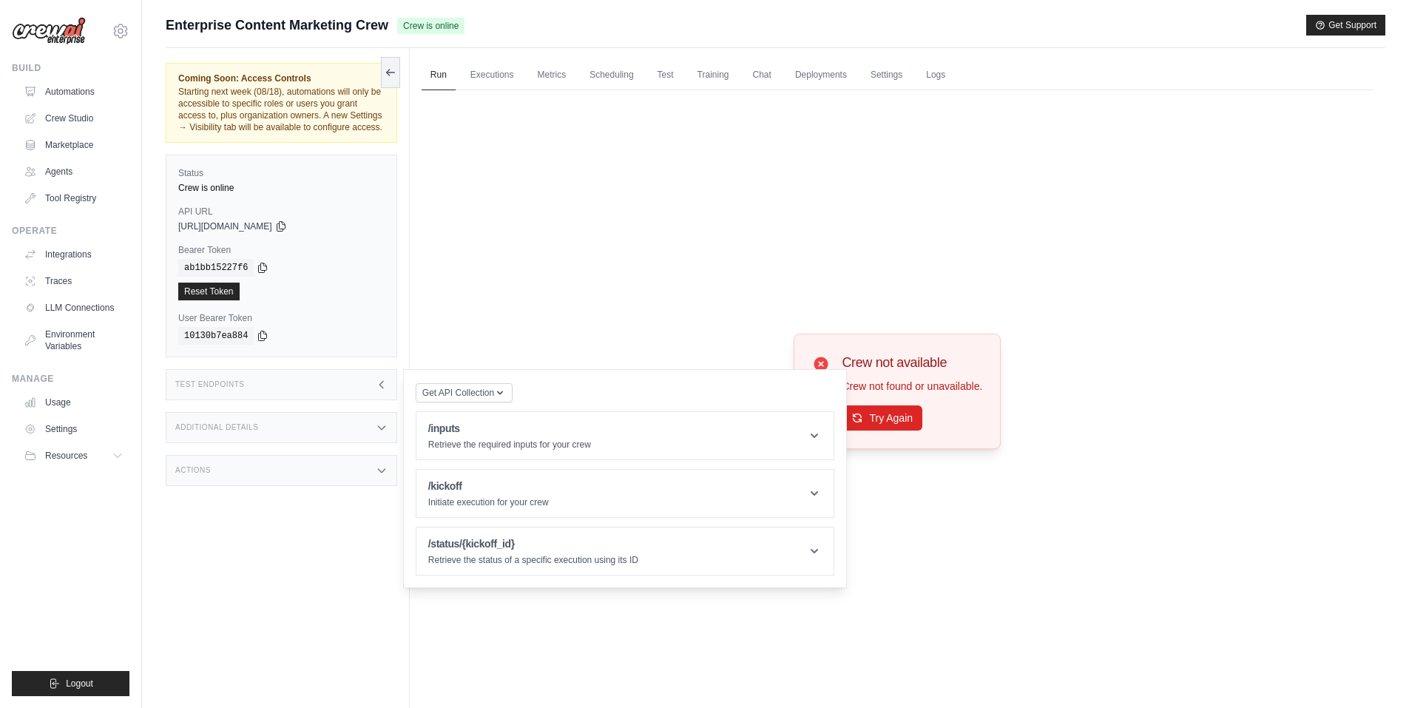
click at [870, 527] on div "Crew not available Crew not found or unavailable. Try Again" at bounding box center [897, 390] width 952 height 601
click at [387, 75] on icon at bounding box center [391, 72] width 12 height 12
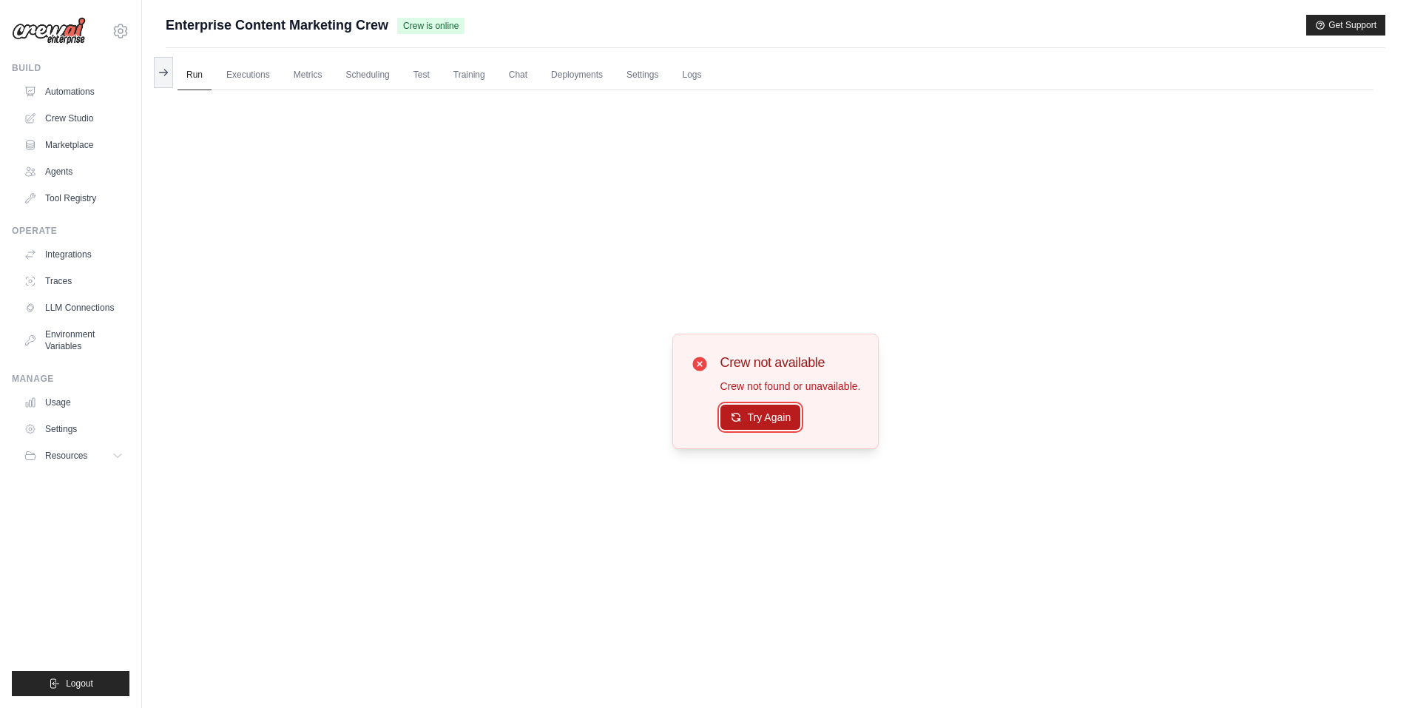
click at [757, 427] on button "Try Again" at bounding box center [760, 416] width 81 height 25
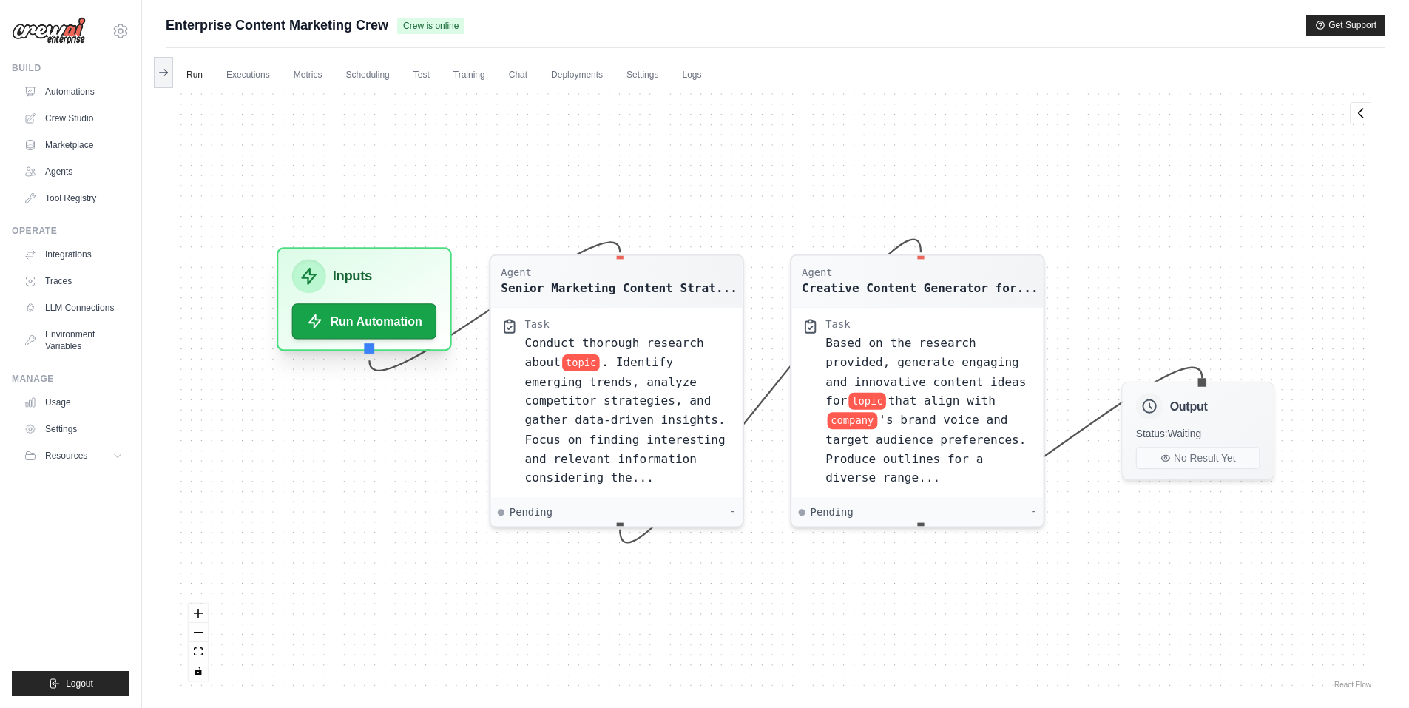
click at [393, 345] on div "Inputs Run Automation" at bounding box center [364, 299] width 175 height 104
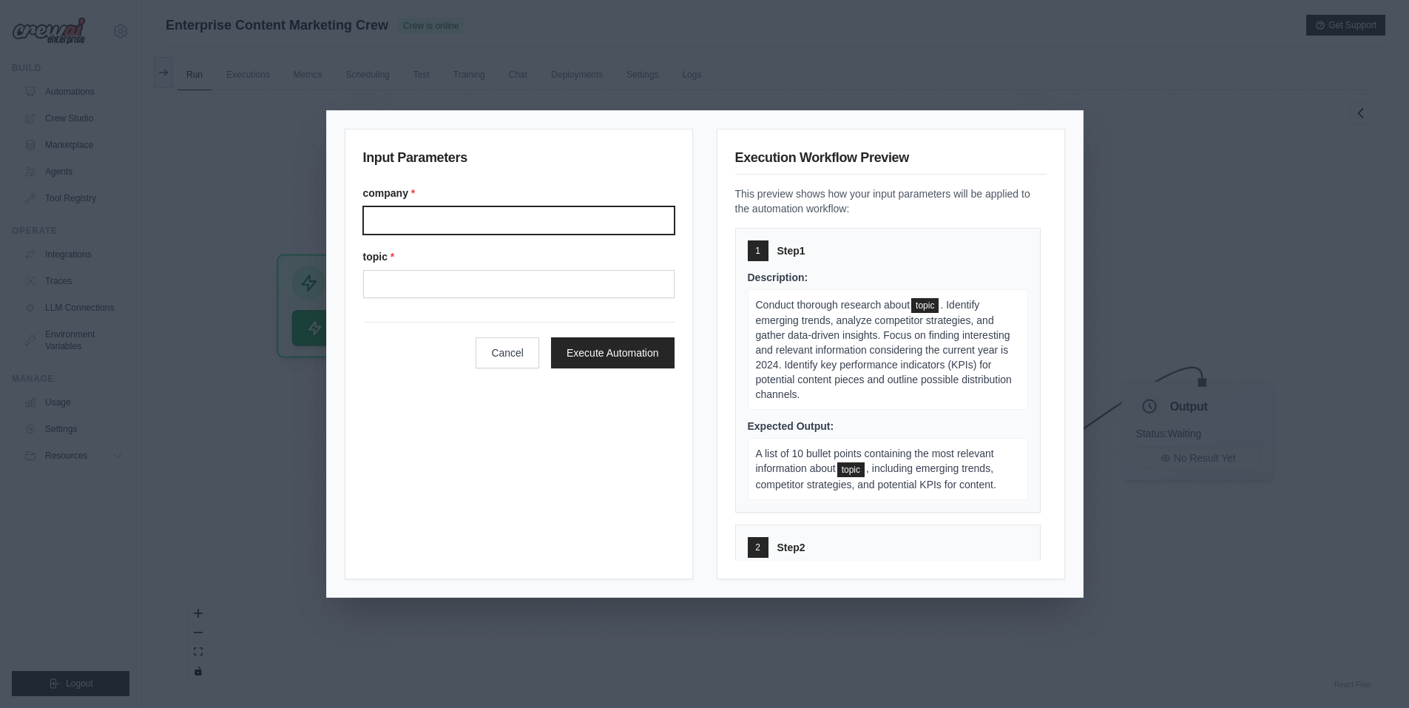
click at [382, 225] on input "company *" at bounding box center [518, 220] width 311 height 28
type input "*"
type input "**********"
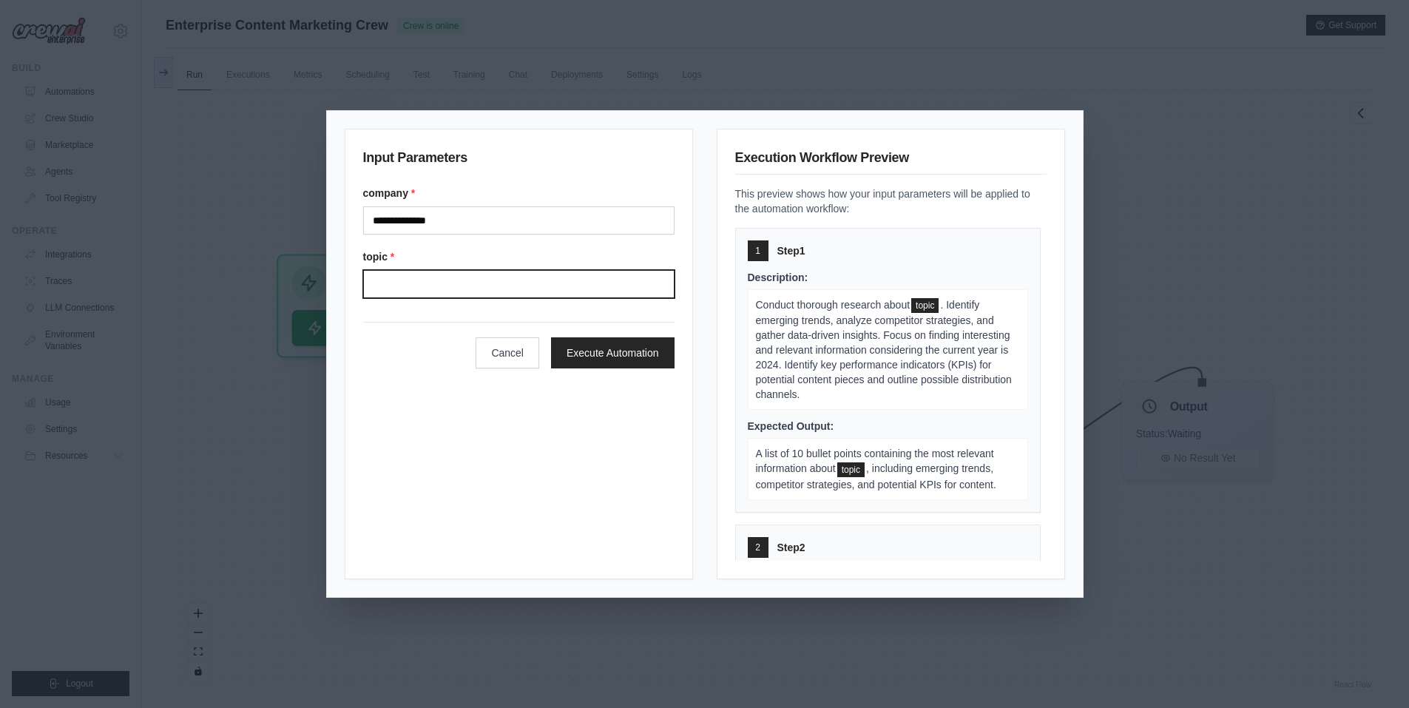
click at [385, 293] on input "topic *" at bounding box center [518, 284] width 311 height 28
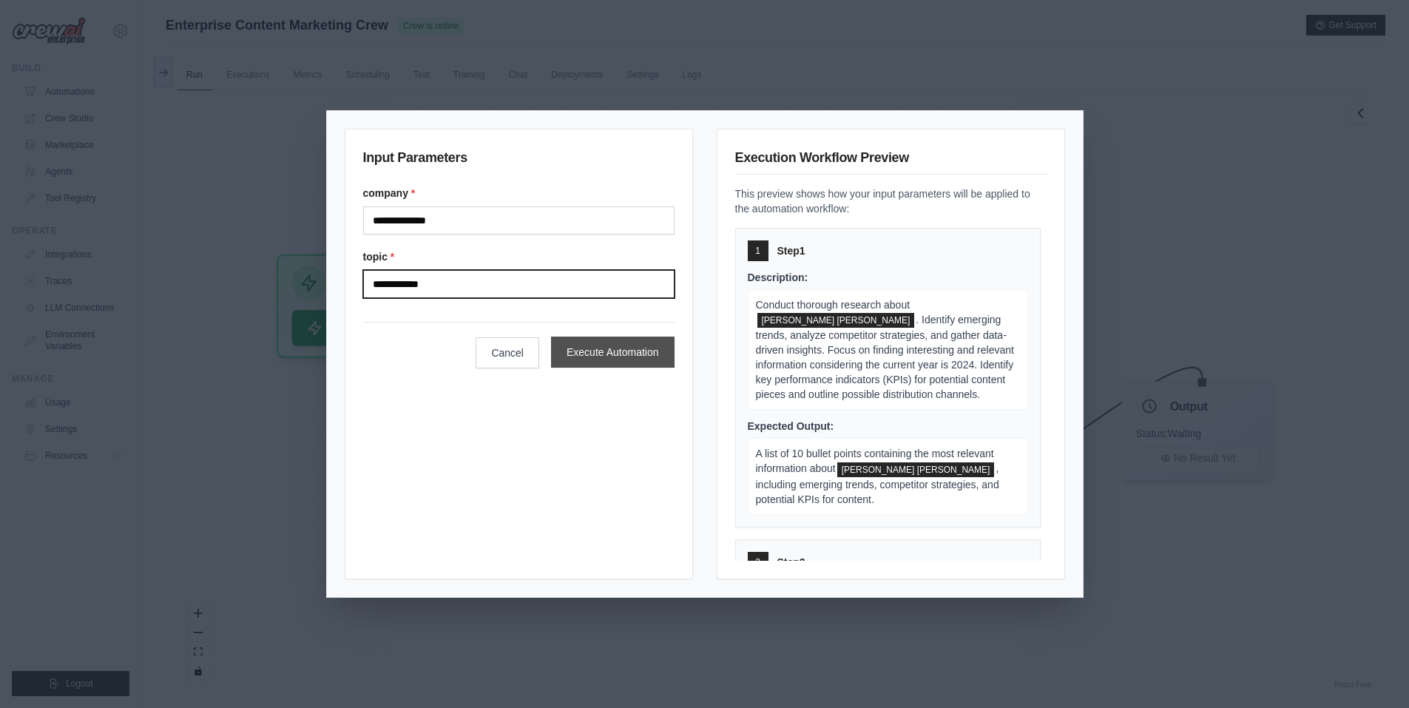
type input "**********"
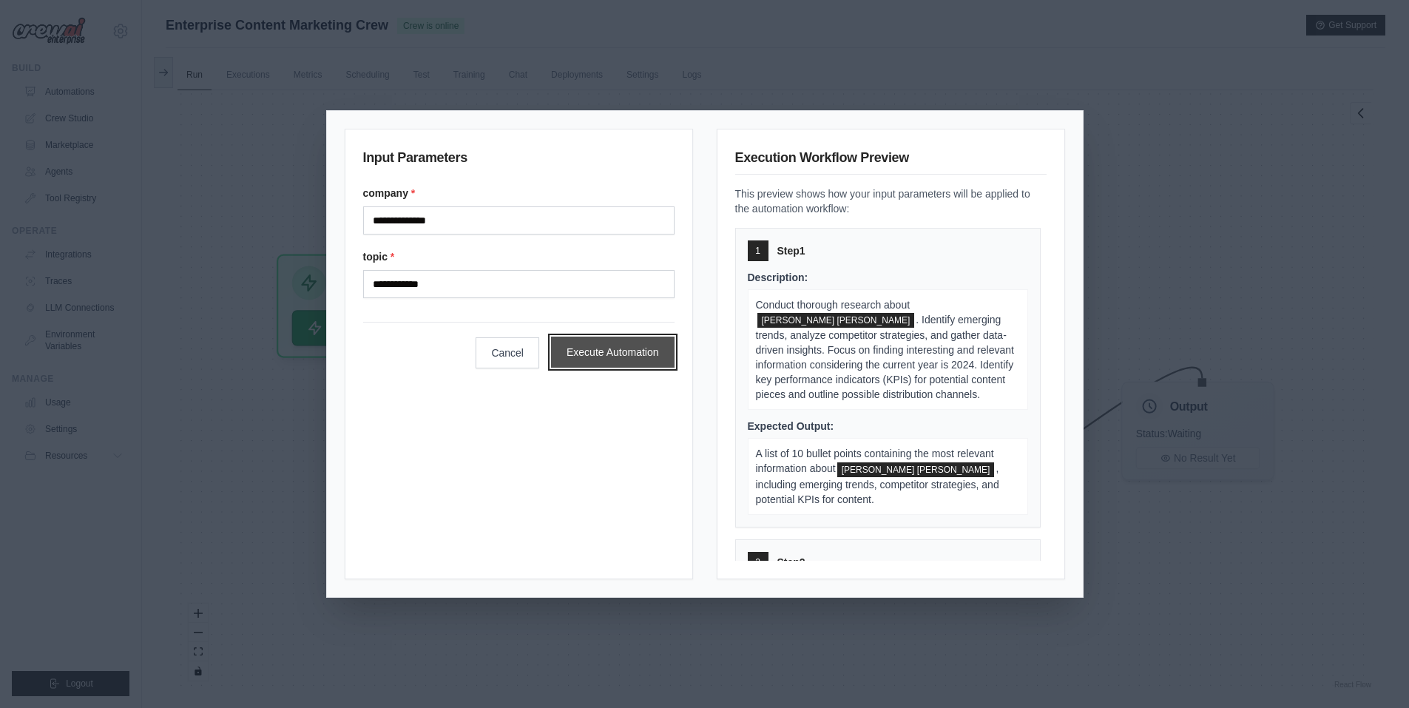
click at [578, 356] on button "Execute Automation" at bounding box center [612, 351] width 123 height 31
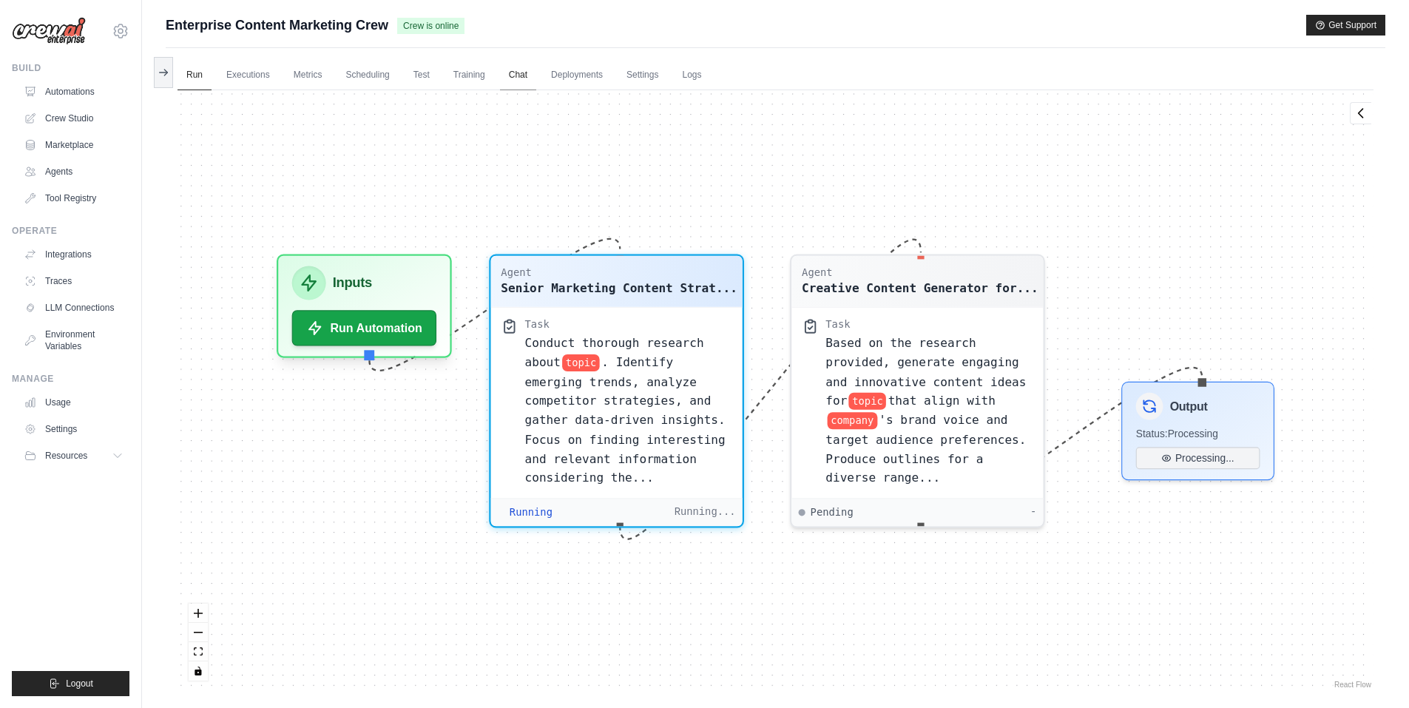
click at [517, 64] on link "Chat" at bounding box center [518, 75] width 36 height 31
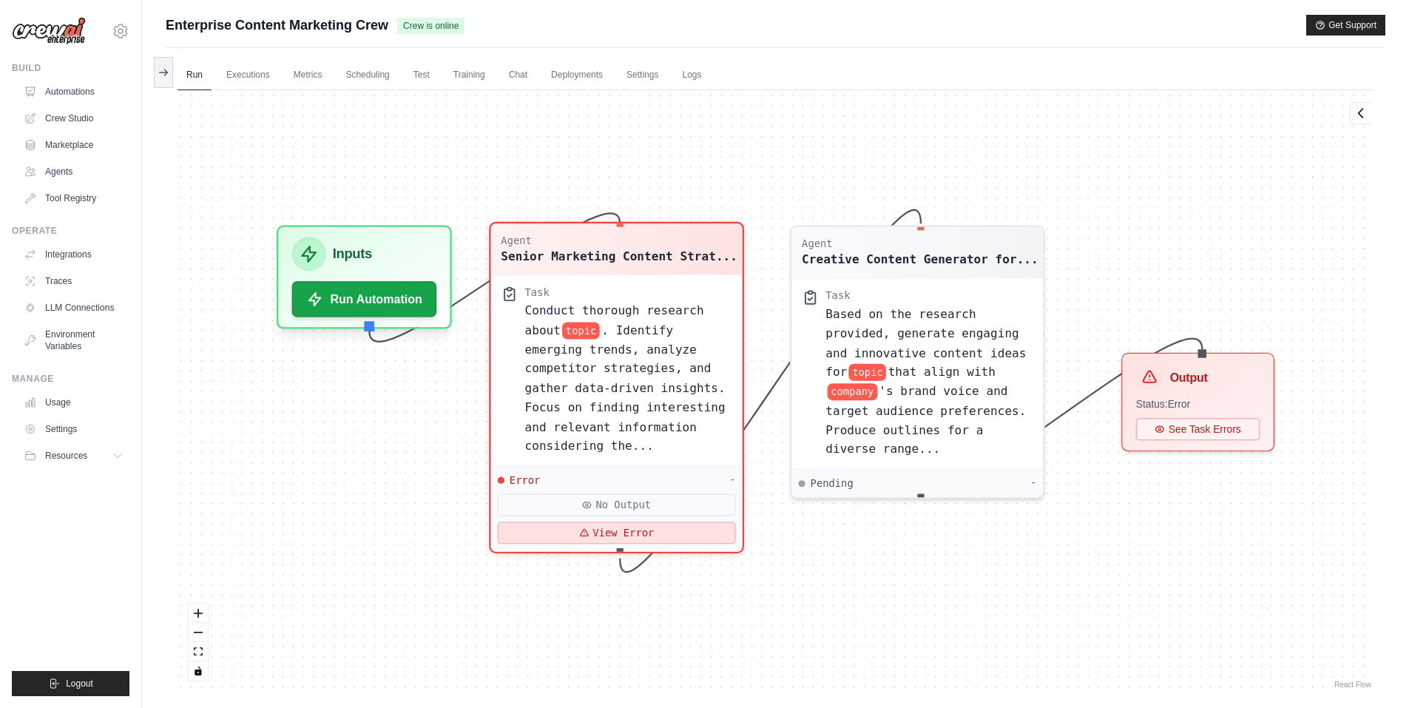
click at [581, 541] on button "View Error" at bounding box center [617, 532] width 238 height 22
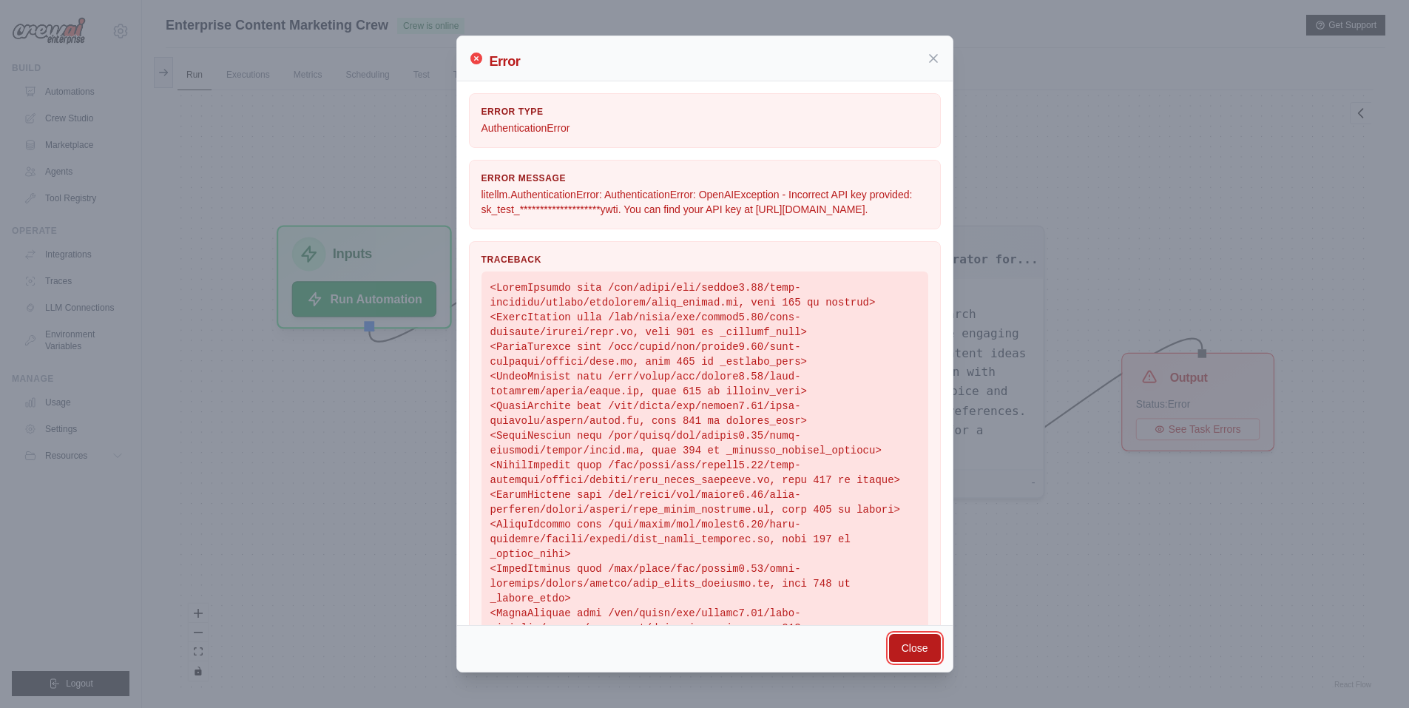
click at [926, 645] on button "Close" at bounding box center [915, 648] width 52 height 28
